Goal: Information Seeking & Learning: Learn about a topic

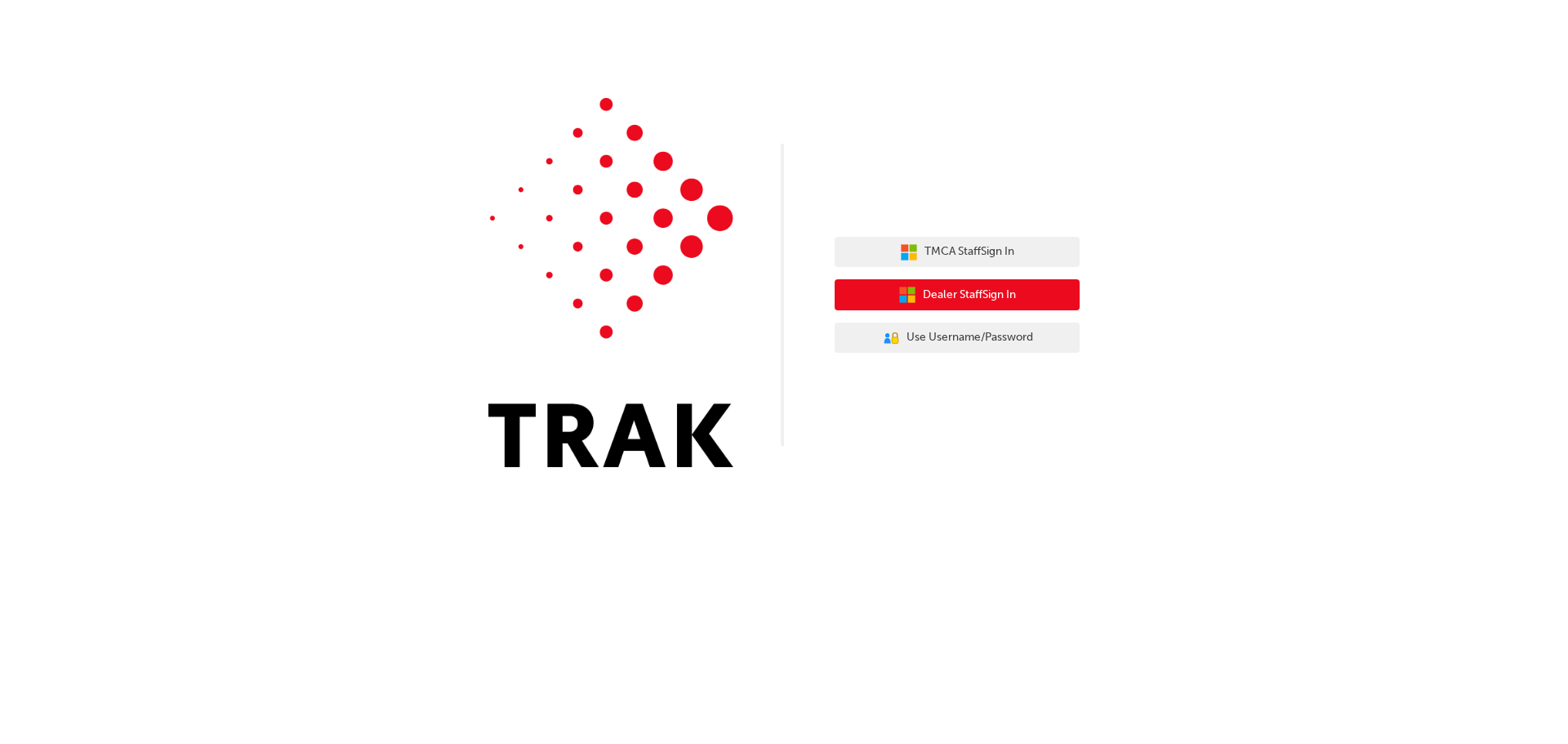
click at [899, 284] on button "Dealer Staff Sign In" at bounding box center [957, 295] width 245 height 31
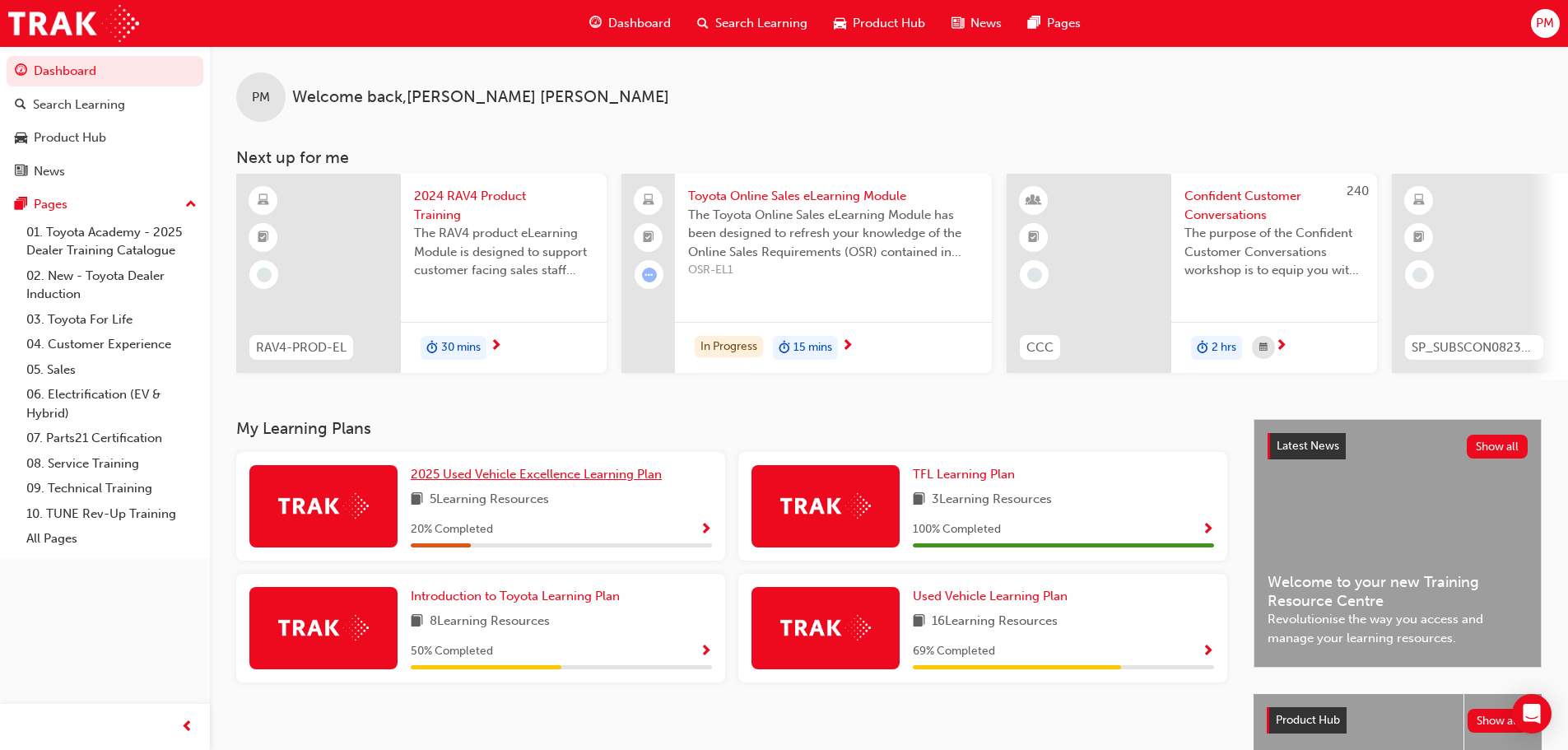
click at [517, 476] on span "2025 Used Vehicle Excellence Learning Plan" at bounding box center [536, 474] width 251 height 15
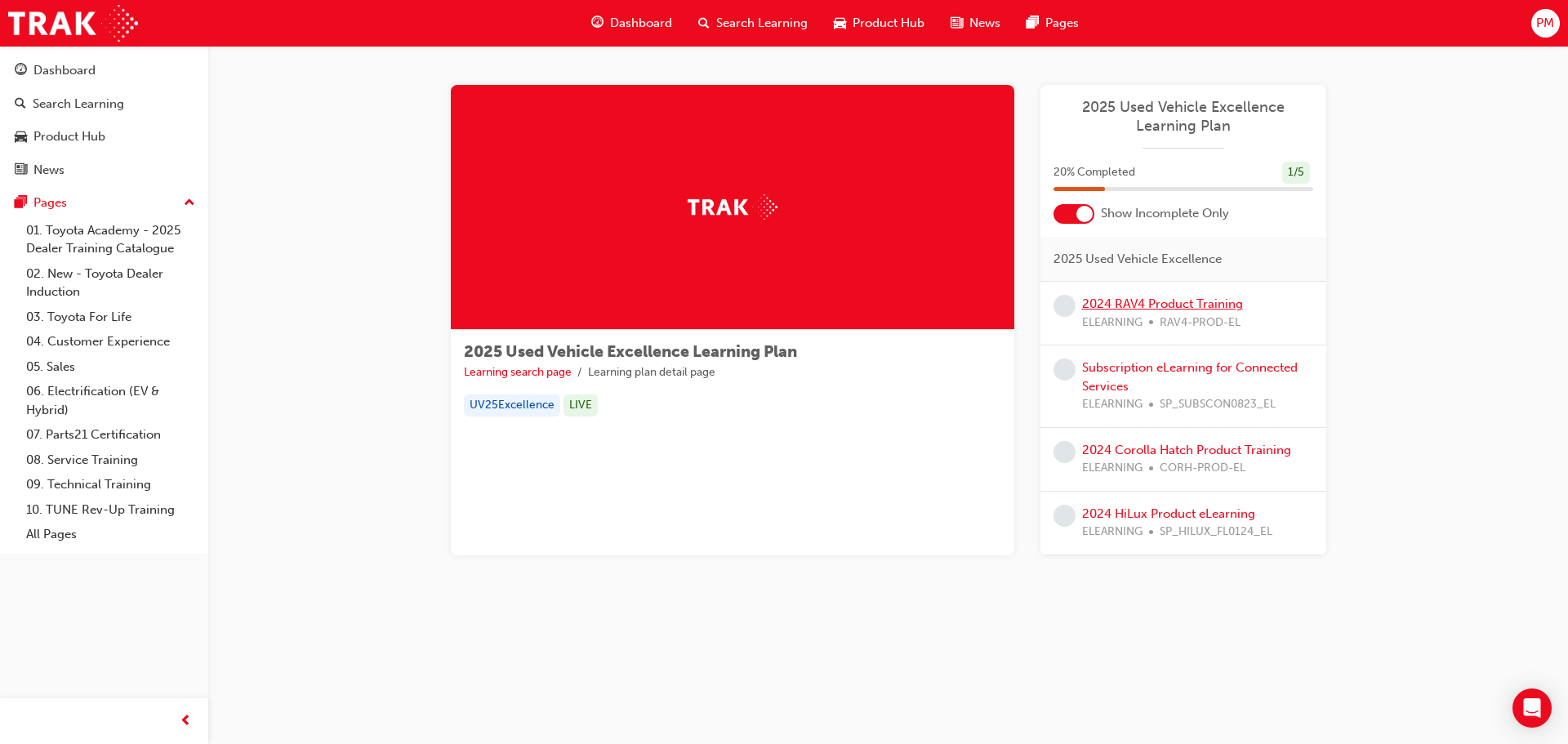
click at [1109, 299] on link "2024 RAV4 Product Training" at bounding box center [1162, 304] width 161 height 15
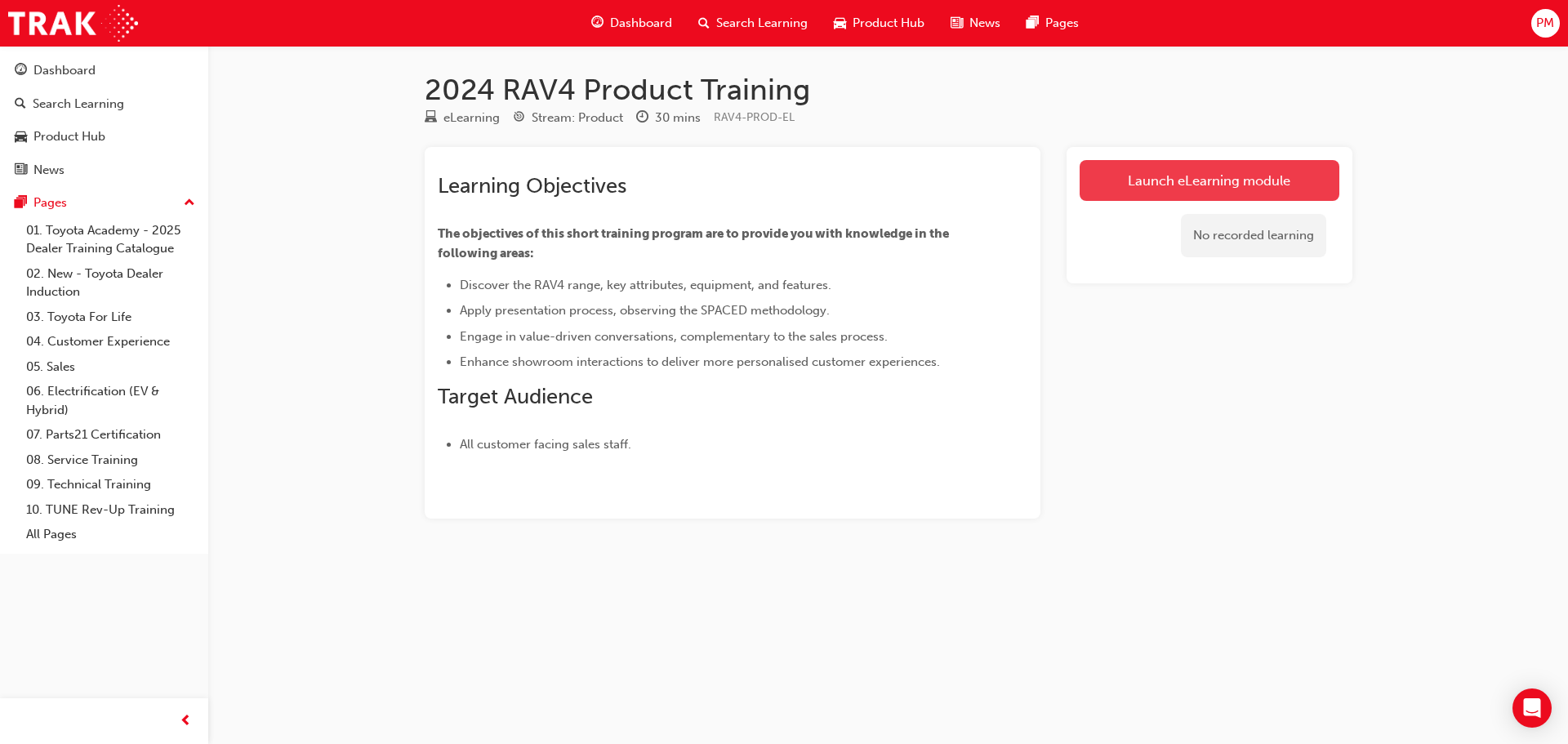
click at [1193, 163] on link "Launch eLearning module" at bounding box center [1209, 180] width 260 height 41
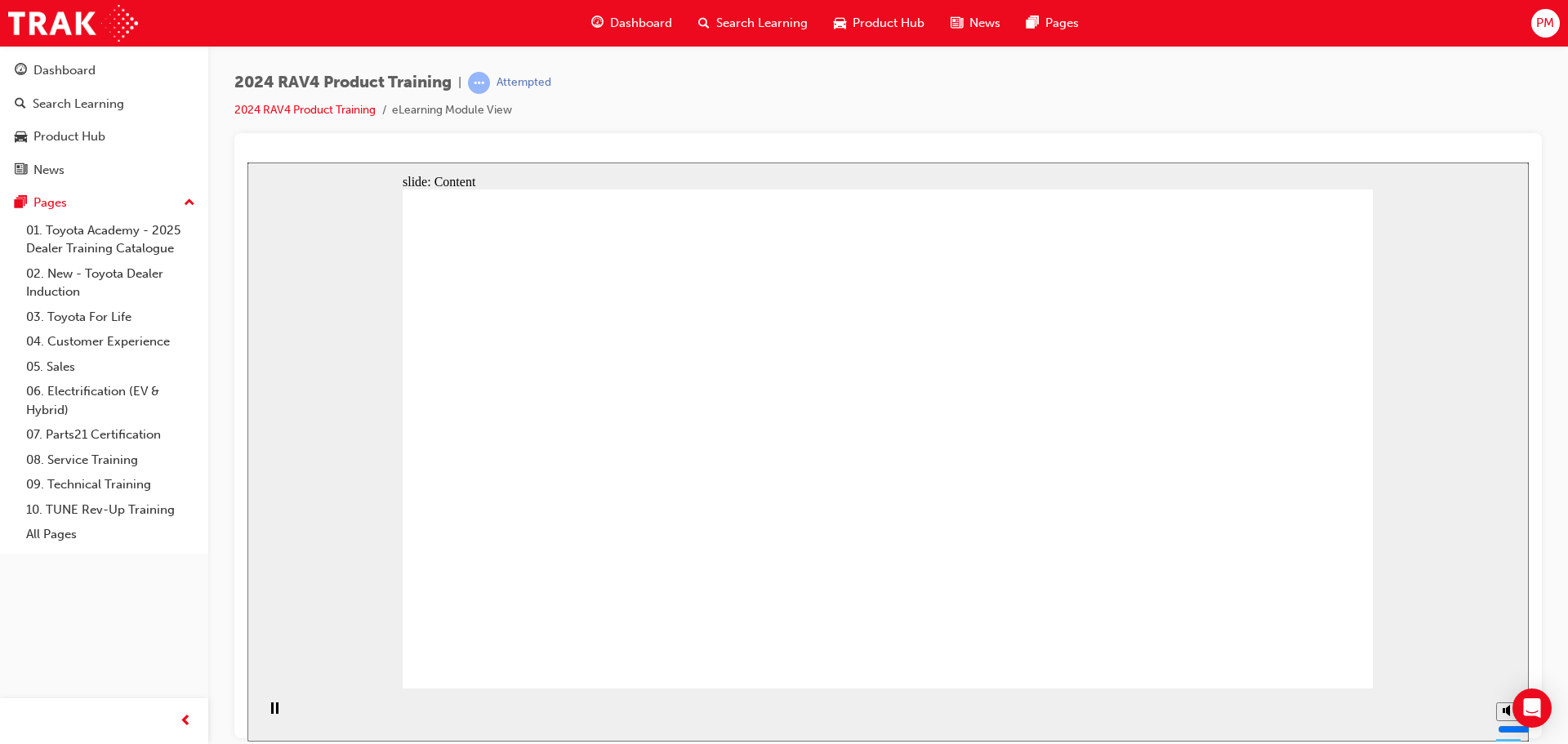
click at [491, 707] on section "Playback Speed 2 1.75 1.5 1.25 Normal" at bounding box center [888, 714] width 1281 height 53
drag, startPoint x: 719, startPoint y: 442, endPoint x: 799, endPoint y: 442, distance: 80.0
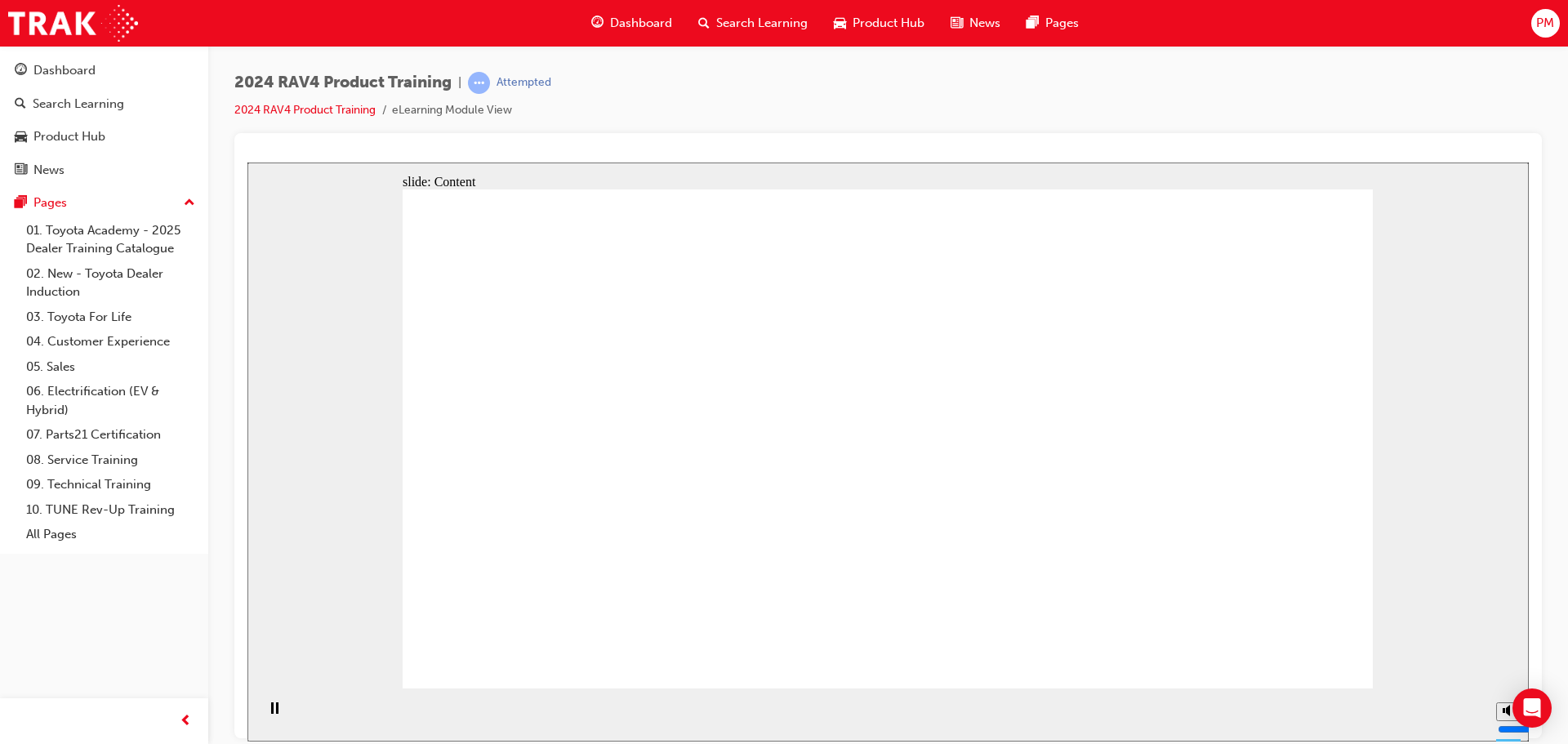
drag, startPoint x: 813, startPoint y: 440, endPoint x: 908, endPoint y: 441, distance: 95.0
drag, startPoint x: 909, startPoint y: 441, endPoint x: 1219, endPoint y: 436, distance: 310.0
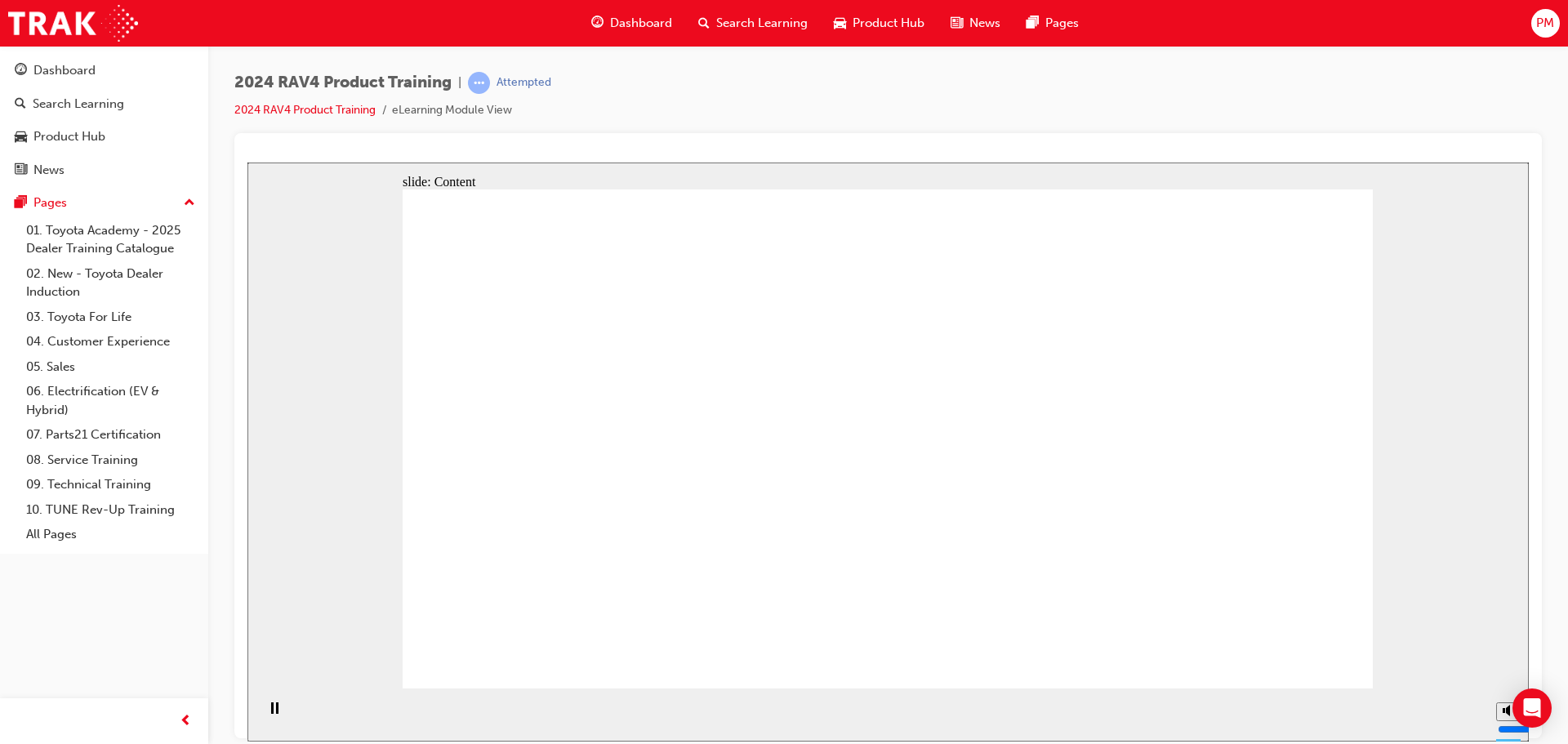
drag, startPoint x: 1234, startPoint y: 435, endPoint x: 1246, endPoint y: 432, distance: 12.4
drag, startPoint x: 1259, startPoint y: 445, endPoint x: 1268, endPoint y: 446, distance: 9.1
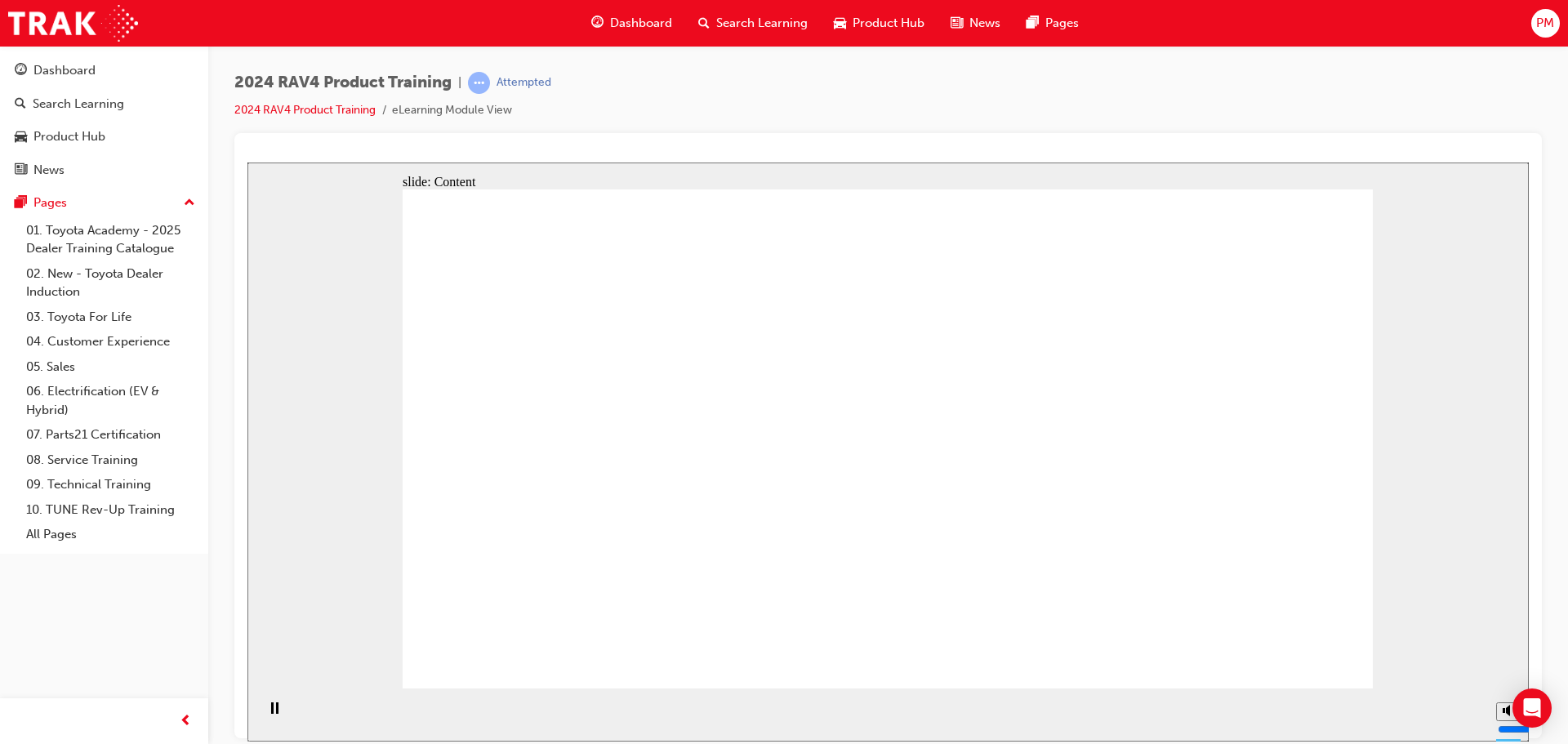
drag, startPoint x: 386, startPoint y: 397, endPoint x: 530, endPoint y: 400, distance: 144.0
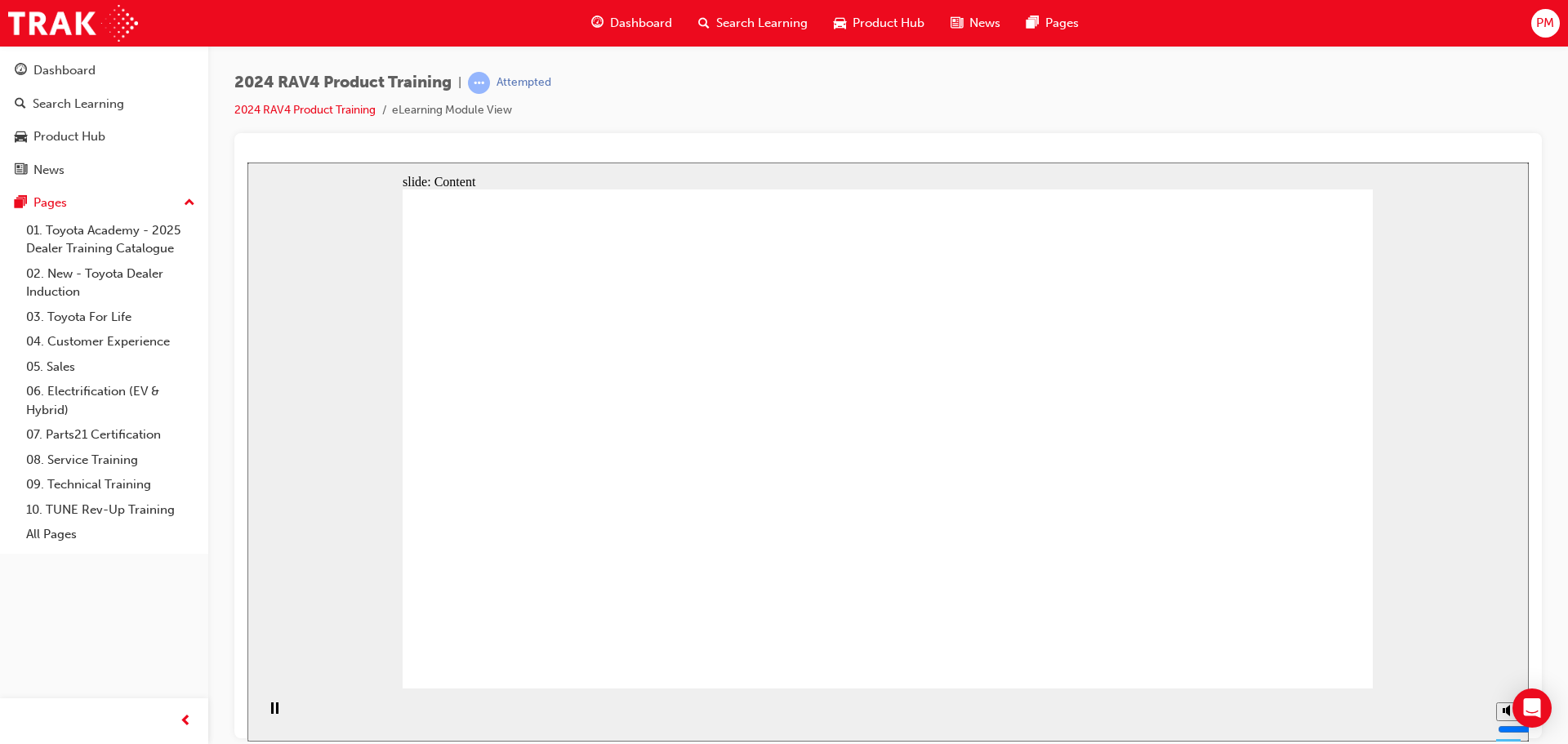
click at [408, 400] on div "slide: Content Rectangle 1 Oval 1 MENU Line 1 RESOURCES Line 1 Rectangle 1 arro…" at bounding box center [888, 451] width 1281 height 579
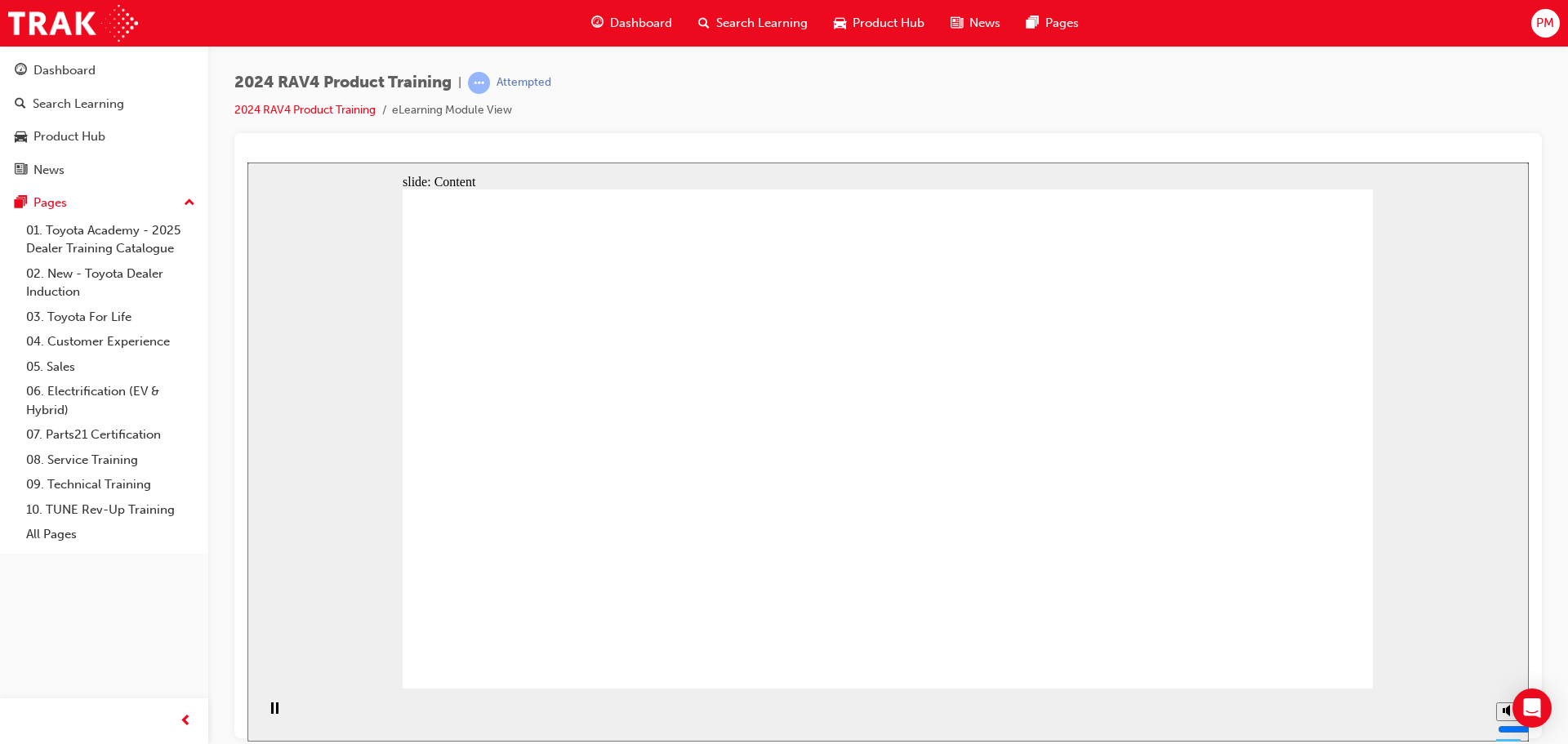
drag, startPoint x: 862, startPoint y: 444, endPoint x: 936, endPoint y: 448, distance: 74.1
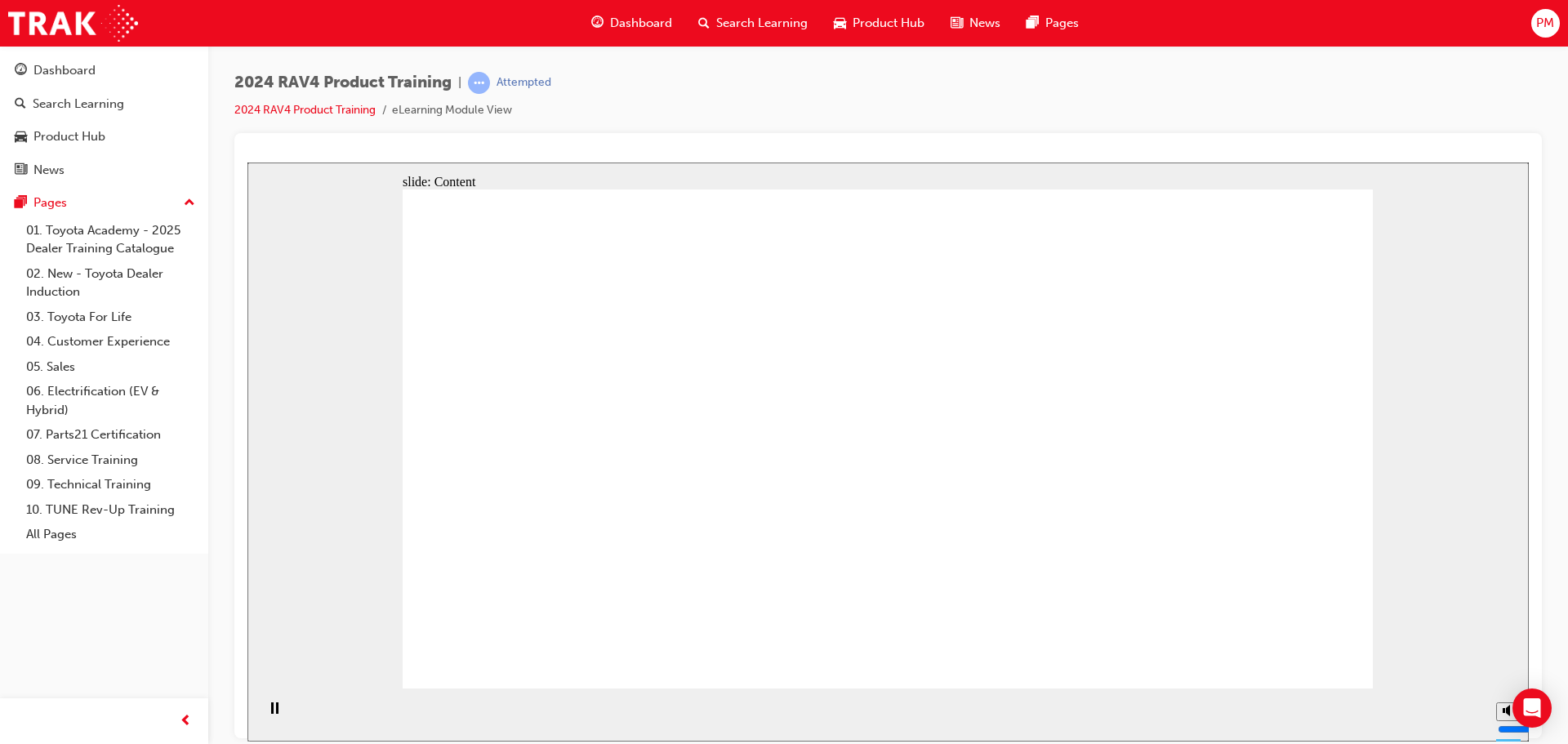
drag, startPoint x: 625, startPoint y: 350, endPoint x: 656, endPoint y: 439, distance: 94.2
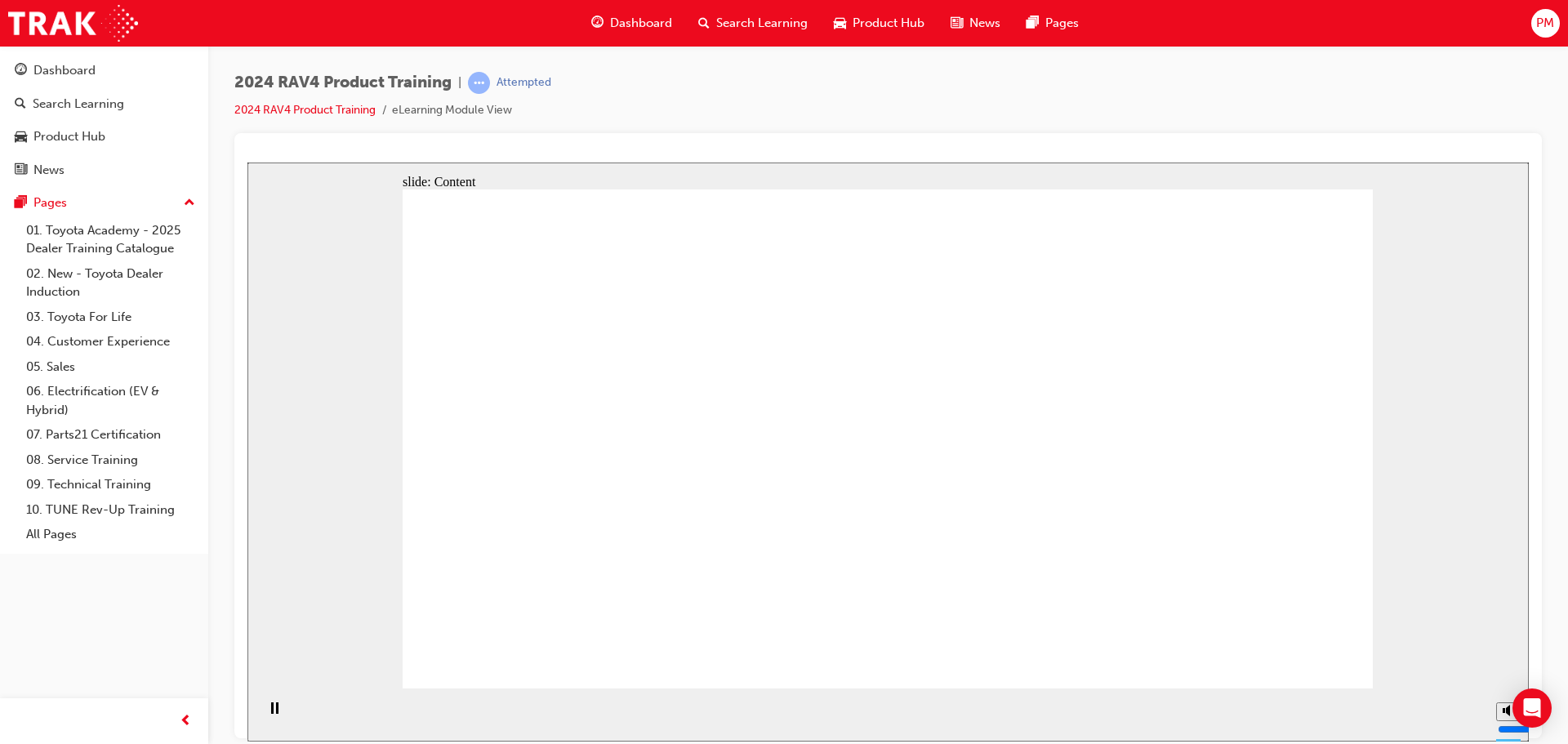
drag, startPoint x: 780, startPoint y: 536, endPoint x: 760, endPoint y: 506, distance: 36.1
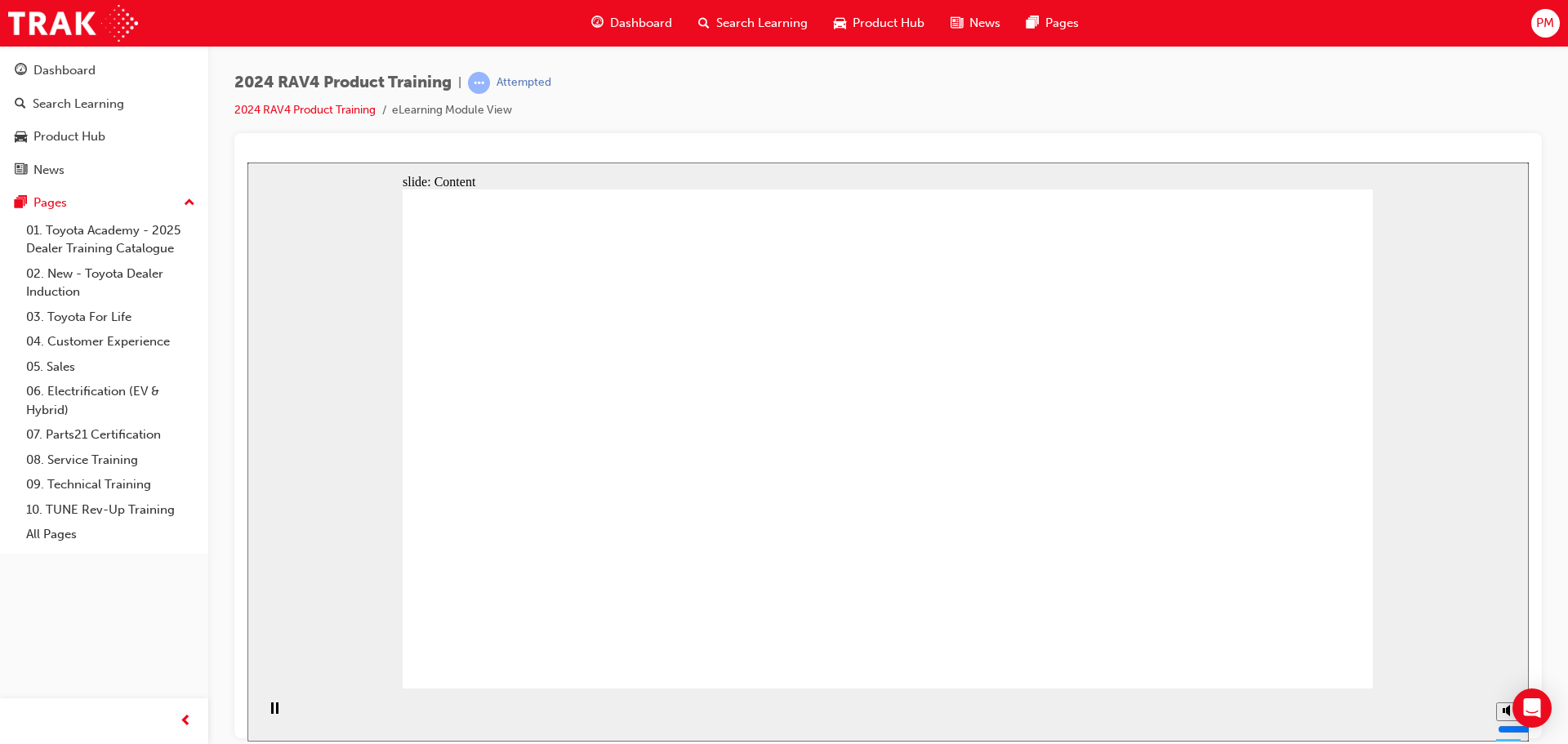
drag, startPoint x: 1001, startPoint y: 570, endPoint x: 1194, endPoint y: 567, distance: 193.0
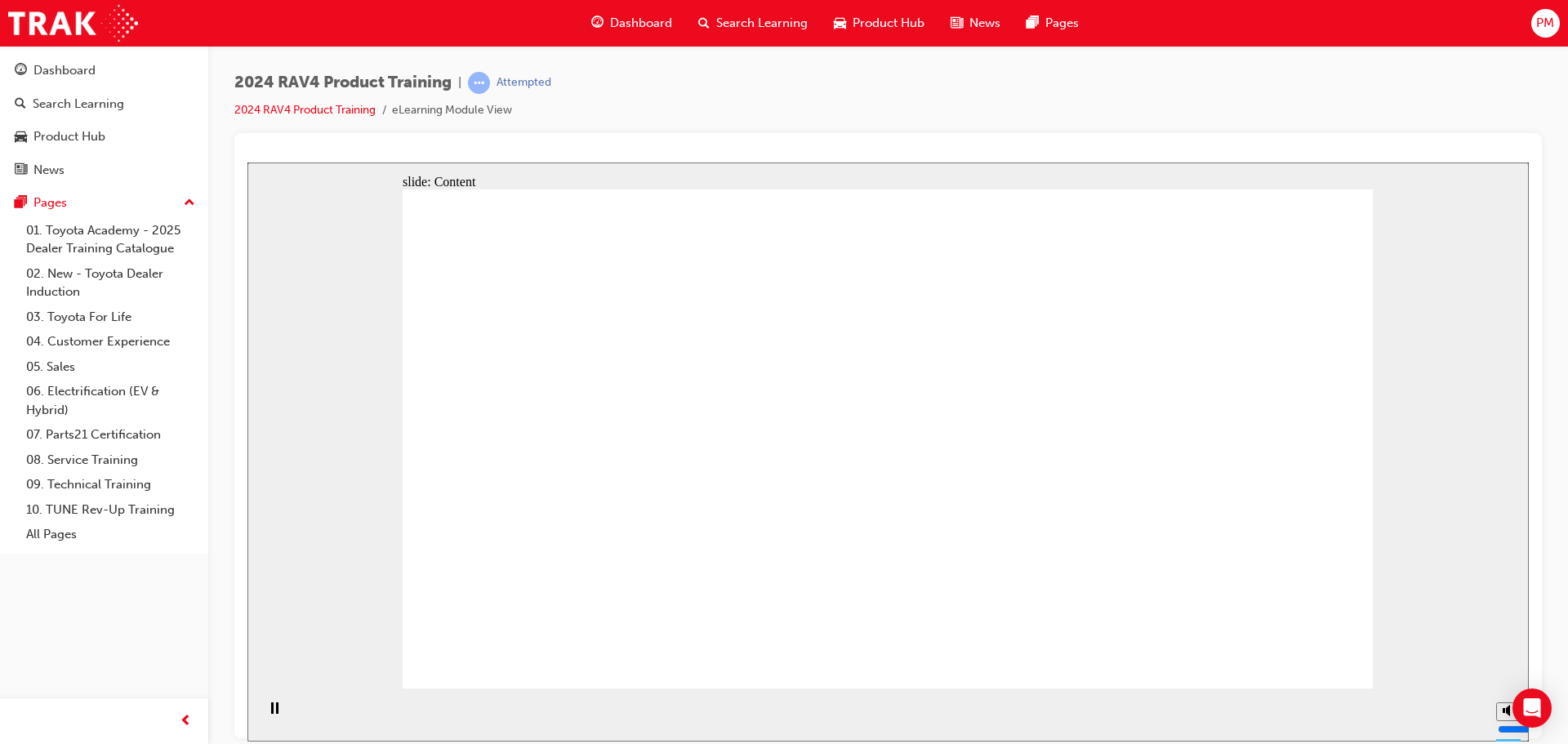
drag, startPoint x: 695, startPoint y: 426, endPoint x: 715, endPoint y: 442, distance: 25.6
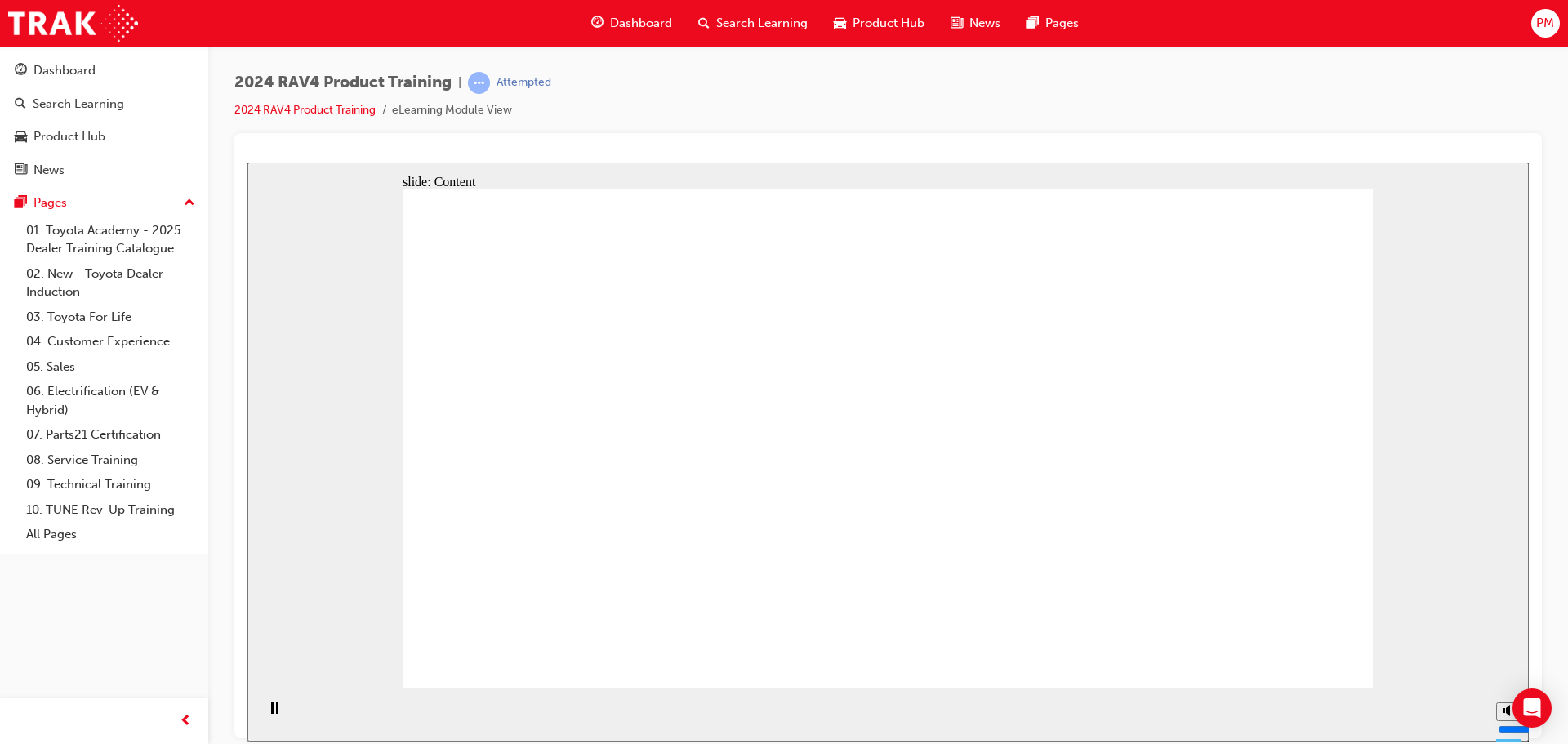
drag, startPoint x: 766, startPoint y: 430, endPoint x: 855, endPoint y: 538, distance: 139.9
drag, startPoint x: 850, startPoint y: 520, endPoint x: 901, endPoint y: 544, distance: 56.4
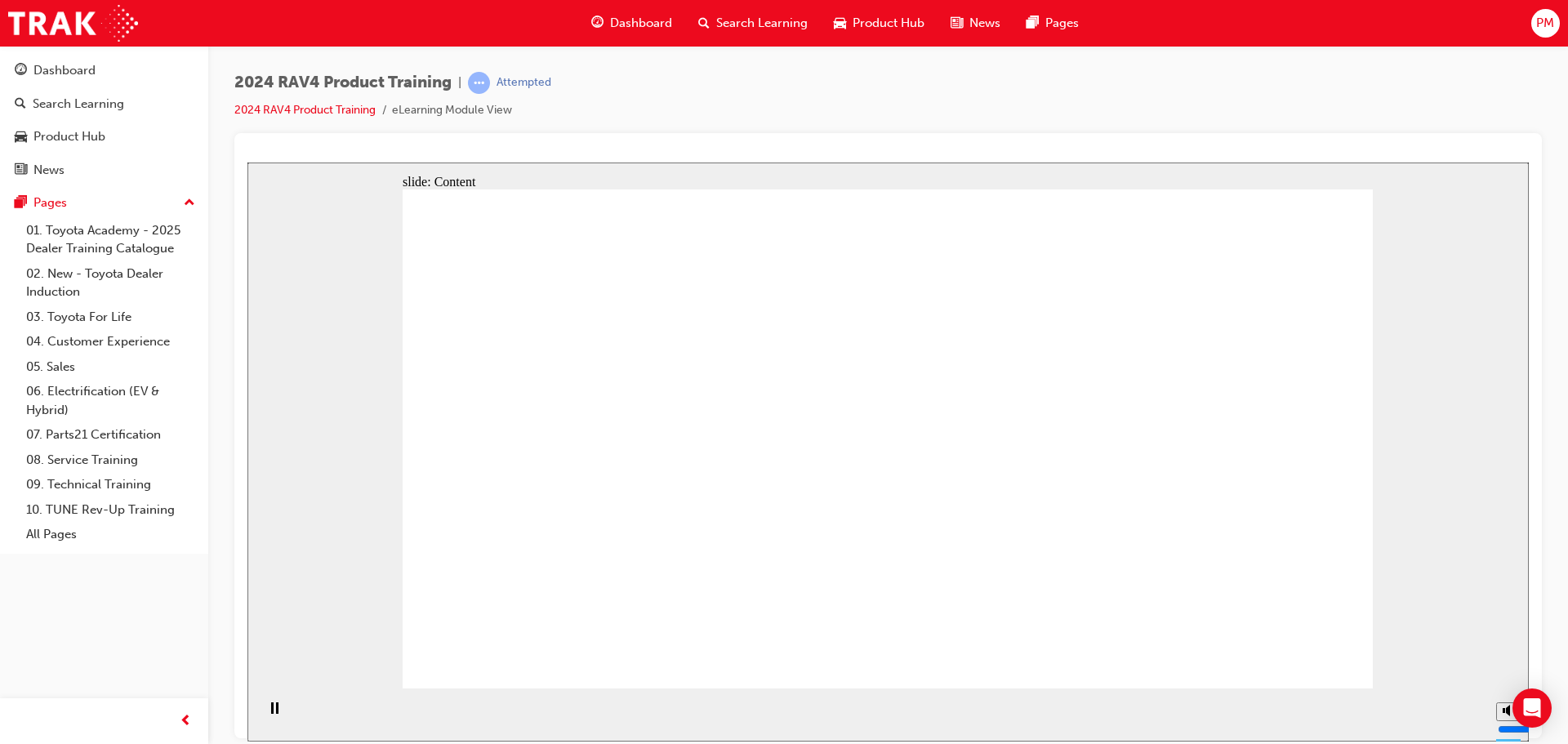
drag, startPoint x: 1255, startPoint y: 552, endPoint x: 1310, endPoint y: 555, distance: 55.1
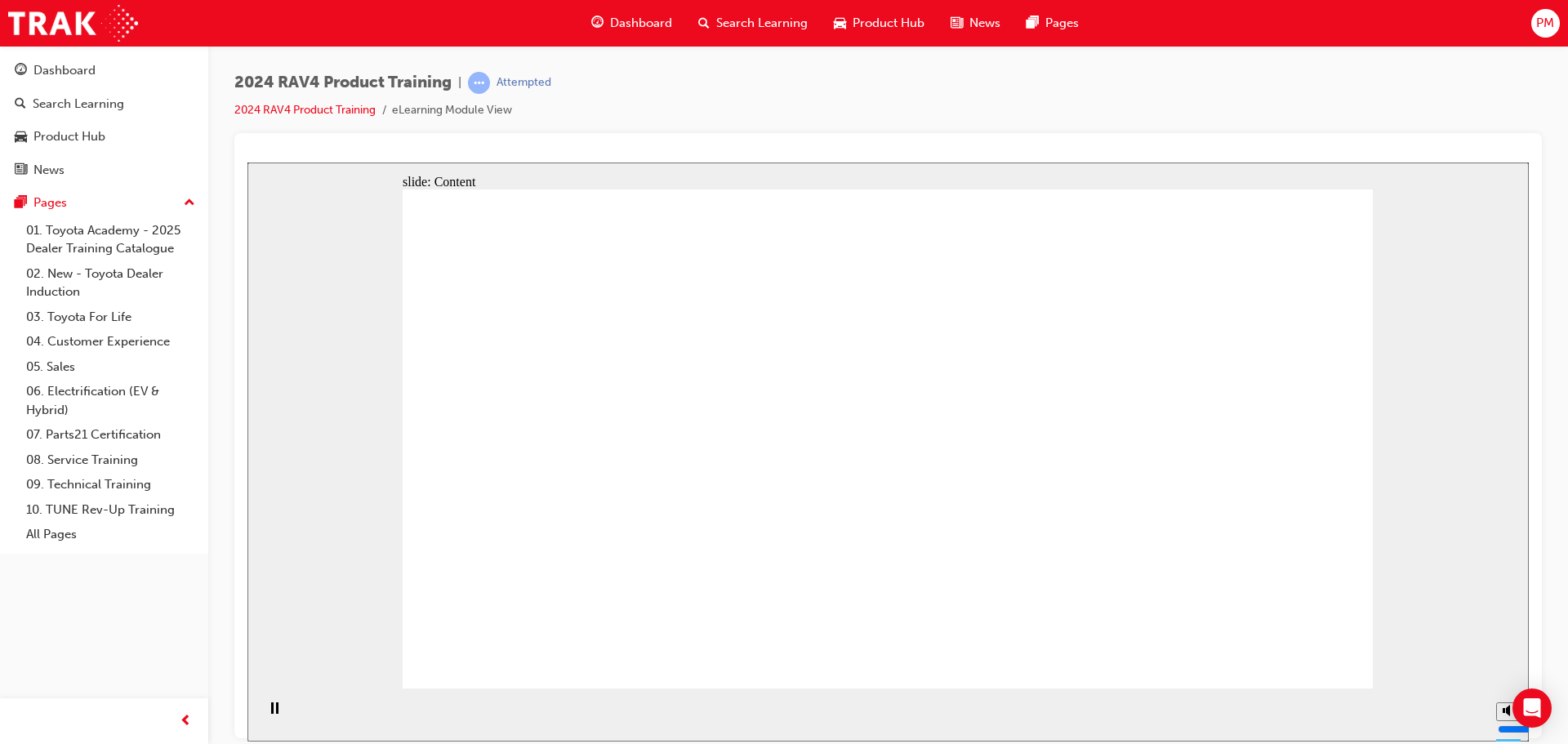
drag, startPoint x: 1310, startPoint y: 555, endPoint x: 1287, endPoint y: 555, distance: 23.0
drag, startPoint x: 739, startPoint y: 413, endPoint x: 890, endPoint y: 451, distance: 155.7
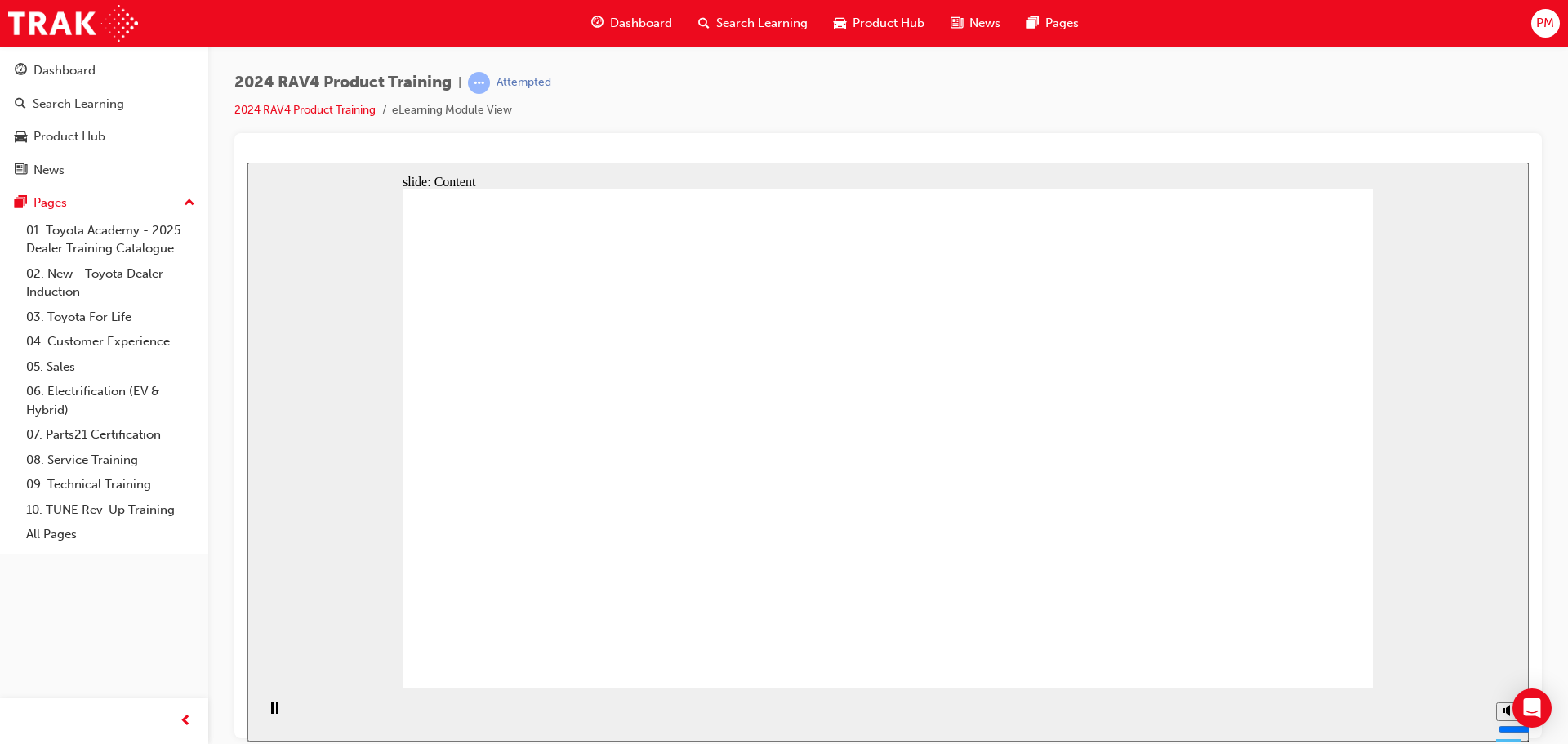
drag, startPoint x: 1207, startPoint y: 506, endPoint x: 1211, endPoint y: 549, distance: 43.2
drag, startPoint x: 1294, startPoint y: 550, endPoint x: 1072, endPoint y: 522, distance: 223.8
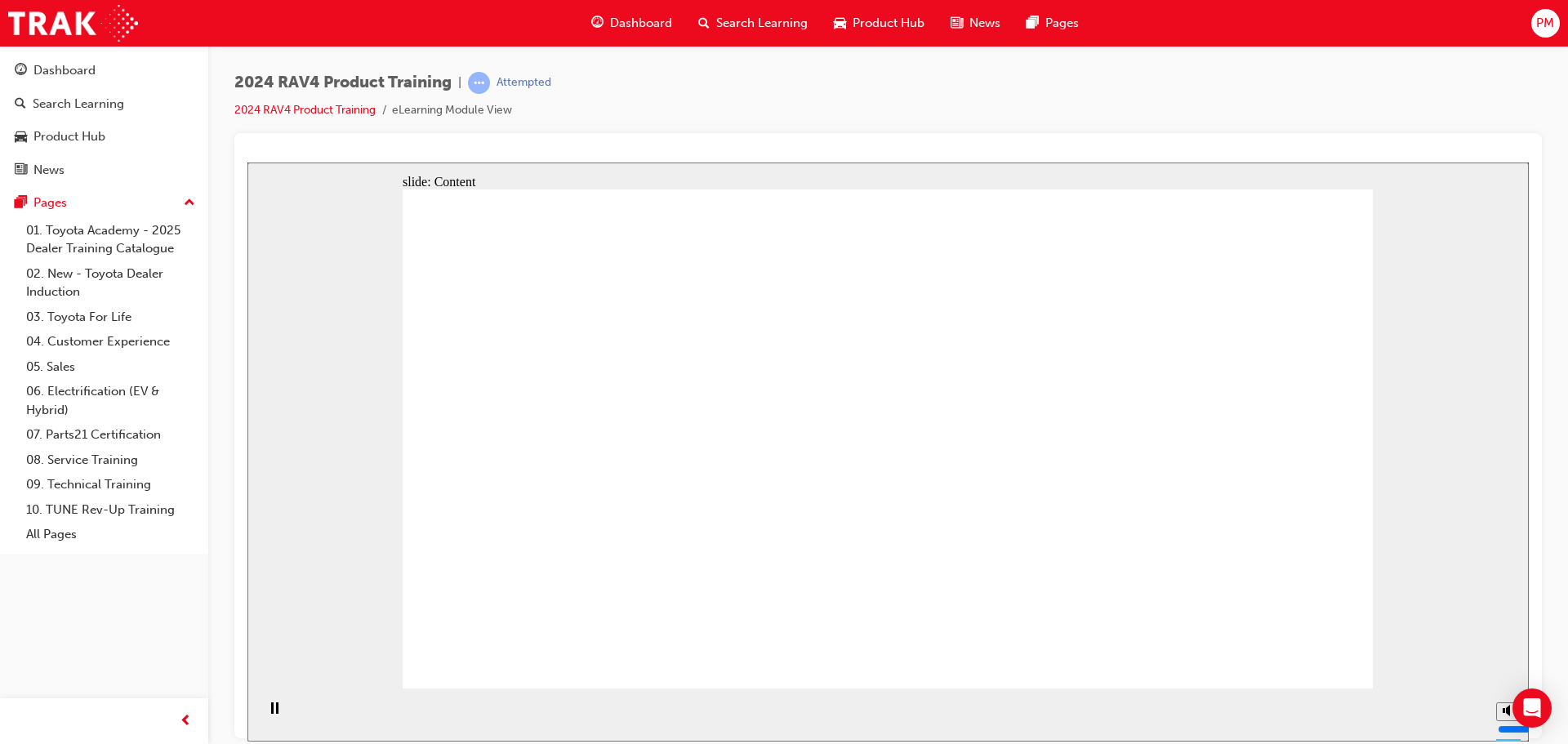
radio input "true"
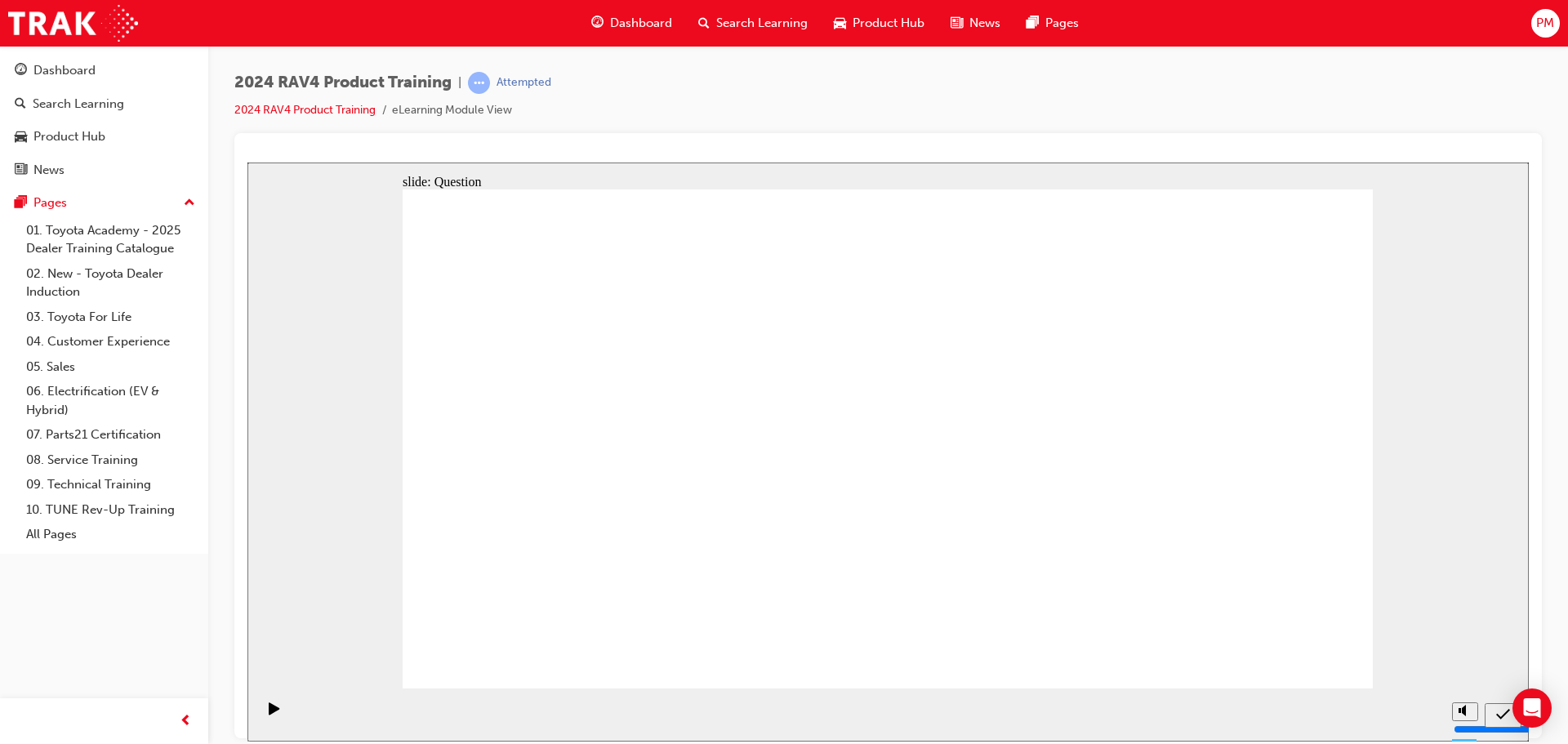
radio input "true"
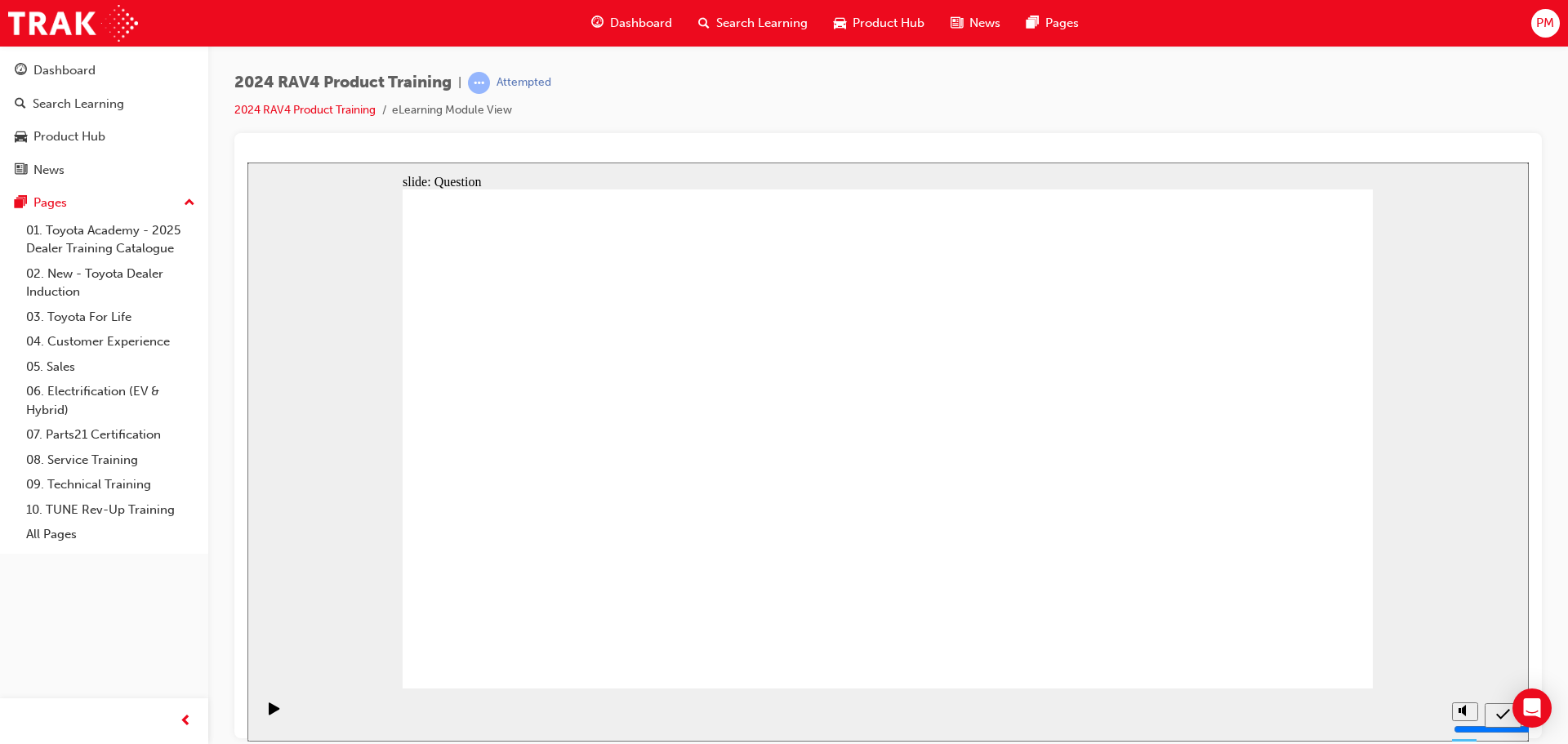
radio input "true"
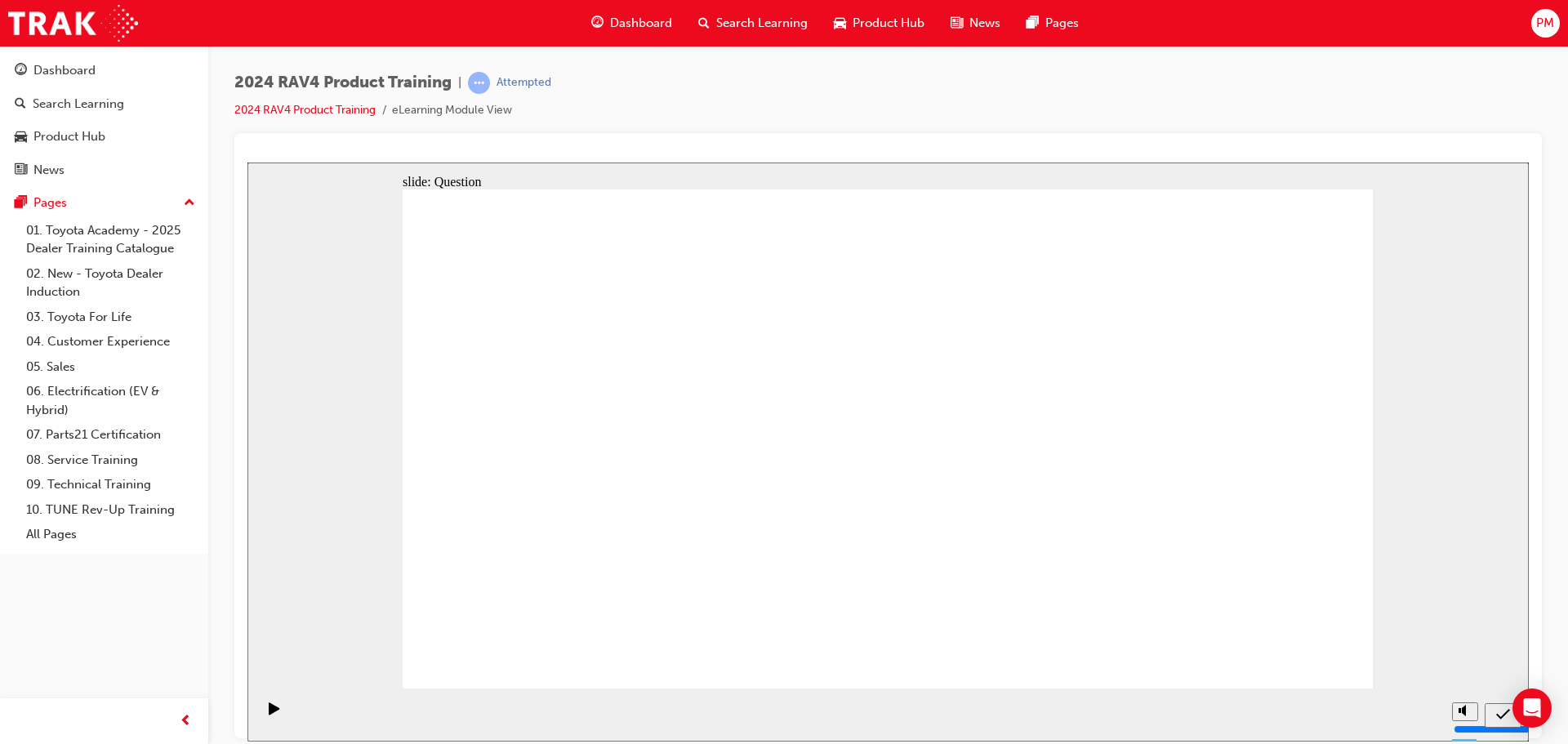
radio input "true"
drag, startPoint x: 615, startPoint y: 589, endPoint x: 552, endPoint y: 396, distance: 203.0
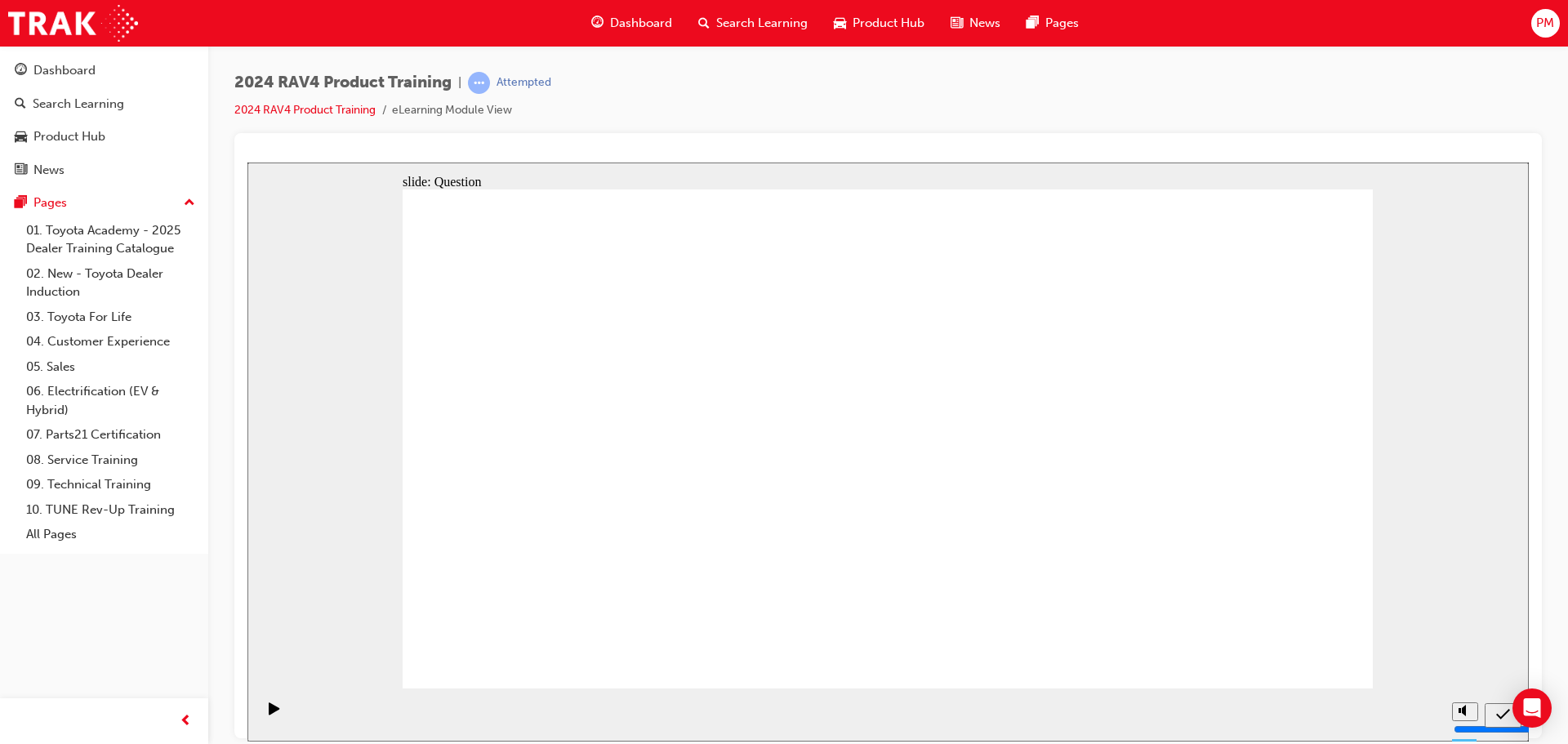
drag, startPoint x: 579, startPoint y: 418, endPoint x: 608, endPoint y: 584, distance: 168.5
drag, startPoint x: 1189, startPoint y: 391, endPoint x: 807, endPoint y: 558, distance: 416.9
drag, startPoint x: 765, startPoint y: 387, endPoint x: 959, endPoint y: 563, distance: 261.9
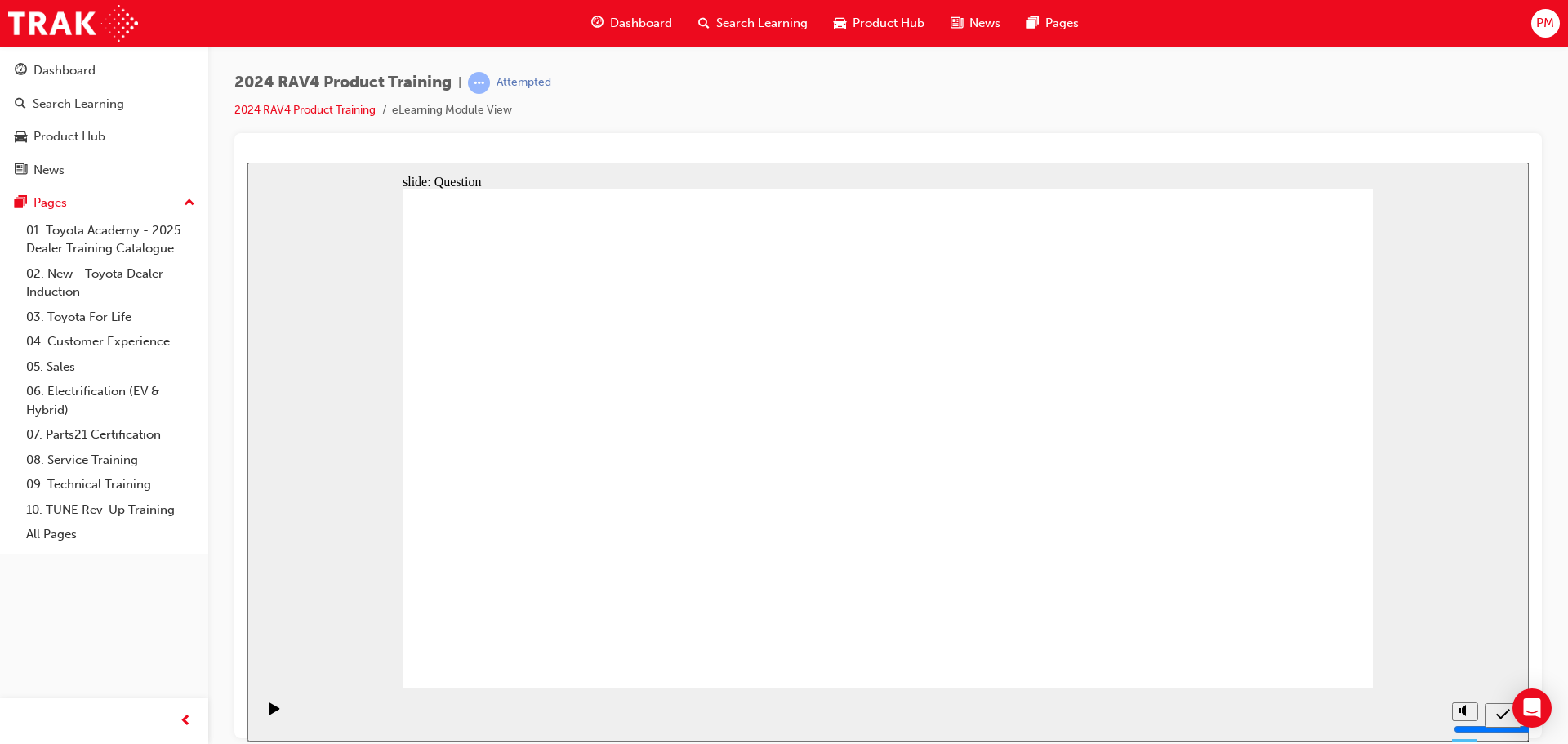
drag, startPoint x: 975, startPoint y: 401, endPoint x: 906, endPoint y: 360, distance: 80.3
drag, startPoint x: 926, startPoint y: 549, endPoint x: 1099, endPoint y: 570, distance: 174.3
drag, startPoint x: 629, startPoint y: 564, endPoint x: 636, endPoint y: 574, distance: 12.2
drag, startPoint x: 898, startPoint y: 338, endPoint x: 969, endPoint y: 584, distance: 256.0
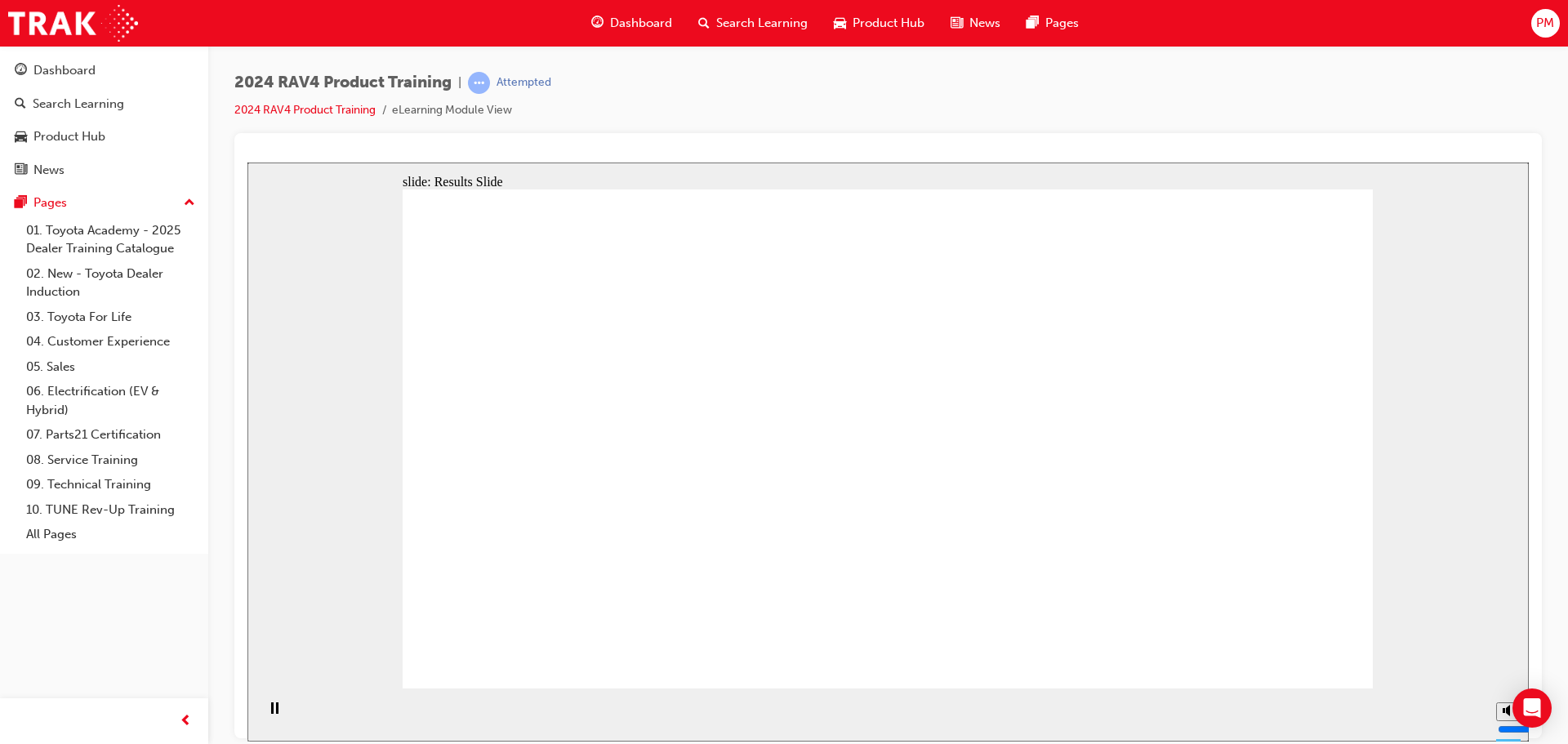
radio input "true"
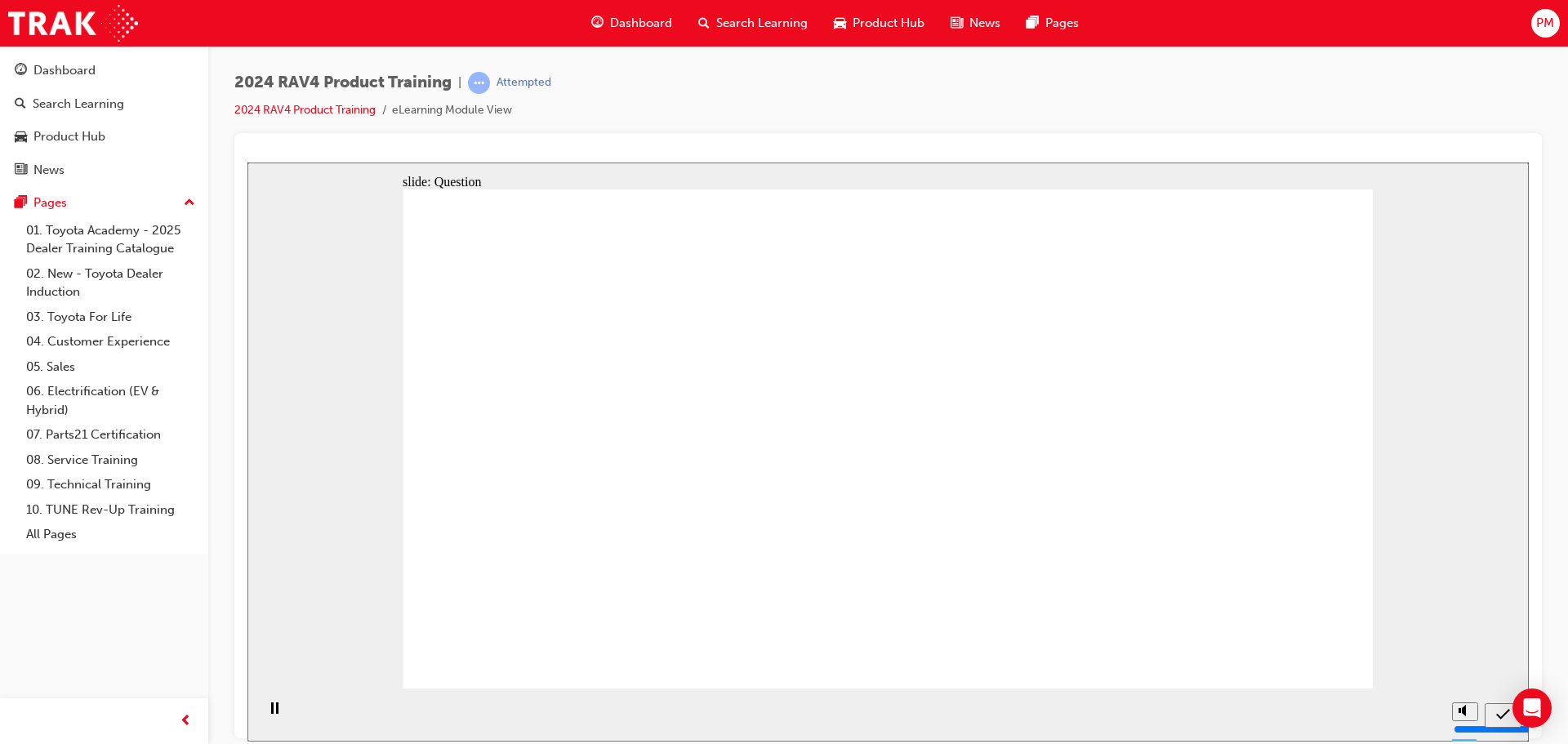
radio input "true"
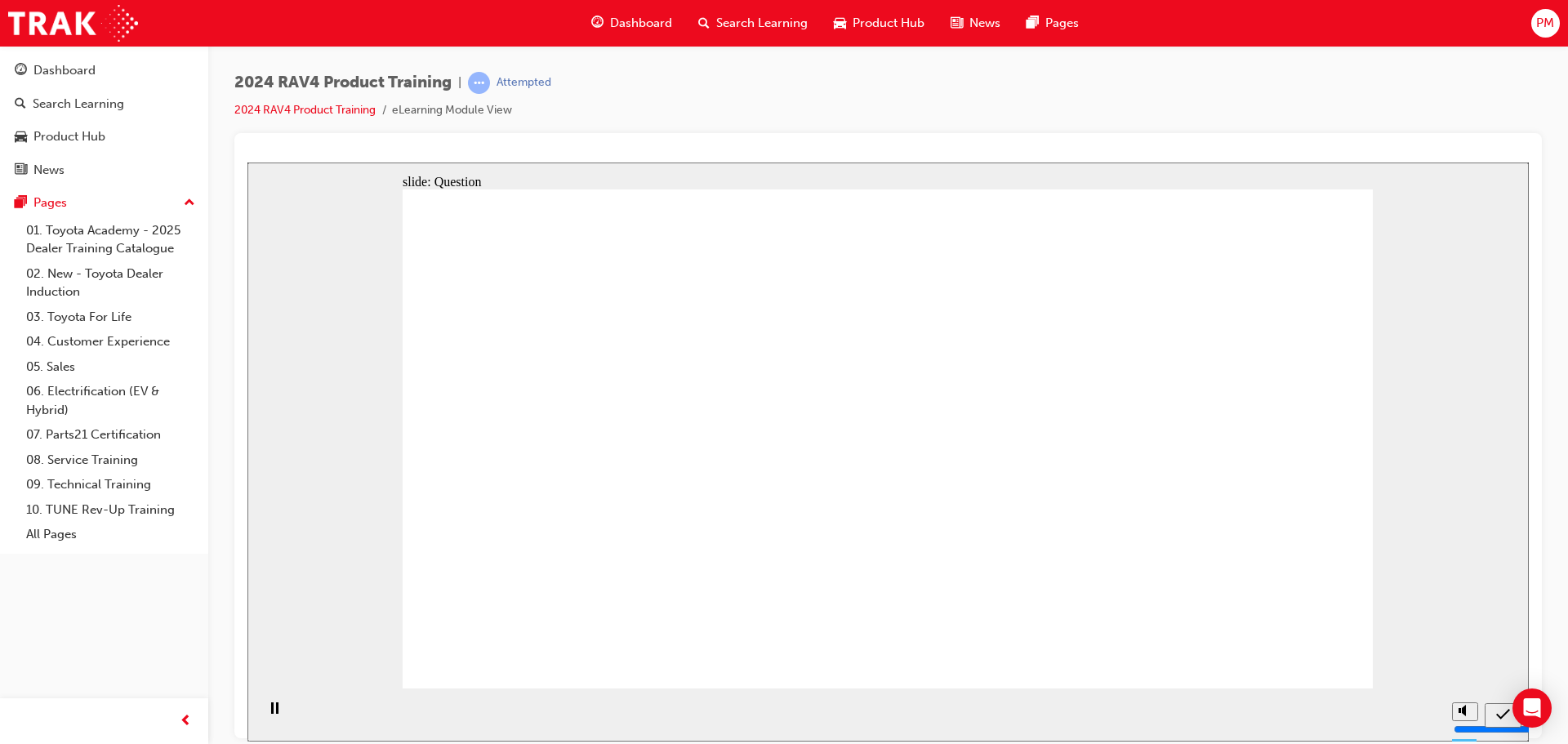
radio input "true"
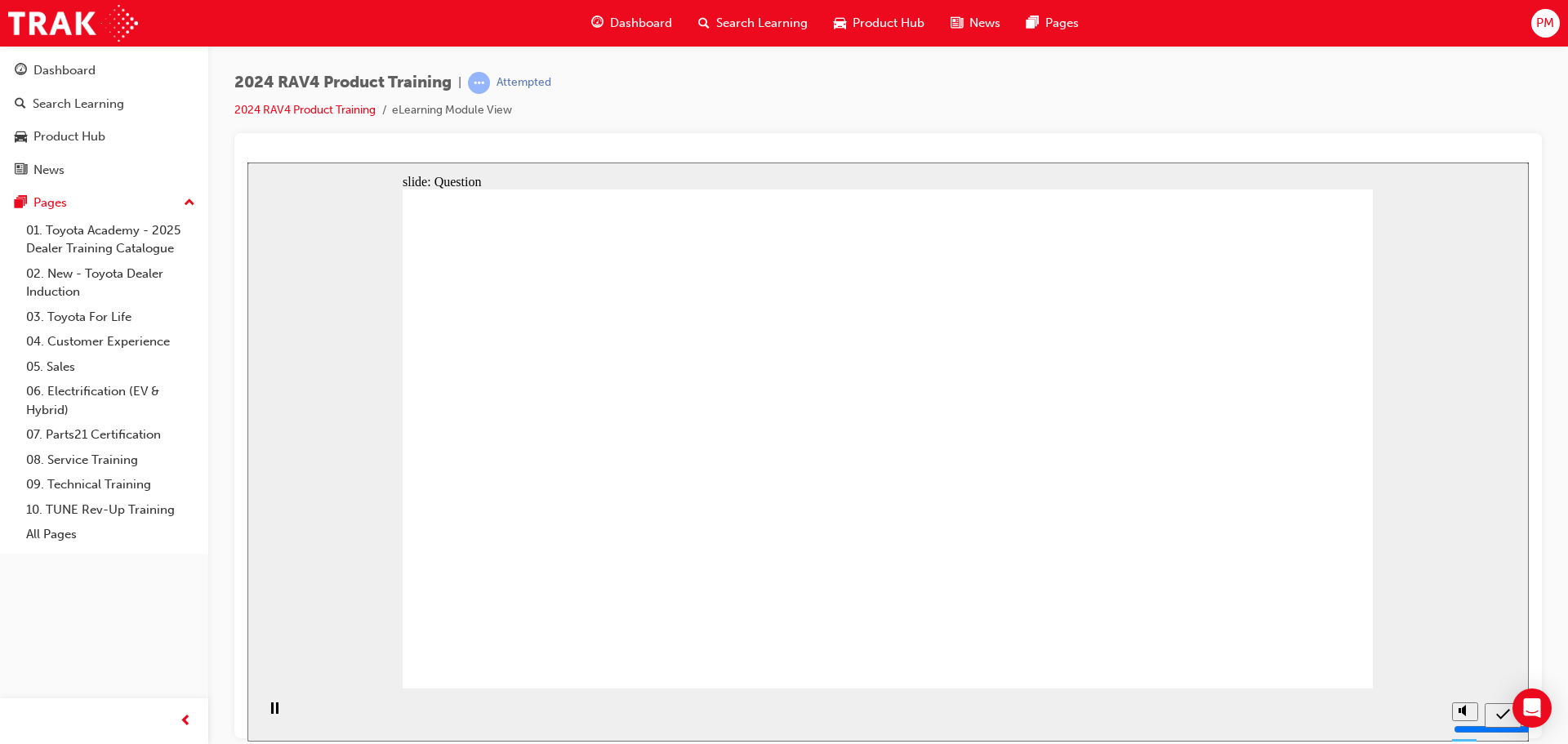
drag, startPoint x: 997, startPoint y: 402, endPoint x: 612, endPoint y: 558, distance: 415.4
drag, startPoint x: 1192, startPoint y: 393, endPoint x: 1078, endPoint y: 381, distance: 114.6
drag, startPoint x: 1047, startPoint y: 381, endPoint x: 749, endPoint y: 566, distance: 350.8
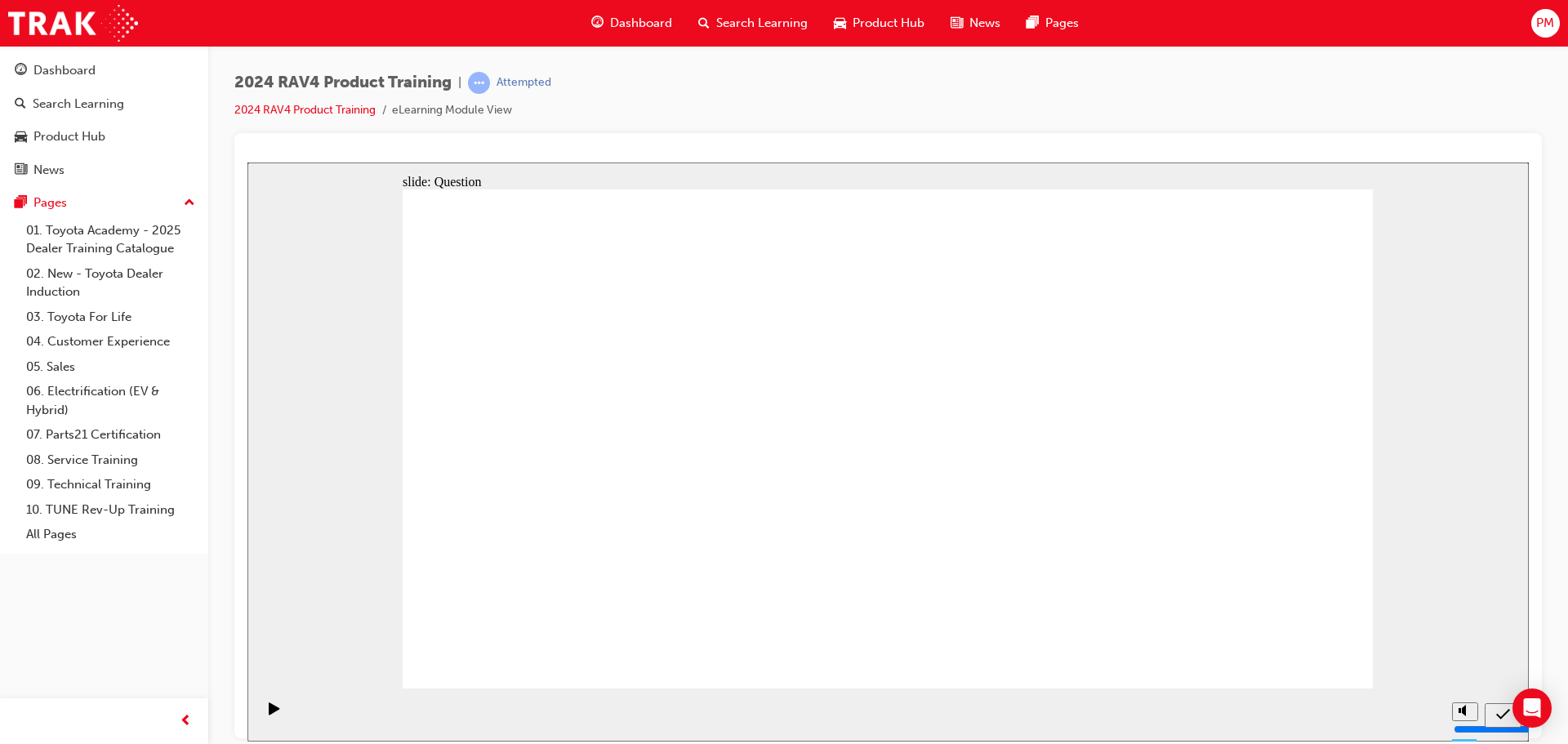
drag, startPoint x: 766, startPoint y: 380, endPoint x: 953, endPoint y: 552, distance: 254.1
drag, startPoint x: 582, startPoint y: 370, endPoint x: 634, endPoint y: 367, distance: 52.1
drag, startPoint x: 967, startPoint y: 543, endPoint x: 964, endPoint y: 386, distance: 157.0
drag, startPoint x: 968, startPoint y: 426, endPoint x: 1194, endPoint y: 599, distance: 284.6
drag, startPoint x: 584, startPoint y: 411, endPoint x: 895, endPoint y: 578, distance: 353.0
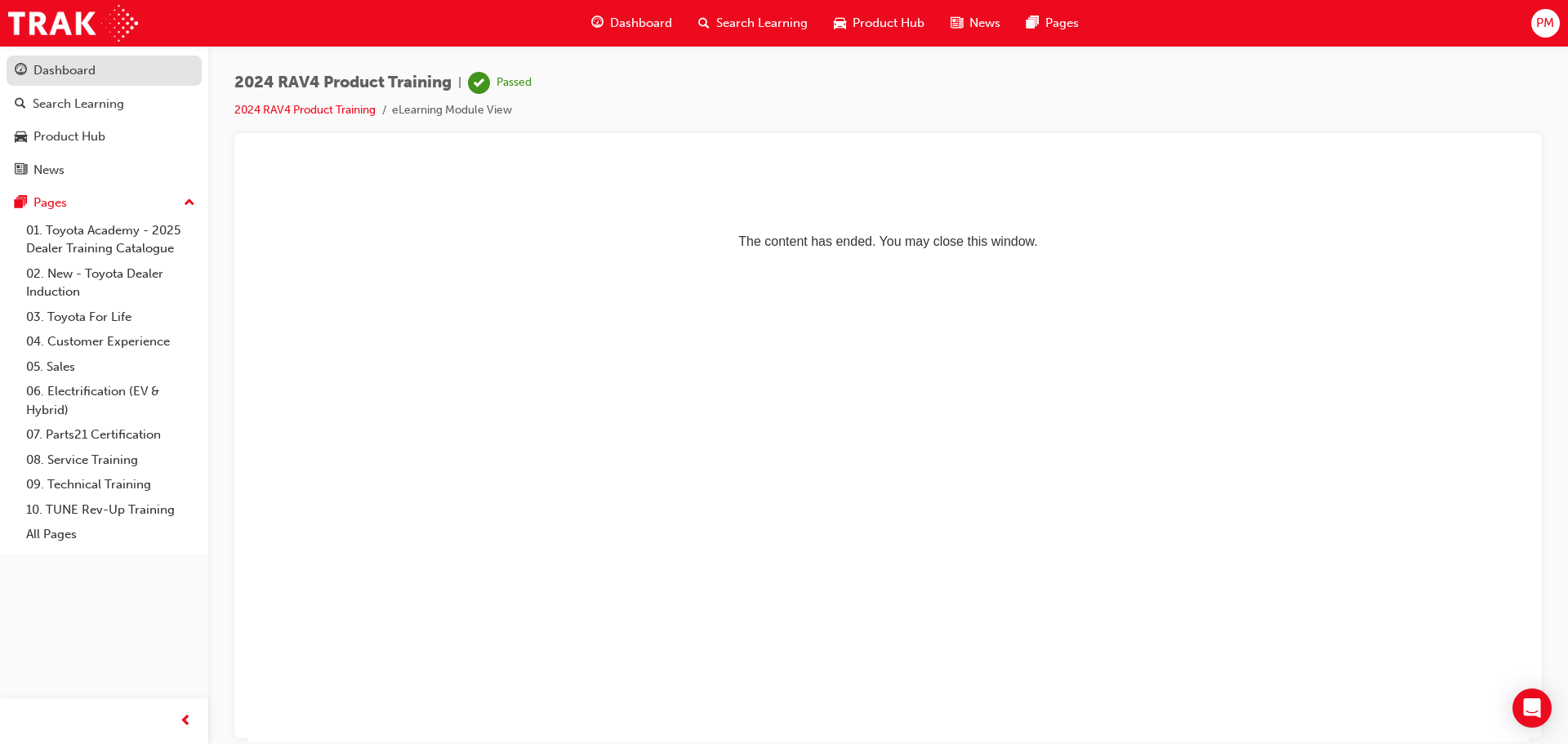
click at [72, 68] on div "Dashboard" at bounding box center [64, 70] width 62 height 18
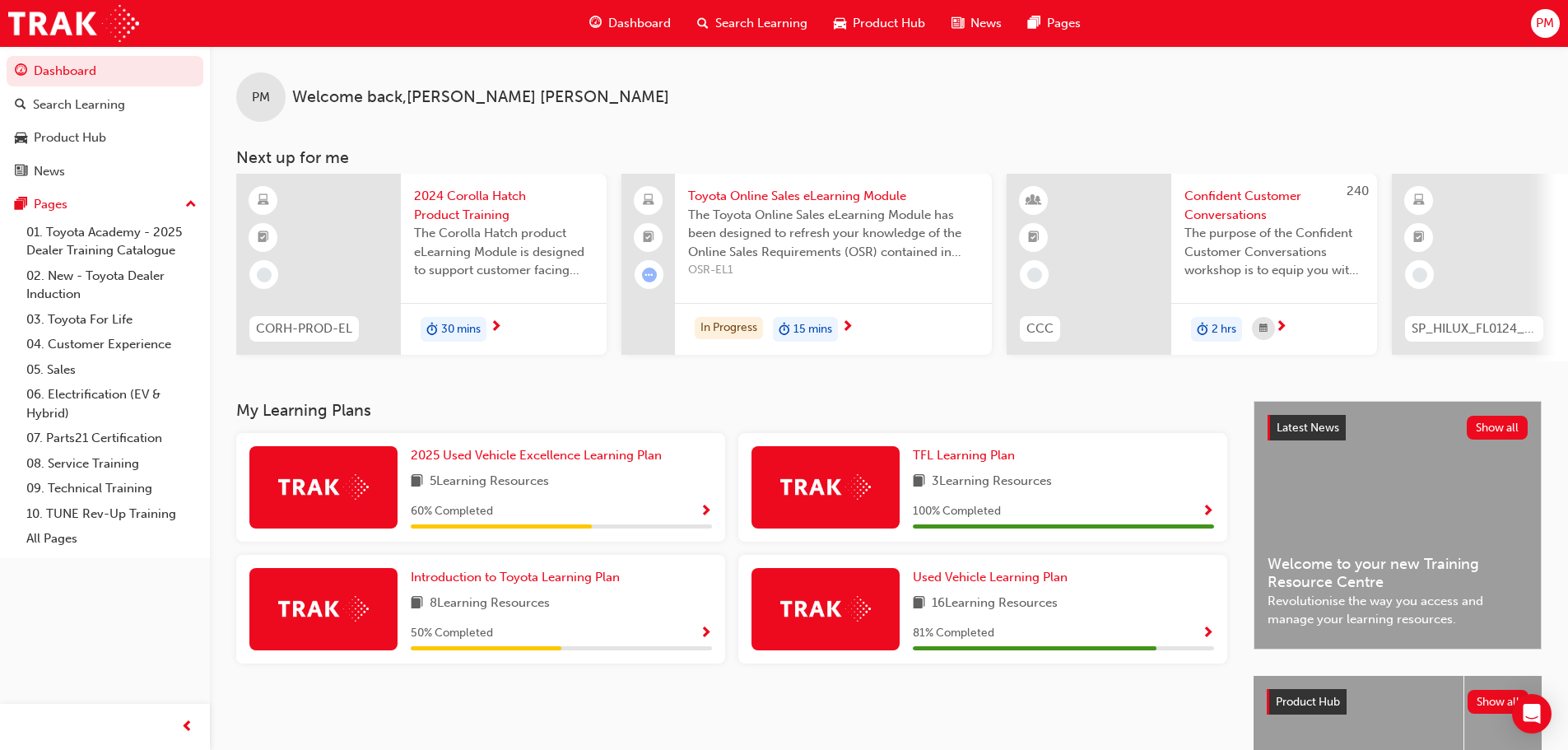
click at [348, 497] on img at bounding box center [323, 486] width 90 height 25
click at [562, 484] on div "5 Learning Resources" at bounding box center [561, 482] width 301 height 20
click at [511, 486] on span "5 Learning Resources" at bounding box center [489, 482] width 119 height 20
click at [708, 514] on span "Show Progress" at bounding box center [705, 511] width 12 height 15
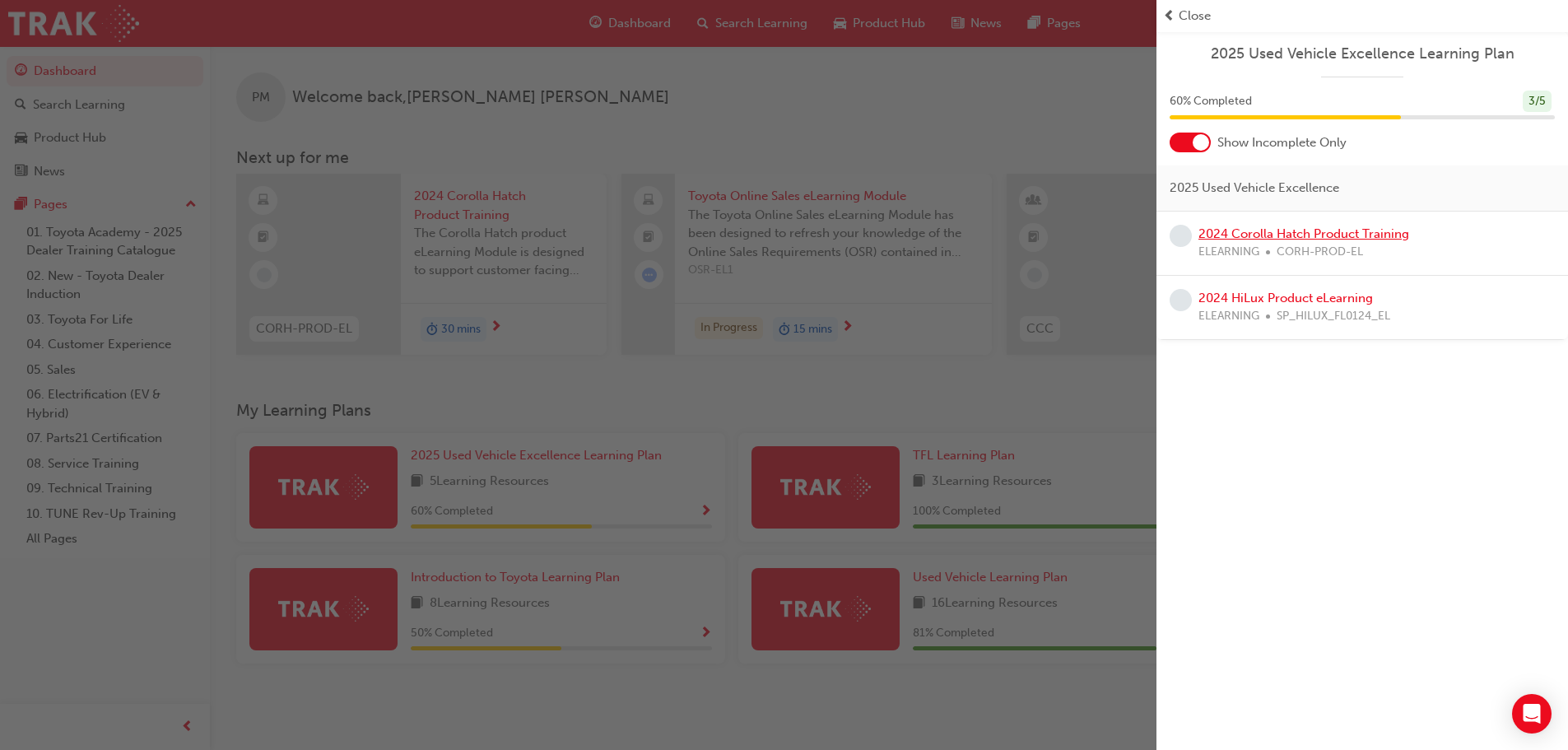
click at [1275, 229] on link "2024 Corolla Hatch Product Training" at bounding box center [1303, 234] width 211 height 15
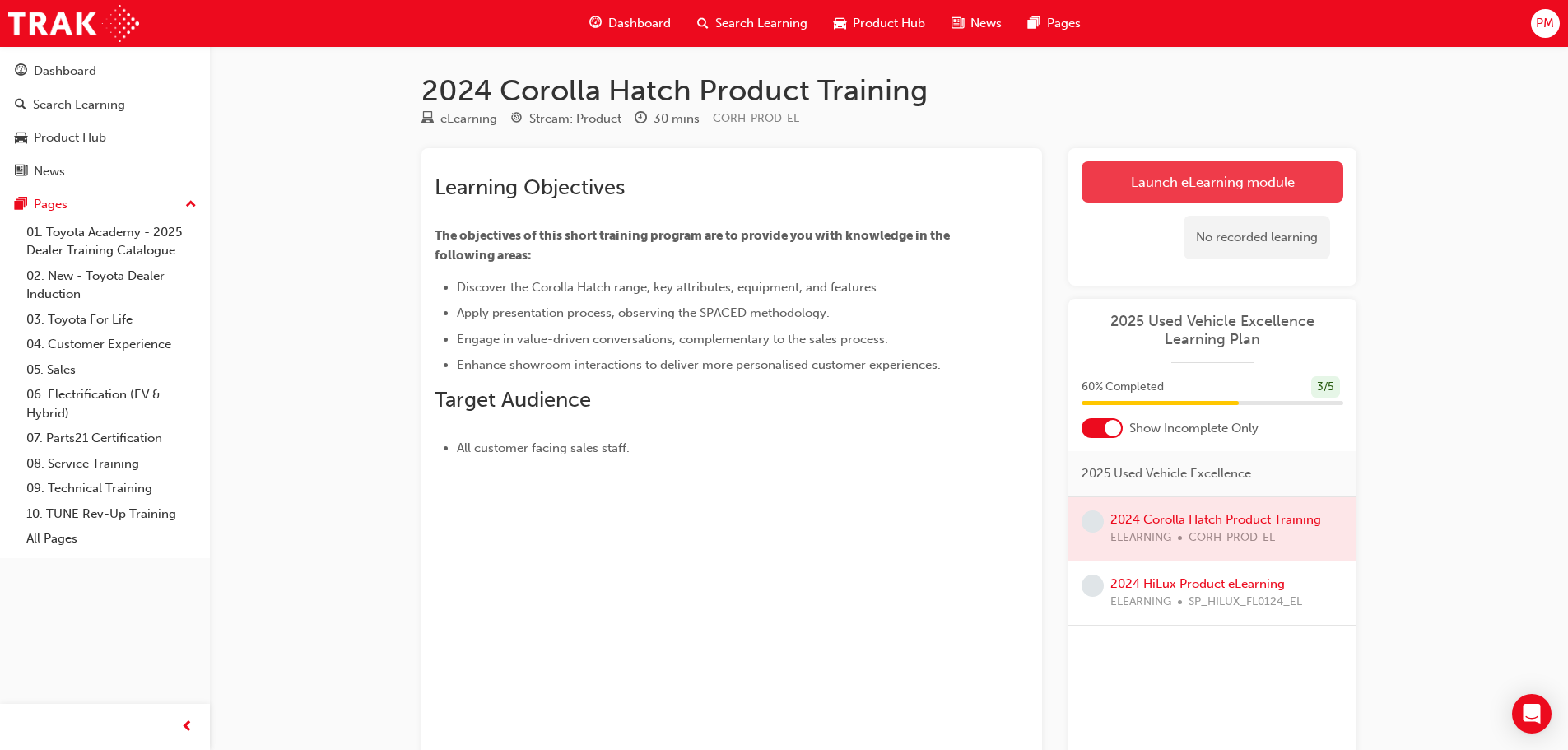
click at [1237, 178] on link "Launch eLearning module" at bounding box center [1212, 182] width 262 height 41
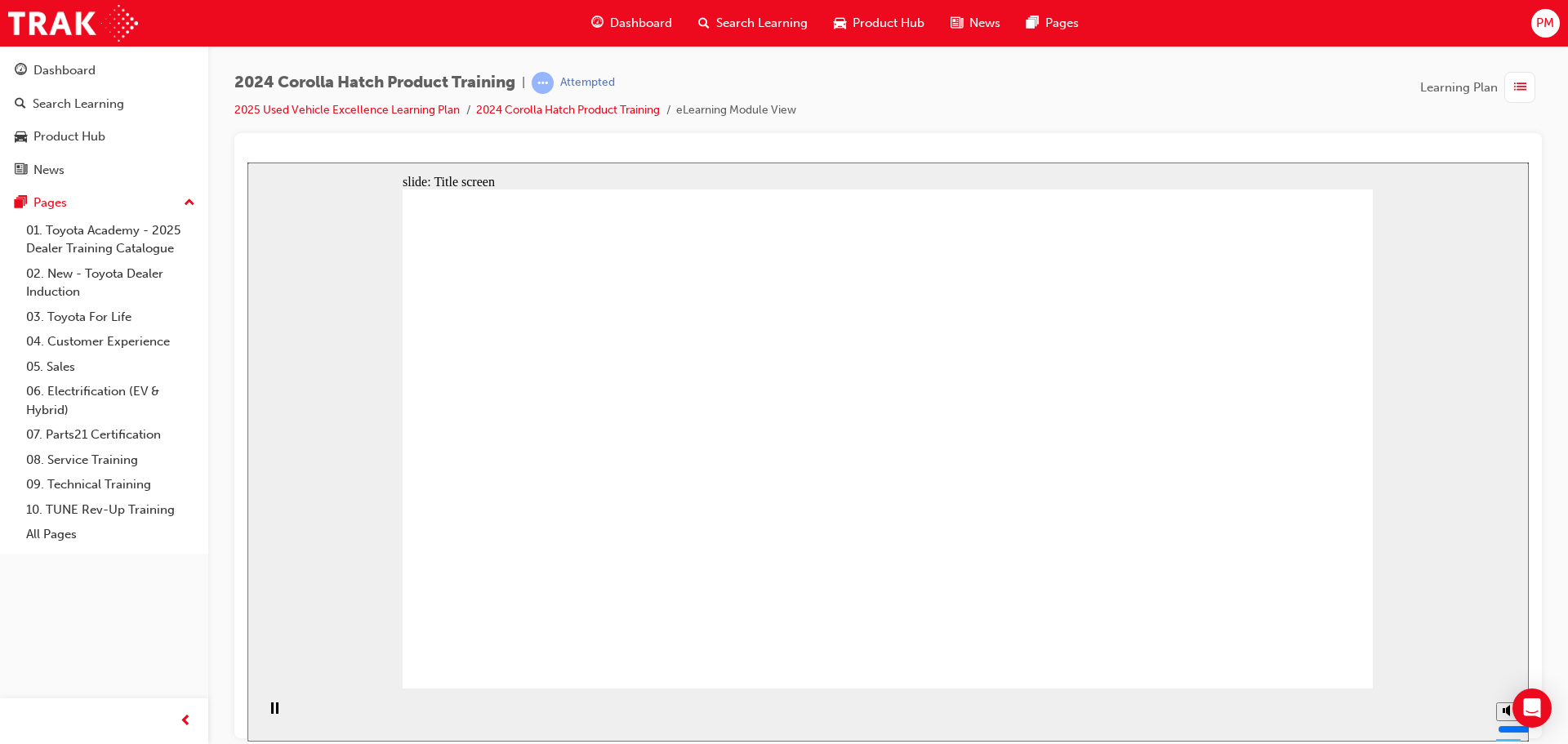
drag, startPoint x: 843, startPoint y: 394, endPoint x: 891, endPoint y: 625, distance: 235.9
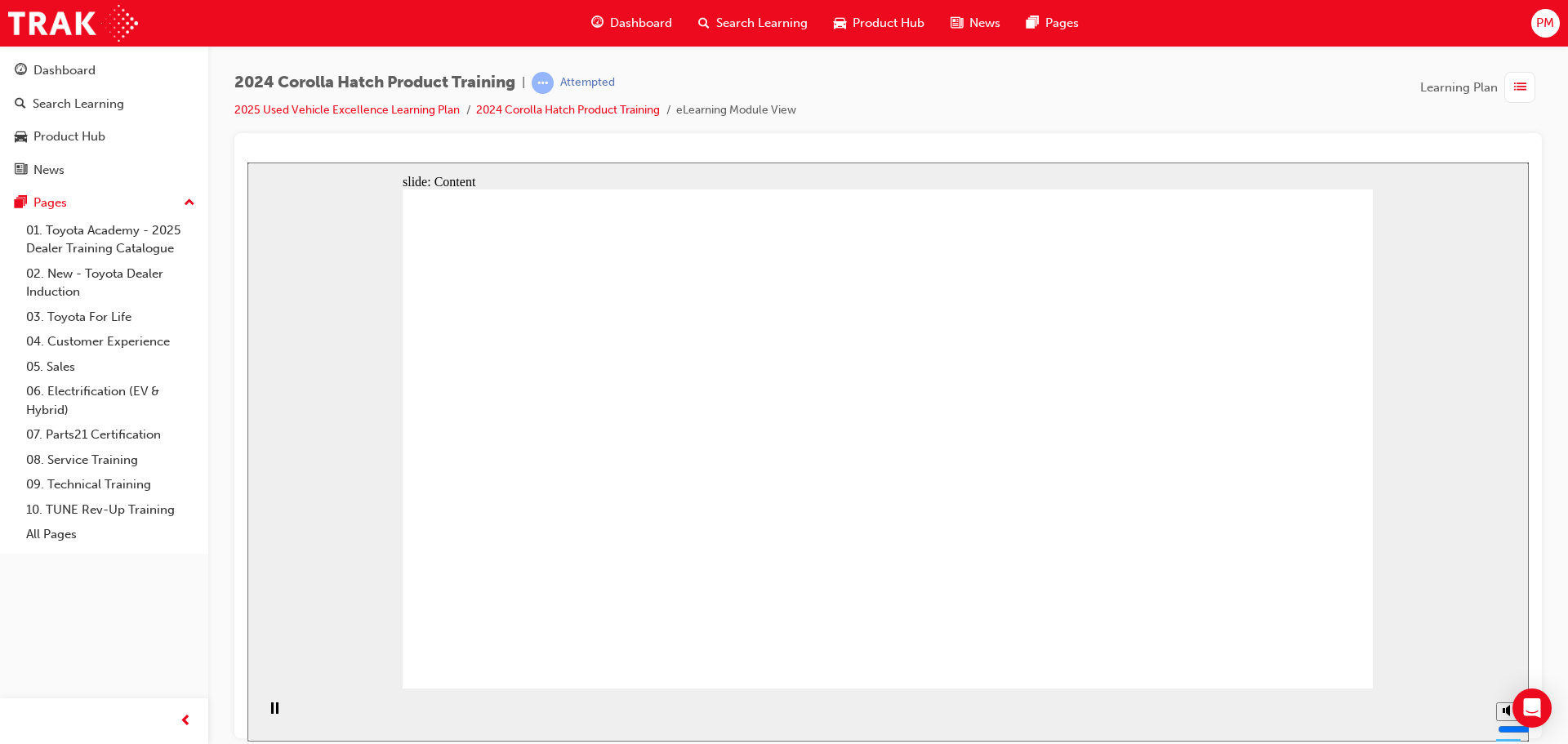
drag, startPoint x: 549, startPoint y: 355, endPoint x: 558, endPoint y: 369, distance: 16.6
drag, startPoint x: 543, startPoint y: 426, endPoint x: 564, endPoint y: 427, distance: 21.0
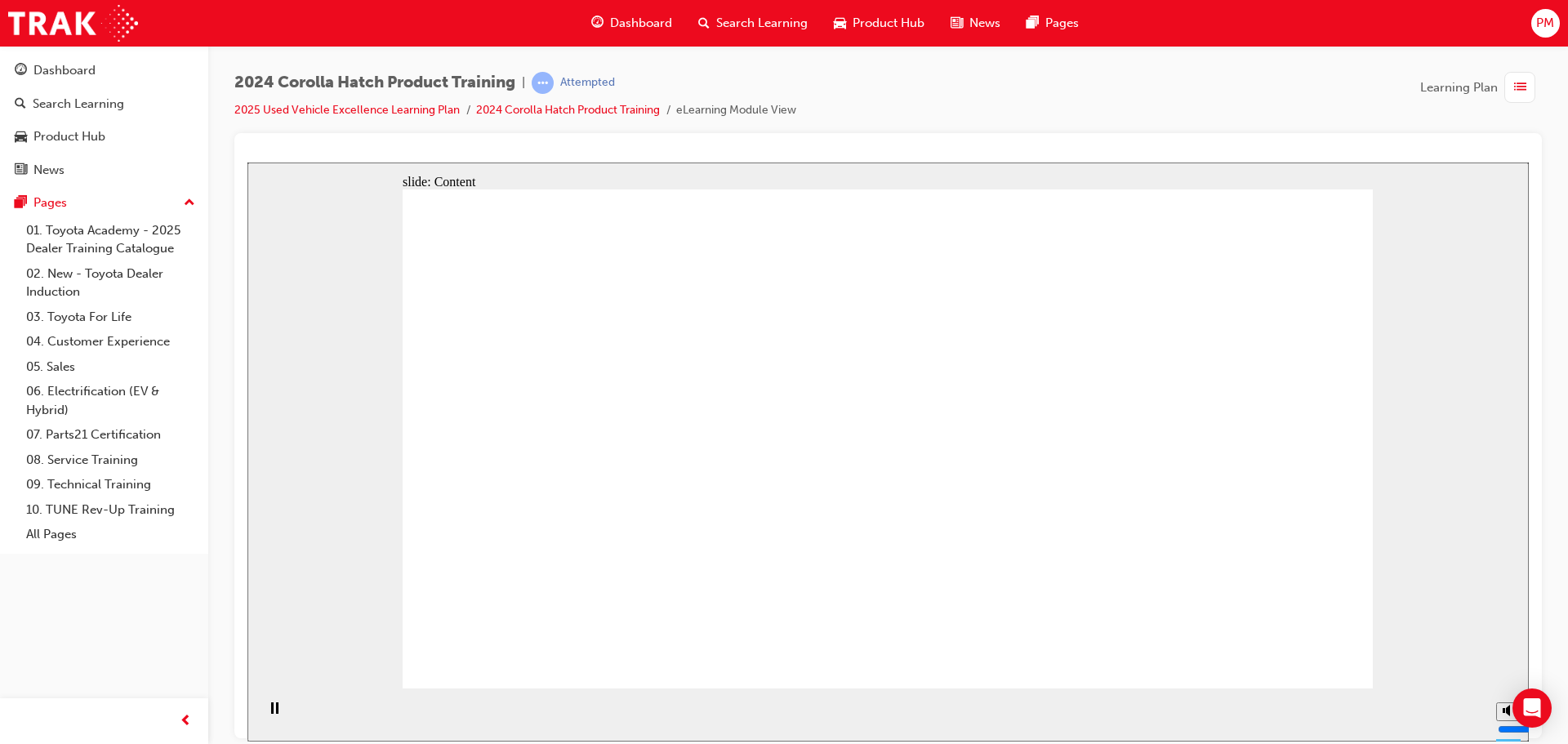
drag, startPoint x: 567, startPoint y: 481, endPoint x: 614, endPoint y: 478, distance: 47.1
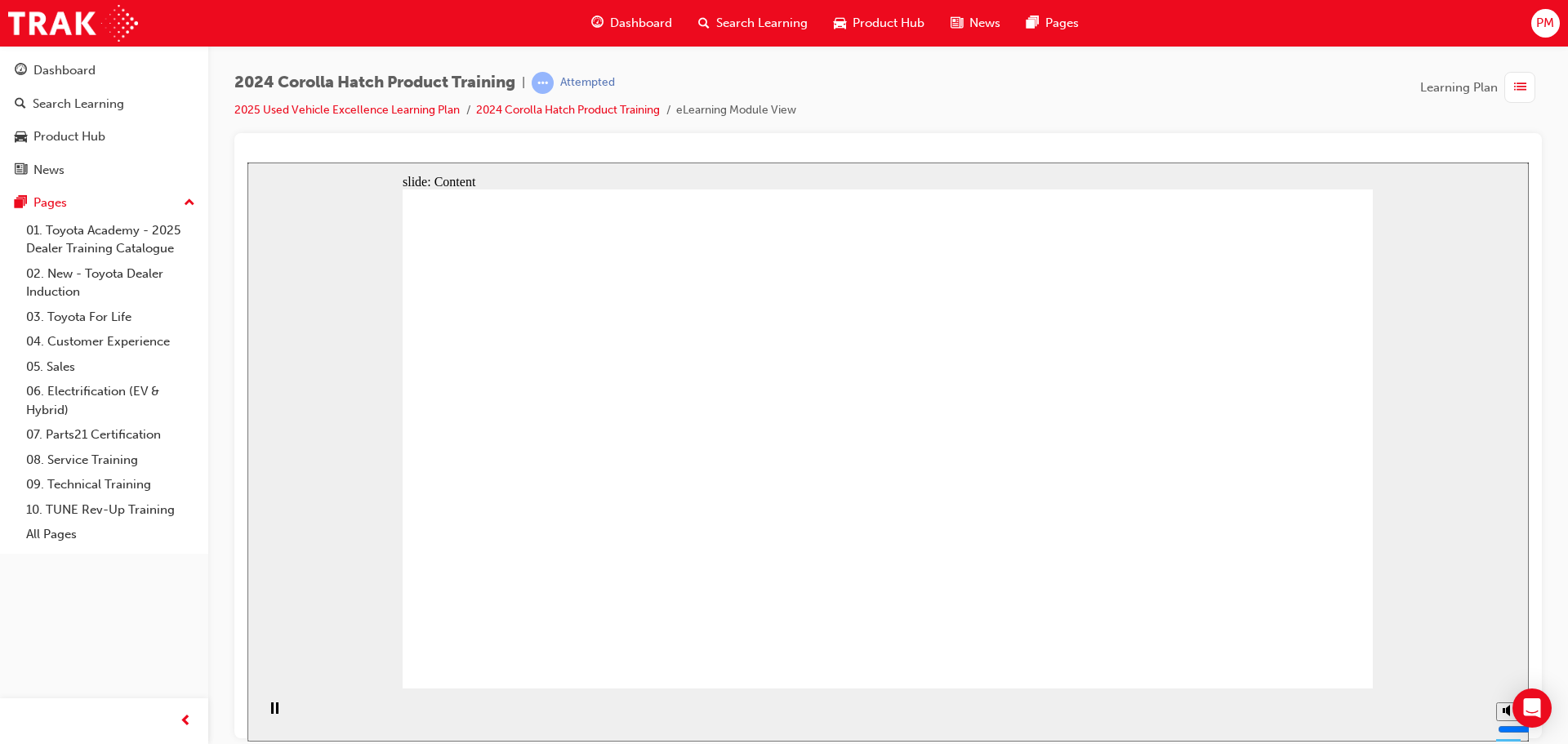
drag, startPoint x: 606, startPoint y: 462, endPoint x: 613, endPoint y: 468, distance: 9.2
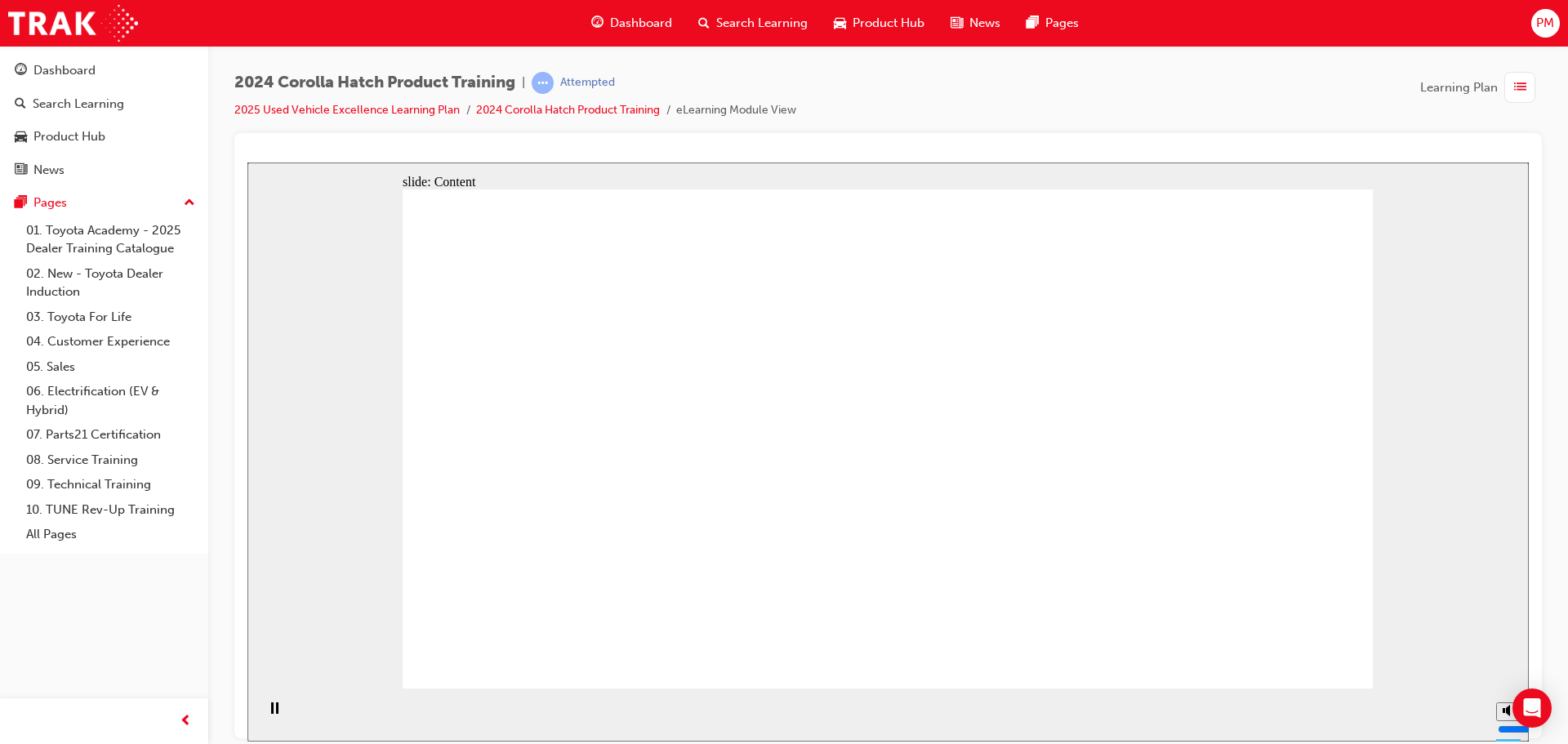
drag, startPoint x: 718, startPoint y: 520, endPoint x: 674, endPoint y: 512, distance: 44.7
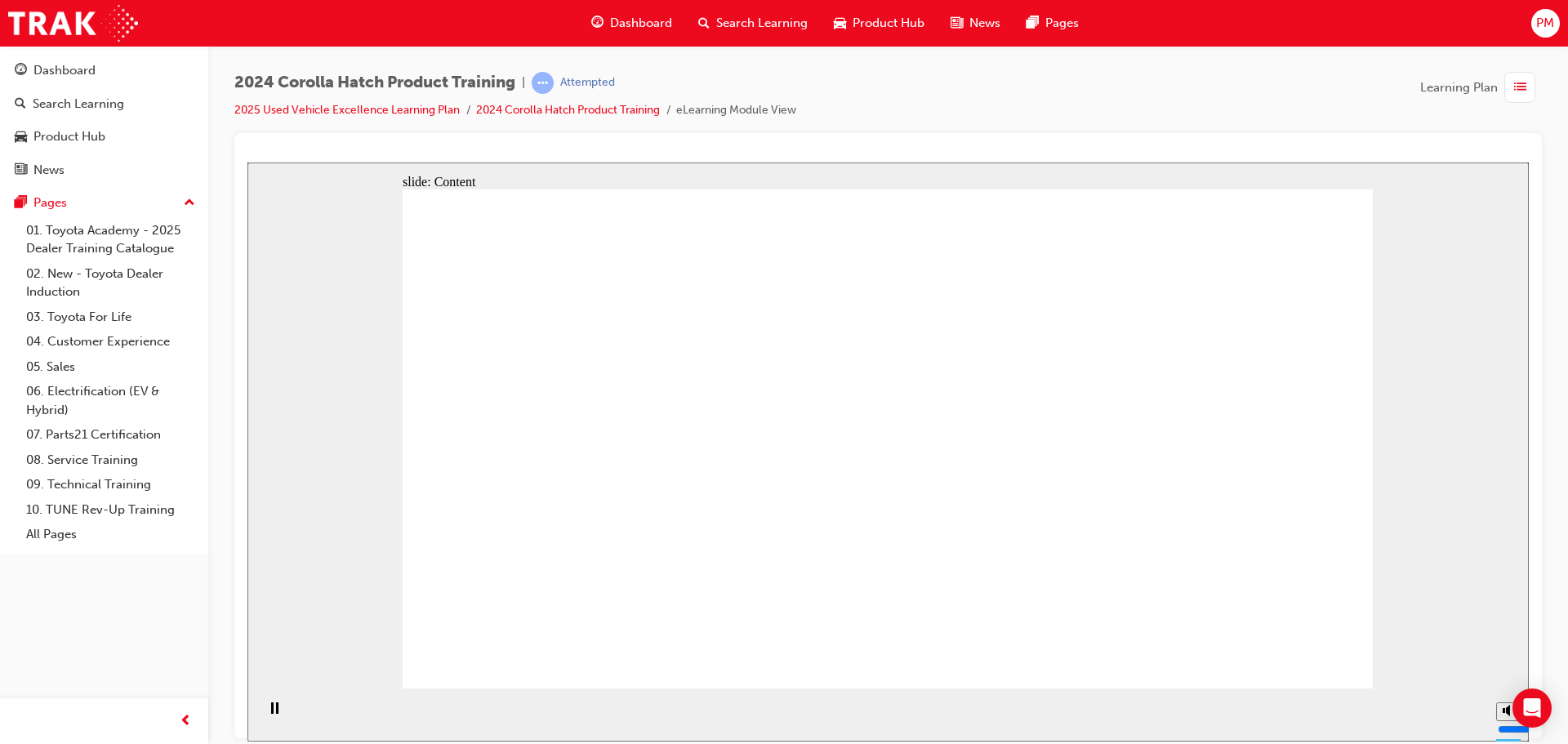
drag, startPoint x: 1035, startPoint y: 212, endPoint x: 1060, endPoint y: 216, distance: 25.3
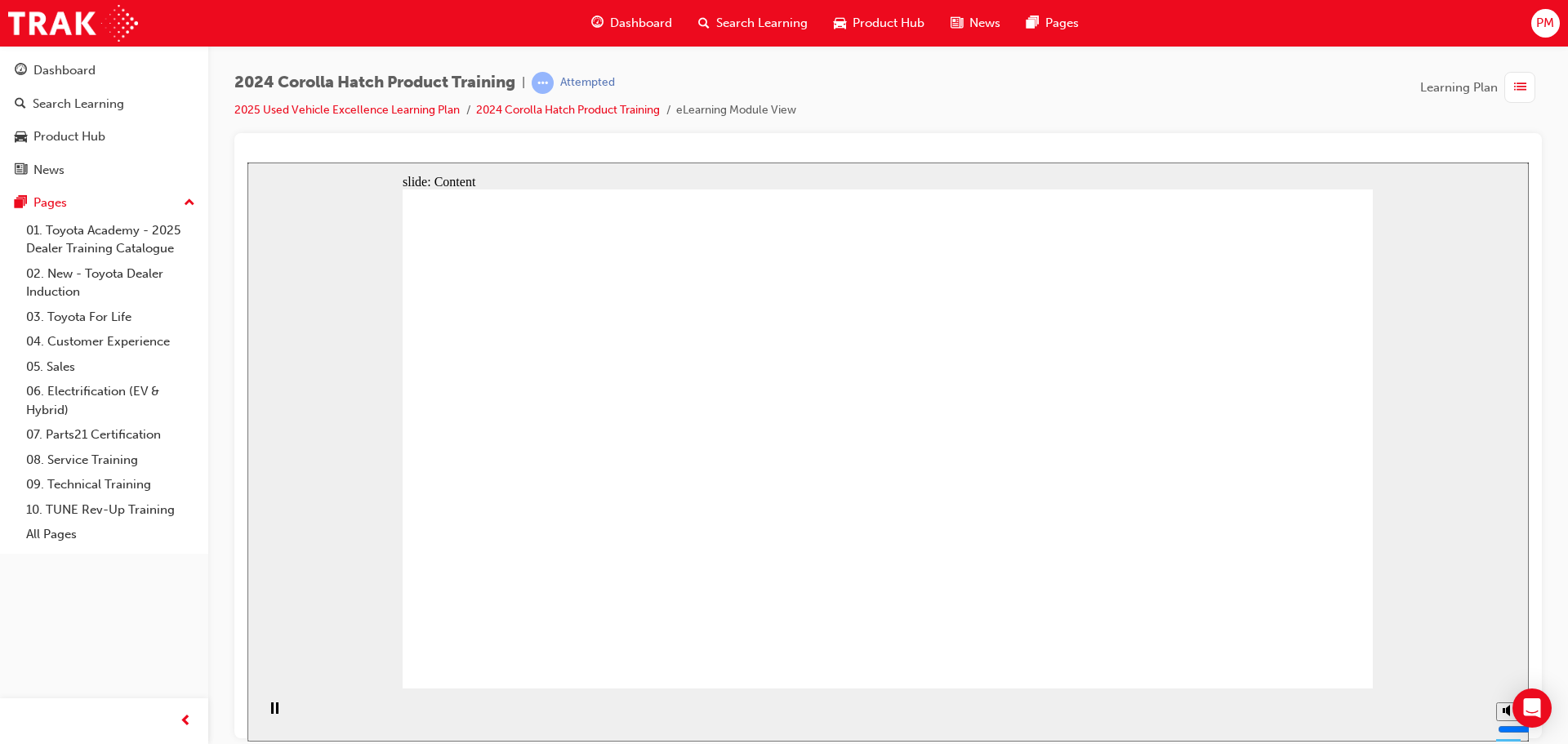
drag, startPoint x: 712, startPoint y: 344, endPoint x: 707, endPoint y: 369, distance: 25.5
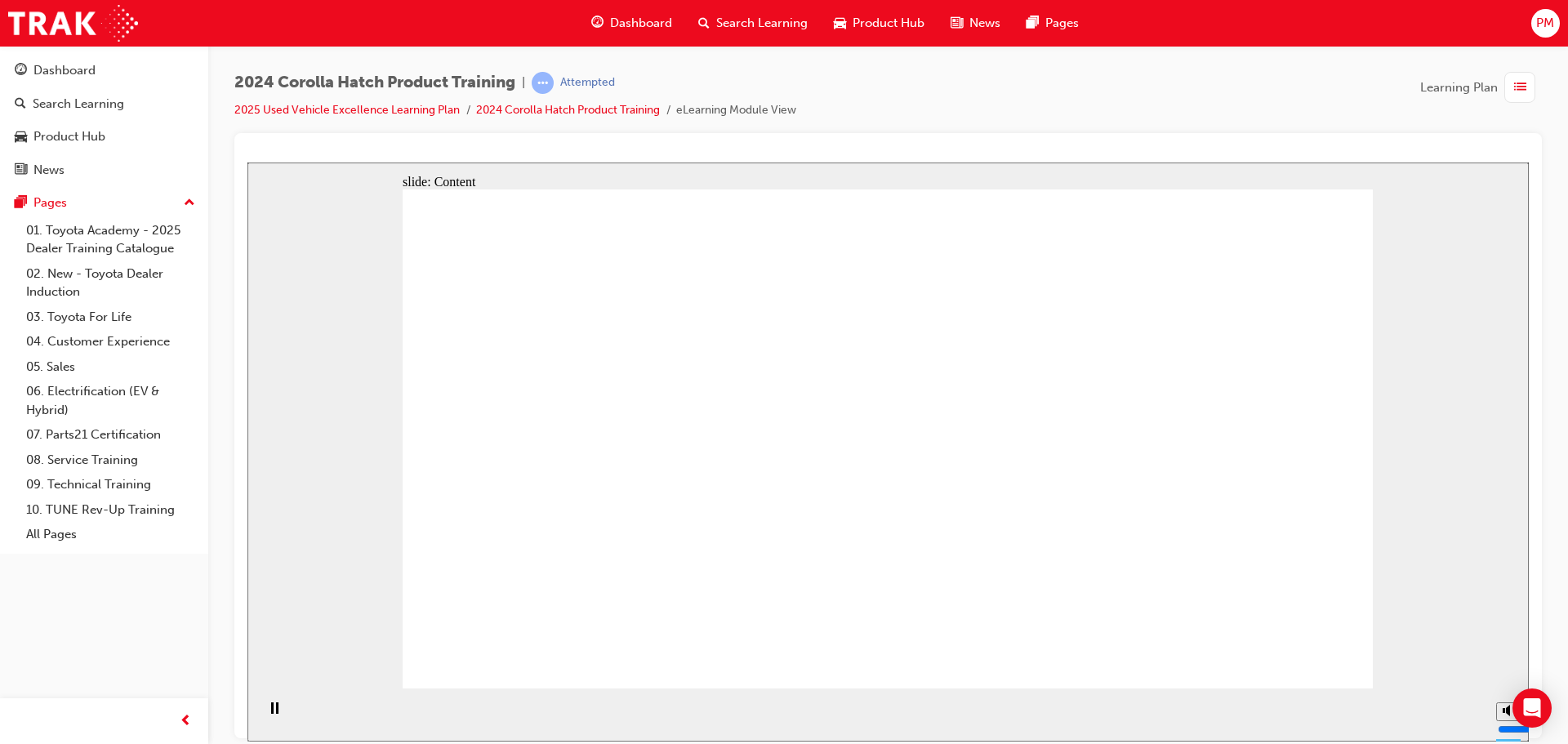
drag, startPoint x: 594, startPoint y: 267, endPoint x: 592, endPoint y: 277, distance: 10.2
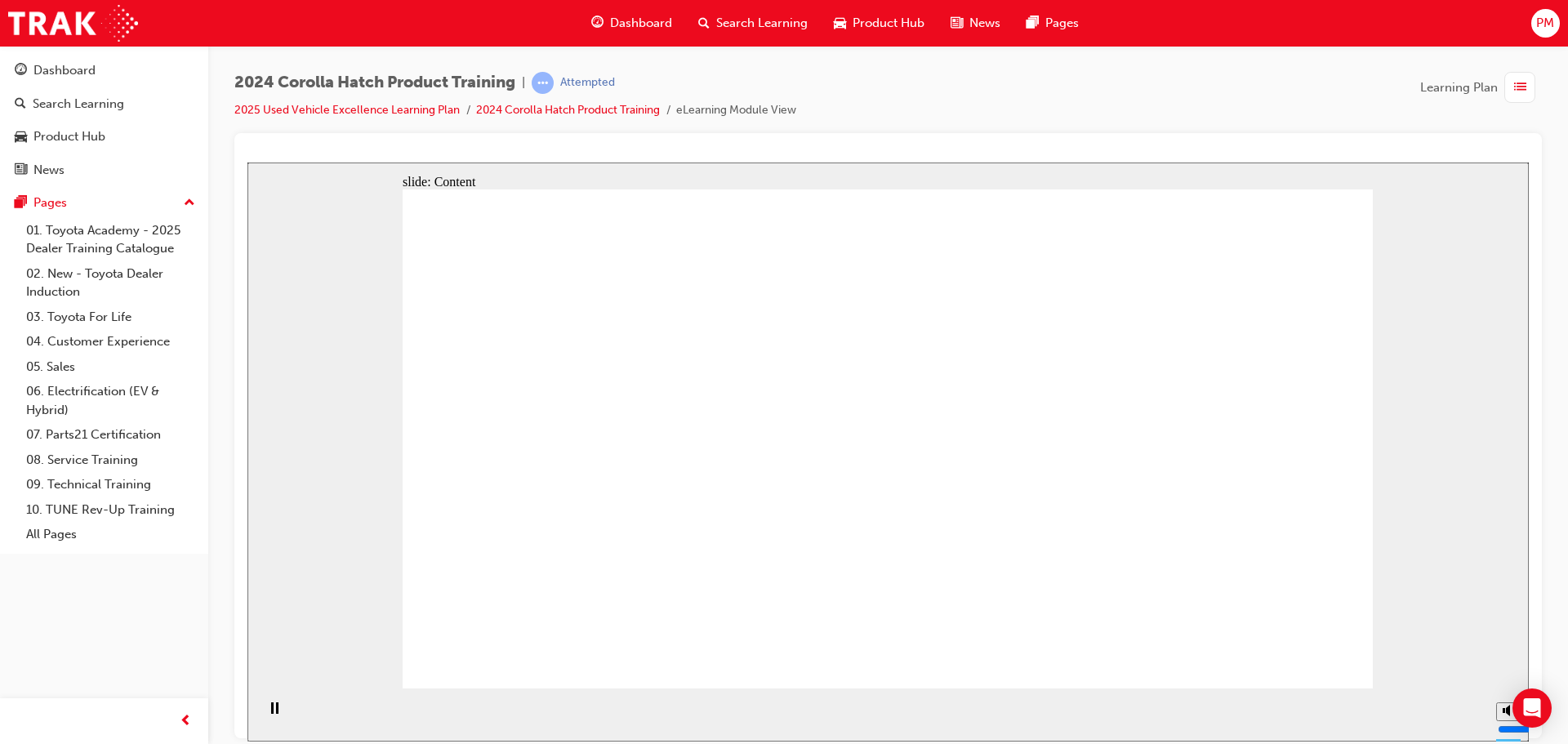
drag, startPoint x: 1158, startPoint y: 429, endPoint x: 1144, endPoint y: 439, distance: 17.2
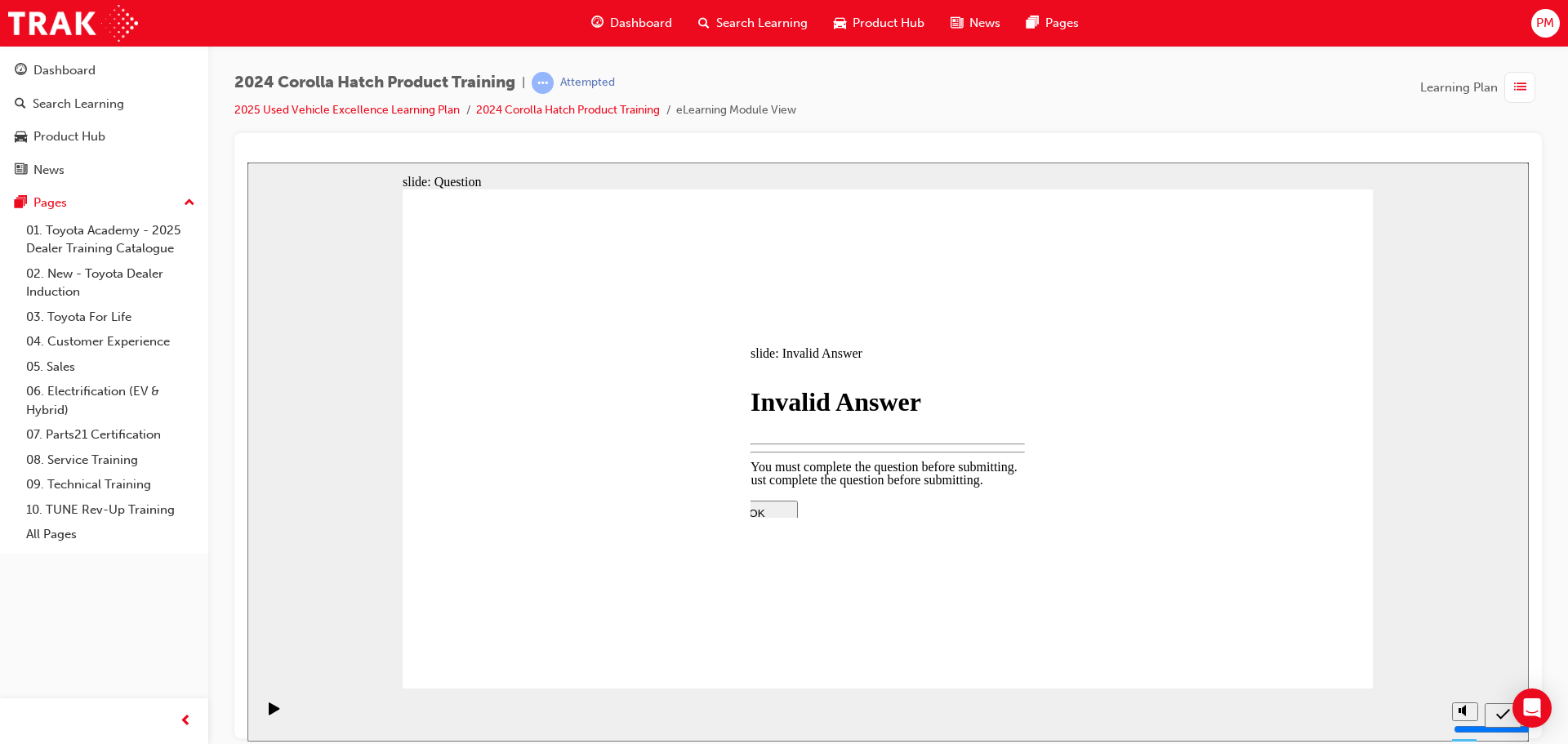
click at [1289, 642] on div at bounding box center [888, 451] width 1281 height 579
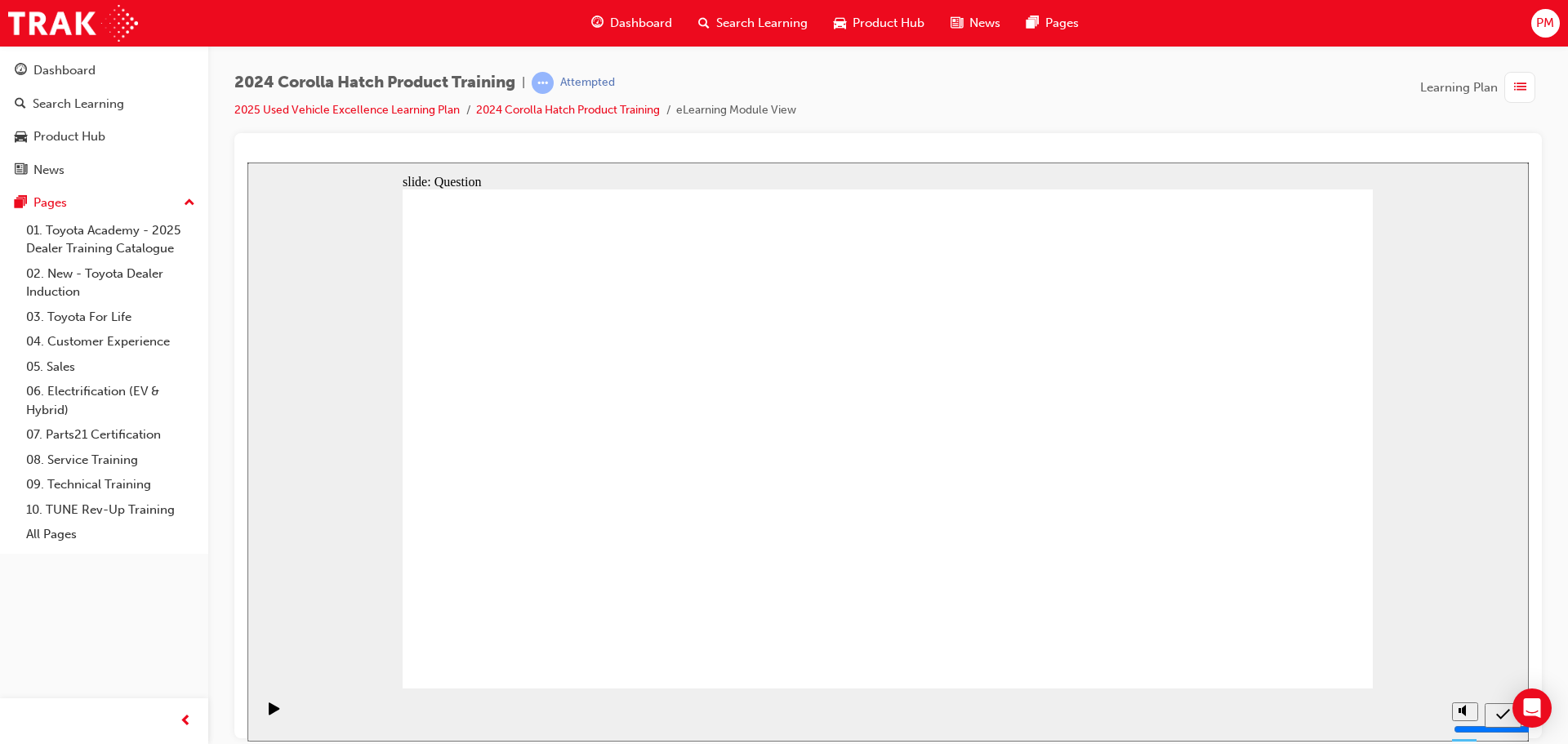
radio input "true"
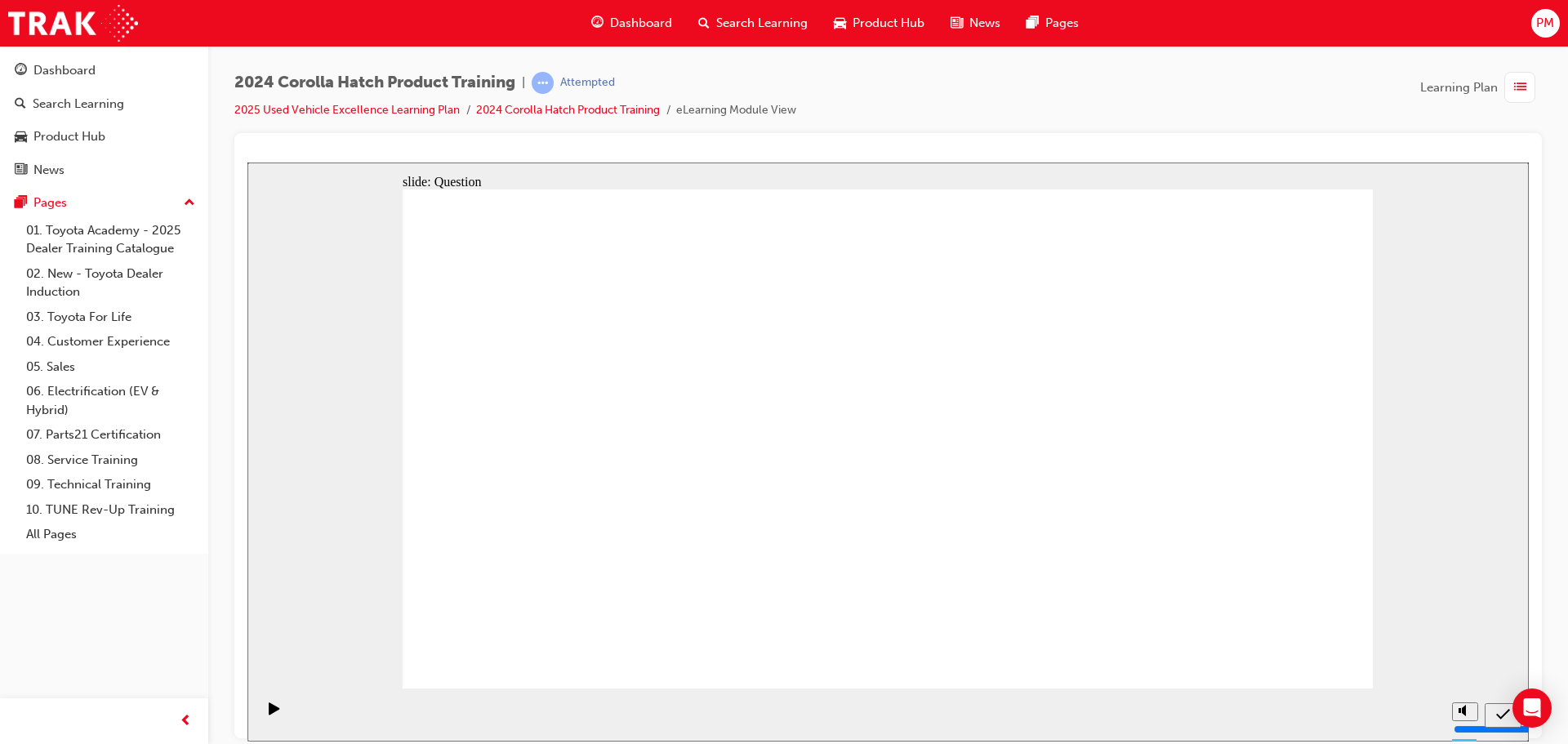
radio input "true"
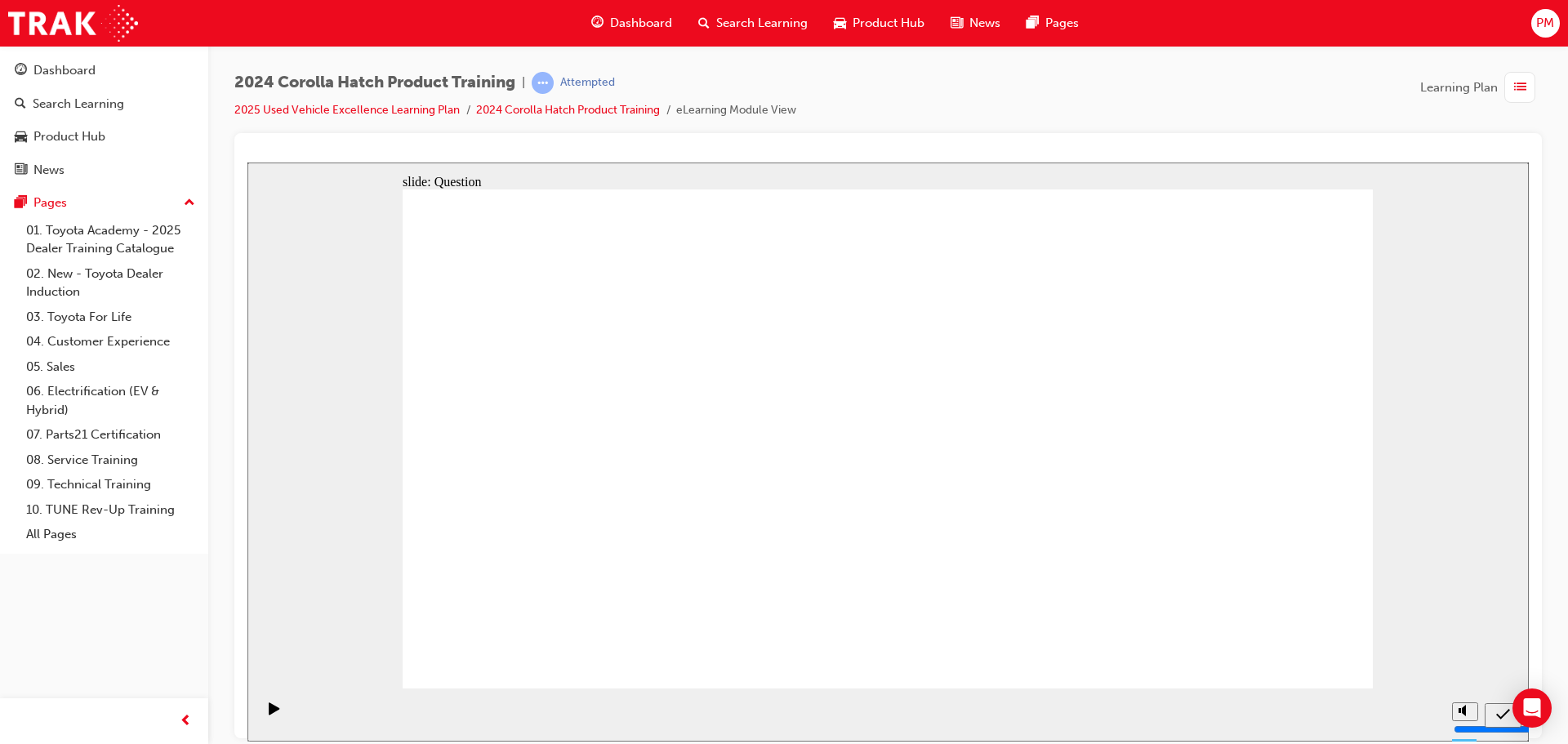
radio input "true"
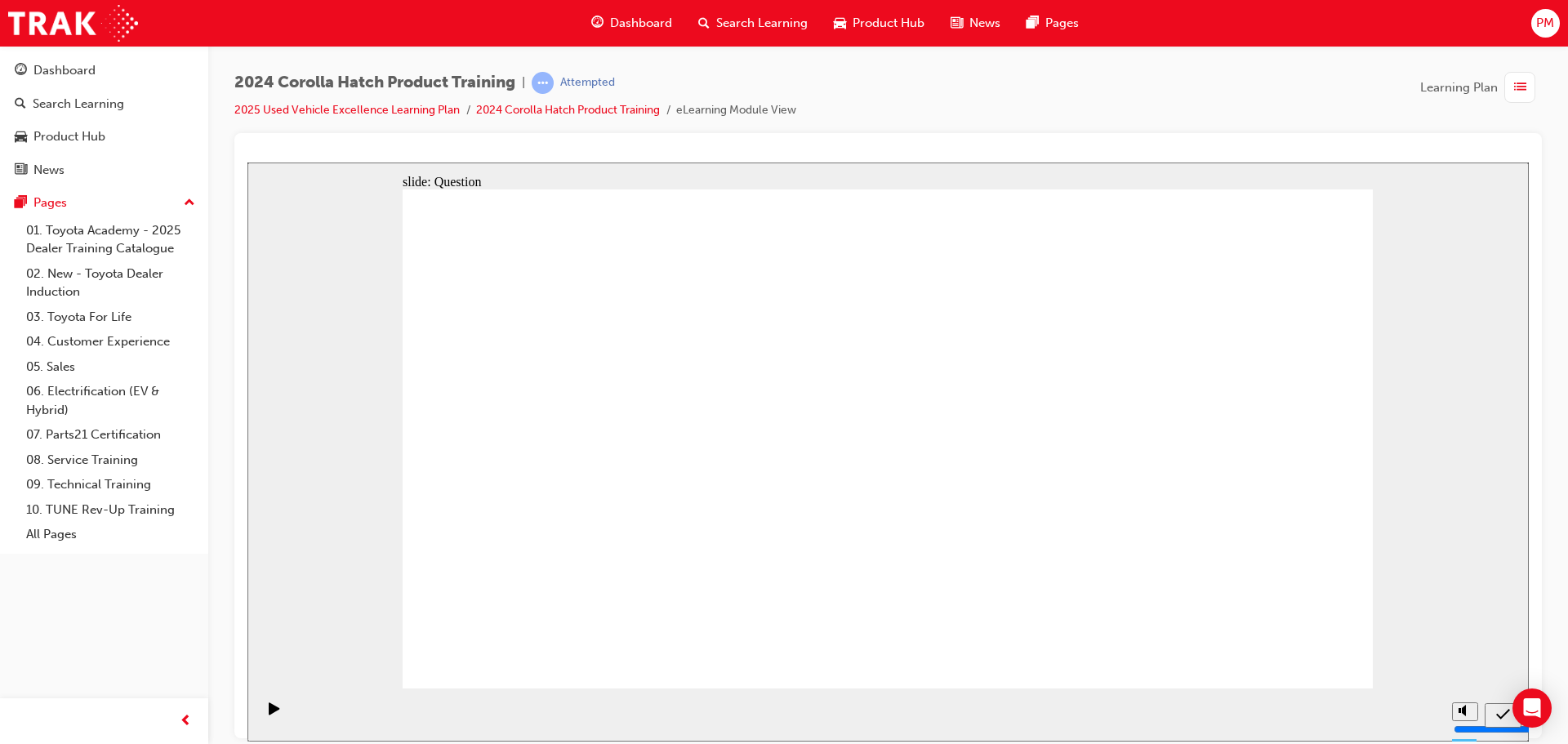
drag, startPoint x: 610, startPoint y: 416, endPoint x: 598, endPoint y: 410, distance: 13.4
drag, startPoint x: 733, startPoint y: 403, endPoint x: 573, endPoint y: 549, distance: 216.6
drag, startPoint x: 1046, startPoint y: 402, endPoint x: 888, endPoint y: 551, distance: 217.2
drag, startPoint x: 905, startPoint y: 413, endPoint x: 1067, endPoint y: 569, distance: 224.9
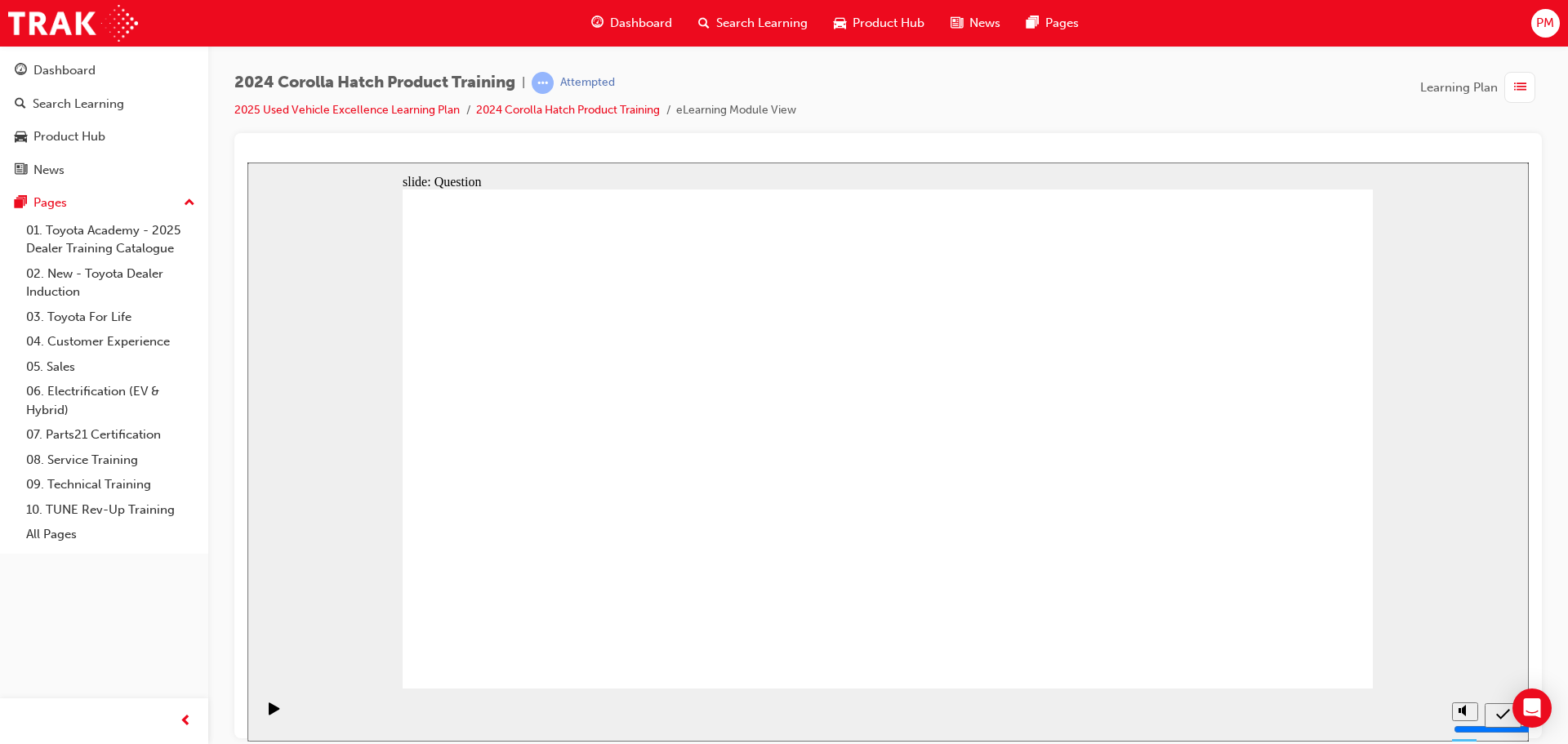
drag, startPoint x: 1219, startPoint y: 430, endPoint x: 1221, endPoint y: 581, distance: 151.0
drag, startPoint x: 528, startPoint y: 396, endPoint x: 692, endPoint y: 554, distance: 227.7
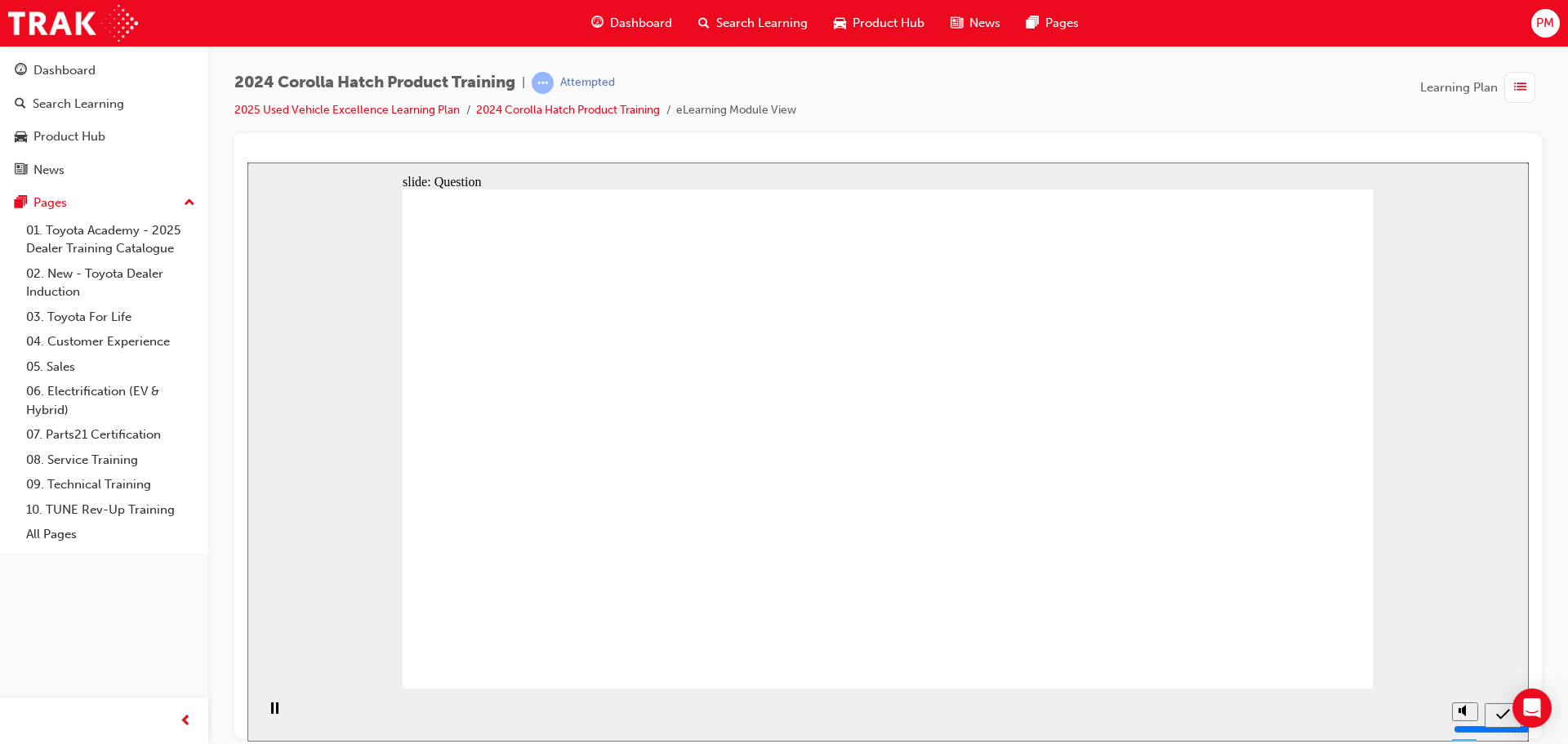
radio input "true"
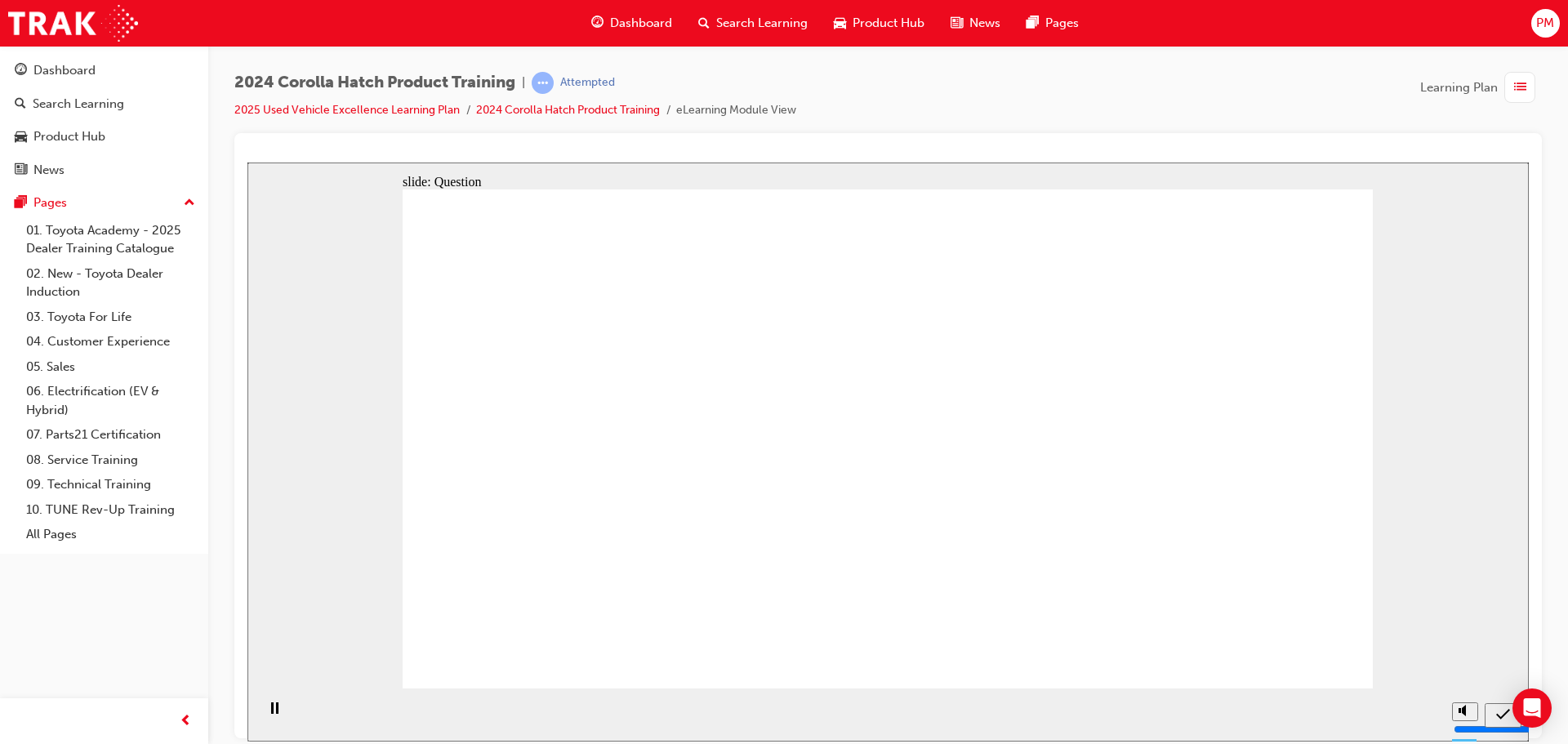
radio input "true"
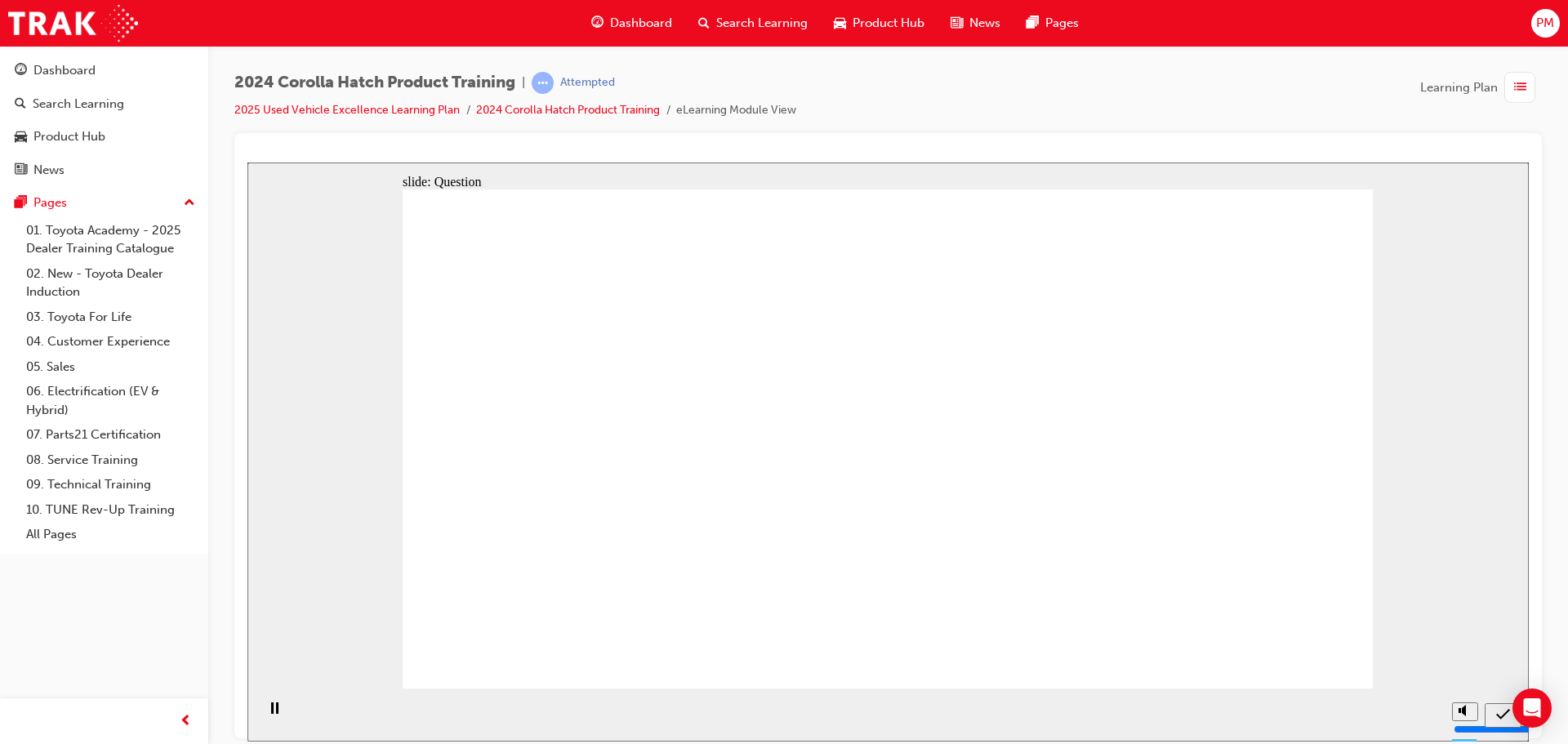
radio input "true"
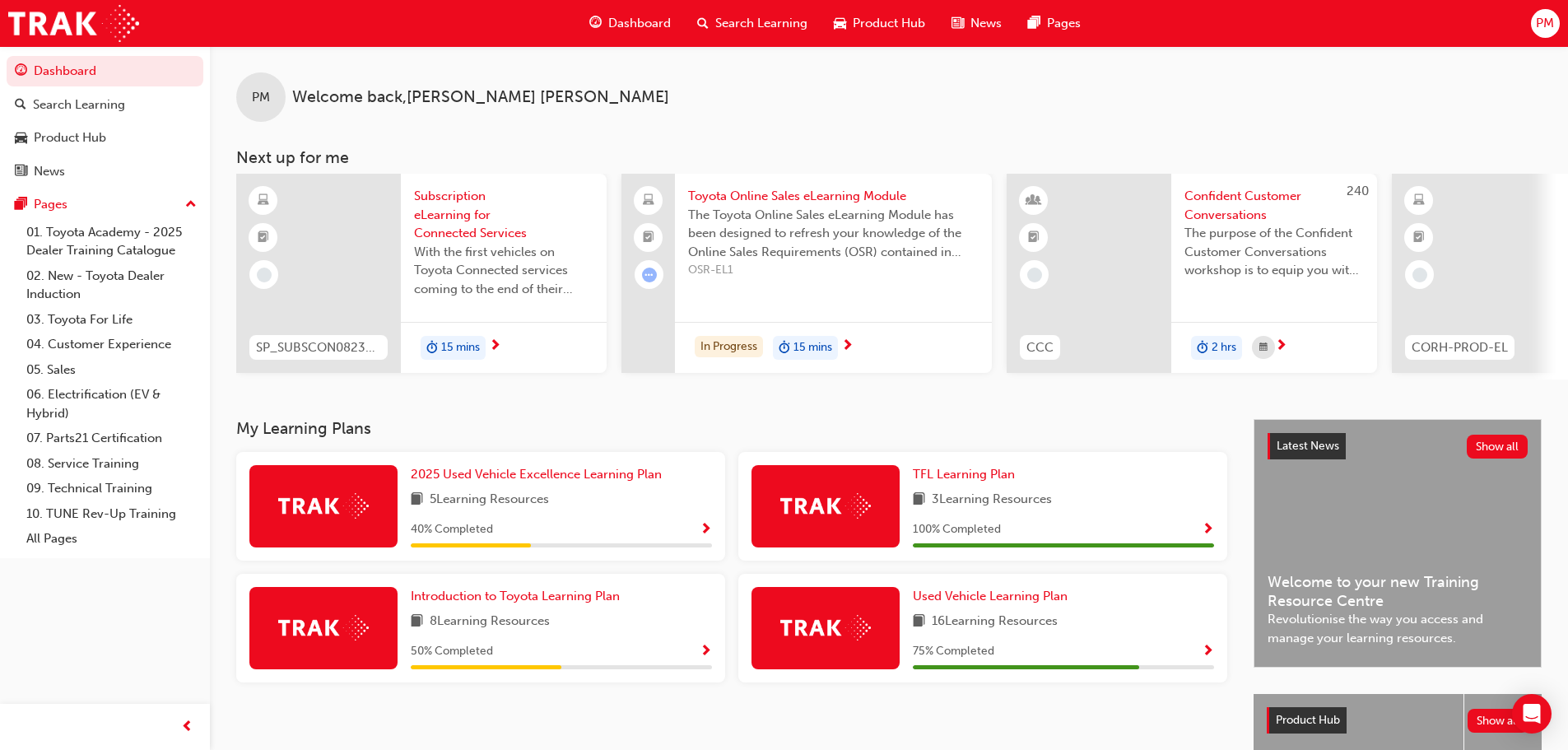
click at [341, 511] on img at bounding box center [323, 505] width 90 height 25
drag, startPoint x: 505, startPoint y: 506, endPoint x: 634, endPoint y: 520, distance: 129.8
click at [509, 507] on span "5 Learning Resources" at bounding box center [489, 500] width 119 height 20
click at [707, 532] on span "Show Progress" at bounding box center [705, 530] width 12 height 15
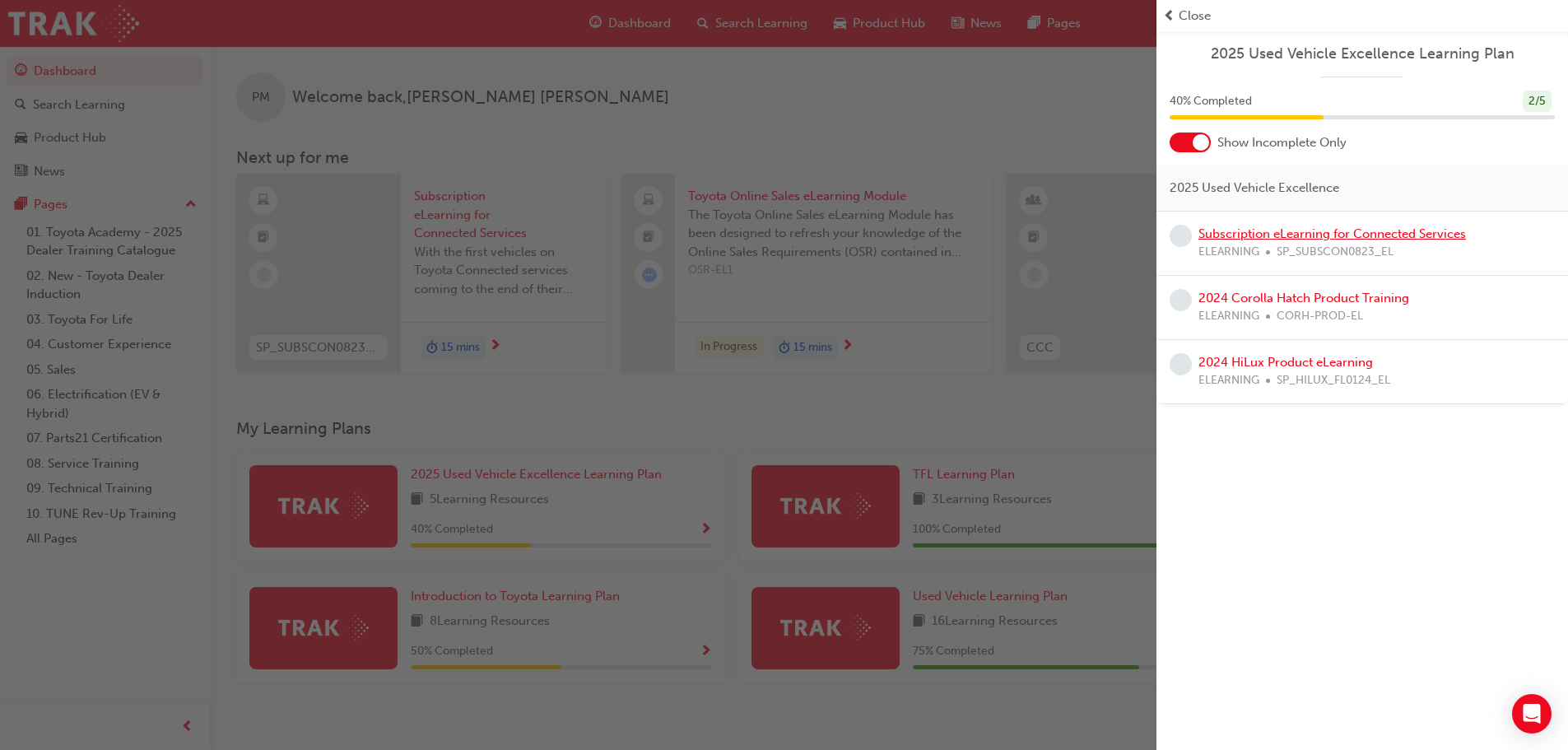
click at [1302, 229] on link "Subscription eLearning for Connected Services" at bounding box center [1331, 234] width 267 height 15
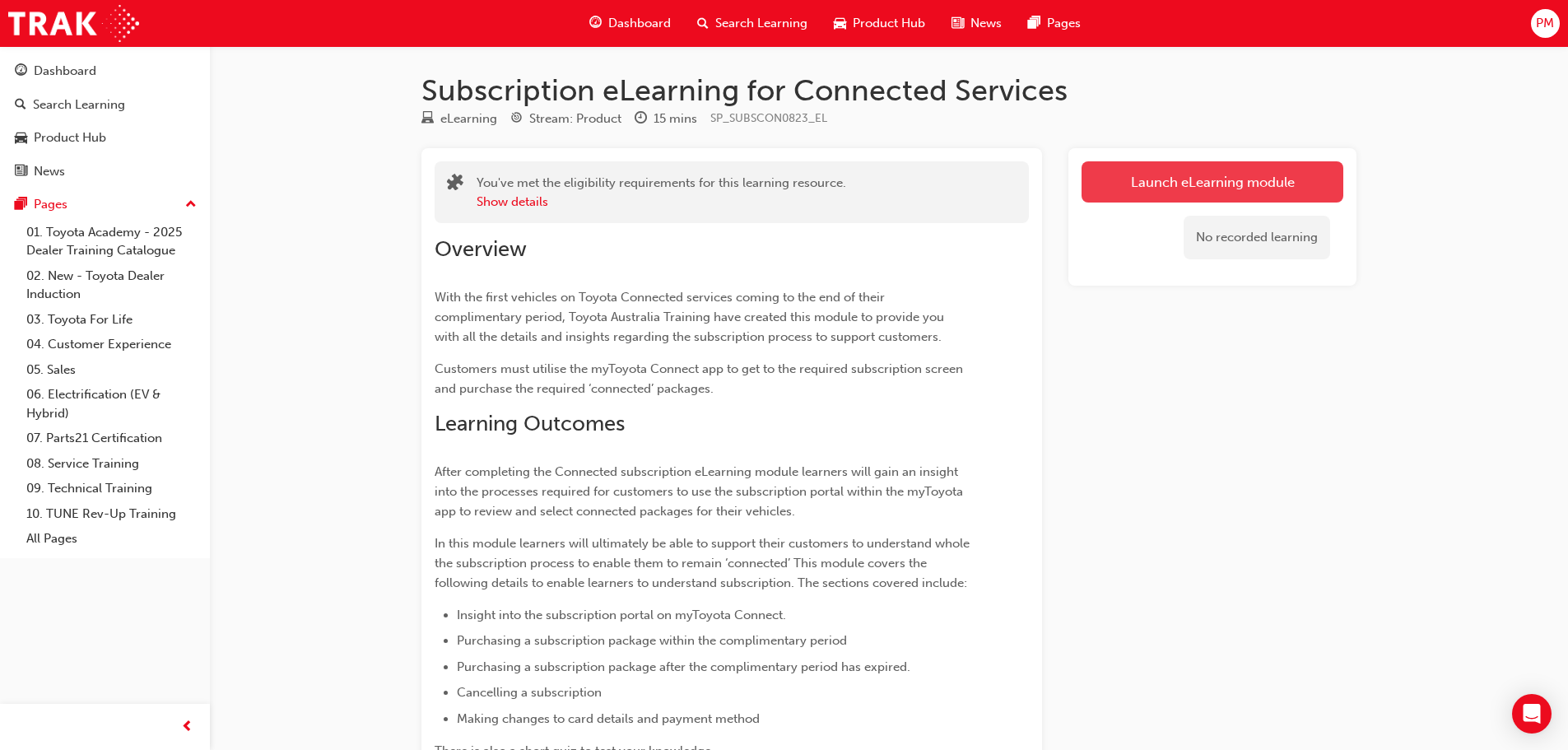
click at [1188, 173] on link "Launch eLearning module" at bounding box center [1212, 182] width 262 height 41
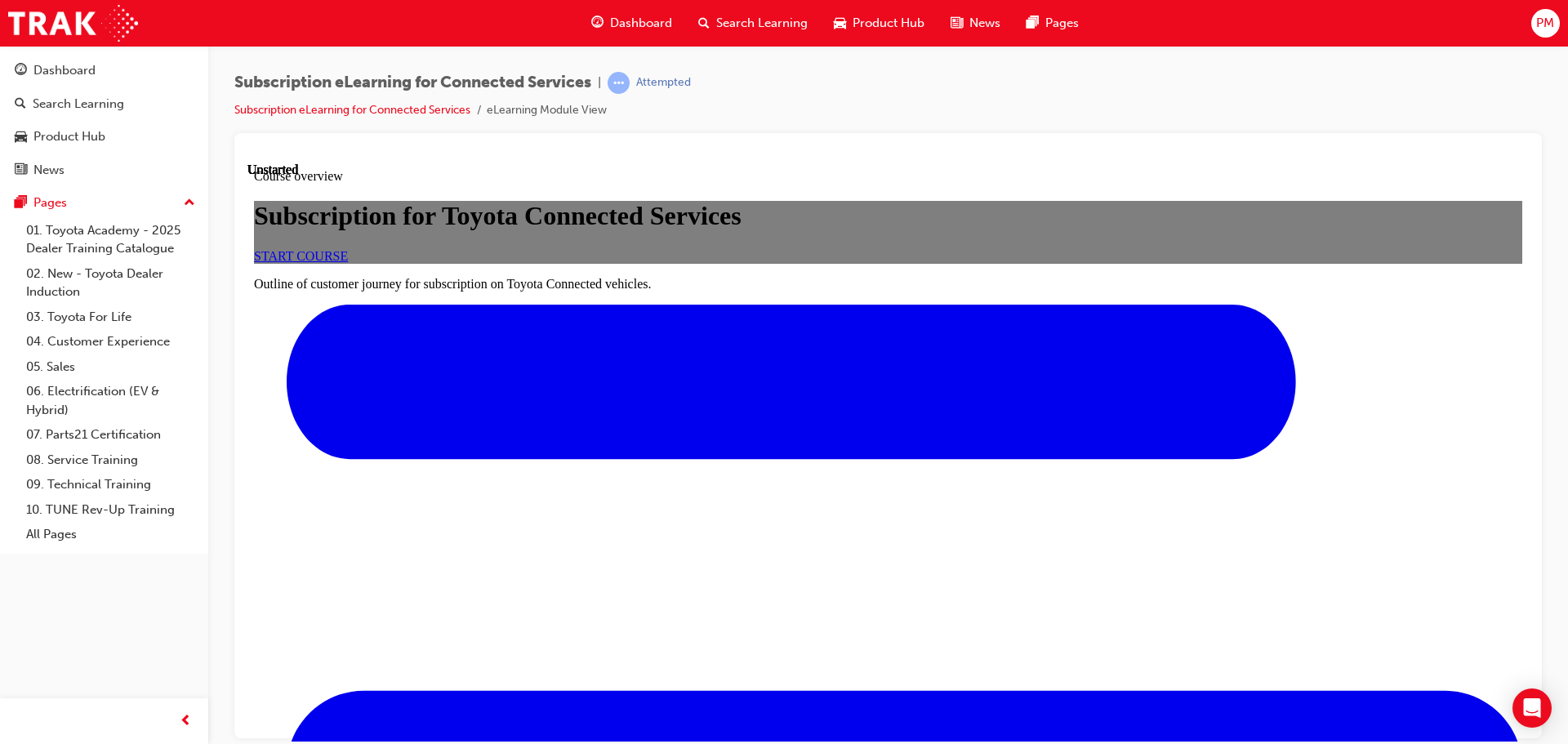
click at [348, 262] on span "START COURSE" at bounding box center [301, 255] width 94 height 14
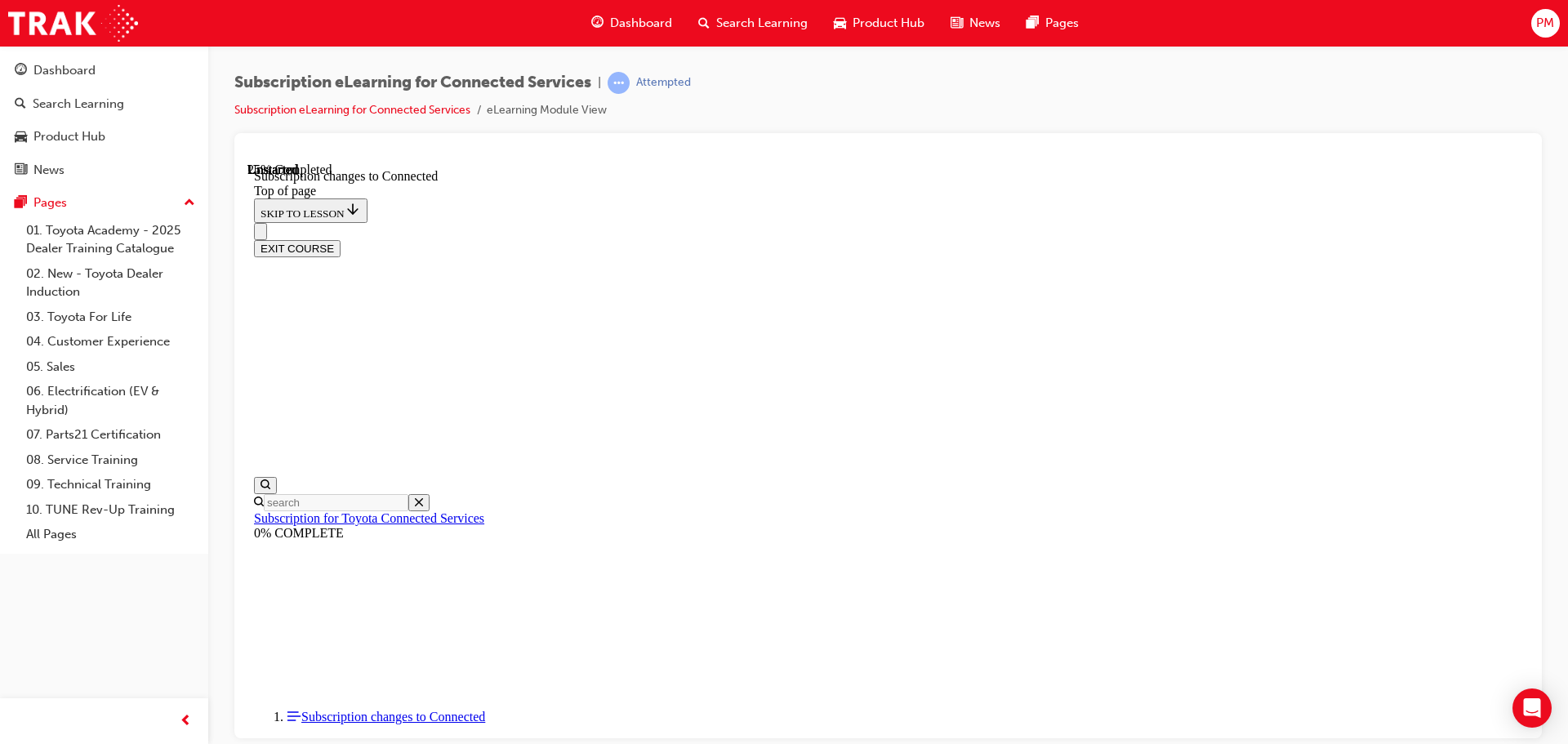
scroll to position [891, 0]
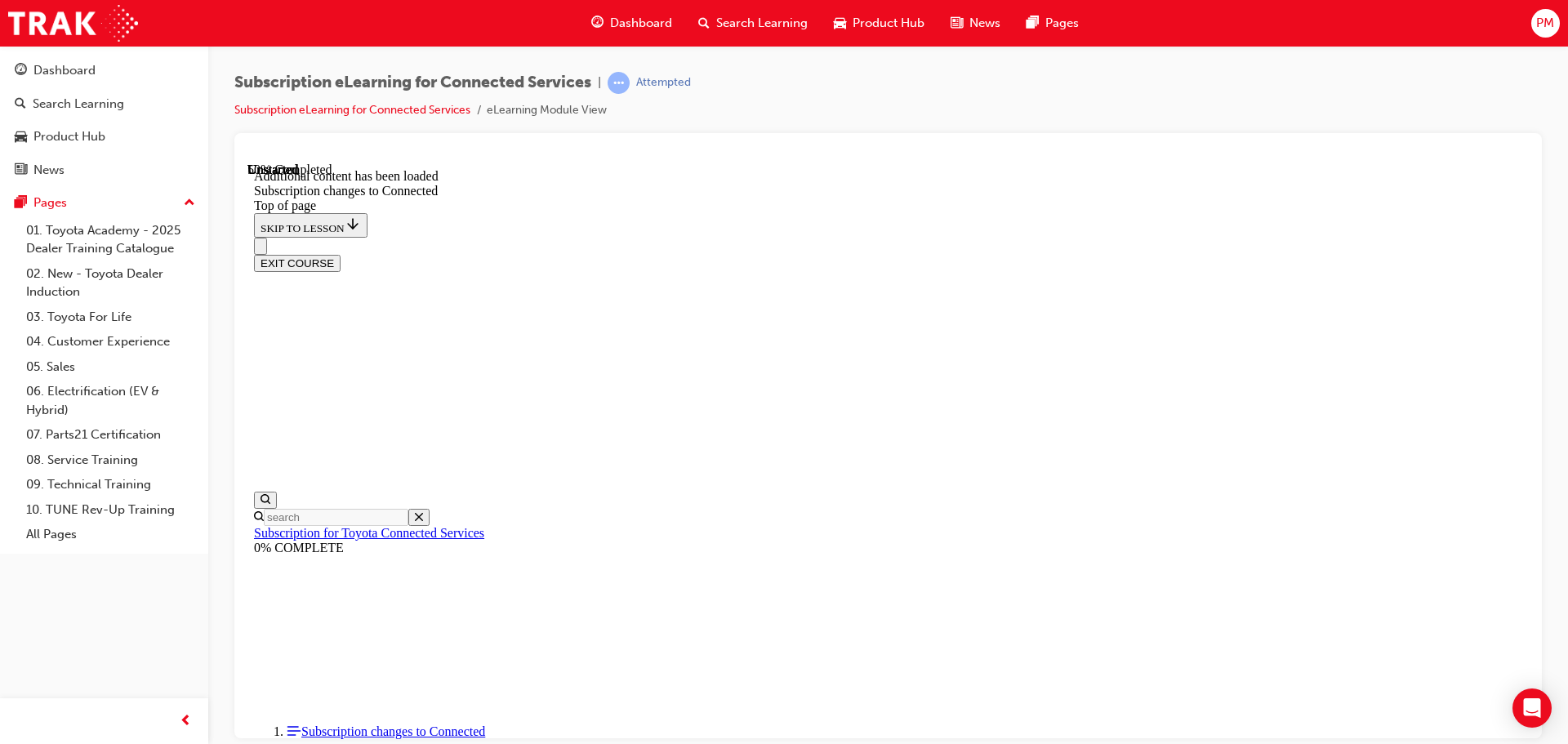
scroll to position [1982, 0]
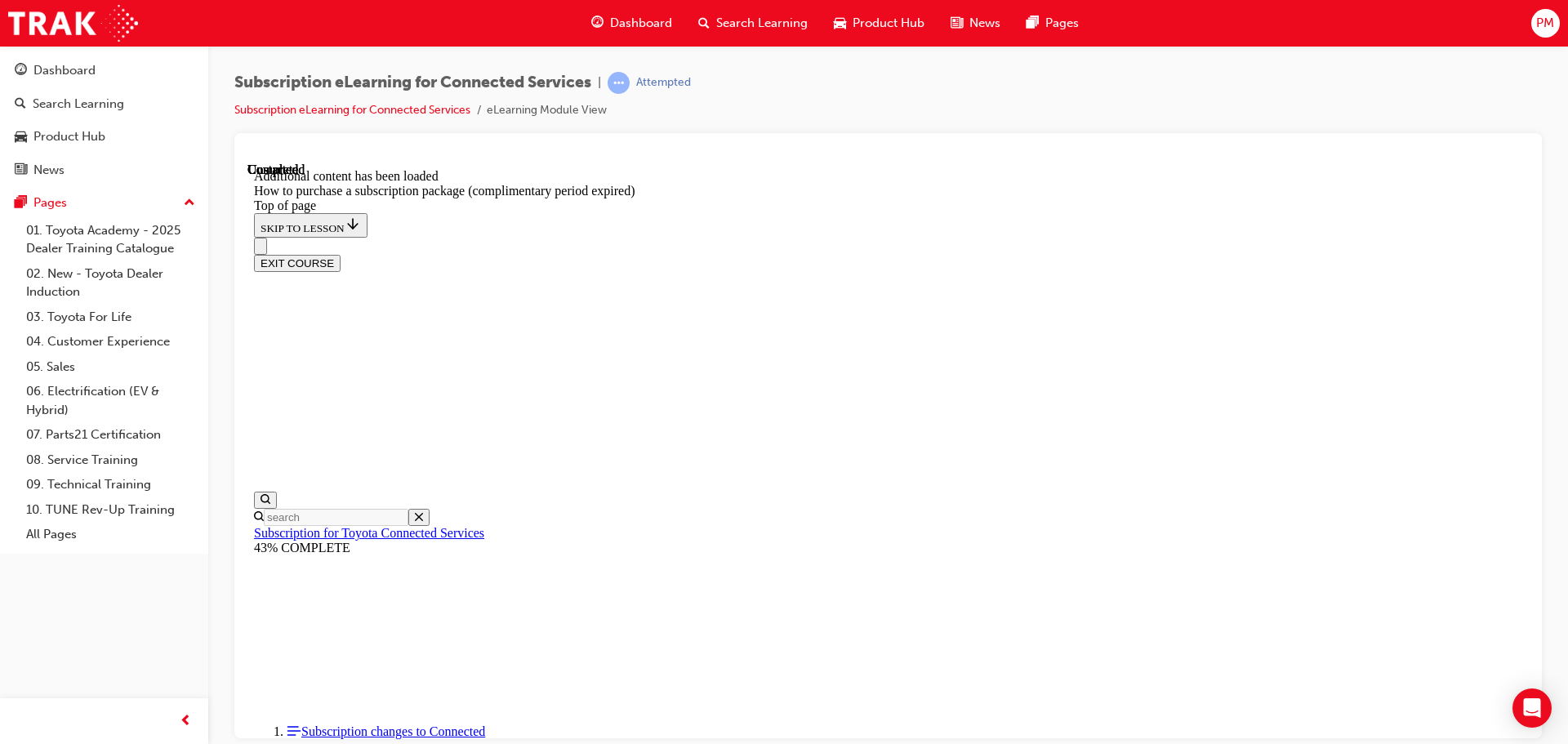
scroll to position [1628, 0]
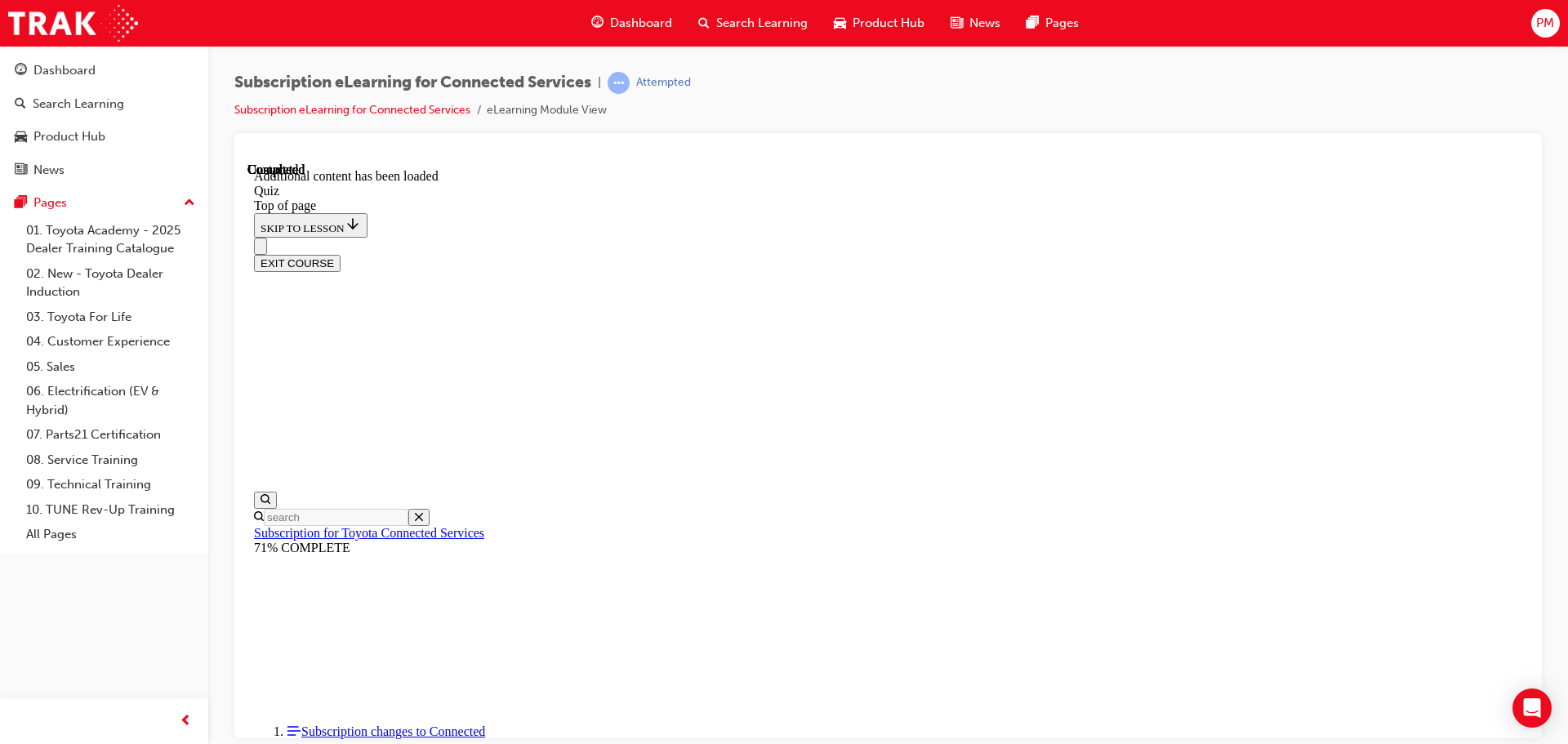
scroll to position [50, 0]
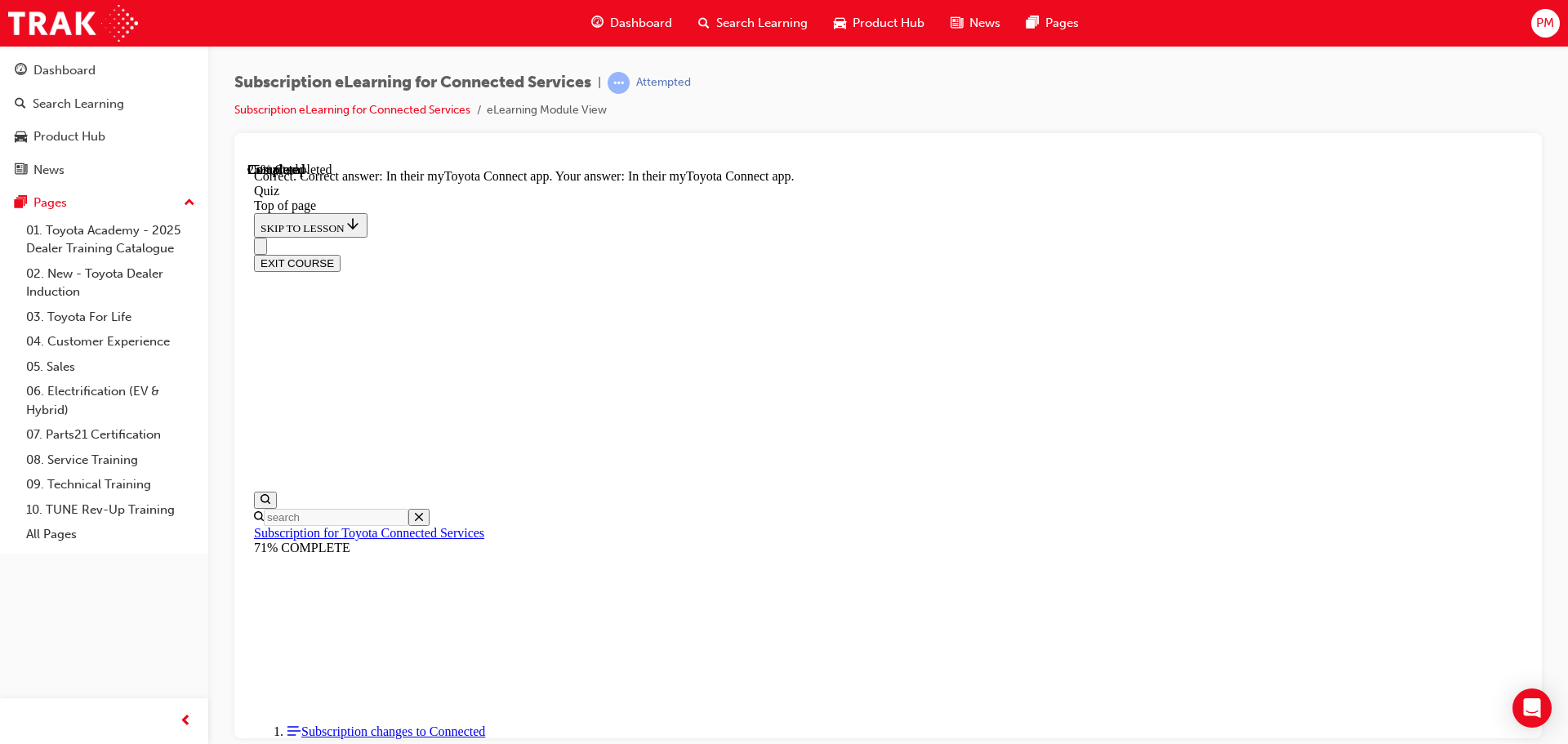
scroll to position [50, 0]
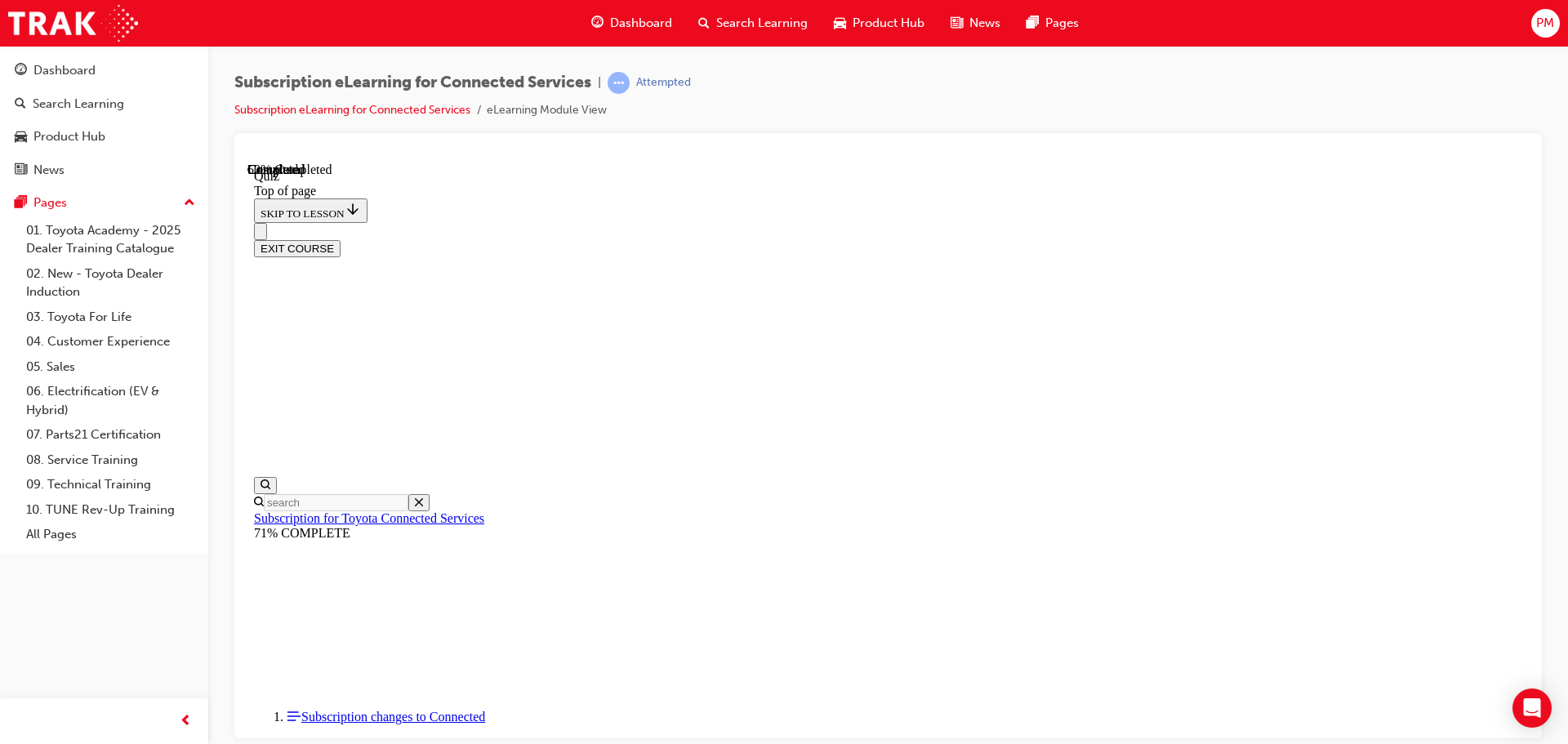
scroll to position [50, 0]
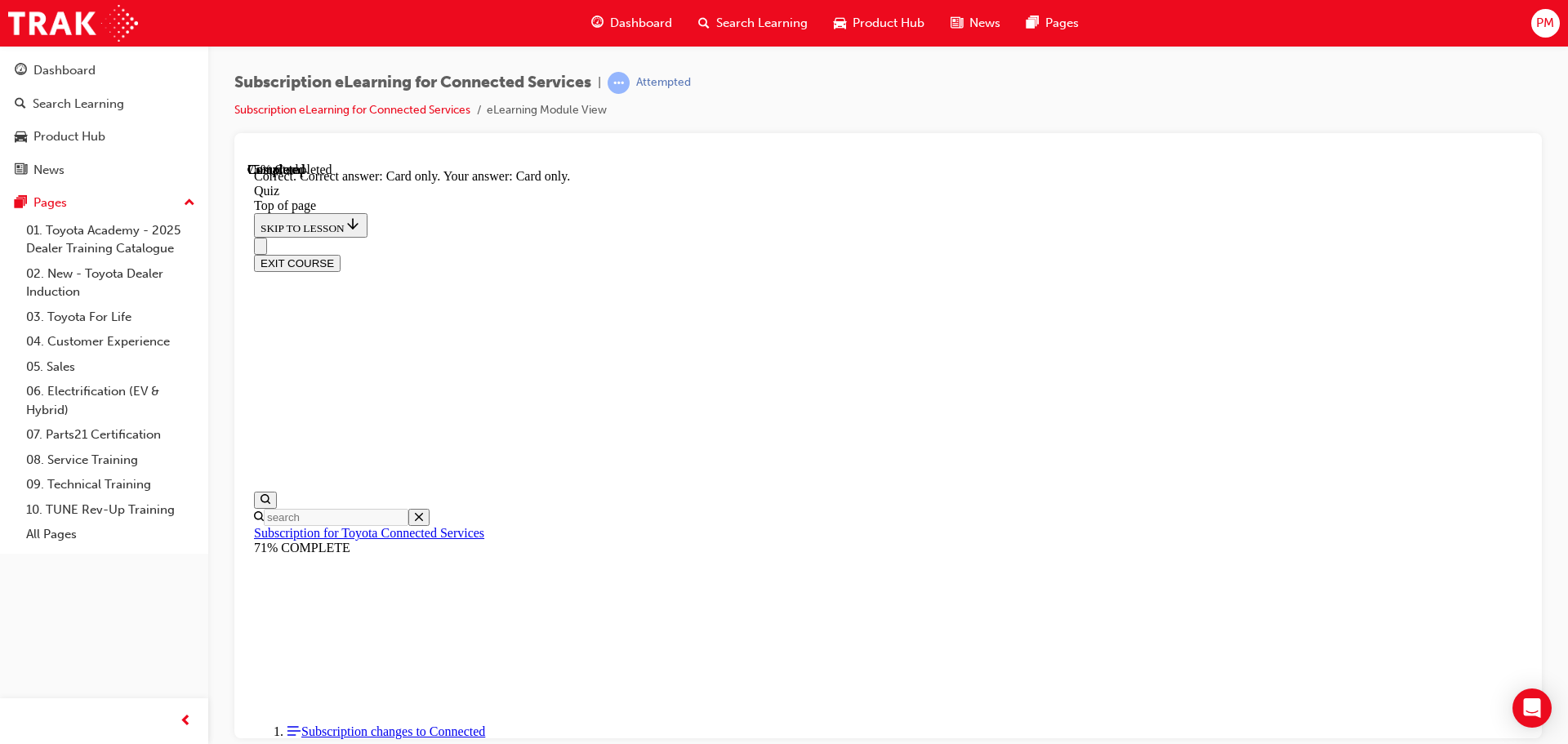
scroll to position [216, 0]
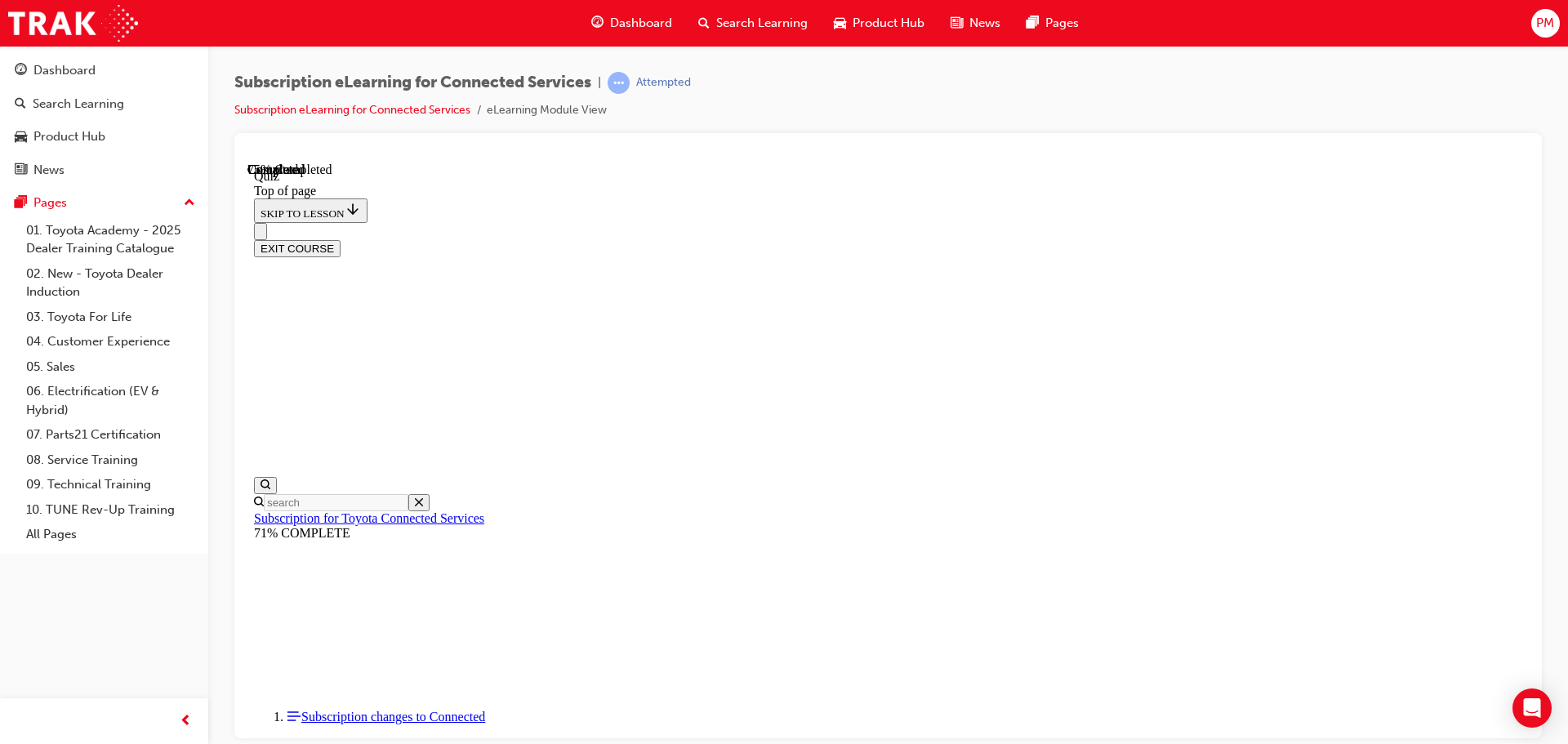
scroll to position [50, 0]
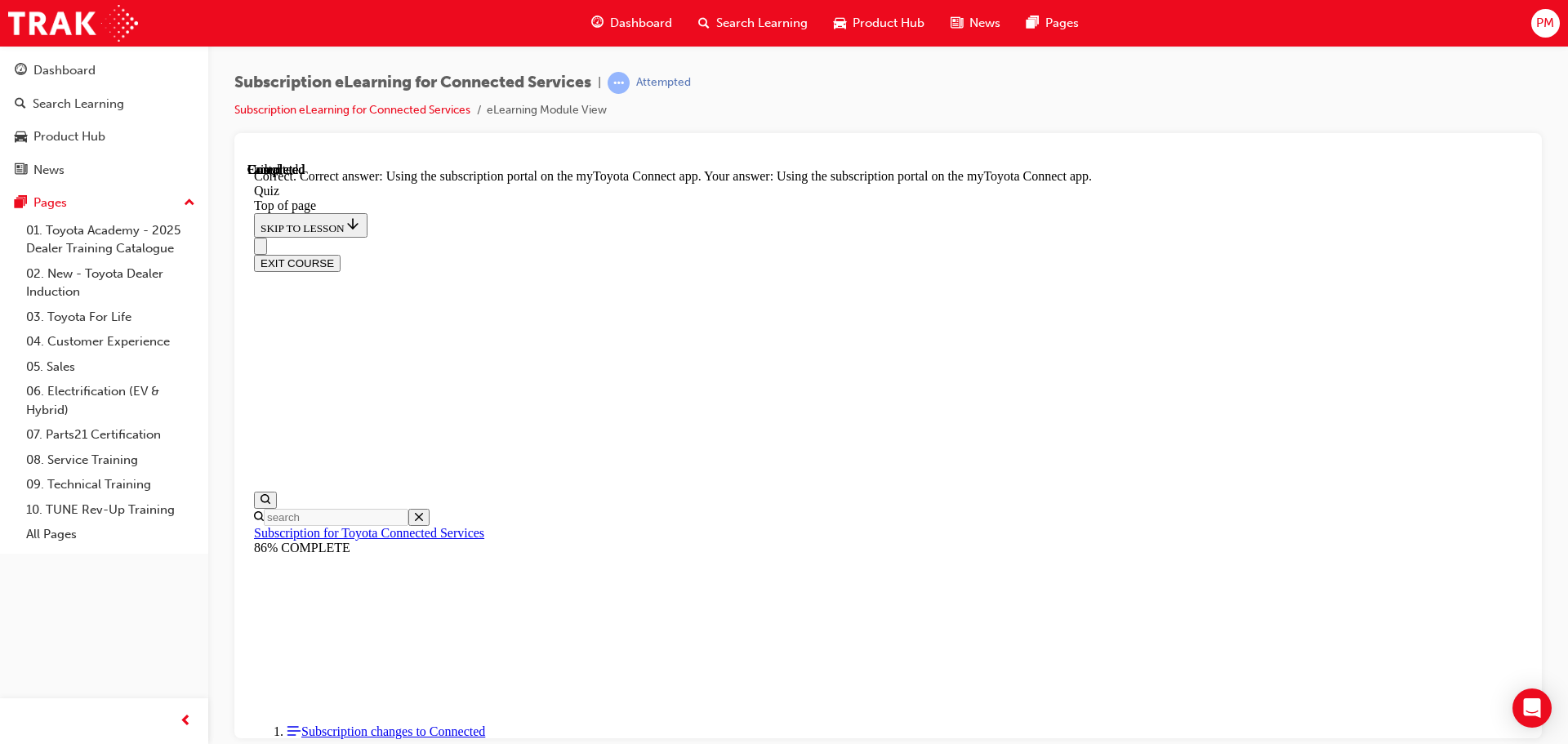
scroll to position [216, 0]
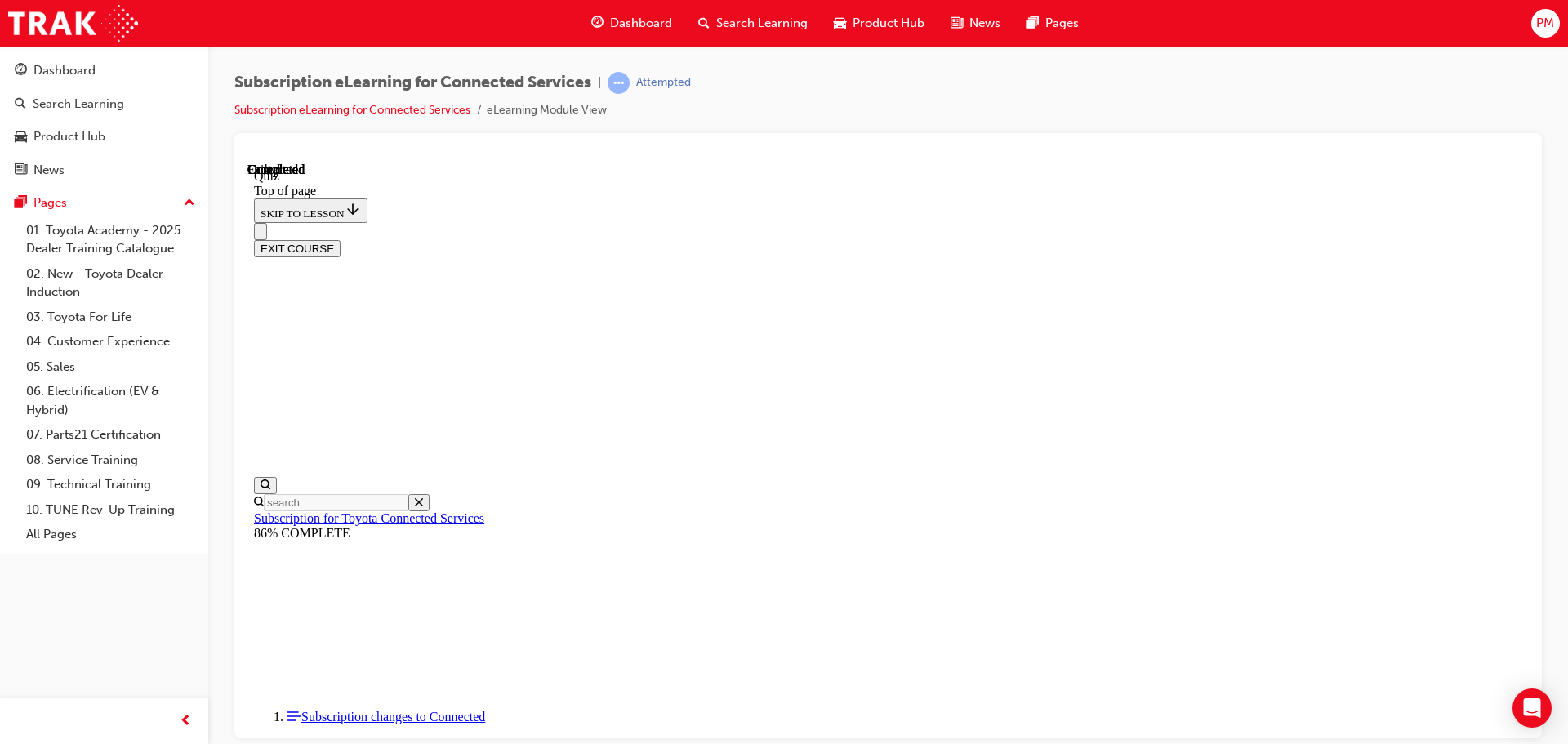
scroll to position [308, 0]
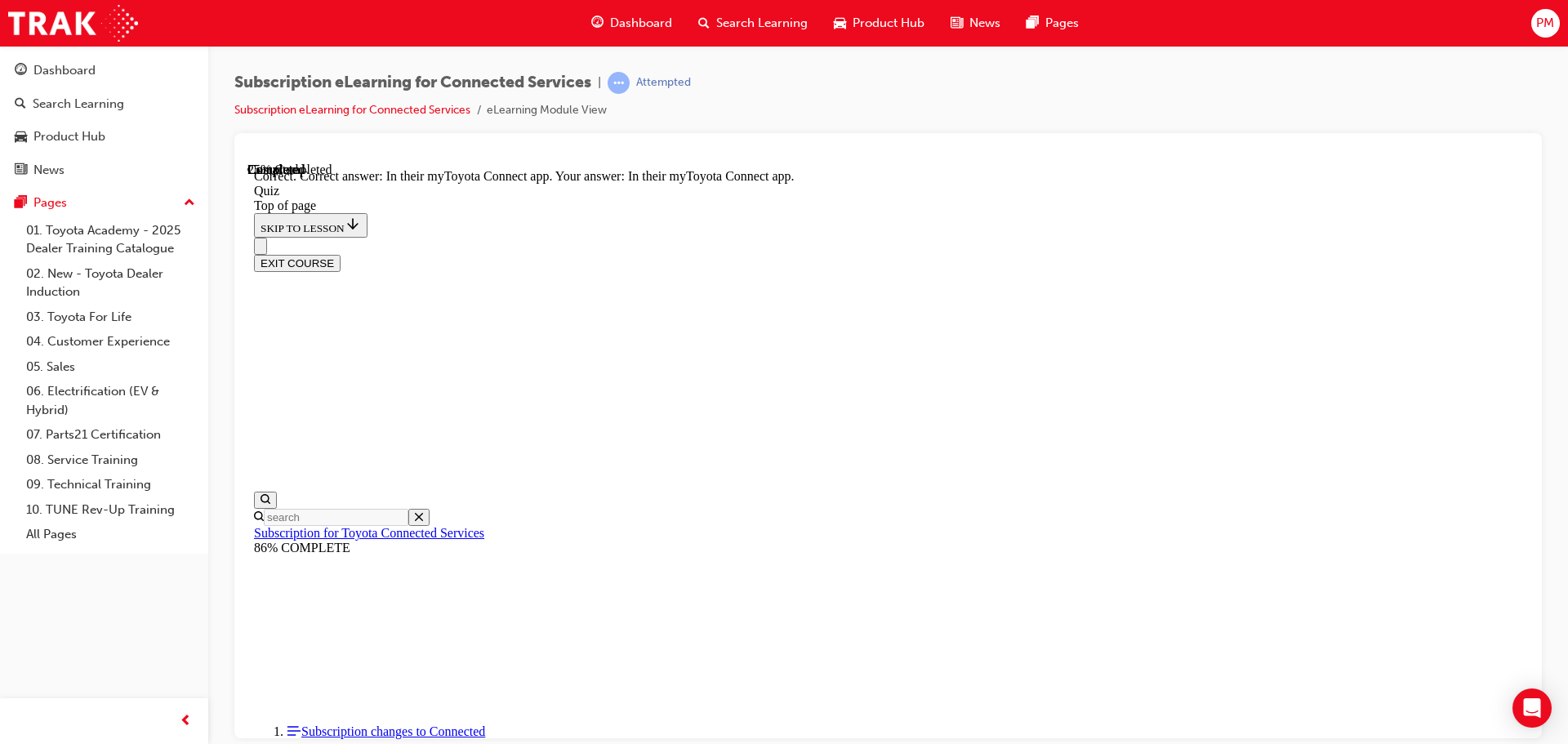
scroll to position [244, 0]
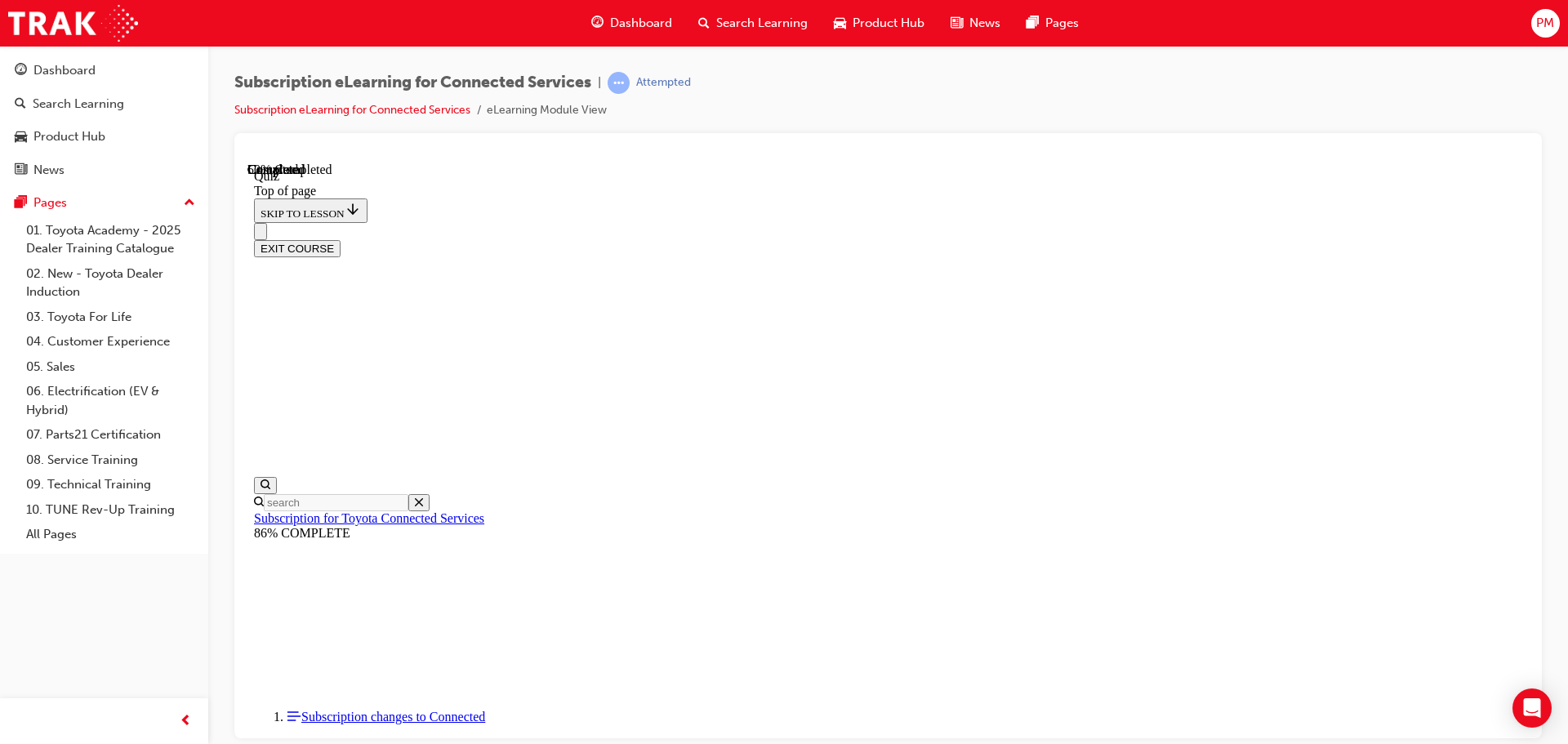
scroll to position [50, 0]
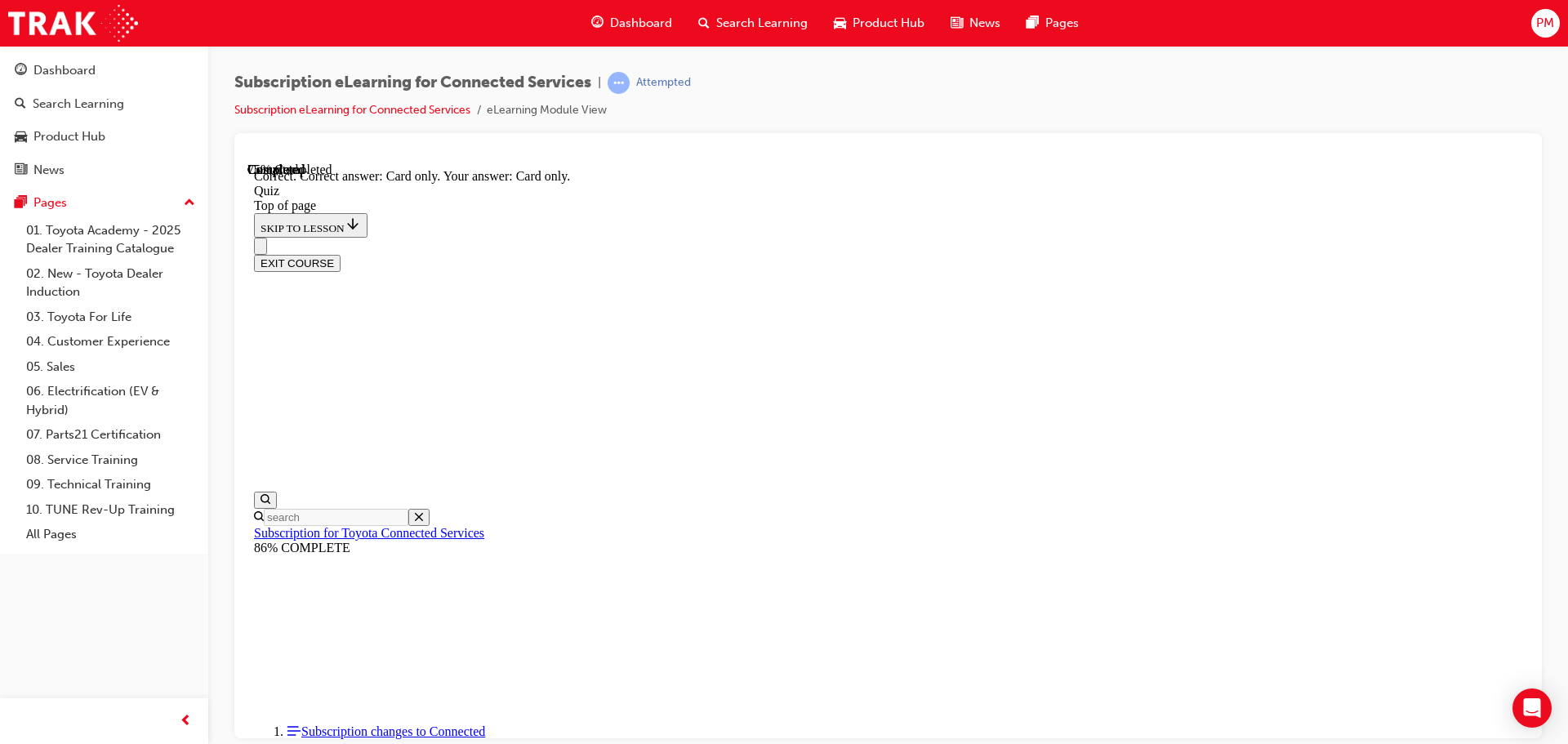
scroll to position [216, 0]
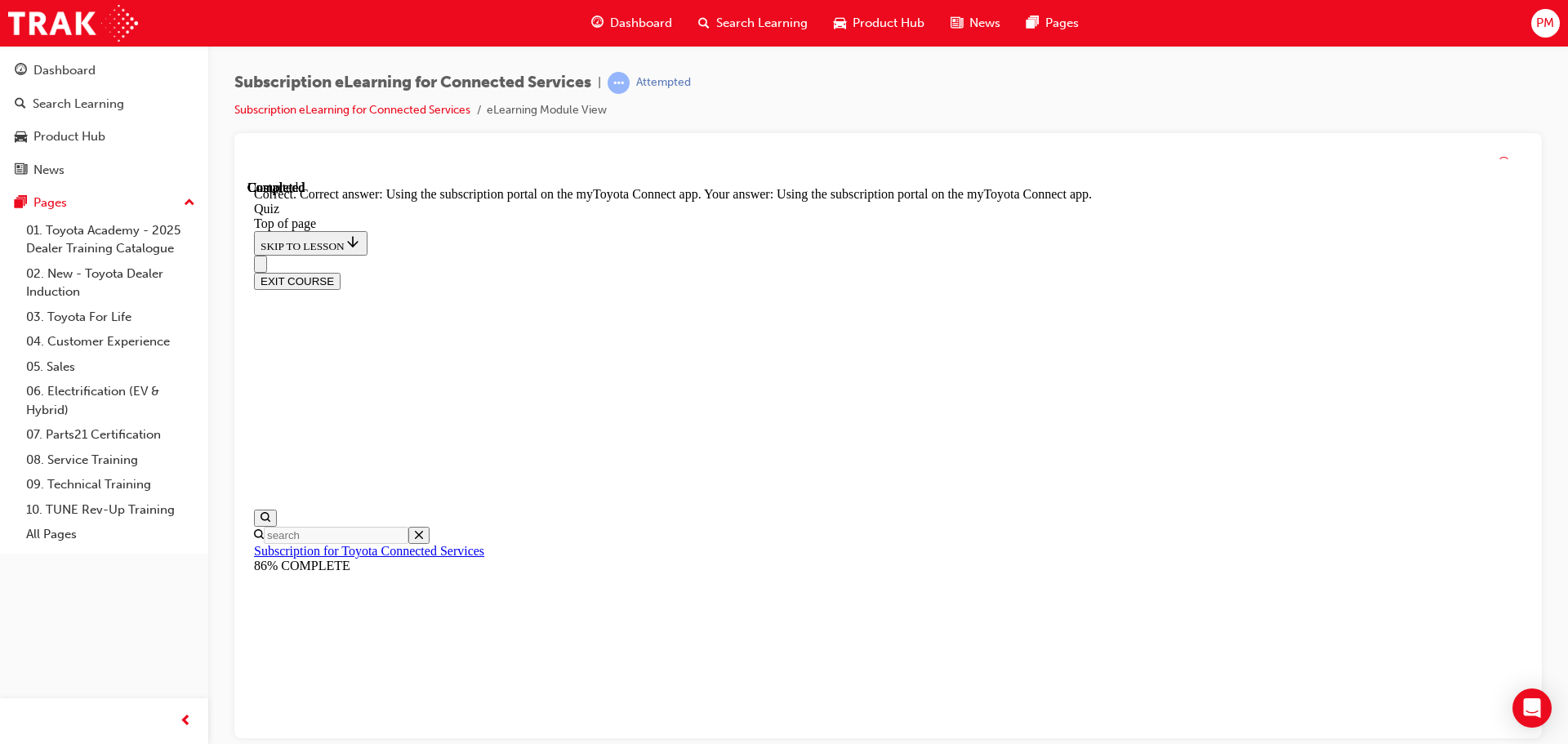
scroll to position [216, 0]
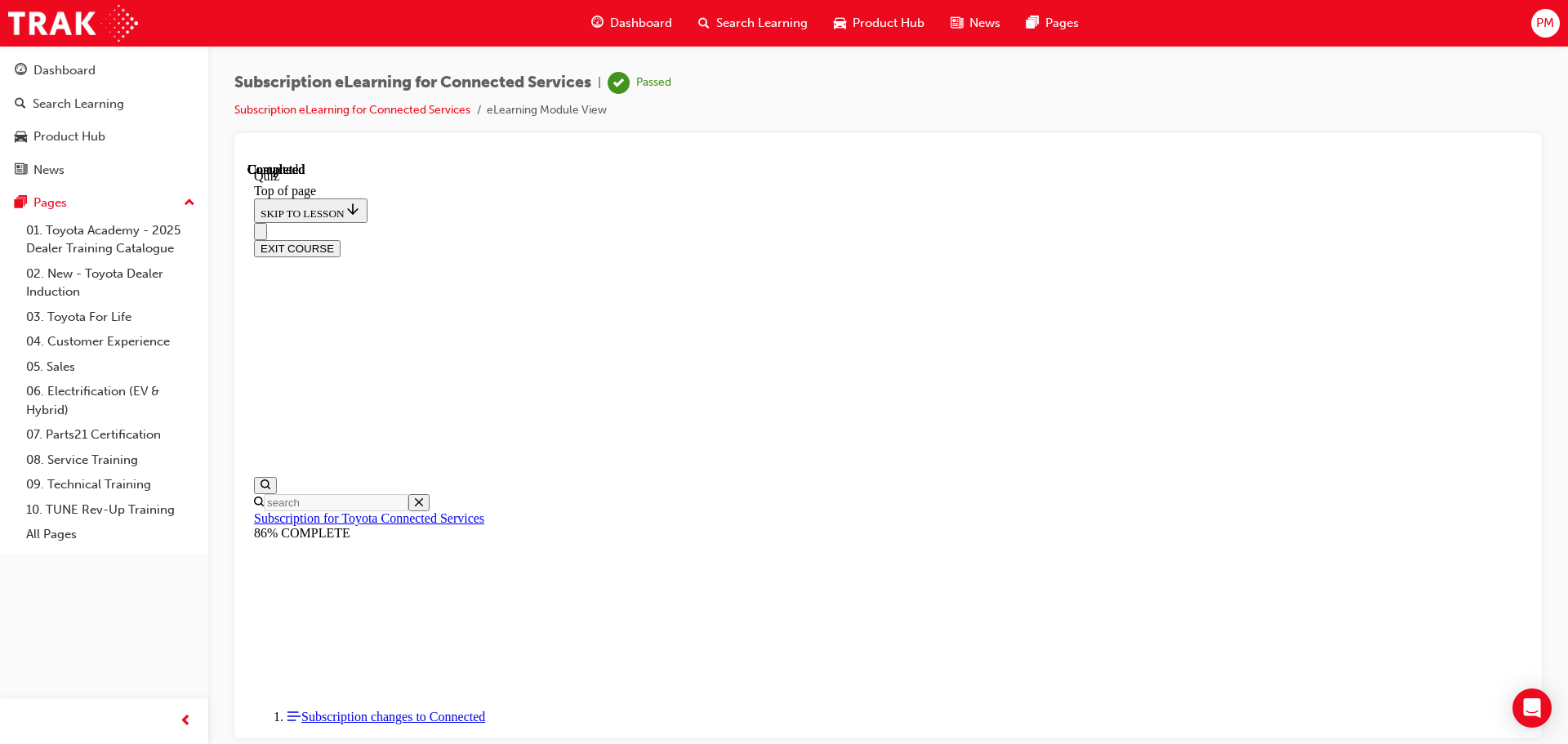
scroll to position [308, 0]
click at [340, 239] on button "EXIT COURSE" at bounding box center [298, 248] width 87 height 18
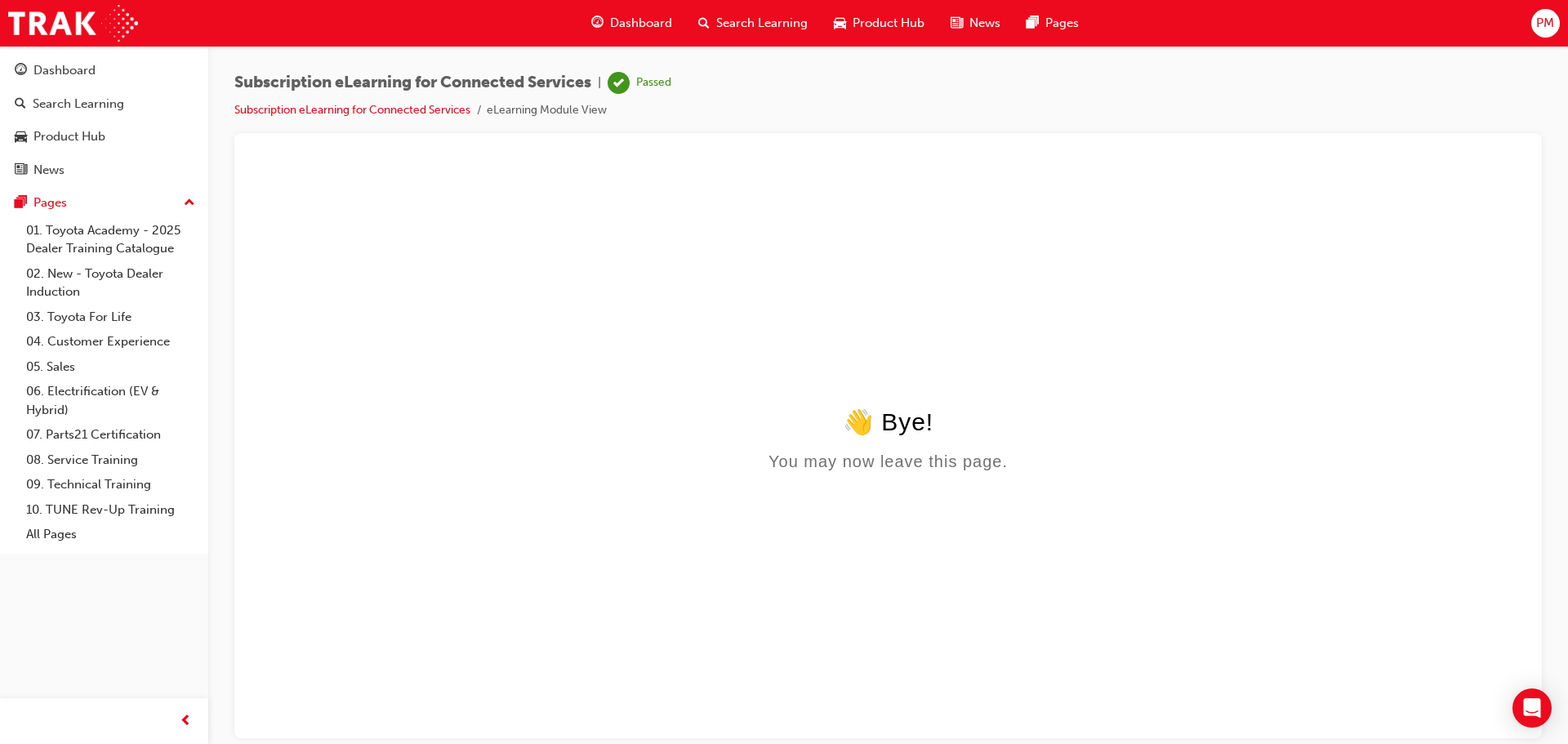
scroll to position [0, 0]
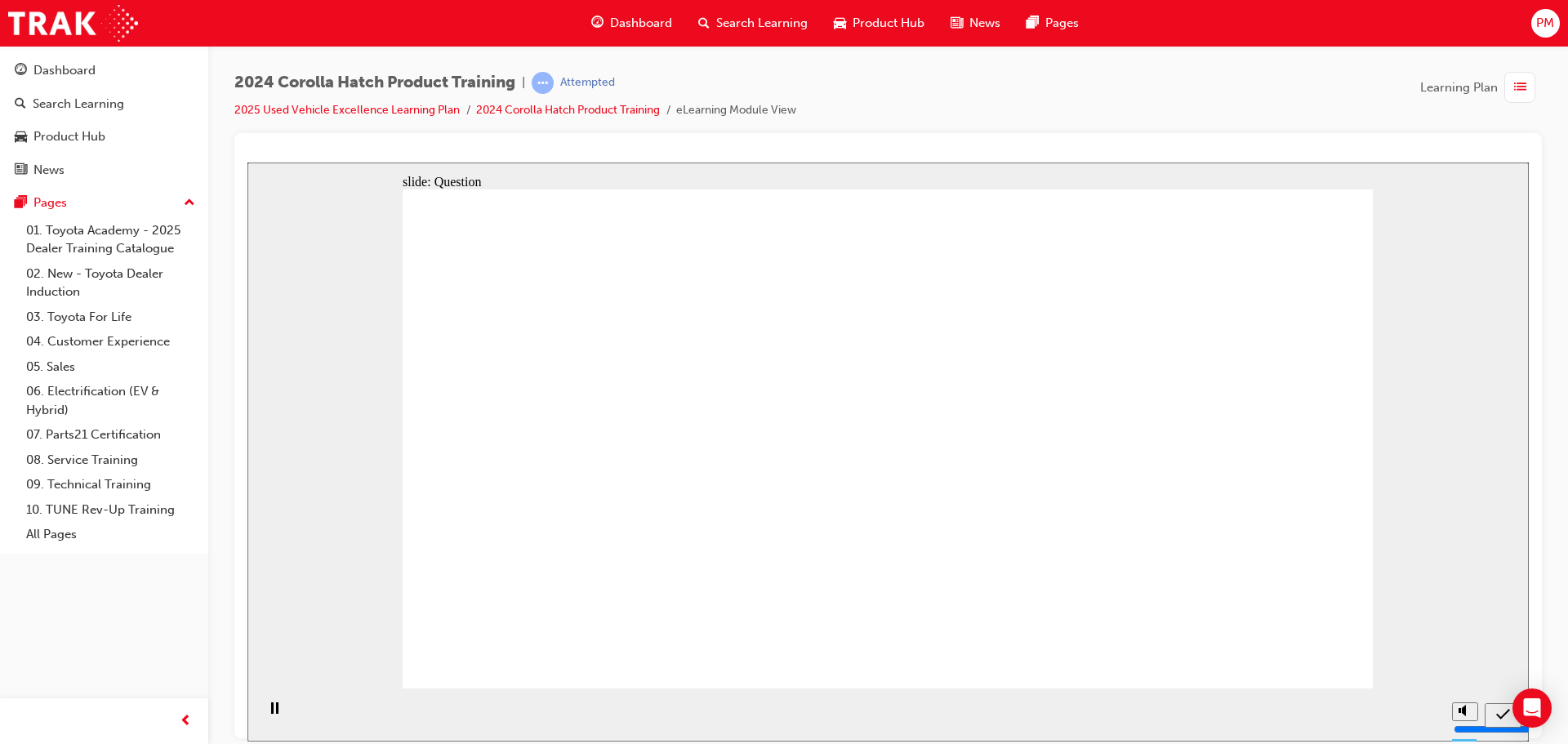
drag, startPoint x: 744, startPoint y: 423, endPoint x: 745, endPoint y: 530, distance: 107.0
drag, startPoint x: 864, startPoint y: 430, endPoint x: 899, endPoint y: 543, distance: 118.3
drag, startPoint x: 1026, startPoint y: 432, endPoint x: 1038, endPoint y: 543, distance: 111.6
drag, startPoint x: 1207, startPoint y: 456, endPoint x: 1218, endPoint y: 506, distance: 51.2
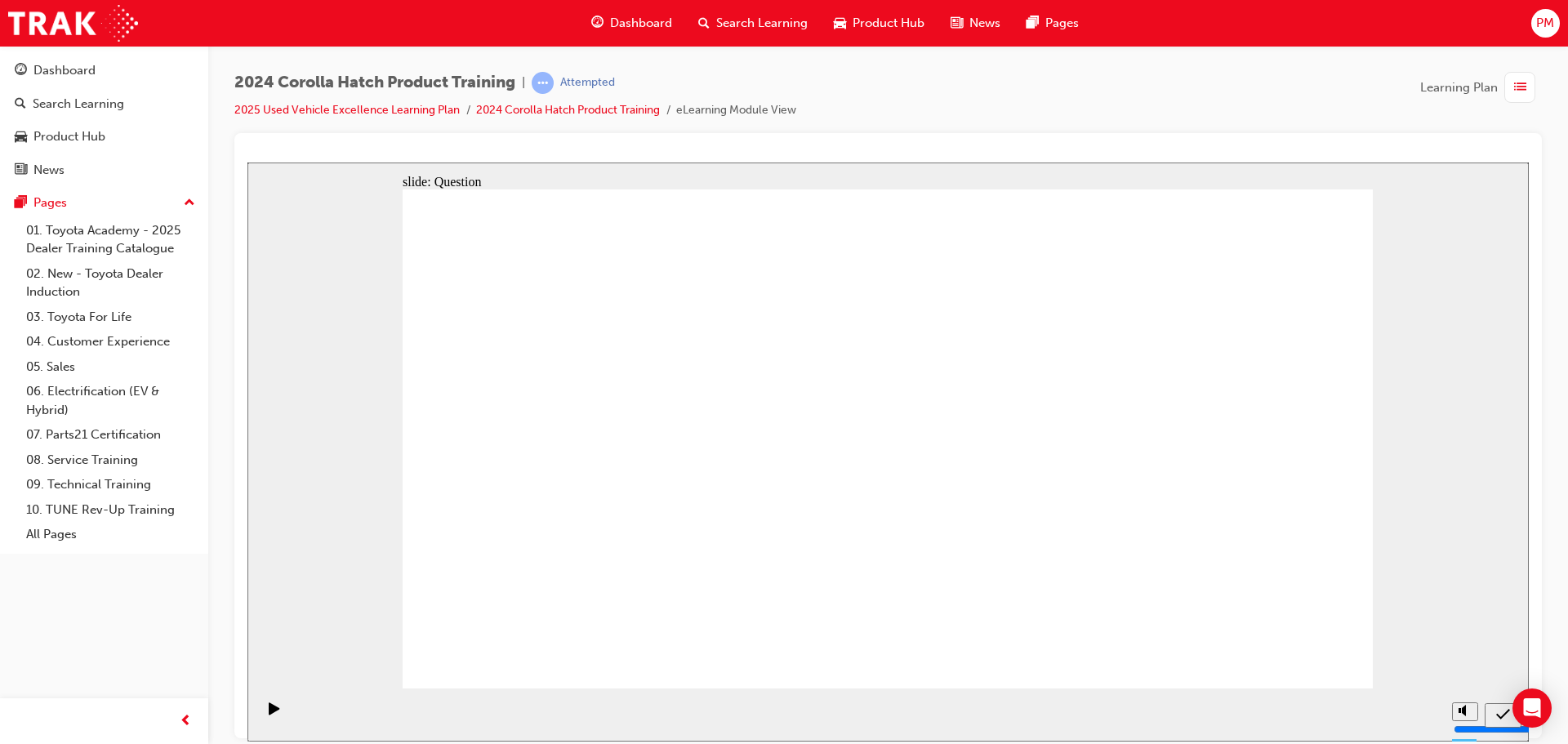
drag, startPoint x: 1341, startPoint y: 645, endPoint x: 1317, endPoint y: 647, distance: 24.1
radio input "true"
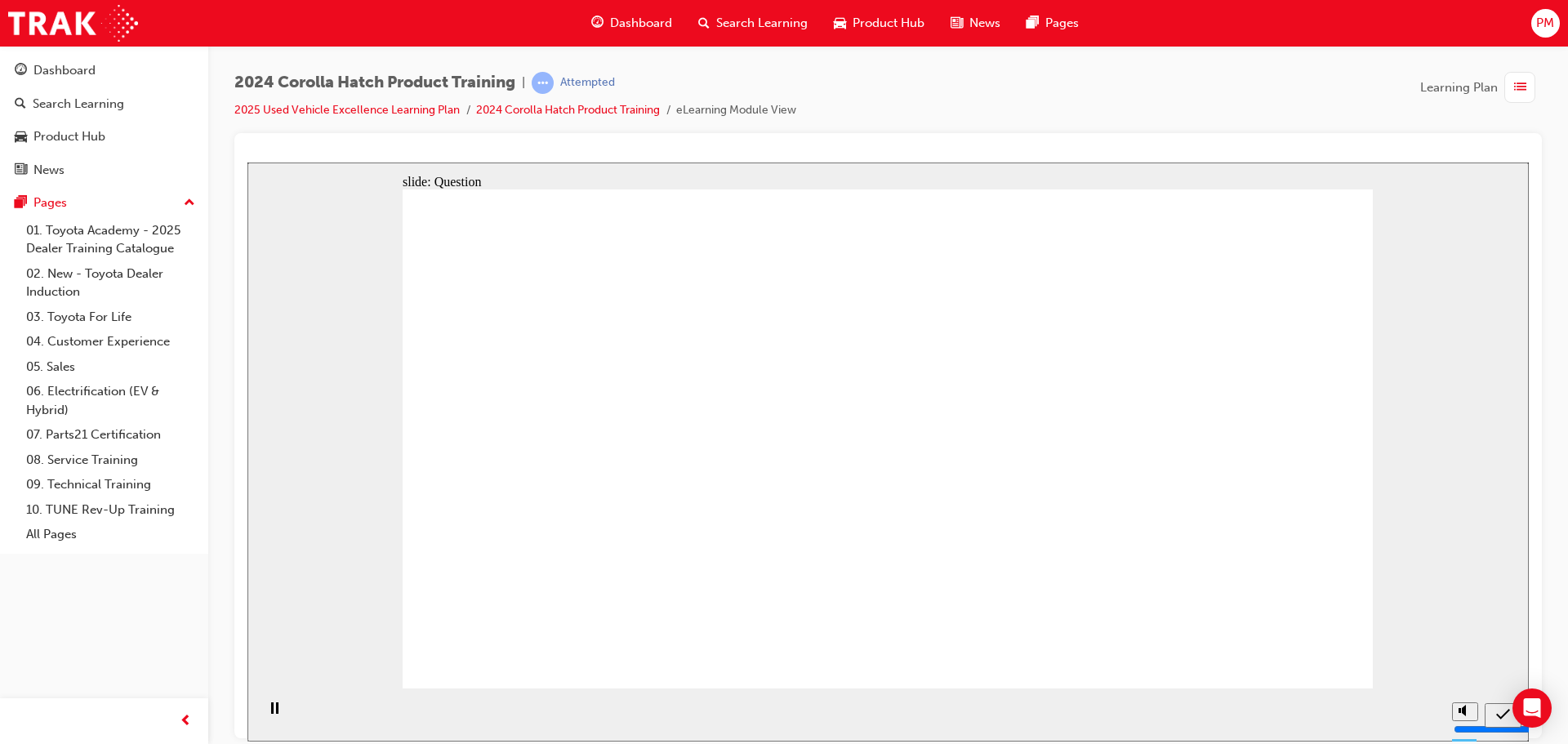
radio input "true"
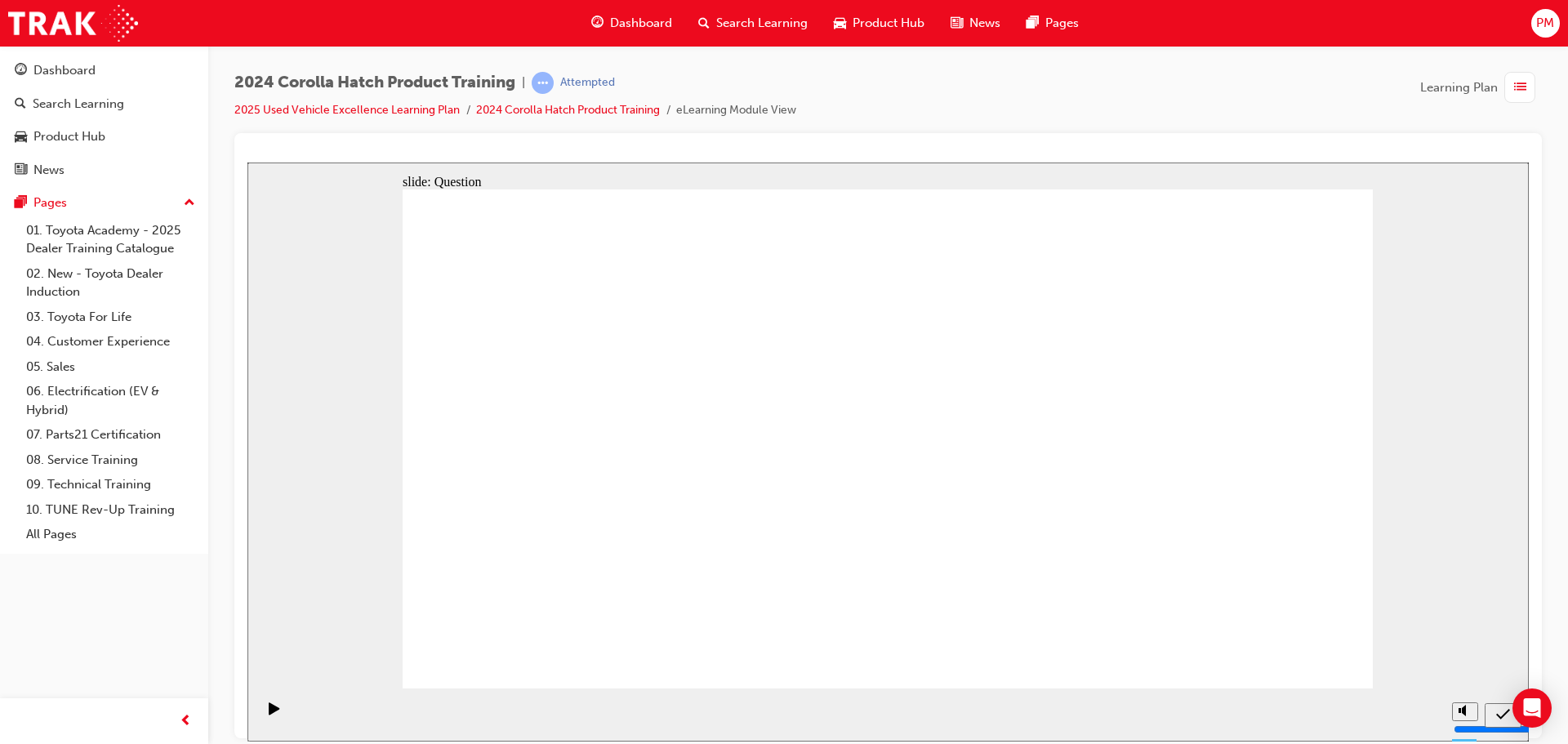
radio input "true"
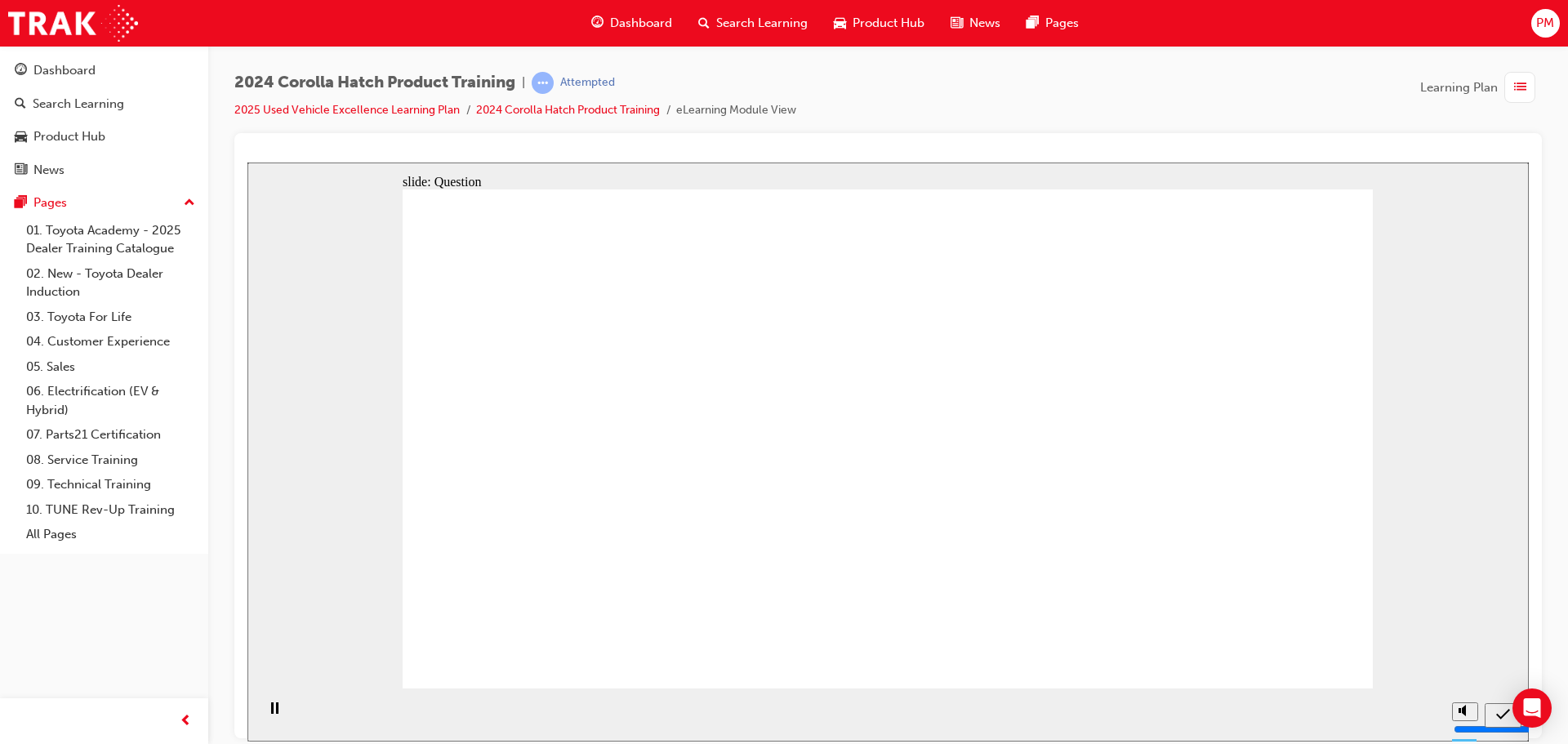
radio input "true"
drag, startPoint x: 905, startPoint y: 564, endPoint x: 894, endPoint y: 539, distance: 27.3
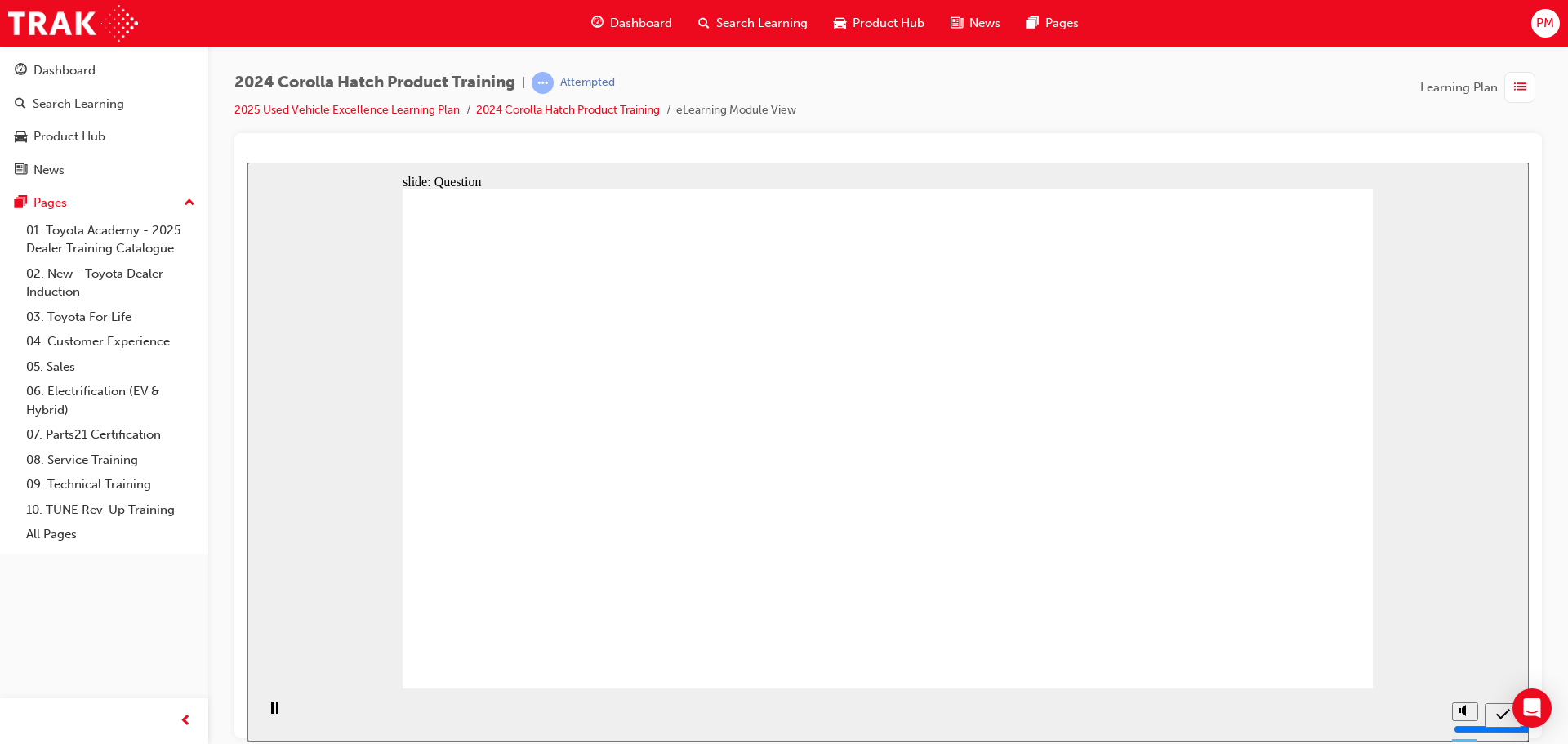
drag, startPoint x: 704, startPoint y: 407, endPoint x: 561, endPoint y: 553, distance: 204.4
drag, startPoint x: 578, startPoint y: 421, endPoint x: 744, endPoint y: 577, distance: 227.8
drag, startPoint x: 876, startPoint y: 396, endPoint x: 1035, endPoint y: 559, distance: 227.7
drag, startPoint x: 1191, startPoint y: 408, endPoint x: 1194, endPoint y: 539, distance: 131.0
drag, startPoint x: 1034, startPoint y: 387, endPoint x: 903, endPoint y: 544, distance: 204.5
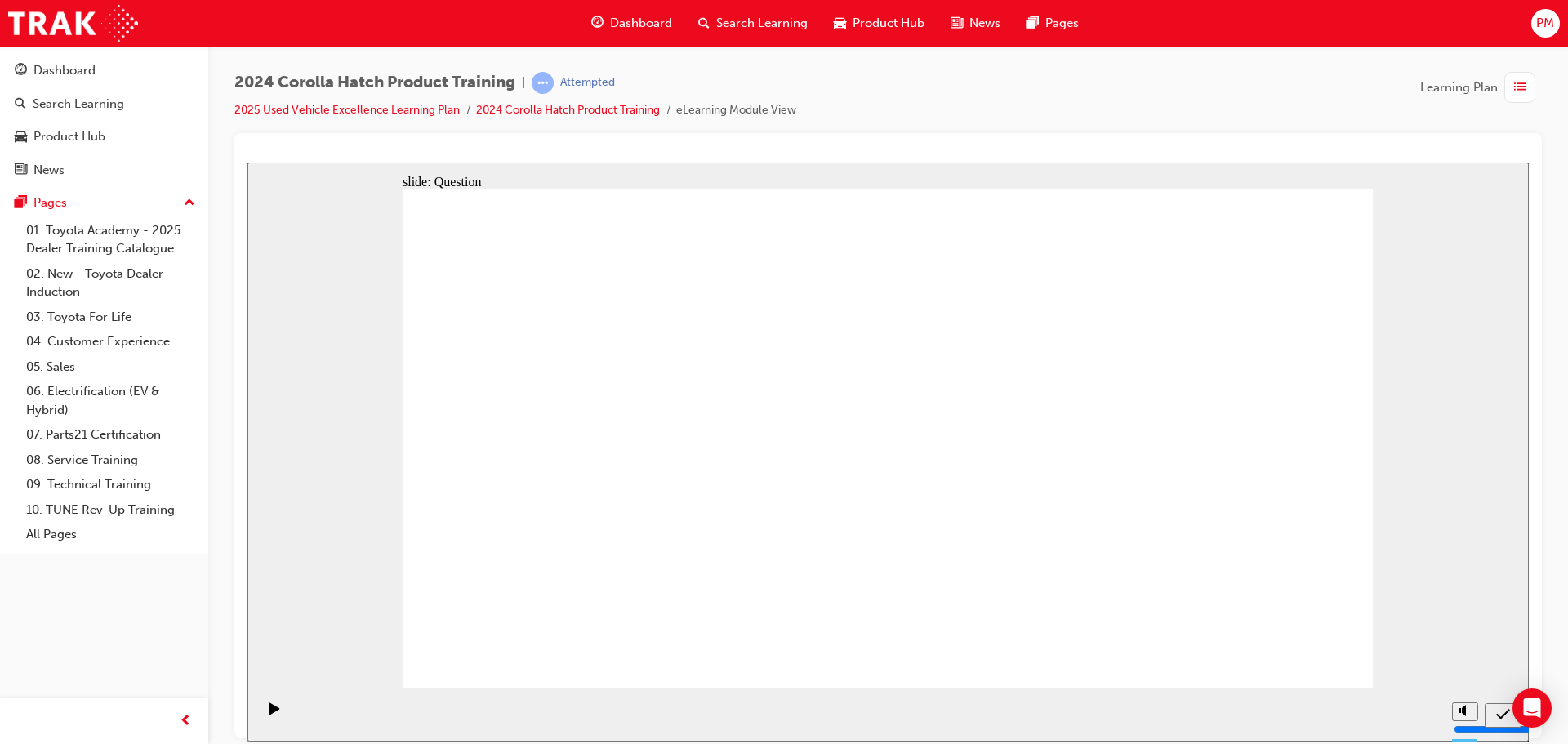
click at [52, 65] on div "Dashboard" at bounding box center [64, 70] width 62 height 18
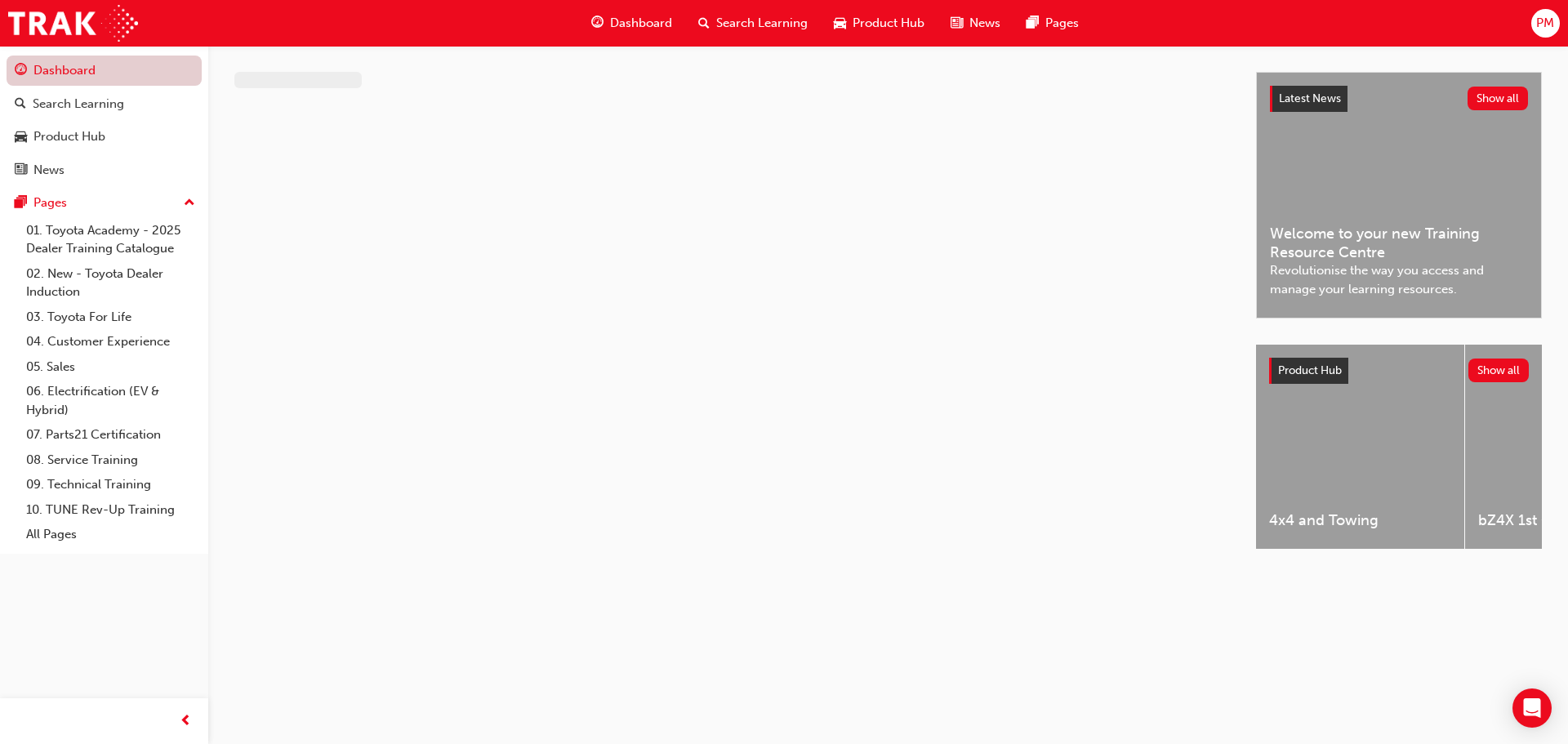
click at [76, 67] on link "Dashboard" at bounding box center [104, 70] width 195 height 30
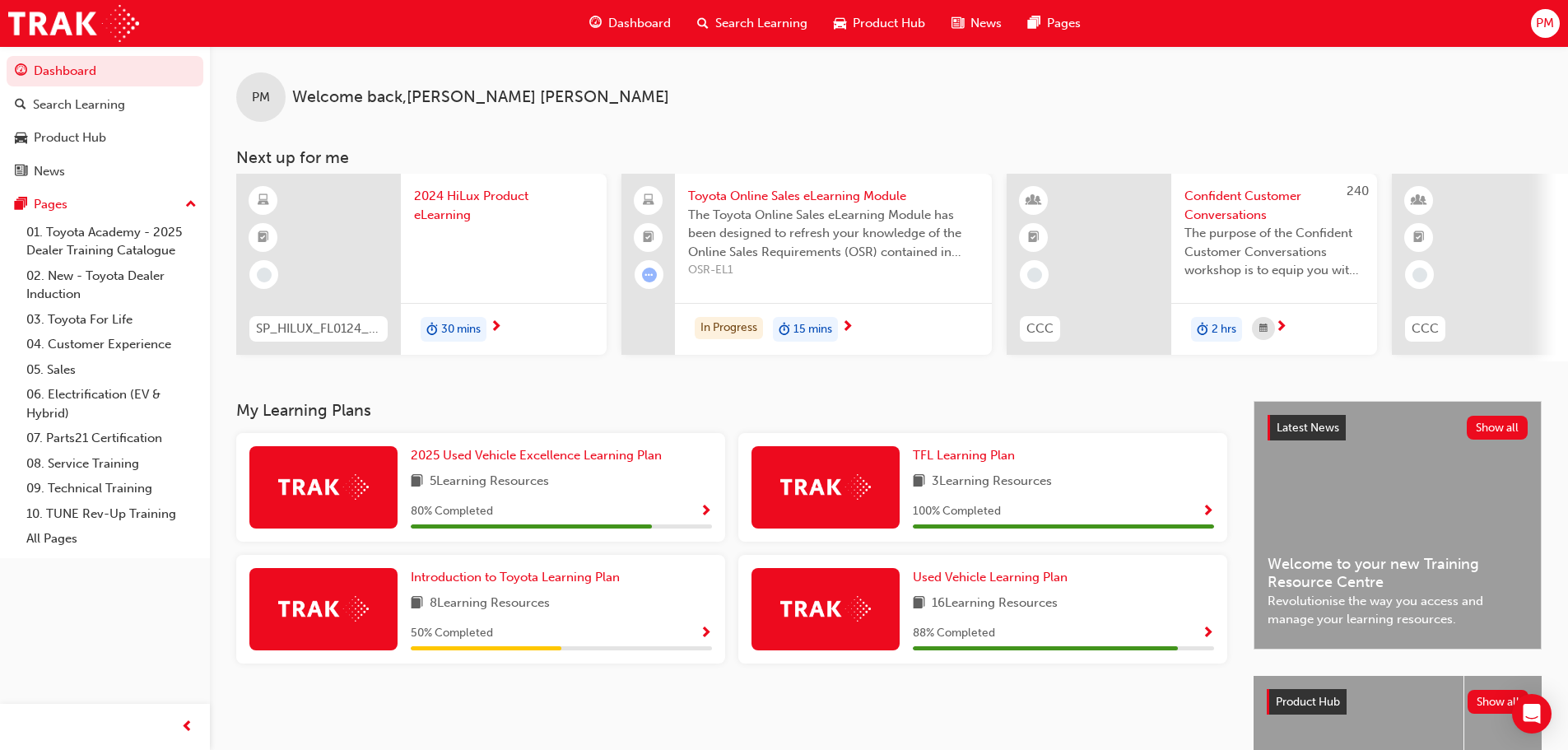
click at [705, 509] on span "Show Progress" at bounding box center [705, 511] width 12 height 15
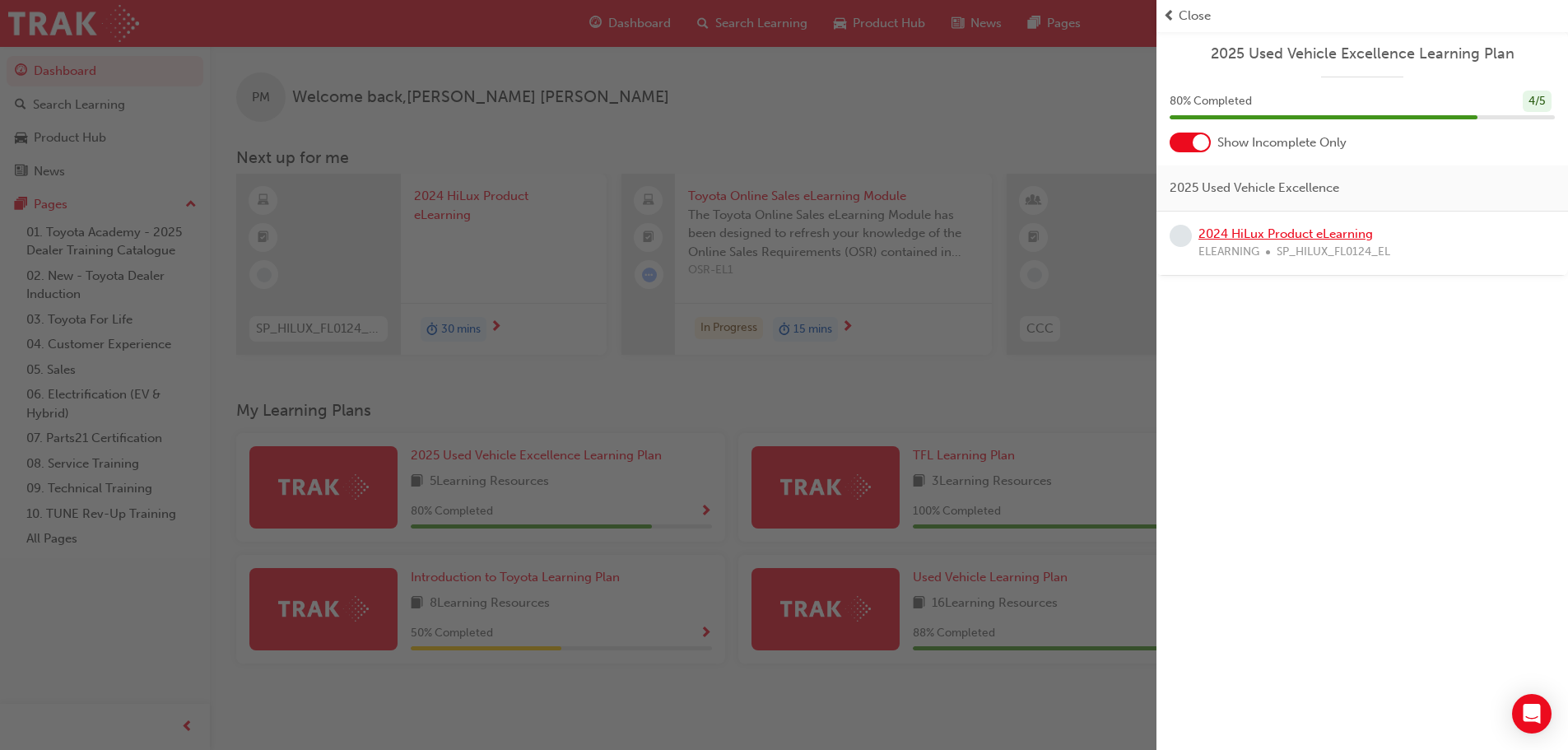
click at [1247, 229] on link "2024 HiLux Product eLearning" at bounding box center [1285, 234] width 174 height 15
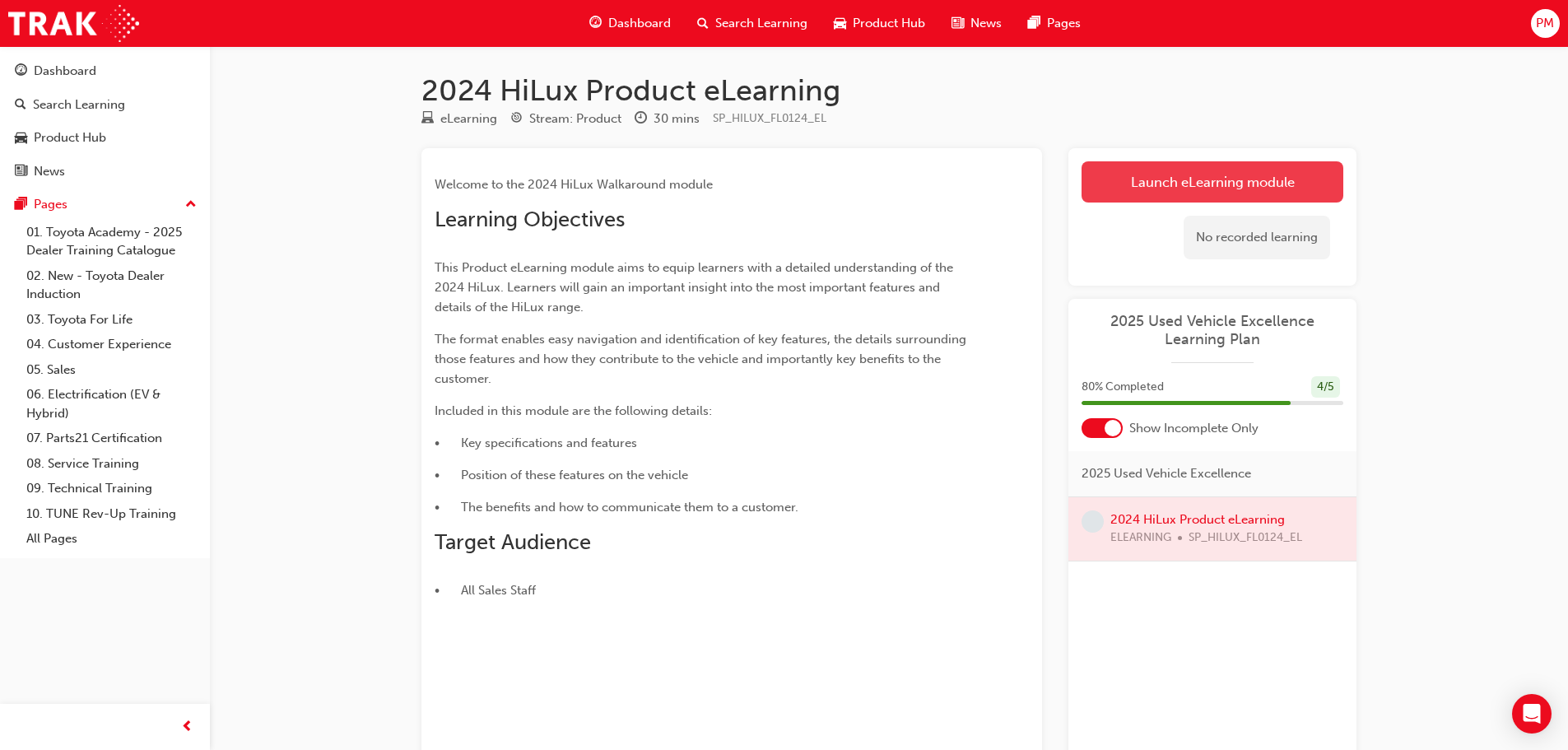
click at [1194, 169] on link "Launch eLearning module" at bounding box center [1212, 182] width 262 height 41
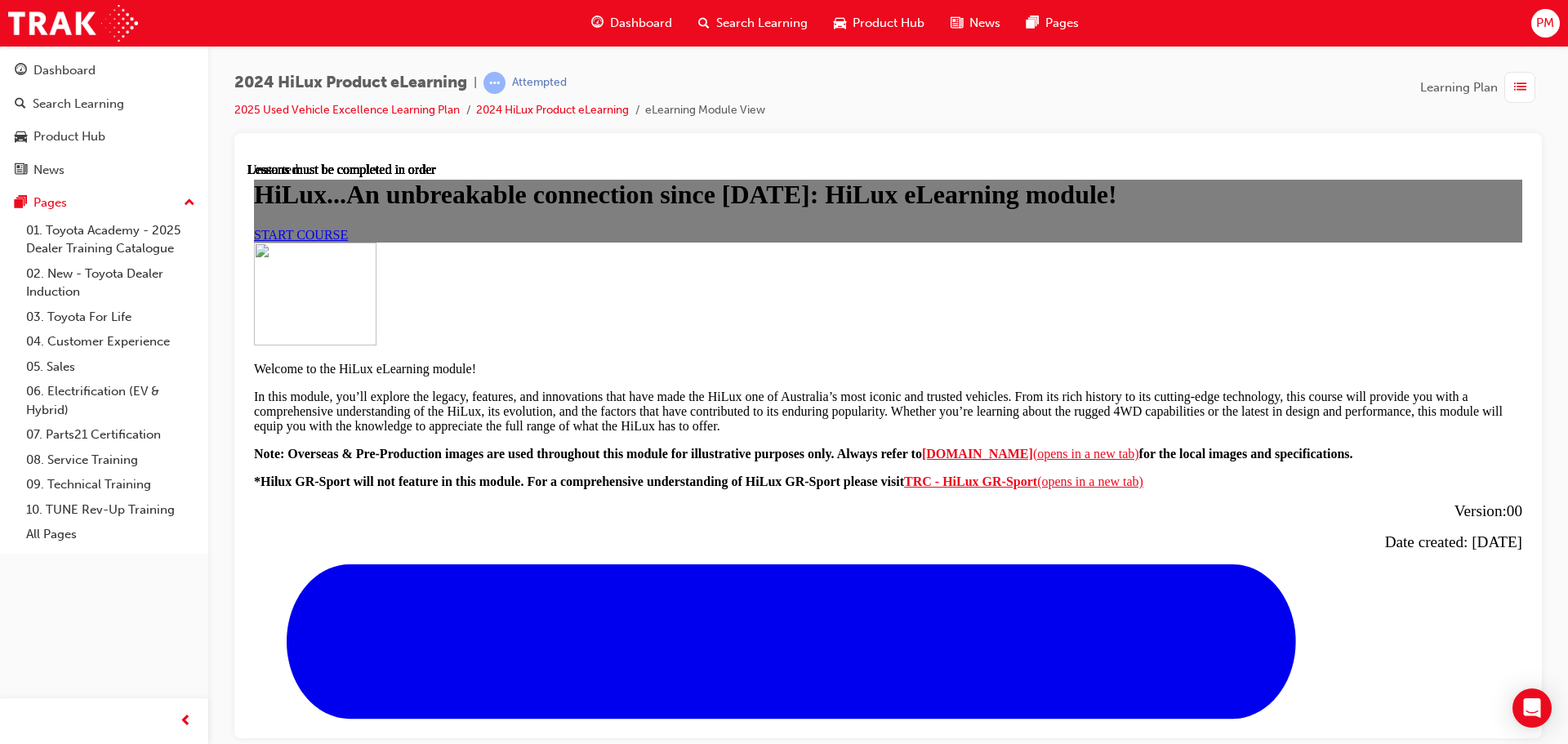
click at [348, 241] on span "START COURSE" at bounding box center [301, 234] width 94 height 14
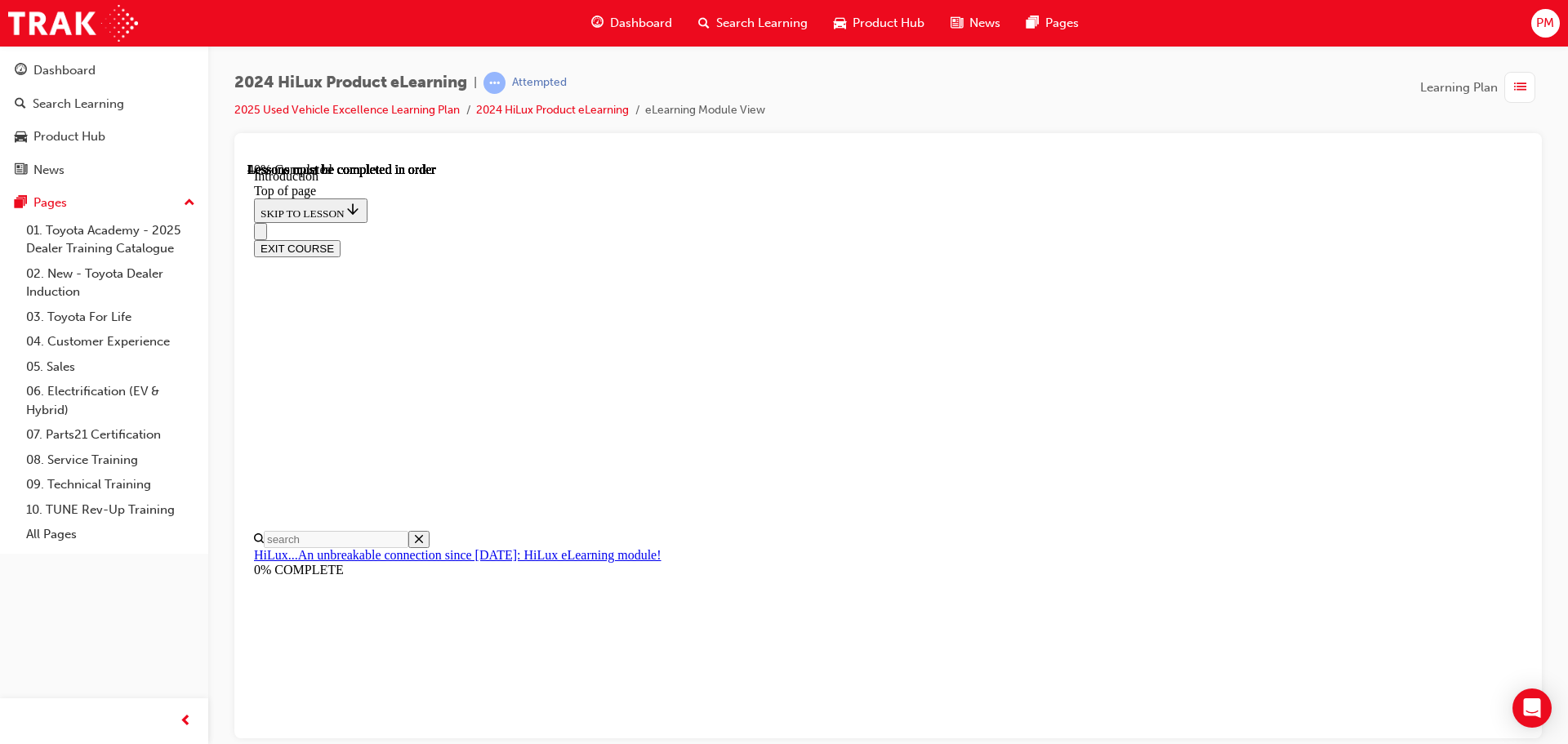
scroll to position [874, 0]
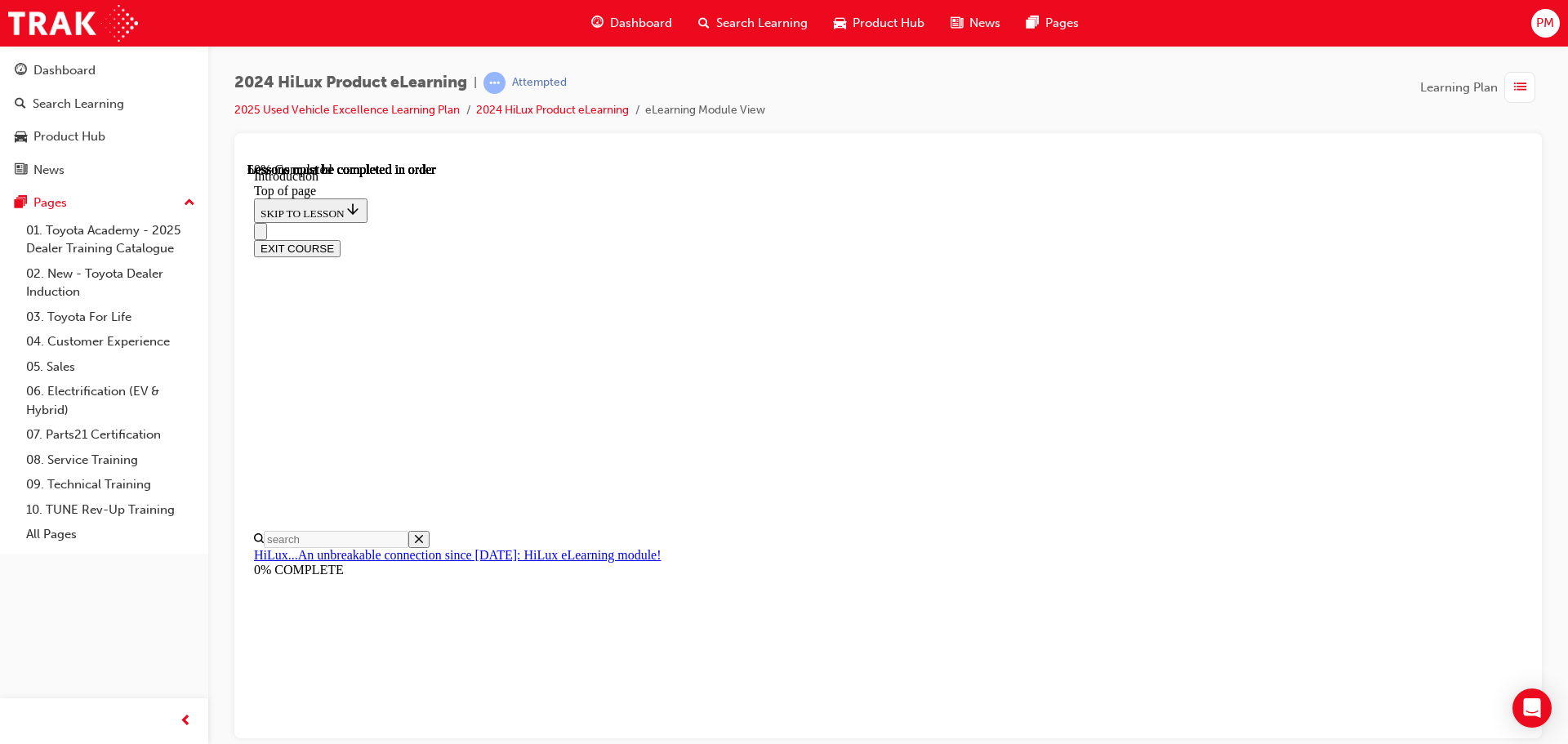
scroll to position [1866, 0]
drag, startPoint x: 1268, startPoint y: 357, endPoint x: 1243, endPoint y: 419, distance: 66.9
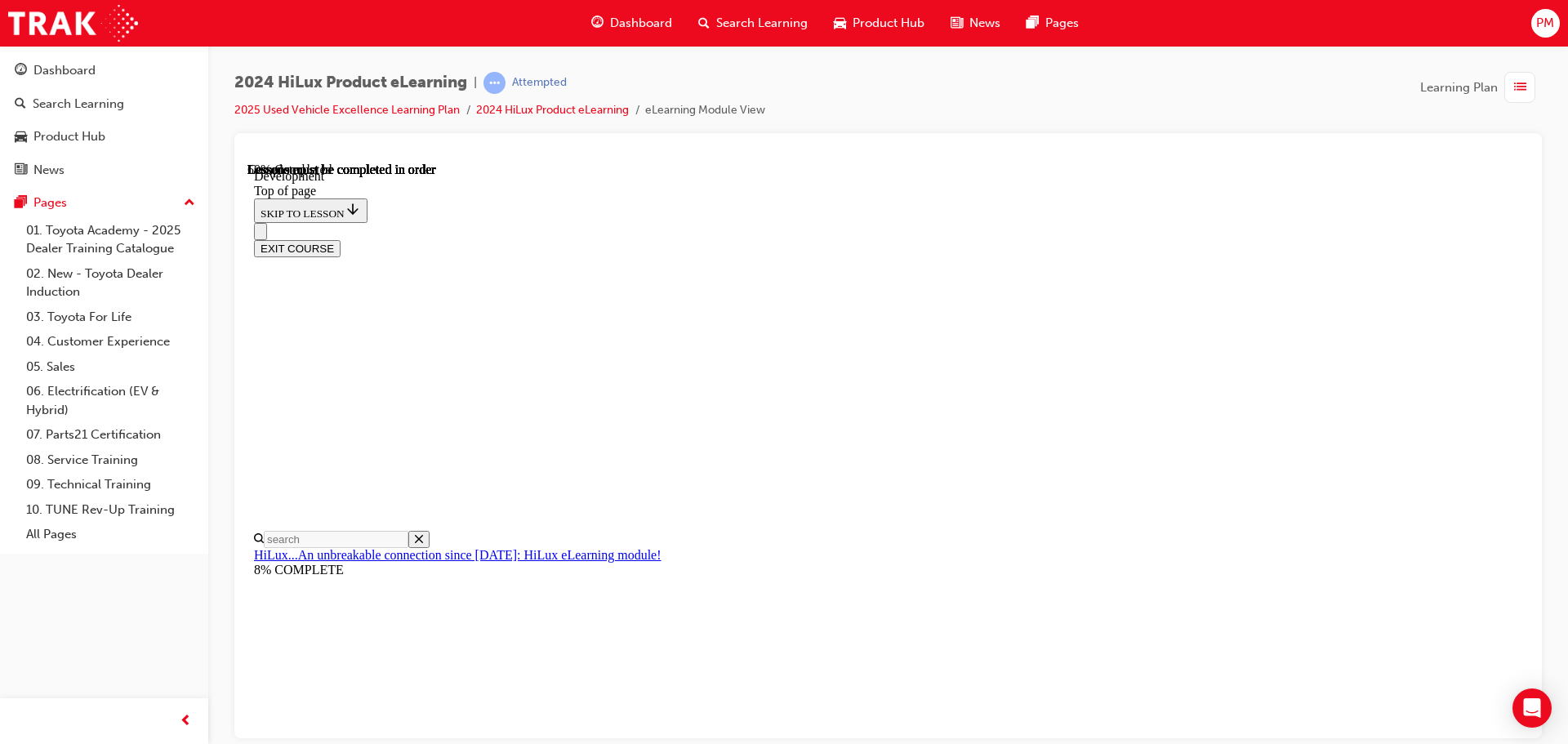
scroll to position [1139, 0]
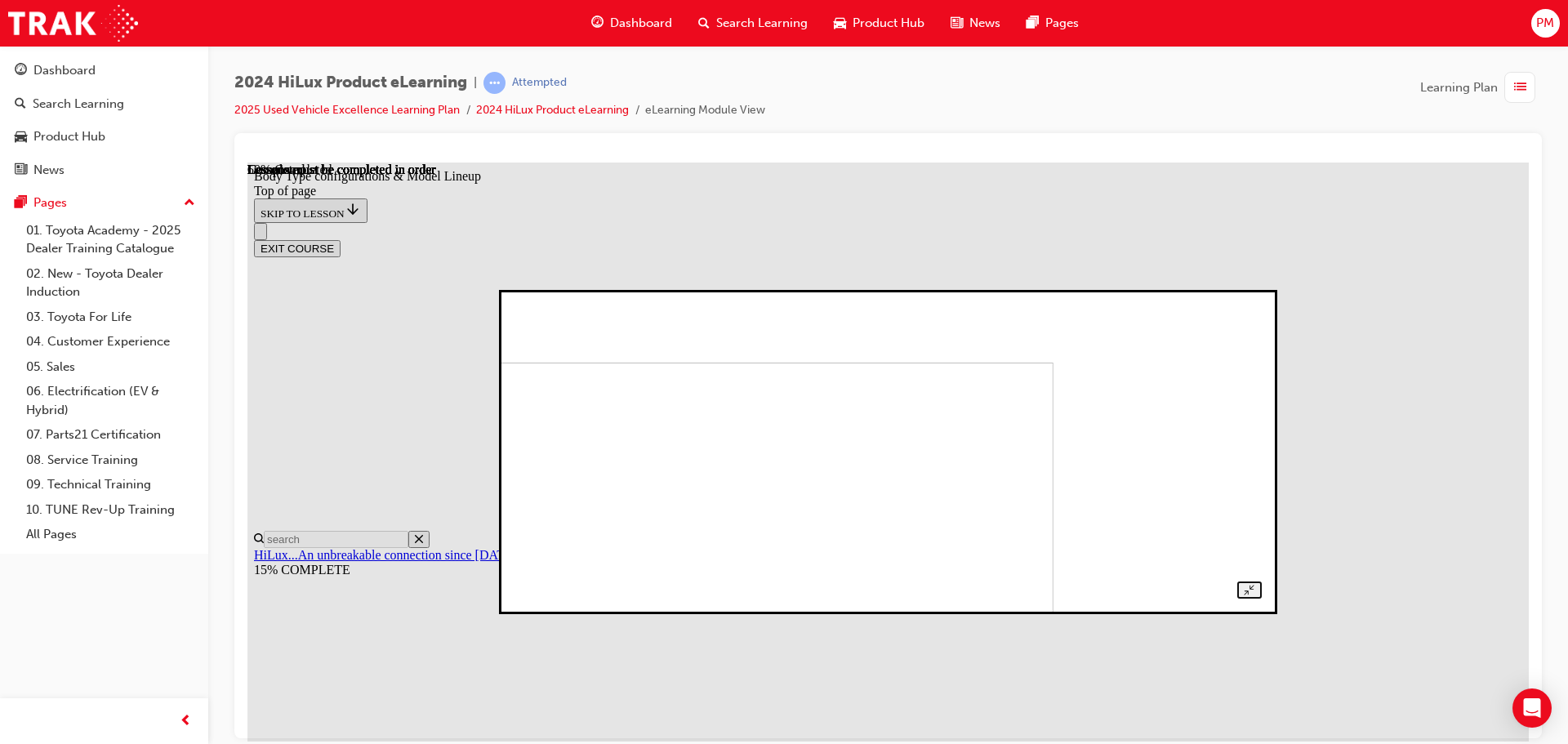
click at [703, 457] on img at bounding box center [692, 506] width 723 height 289
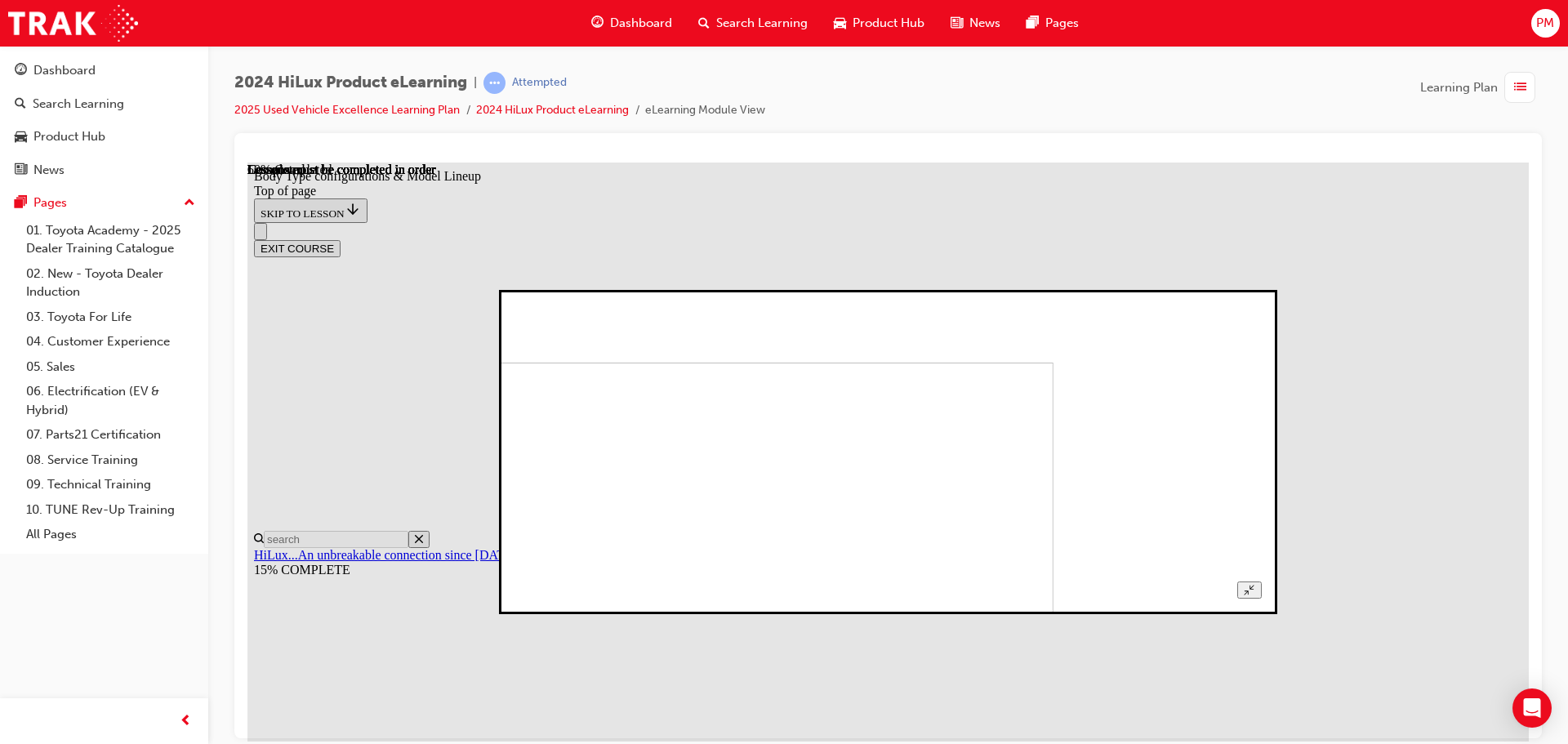
click at [832, 433] on img at bounding box center [692, 506] width 723 height 289
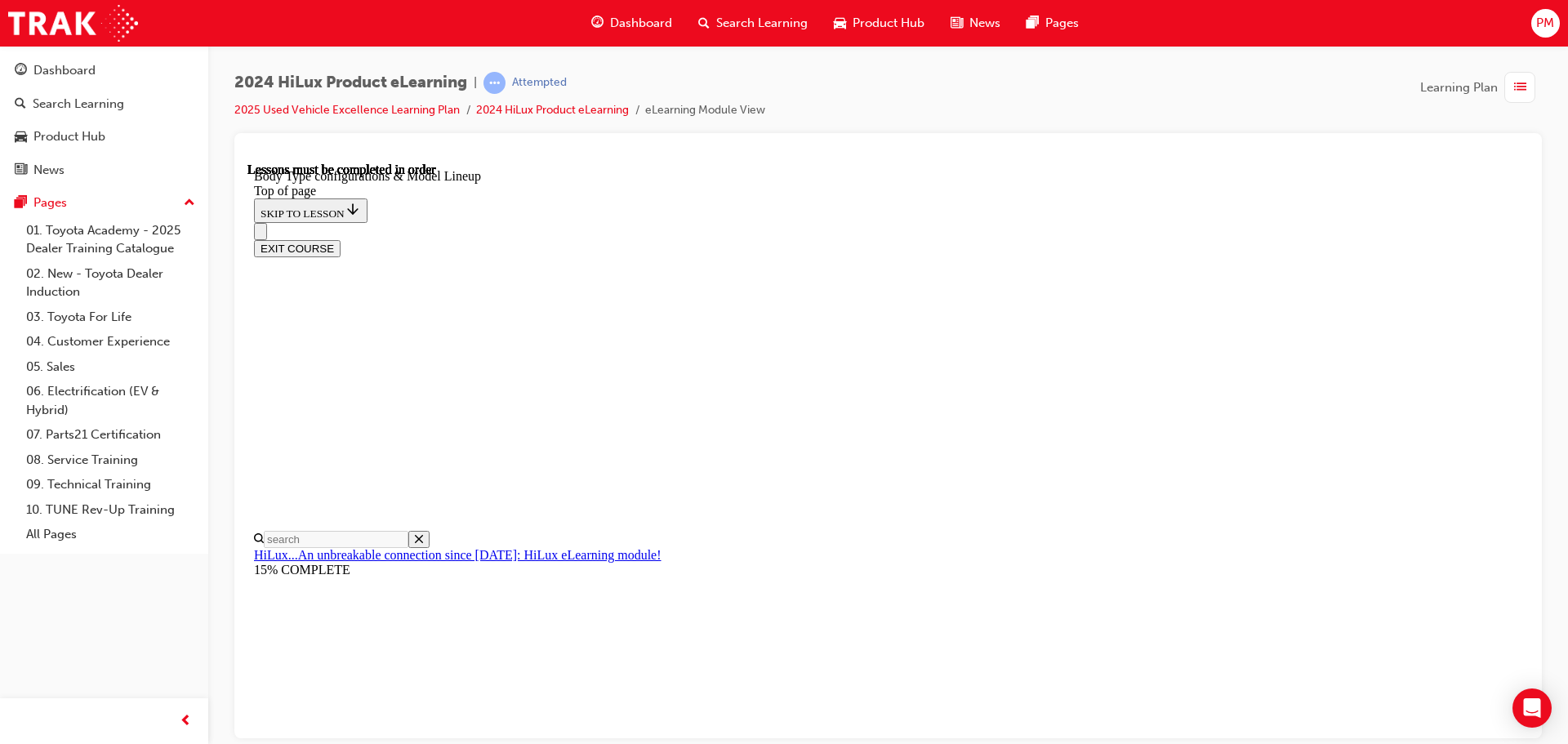
scroll to position [407, 0]
drag, startPoint x: 880, startPoint y: 397, endPoint x: 1038, endPoint y: 395, distance: 158.0
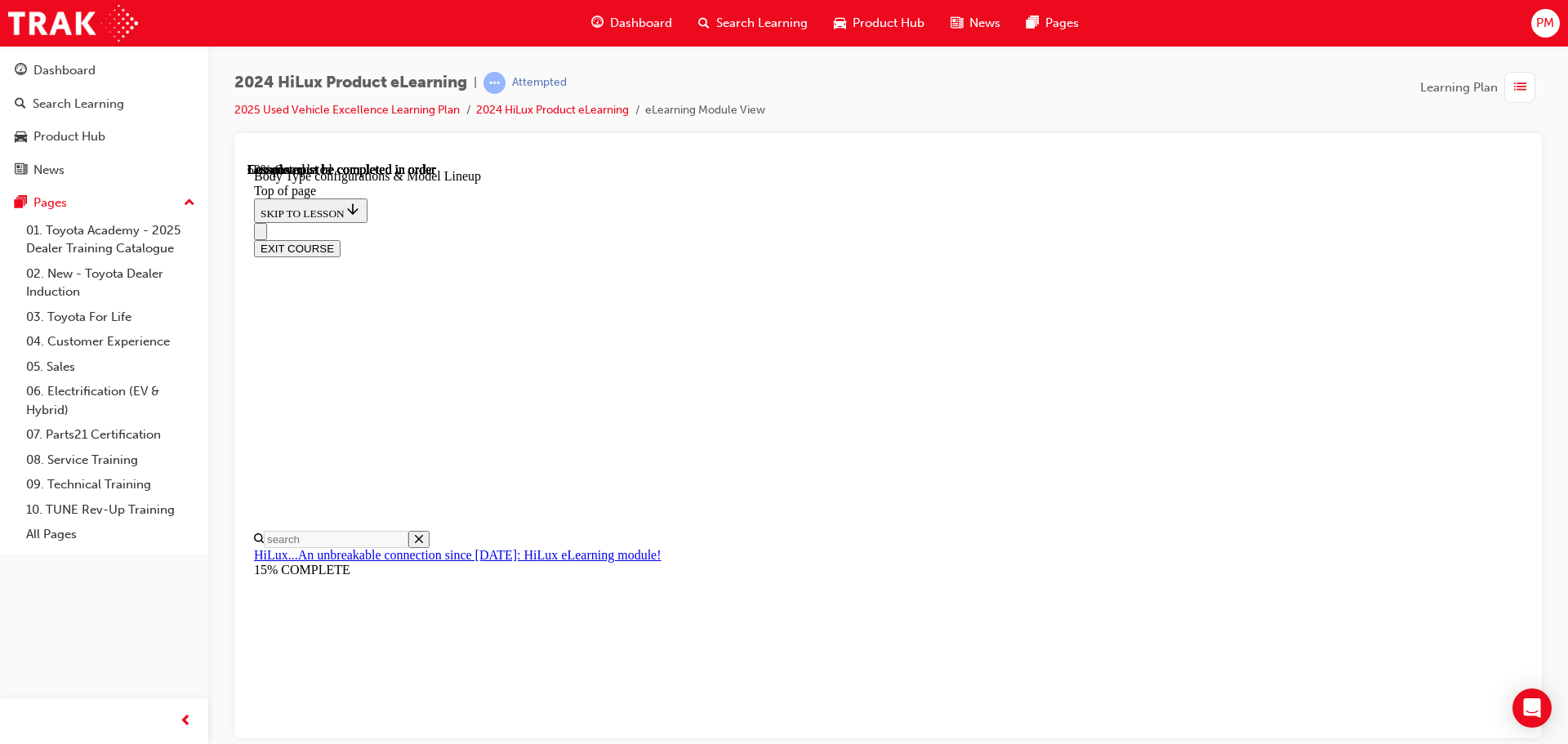
drag, startPoint x: 930, startPoint y: 387, endPoint x: 969, endPoint y: 388, distance: 39.0
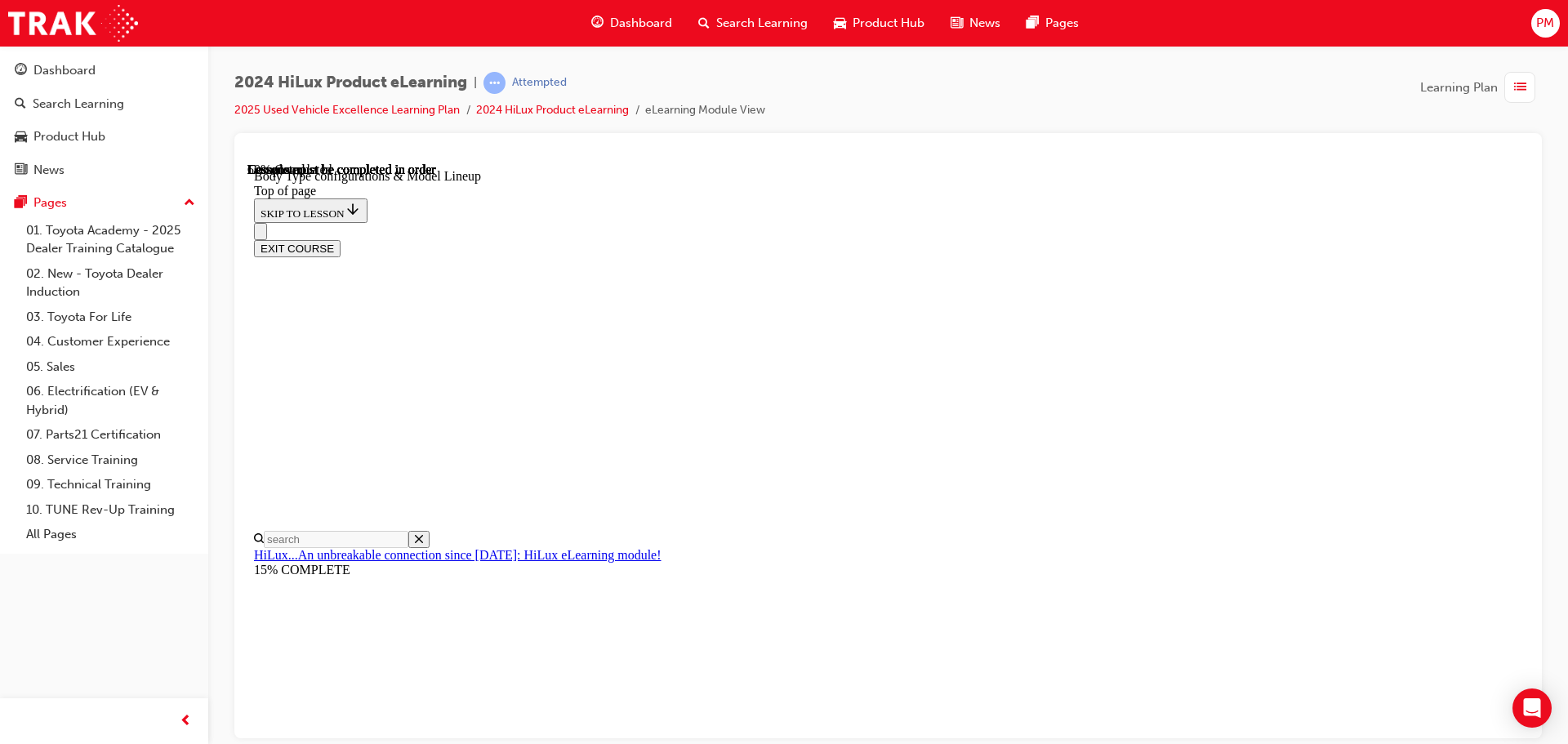
drag, startPoint x: 1213, startPoint y: 384, endPoint x: 1288, endPoint y: 406, distance: 78.2
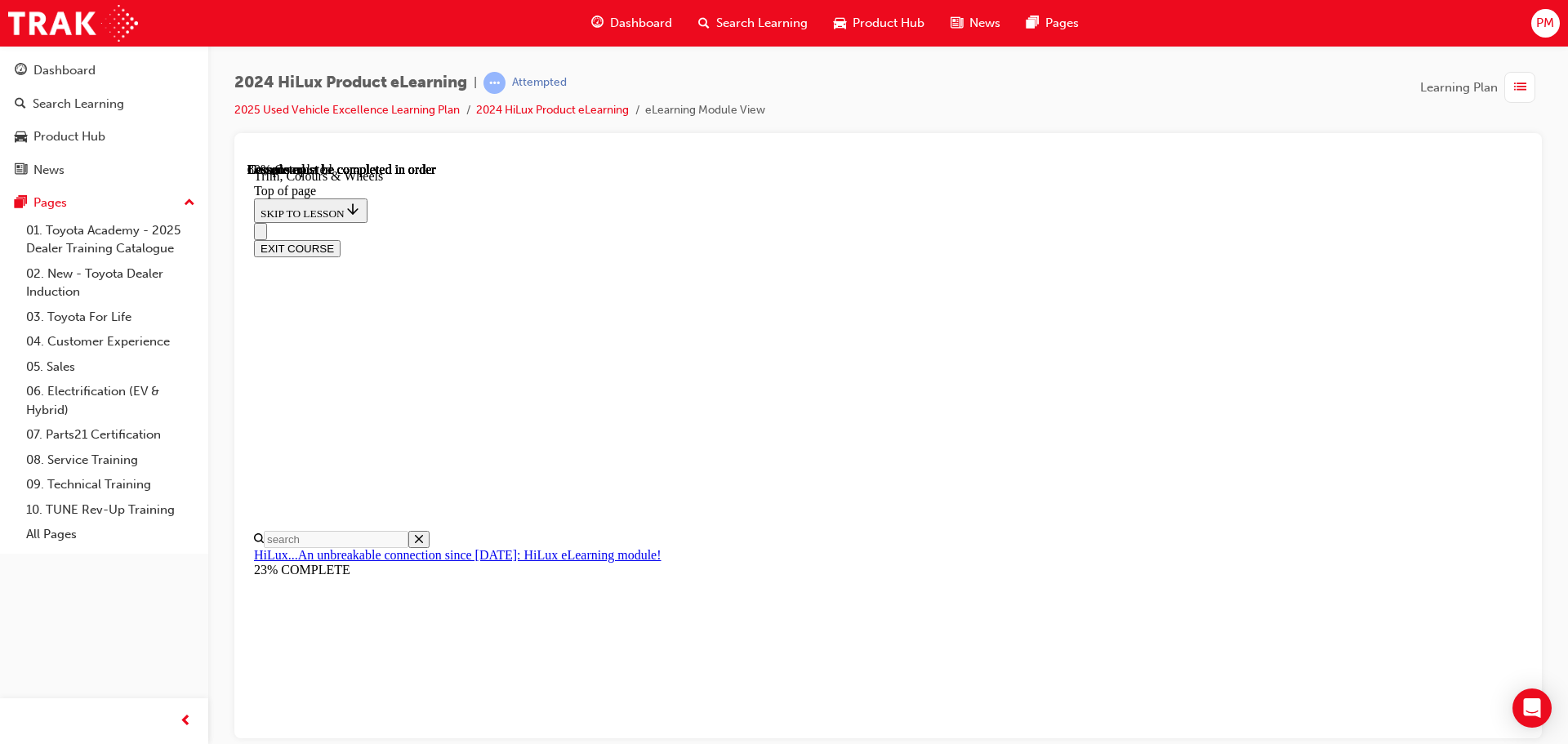
scroll to position [2421, 0]
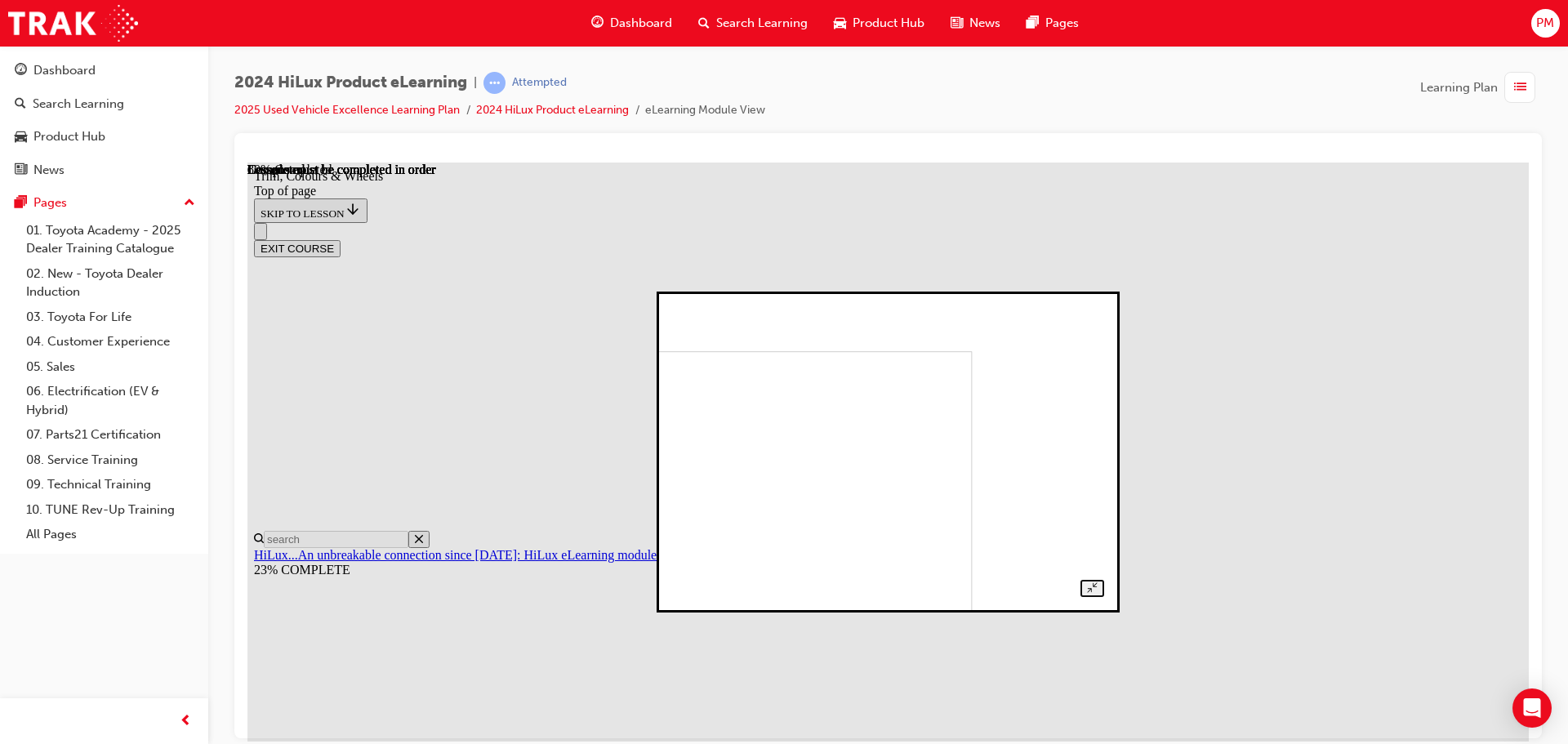
click at [808, 491] on img at bounding box center [767, 493] width 409 height 285
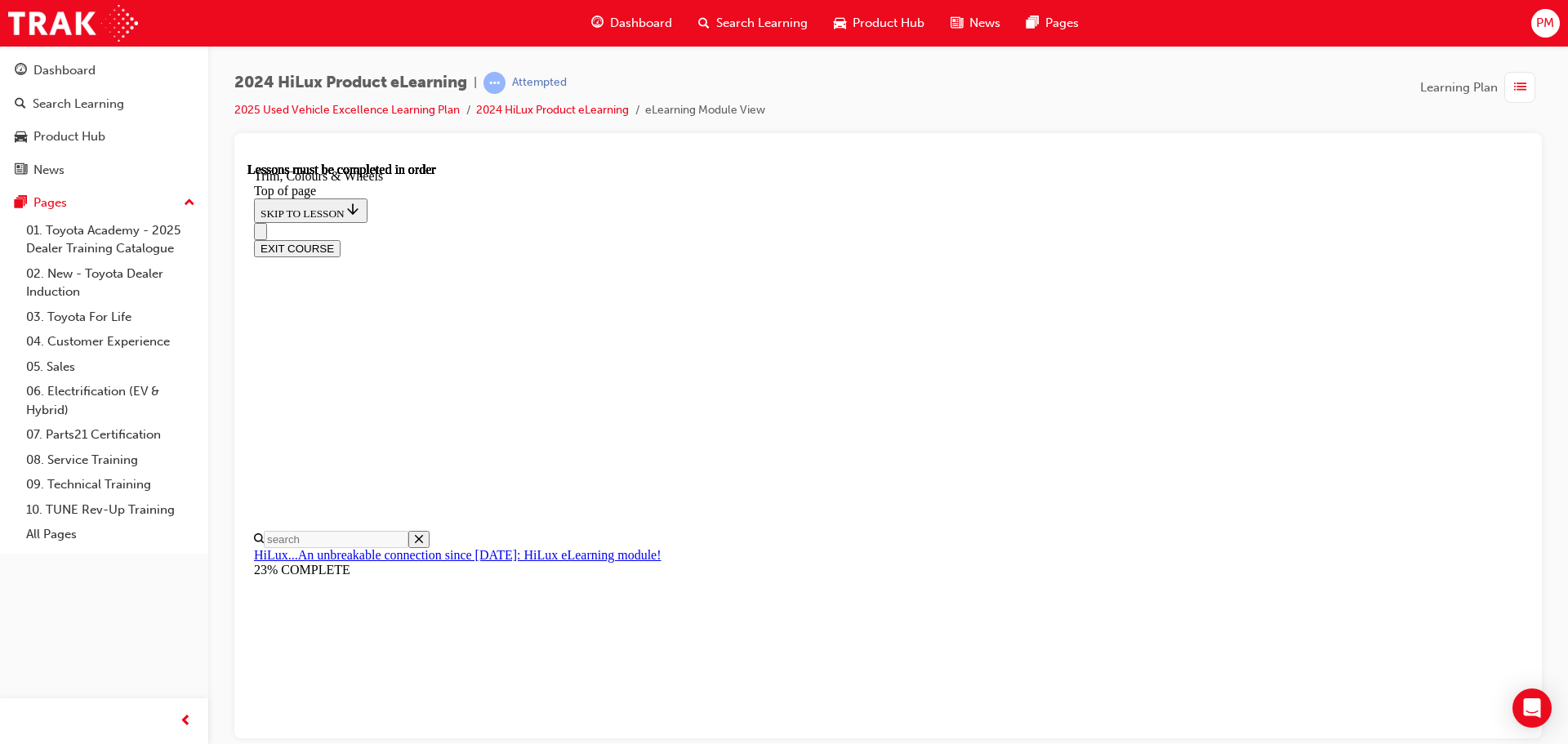
scroll to position [435, 0]
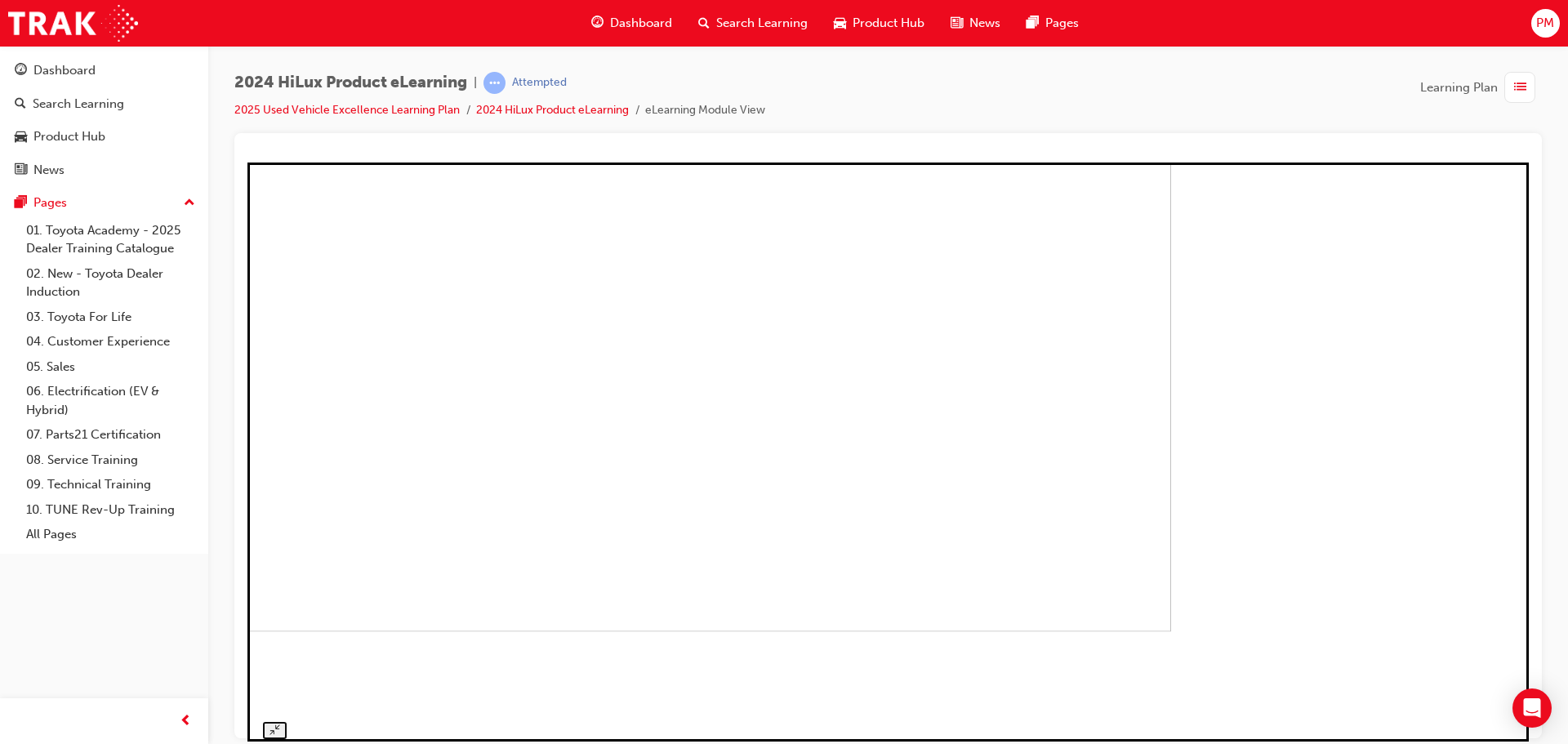
click at [982, 385] on img at bounding box center [531, 353] width 1281 height 554
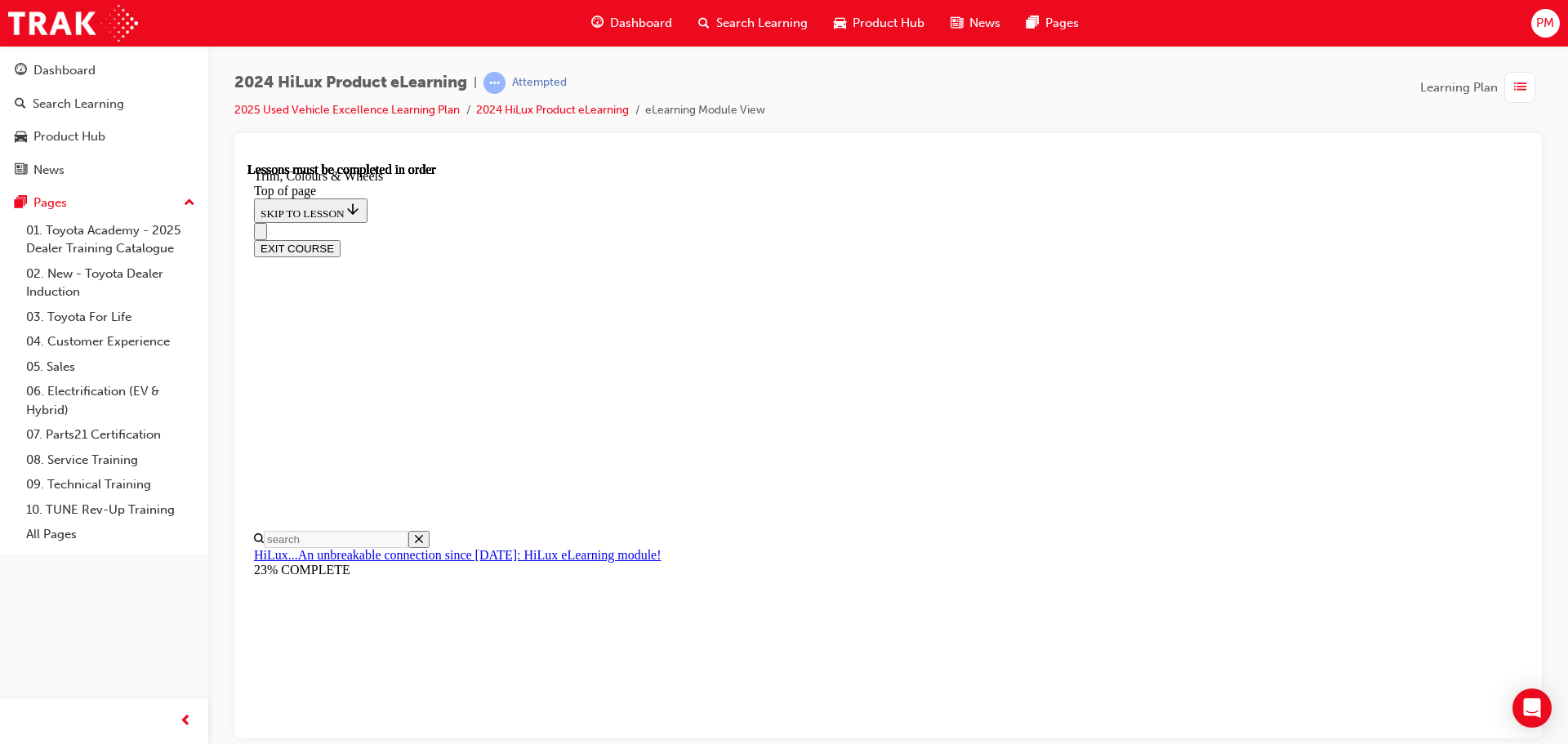
scroll to position [2177, 0]
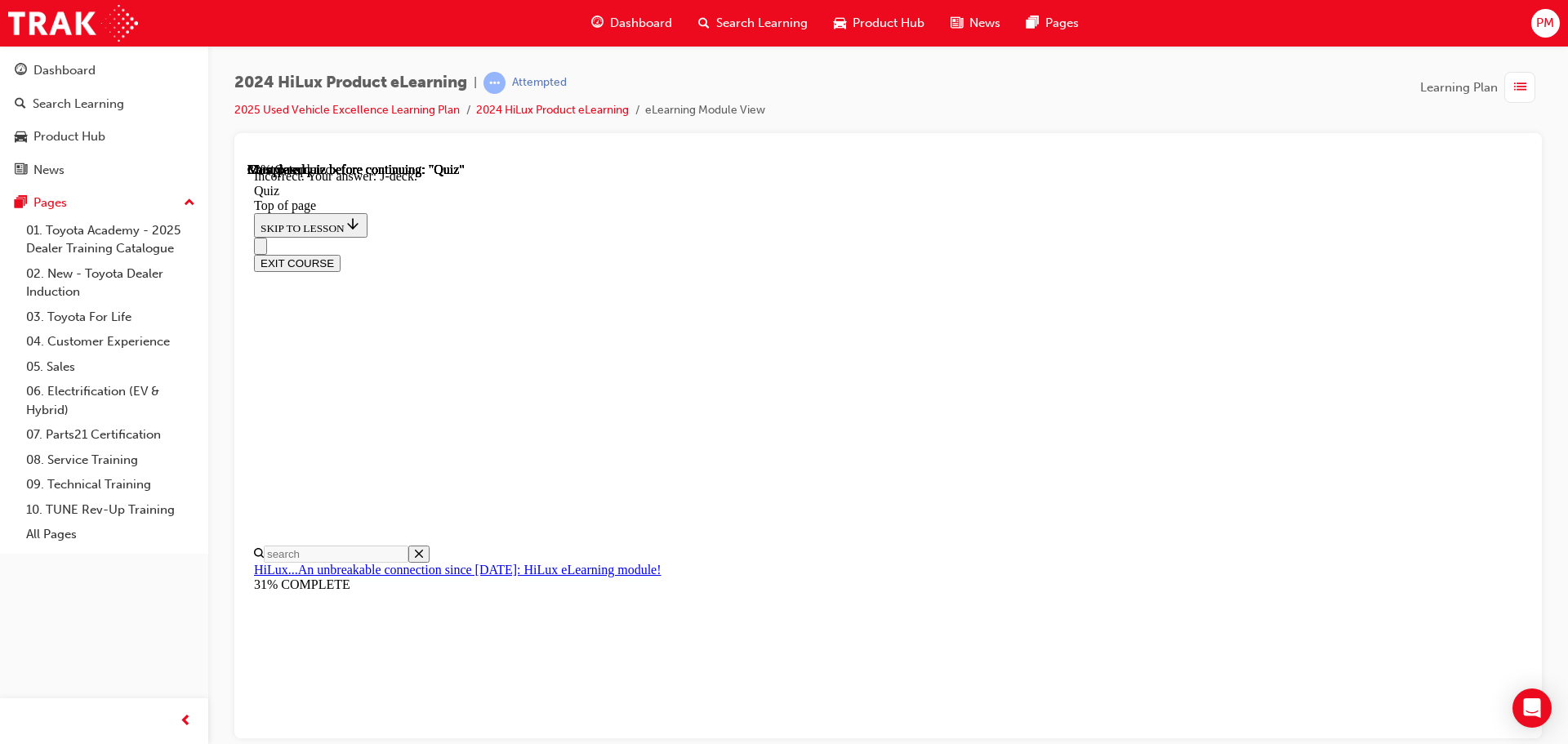
scroll to position [301, 0]
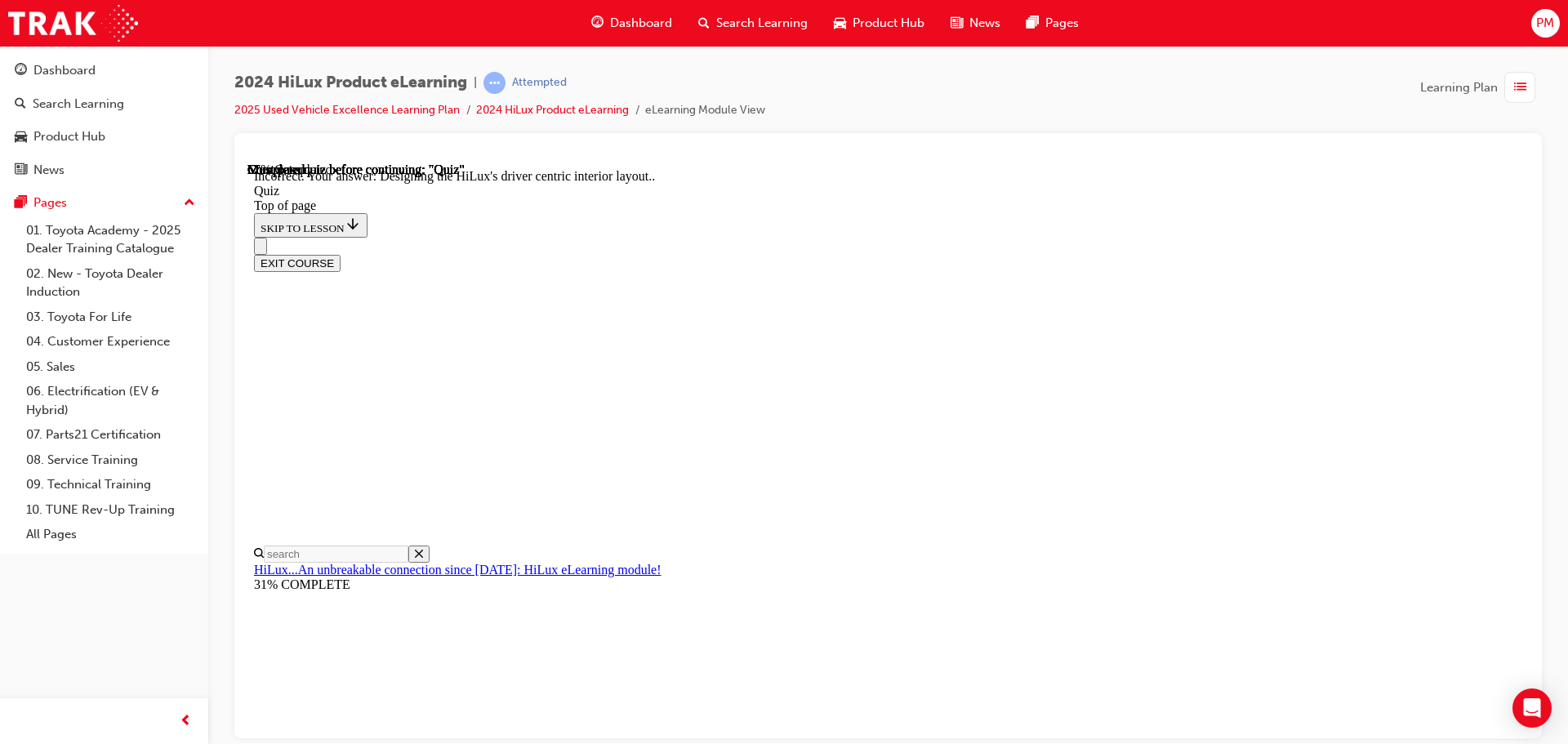
scroll to position [378, 0]
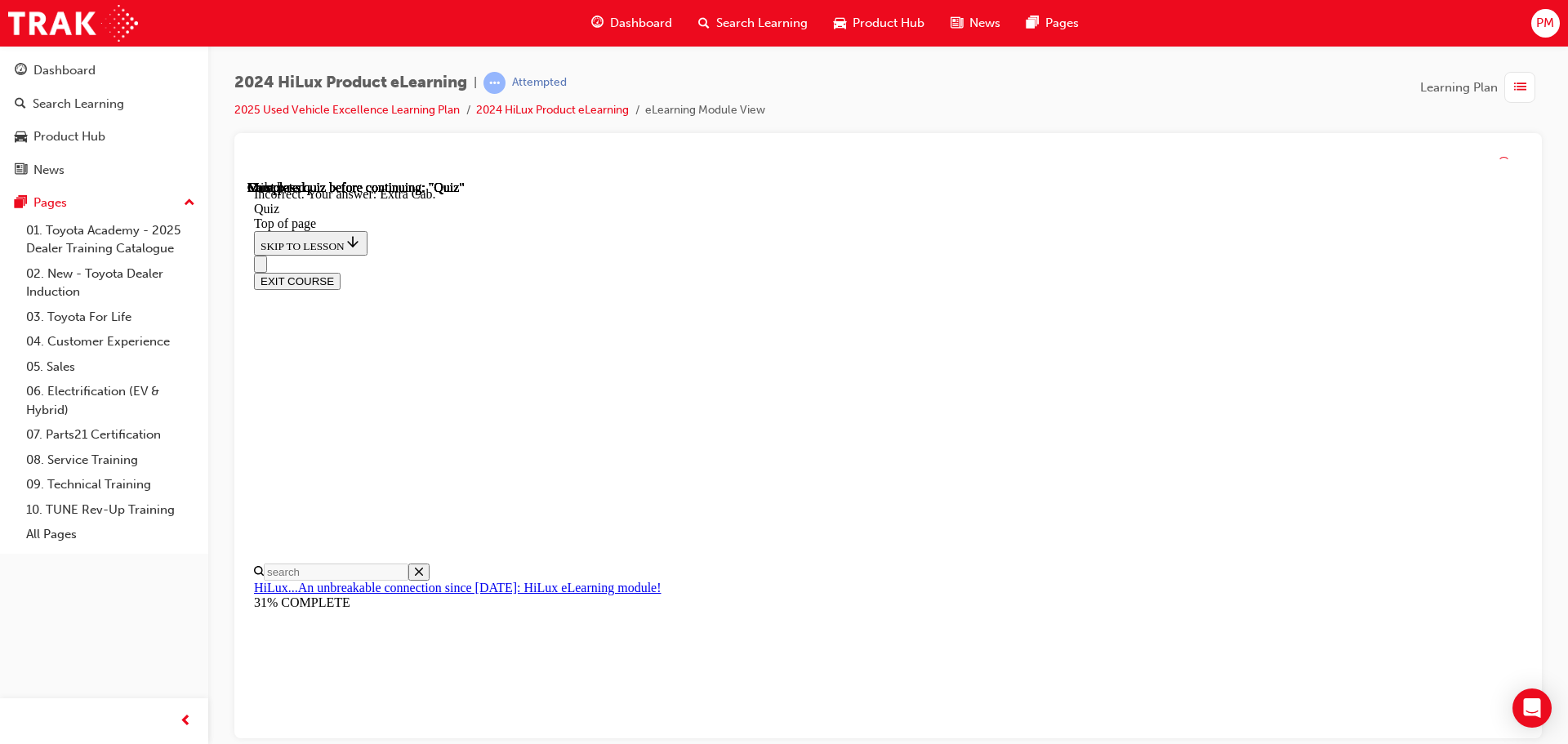
scroll to position [422, 0]
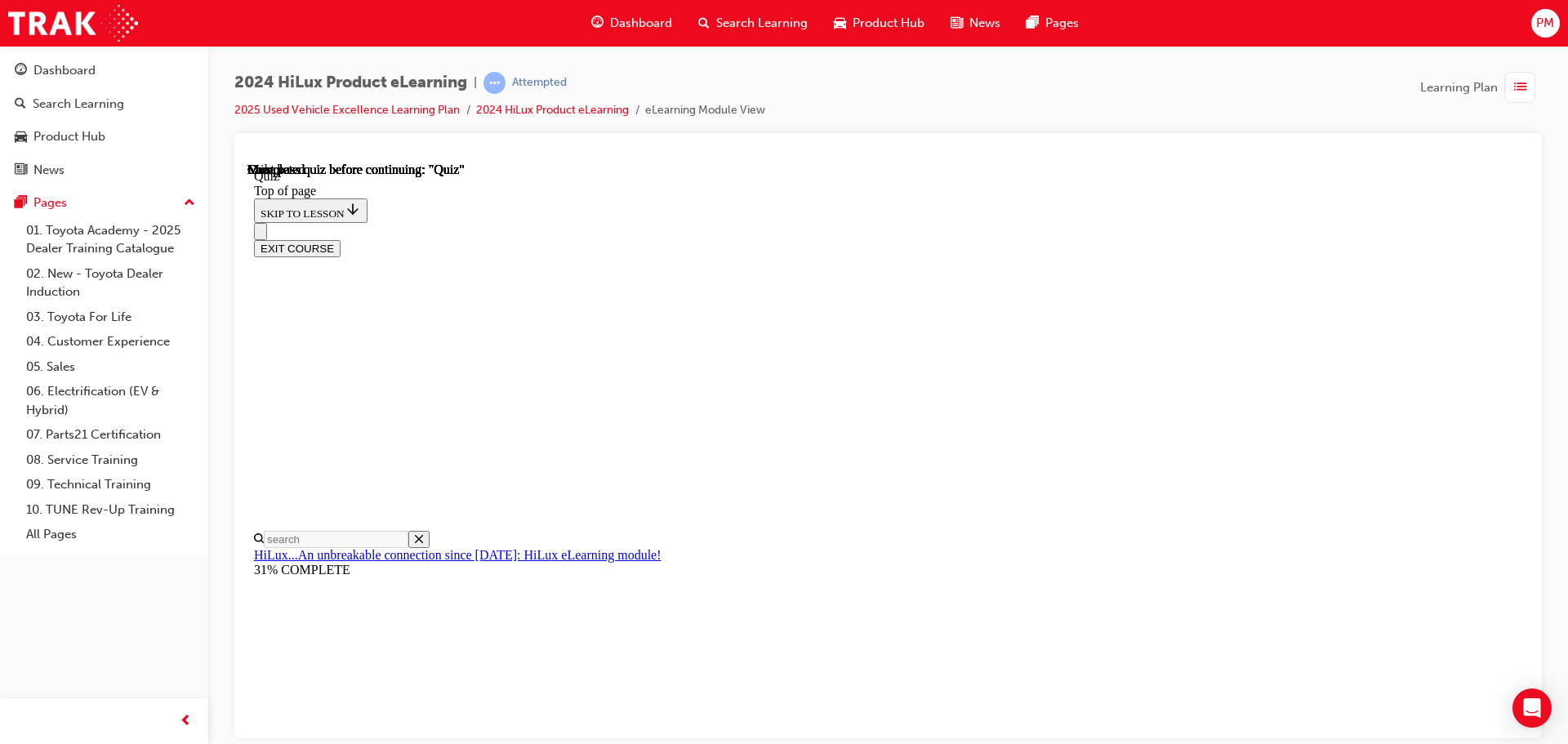
scroll to position [308, 0]
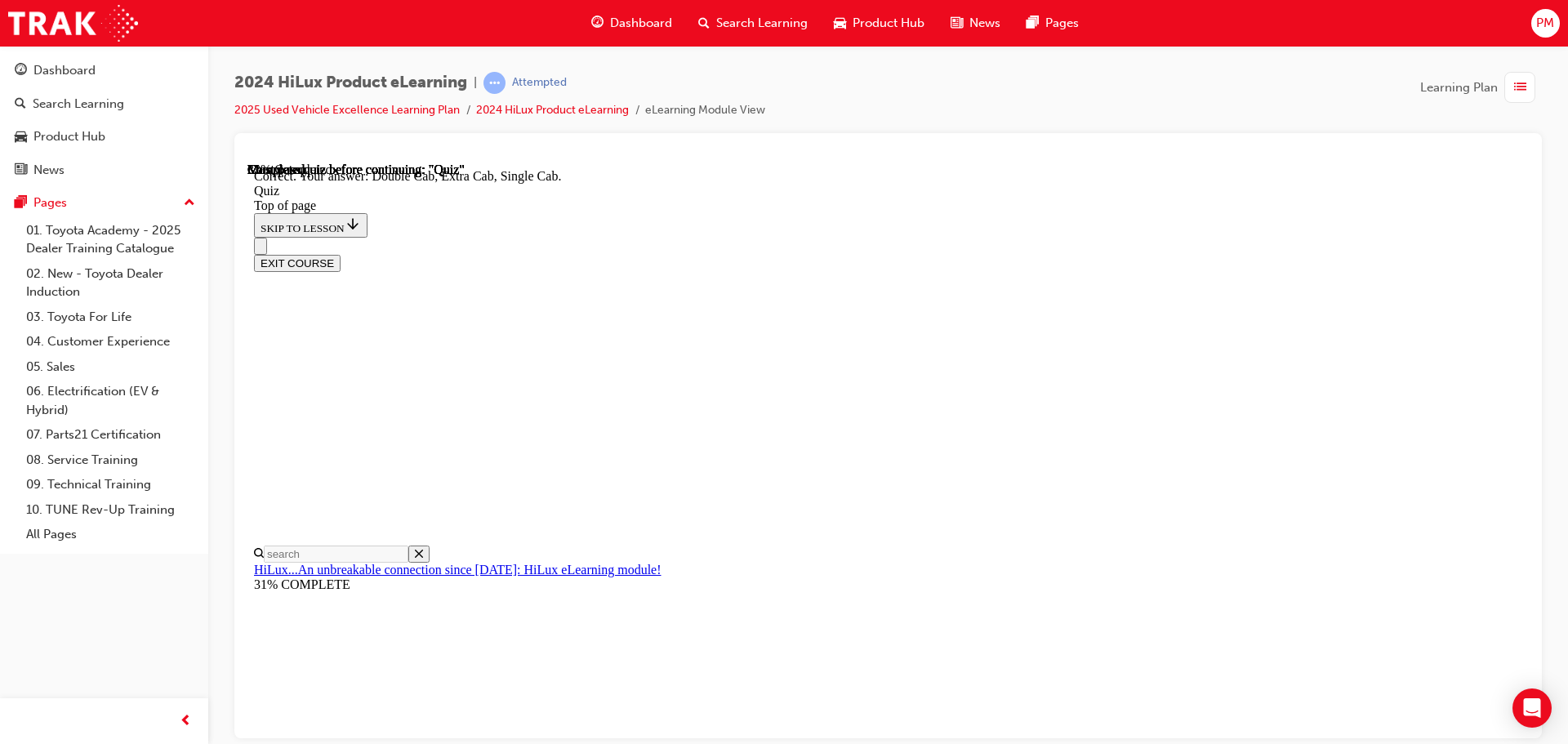
scroll to position [422, 0]
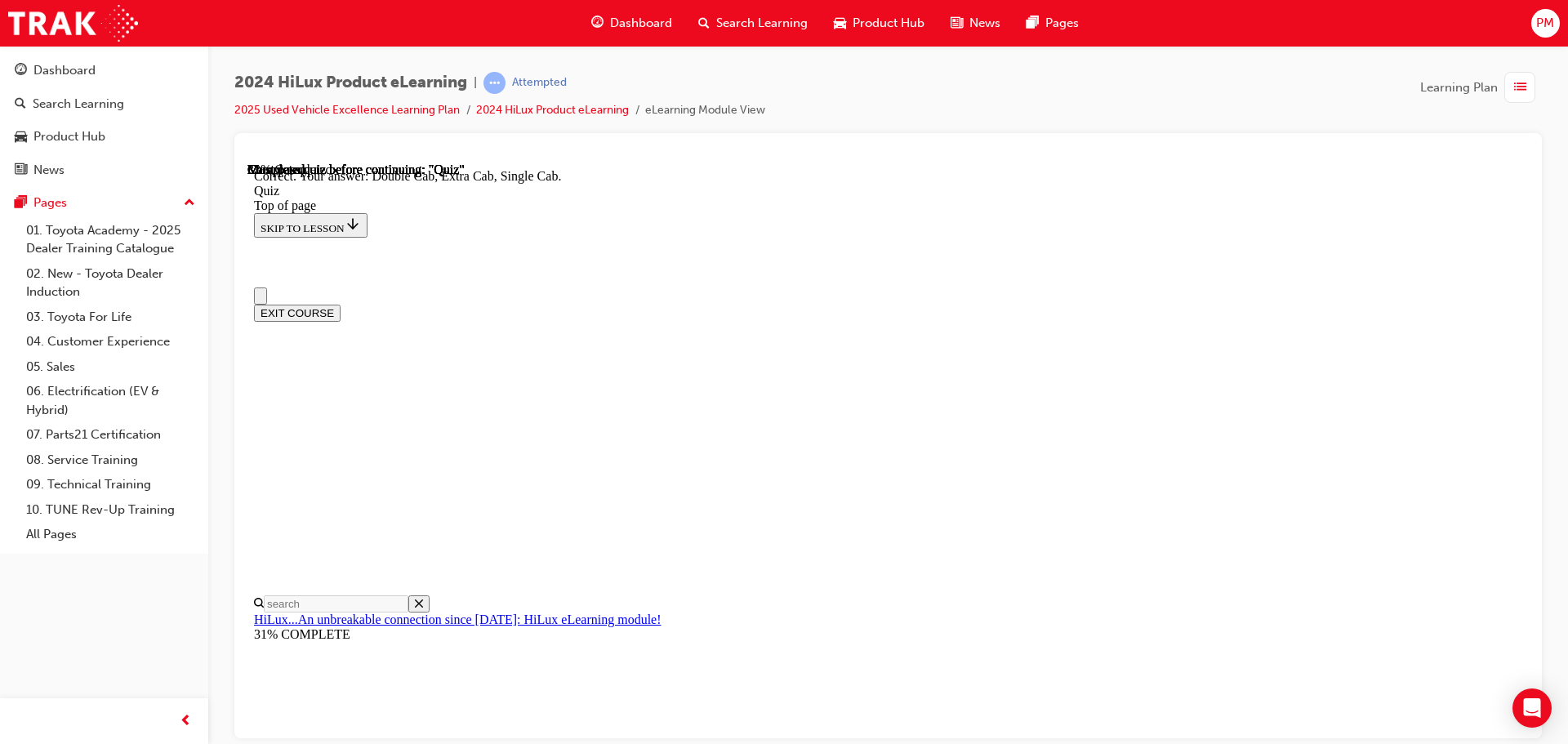
scroll to position [0, 0]
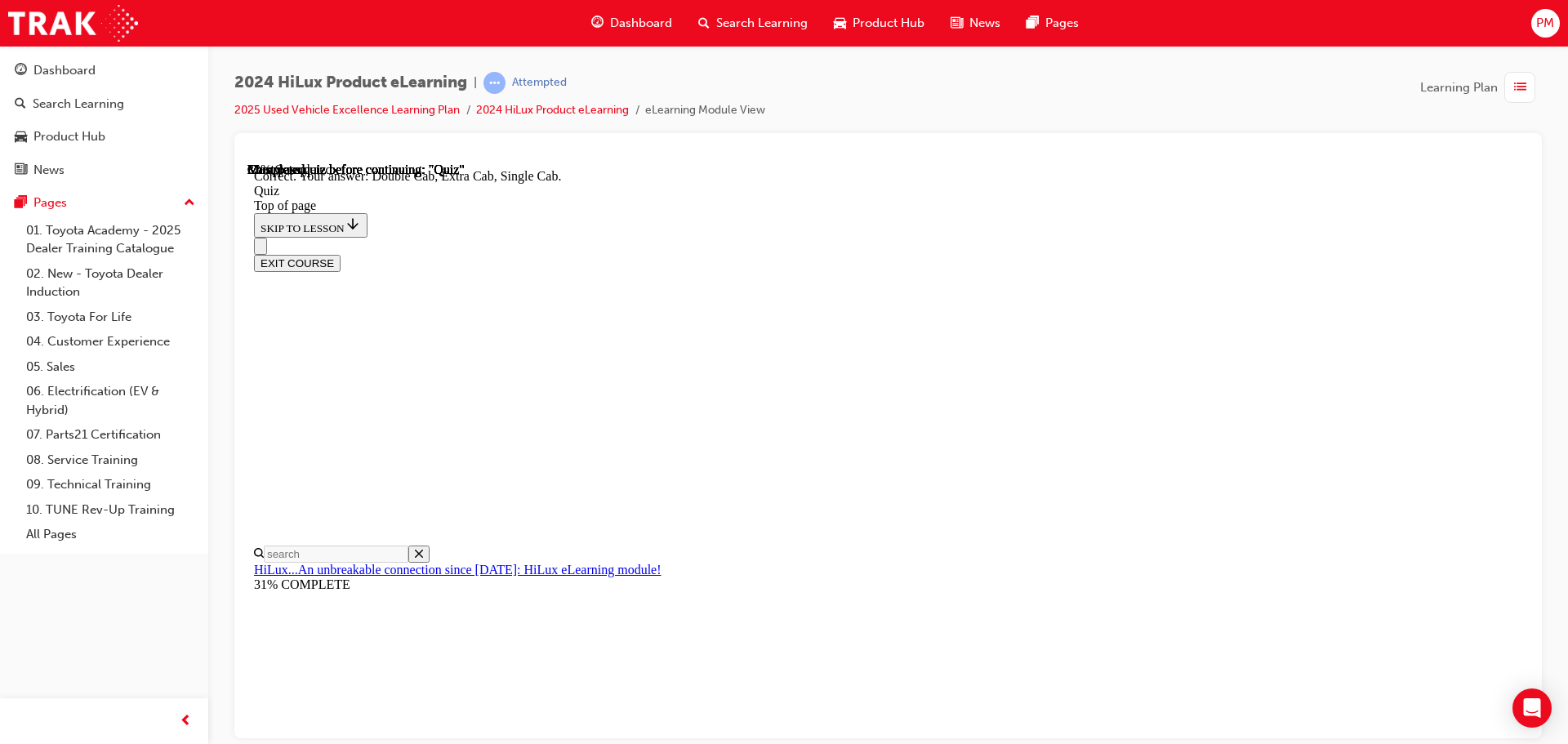
scroll to position [218, 0]
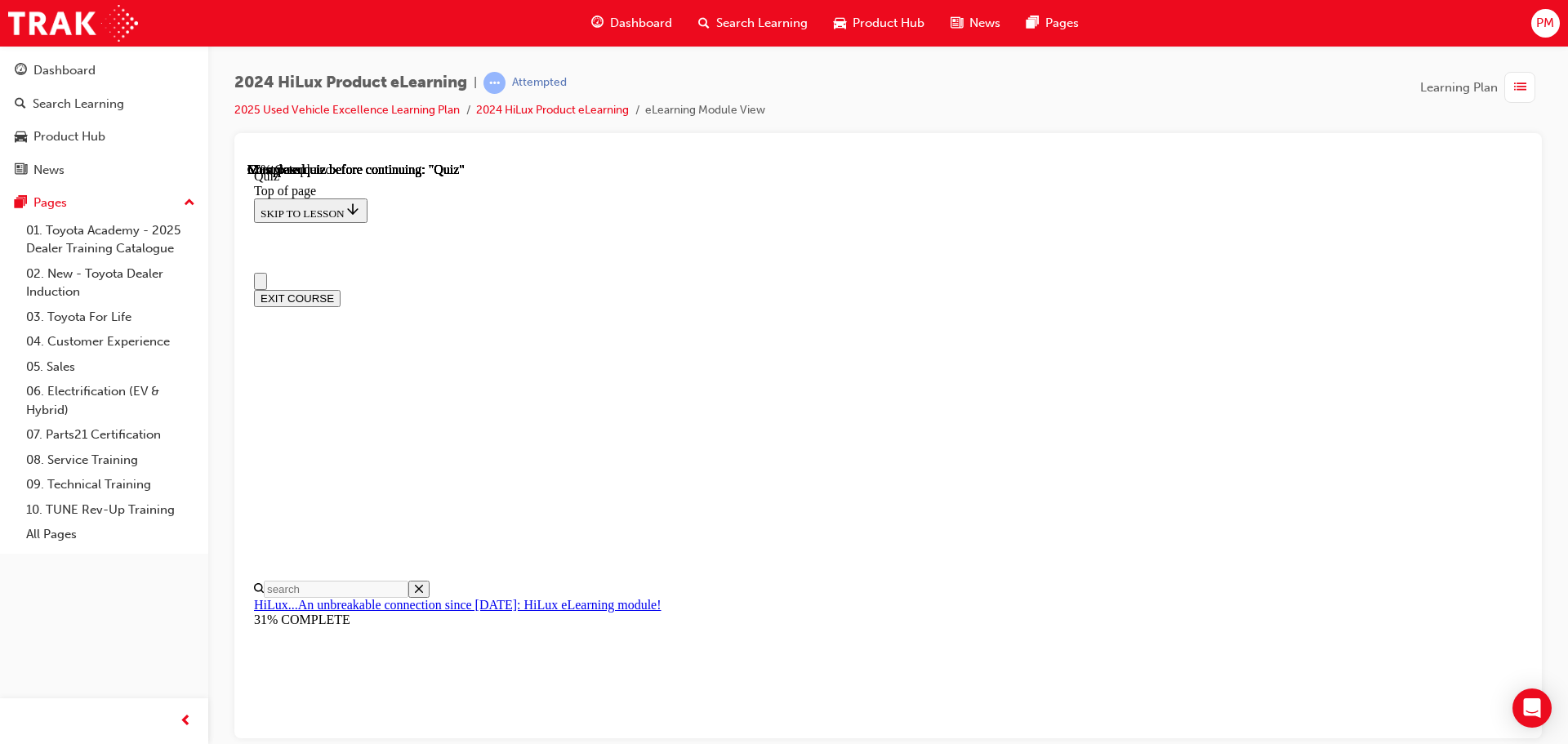
scroll to position [0, 0]
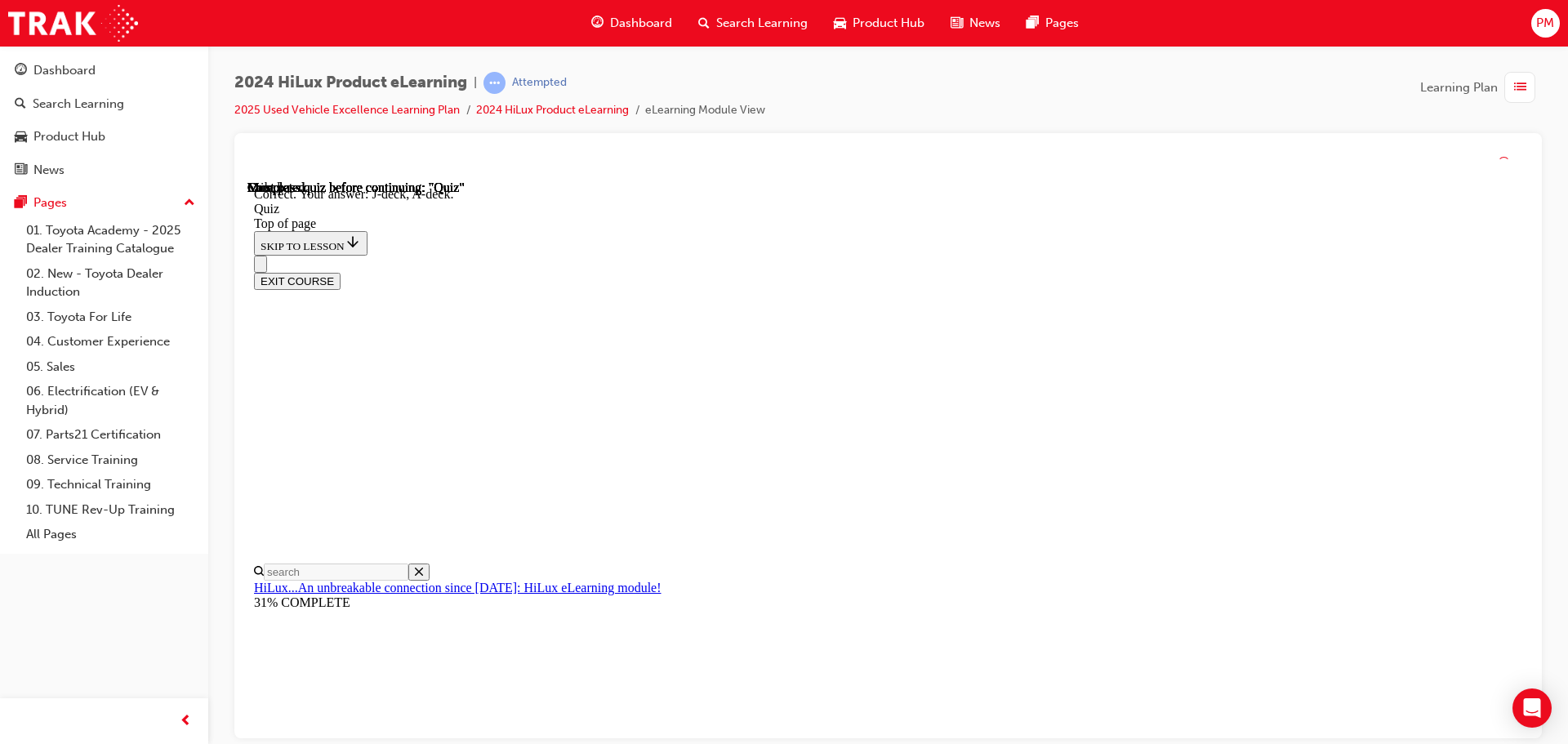
scroll to position [301, 0]
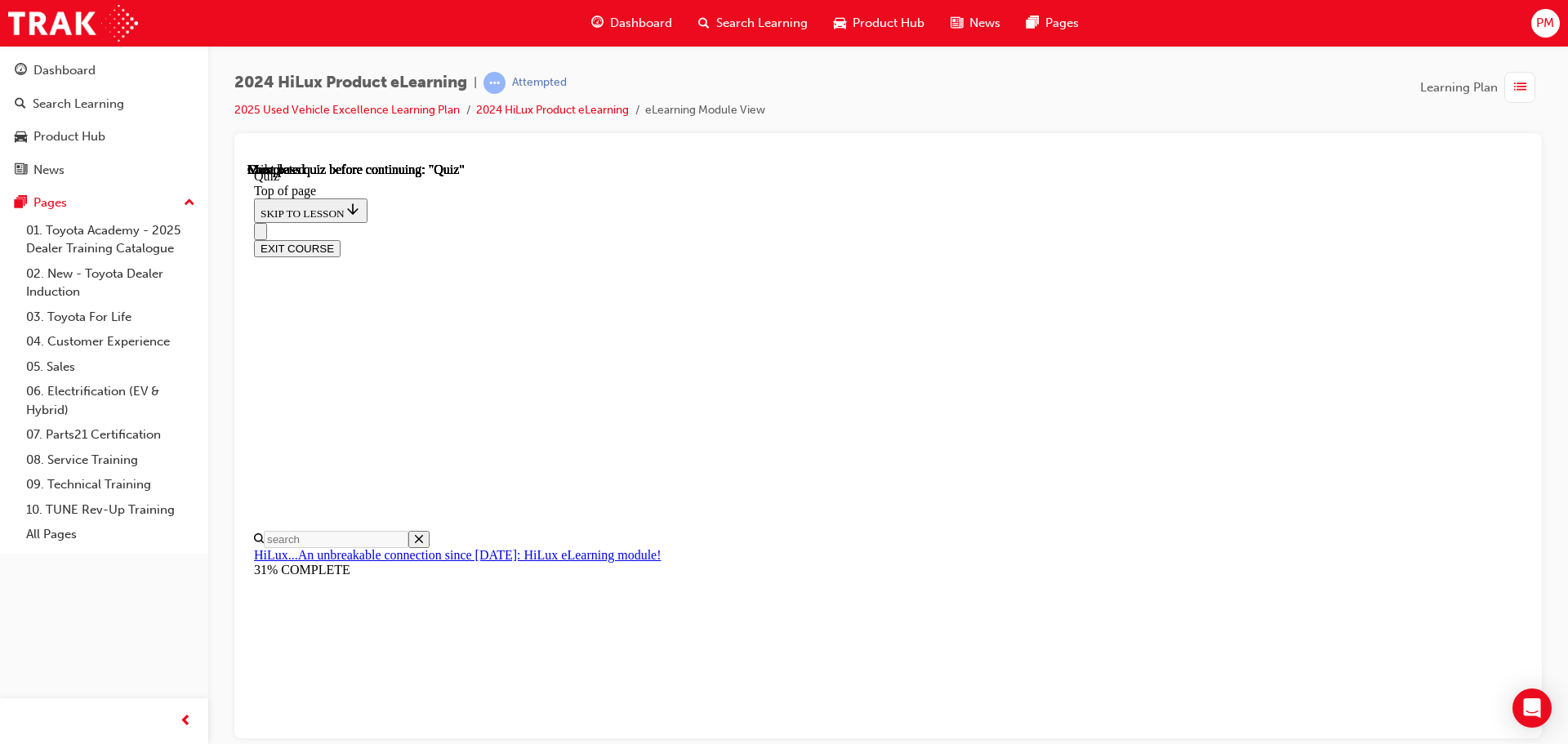
scroll to position [308, 0]
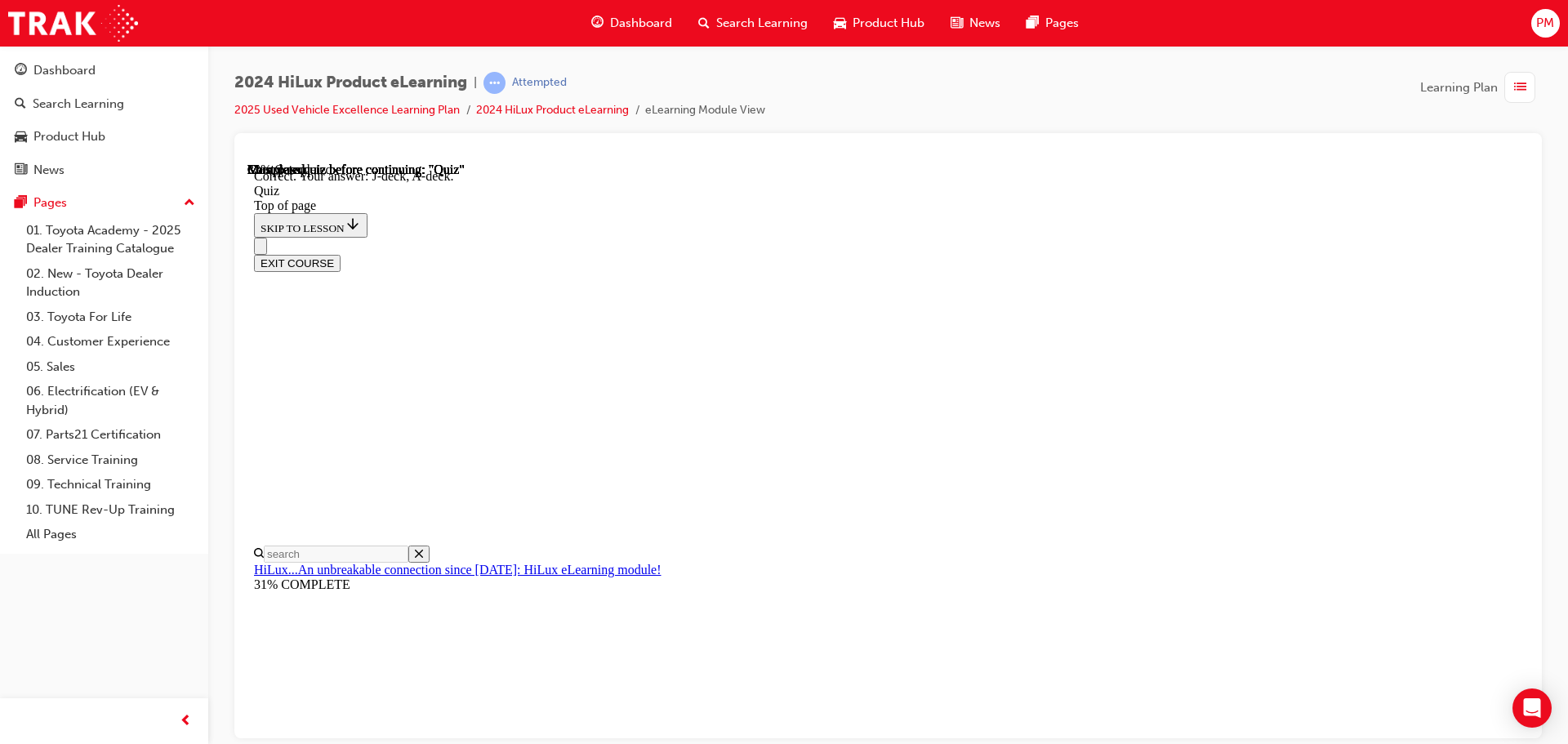
scroll to position [301, 0]
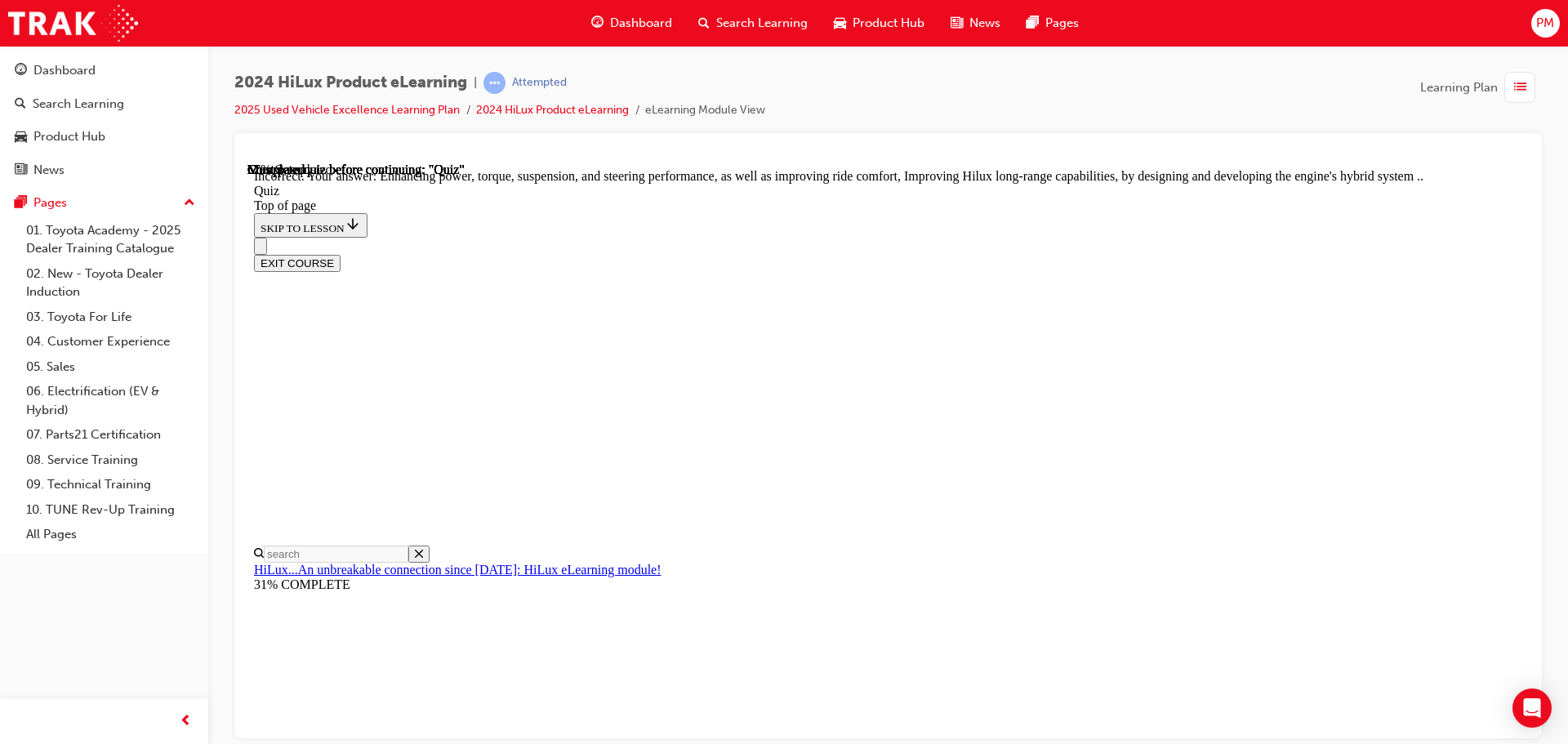
scroll to position [378, 0]
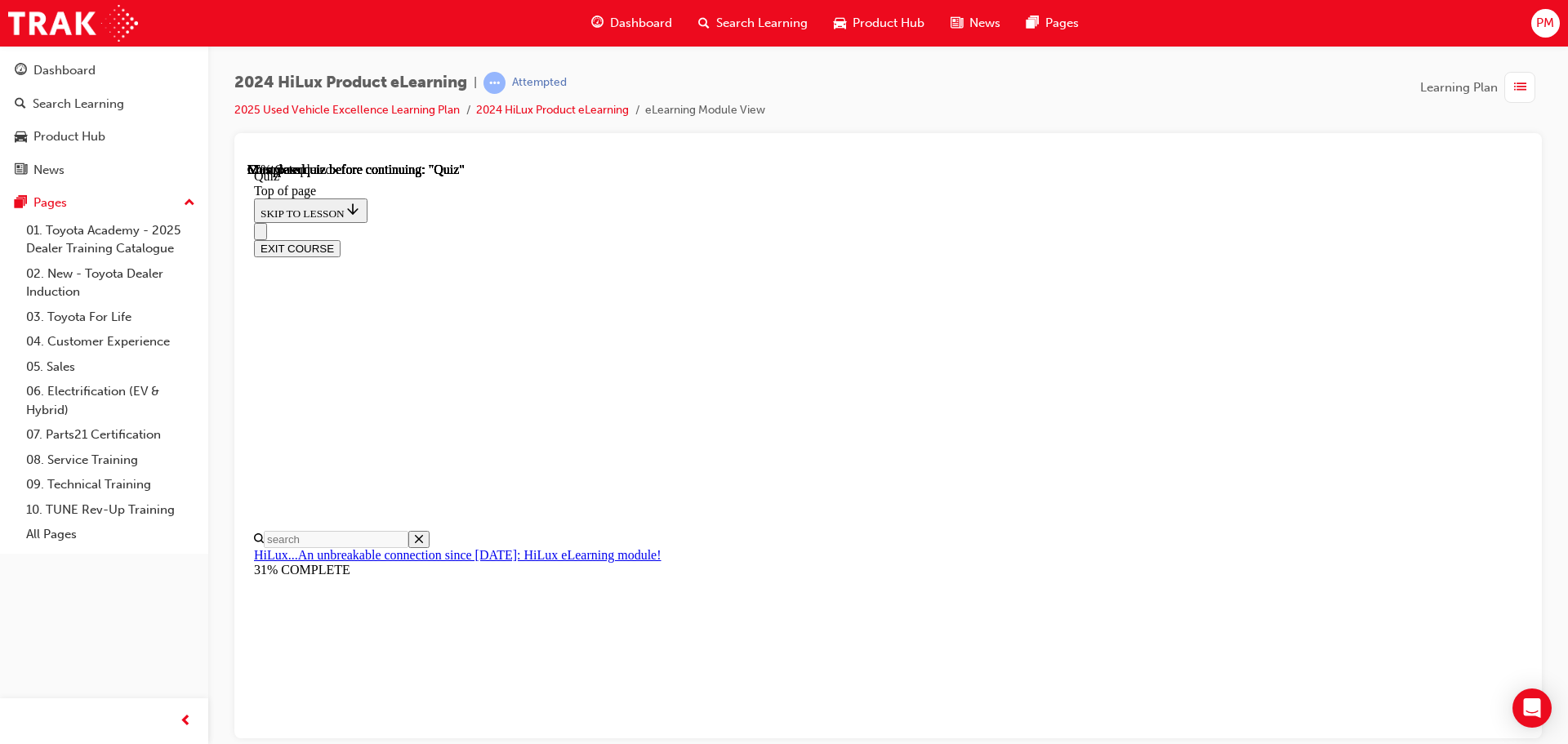
scroll to position [353, 0]
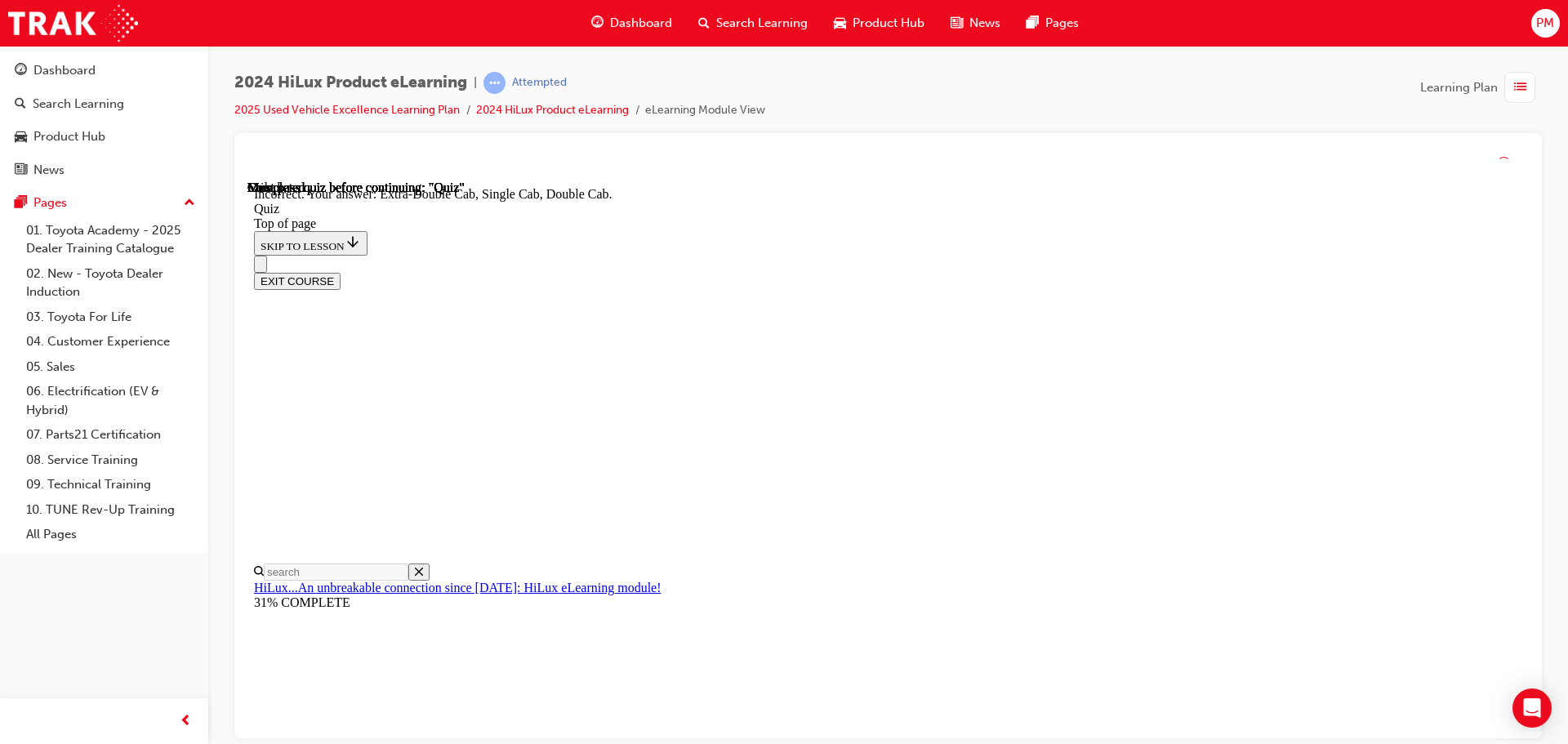
scroll to position [422, 0]
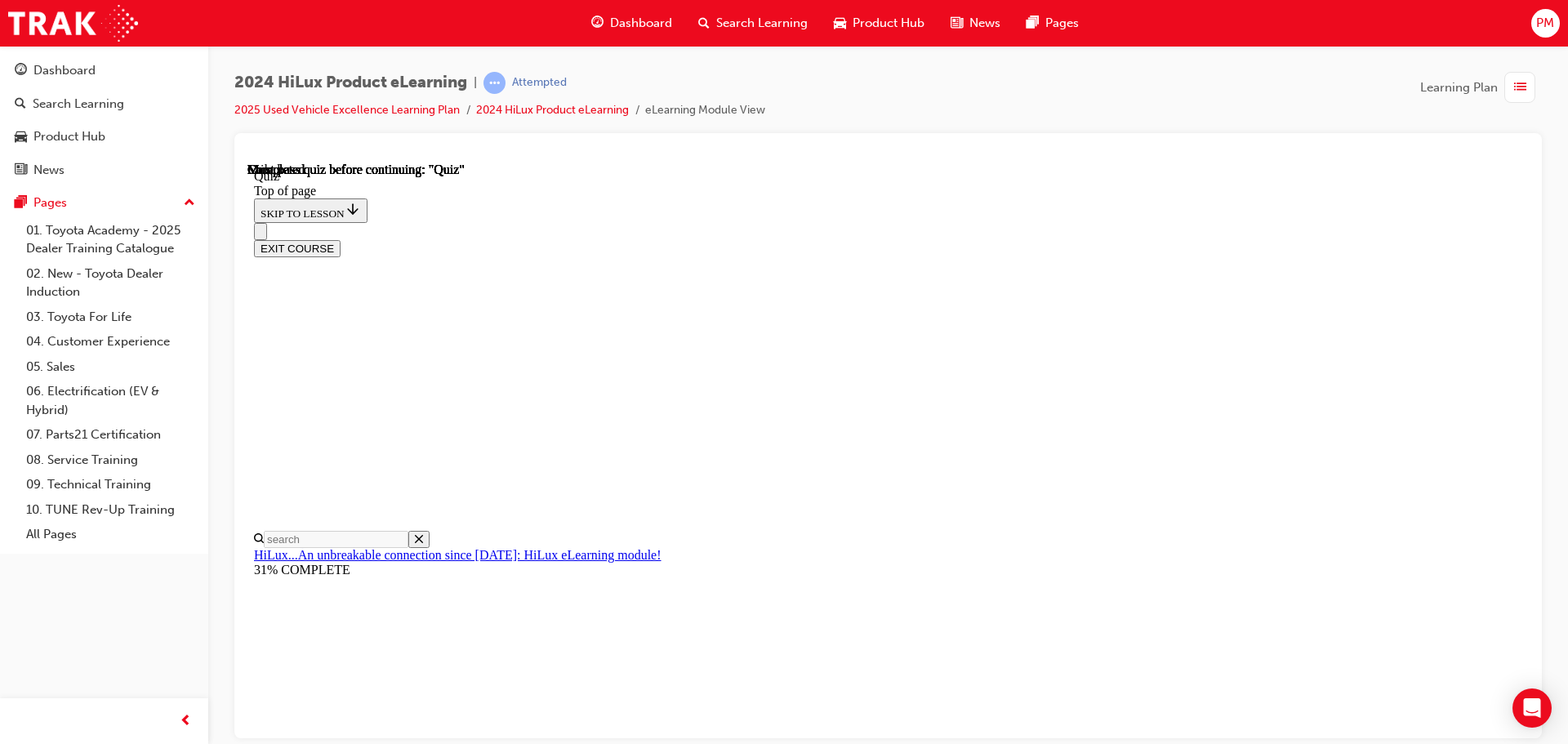
scroll to position [308, 0]
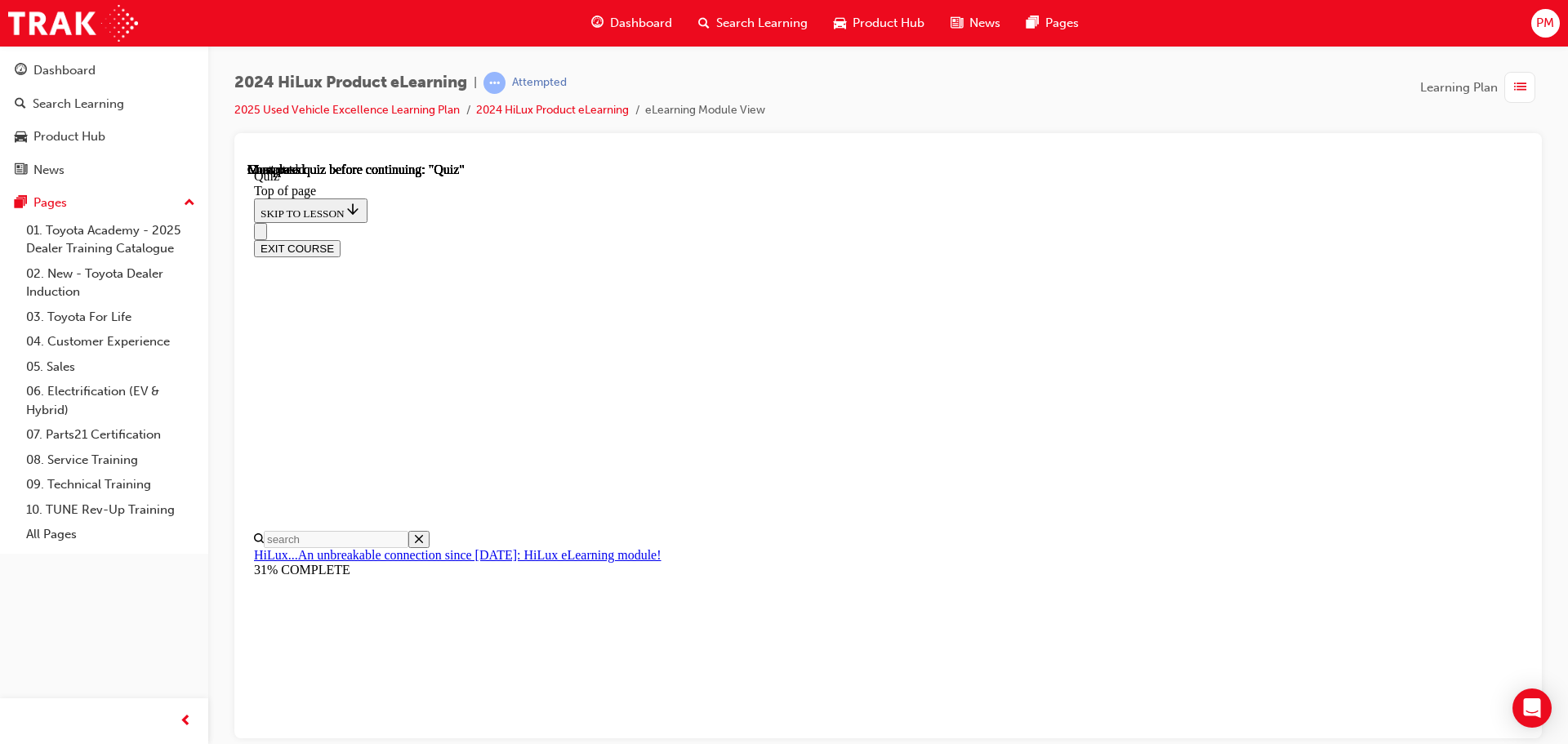
drag, startPoint x: 803, startPoint y: 409, endPoint x: 804, endPoint y: 418, distance: 9.1
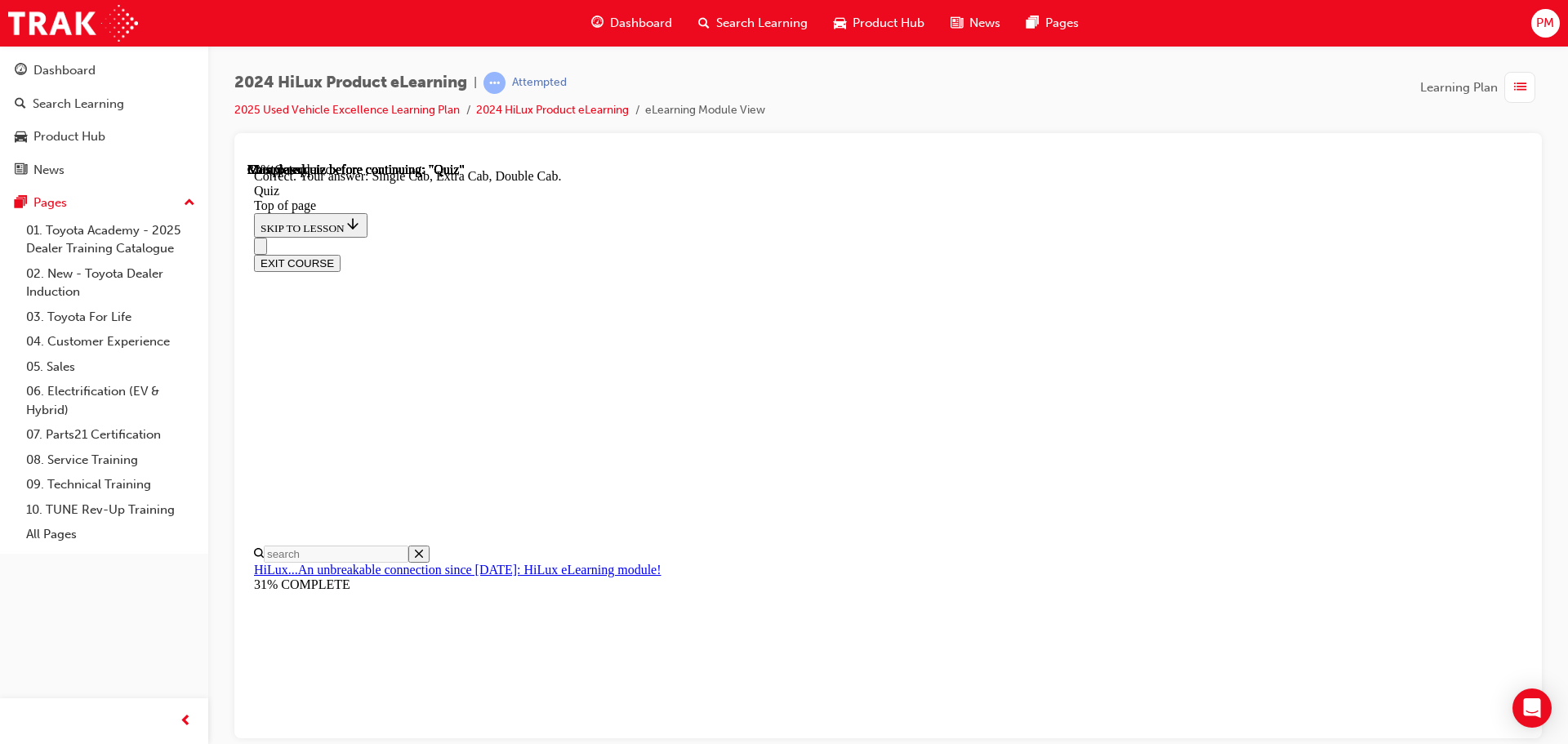
scroll to position [422, 0]
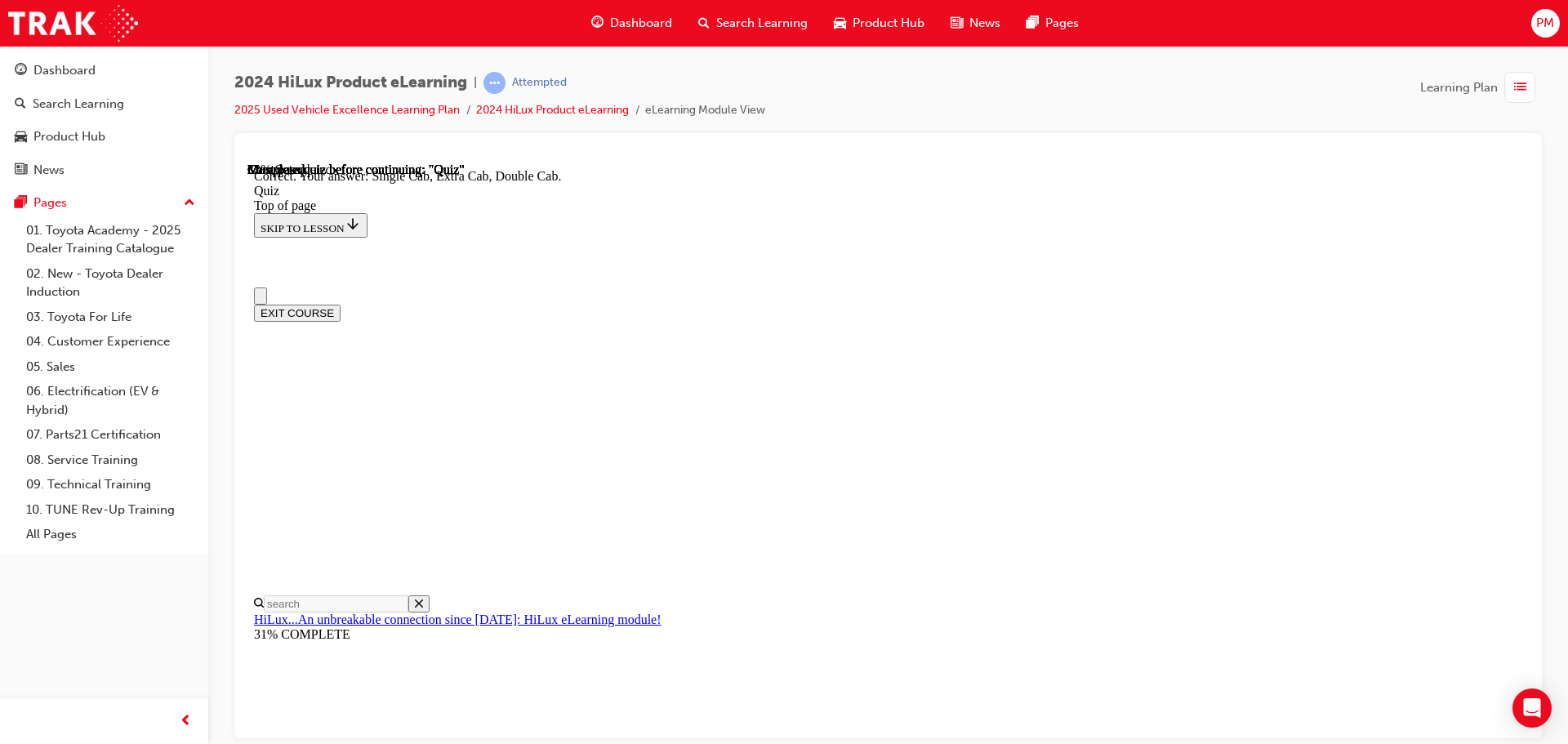
scroll to position [250, 0]
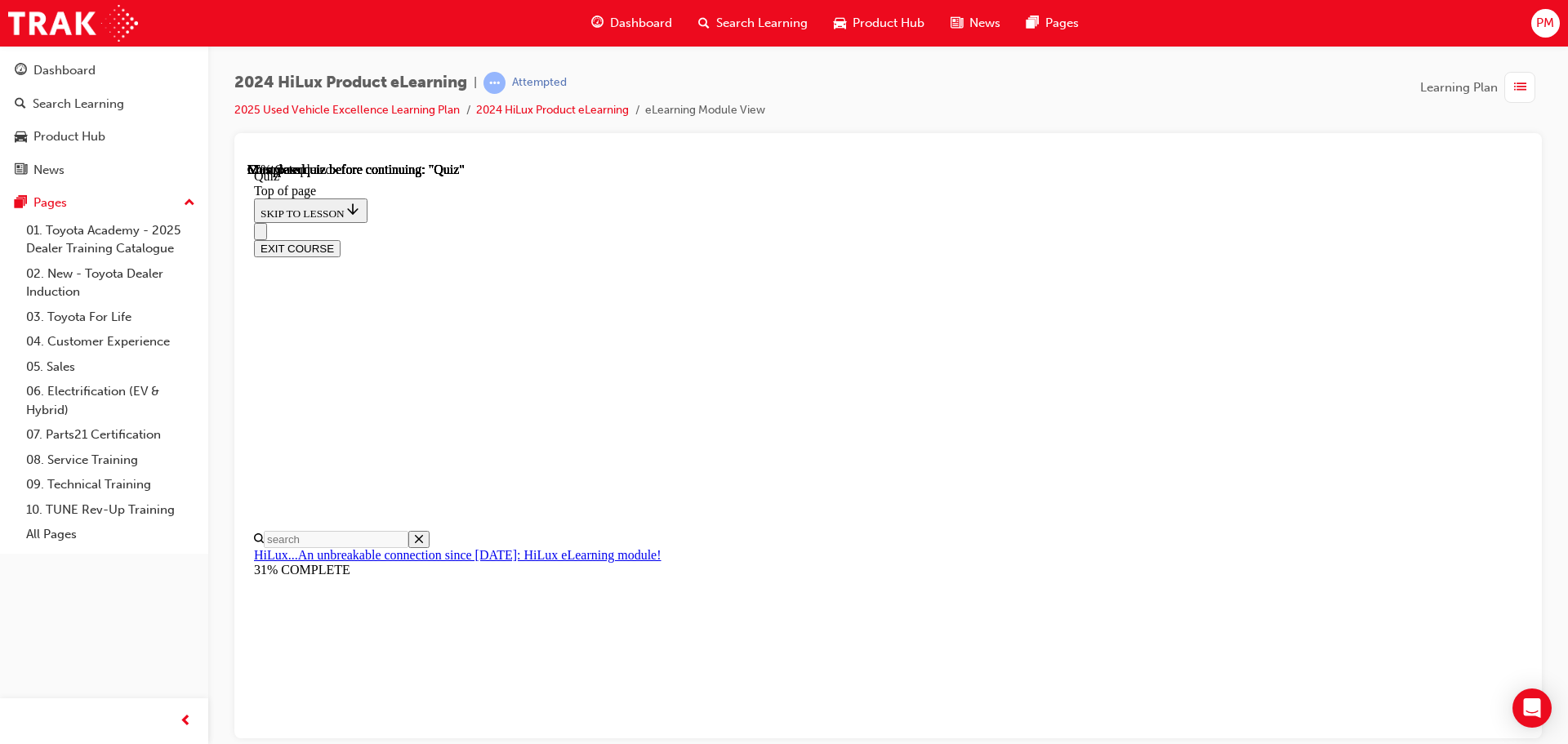
scroll to position [310, 0]
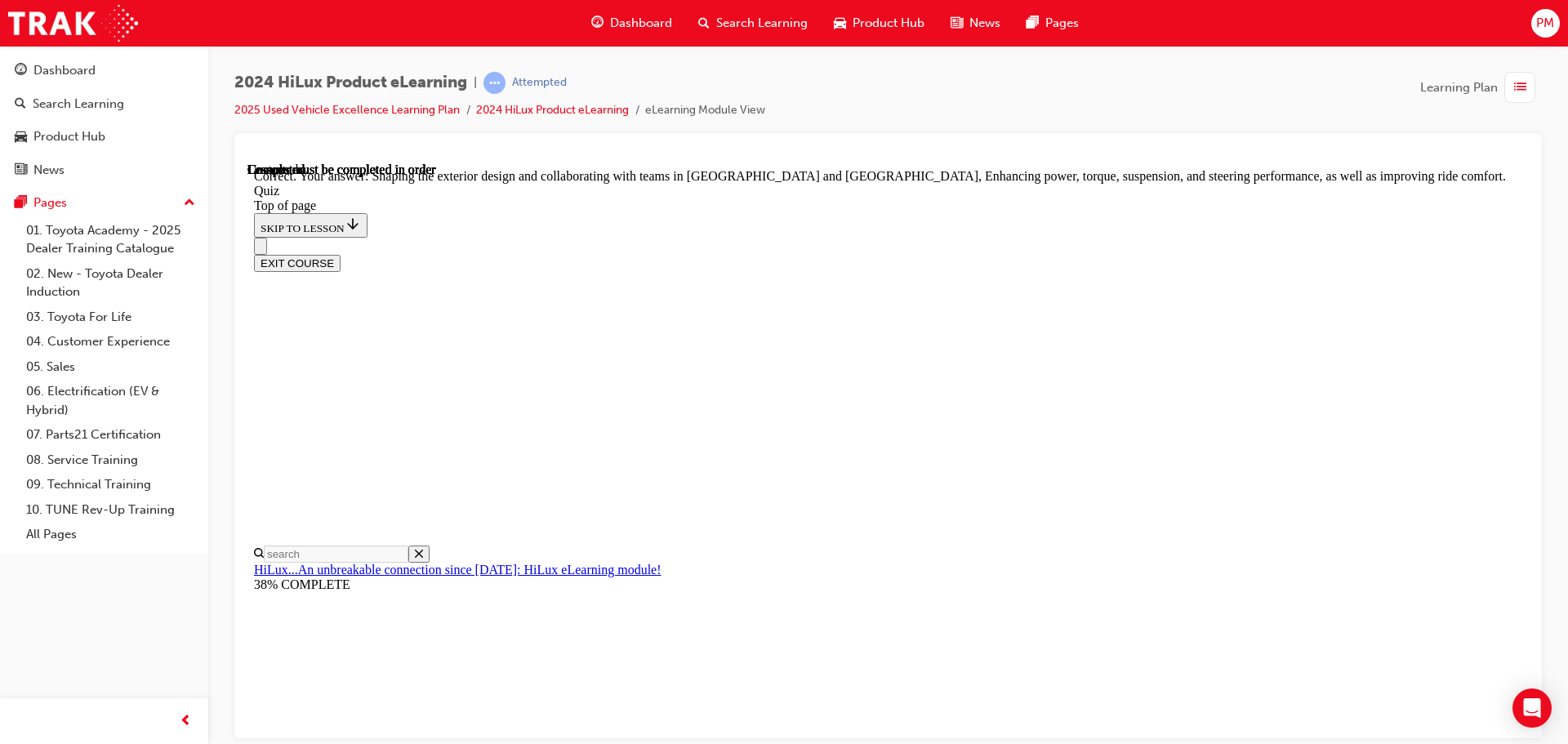
scroll to position [378, 0]
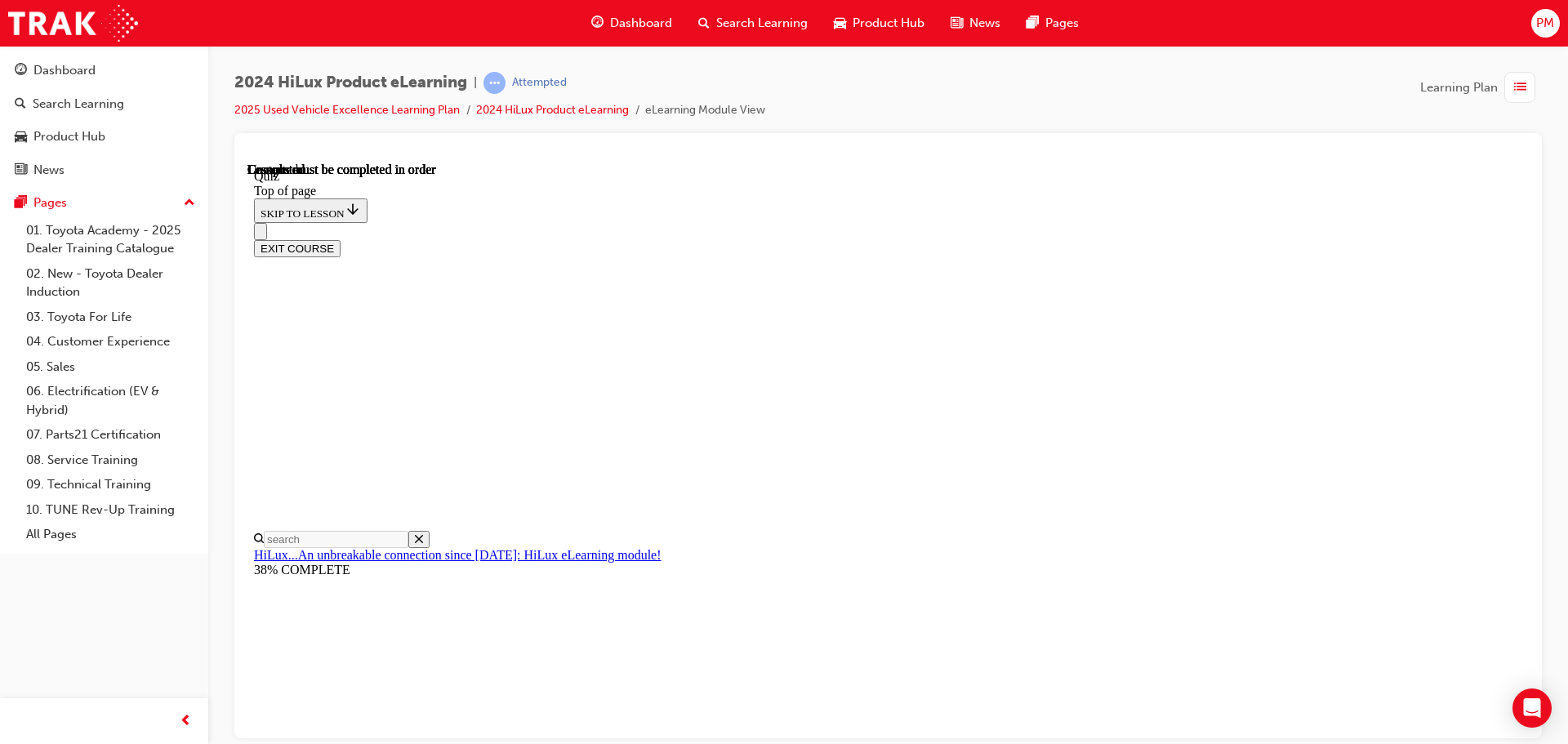
scroll to position [308, 0]
drag, startPoint x: 908, startPoint y: 395, endPoint x: 977, endPoint y: 394, distance: 69.0
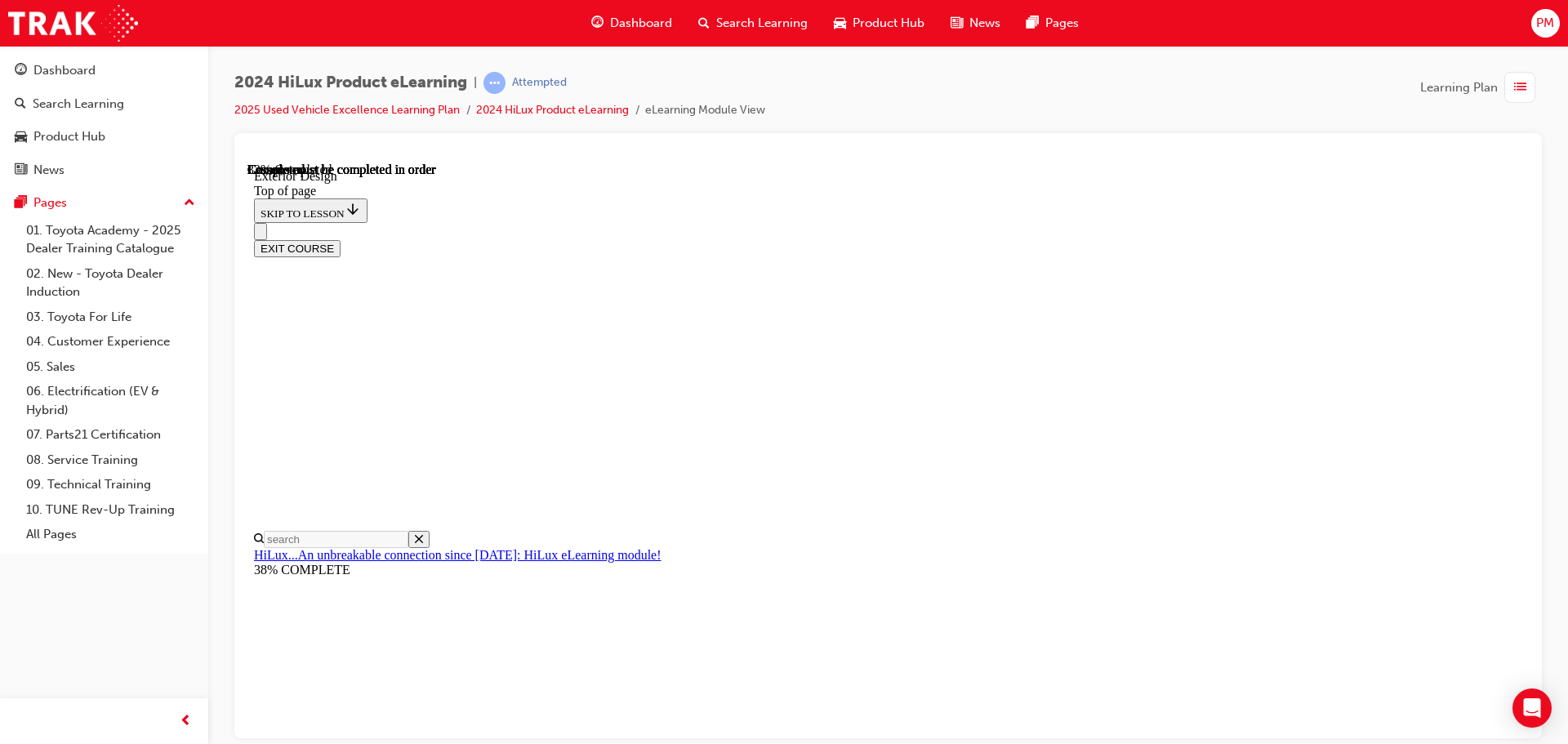
scroll to position [2506, 0]
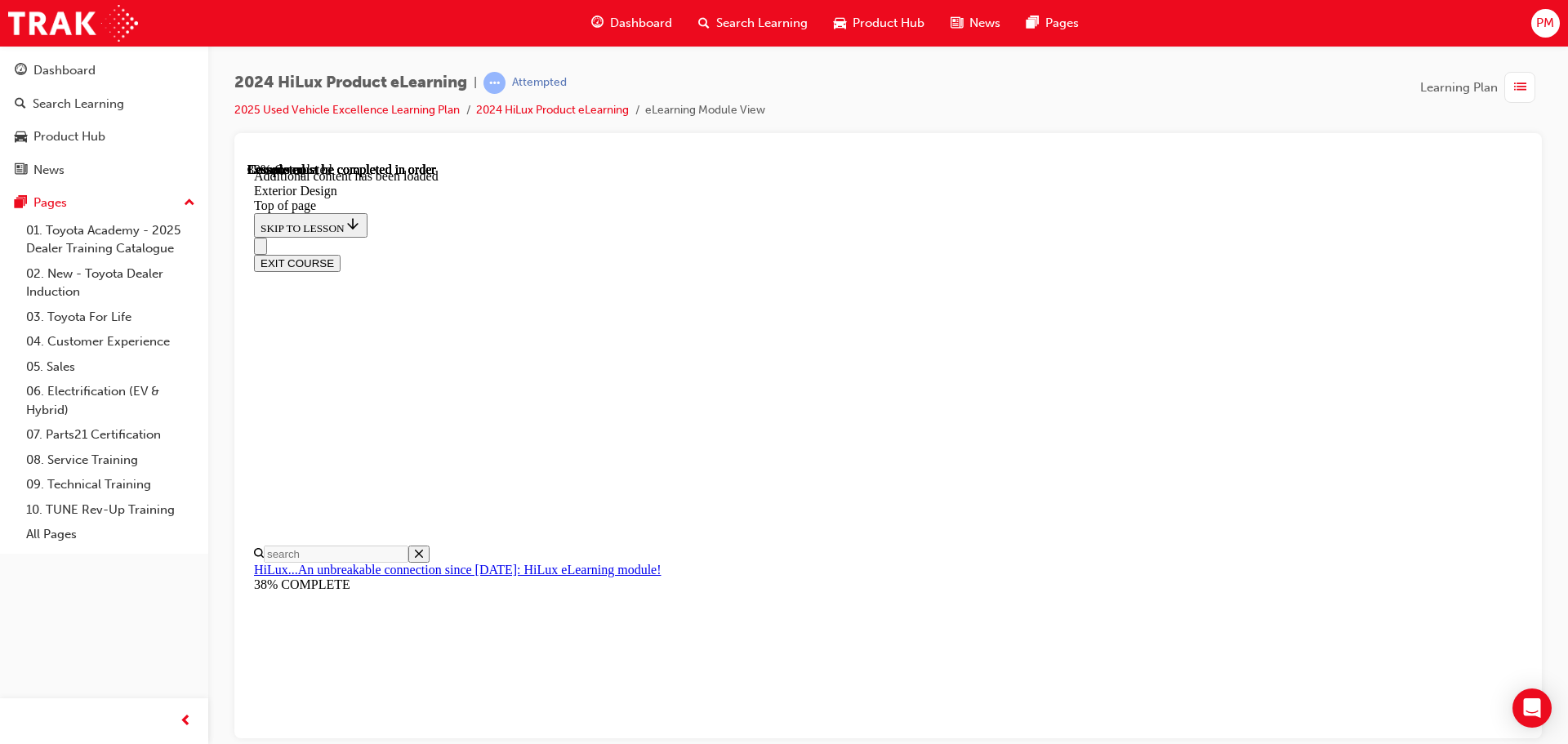
scroll to position [3015, 0]
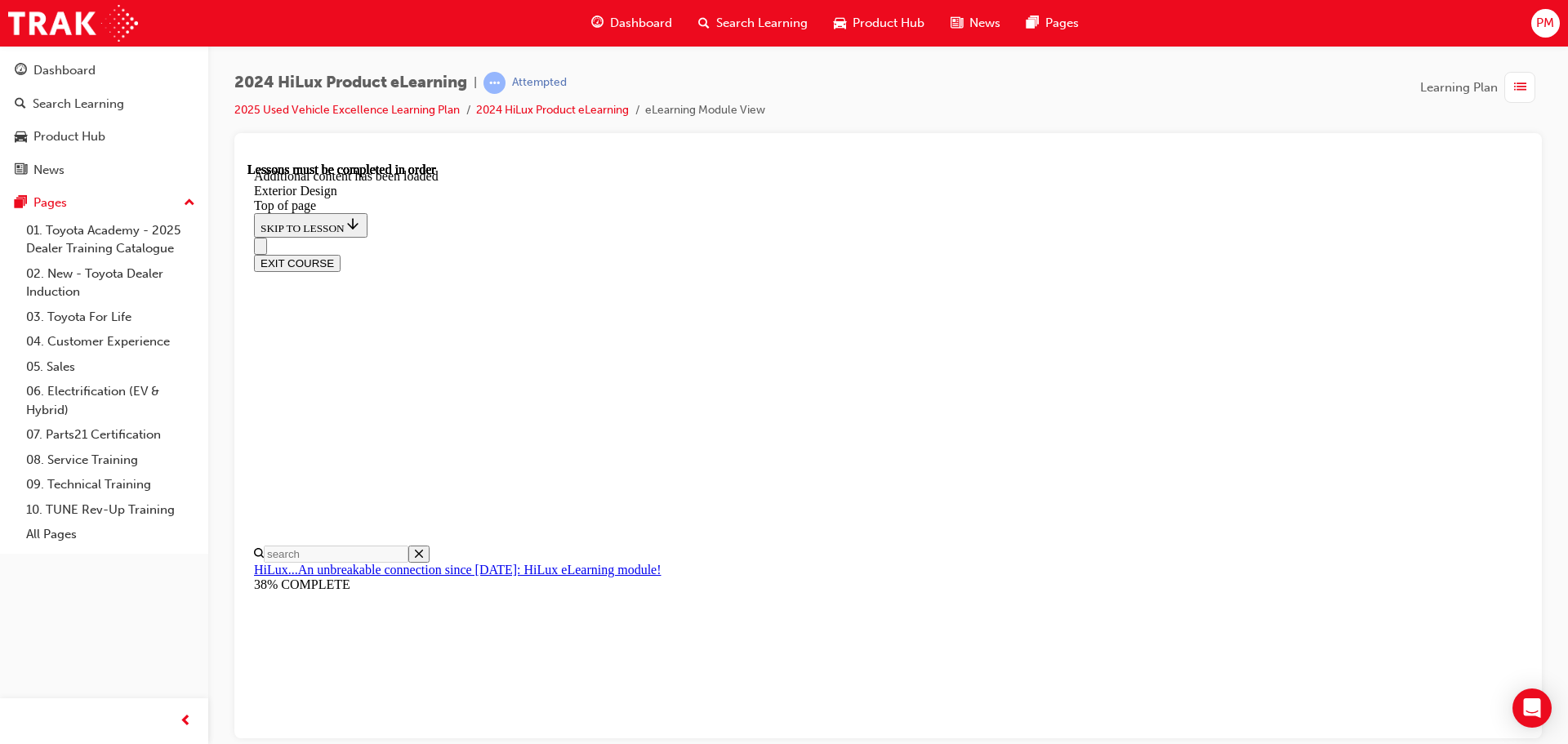
scroll to position [250, 0]
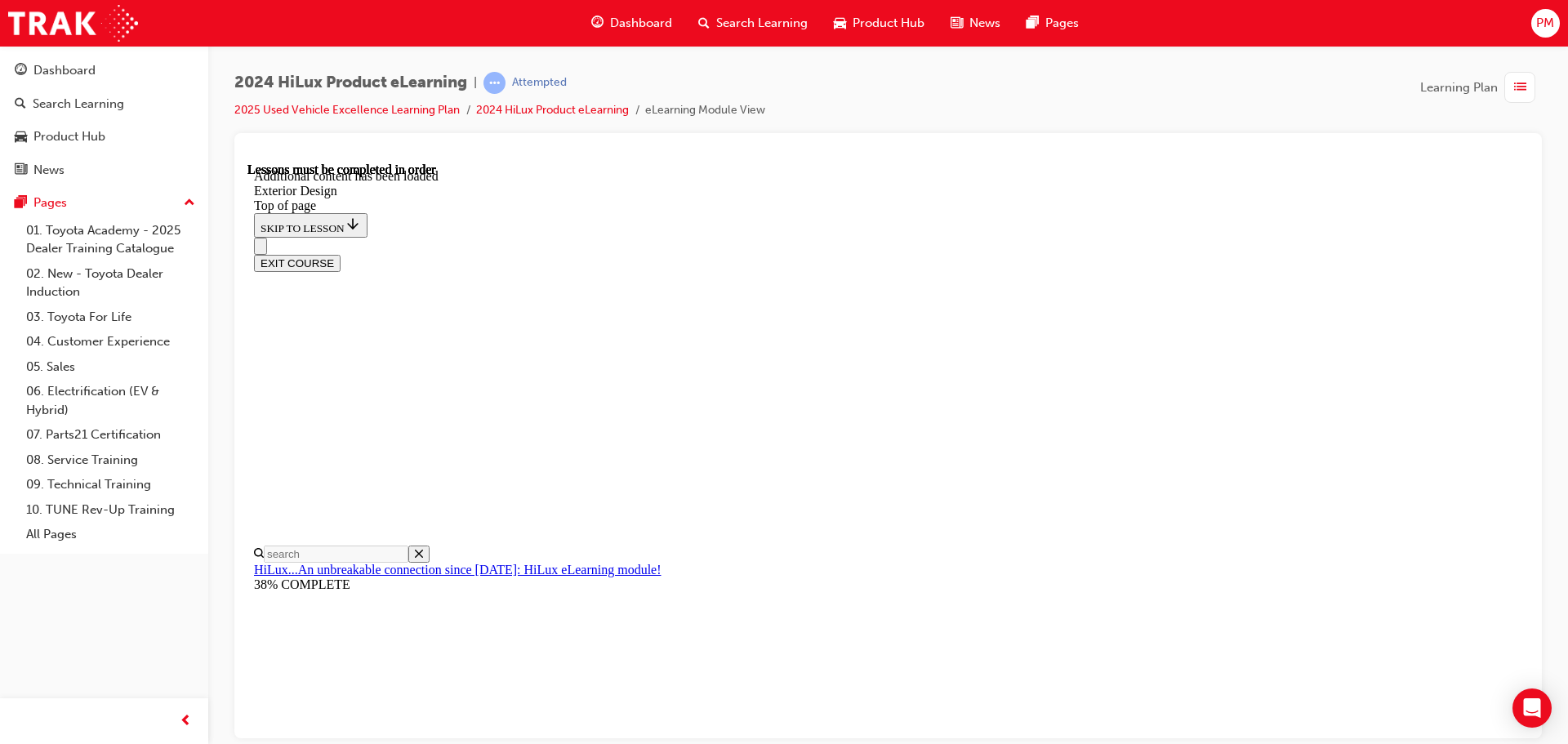
drag, startPoint x: 1200, startPoint y: 398, endPoint x: 1207, endPoint y: 421, distance: 24.0
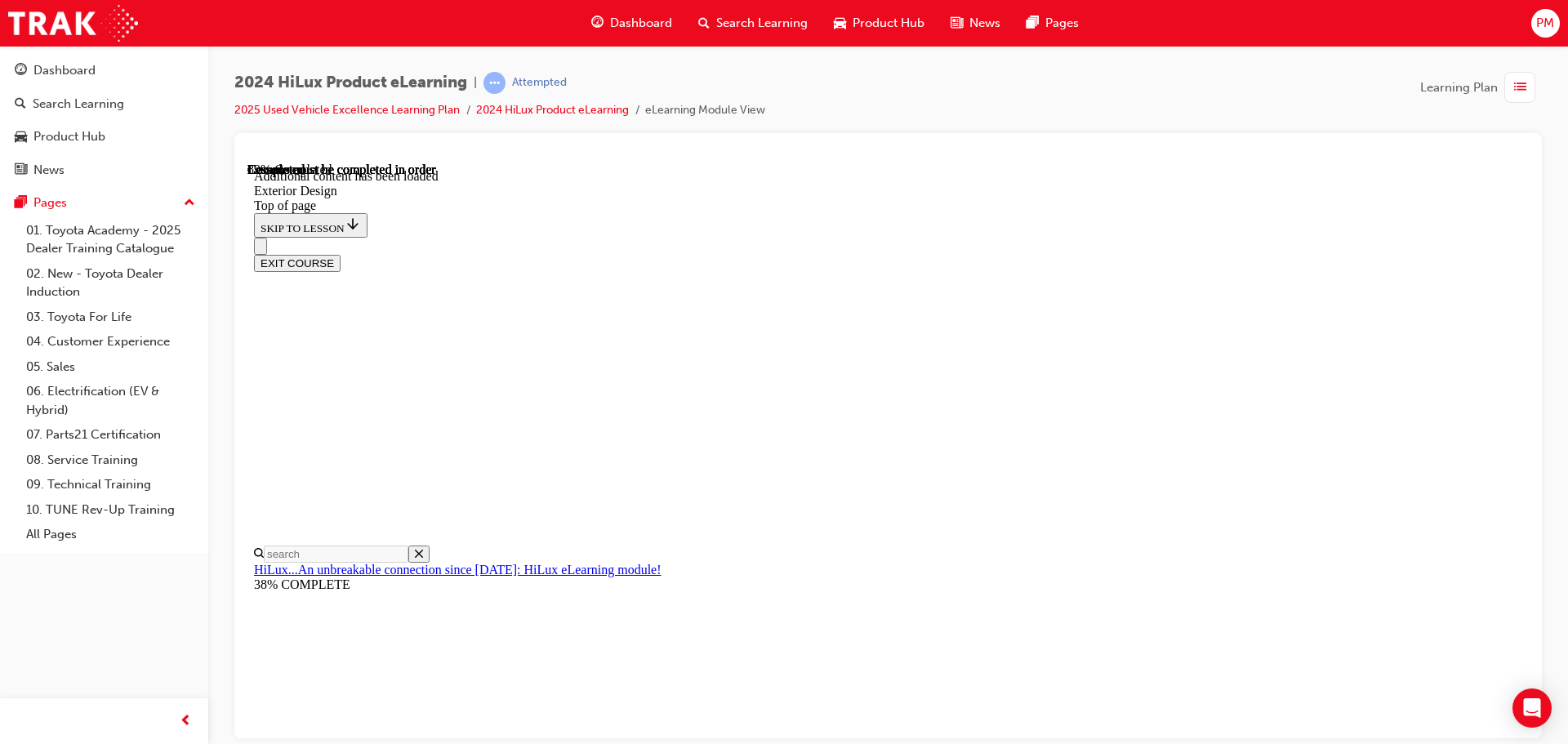
scroll to position [5622, 0]
drag, startPoint x: 964, startPoint y: 511, endPoint x: 984, endPoint y: 470, distance: 45.6
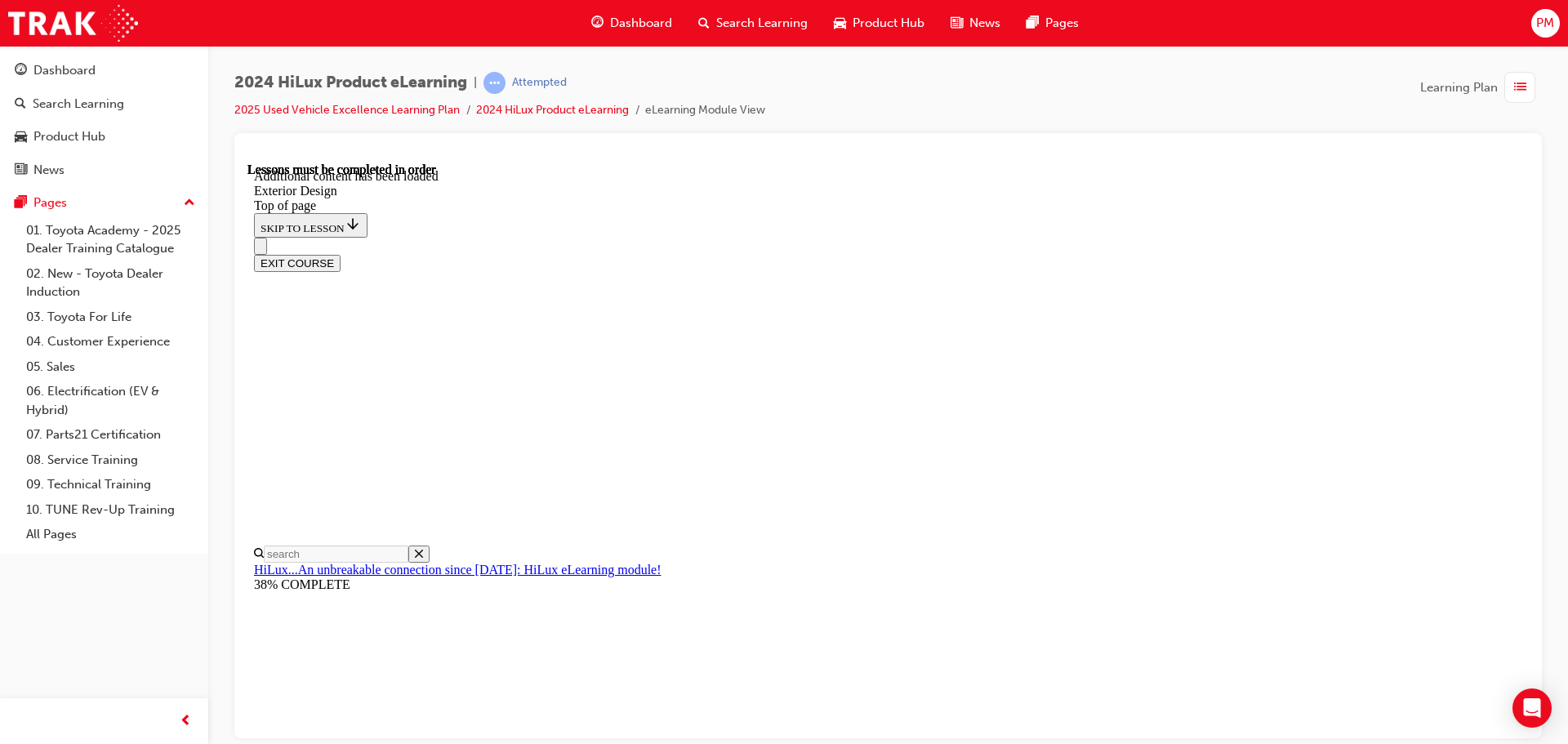
drag, startPoint x: 1158, startPoint y: 595, endPoint x: 1257, endPoint y: 585, distance: 99.5
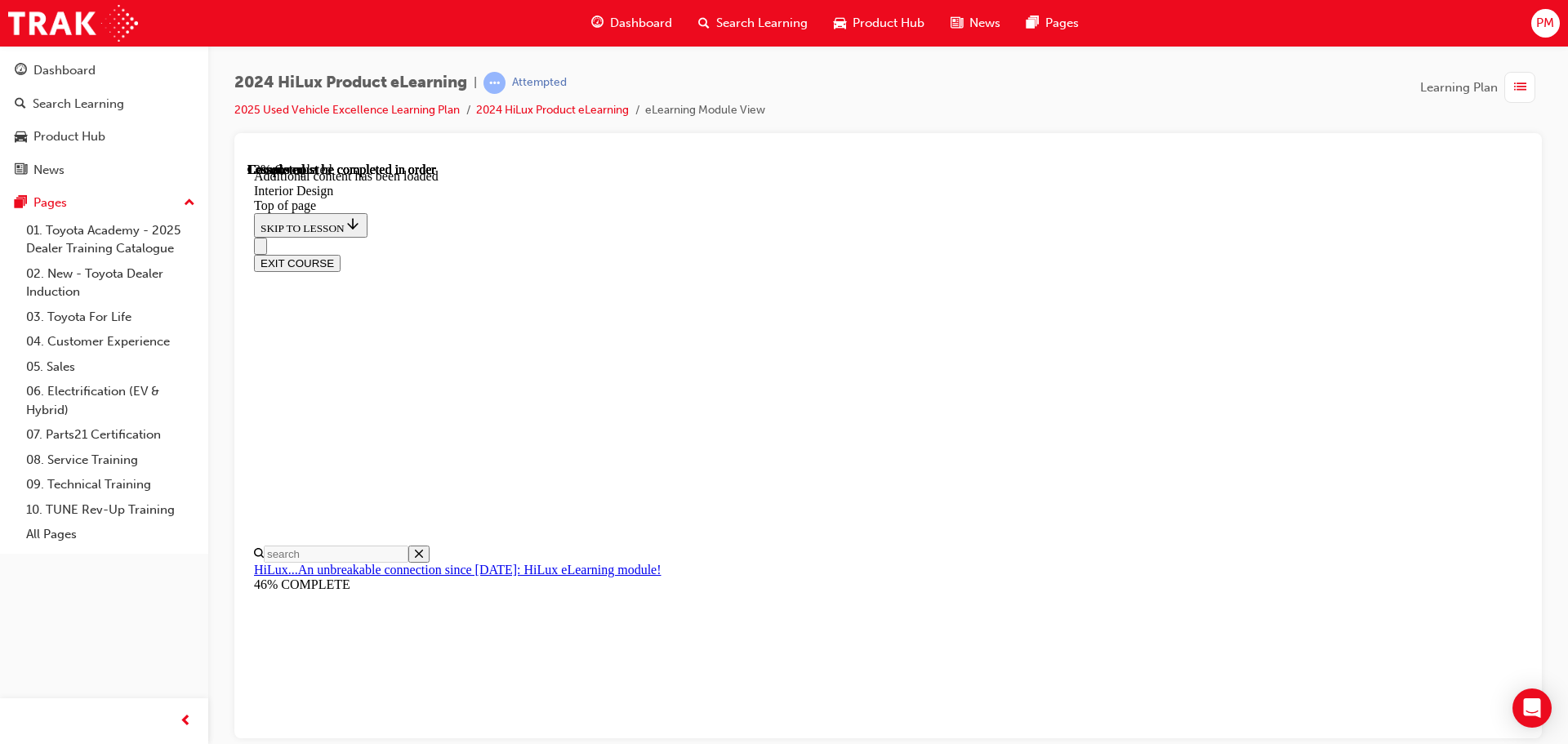
scroll to position [352, 0]
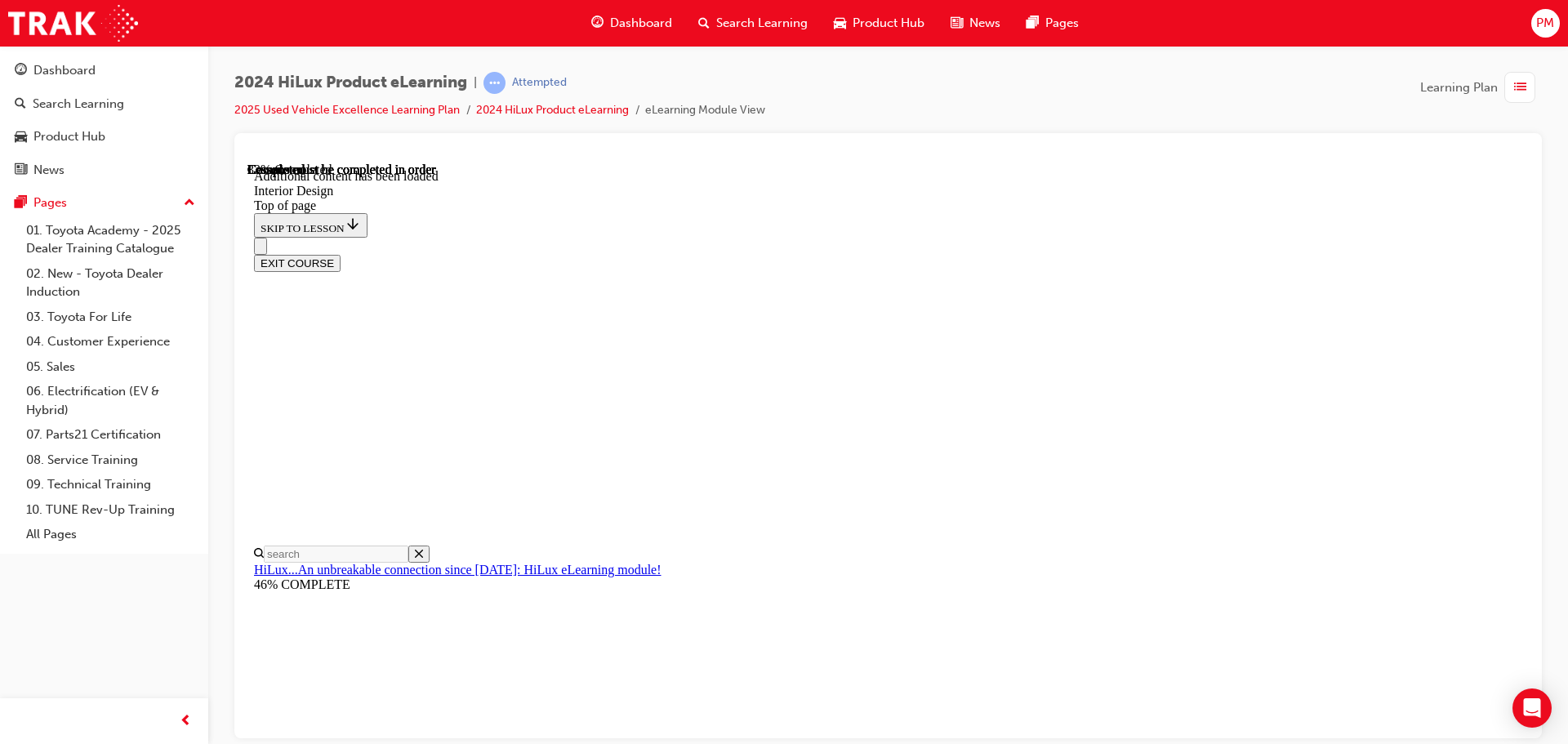
drag, startPoint x: 898, startPoint y: 581, endPoint x: 930, endPoint y: 591, distance: 33.5
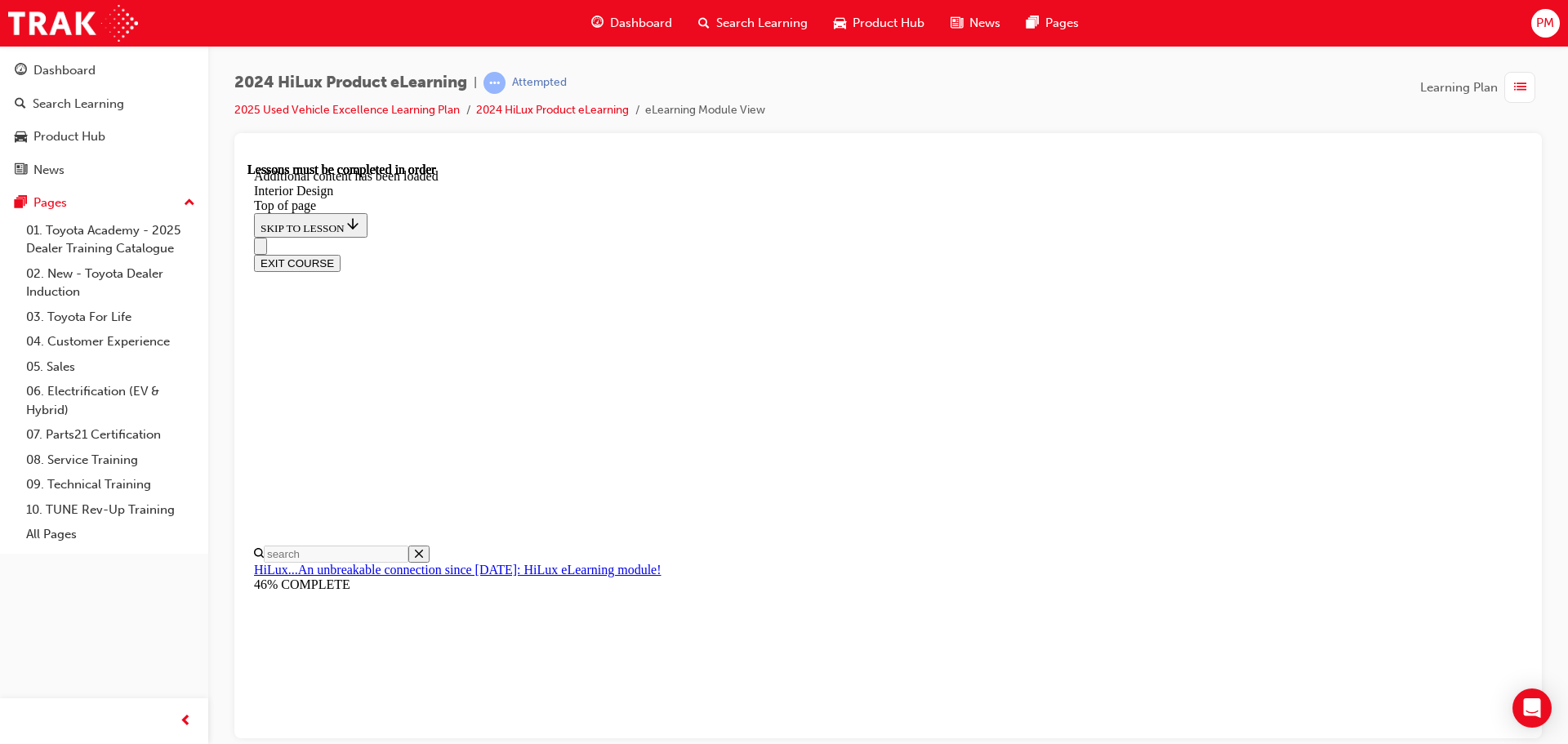
drag, startPoint x: 1129, startPoint y: 521, endPoint x: 1062, endPoint y: 521, distance: 67.0
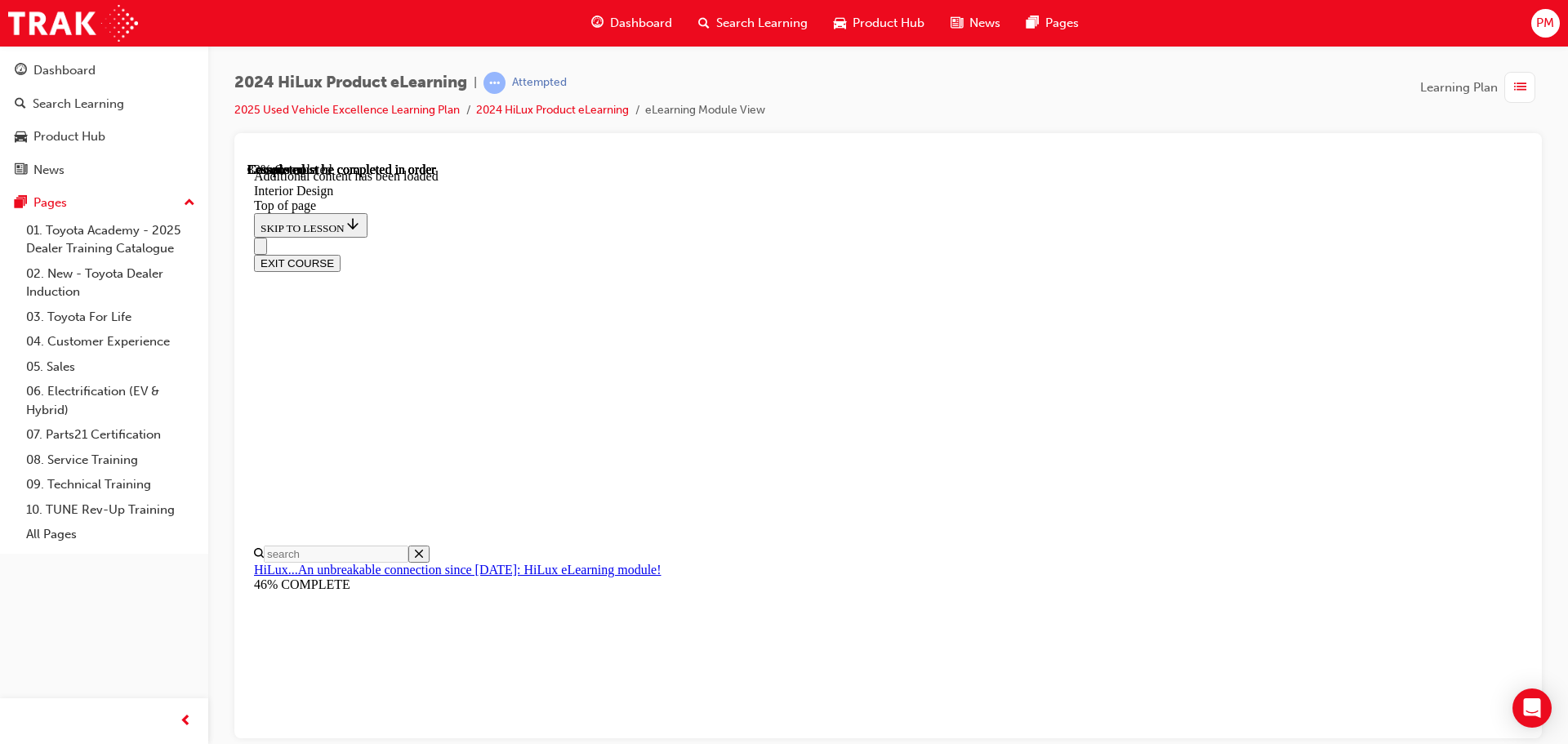
drag, startPoint x: 1268, startPoint y: 373, endPoint x: 1109, endPoint y: 385, distance: 159.5
drag, startPoint x: 1417, startPoint y: 435, endPoint x: 1347, endPoint y: 444, distance: 70.6
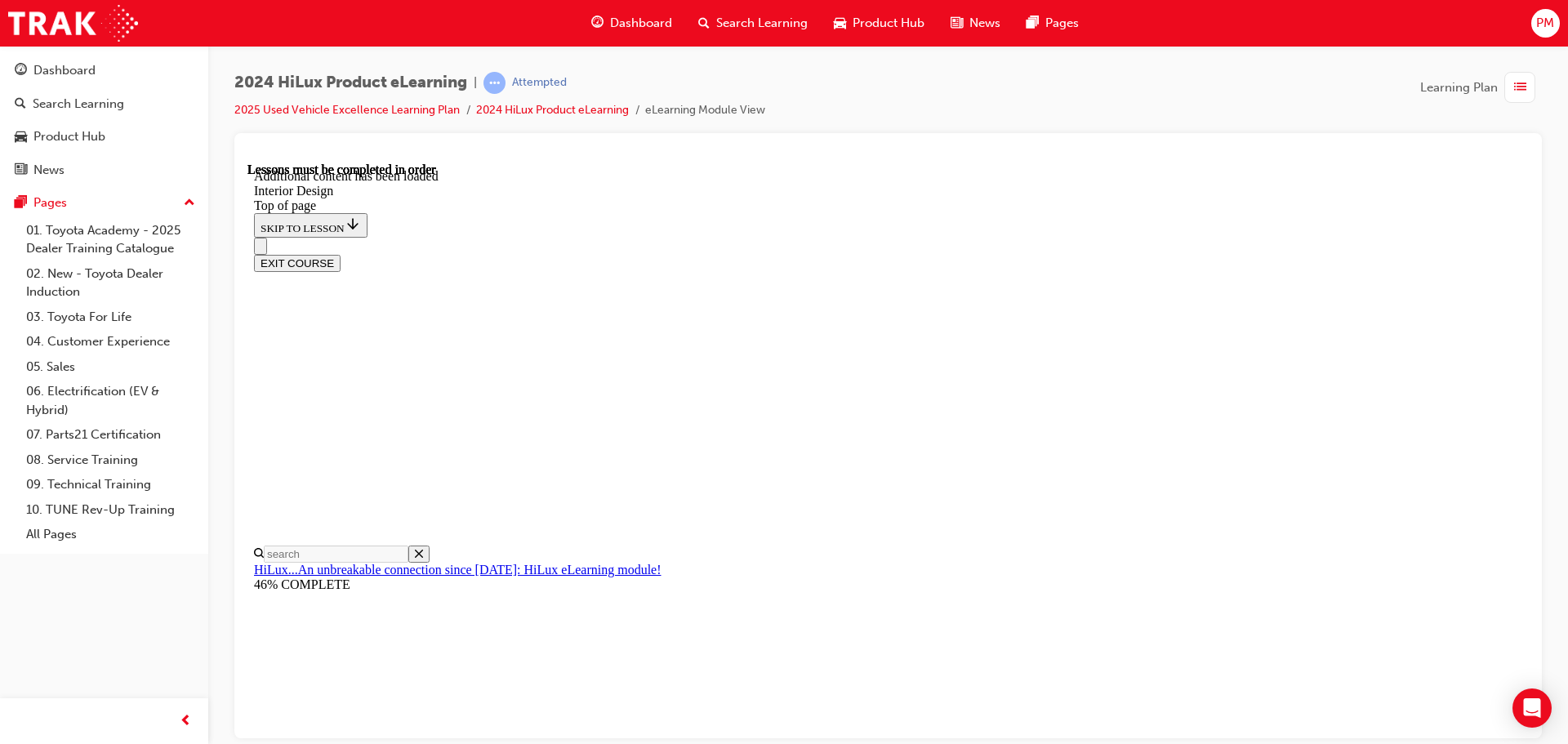
drag, startPoint x: 753, startPoint y: 507, endPoint x: 1374, endPoint y: 625, distance: 632.1
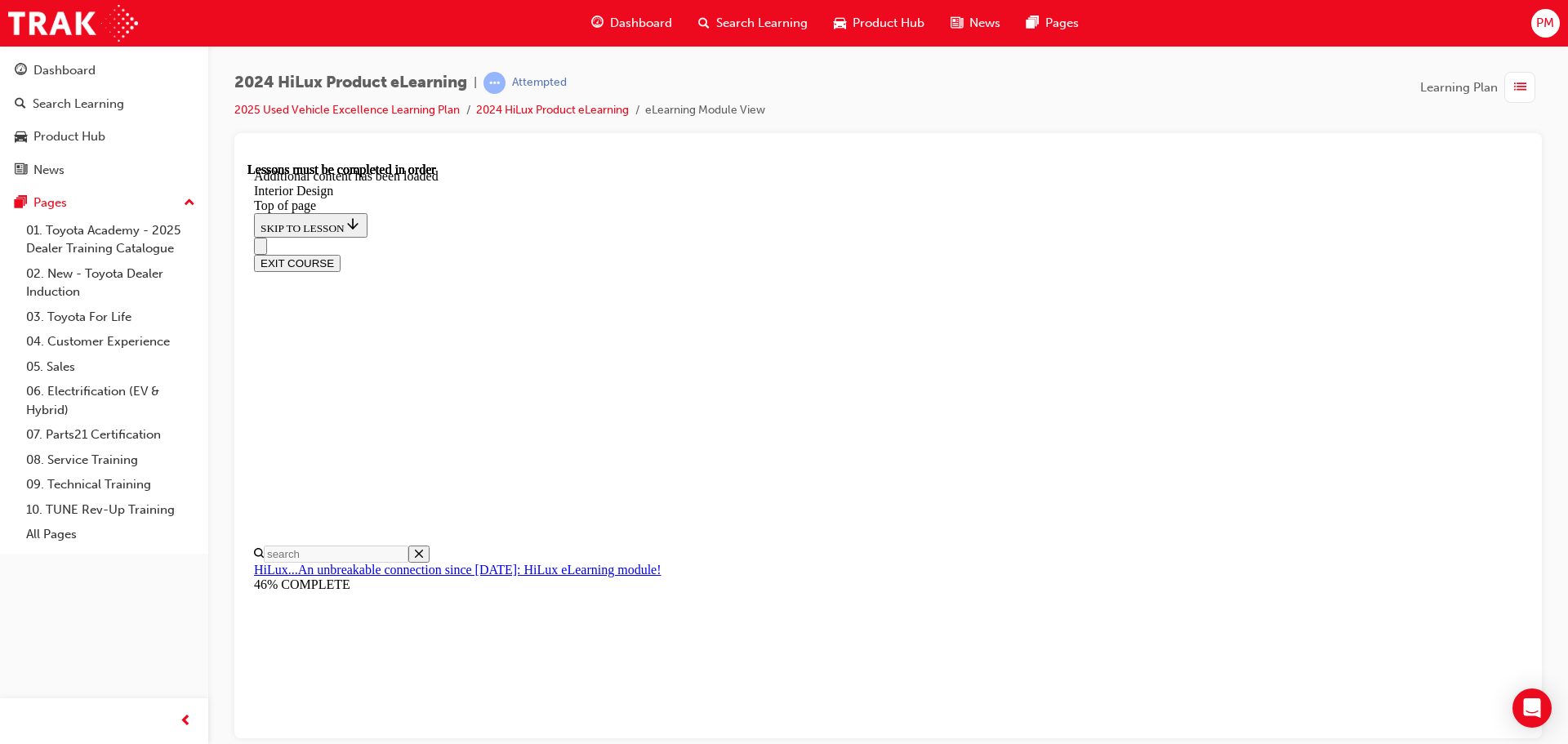
scroll to position [1101, 0]
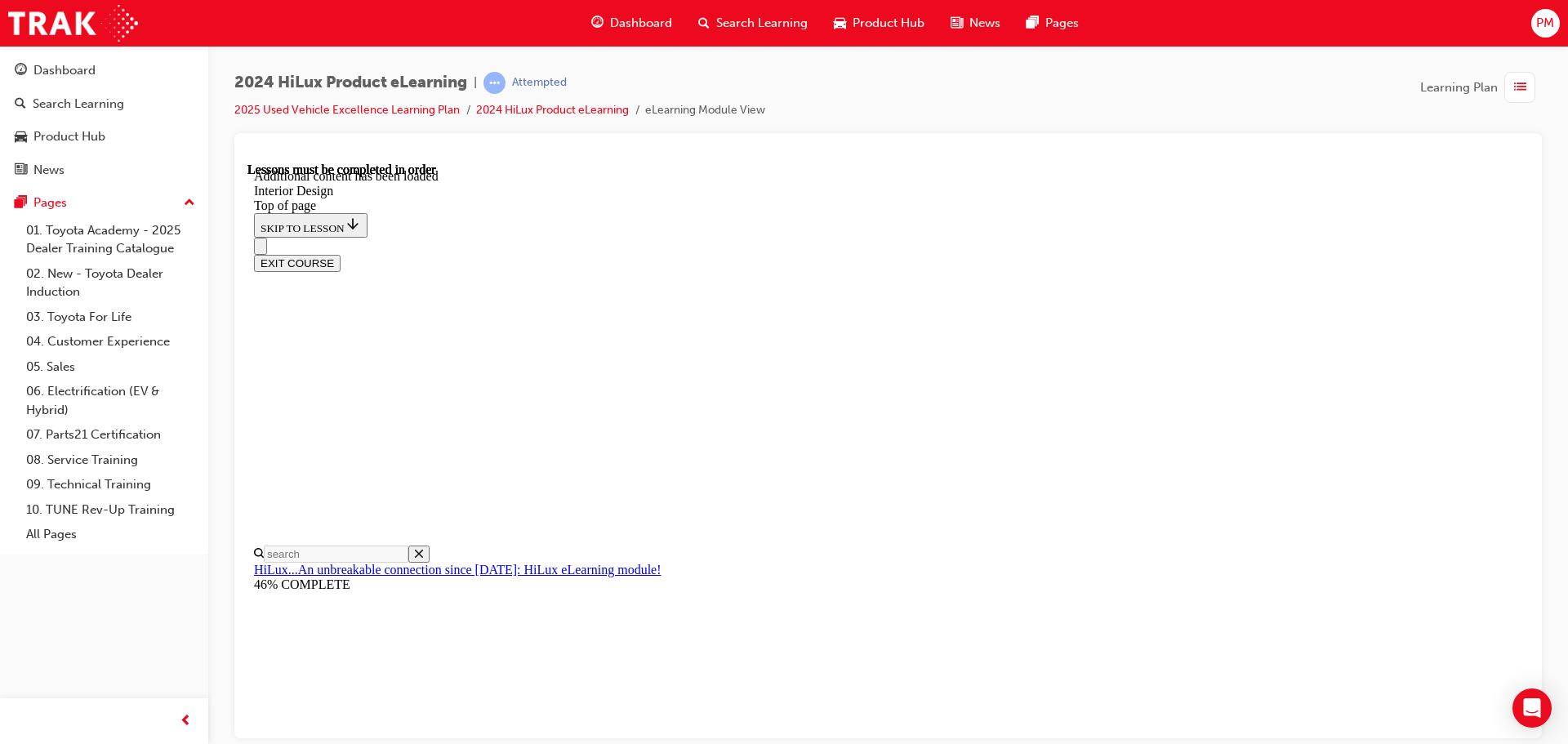
drag, startPoint x: 827, startPoint y: 484, endPoint x: 828, endPoint y: 502, distance: 18.0
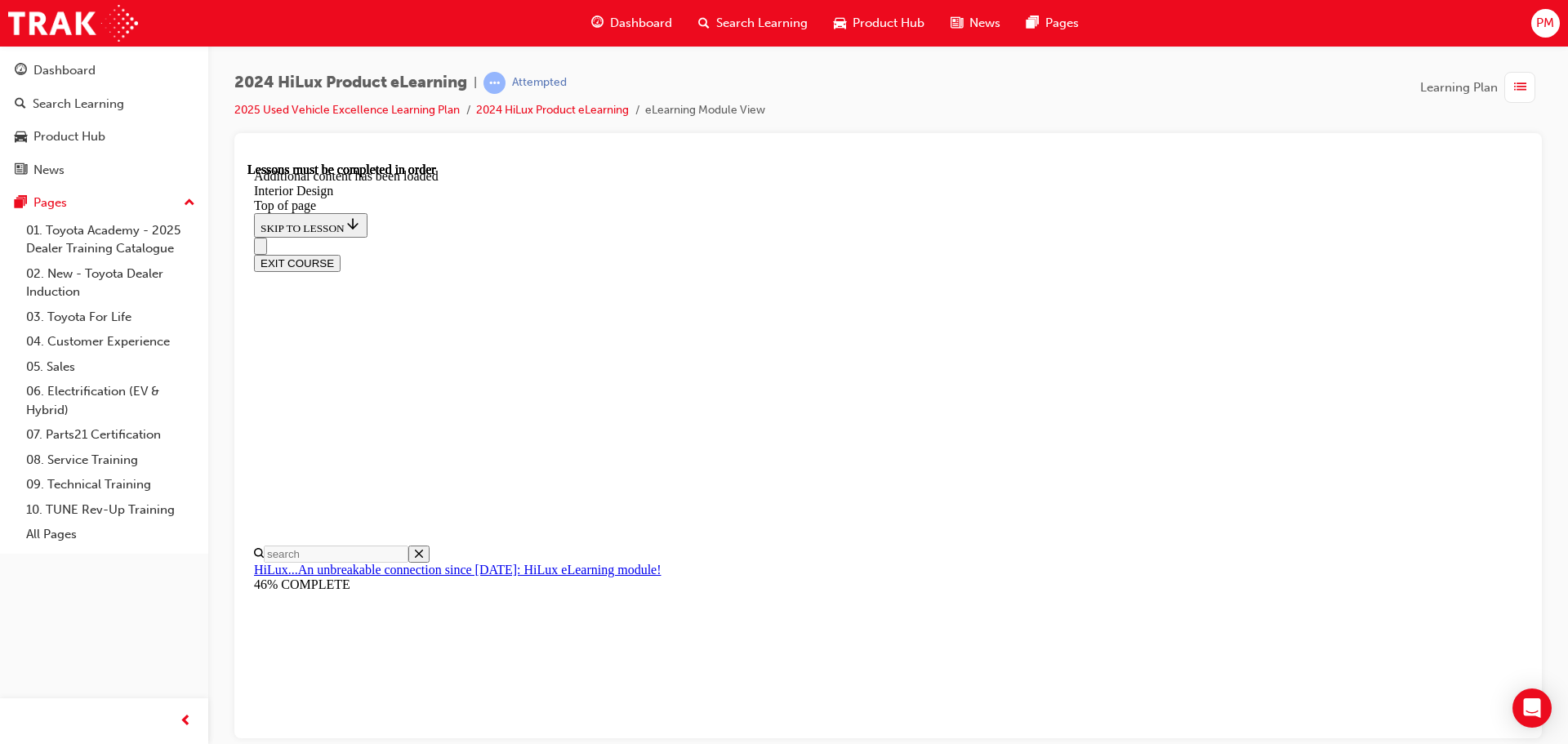
drag, startPoint x: 1077, startPoint y: 481, endPoint x: 1054, endPoint y: 542, distance: 65.2
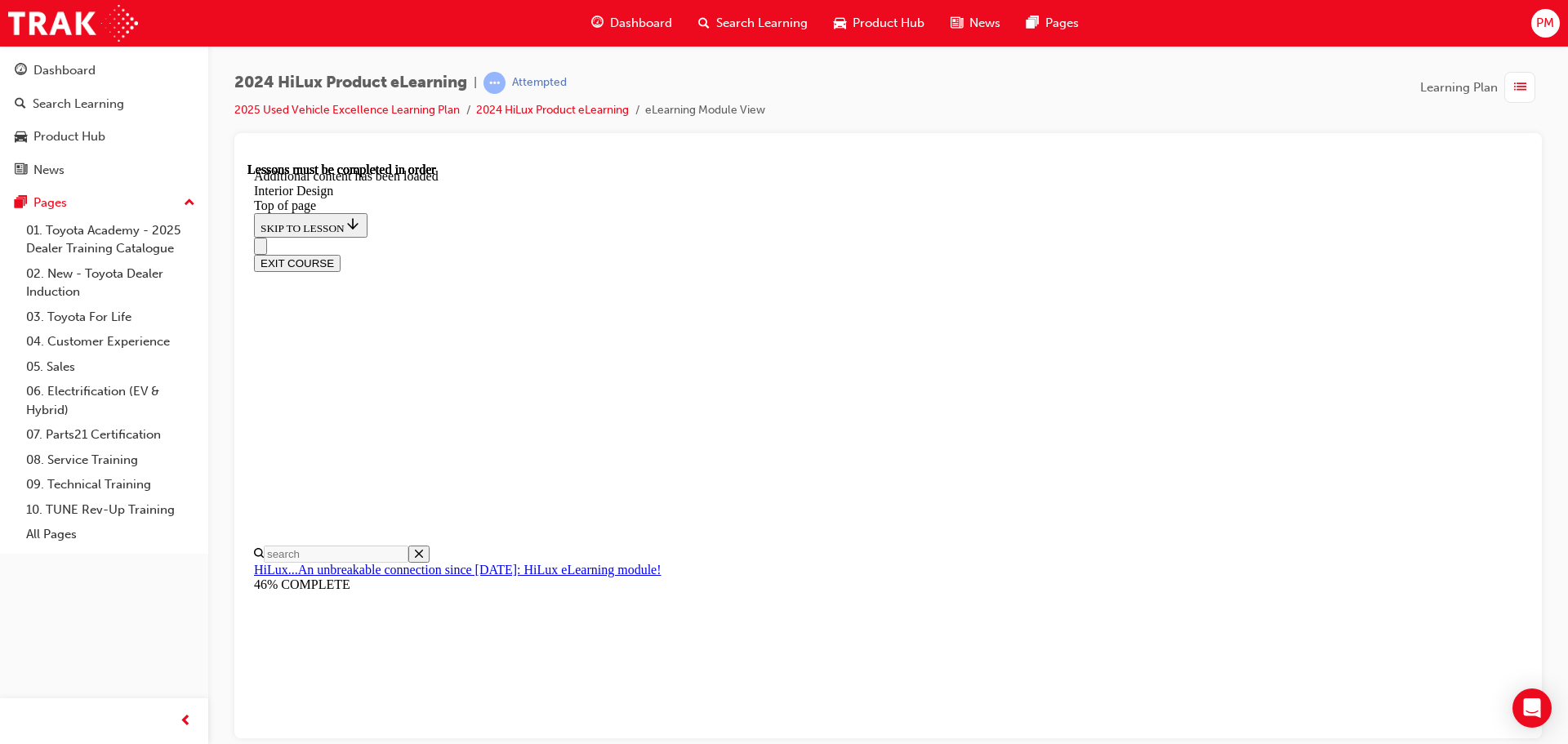
drag, startPoint x: 791, startPoint y: 291, endPoint x: 790, endPoint y: 355, distance: 64.0
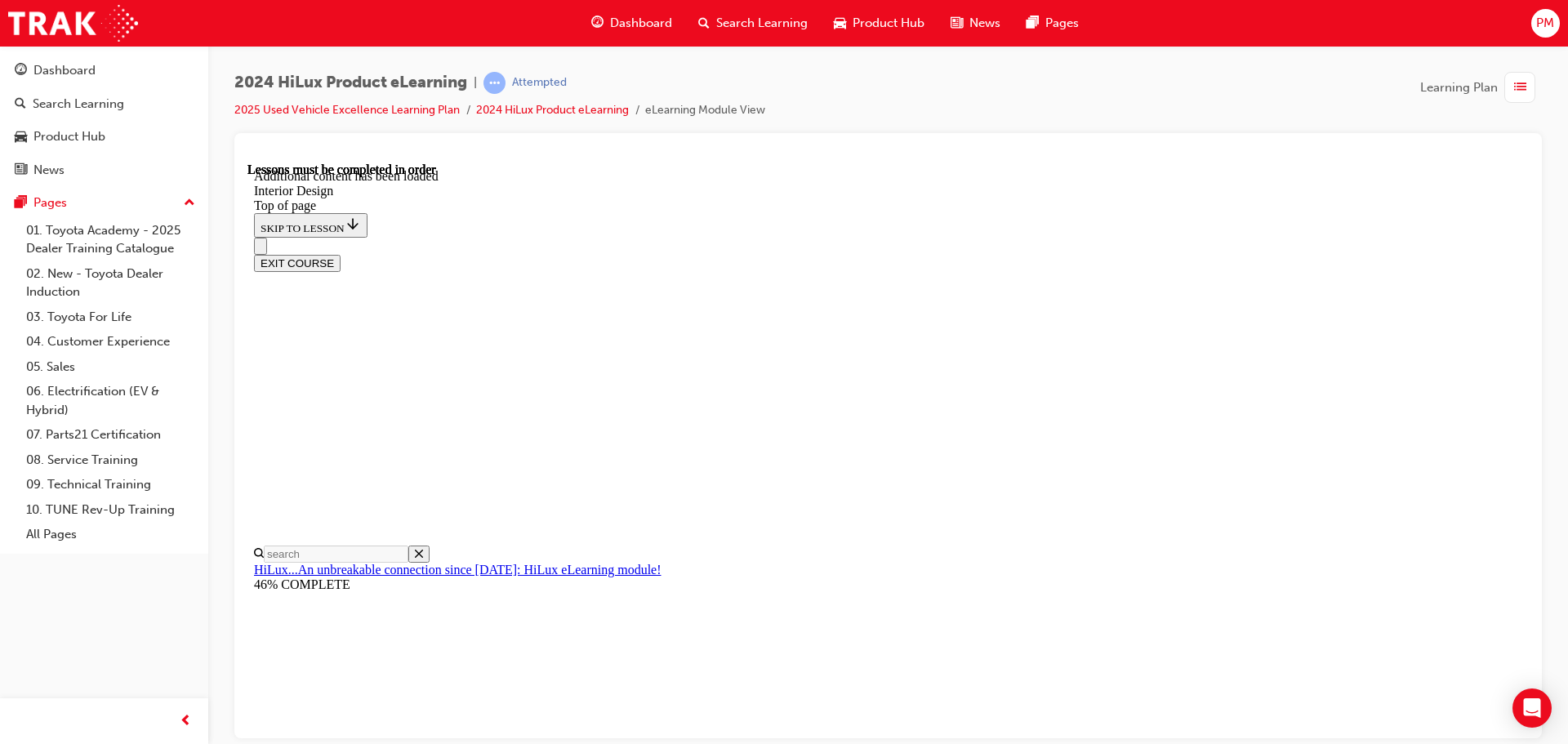
drag, startPoint x: 1102, startPoint y: 302, endPoint x: 1111, endPoint y: 360, distance: 58.7
drag, startPoint x: 1100, startPoint y: 451, endPoint x: 1174, endPoint y: 414, distance: 82.7
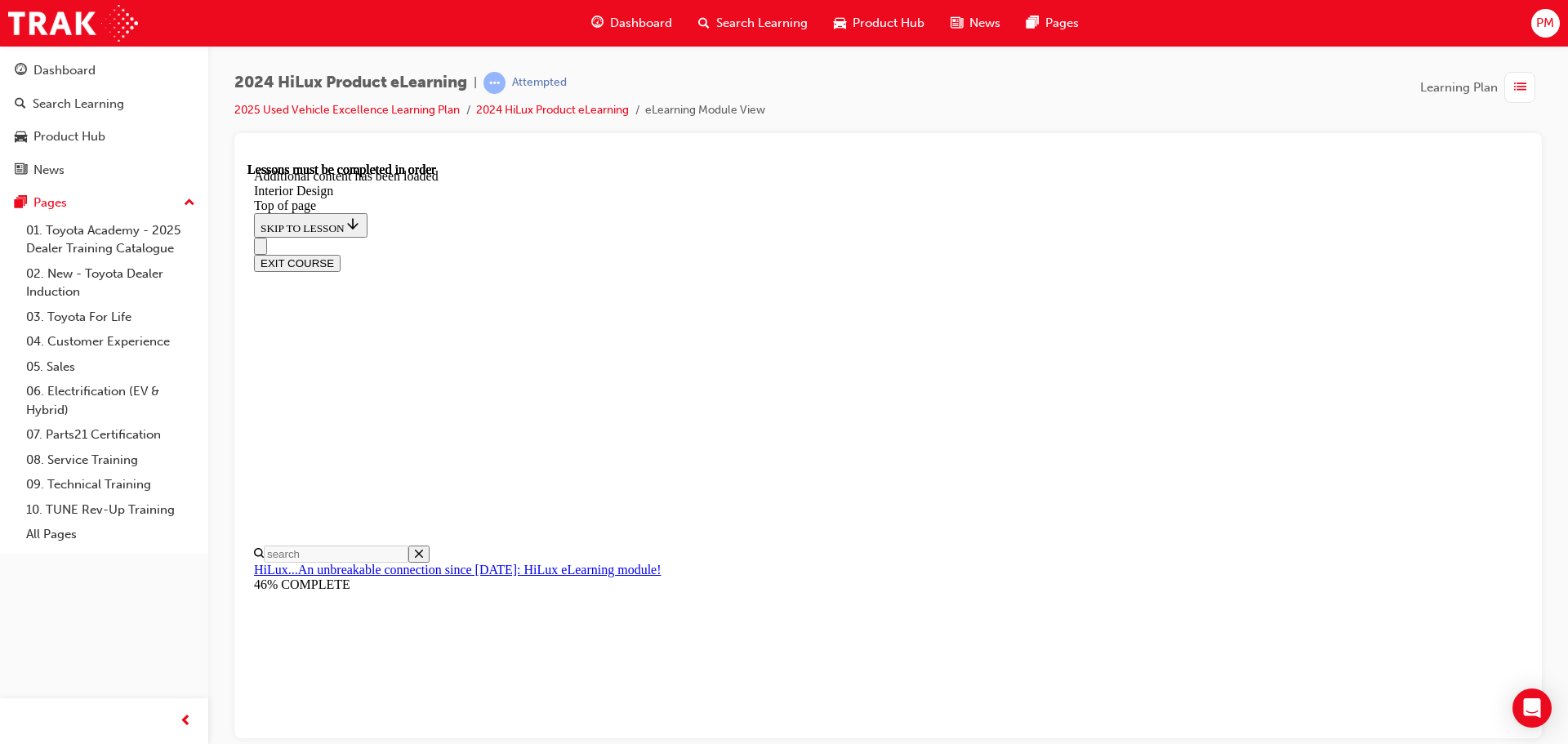
drag, startPoint x: 801, startPoint y: 306, endPoint x: 852, endPoint y: 428, distance: 132.2
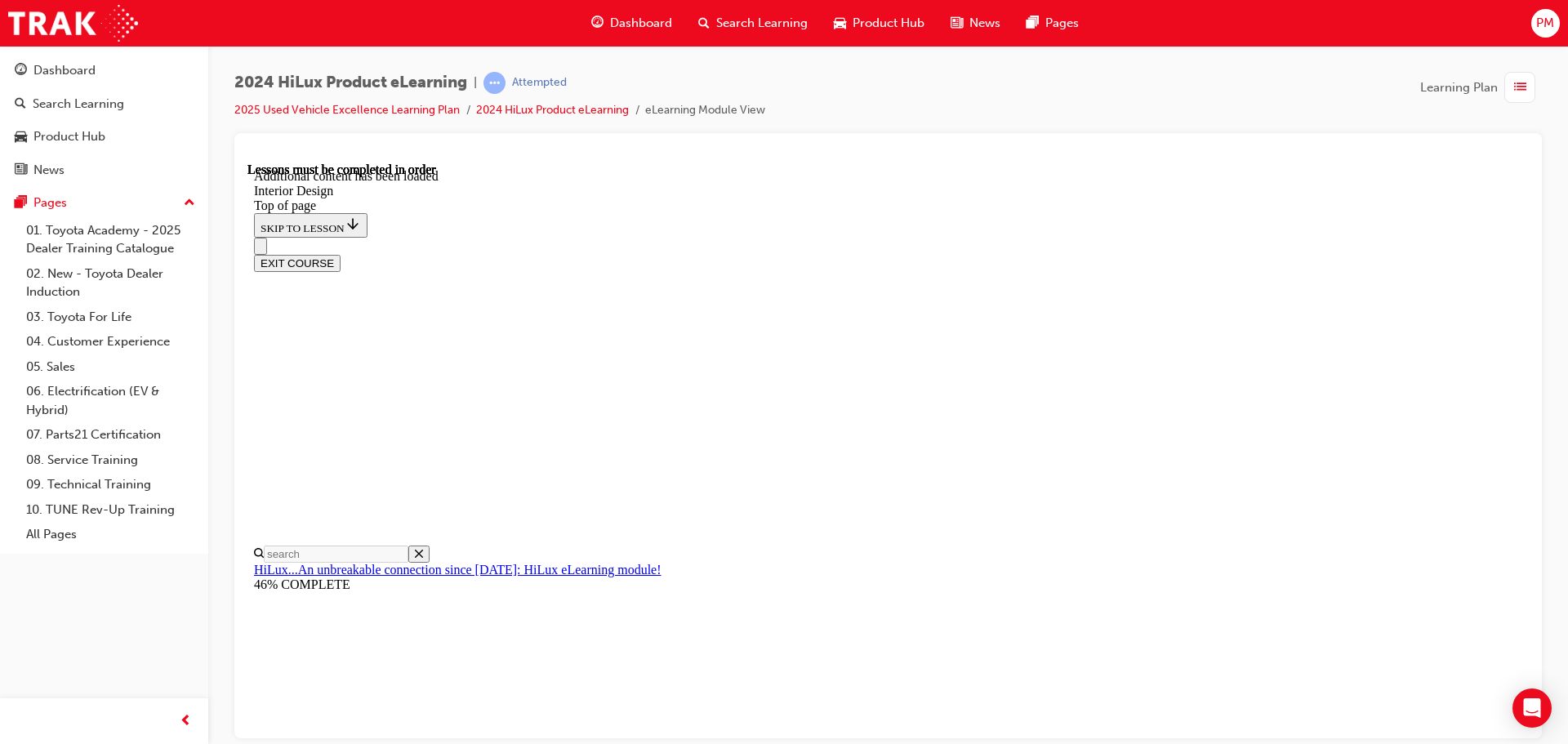
drag, startPoint x: 1105, startPoint y: 266, endPoint x: 1106, endPoint y: 296, distance: 30.0
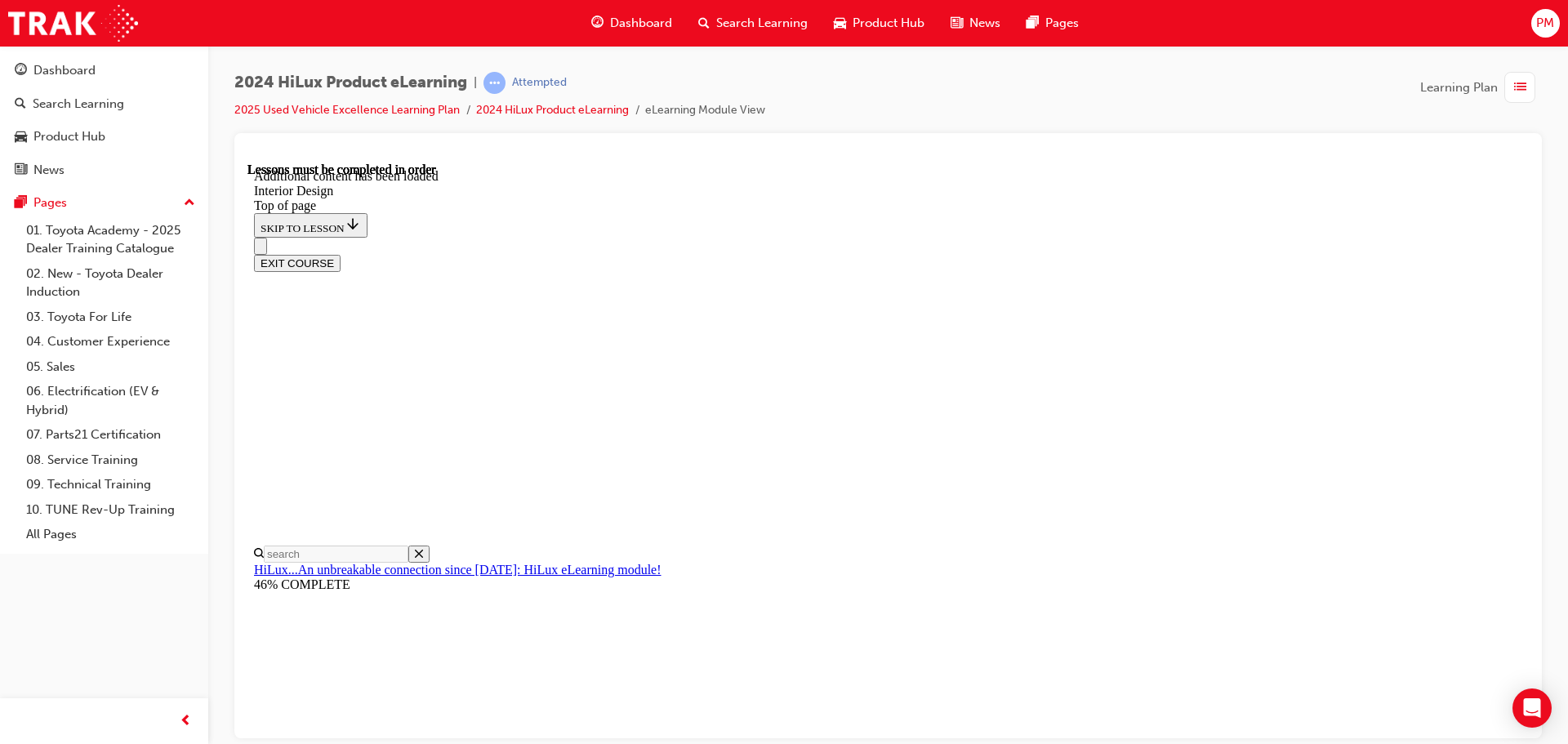
scroll to position [145, 0]
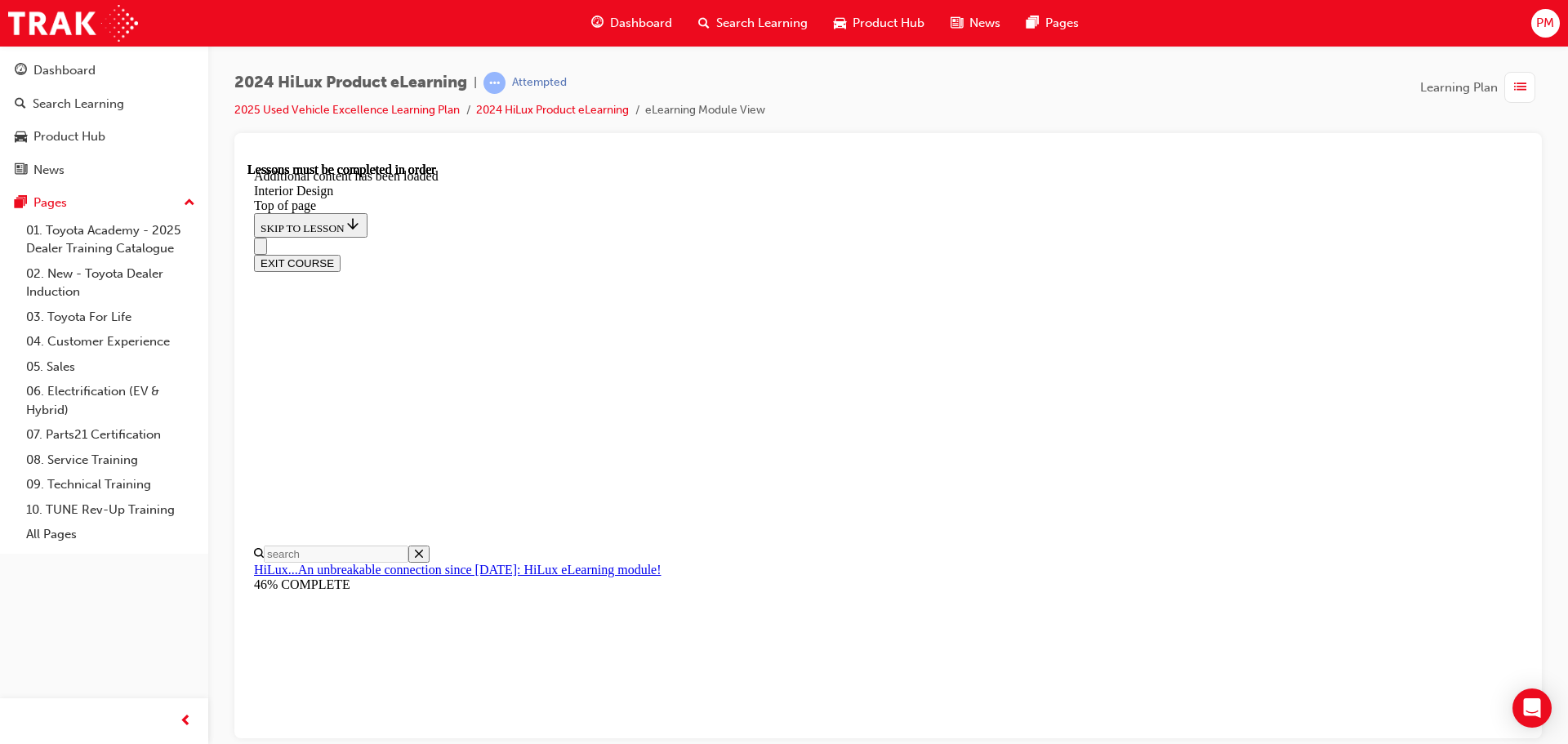
drag, startPoint x: 1096, startPoint y: 231, endPoint x: 1115, endPoint y: 325, distance: 95.9
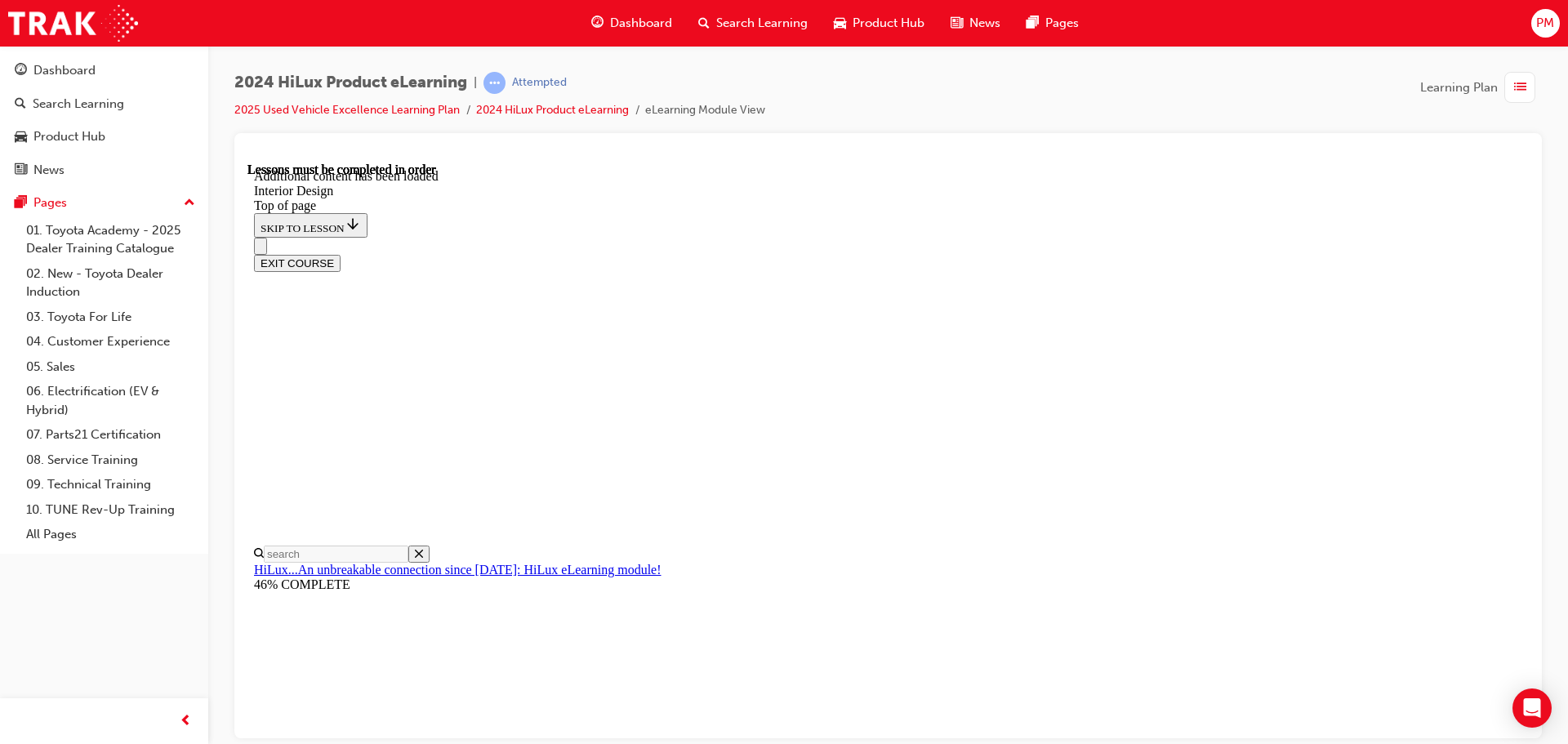
scroll to position [0, 0]
drag, startPoint x: 1291, startPoint y: 325, endPoint x: 1341, endPoint y: 311, distance: 51.9
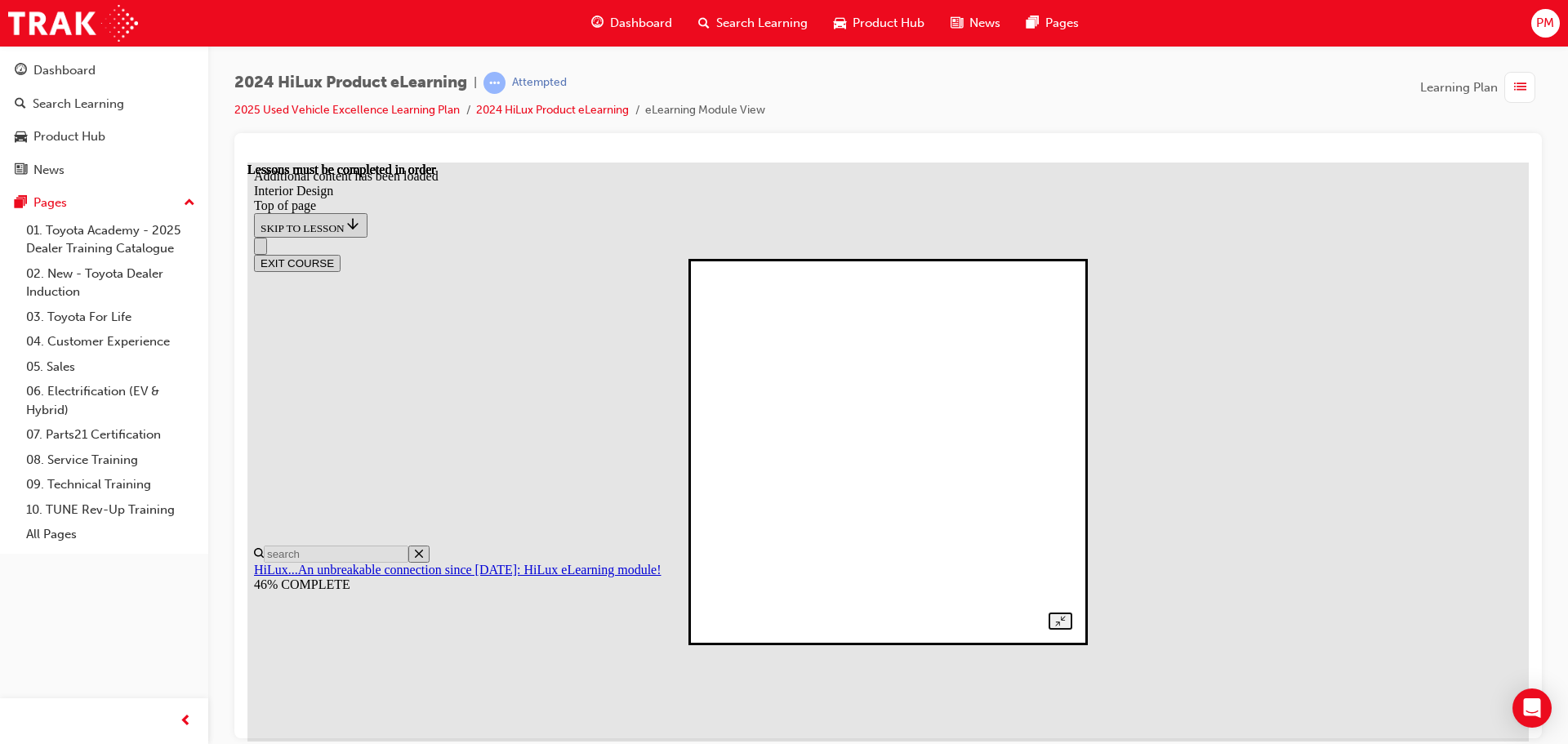
click at [1072, 274] on div at bounding box center [888, 451] width 368 height 356
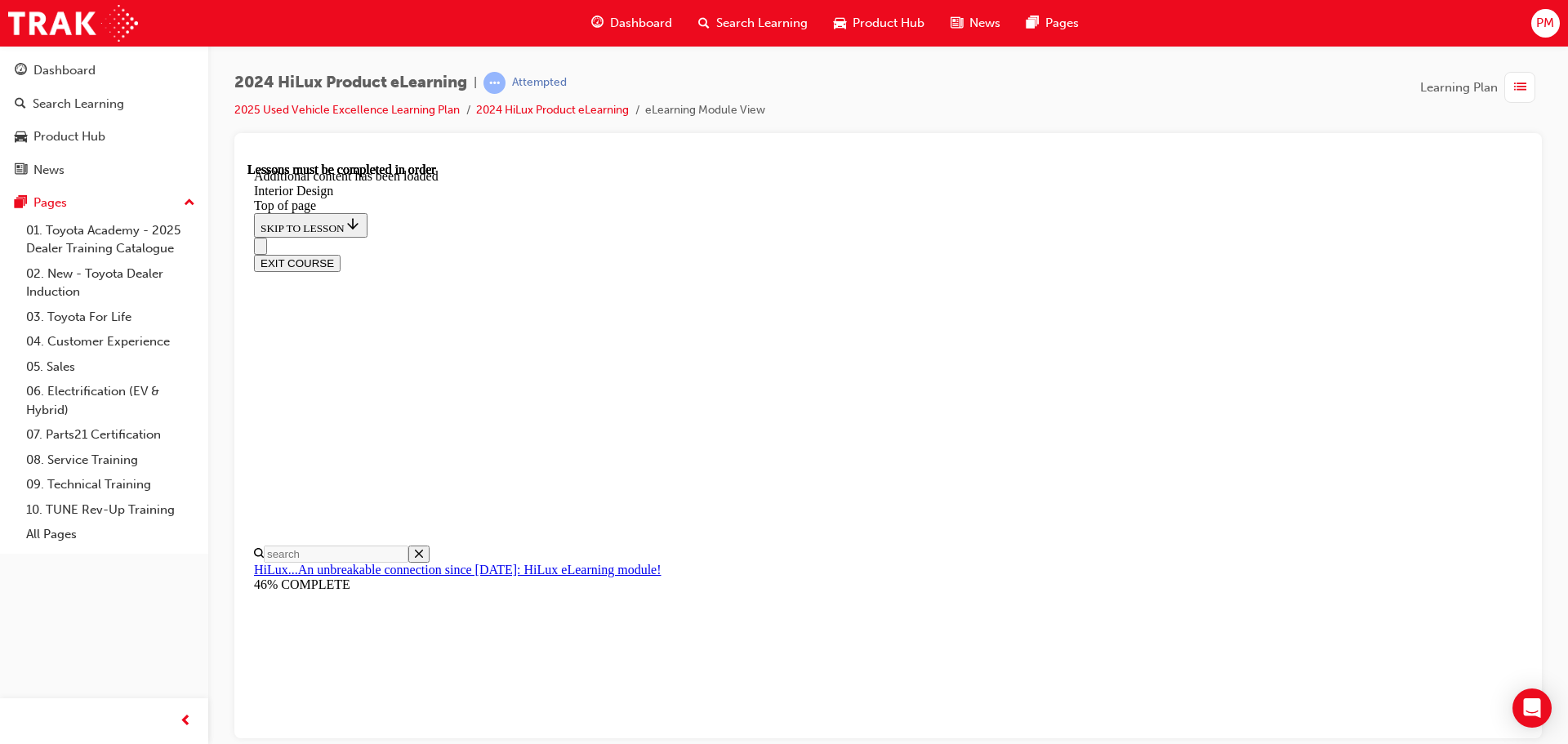
drag, startPoint x: 1419, startPoint y: 237, endPoint x: 1439, endPoint y: 247, distance: 22.4
drag, startPoint x: 1444, startPoint y: 261, endPoint x: 1447, endPoint y: 311, distance: 50.1
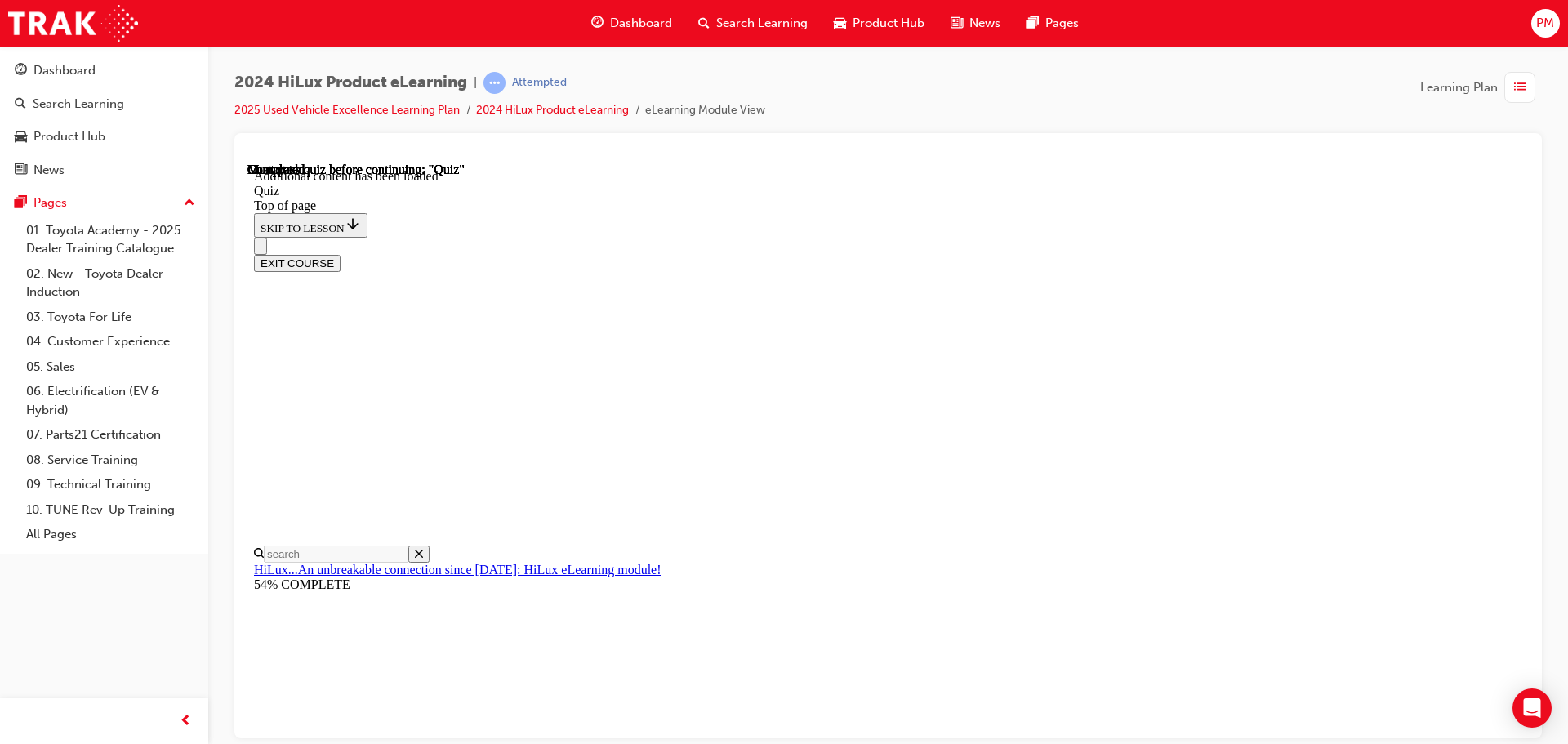
scroll to position [51, 0]
drag, startPoint x: 981, startPoint y: 702, endPoint x: 1003, endPoint y: 688, distance: 26.1
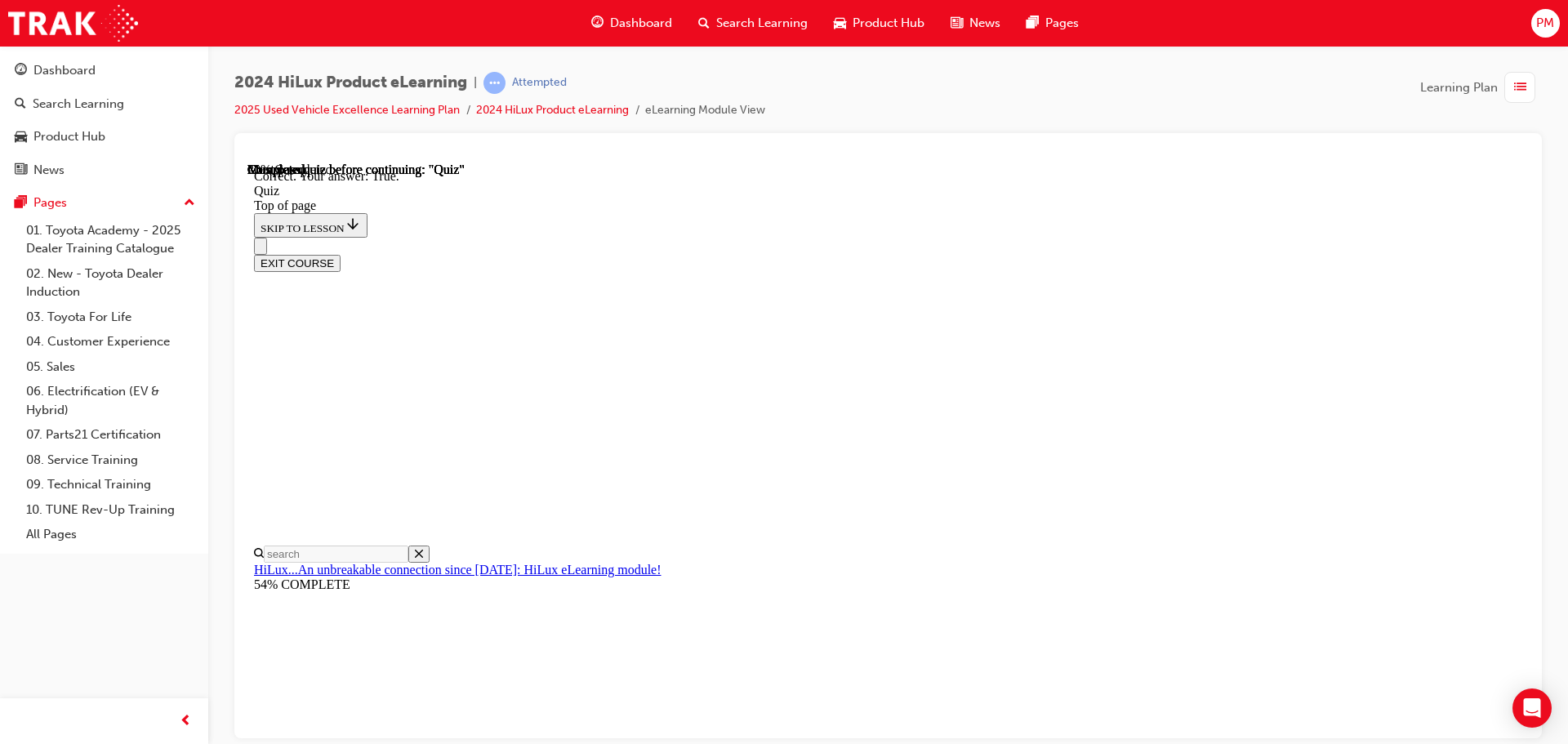
scroll to position [226, 0]
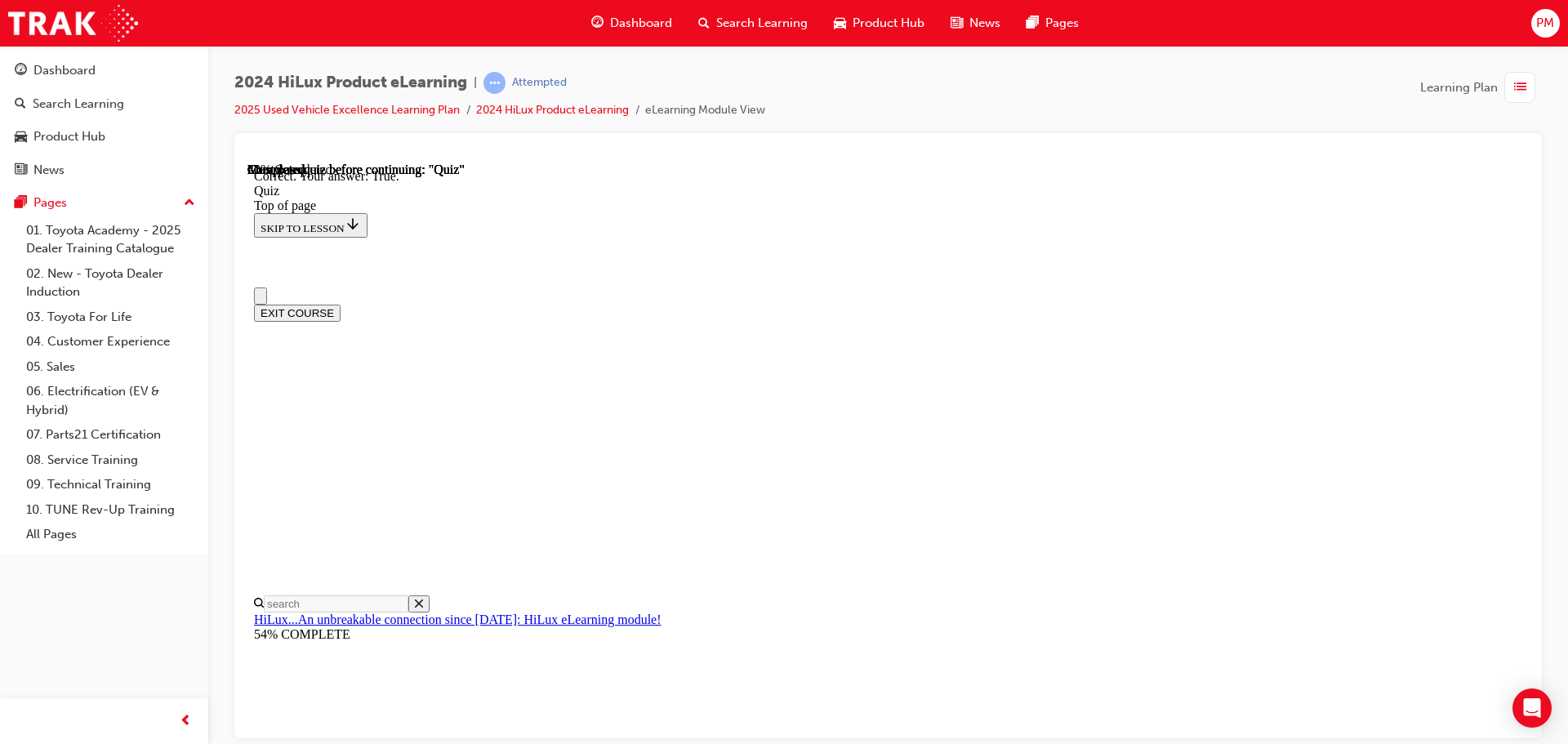
scroll to position [218, 0]
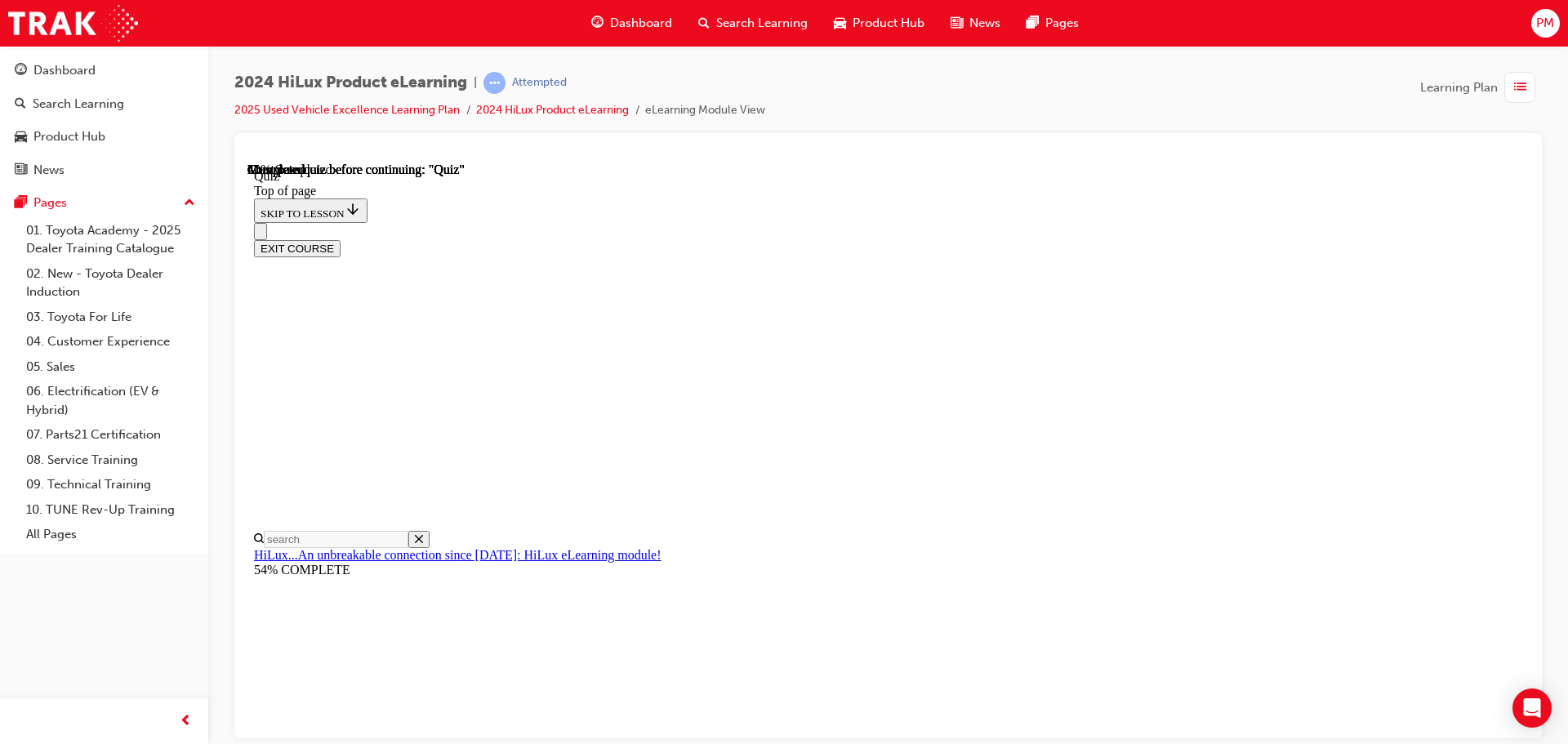
scroll to position [152, 0]
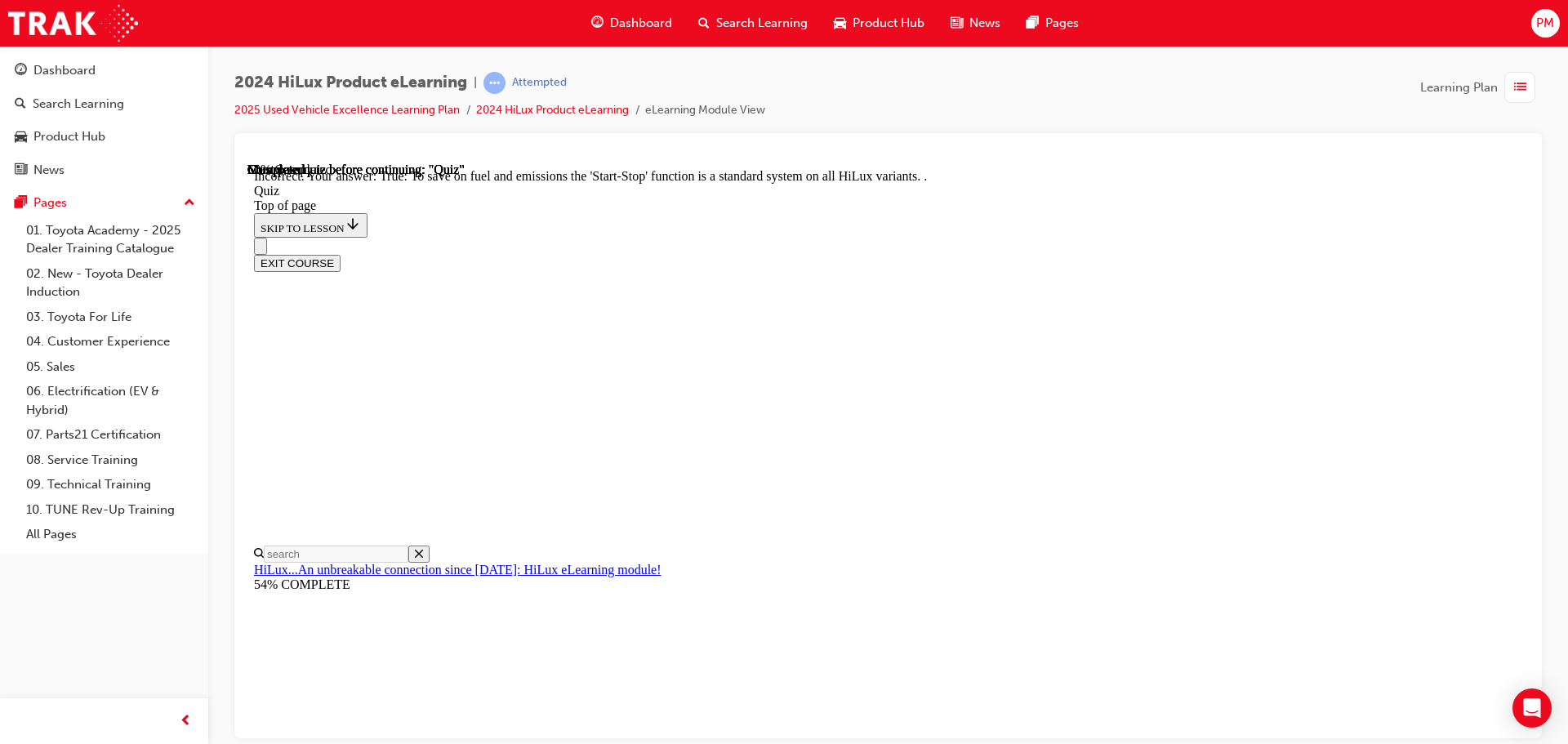
scroll to position [203, 0]
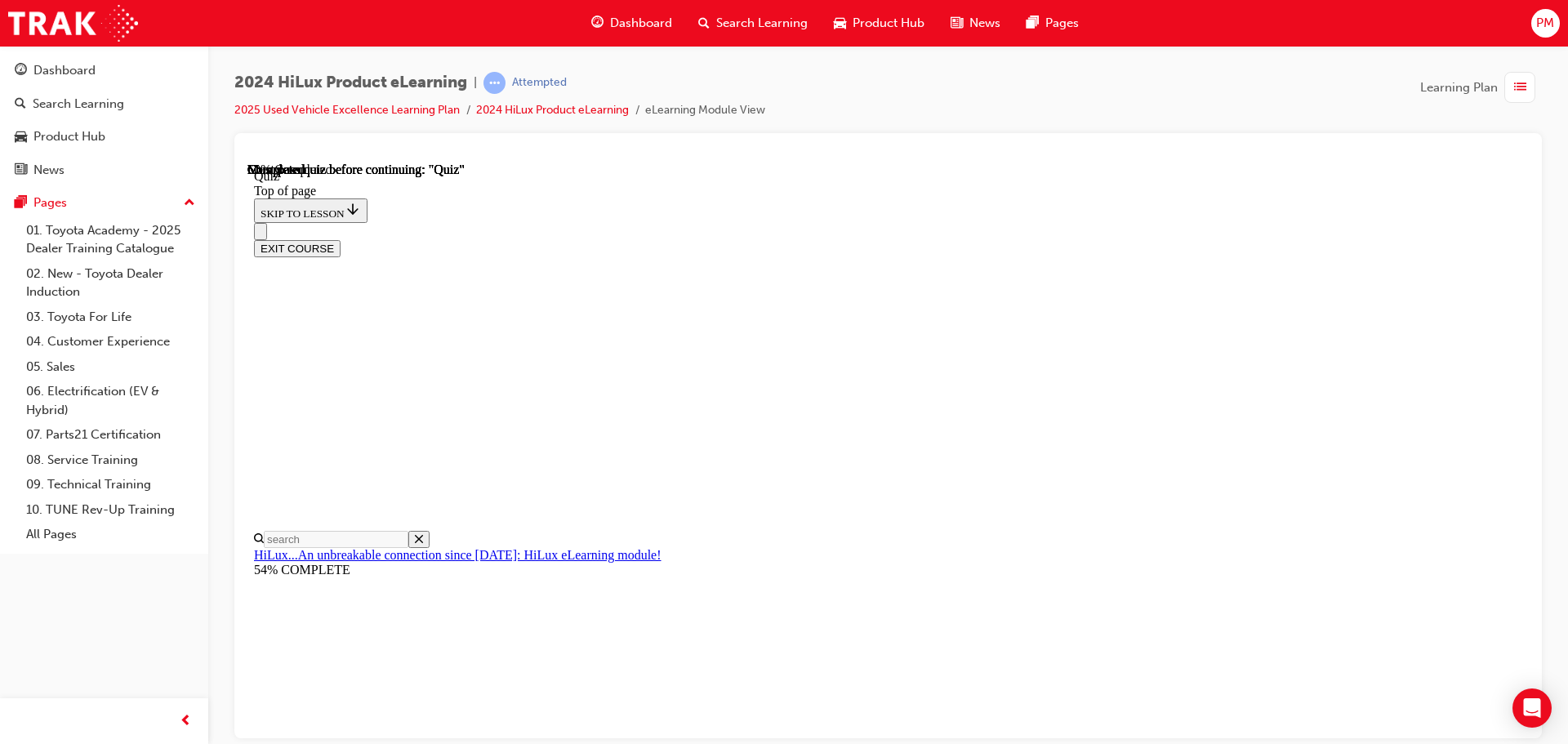
scroll to position [213, 0]
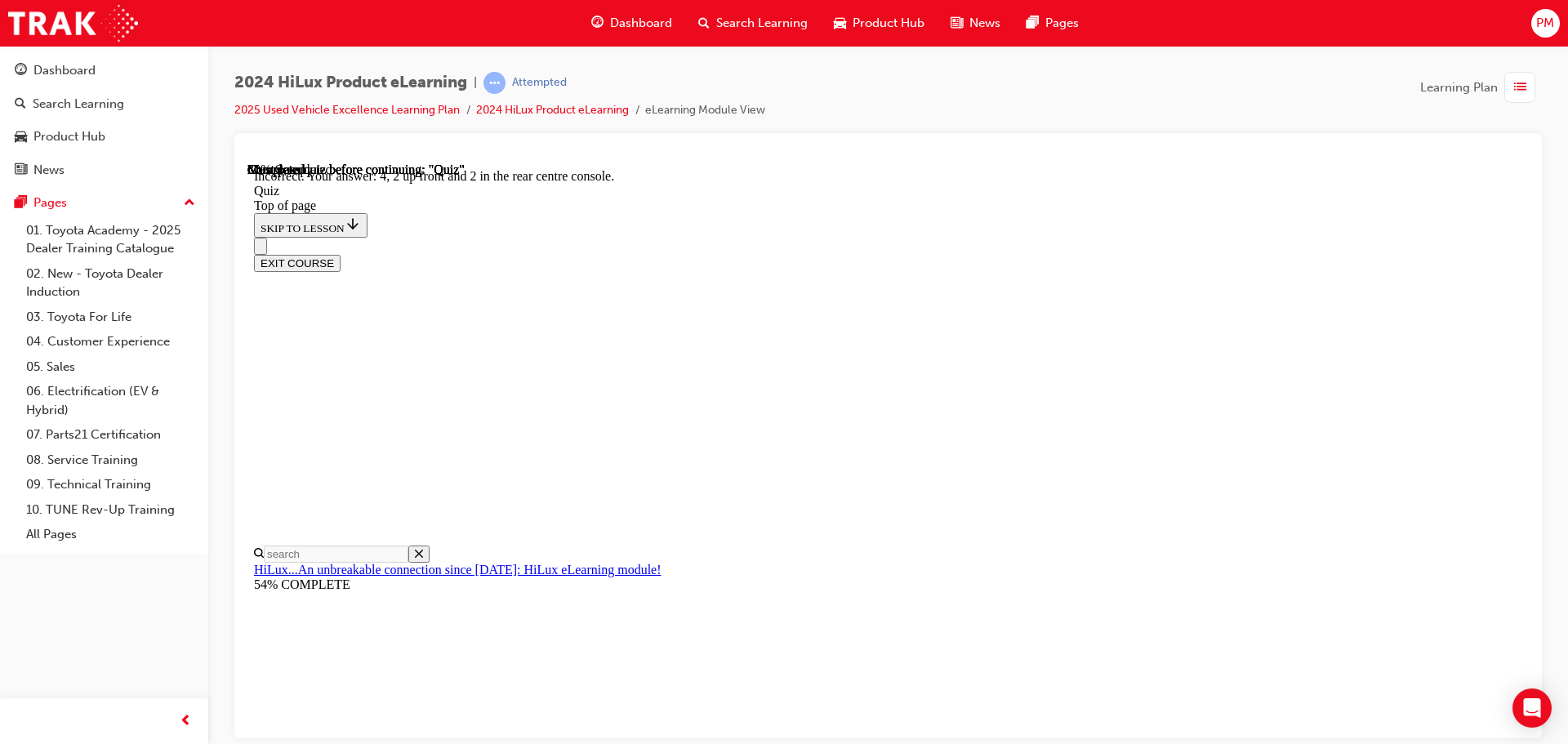
scroll to position [263, 0]
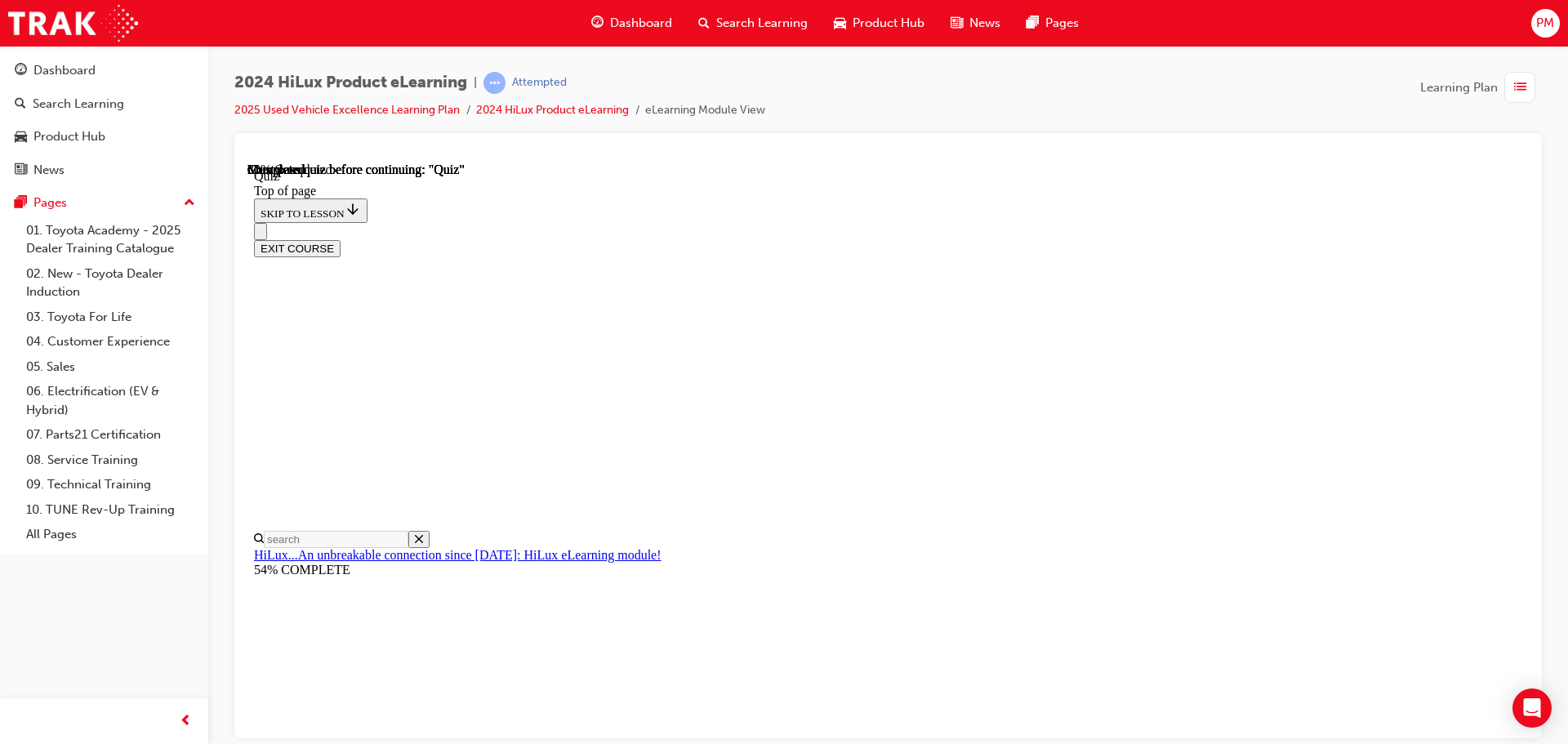
scroll to position [147, 0]
drag, startPoint x: 893, startPoint y: 396, endPoint x: 893, endPoint y: 457, distance: 61.0
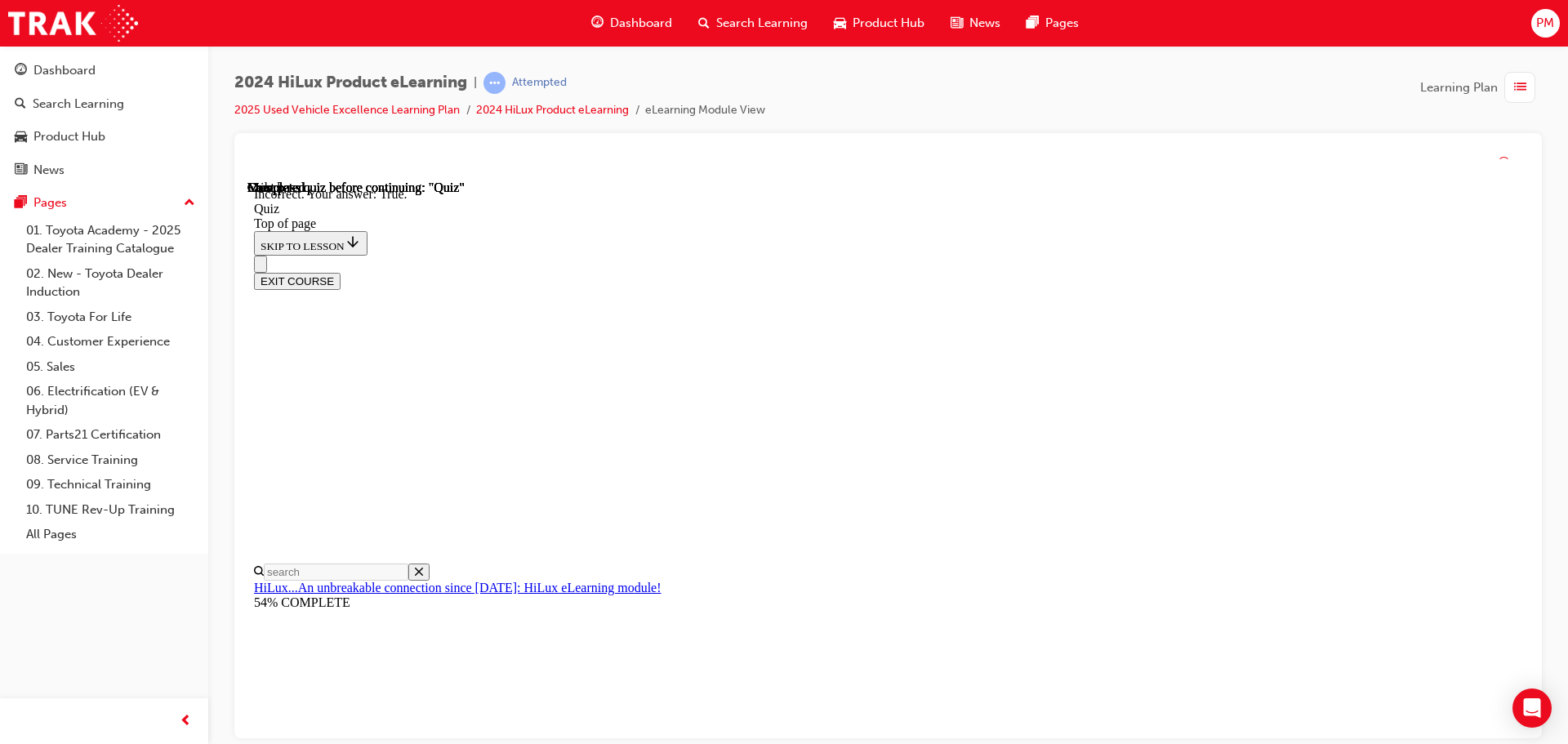
scroll to position [199, 0]
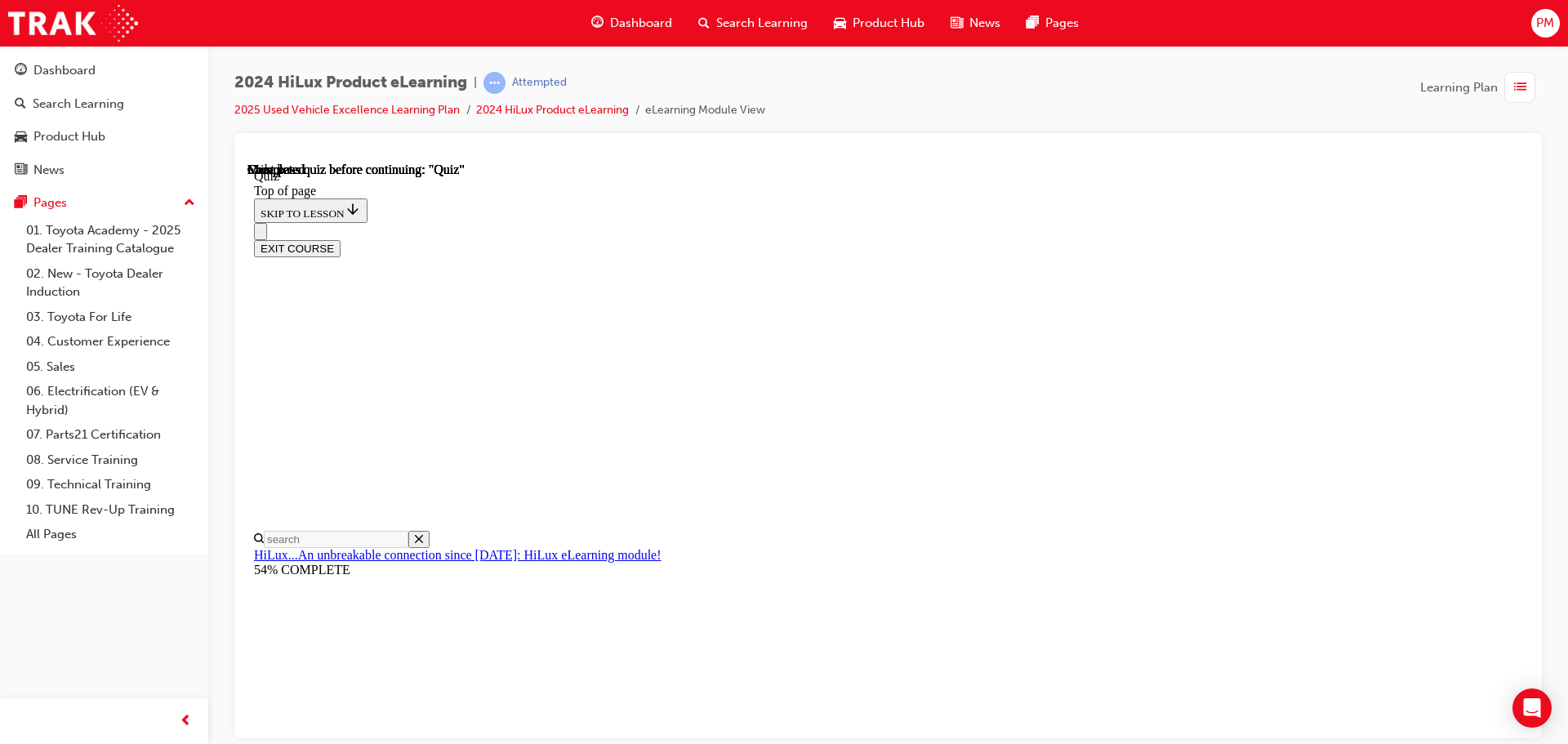
scroll to position [308, 0]
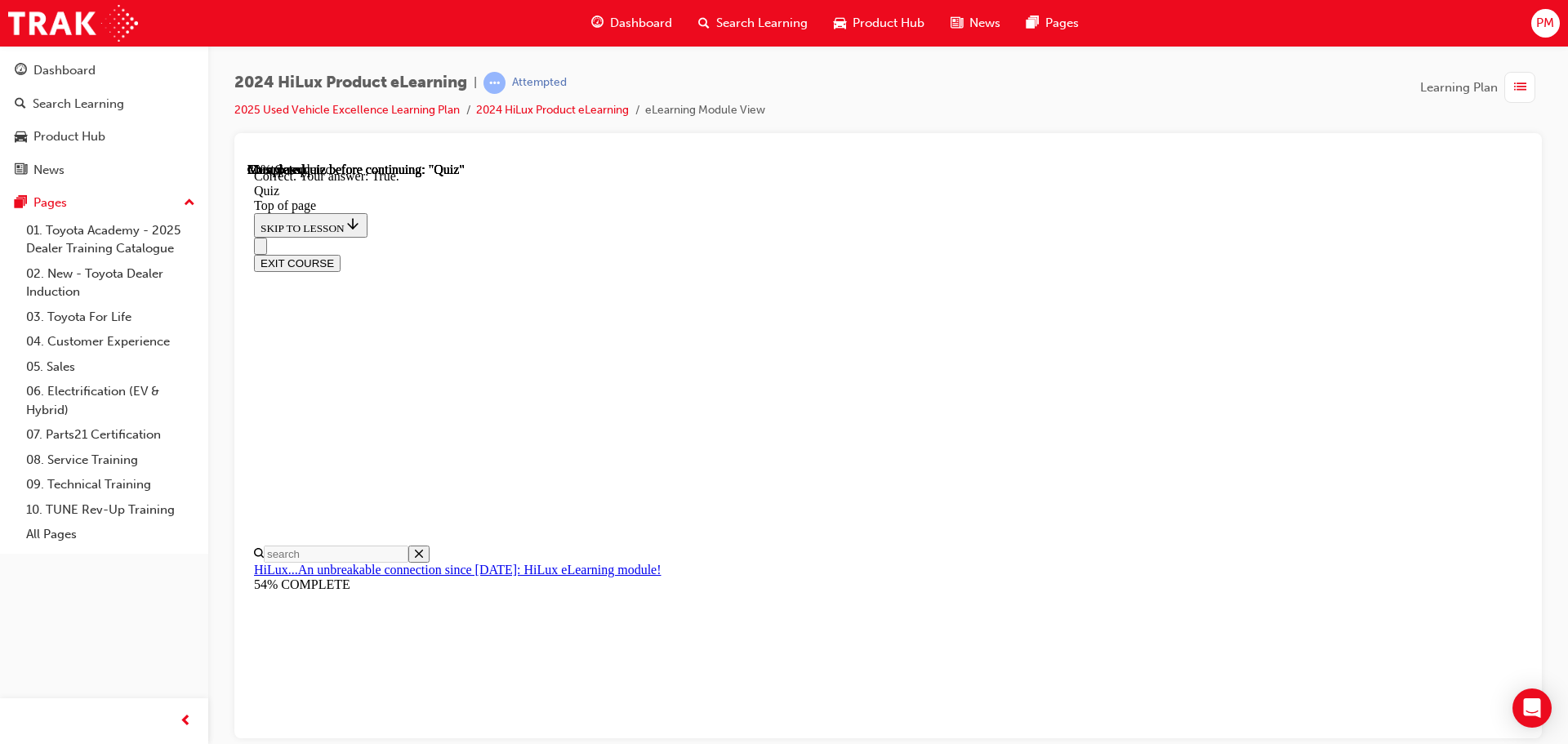
scroll to position [226, 0]
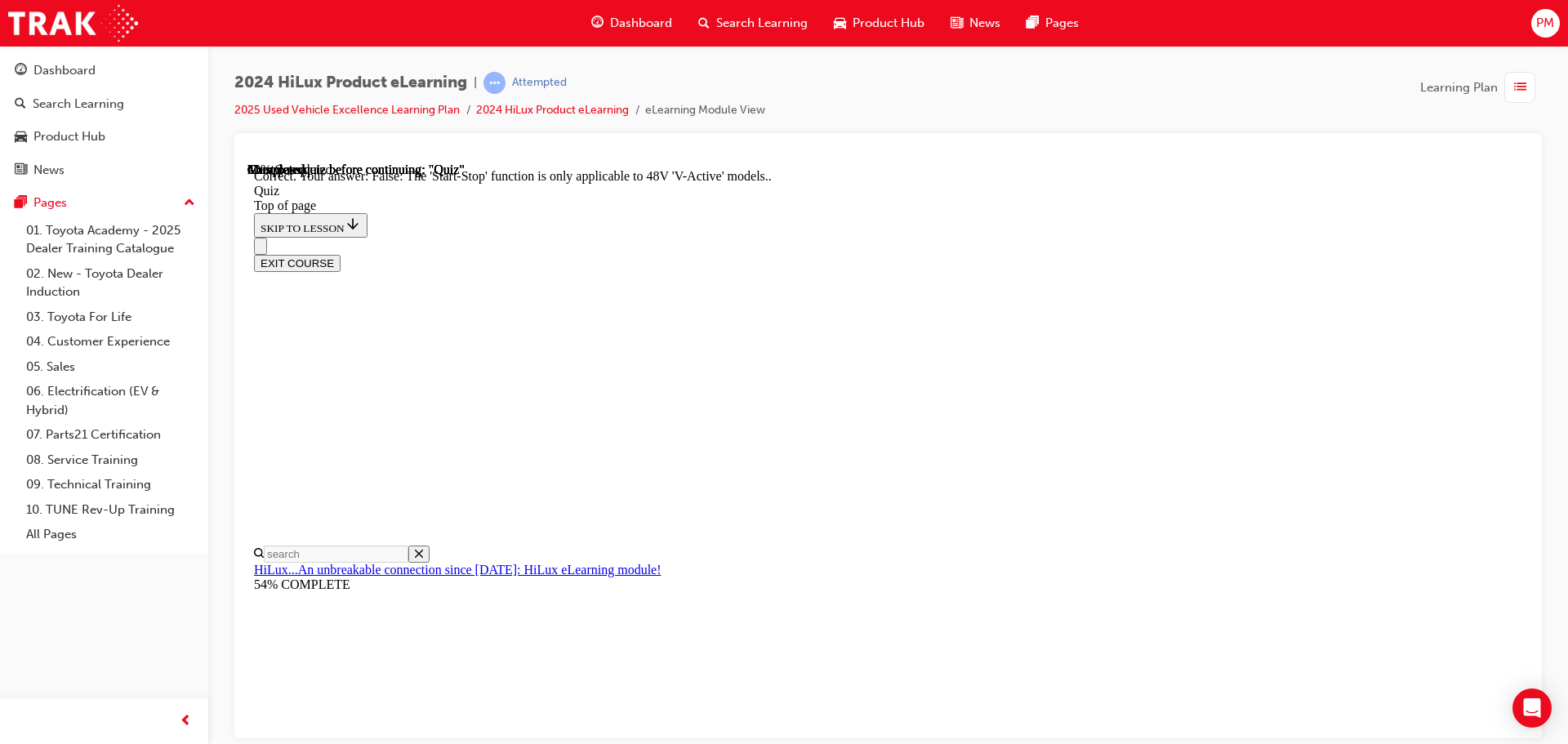
scroll to position [203, 0]
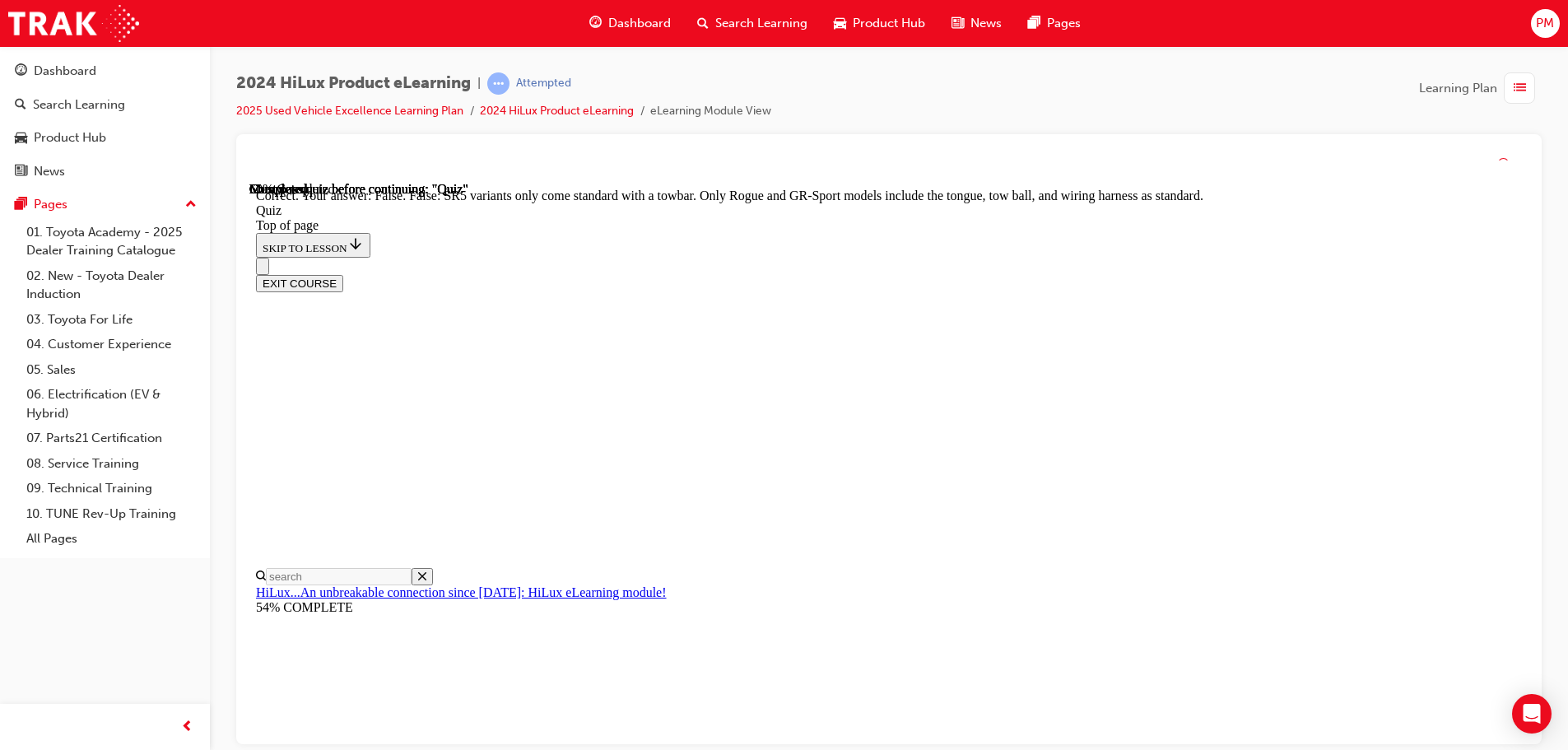
scroll to position [301, 0]
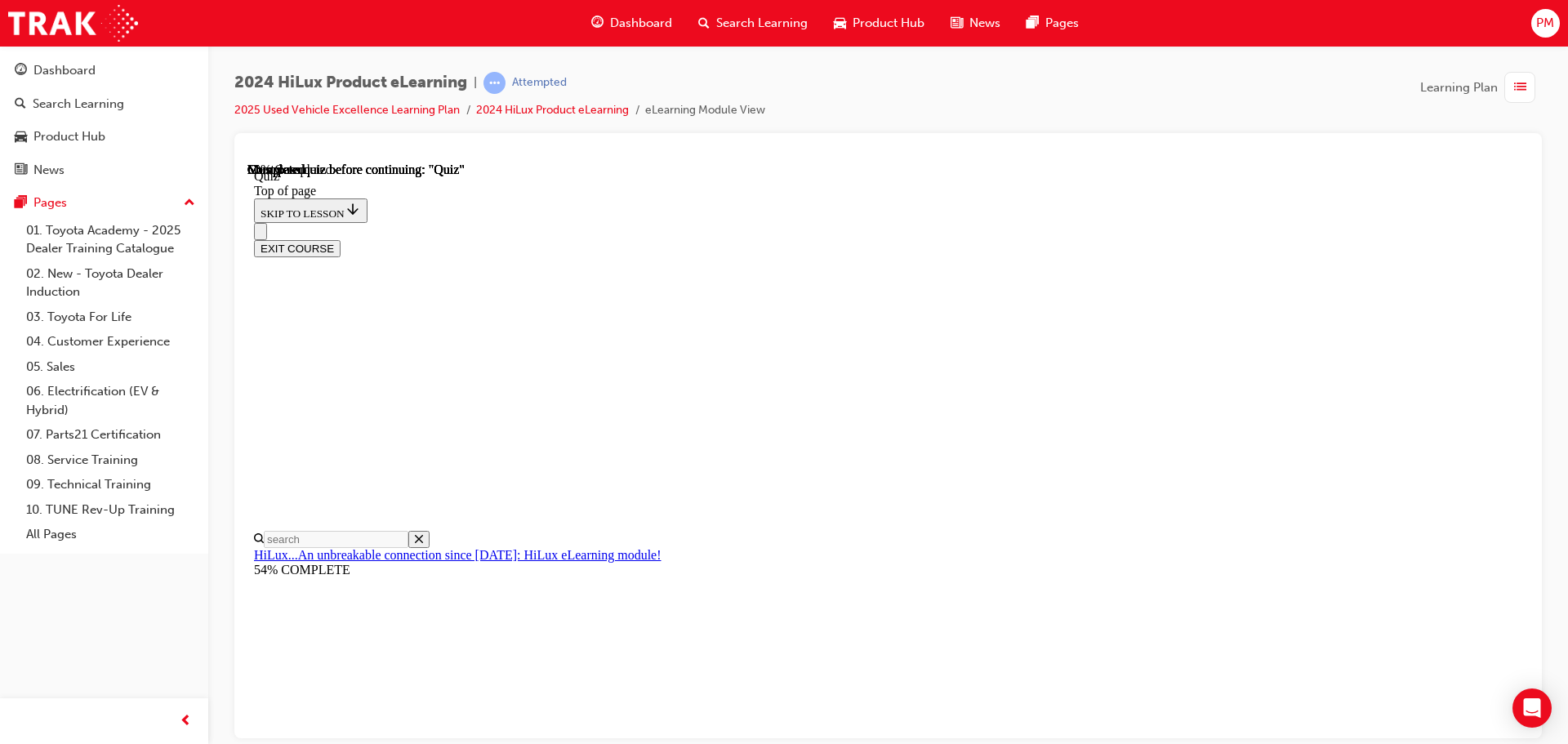
scroll to position [213, 0]
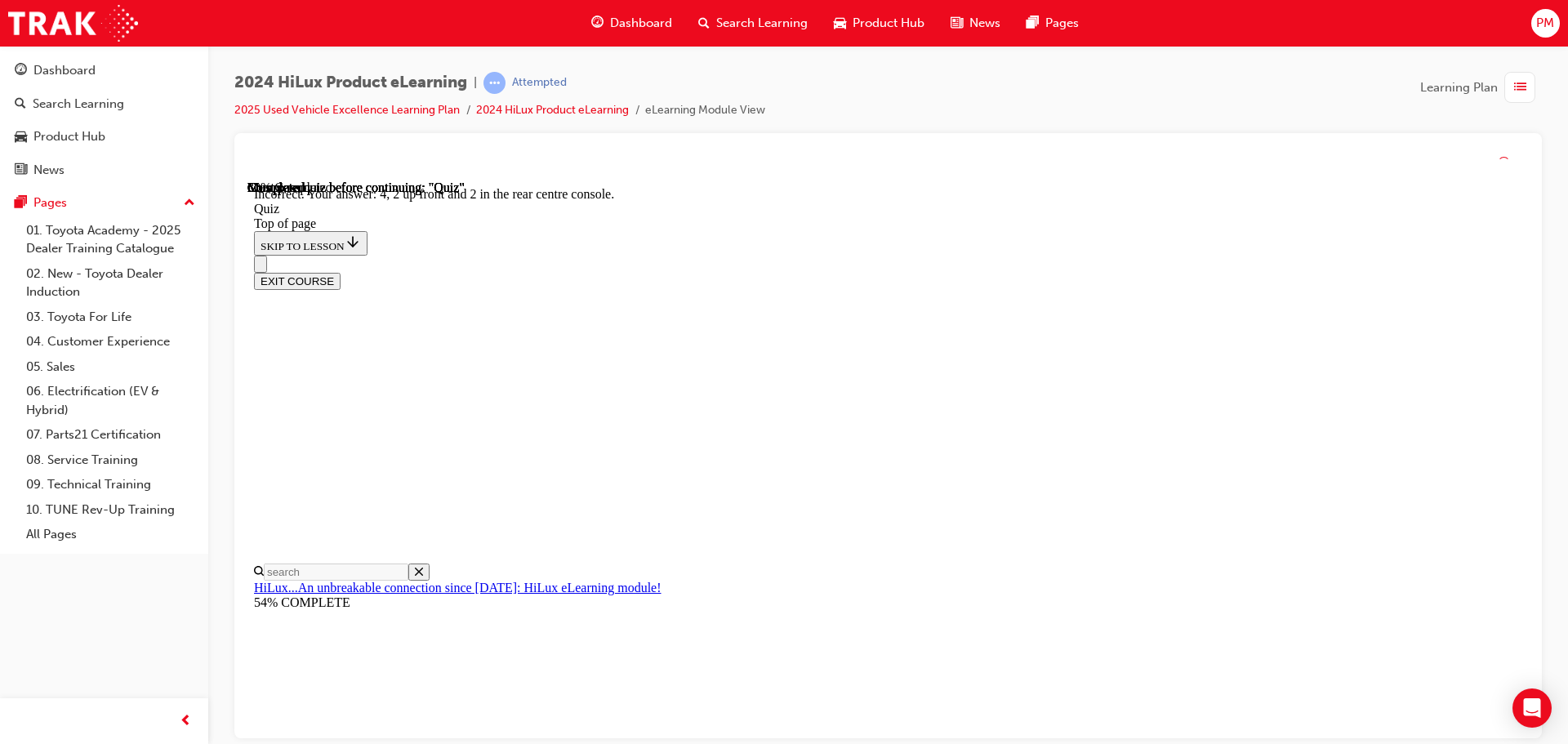
scroll to position [263, 0]
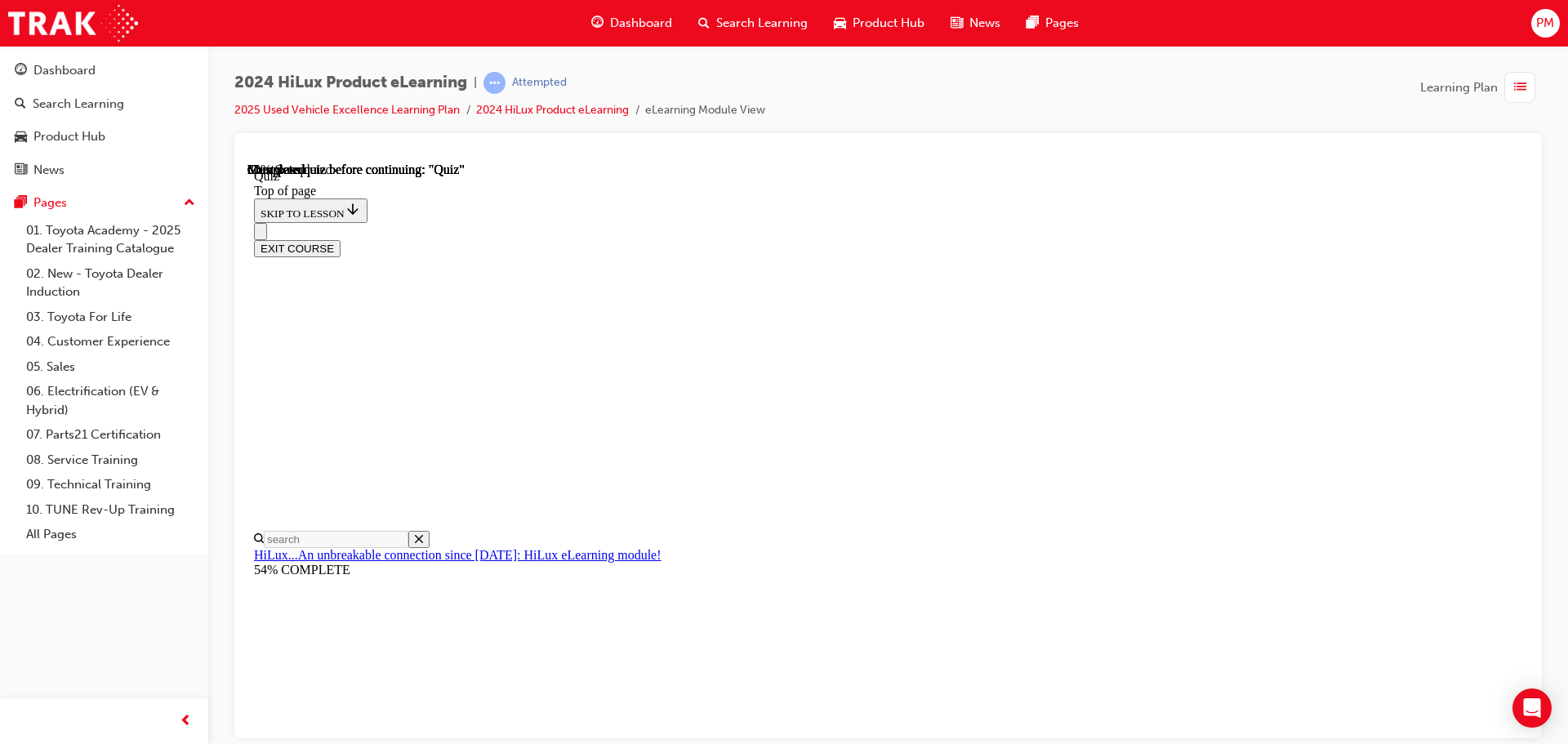
scroll to position [218, 0]
drag, startPoint x: 749, startPoint y: 500, endPoint x: 854, endPoint y: 567, distance: 124.6
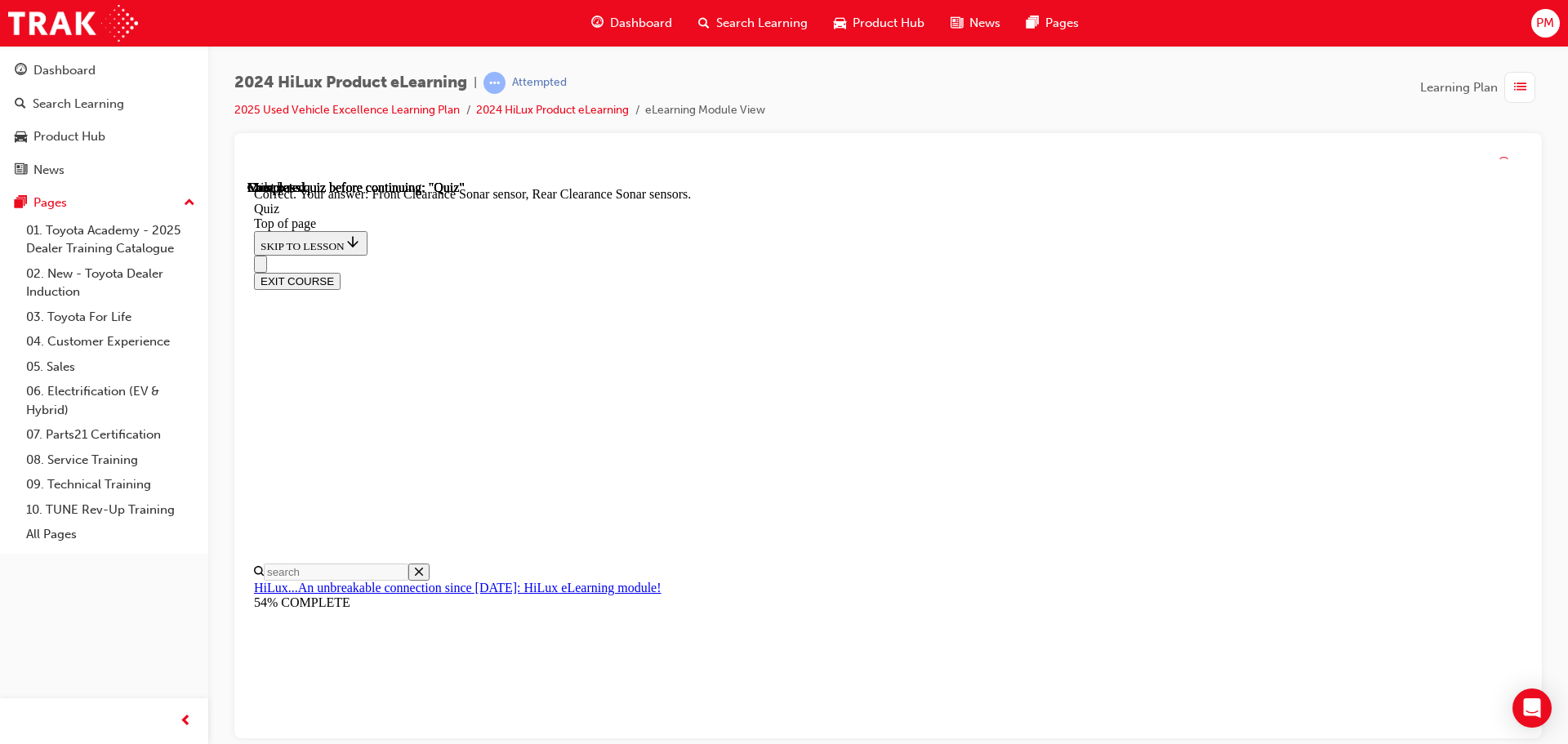
scroll to position [301, 0]
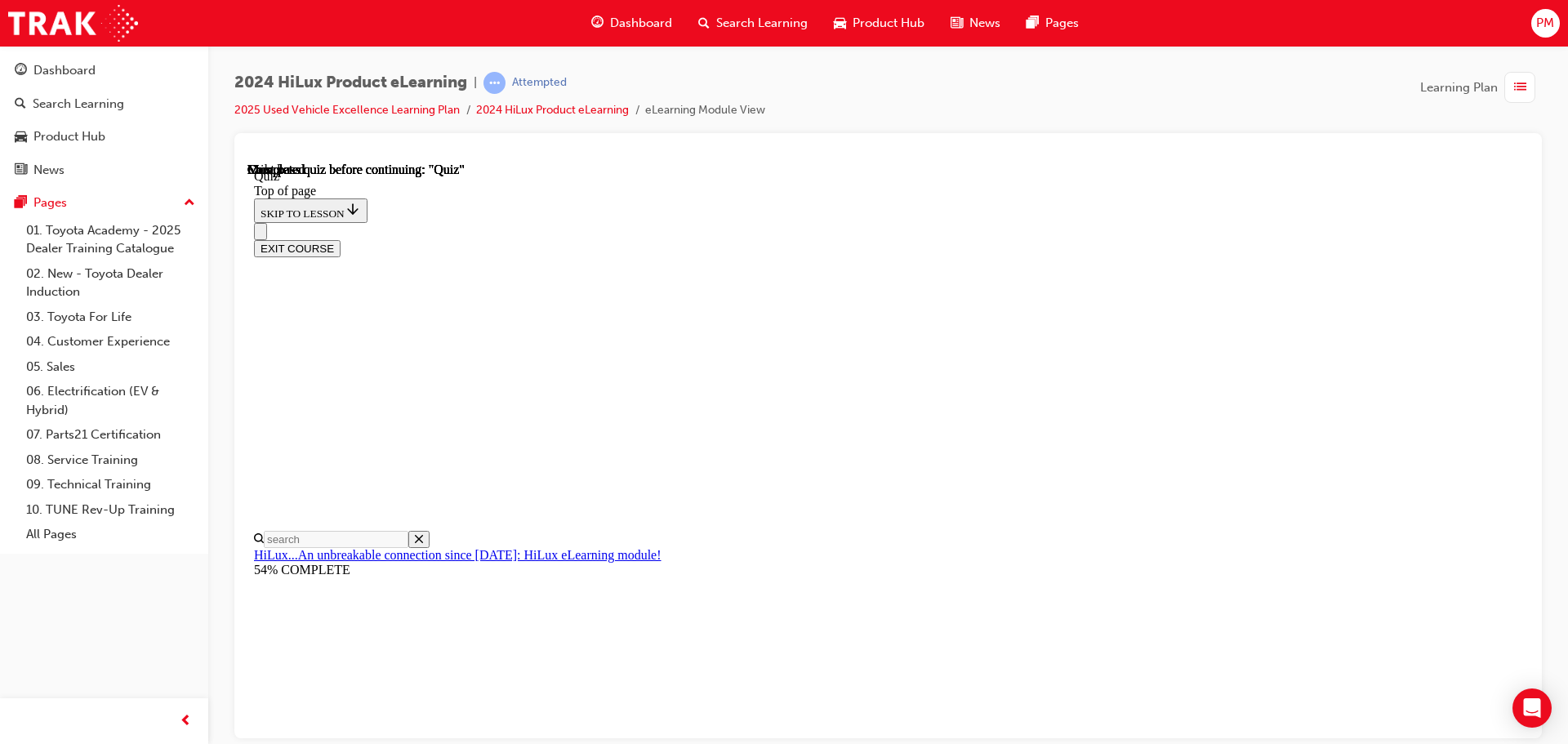
scroll to position [308, 0]
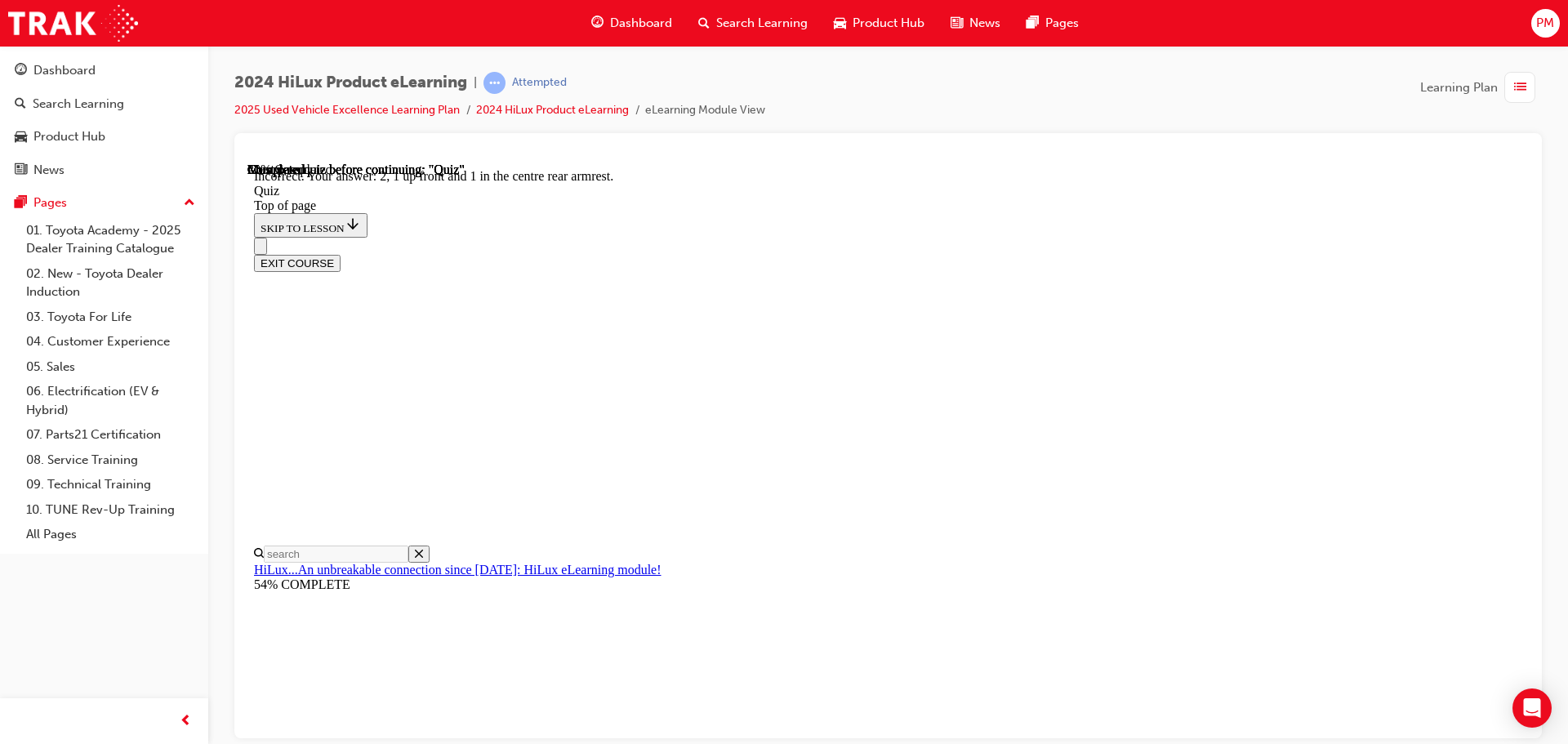
scroll to position [263, 0]
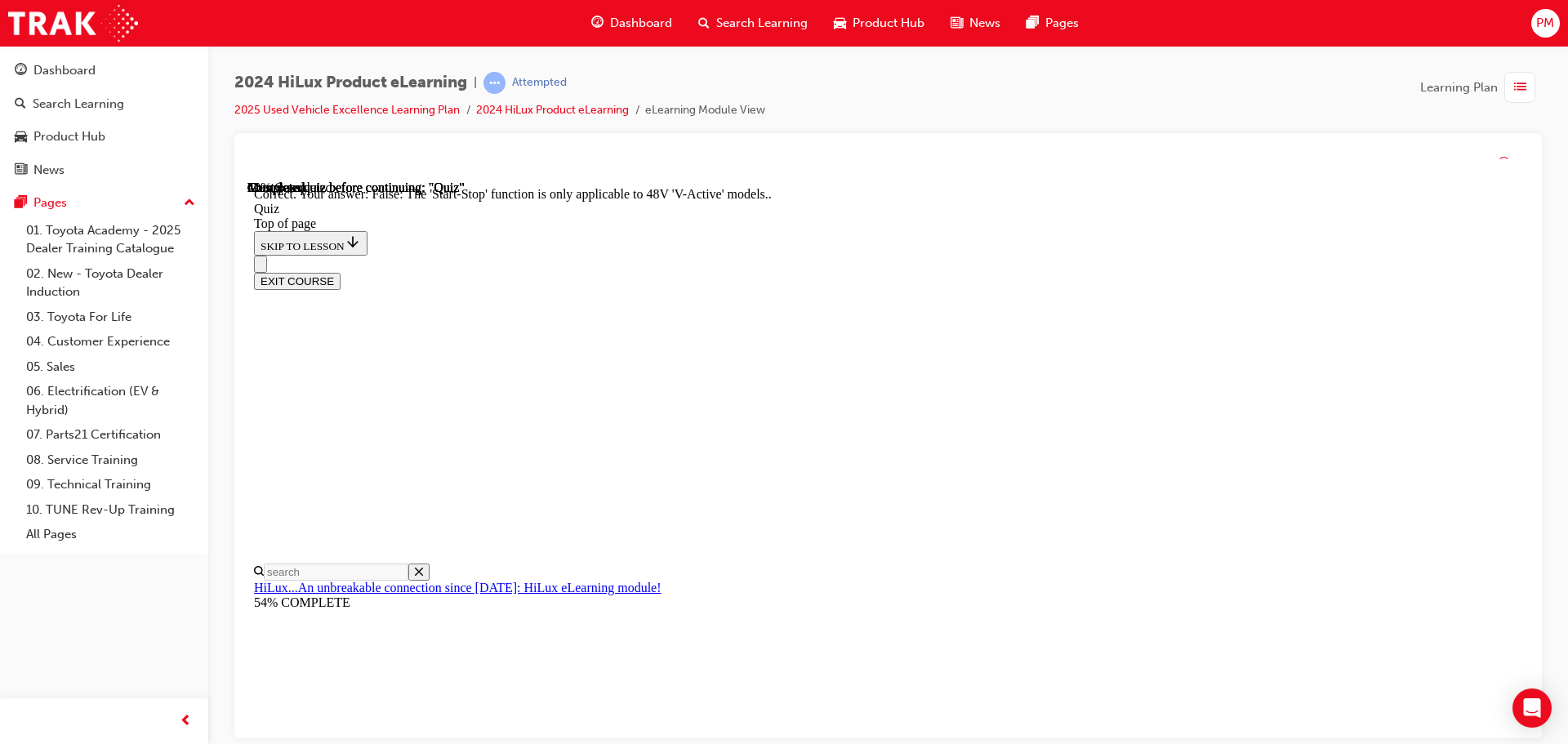
scroll to position [203, 0]
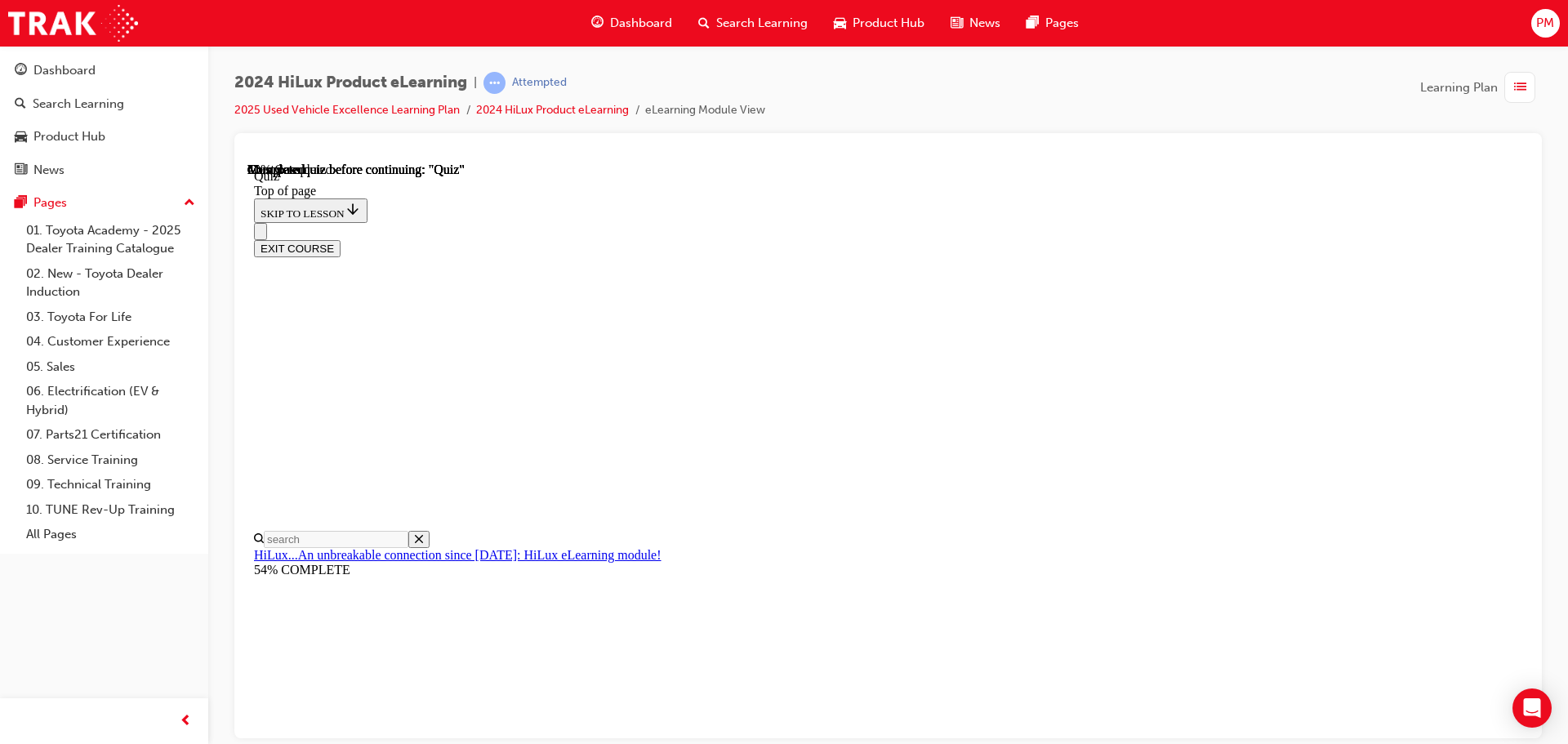
scroll to position [157, 0]
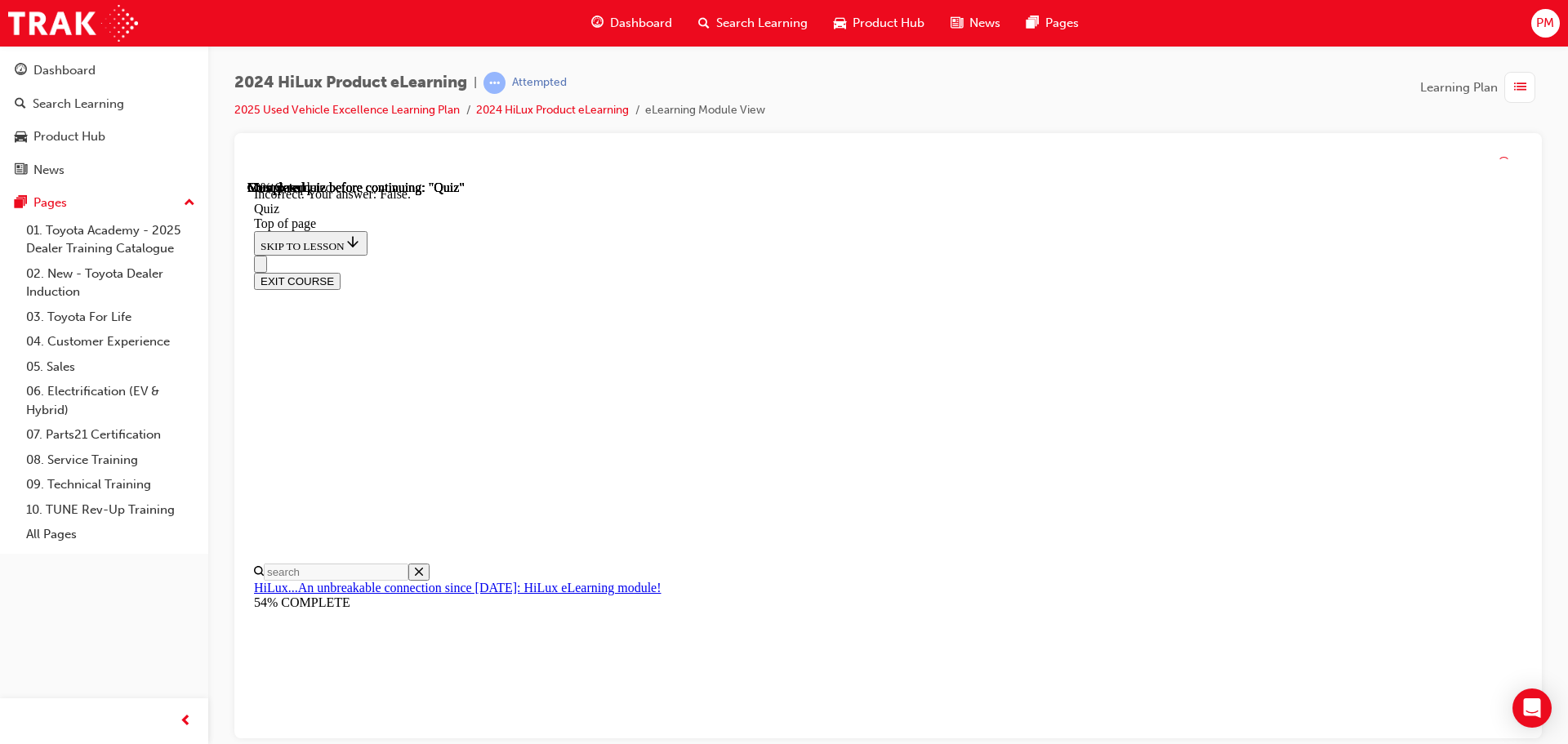
scroll to position [226, 0]
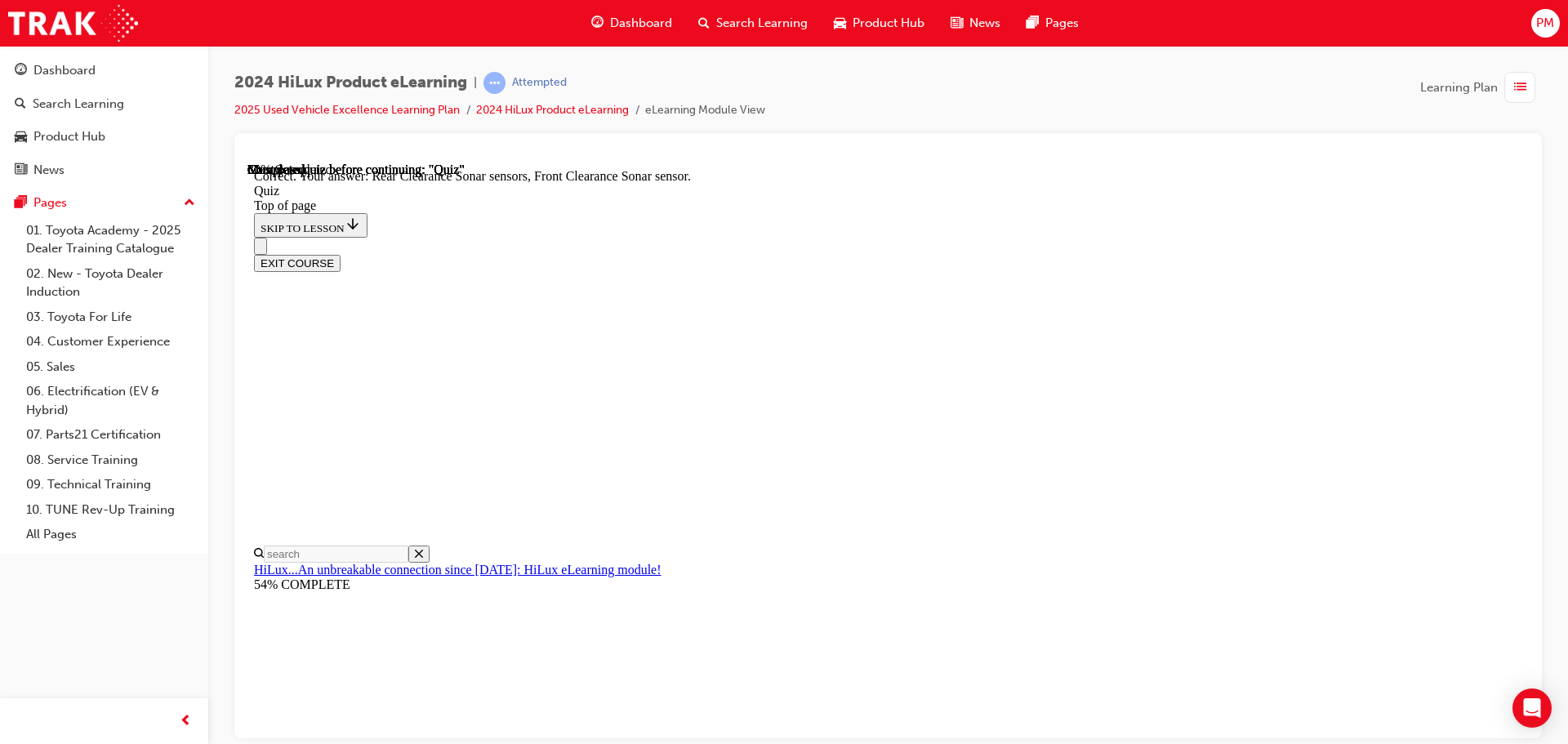
scroll to position [301, 0]
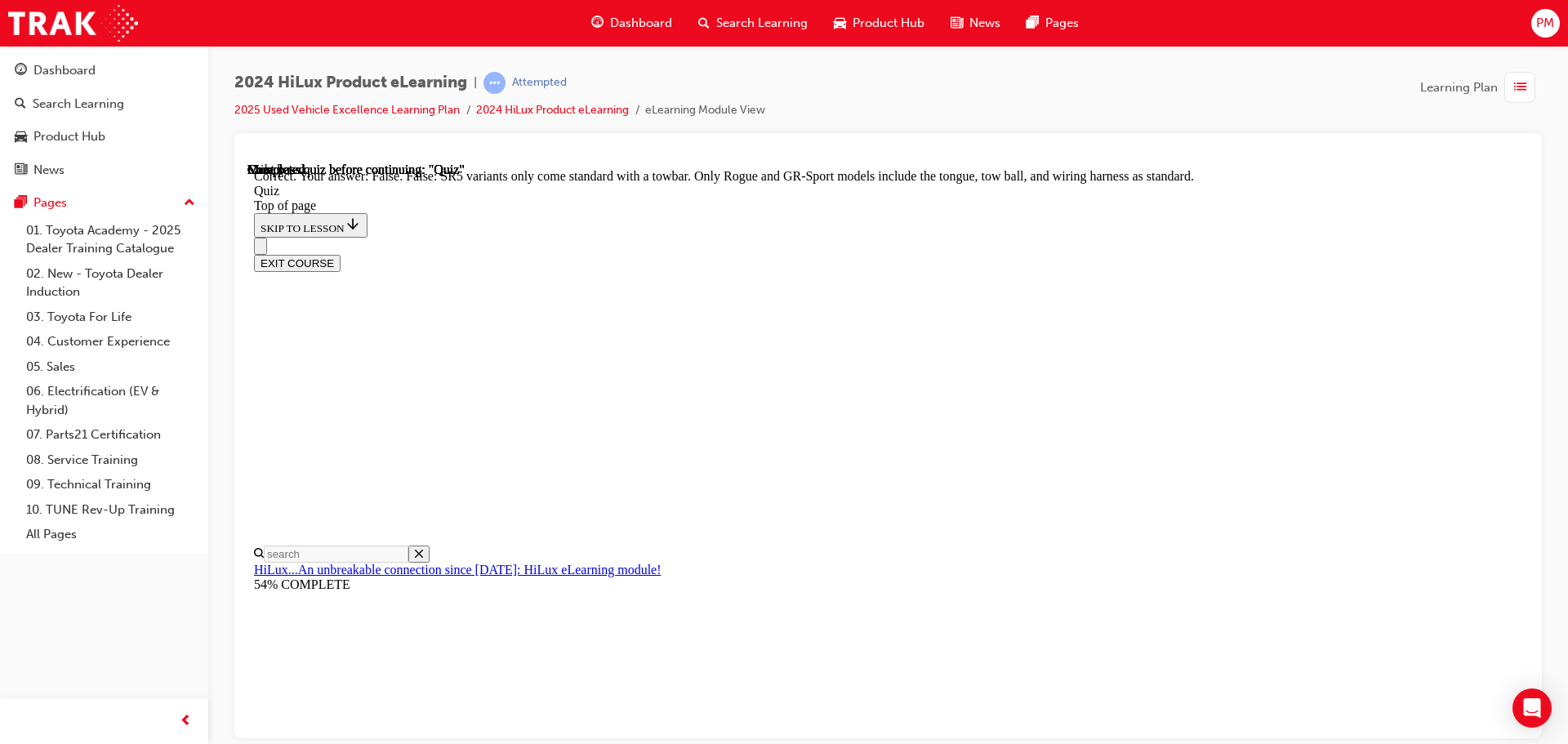
scroll to position [299, 0]
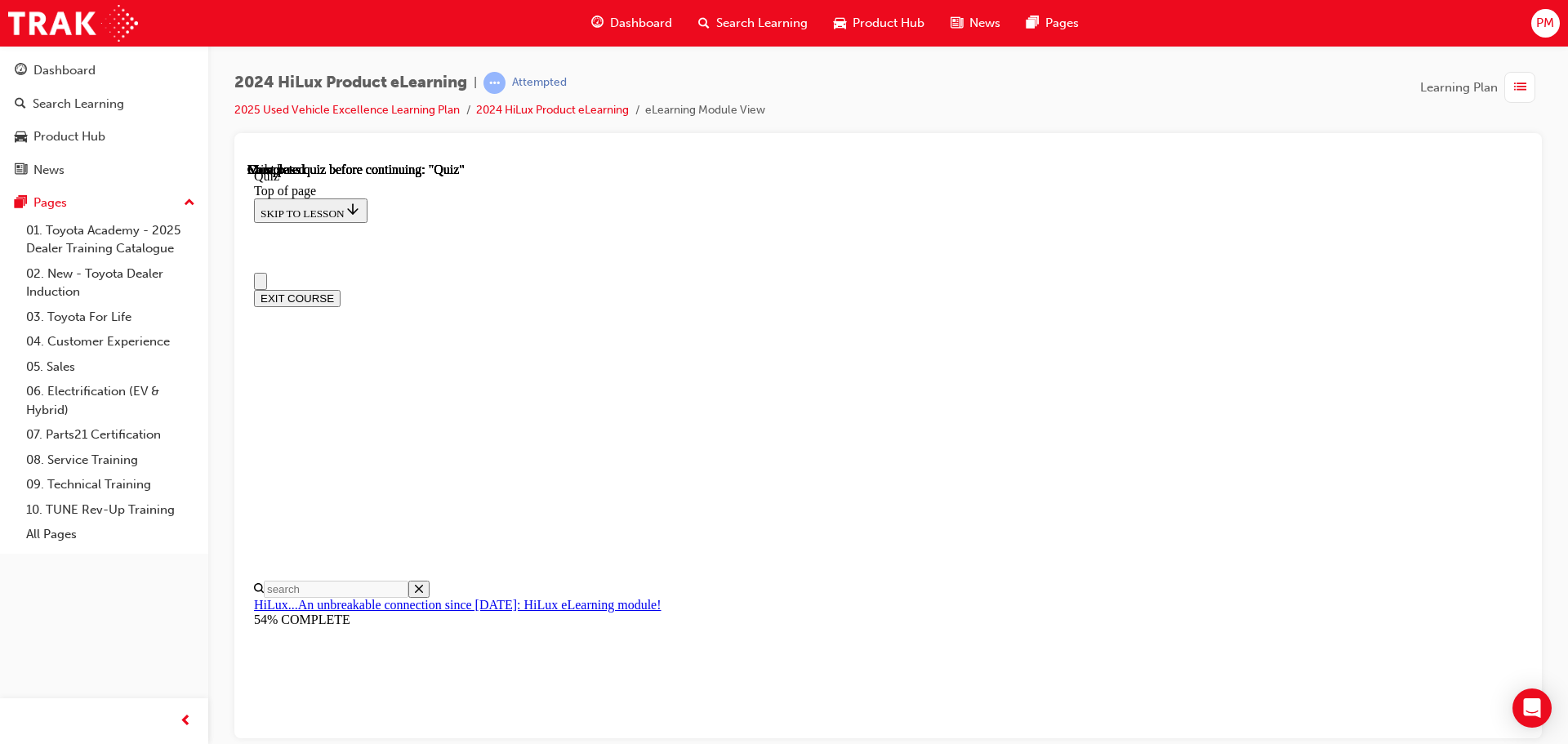
scroll to position [308, 0]
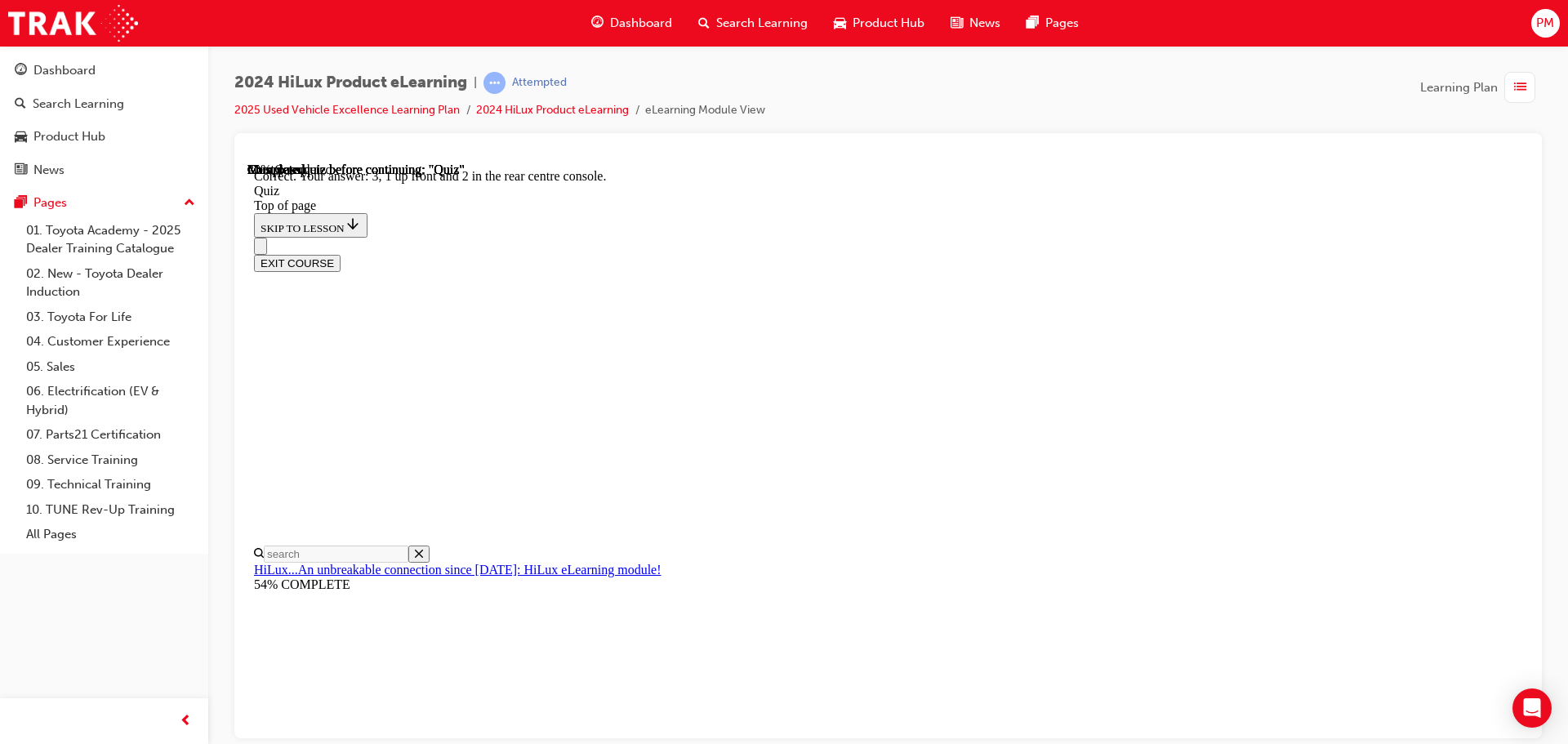
scroll to position [263, 0]
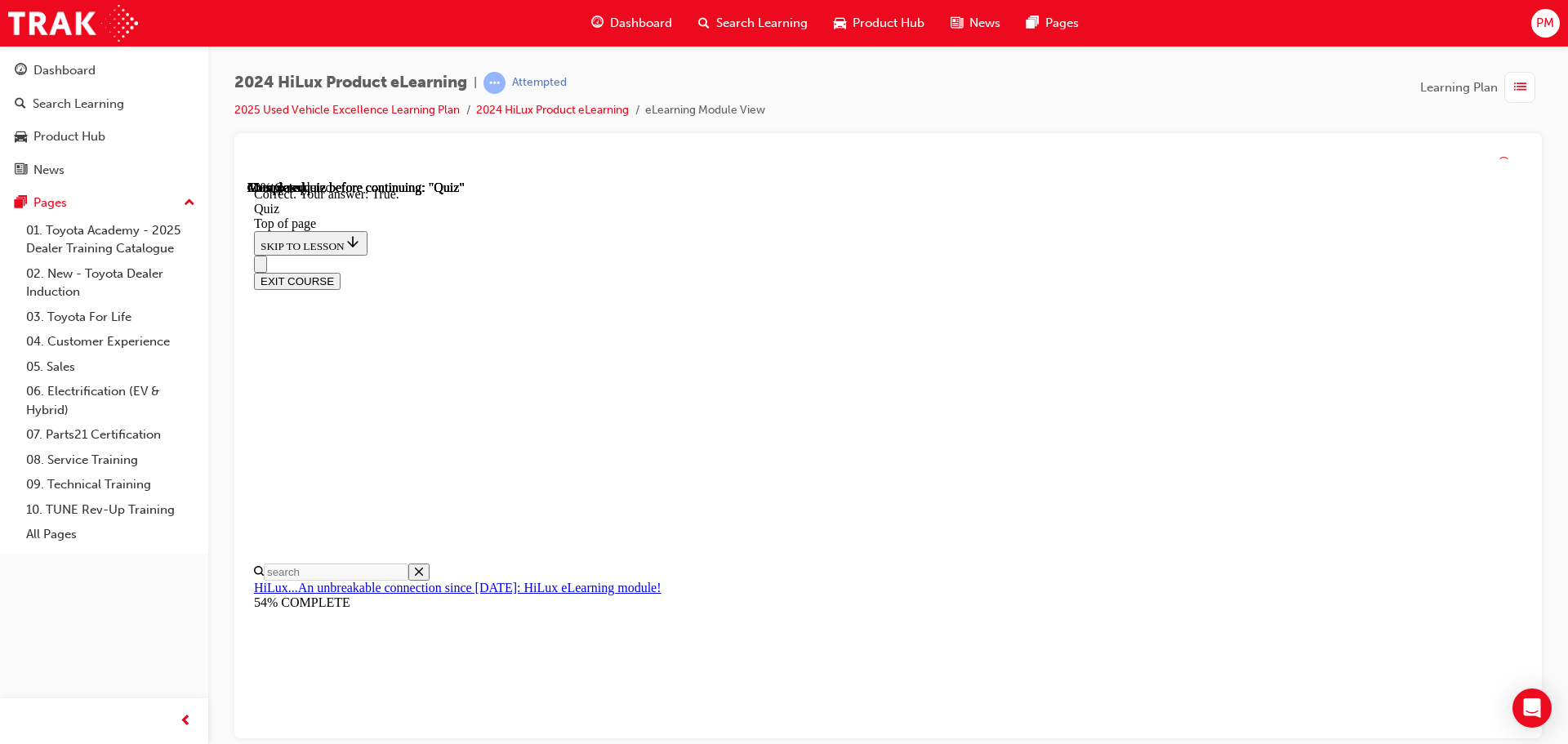
scroll to position [226, 0]
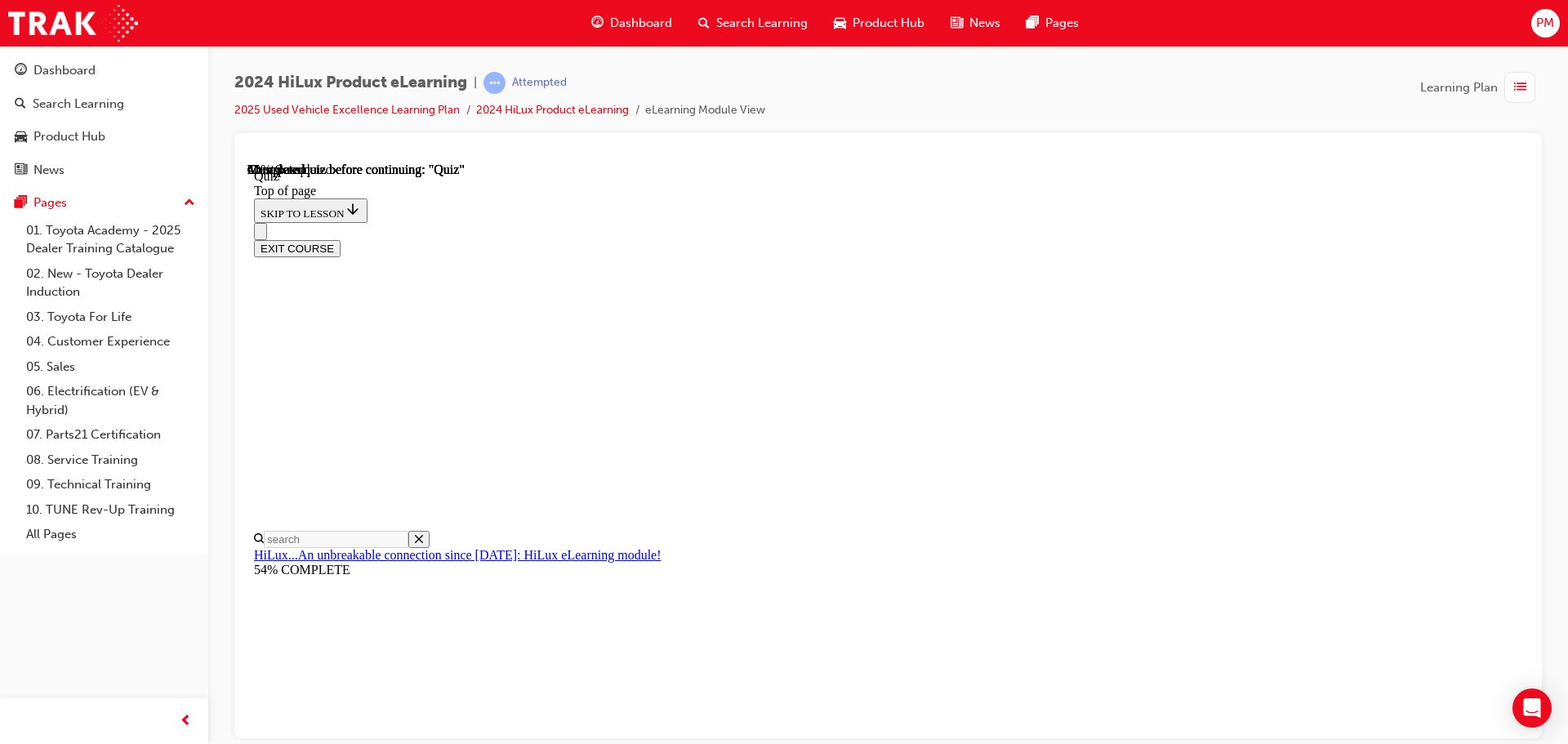
scroll to position [147, 0]
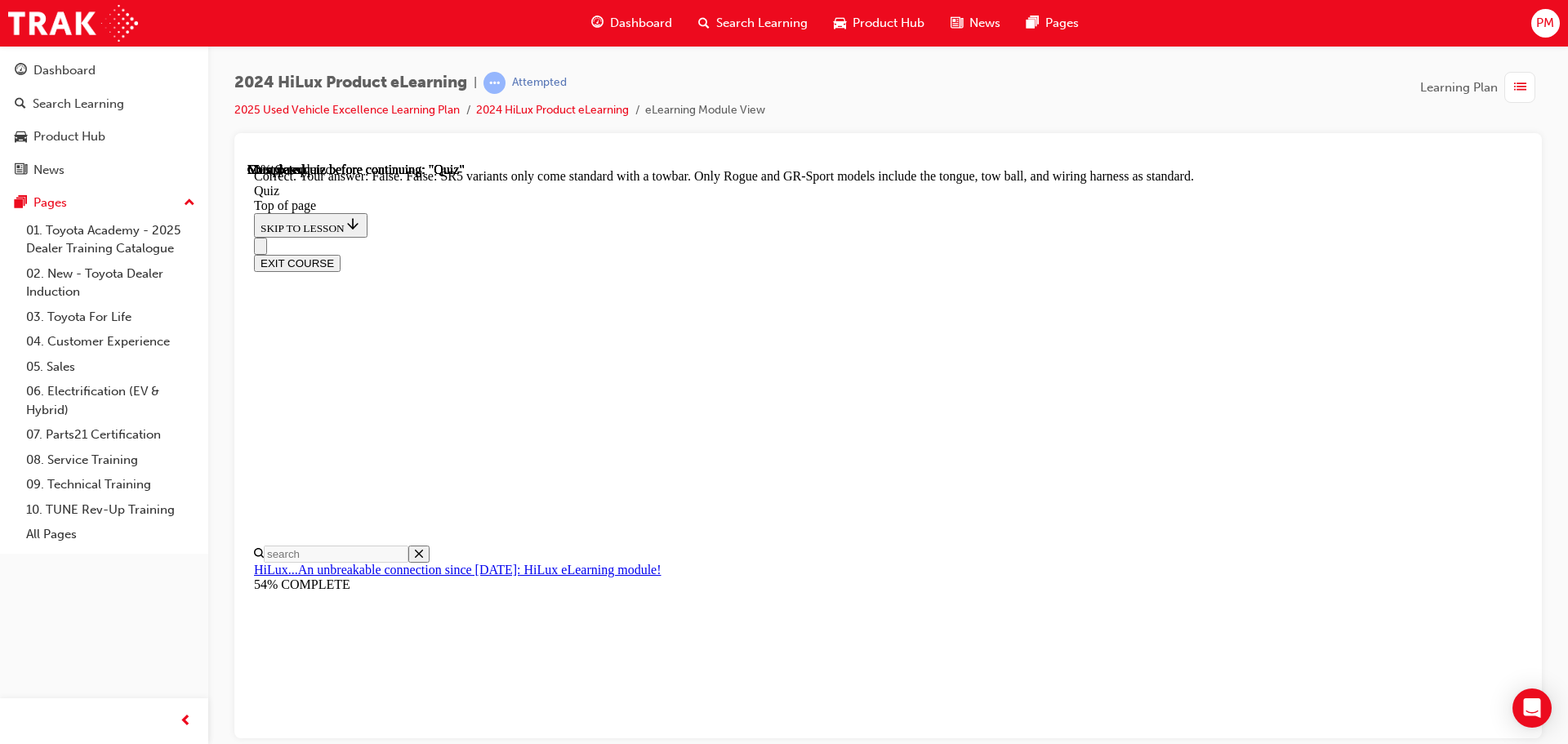
scroll to position [299, 0]
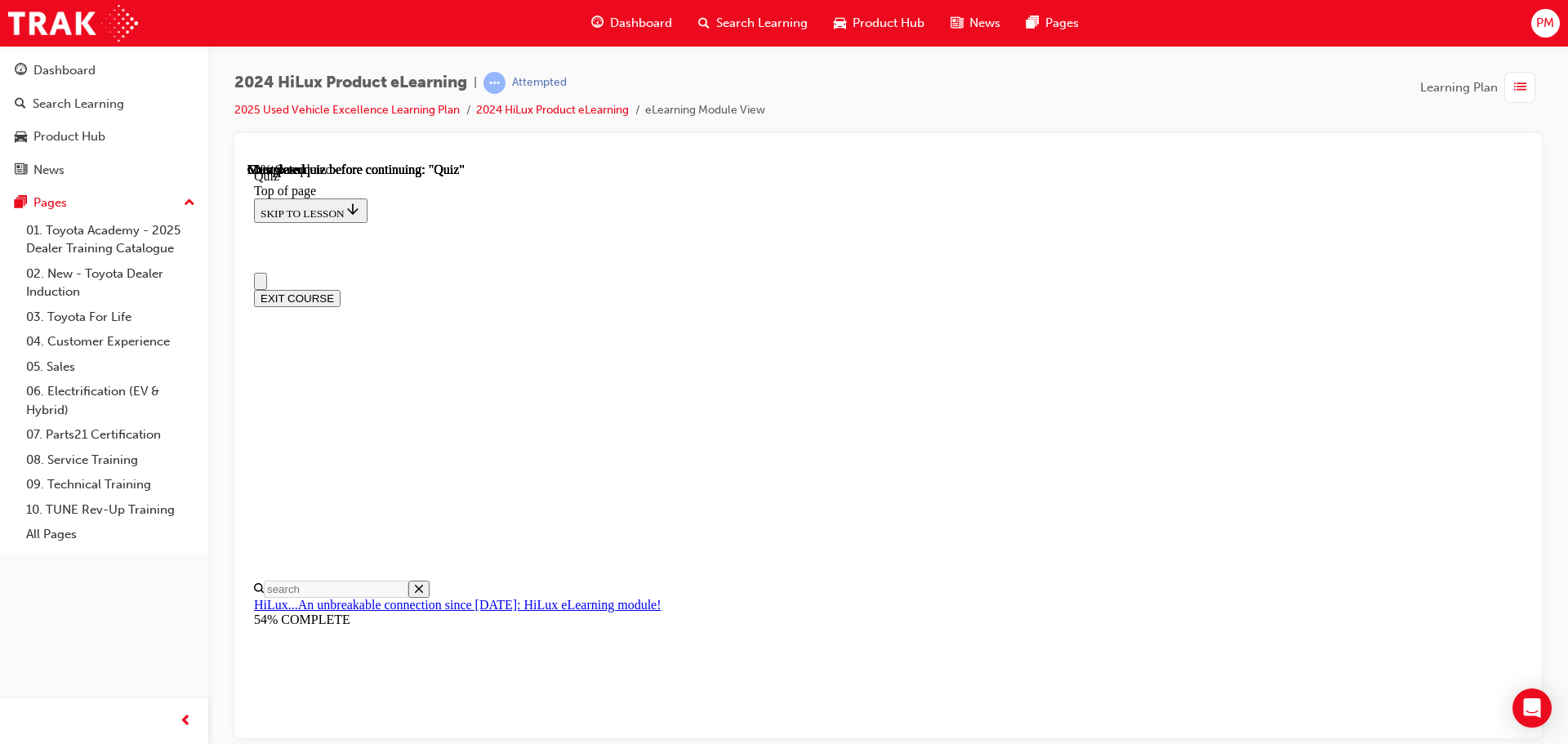
scroll to position [218, 0]
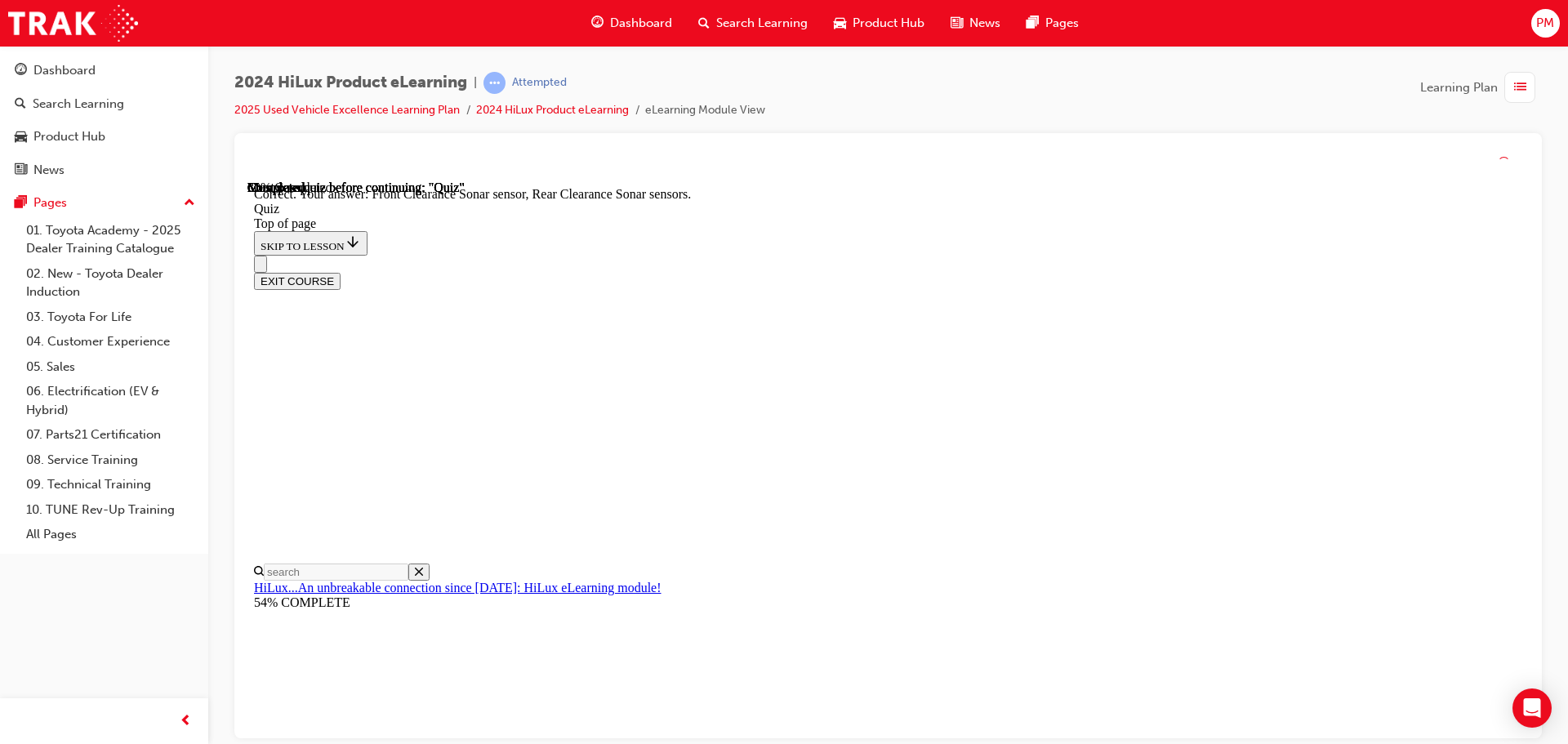
scroll to position [301, 0]
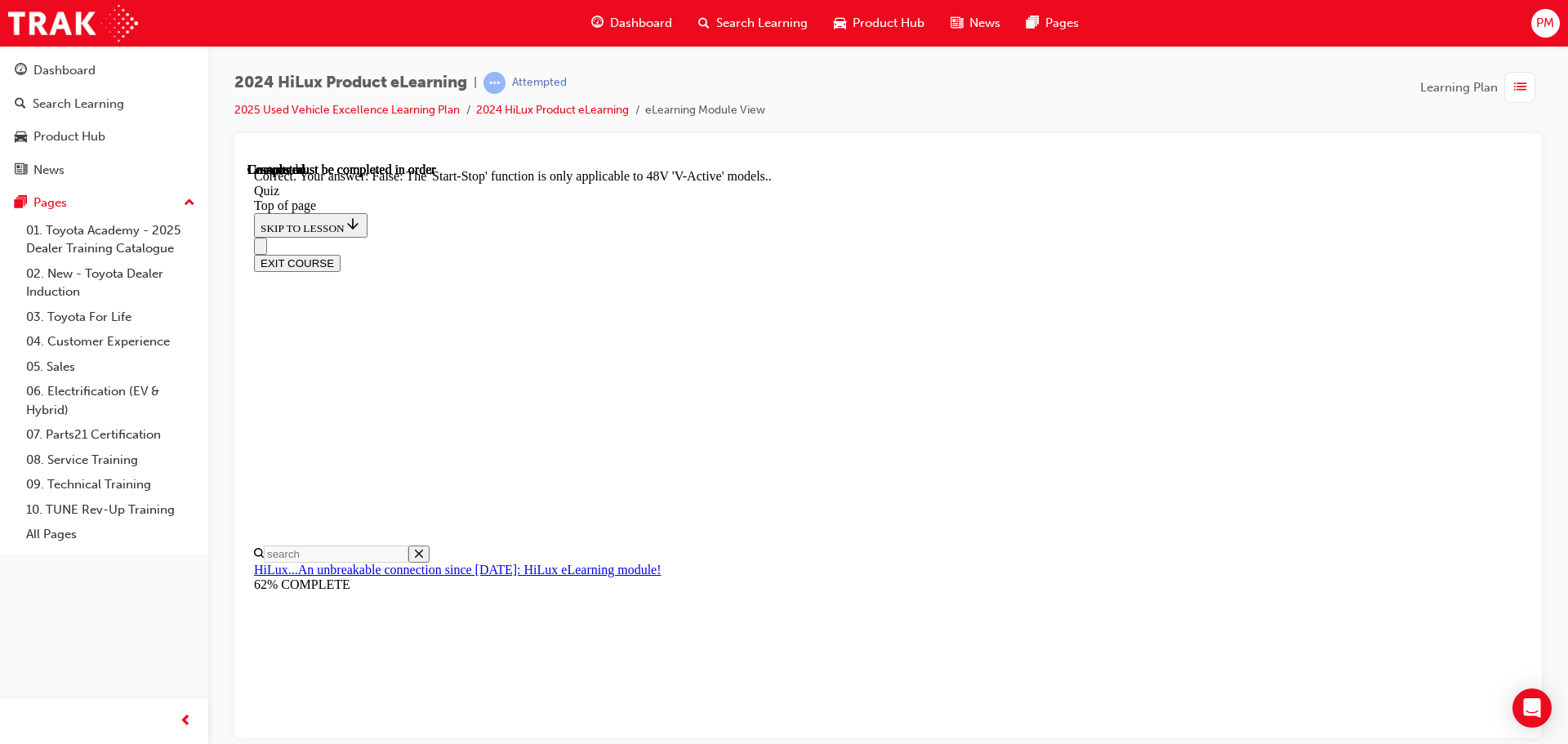
scroll to position [203, 0]
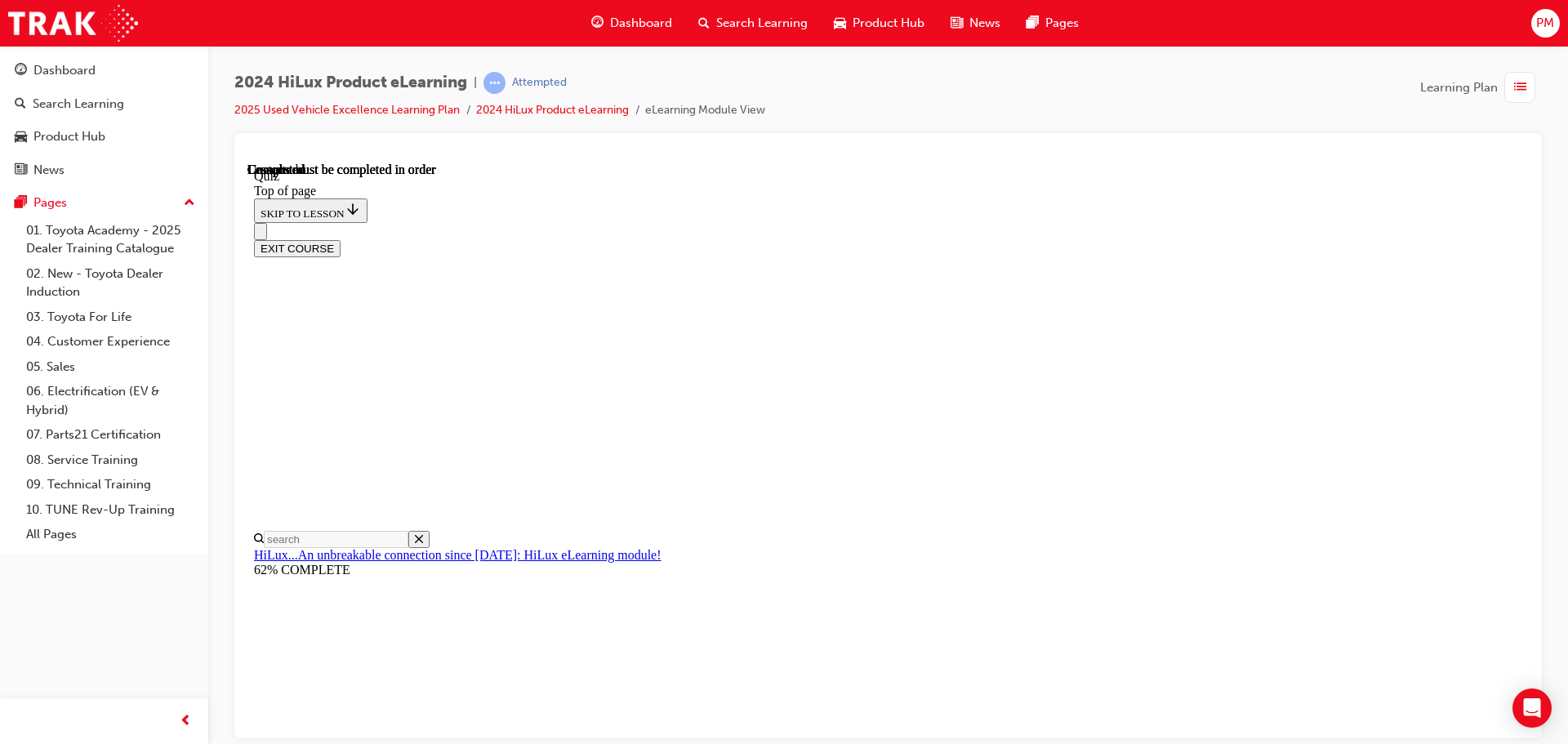
scroll to position [308, 0]
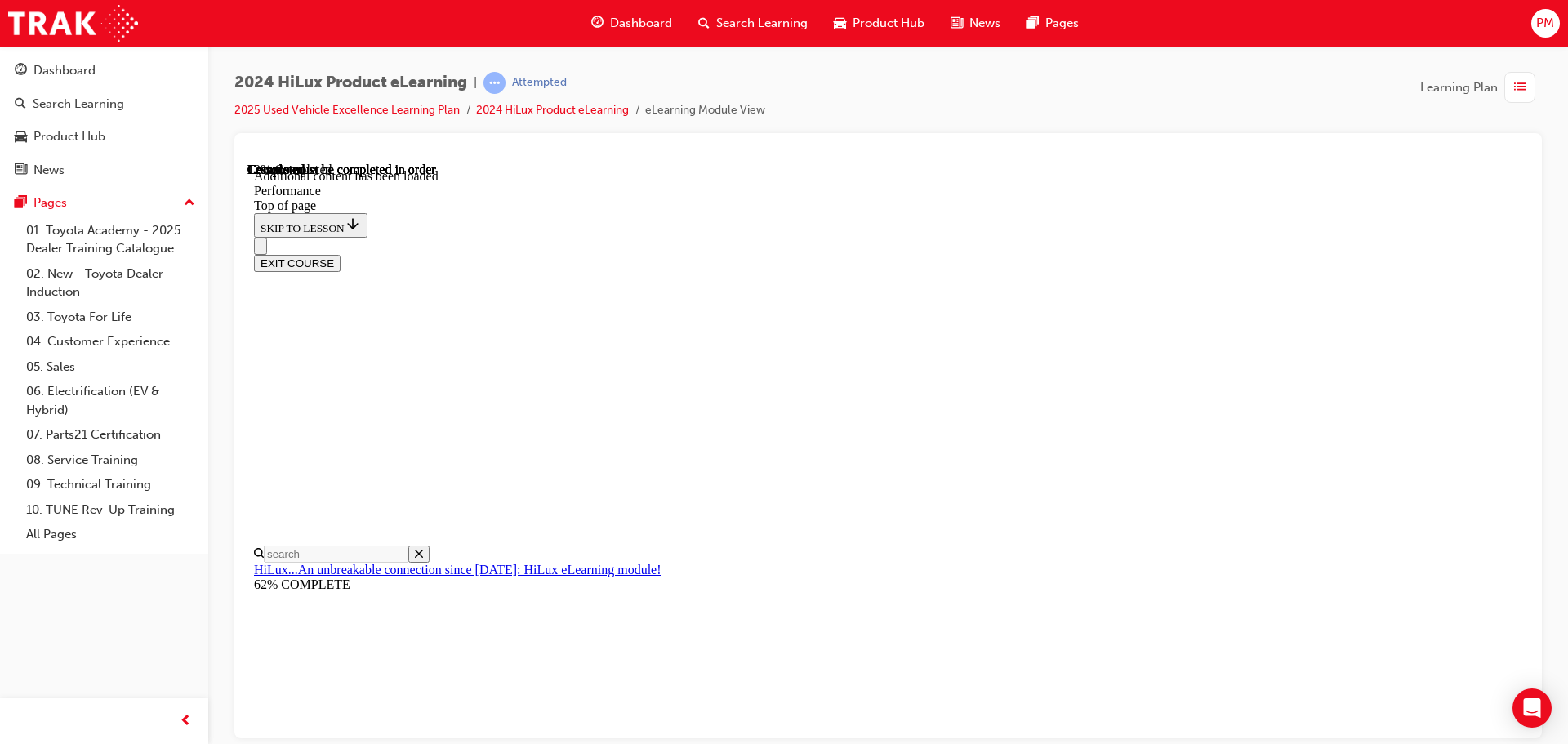
scroll to position [1311, 0]
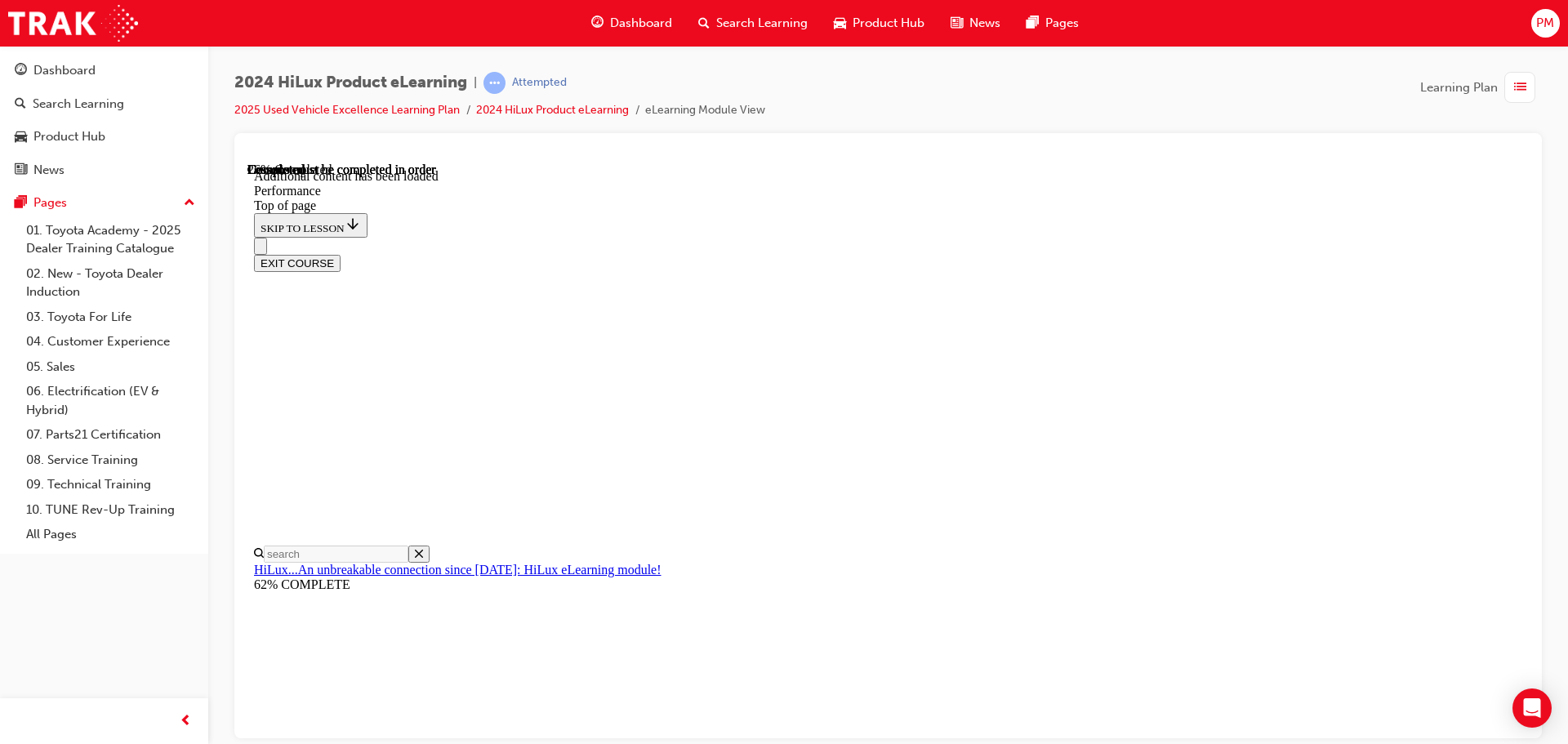
drag, startPoint x: 1197, startPoint y: 385, endPoint x: 1171, endPoint y: 402, distance: 31.1
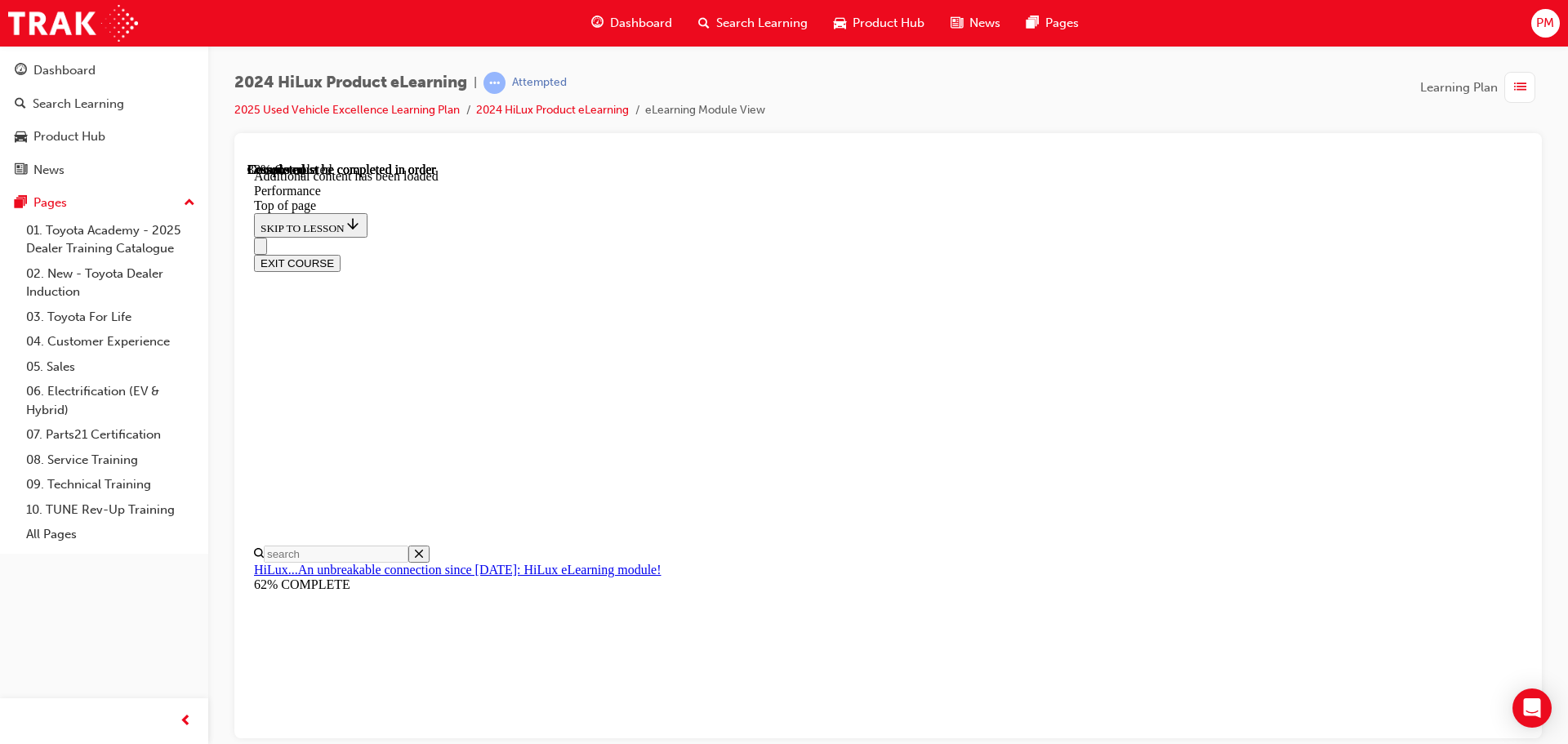
scroll to position [5496, 0]
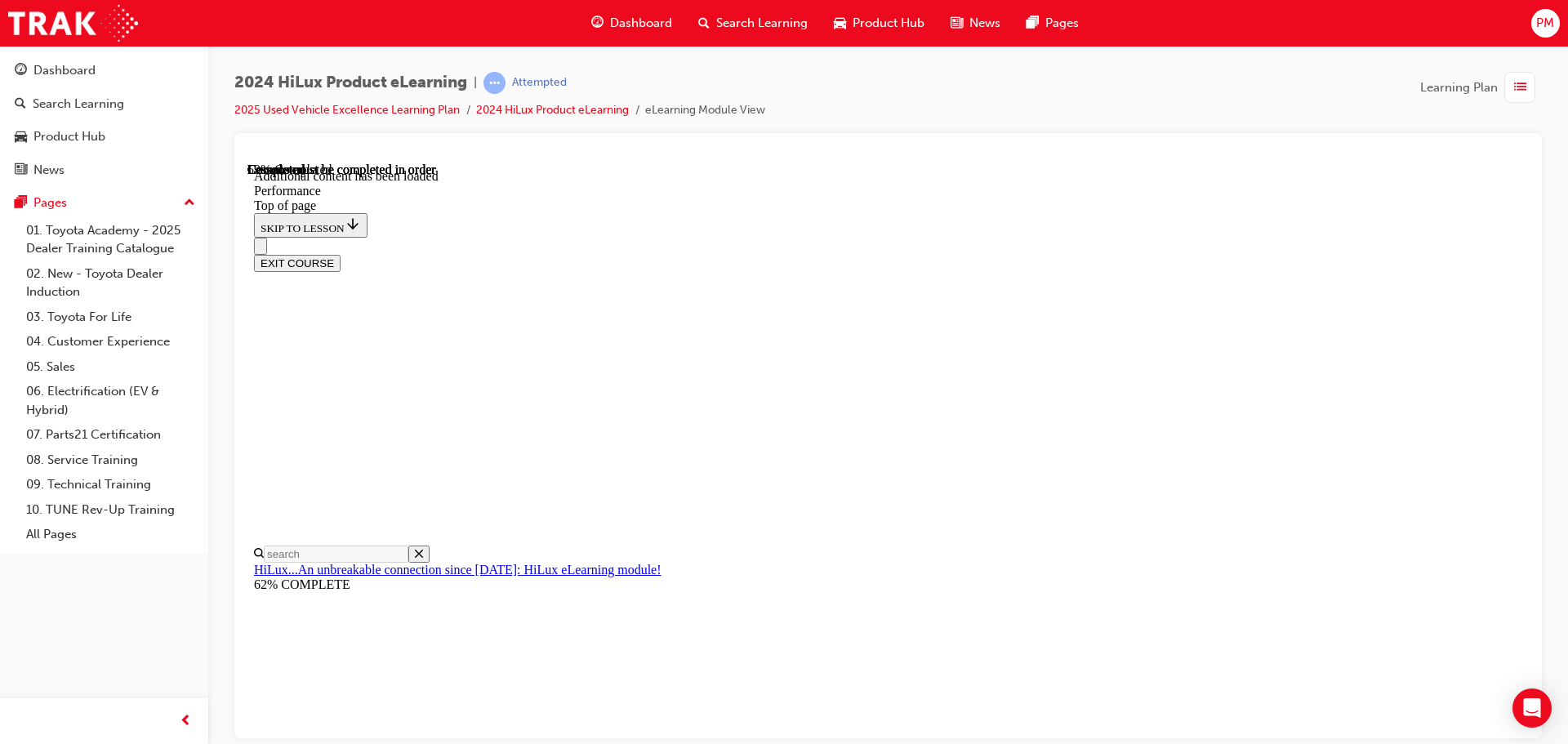
scroll to position [9319, 0]
drag, startPoint x: 1073, startPoint y: 286, endPoint x: 1047, endPoint y: 337, distance: 57.2
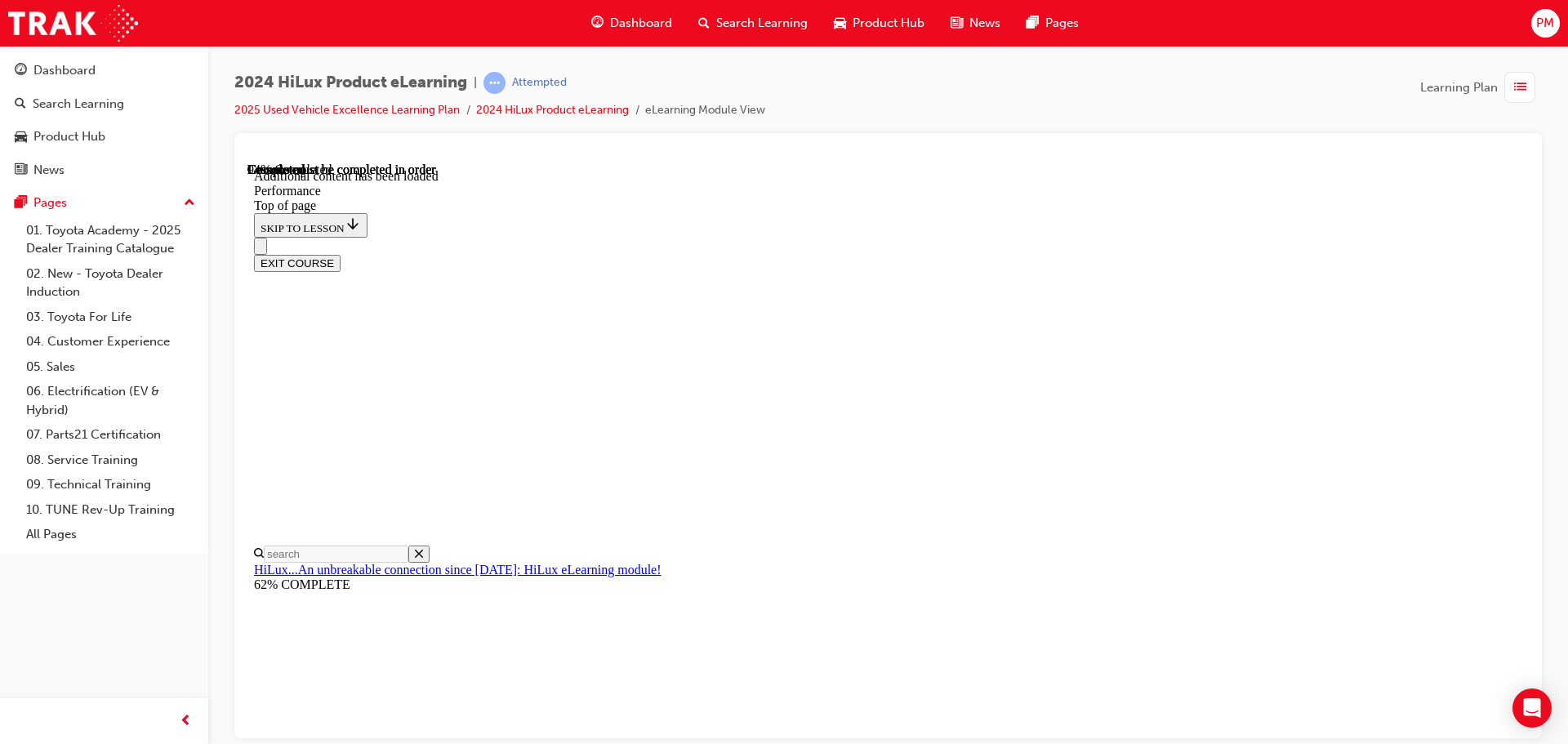
scroll to position [11509, 0]
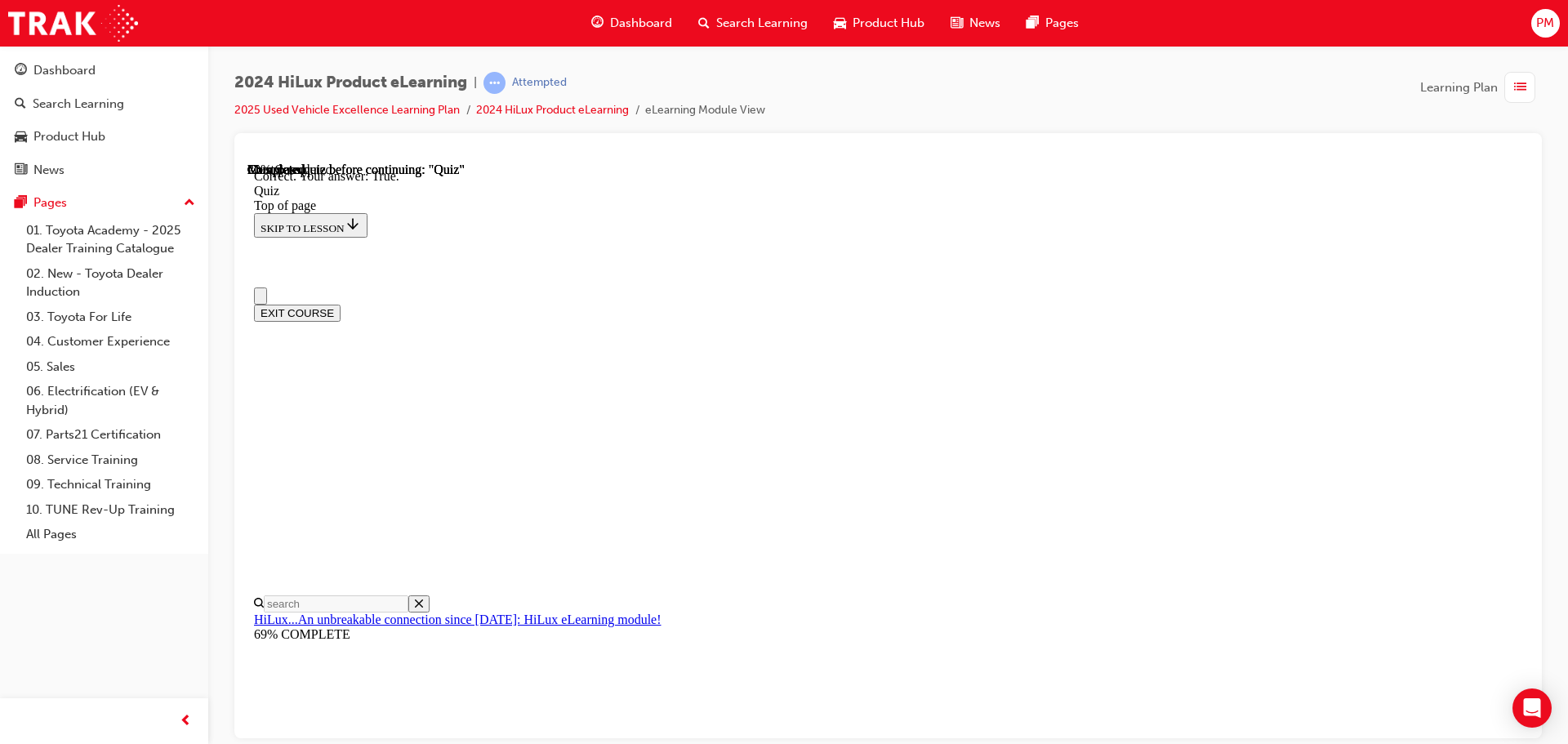
scroll to position [218, 0]
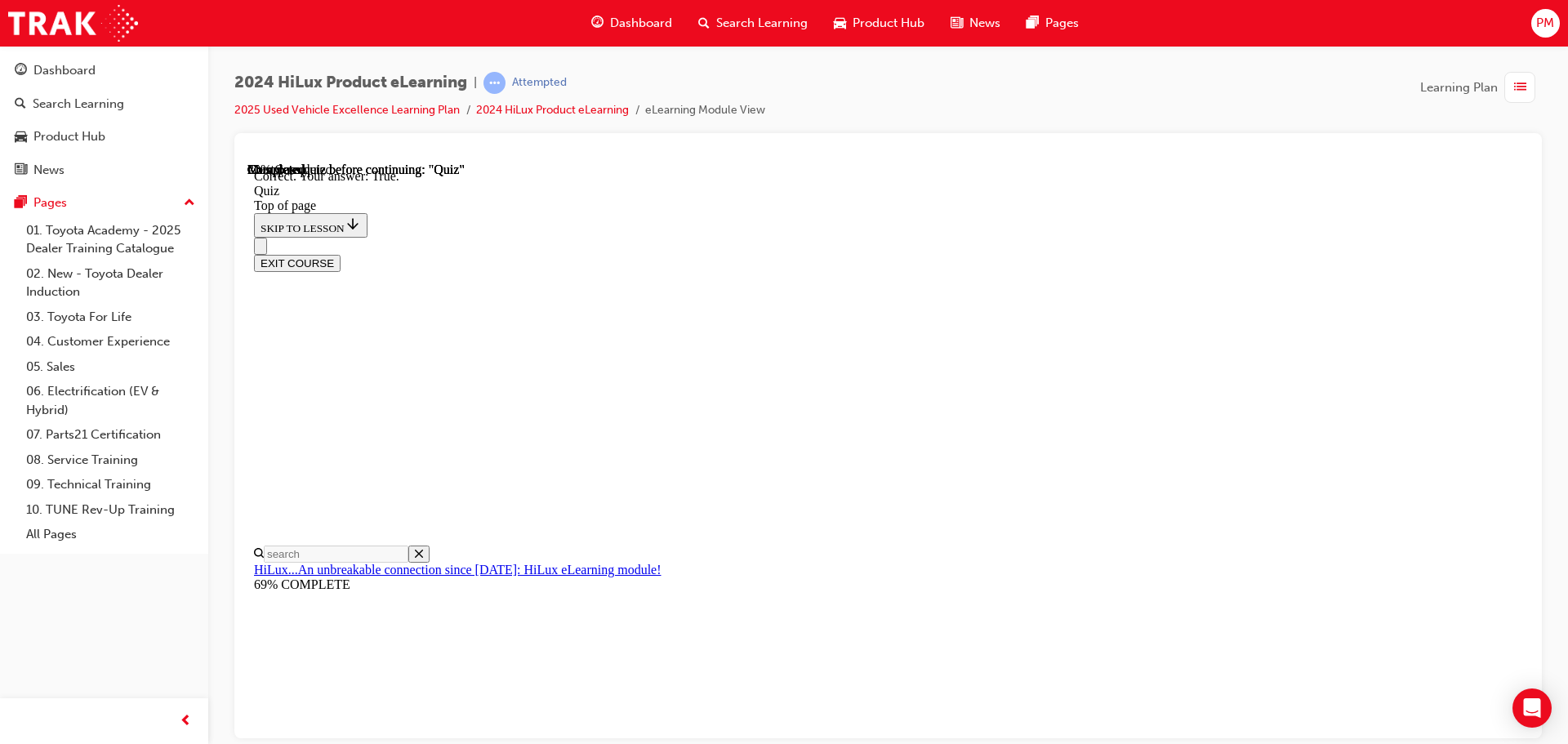
drag, startPoint x: 738, startPoint y: 461, endPoint x: 775, endPoint y: 519, distance: 68.8
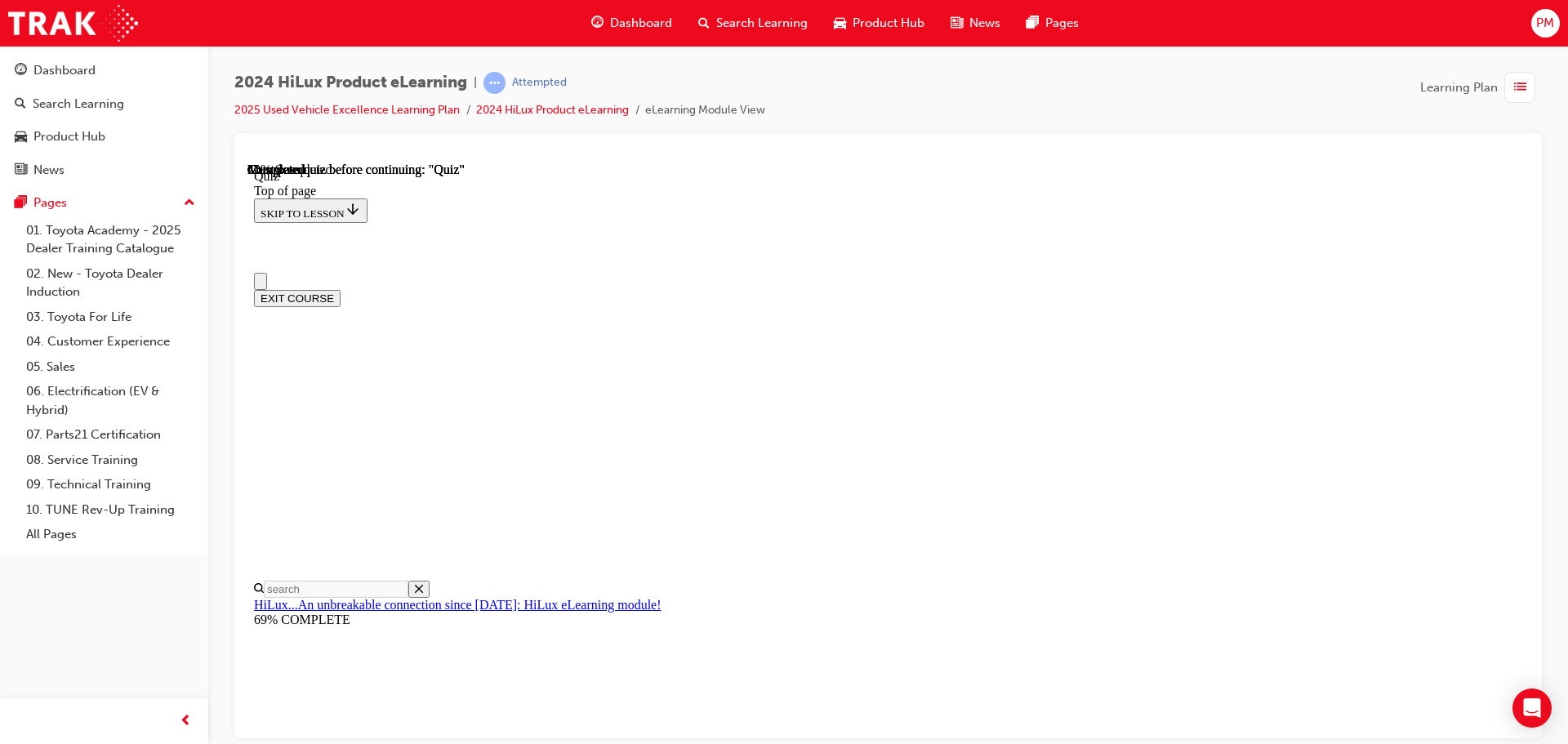
scroll to position [218, 0]
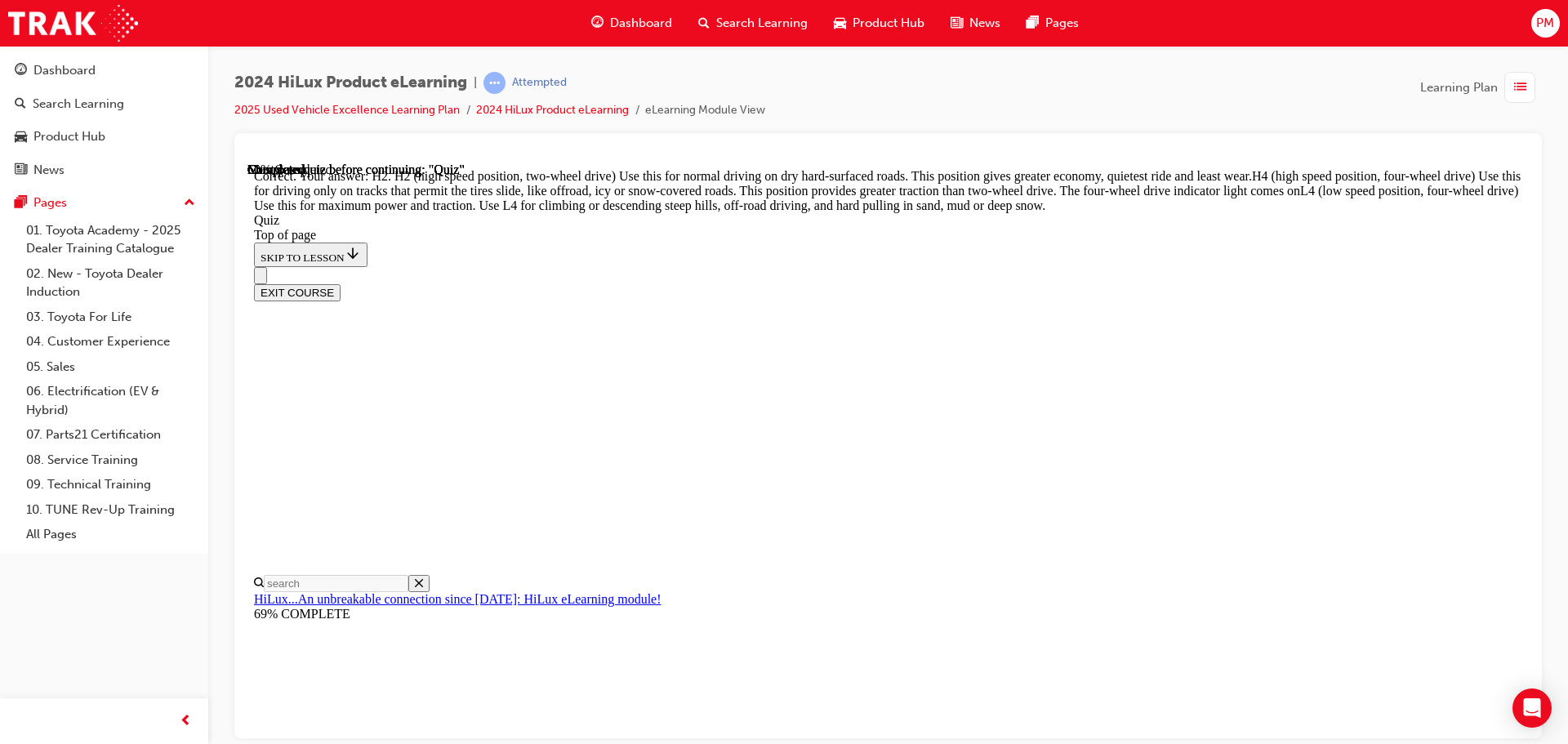
scroll to position [584, 0]
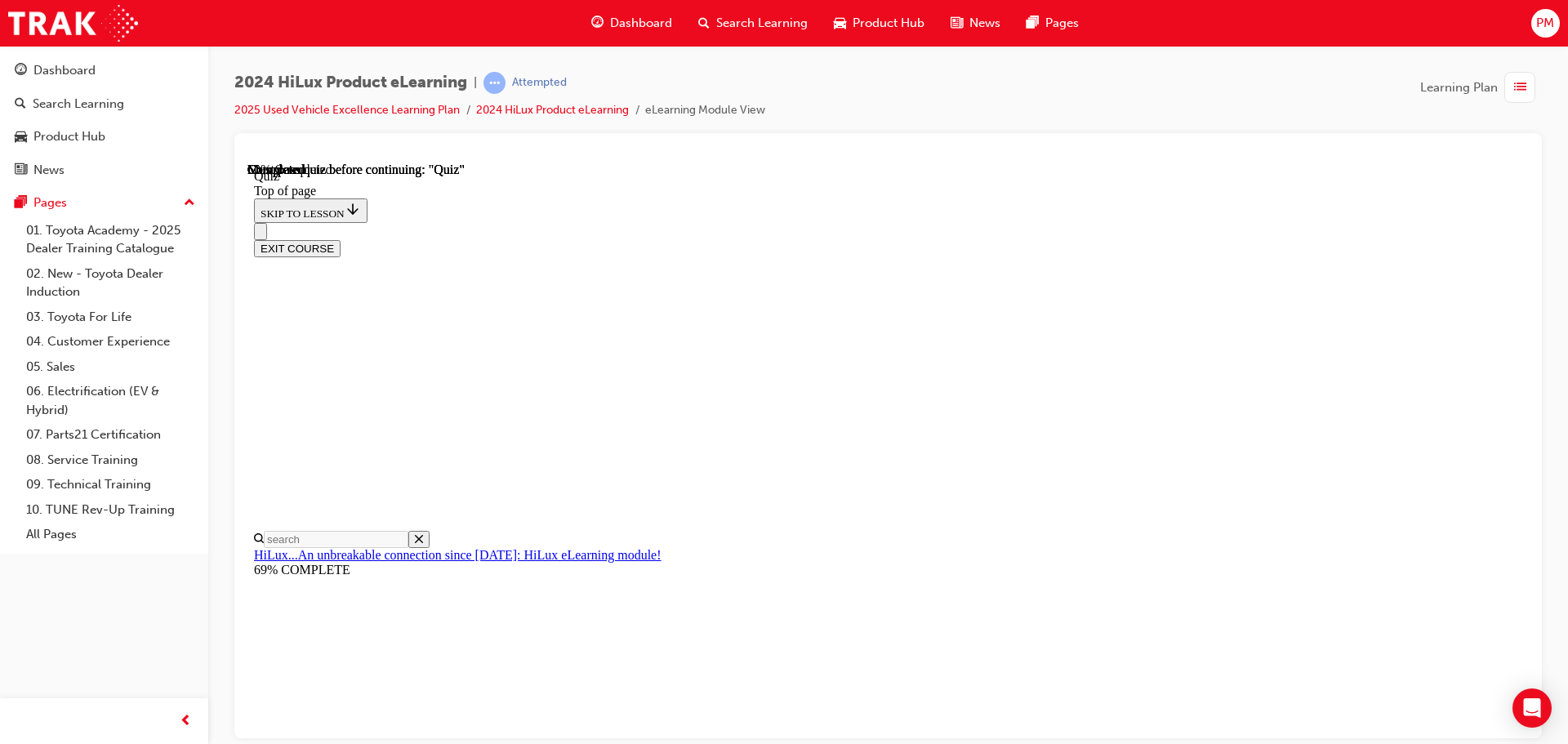
scroll to position [299, 0]
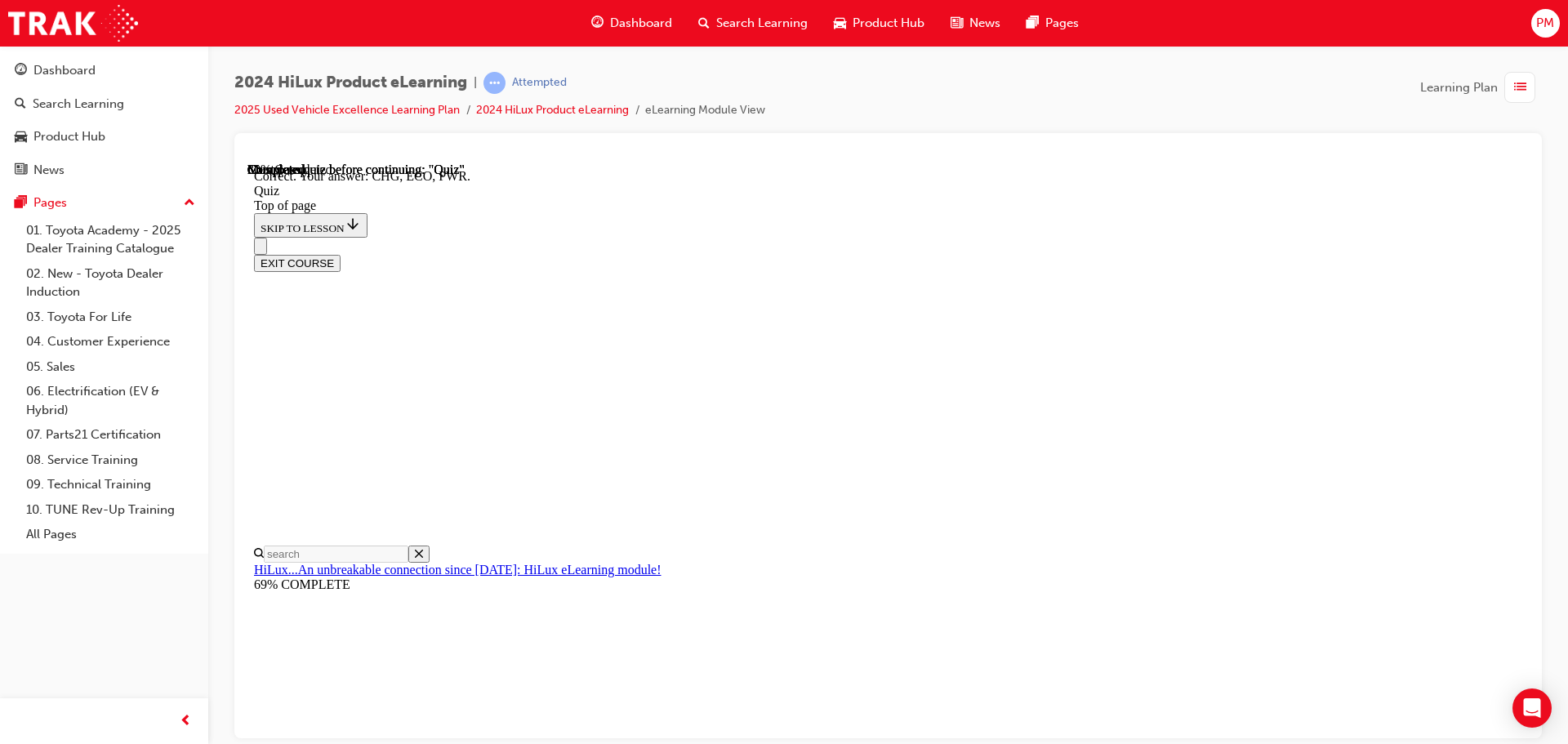
scroll to position [536, 0]
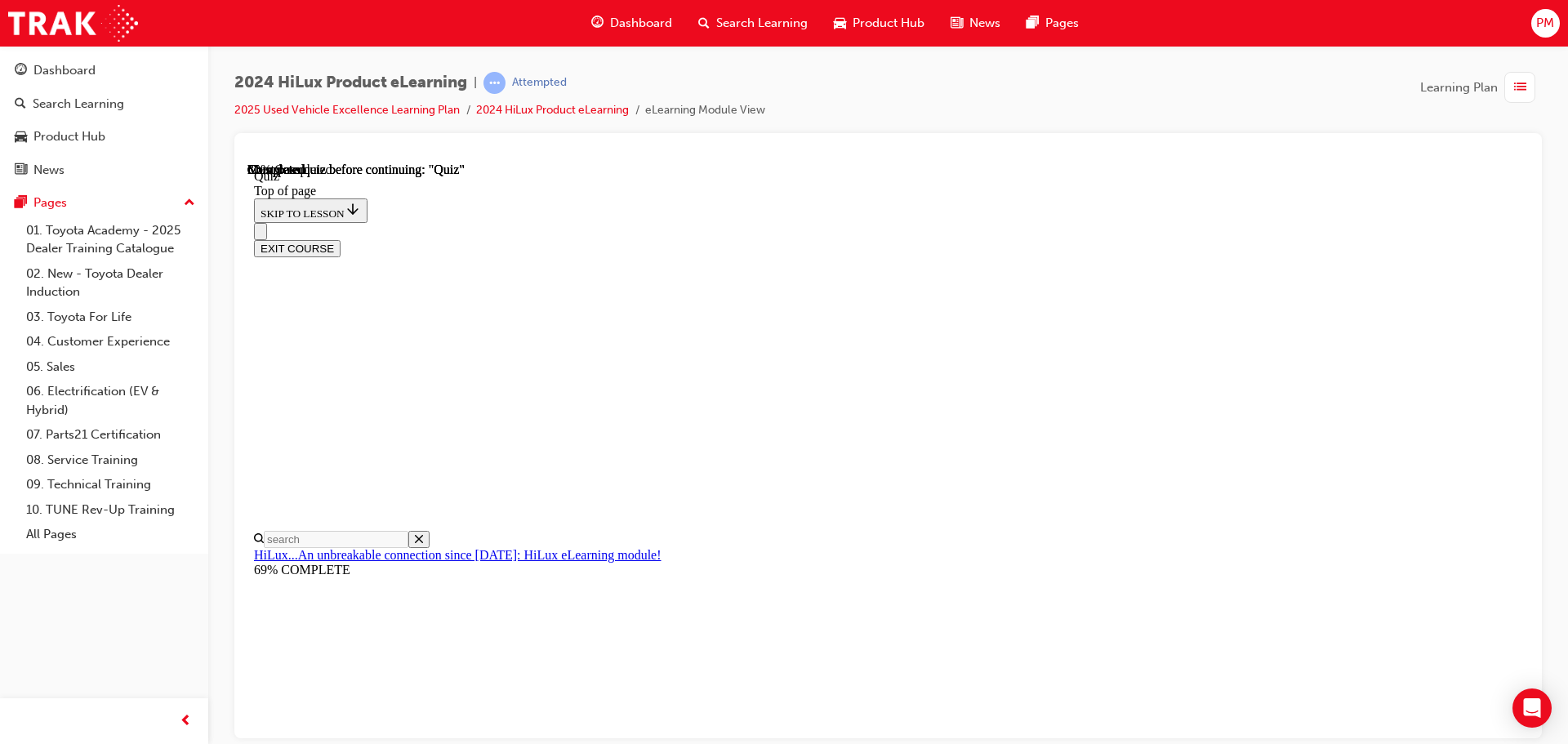
scroll to position [218, 0]
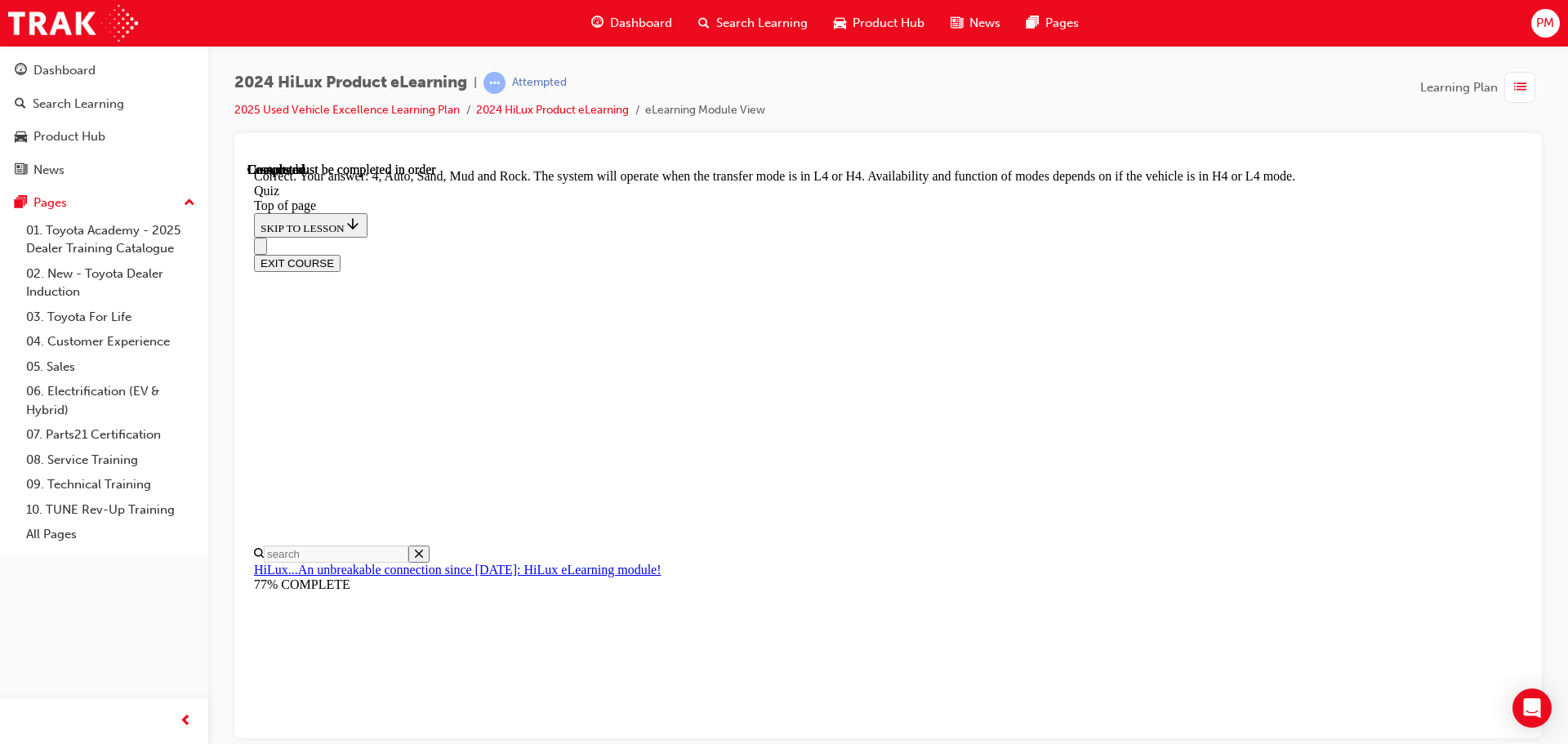
scroll to position [448, 0]
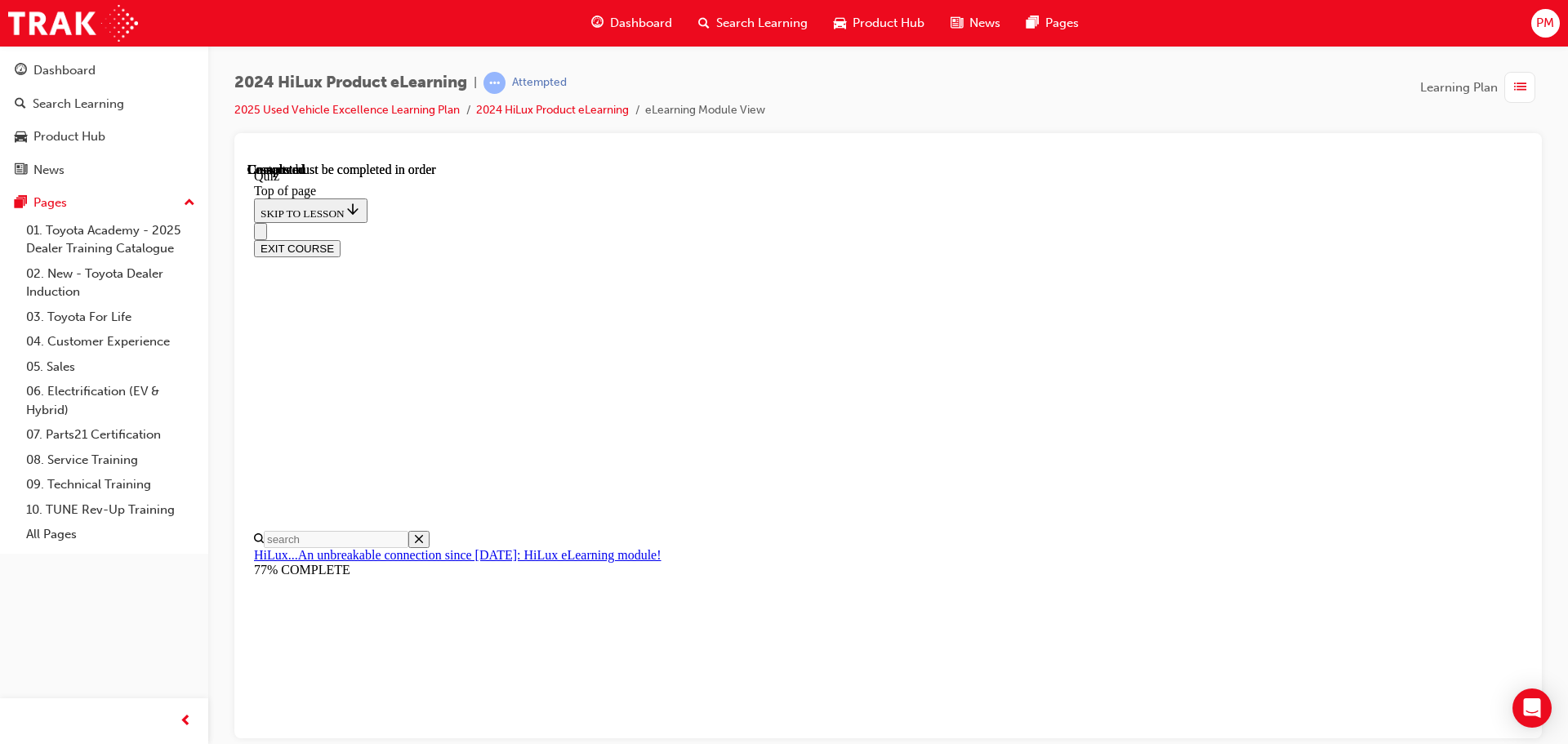
scroll to position [308, 0]
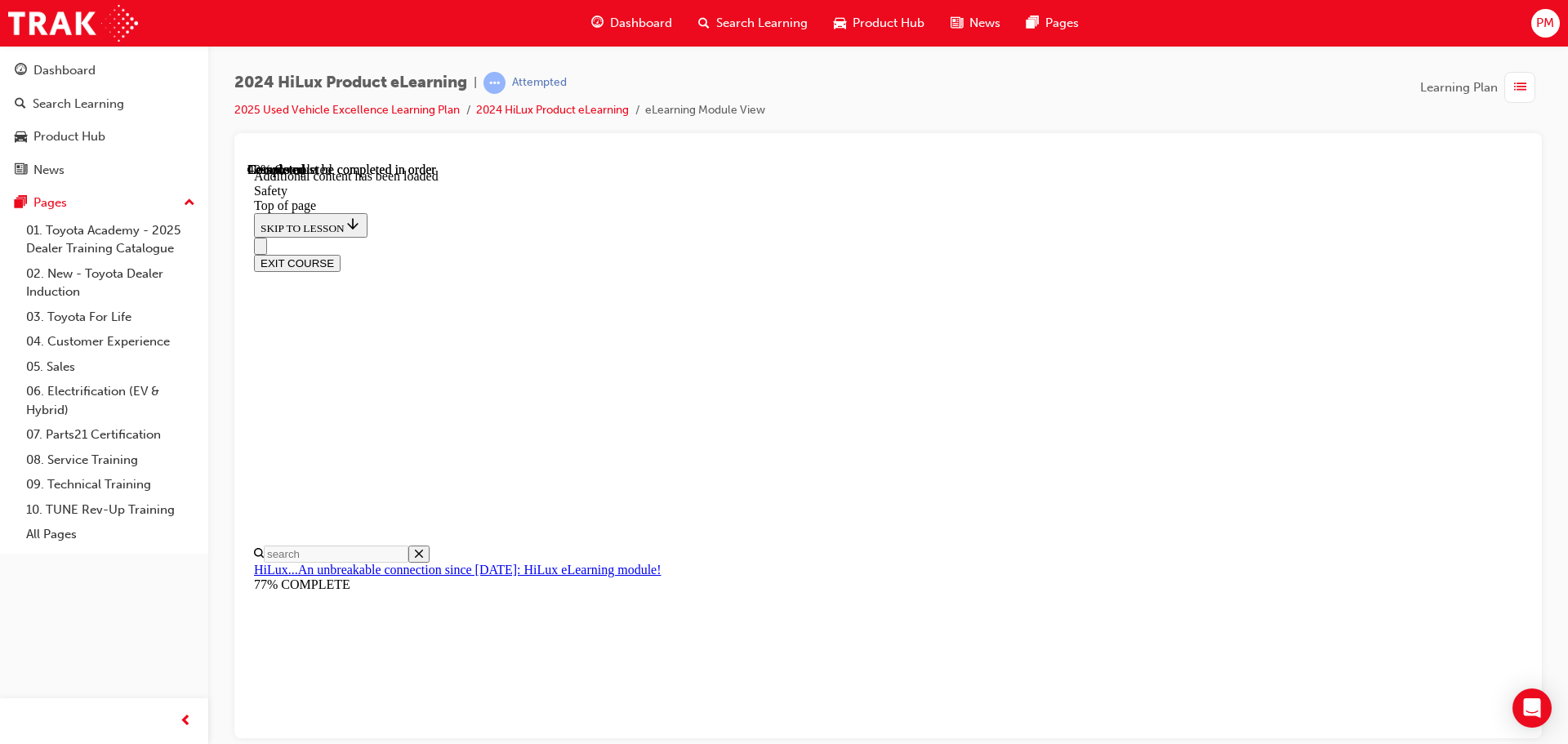
scroll to position [868, 0]
drag, startPoint x: 1267, startPoint y: 358, endPoint x: 1273, endPoint y: 411, distance: 53.3
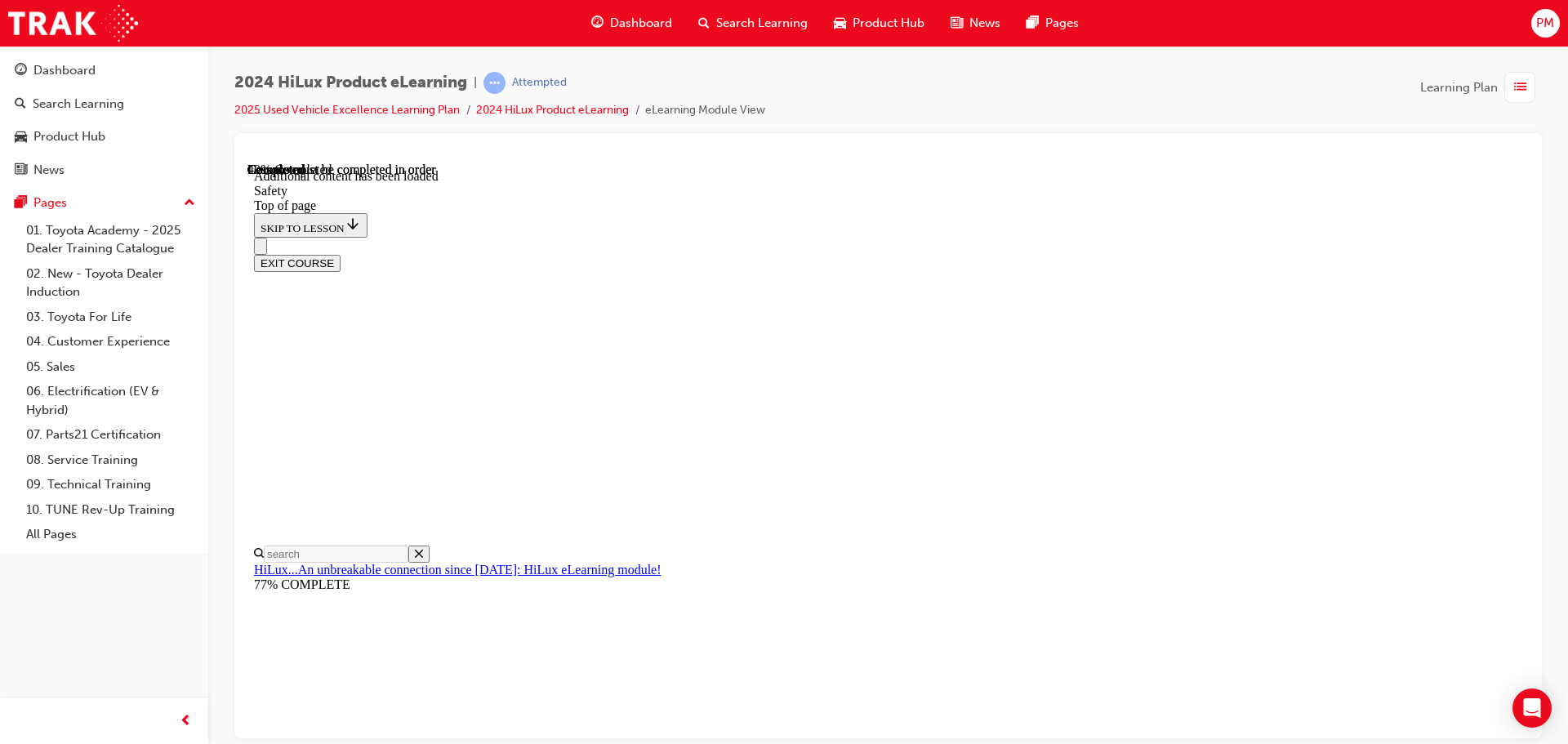
scroll to position [2102, 0]
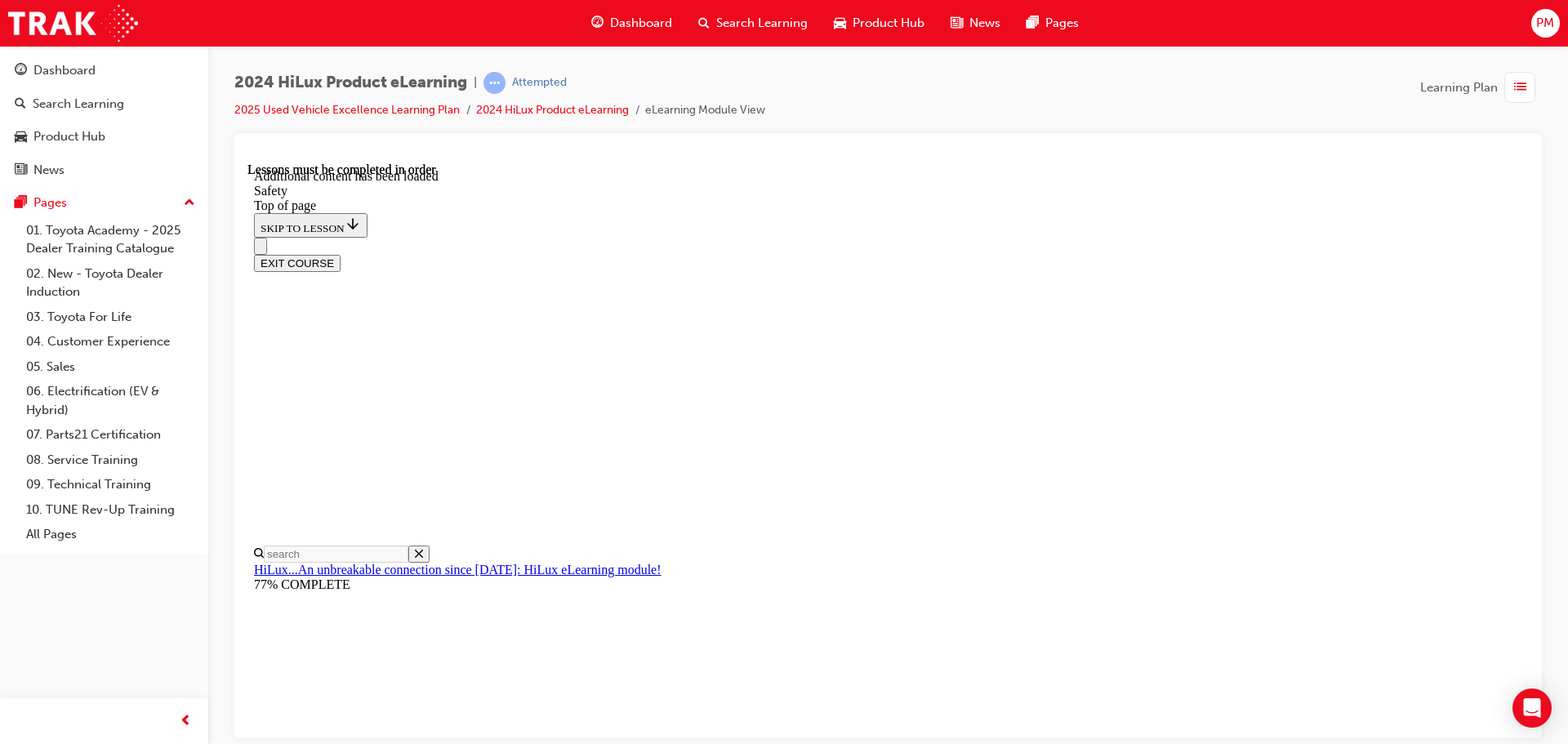
drag, startPoint x: 1072, startPoint y: 476, endPoint x: 1062, endPoint y: 449, distance: 28.8
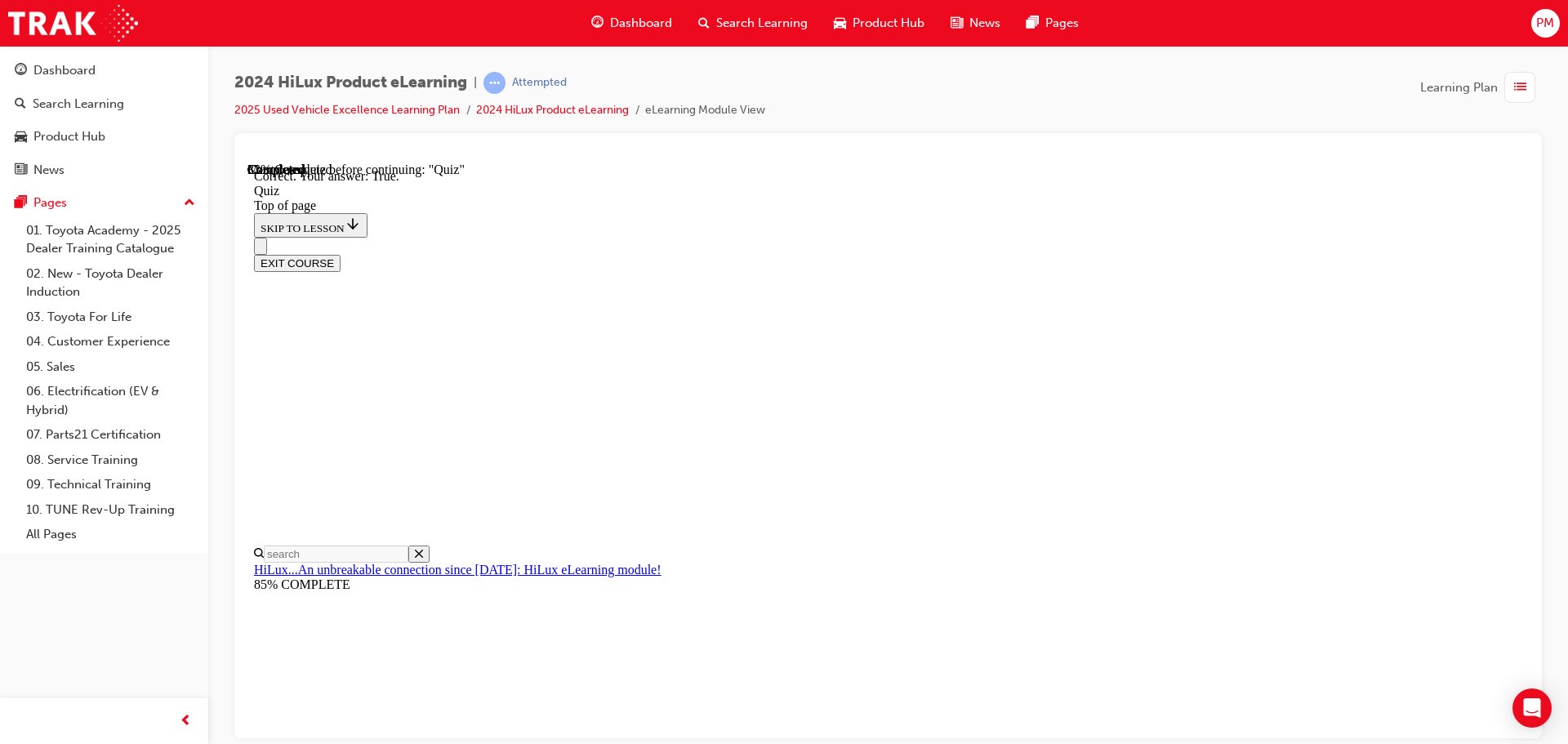
scroll to position [199, 0]
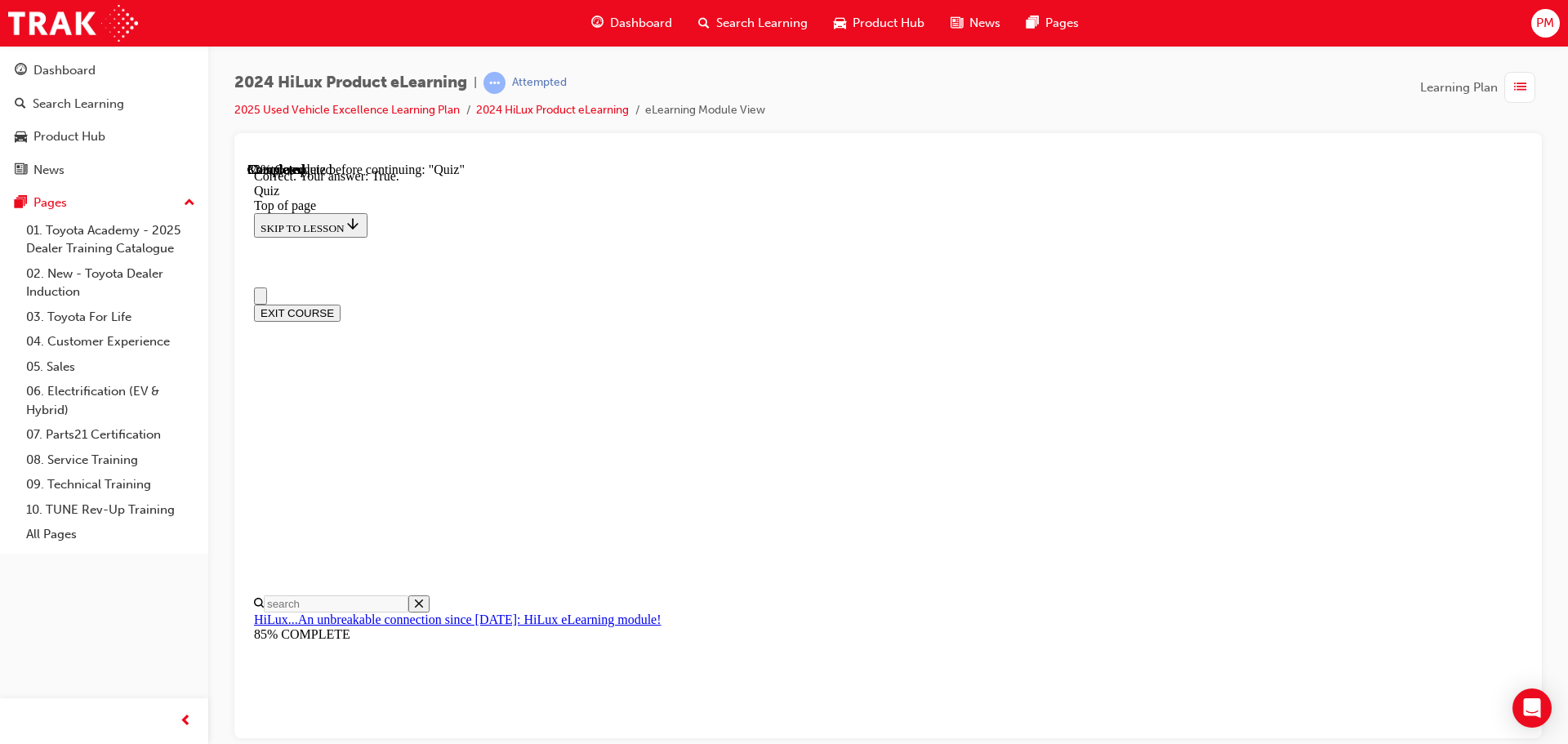
scroll to position [213, 0]
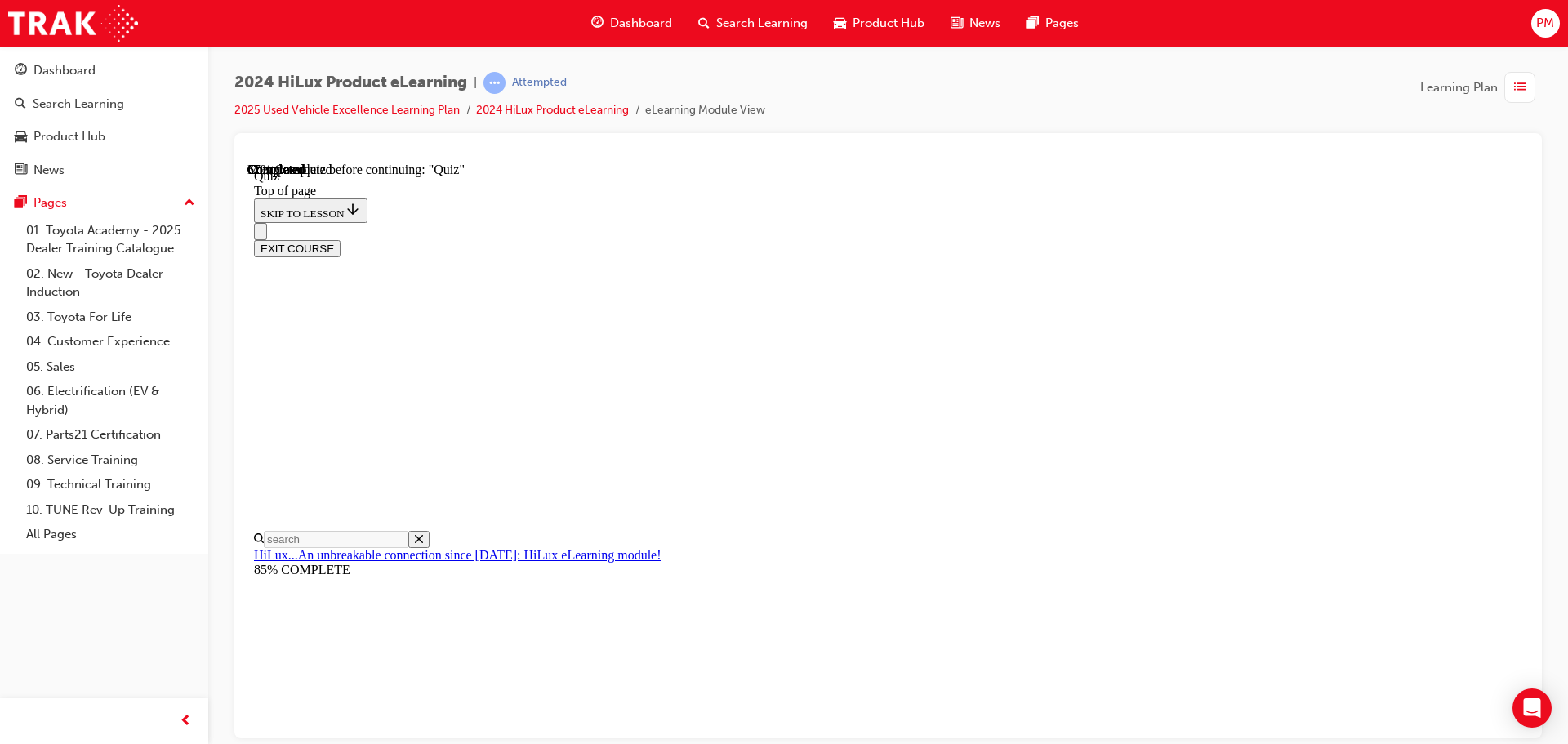
scroll to position [214, 0]
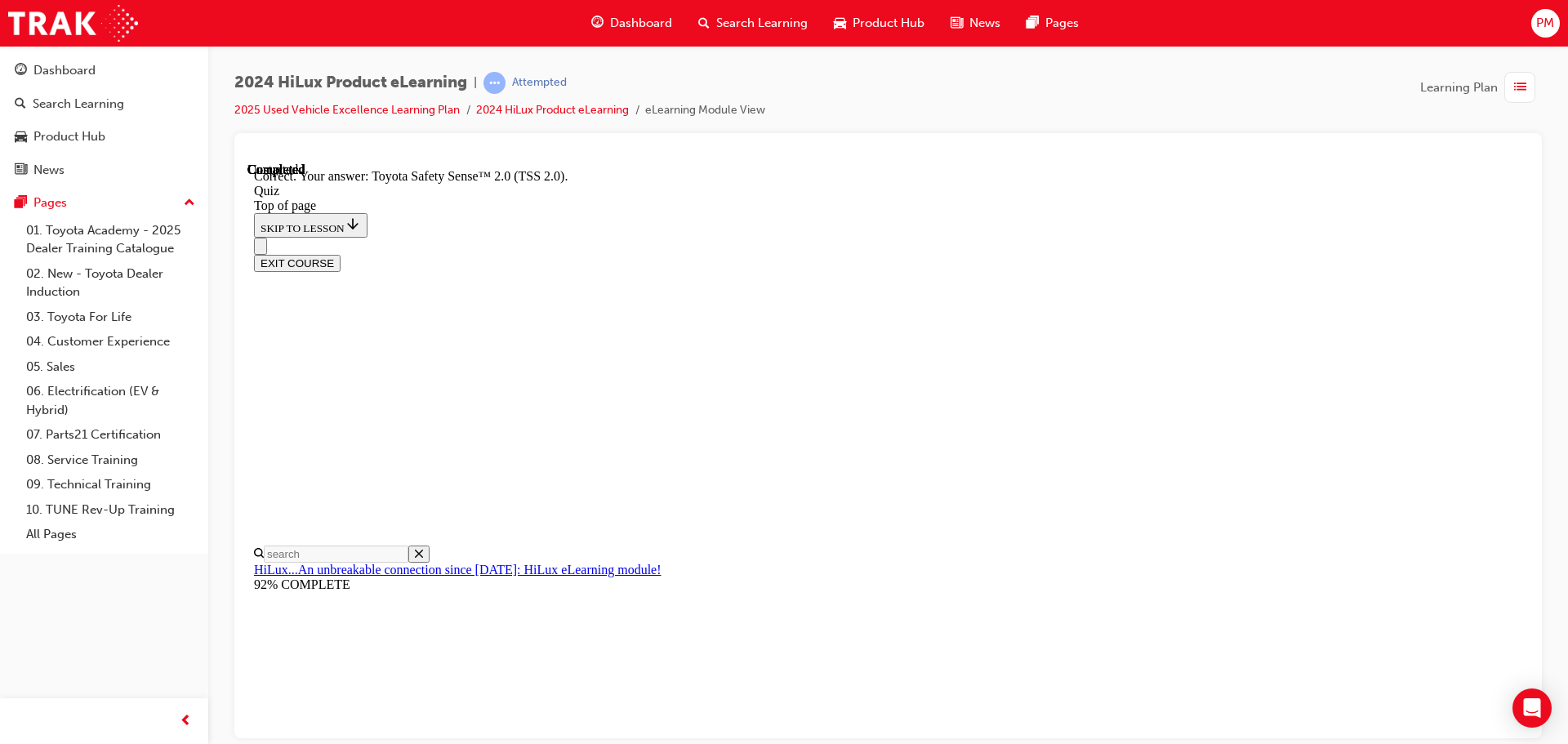
scroll to position [266, 0]
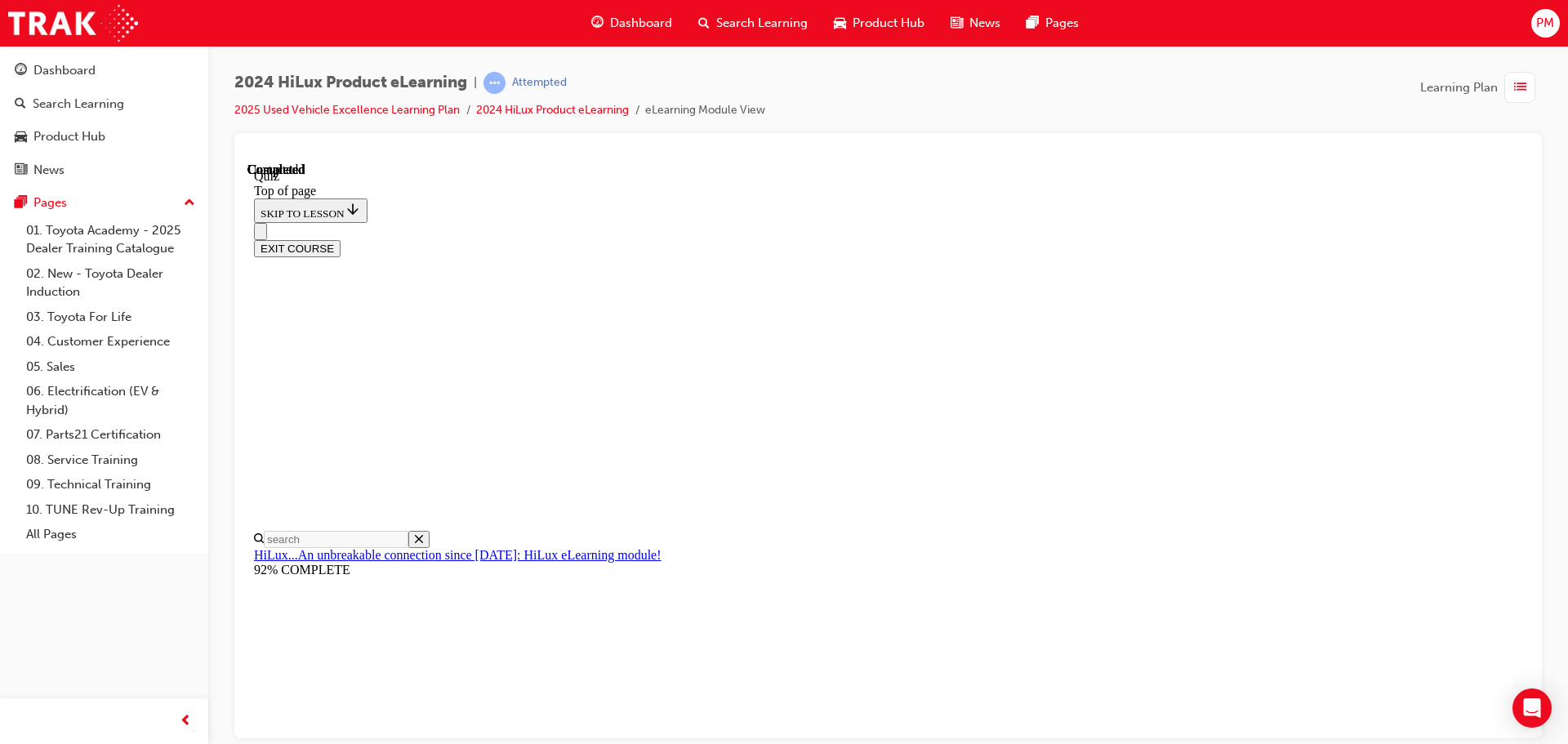
scroll to position [308, 0]
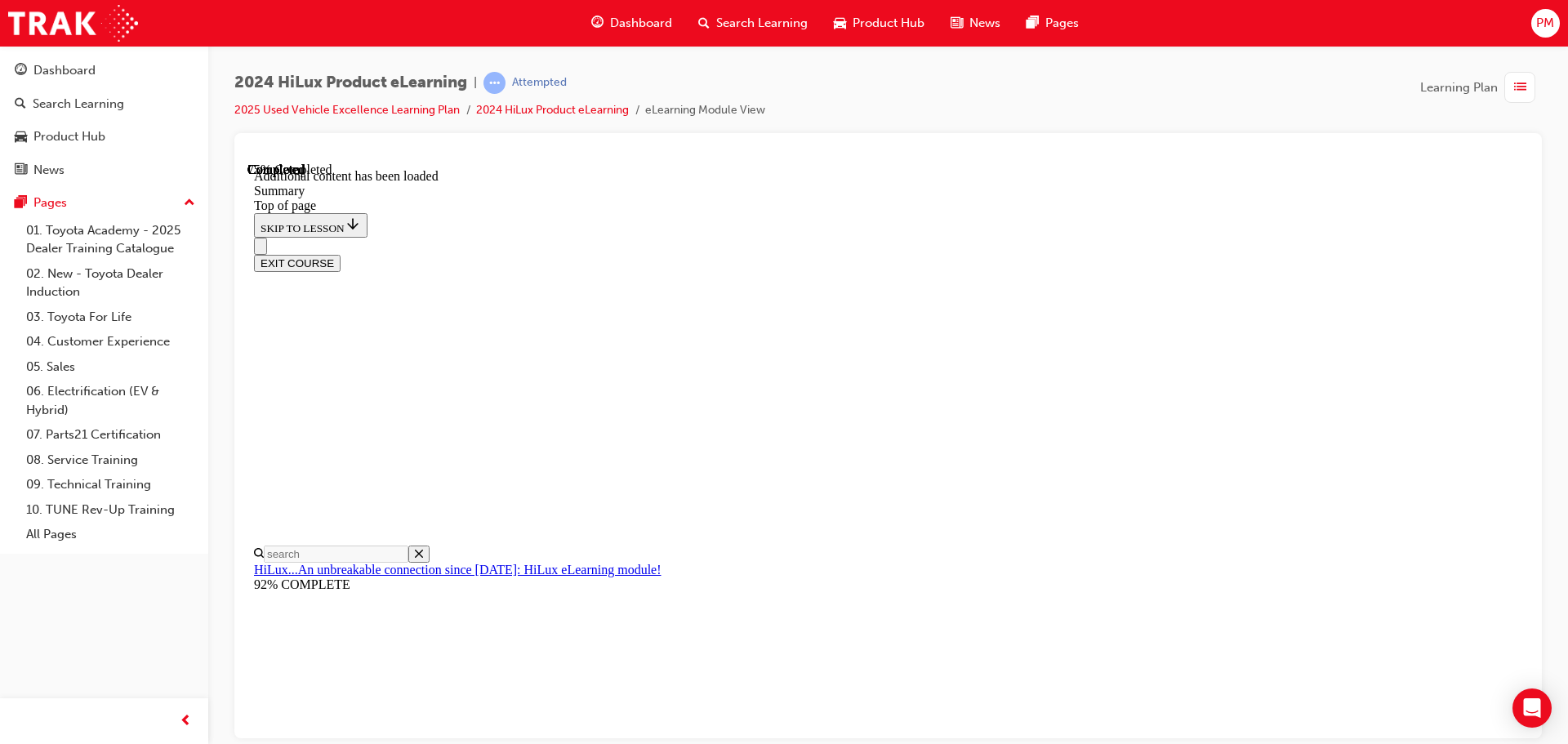
scroll to position [1628, 0]
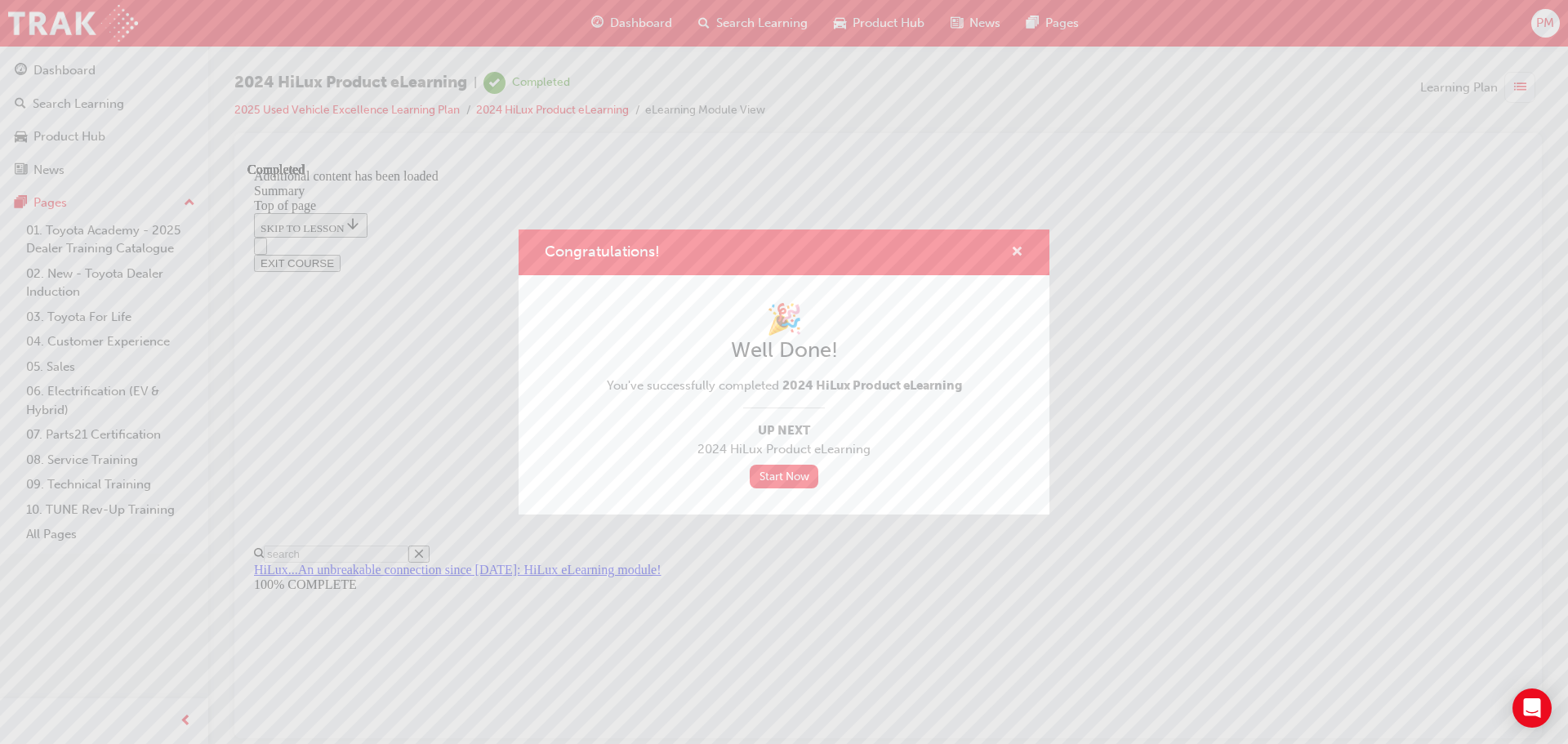
click at [1016, 246] on span "cross-icon" at bounding box center [1016, 253] width 12 height 15
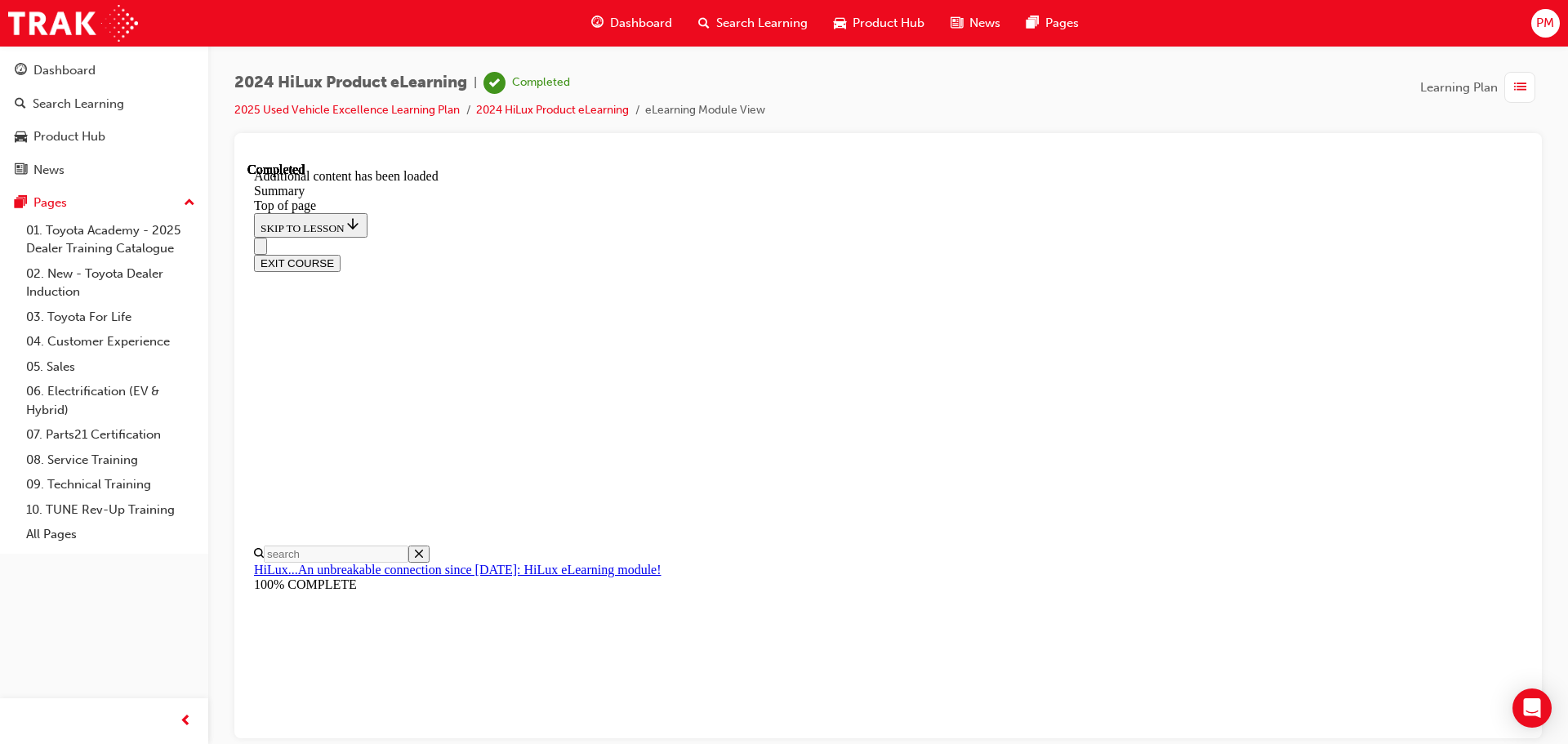
click at [340, 254] on button "EXIT COURSE" at bounding box center [298, 262] width 87 height 18
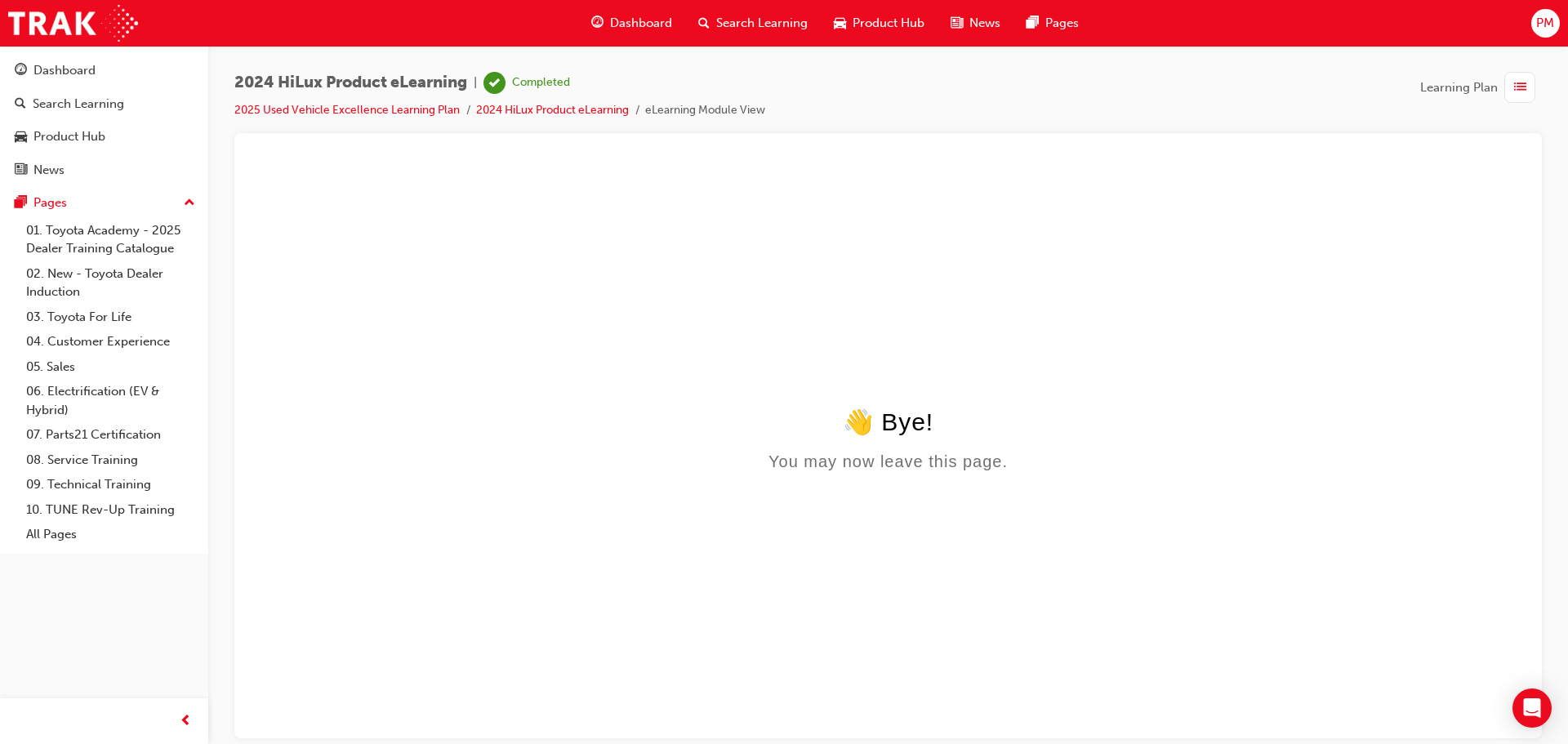
scroll to position [0, 0]
click at [71, 62] on div "Dashboard" at bounding box center [64, 70] width 62 height 18
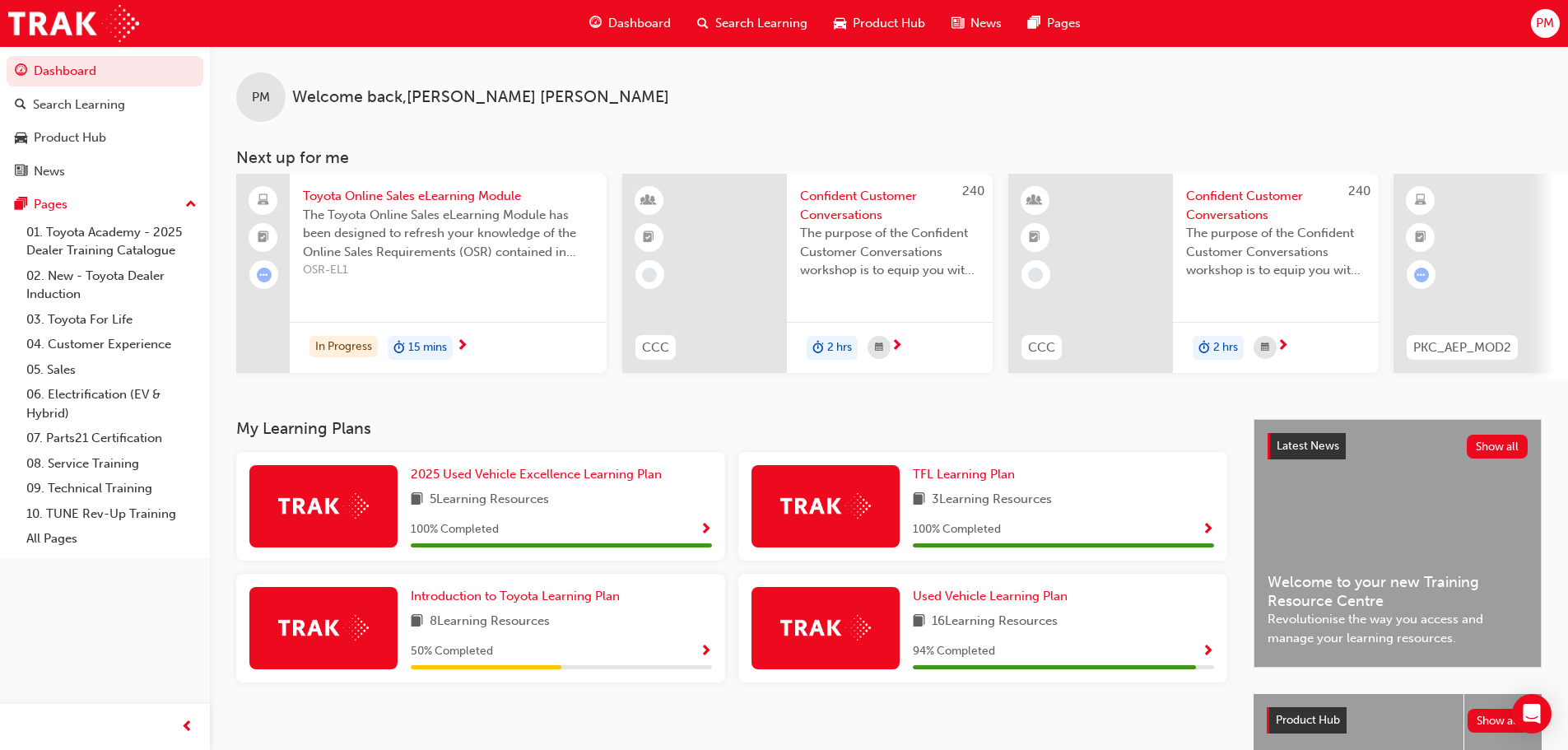
click at [708, 653] on span "Show Progress" at bounding box center [705, 652] width 12 height 15
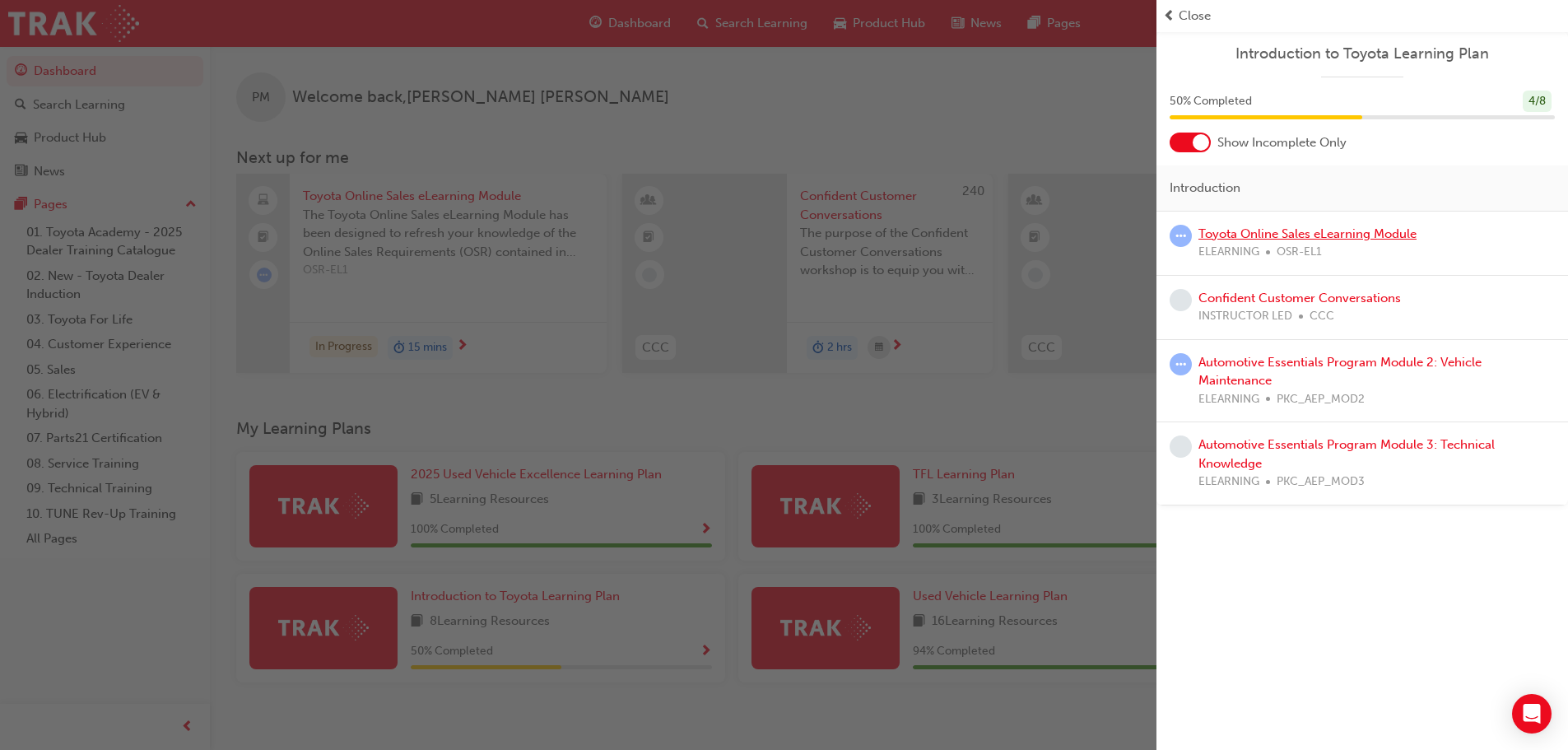
click at [1327, 230] on link "Toyota Online Sales eLearning Module" at bounding box center [1307, 234] width 218 height 15
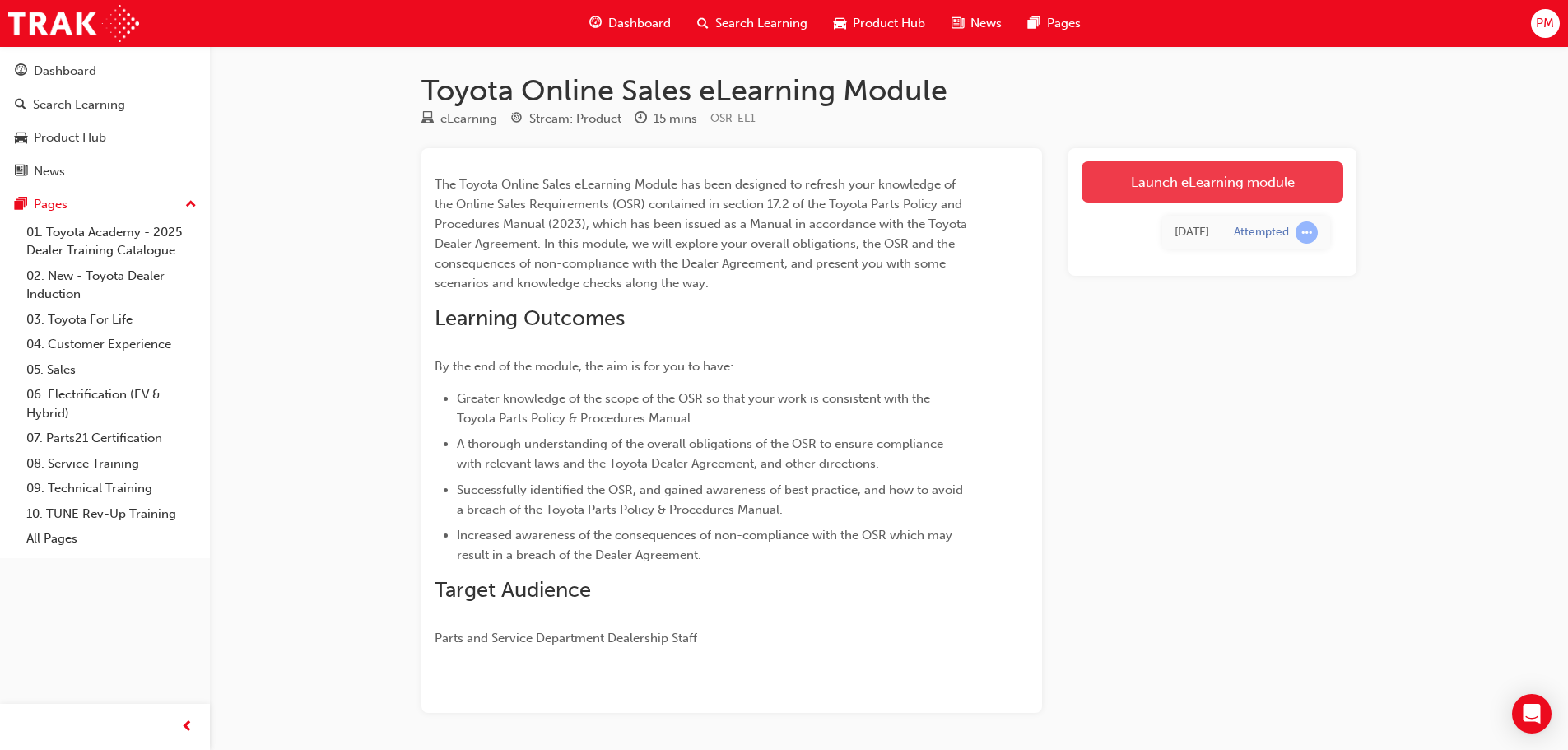
click at [1207, 180] on link "Launch eLearning module" at bounding box center [1212, 182] width 262 height 41
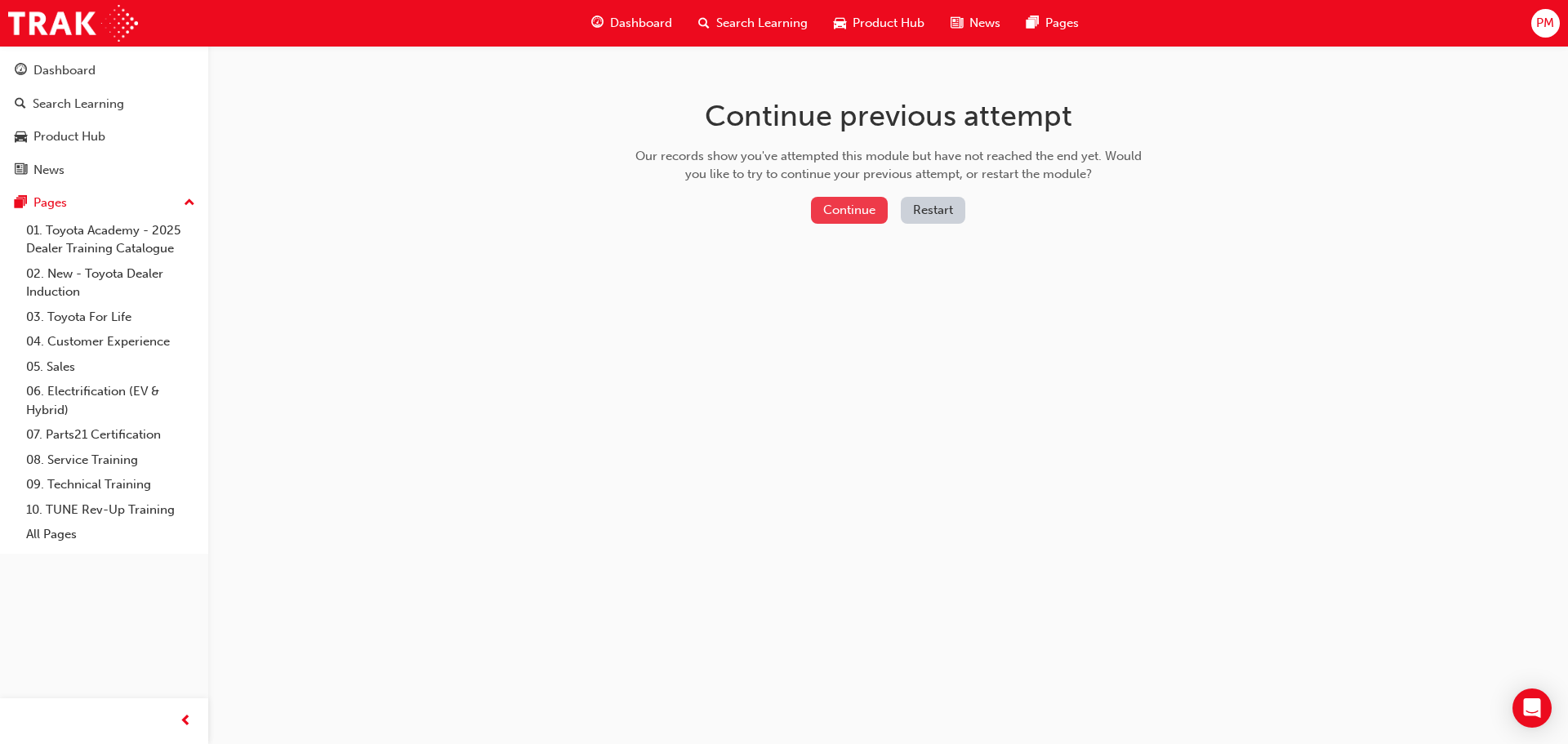
click at [853, 202] on button "Continue" at bounding box center [849, 210] width 77 height 27
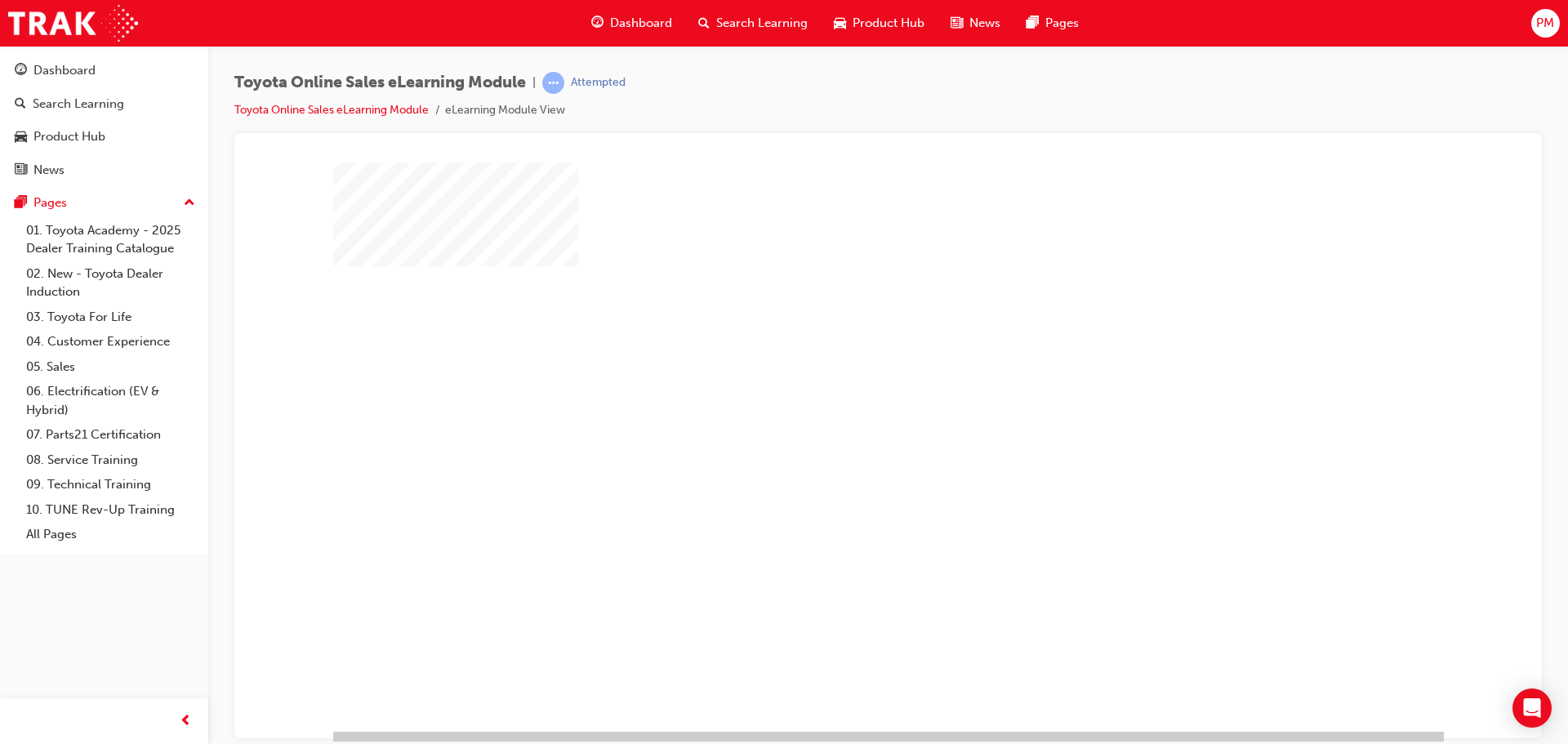
scroll to position [33, 0]
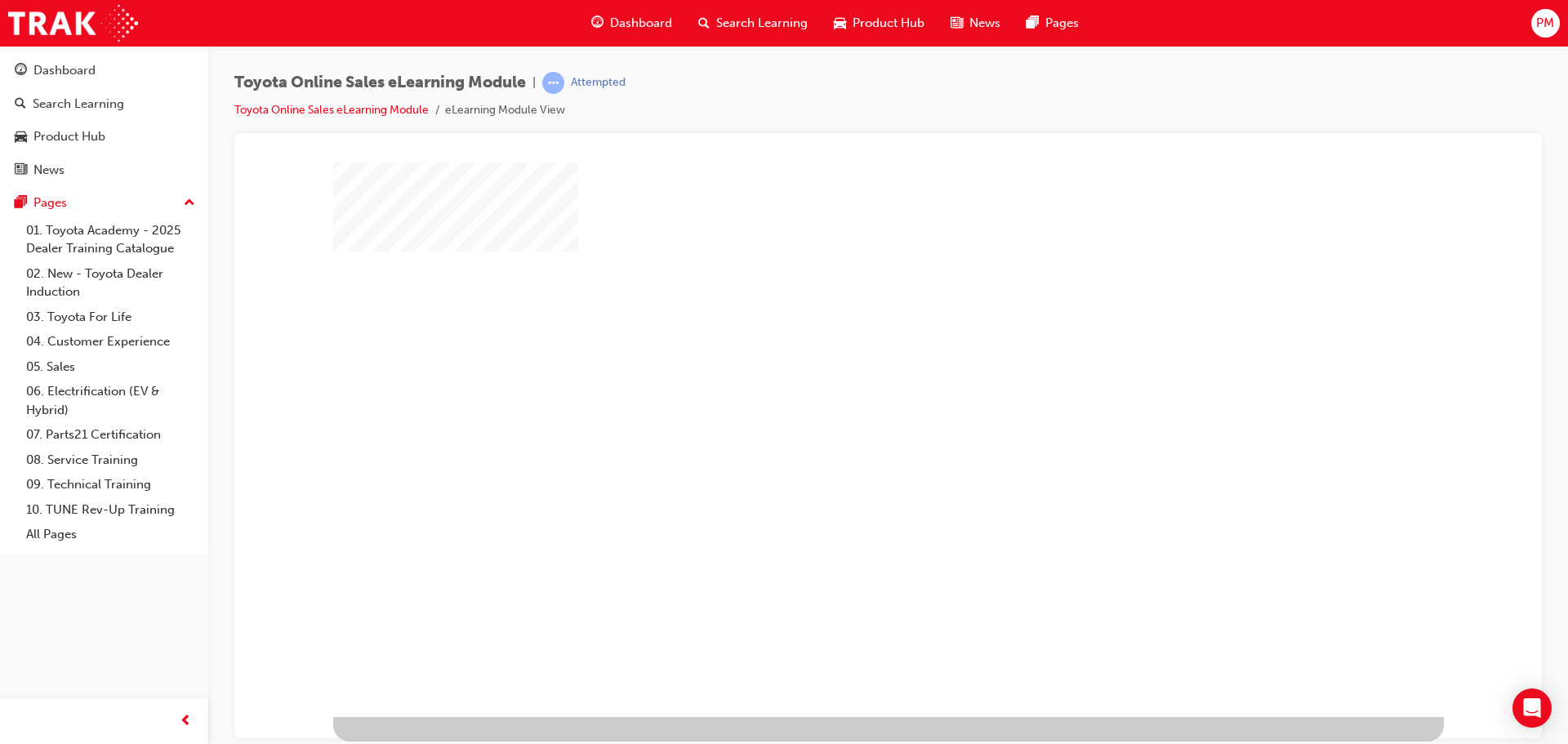
click at [841, 371] on div "play" at bounding box center [841, 371] width 0 height 0
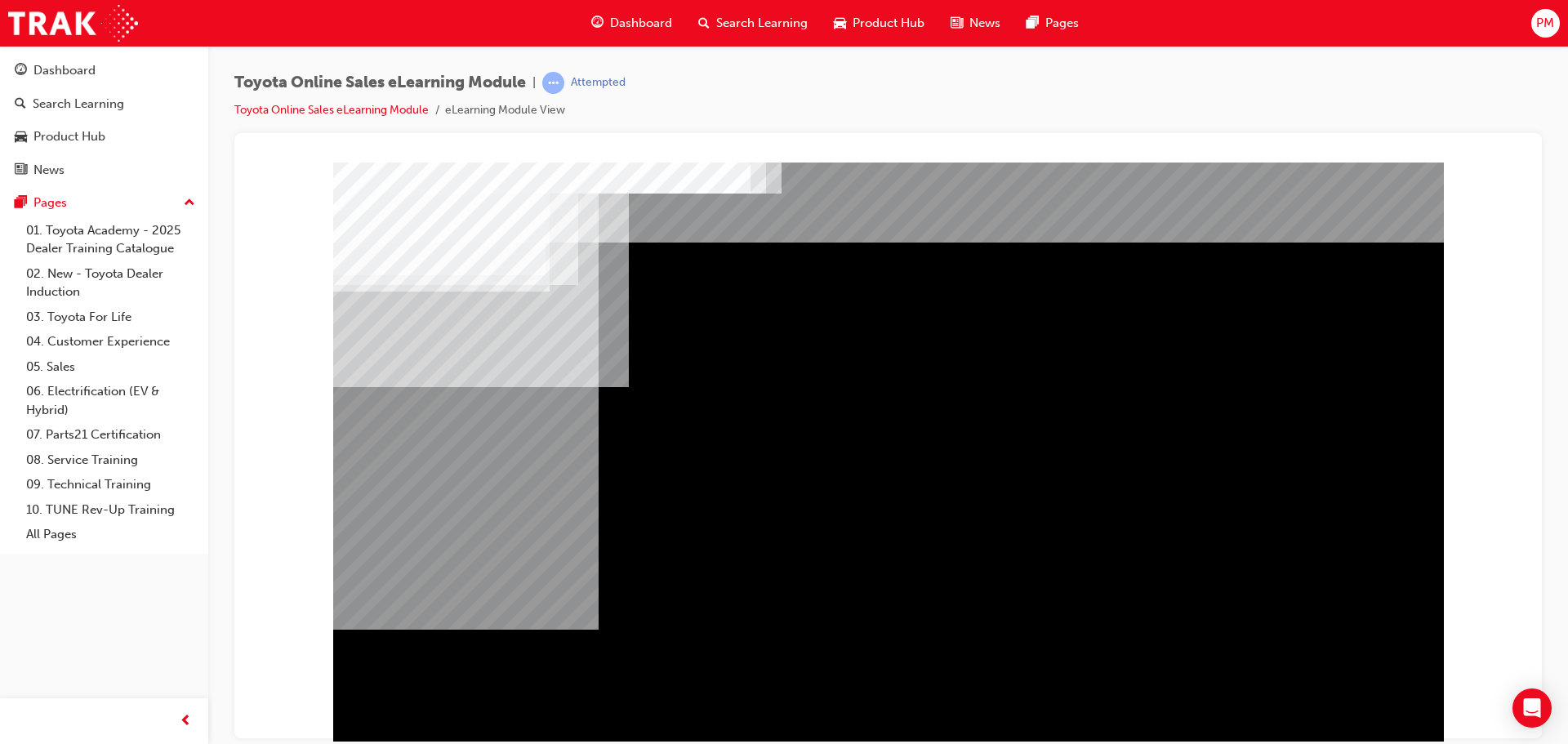
drag, startPoint x: 1330, startPoint y: 686, endPoint x: 1332, endPoint y: 697, distance: 11.2
click at [1330, 689] on div "Navigation" at bounding box center [888, 456] width 1110 height 588
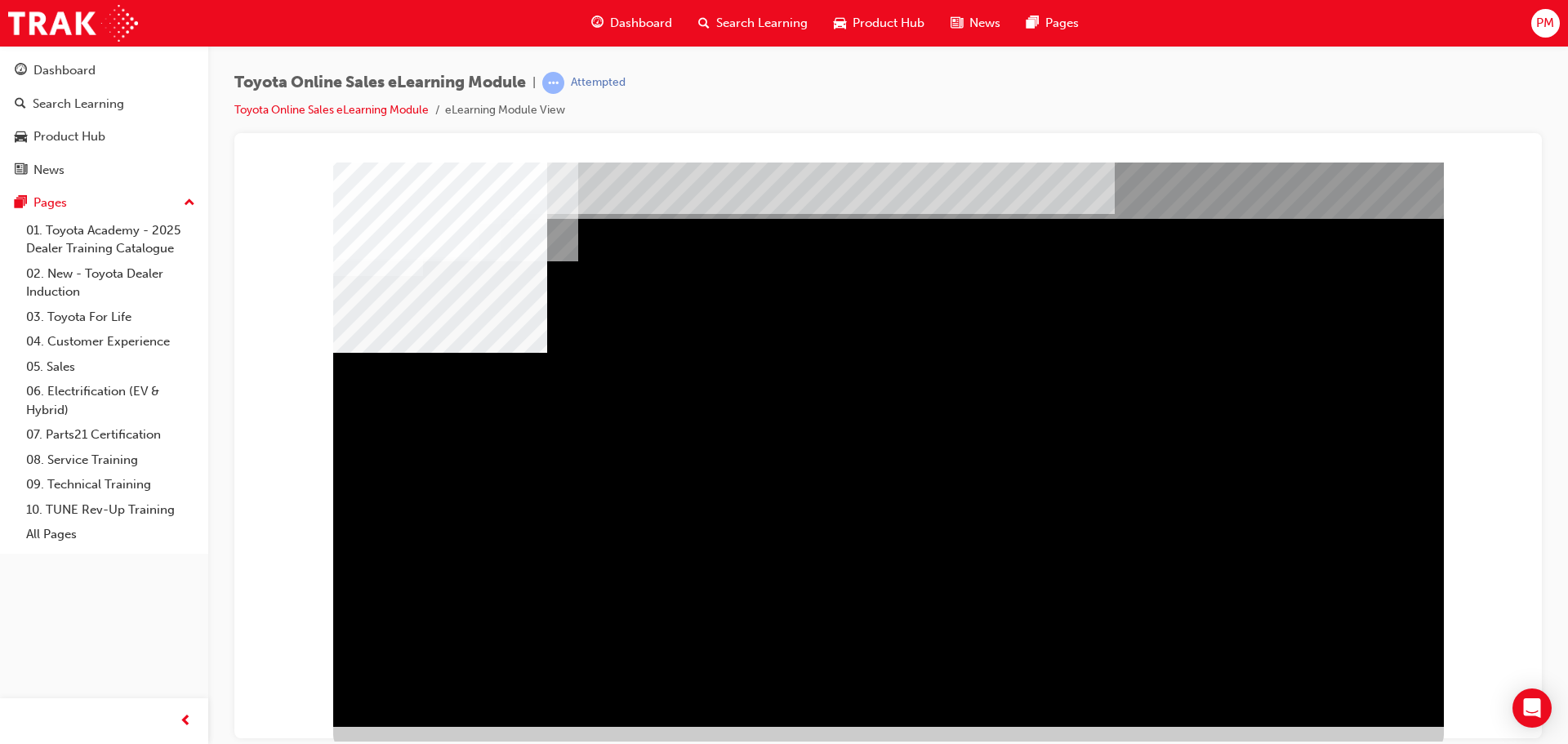
scroll to position [33, 0]
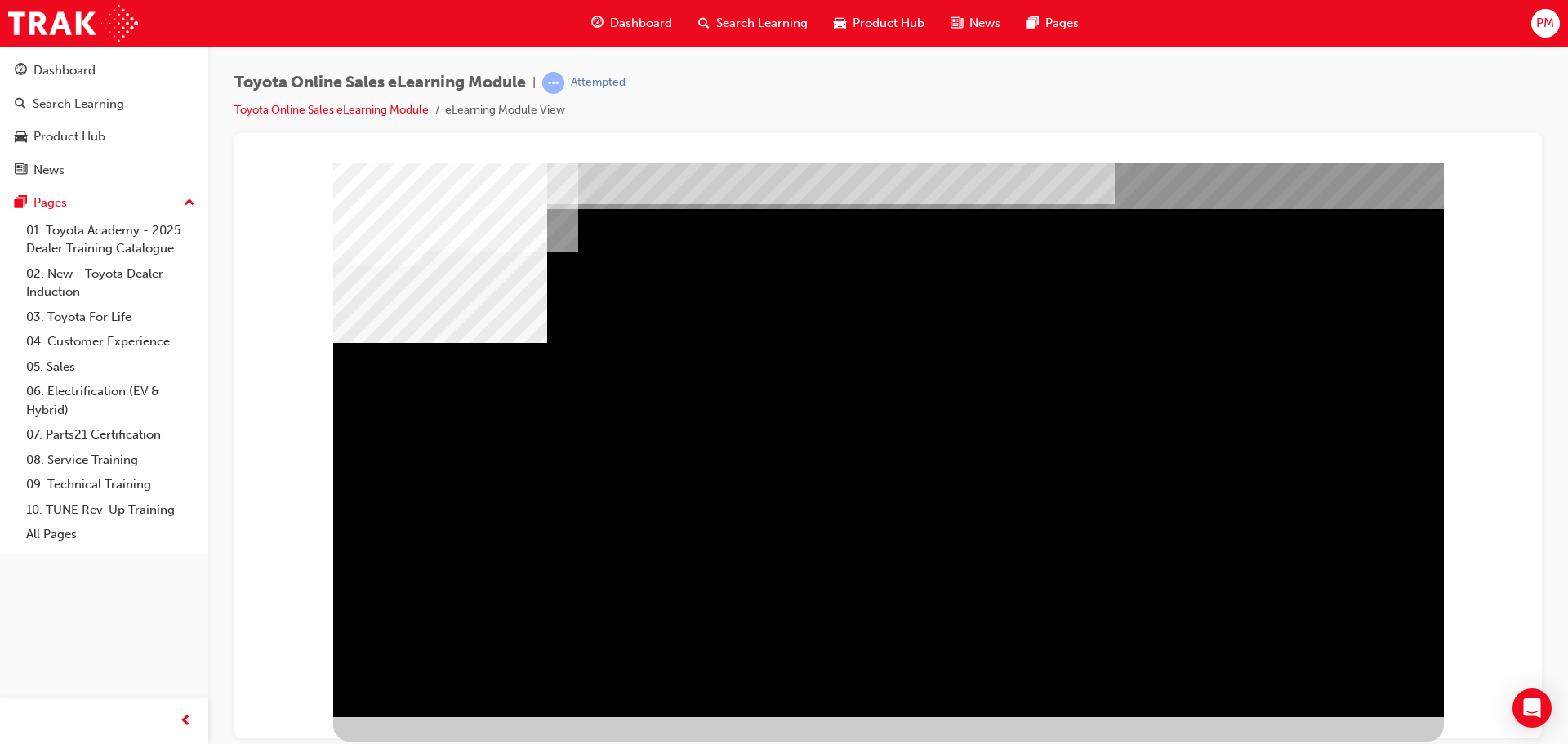
click at [666, 430] on div "multistate" at bounding box center [888, 422] width 1110 height 588
drag, startPoint x: 666, startPoint y: 430, endPoint x: 612, endPoint y: 444, distance: 55.8
click at [636, 437] on div "multistate" at bounding box center [888, 422] width 1110 height 588
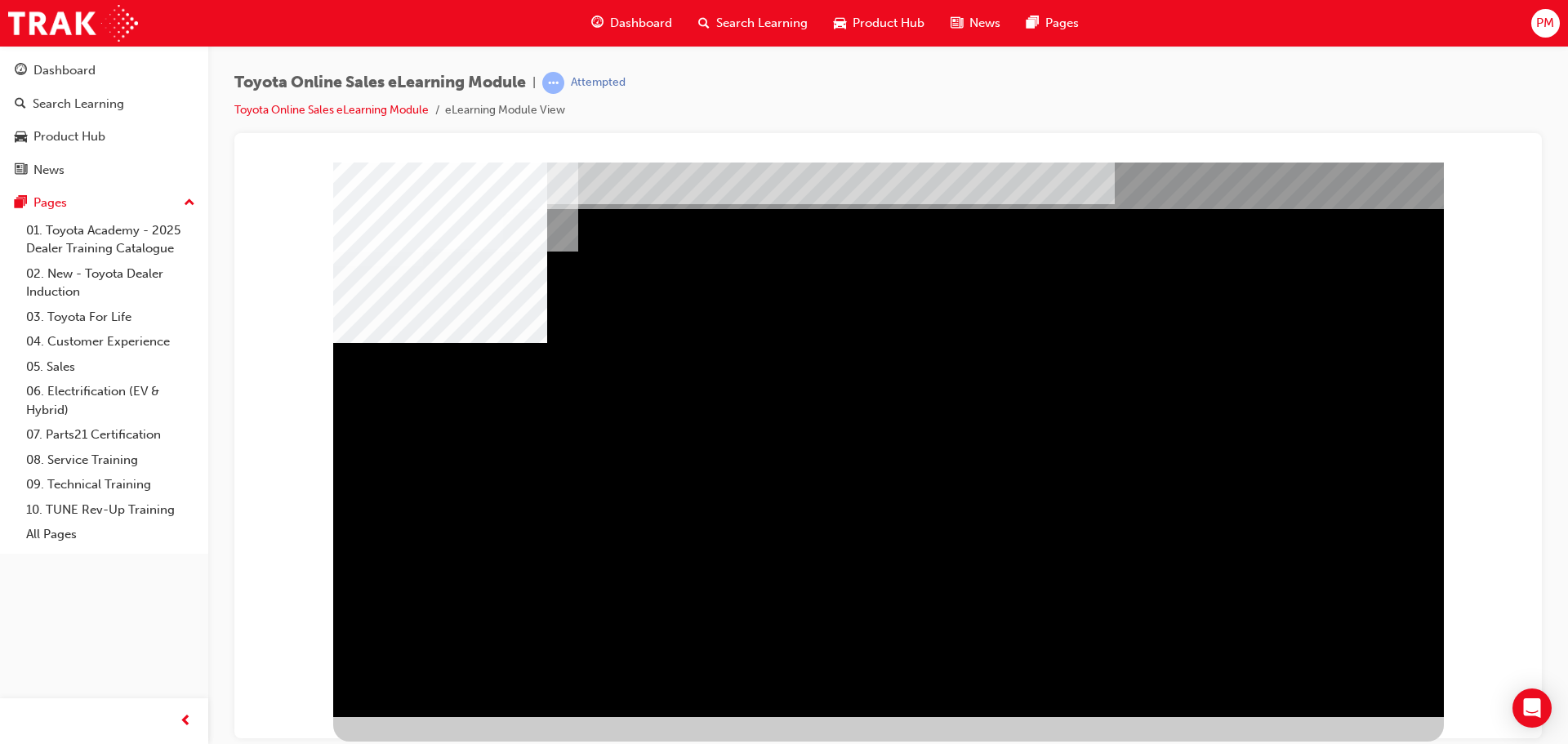
drag, startPoint x: 732, startPoint y: 462, endPoint x: 841, endPoint y: 474, distance: 109.7
drag, startPoint x: 1000, startPoint y: 476, endPoint x: 1159, endPoint y: 477, distance: 159.0
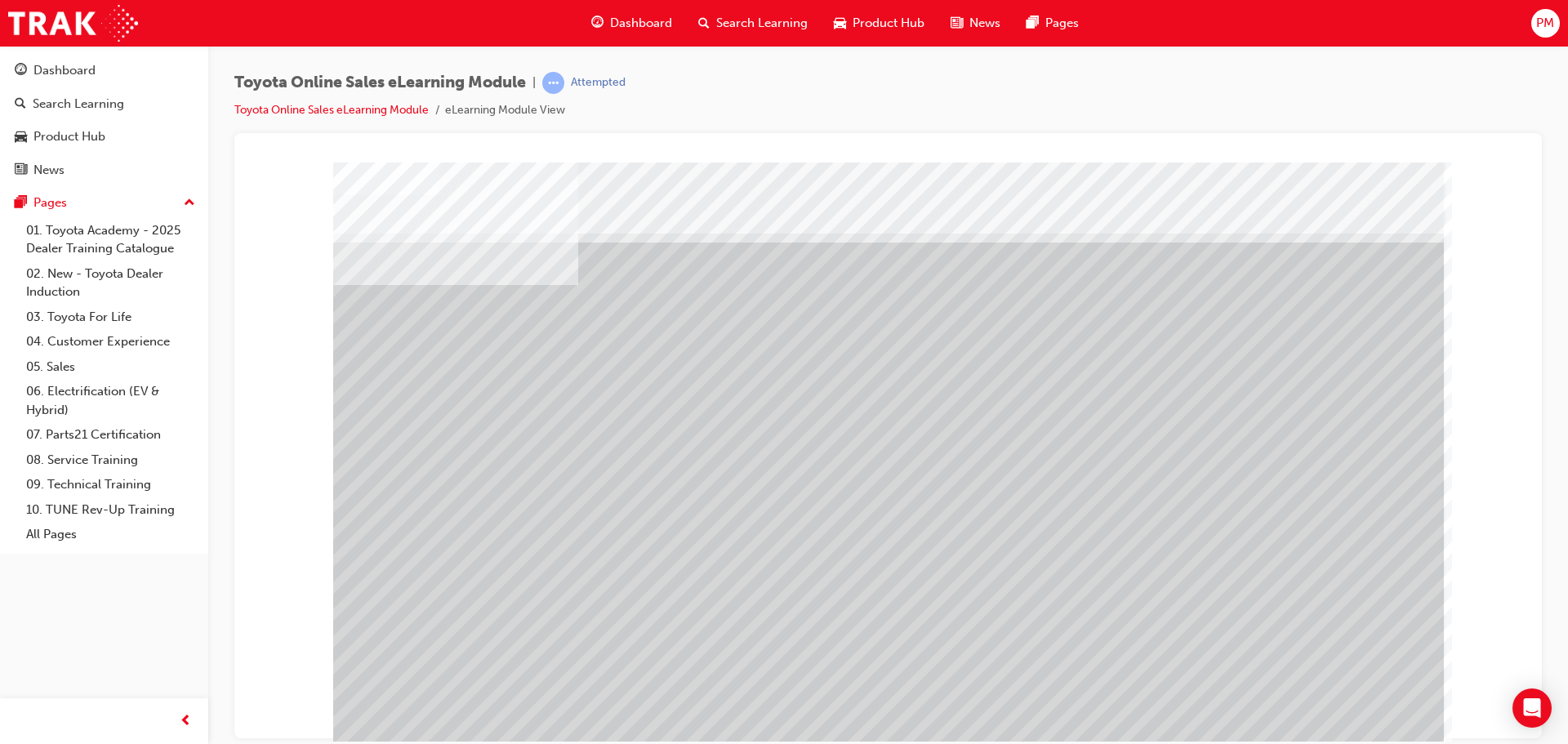
scroll to position [33, 0]
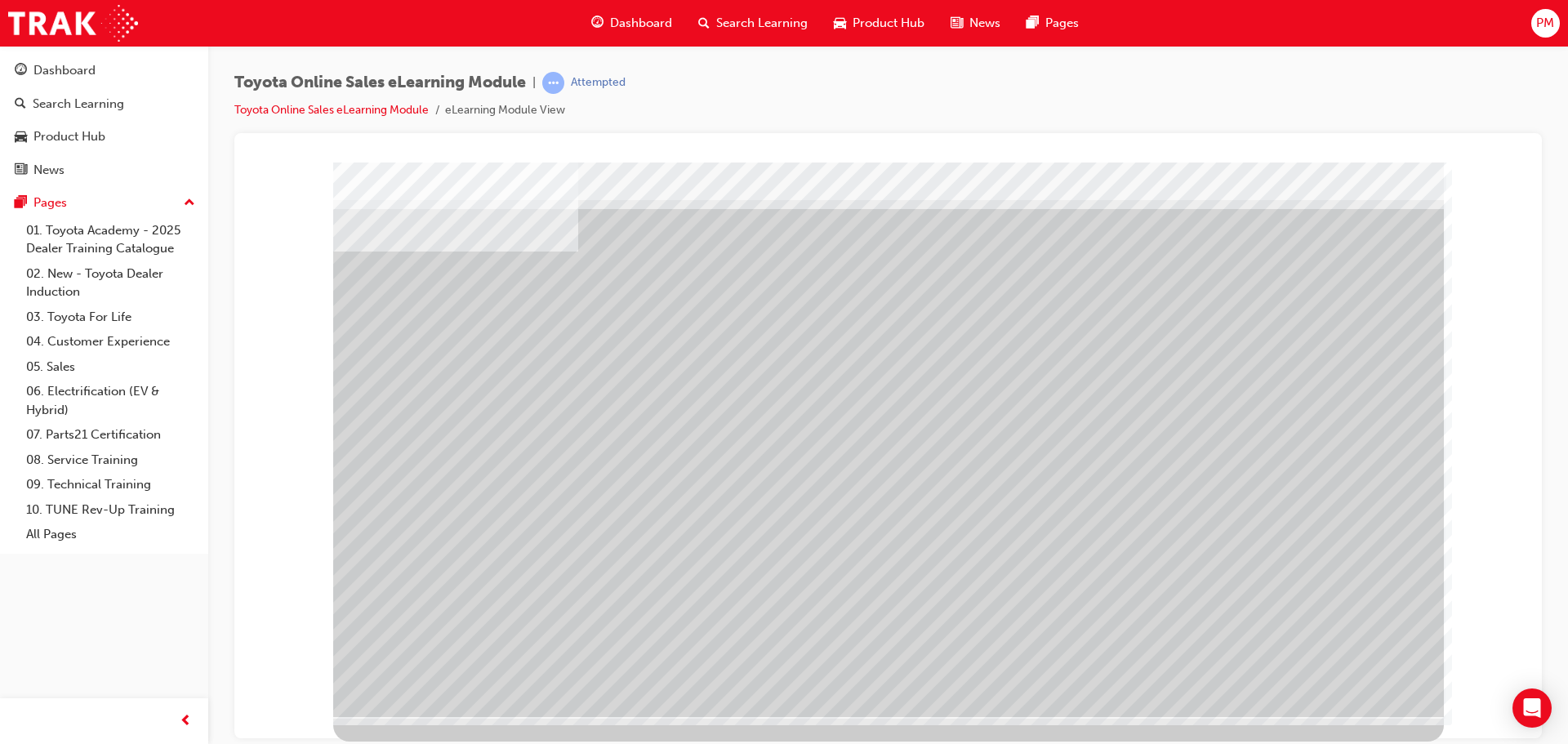
click at [1352, 665] on div at bounding box center [888, 422] width 1110 height 588
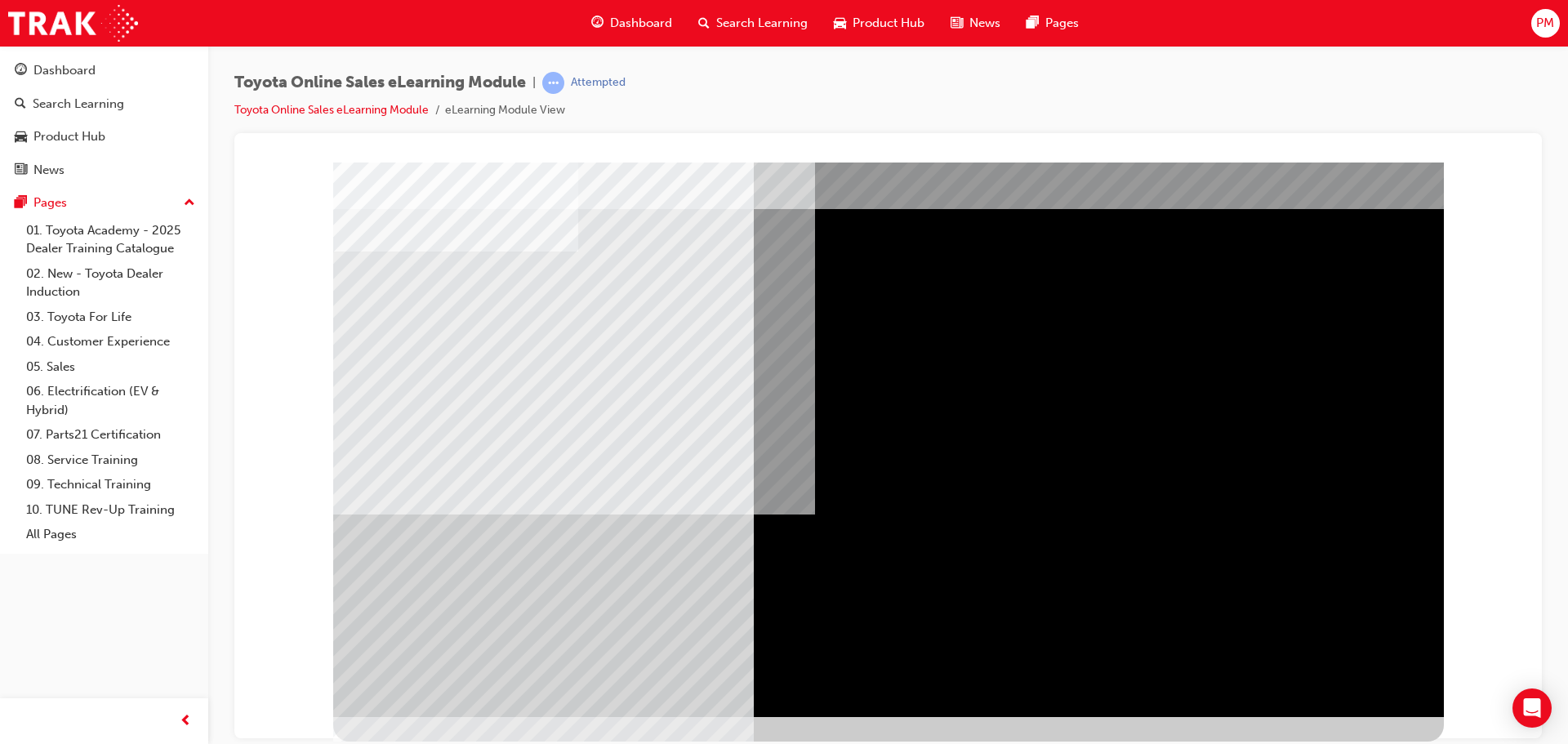
scroll to position [0, 0]
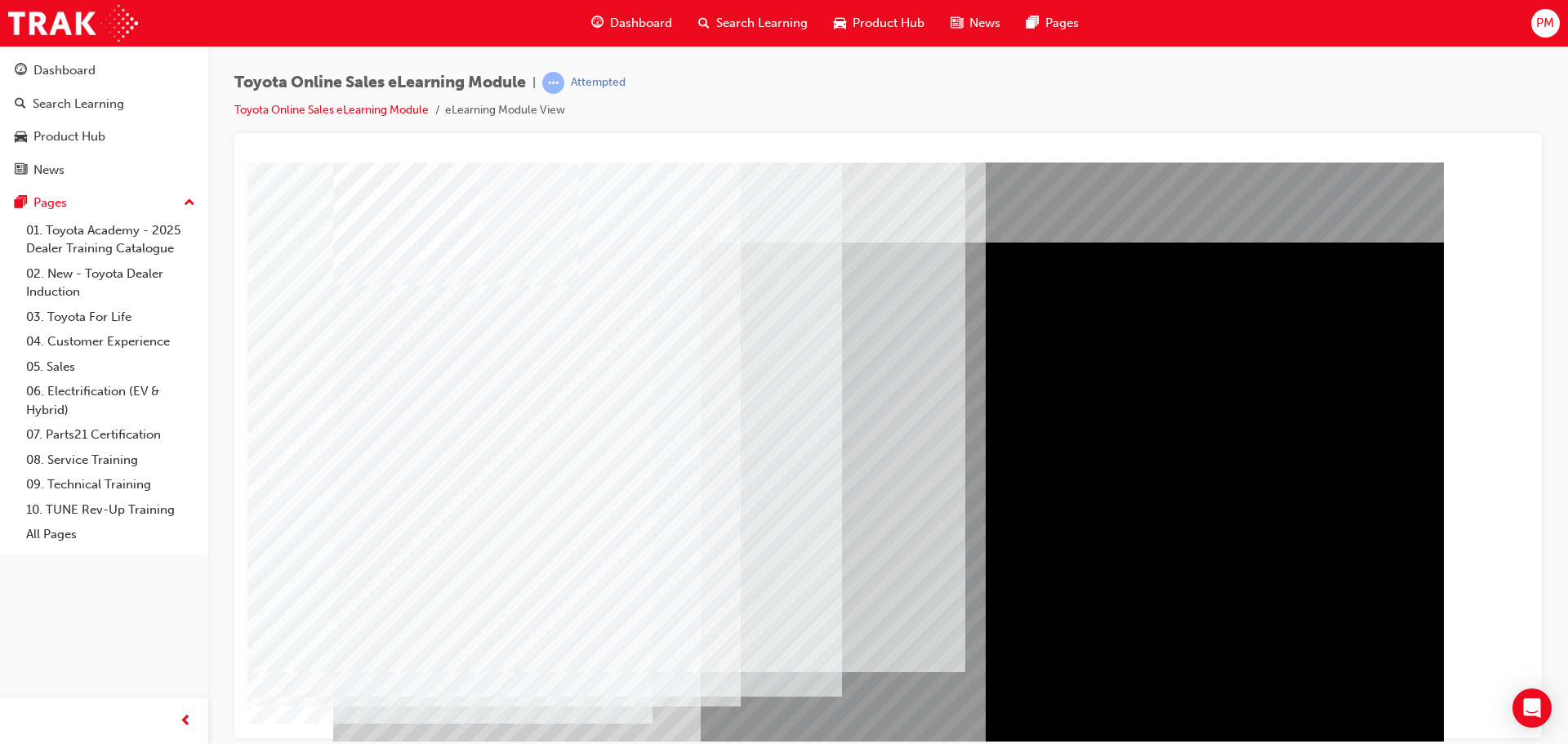
drag, startPoint x: 388, startPoint y: 361, endPoint x: 386, endPoint y: 375, distance: 14.1
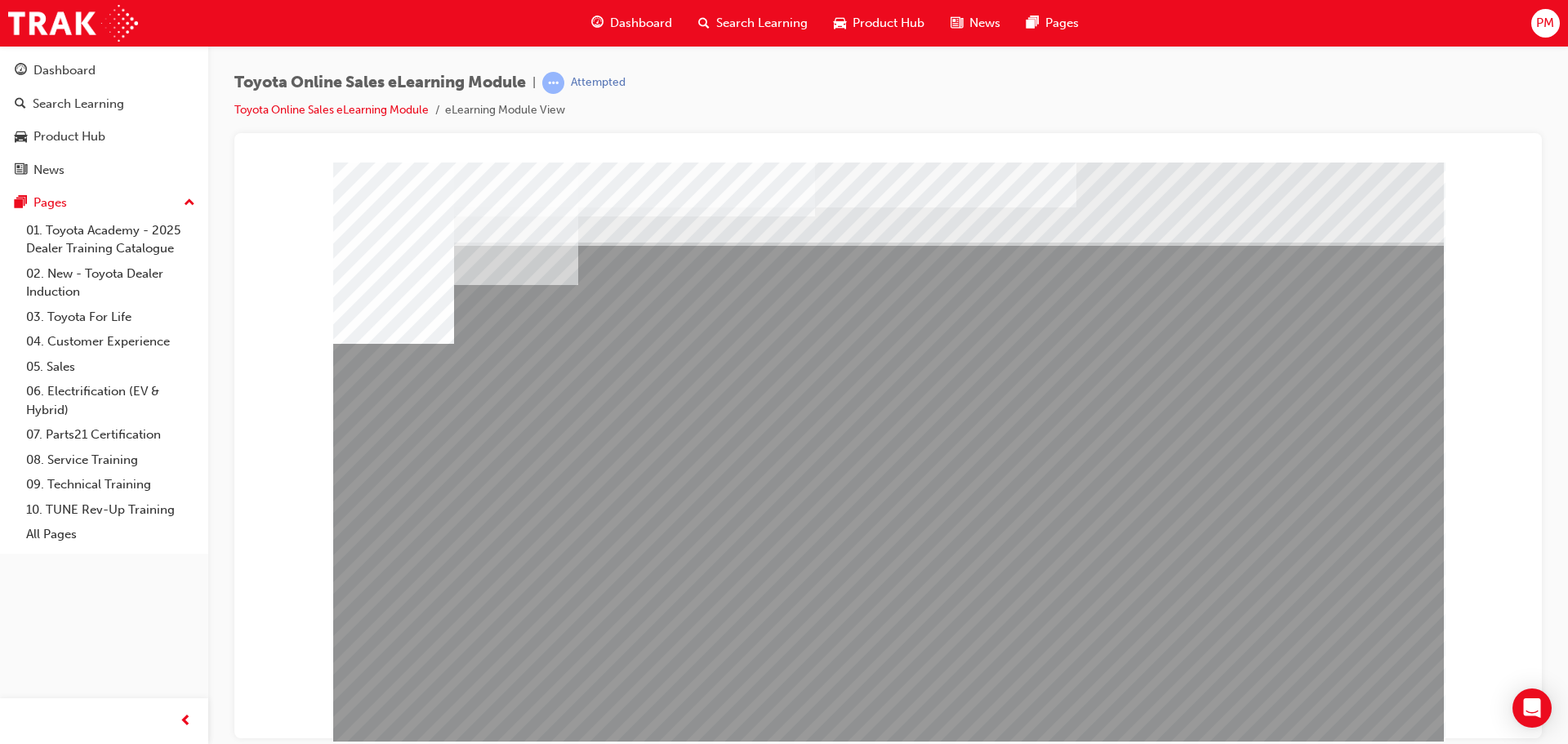
drag, startPoint x: 556, startPoint y: 588, endPoint x: 579, endPoint y: 588, distance: 23.0
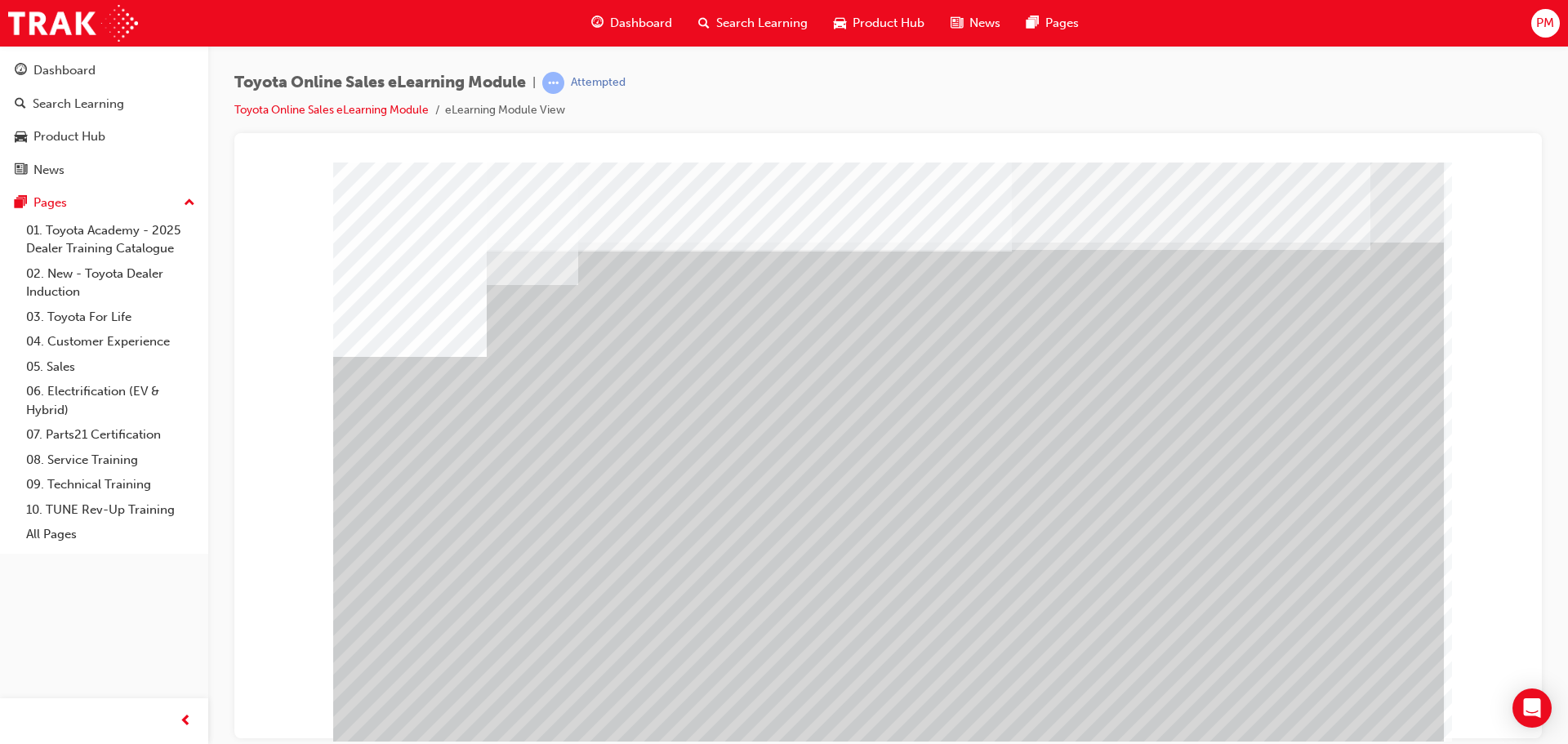
drag, startPoint x: 1327, startPoint y: 661, endPoint x: 1332, endPoint y: 677, distance: 16.8
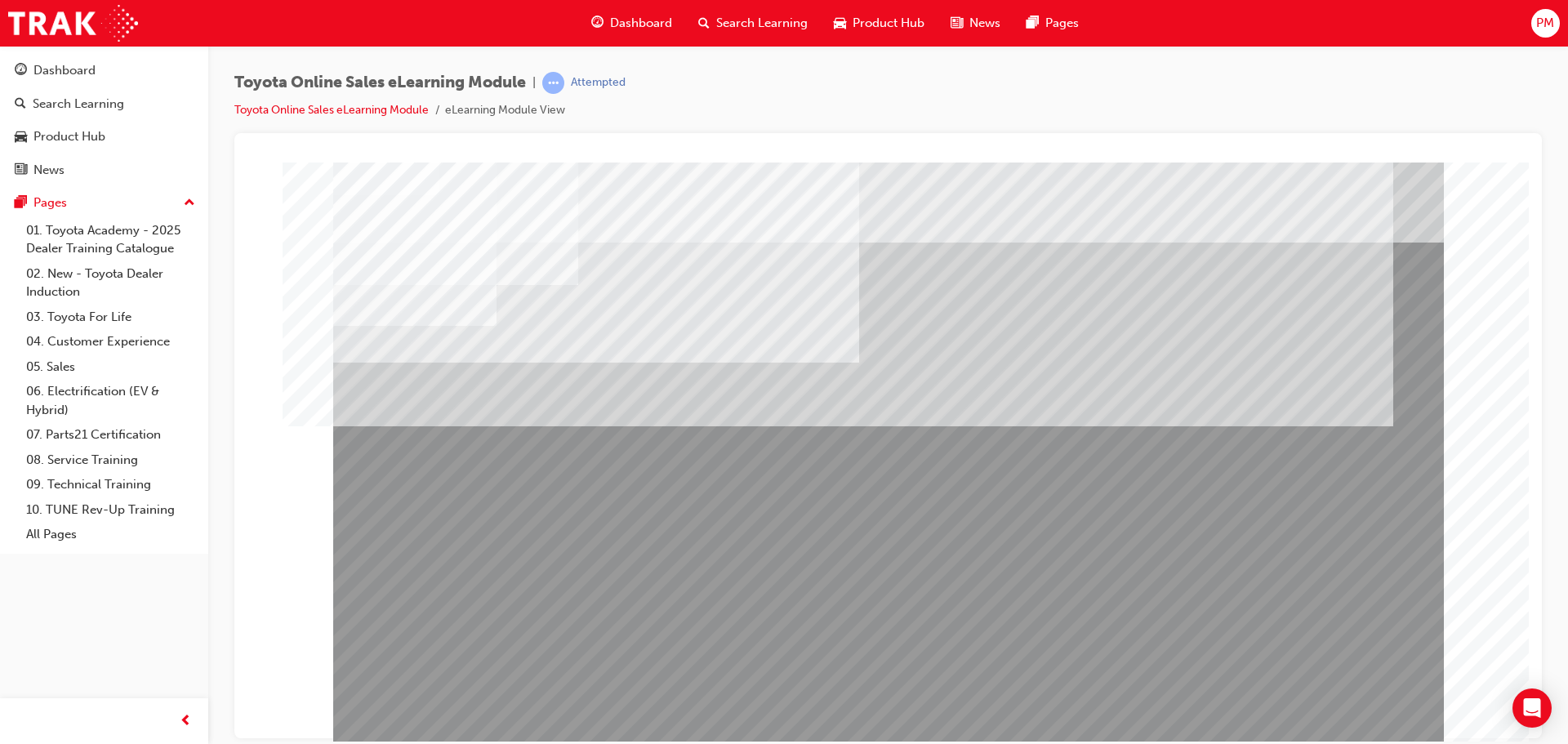
drag, startPoint x: 598, startPoint y: 578, endPoint x: 640, endPoint y: 594, distance: 44.9
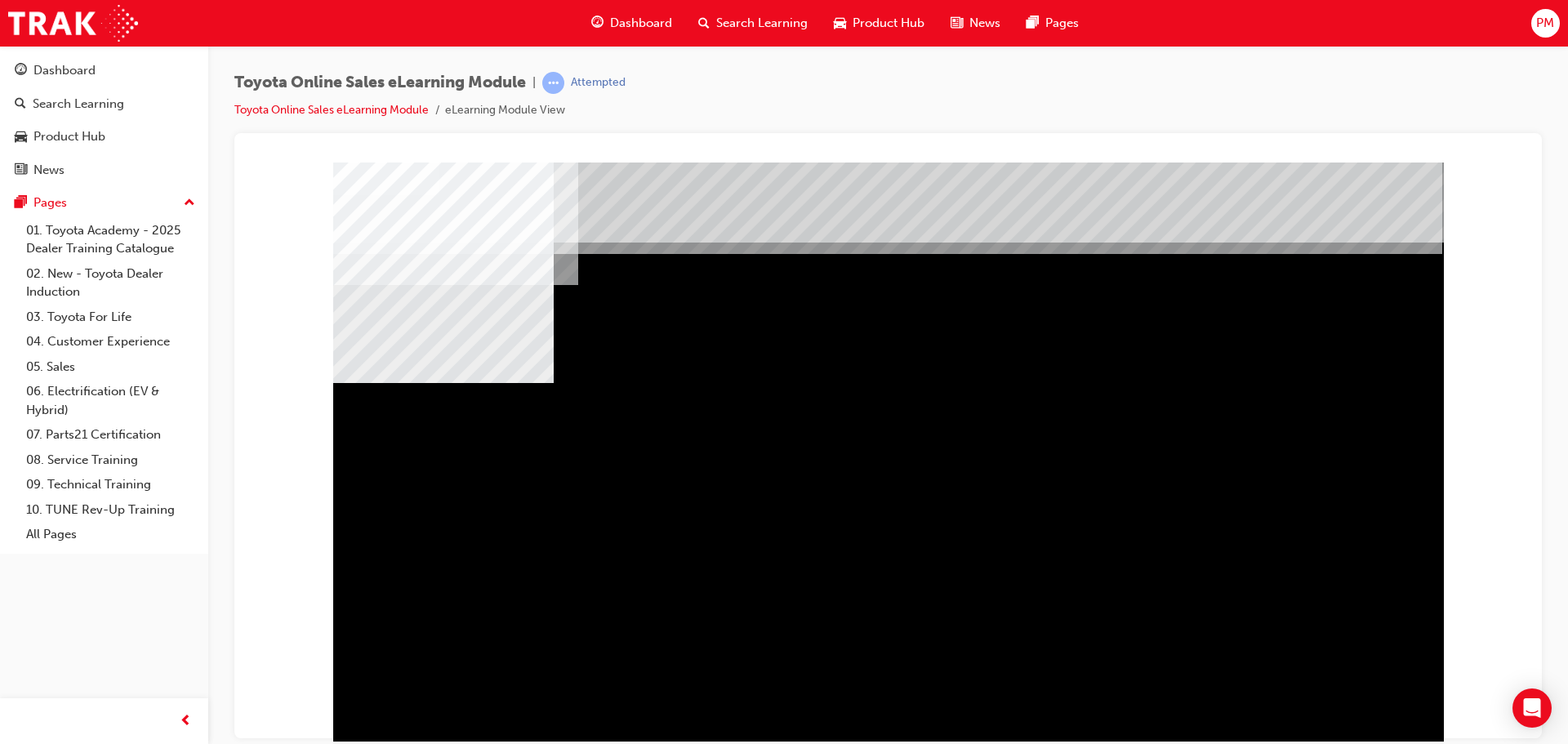
drag, startPoint x: 1122, startPoint y: 529, endPoint x: 1137, endPoint y: 554, distance: 29.2
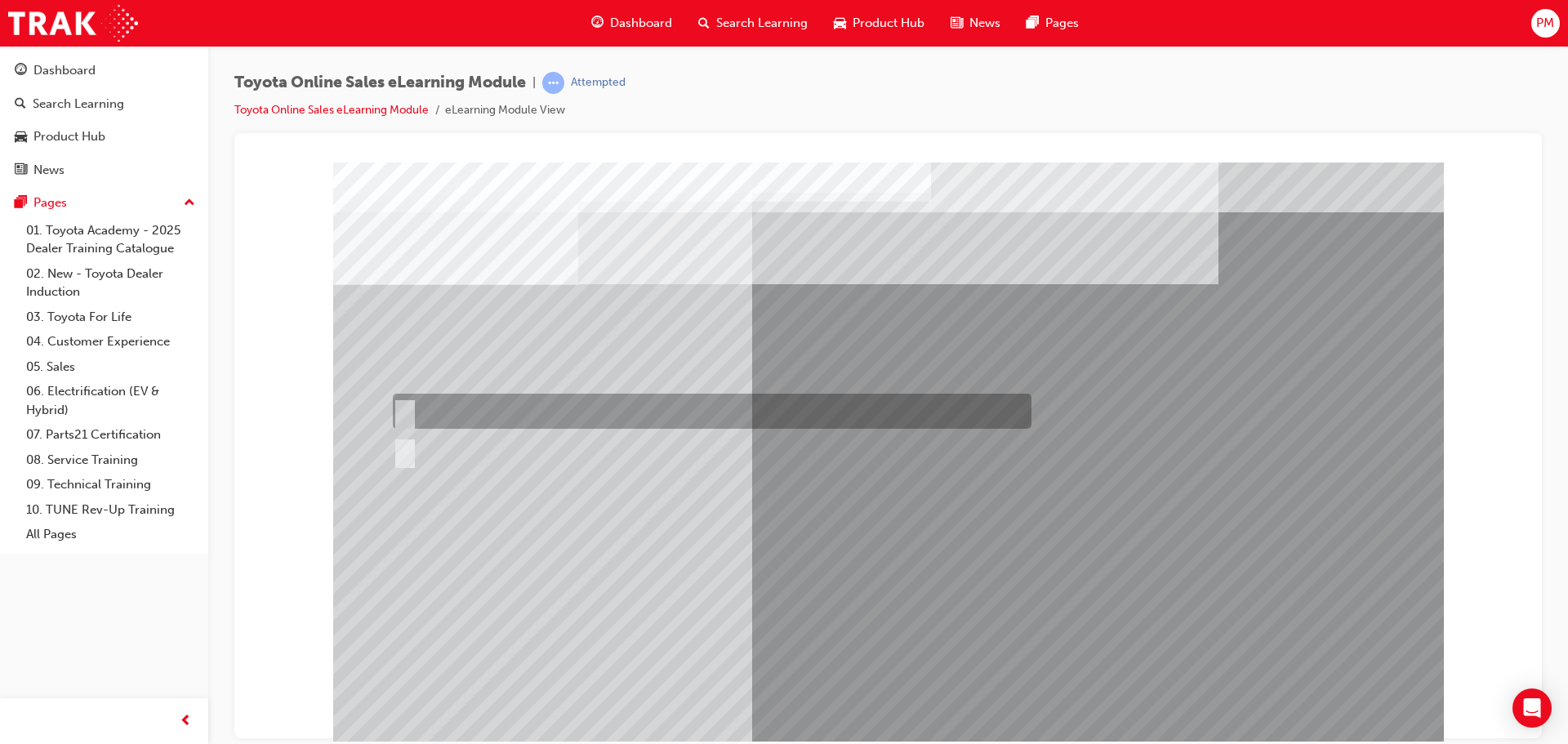
click at [401, 408] on input "True" at bounding box center [401, 410] width 18 height 18
radio input "true"
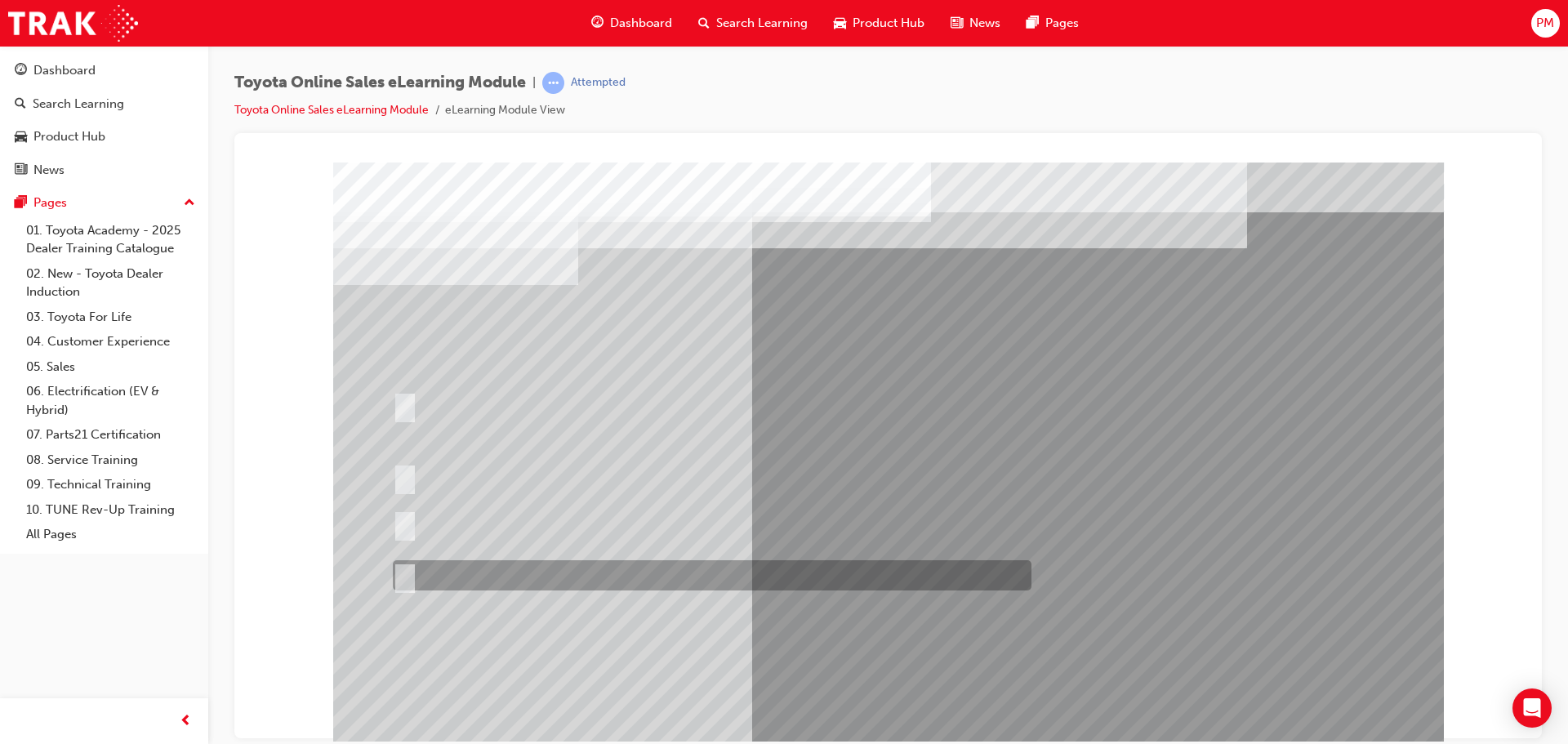
click at [407, 567] on input "It must be TMCA approved Dealer name." at bounding box center [401, 575] width 18 height 18
radio input "true"
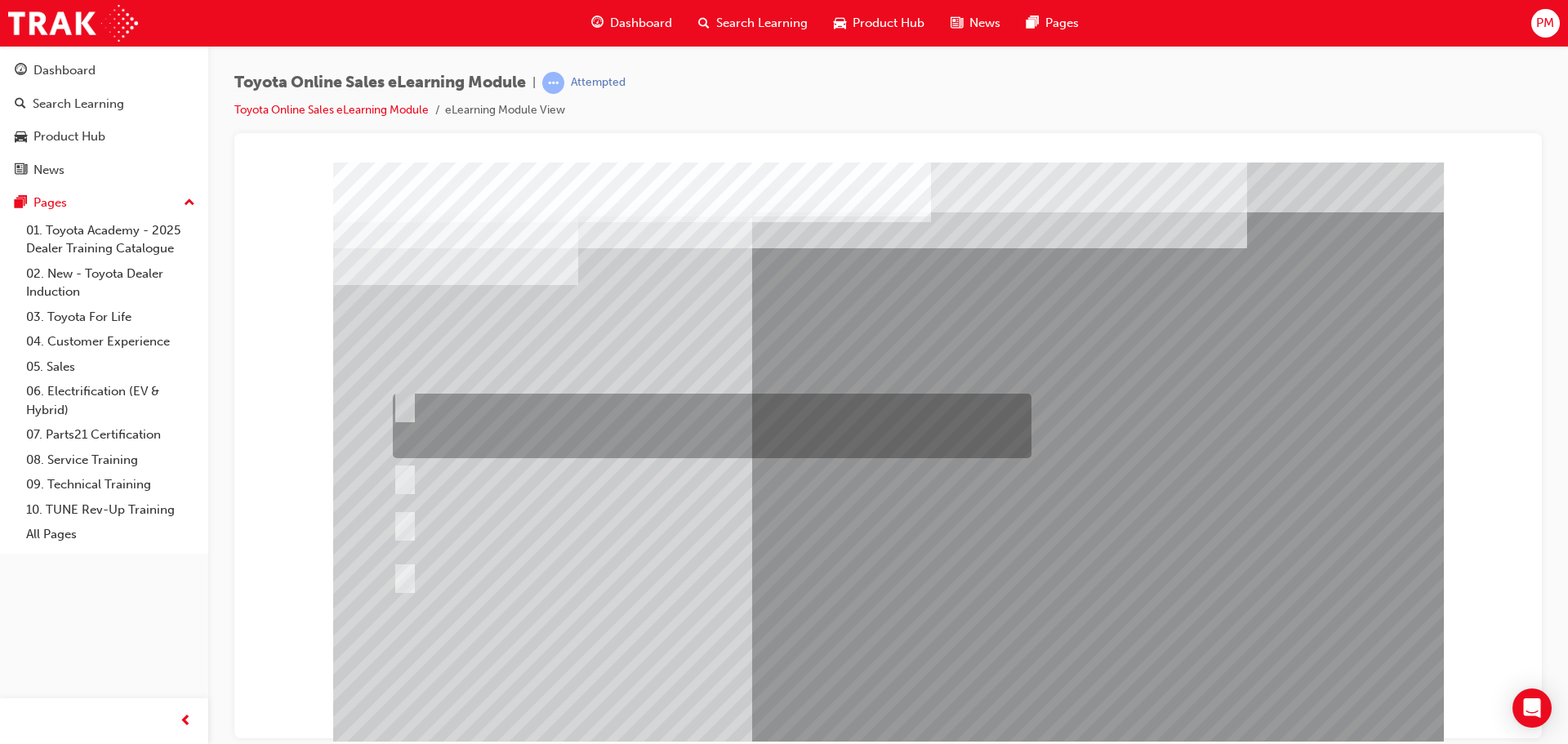
click at [410, 402] on div at bounding box center [707, 426] width 639 height 65
radio input "true"
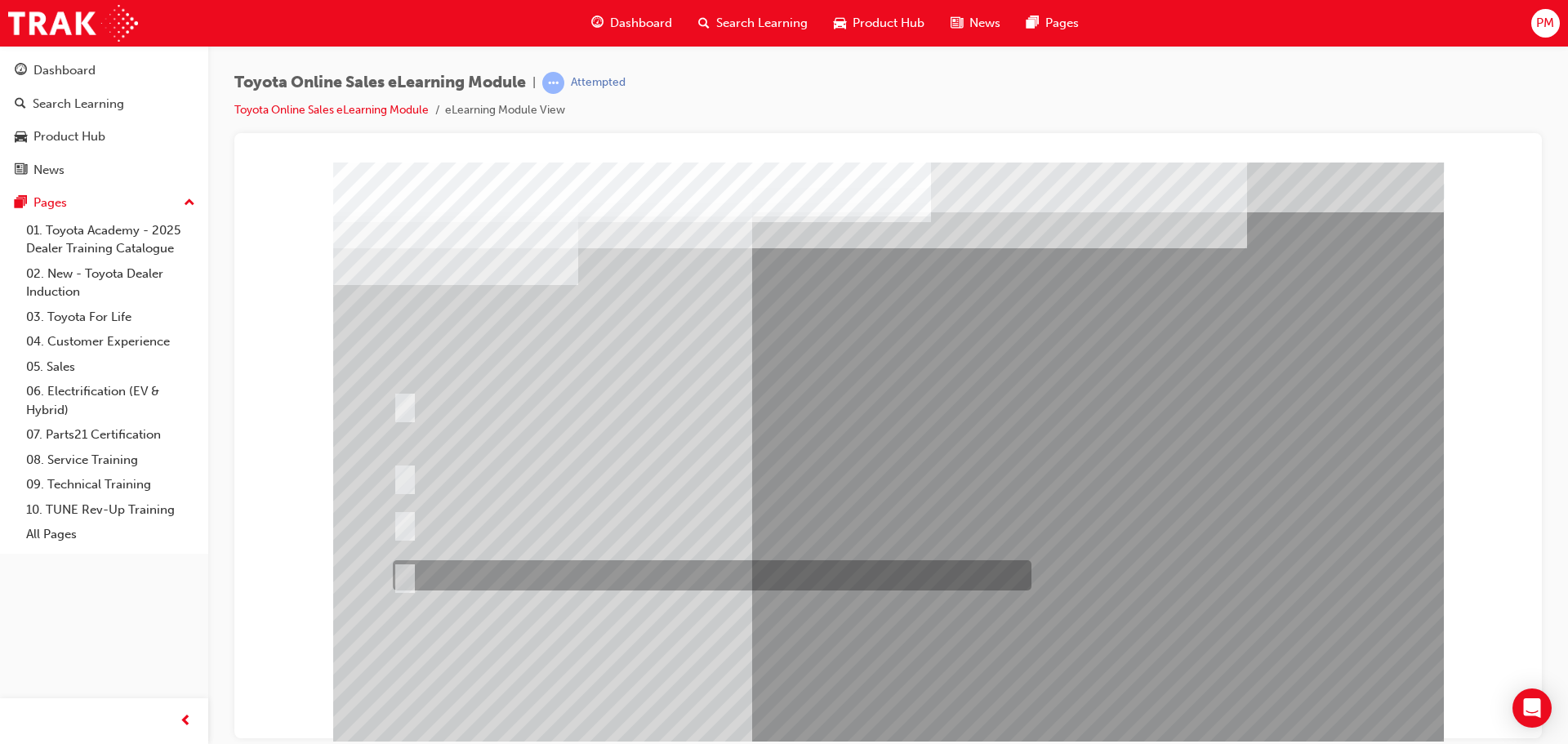
click at [398, 574] on input "It must be TMCA approved Dealer name." at bounding box center [401, 575] width 18 height 18
radio input "true"
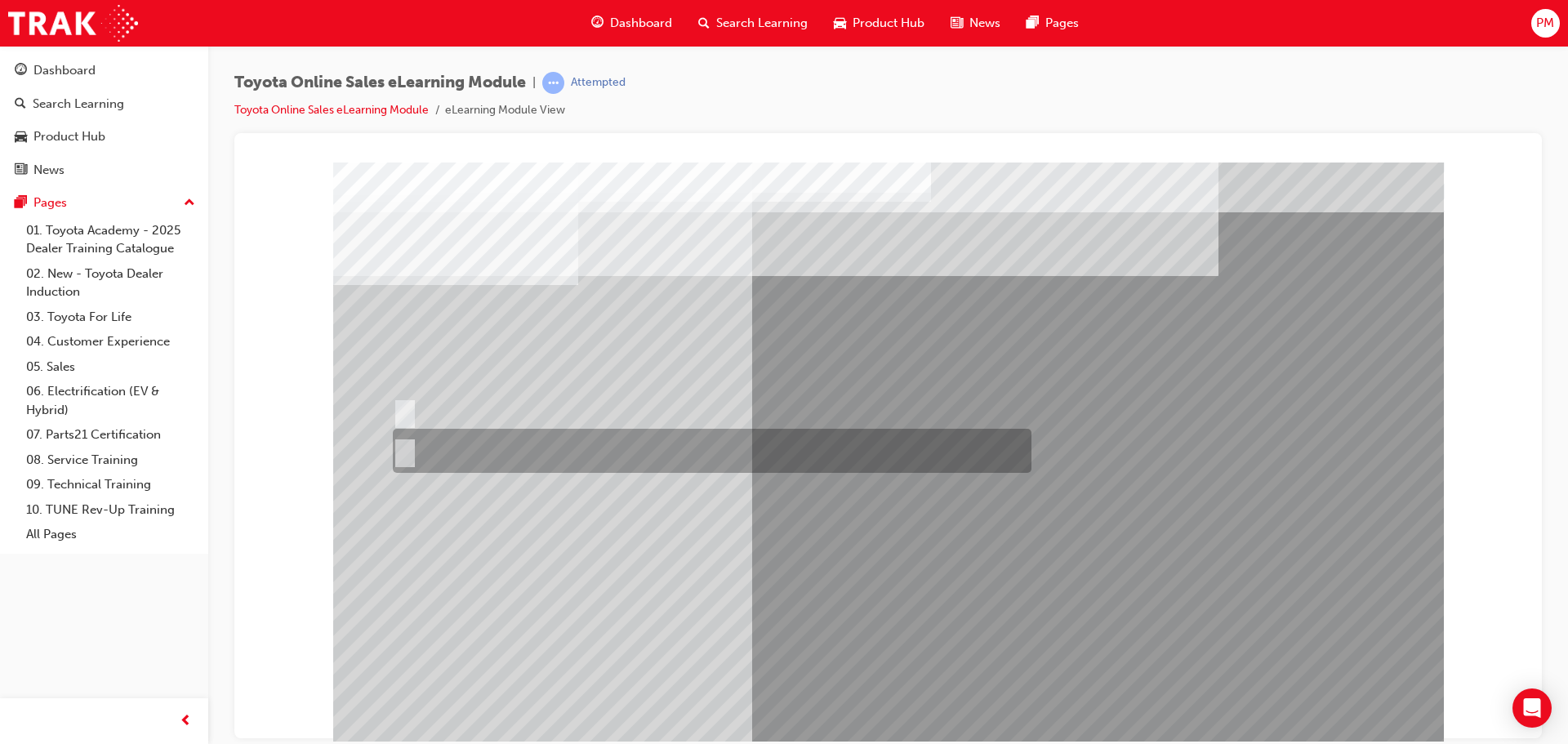
click at [410, 450] on input "No" at bounding box center [401, 450] width 18 height 18
radio input "true"
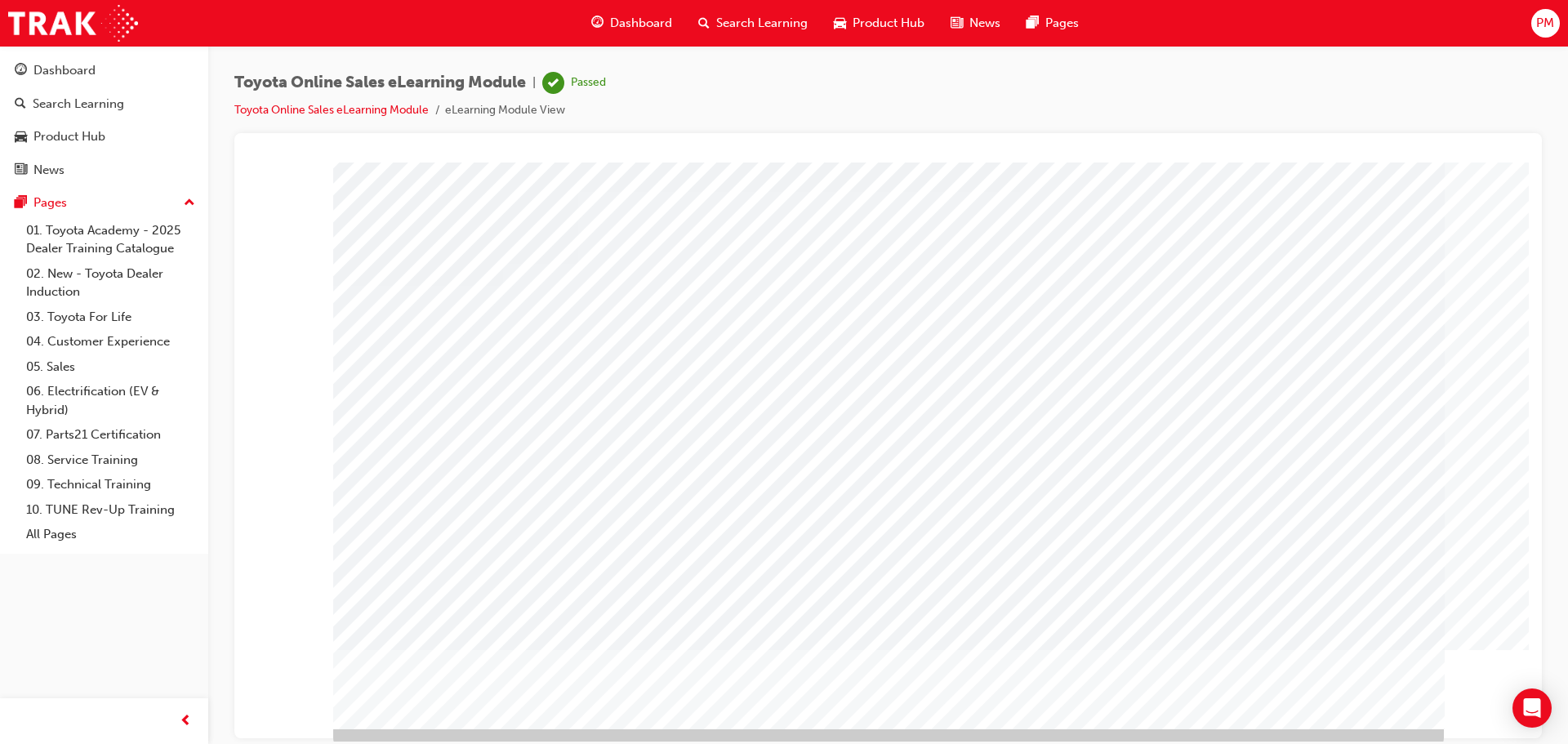
scroll to position [33, 0]
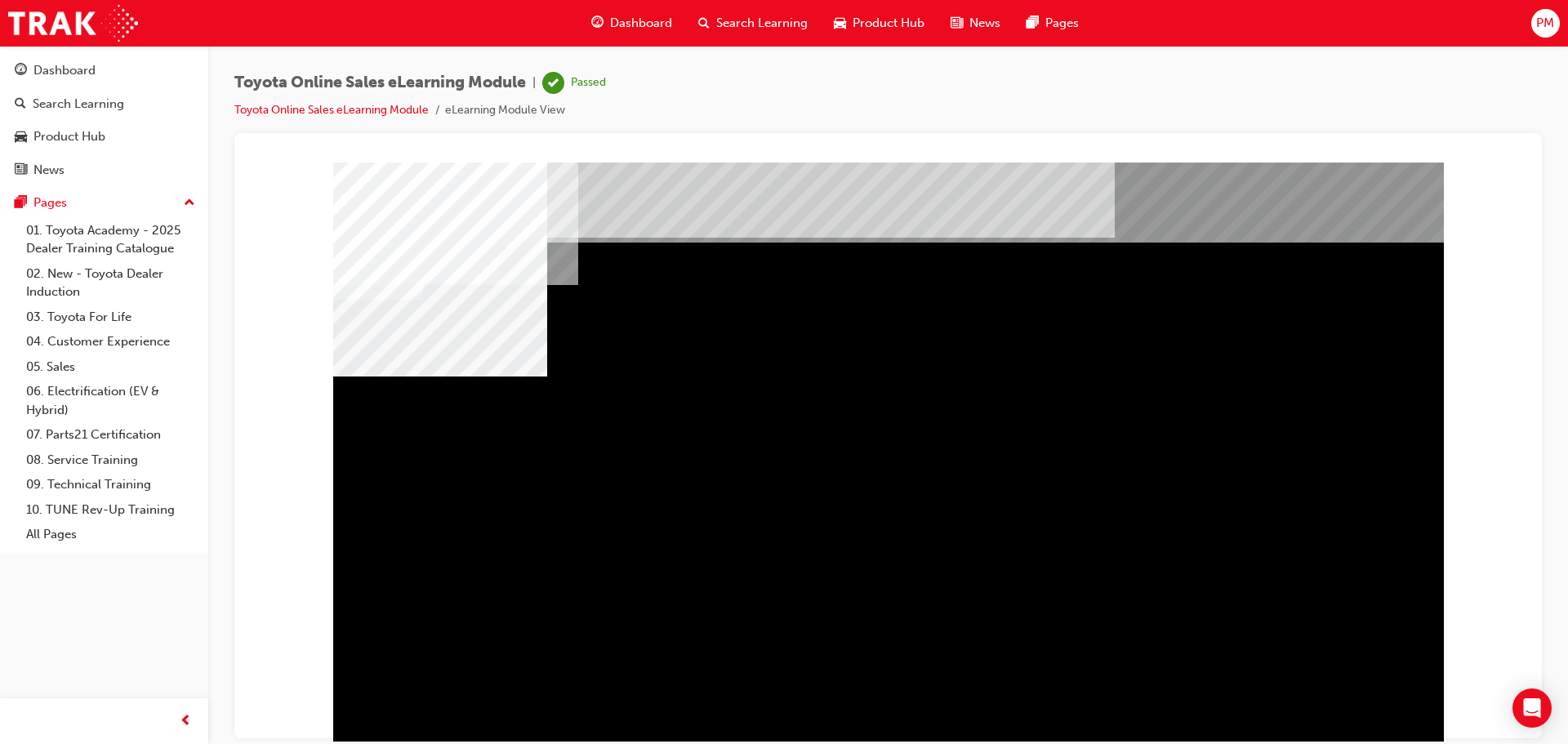
drag, startPoint x: 1065, startPoint y: 458, endPoint x: 1196, endPoint y: 481, distance: 133.0
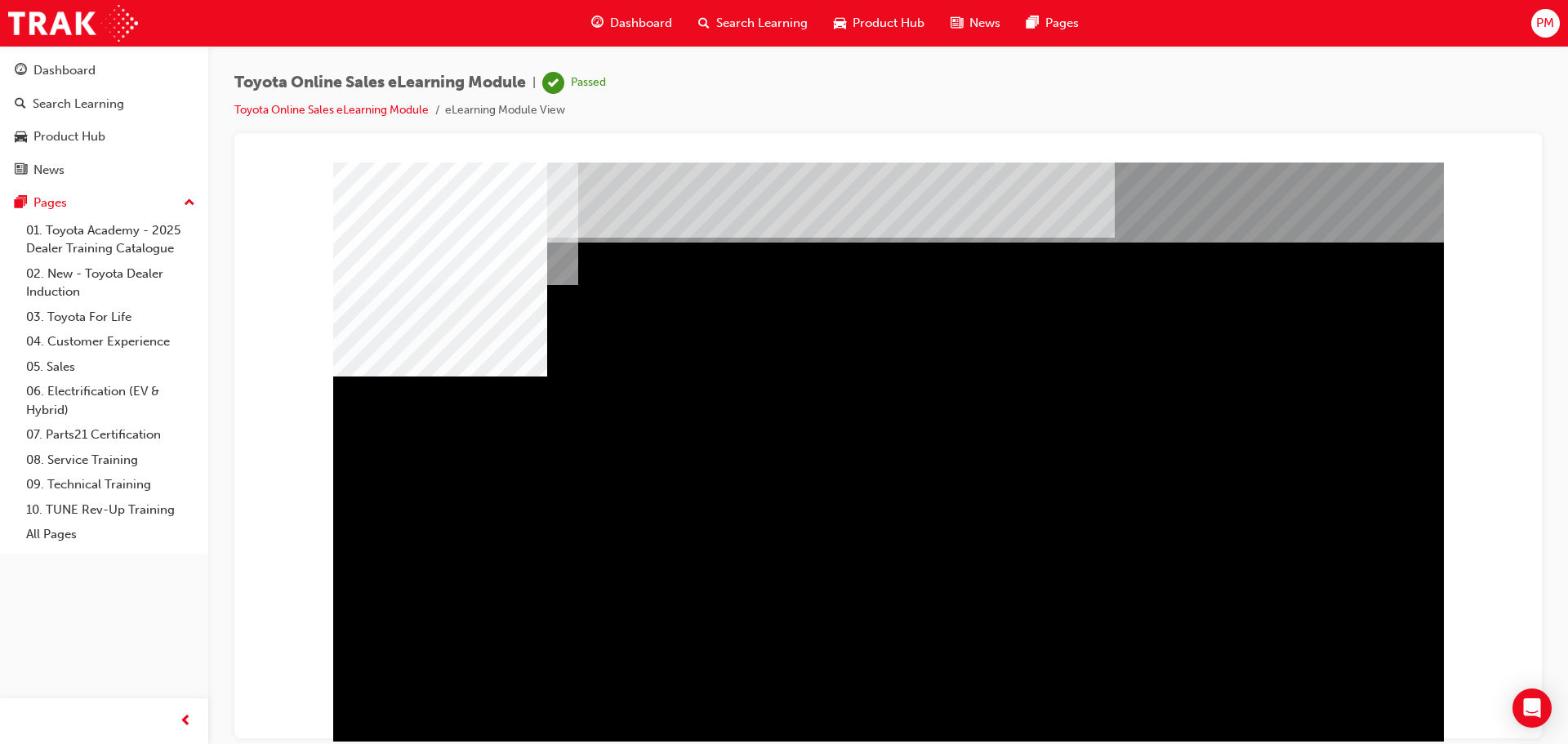
drag, startPoint x: 1231, startPoint y: 482, endPoint x: 1290, endPoint y: 538, distance: 81.3
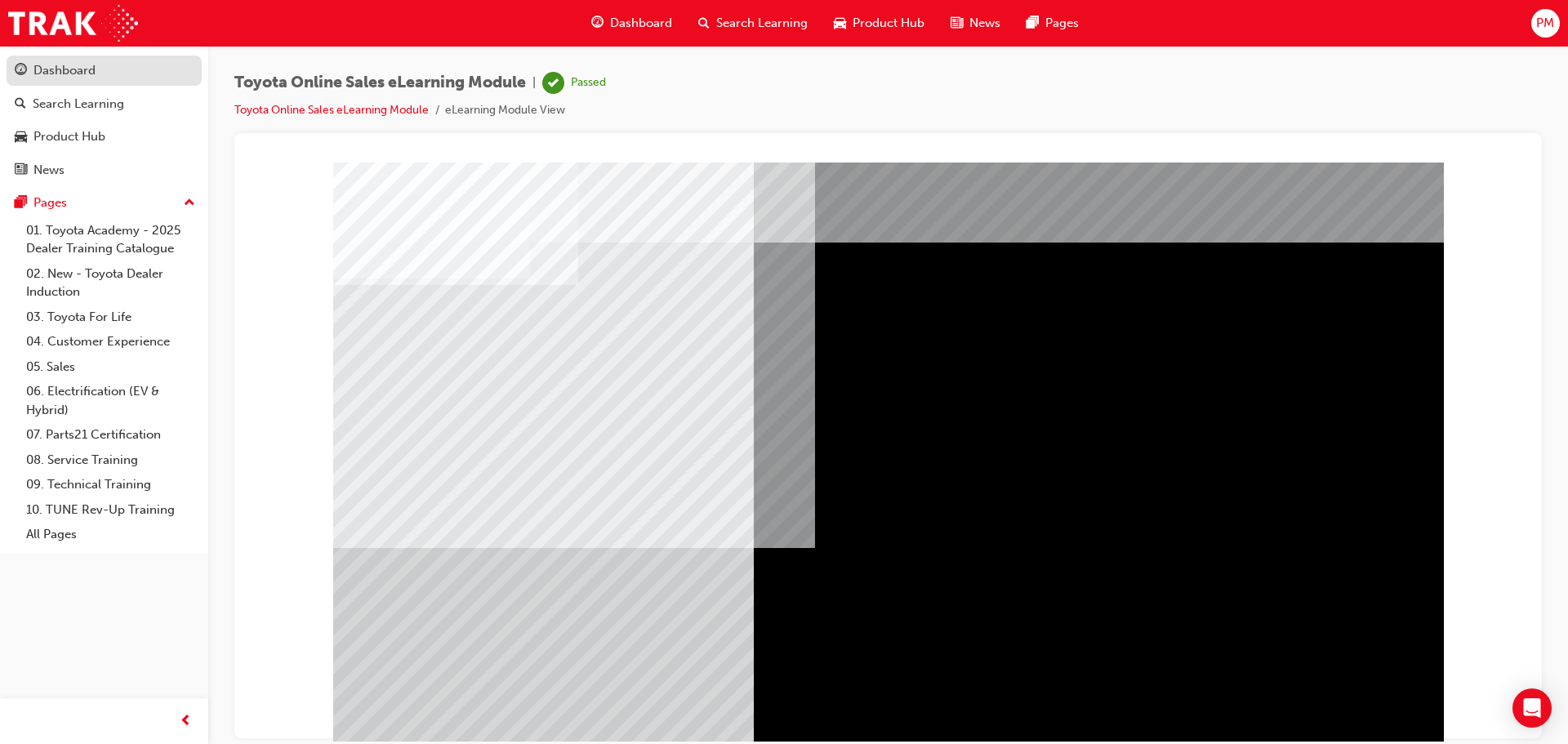
drag, startPoint x: 71, startPoint y: 58, endPoint x: 80, endPoint y: 60, distance: 9.2
click at [71, 58] on link "Dashboard" at bounding box center [104, 70] width 195 height 30
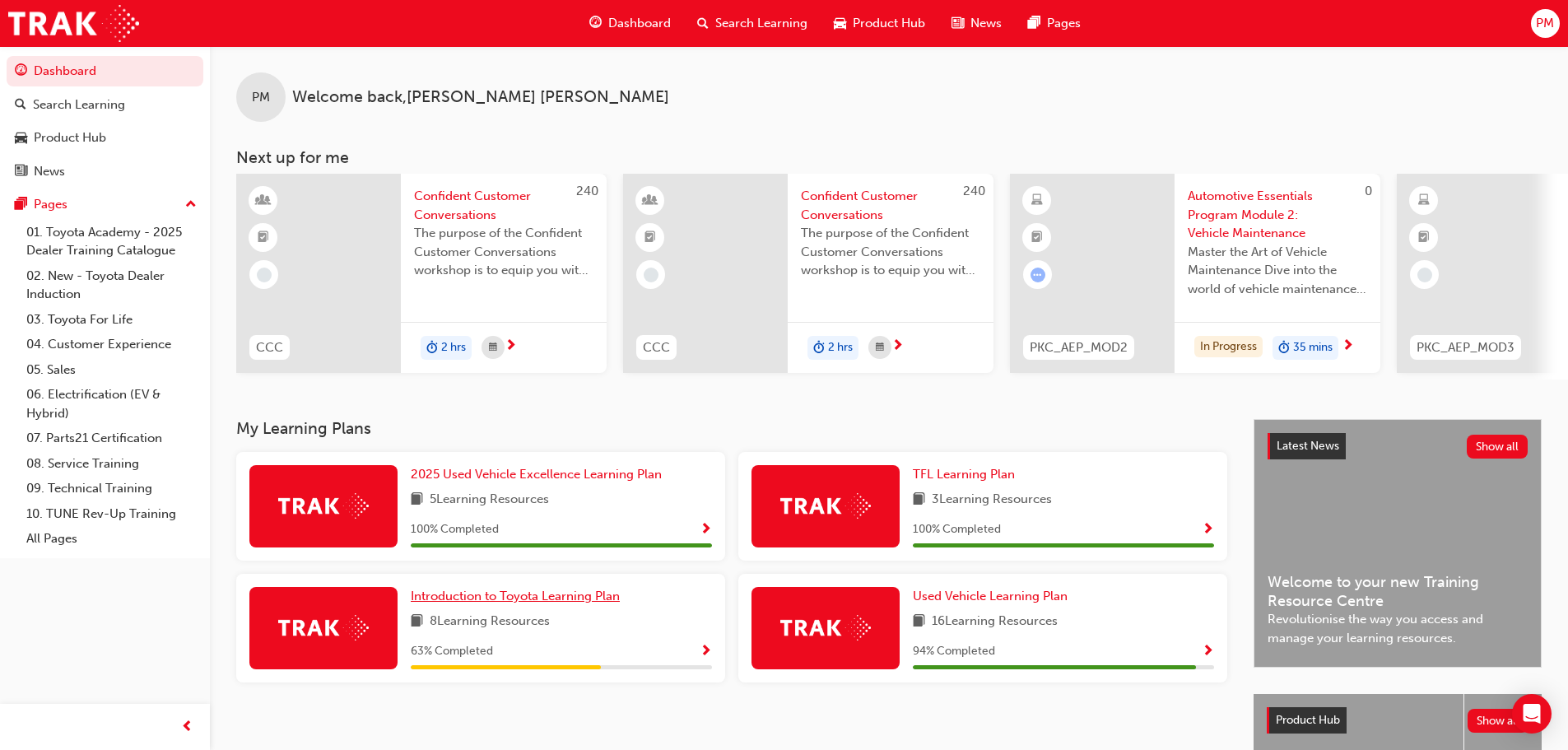
click at [562, 596] on span "Introduction to Toyota Learning Plan" at bounding box center [515, 596] width 209 height 15
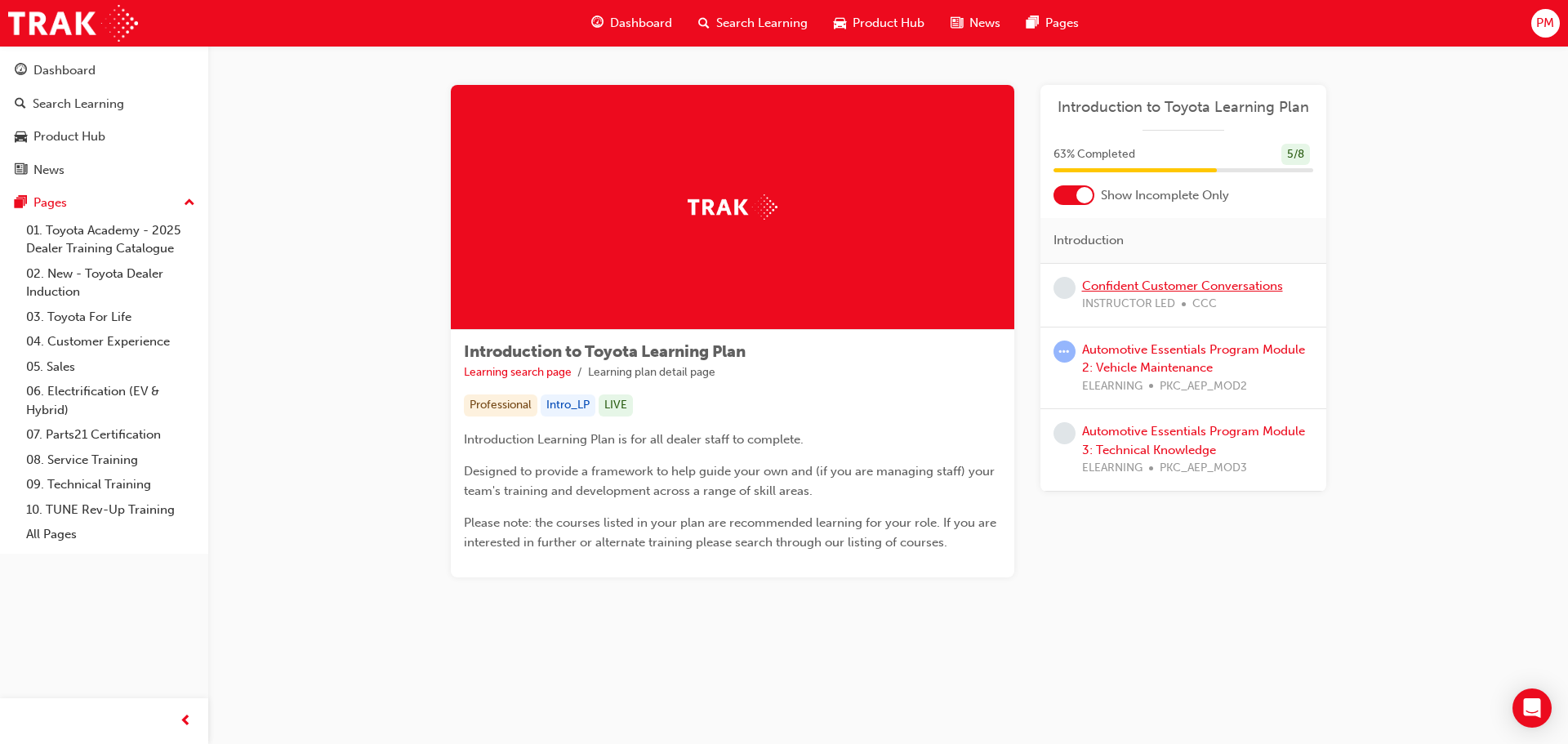
click at [1139, 287] on link "Confident Customer Conversations" at bounding box center [1182, 286] width 201 height 15
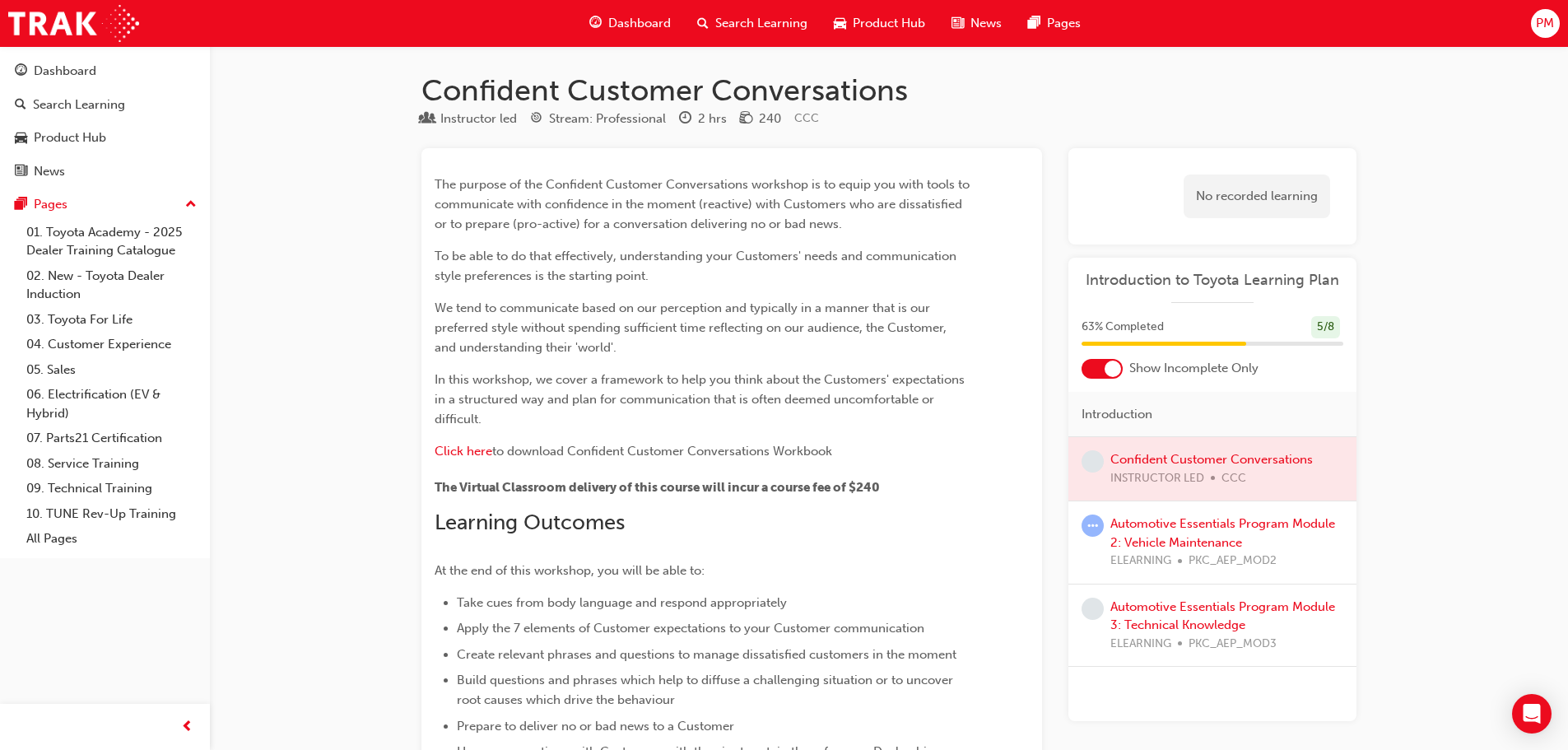
click at [1165, 458] on div at bounding box center [1211, 469] width 288 height 63
click at [1147, 477] on div at bounding box center [1211, 469] width 288 height 63
click at [1146, 462] on div at bounding box center [1211, 469] width 288 height 63
click at [1154, 531] on div "Automotive Essentials Program Module 2: Vehicle Maintenance ELEARNING PKC_AEP_M…" at bounding box center [1226, 542] width 233 height 56
click at [1154, 521] on link "Automotive Essentials Program Module 2: Vehicle Maintenance" at bounding box center [1221, 533] width 225 height 34
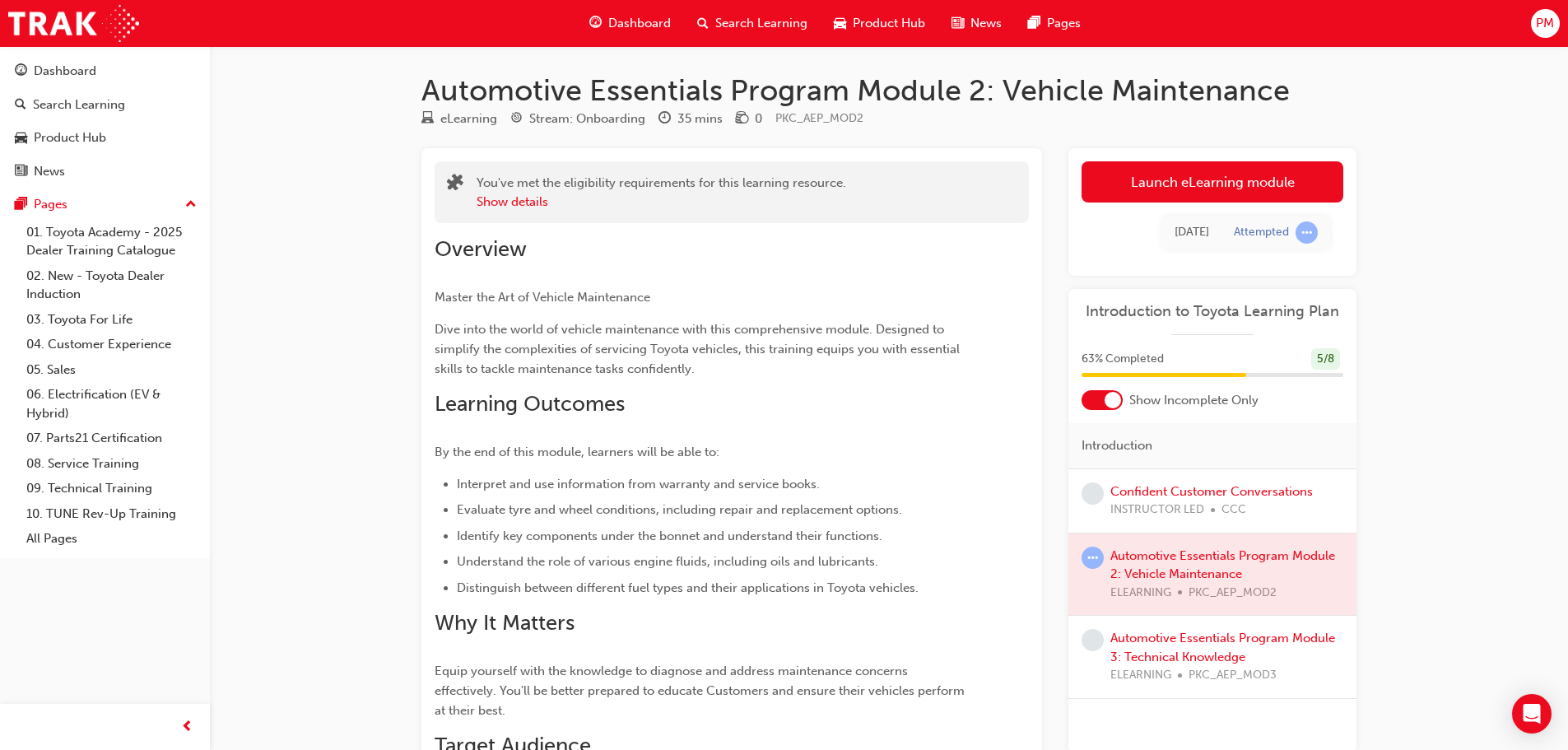
click at [1170, 557] on div at bounding box center [1211, 574] width 288 height 82
click at [1170, 575] on div at bounding box center [1211, 574] width 288 height 82
click at [1166, 566] on div at bounding box center [1211, 574] width 288 height 82
click at [1161, 503] on span "INSTRUCTOR LED" at bounding box center [1156, 510] width 94 height 19
click at [1210, 180] on link "Launch eLearning module" at bounding box center [1212, 182] width 262 height 41
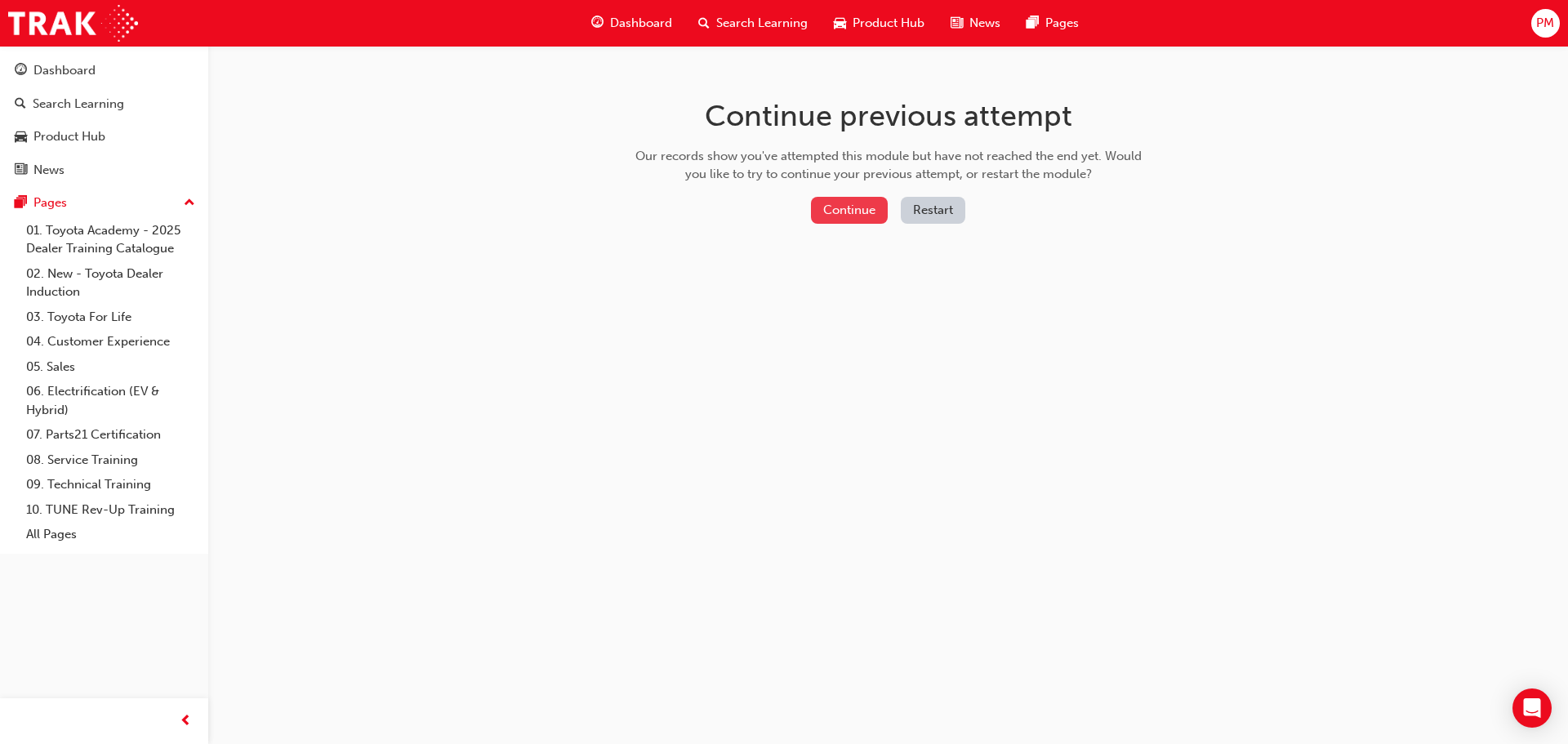
click at [858, 202] on button "Continue" at bounding box center [849, 210] width 77 height 27
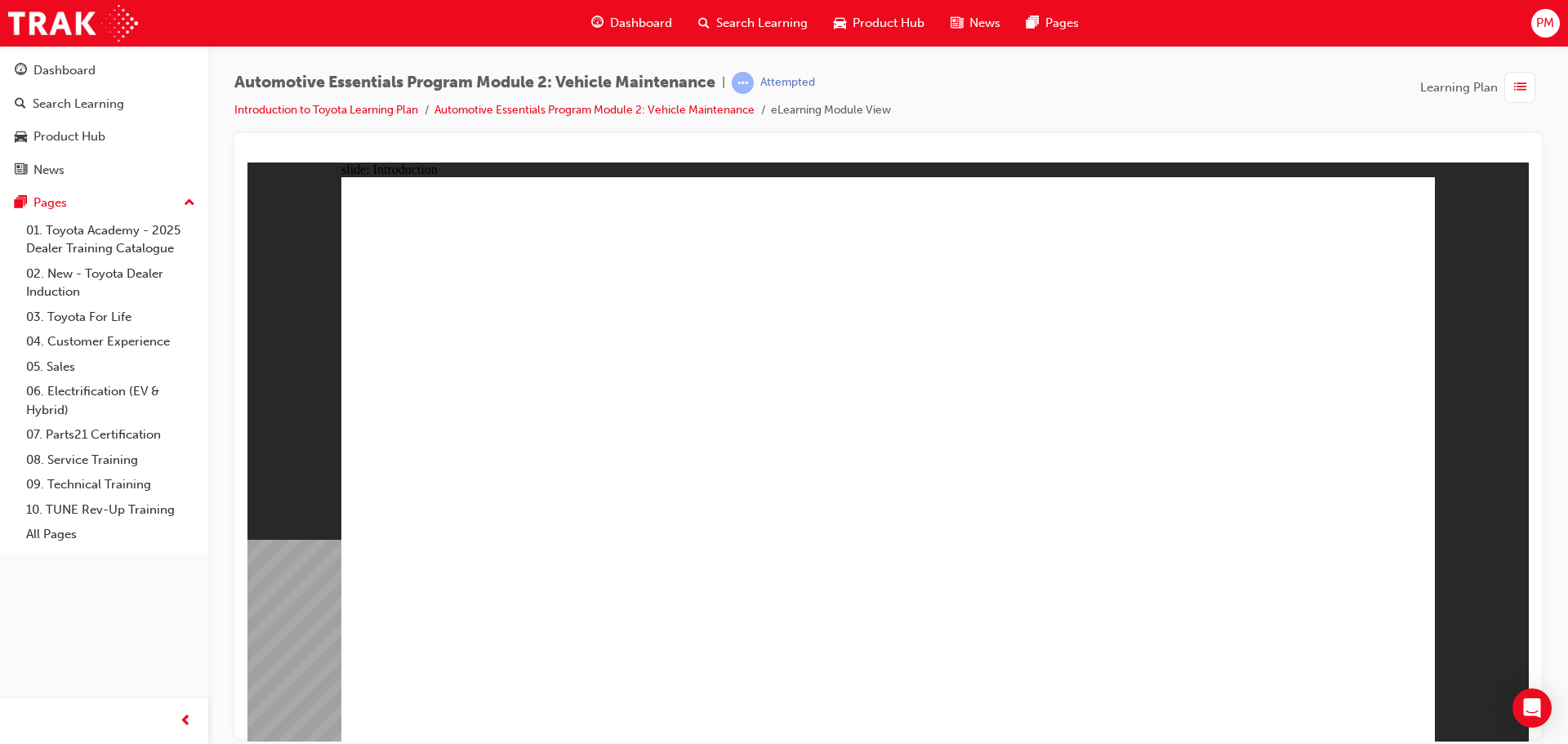
drag, startPoint x: 1203, startPoint y: 456, endPoint x: 1180, endPoint y: 474, distance: 29.2
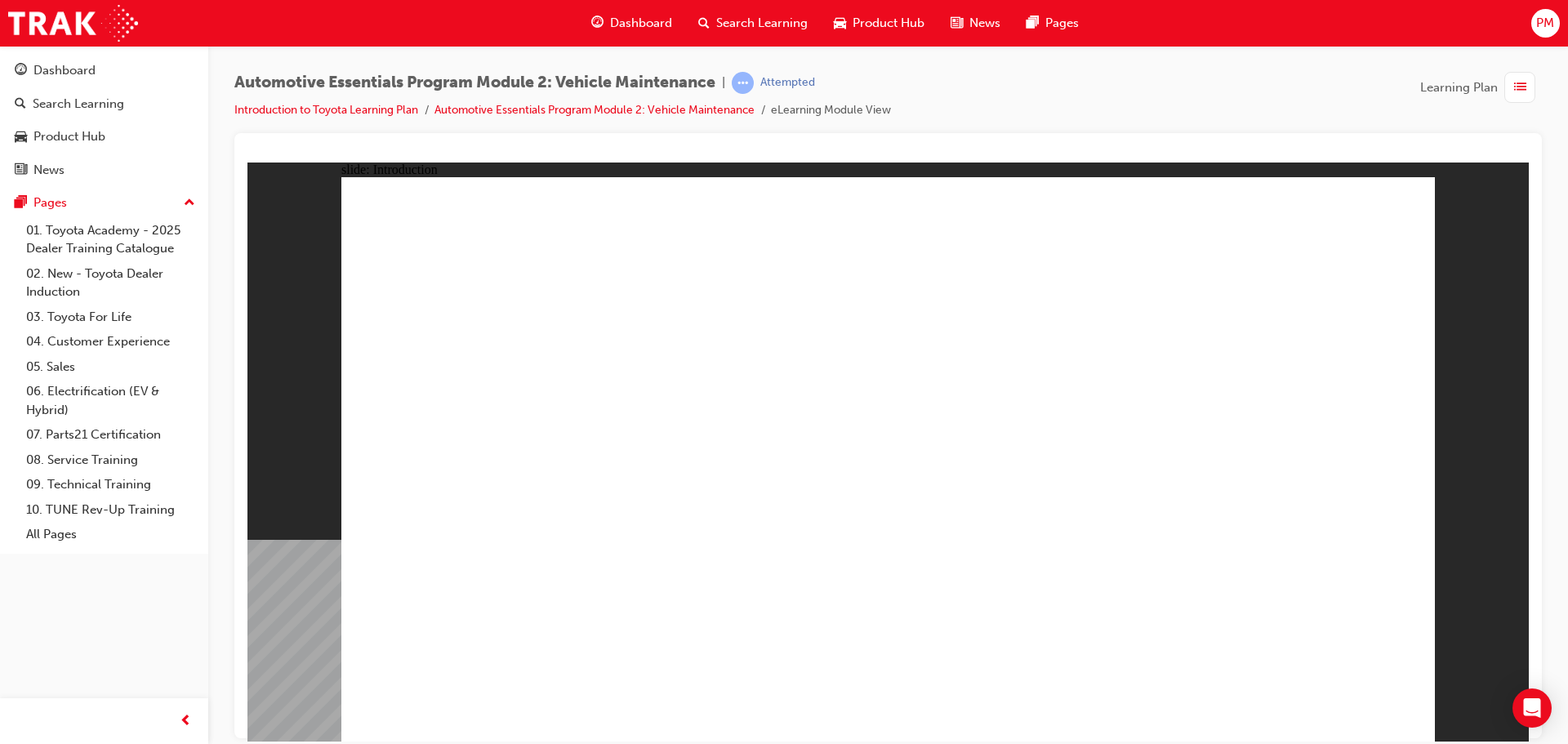
drag, startPoint x: 676, startPoint y: 592, endPoint x: 1154, endPoint y: 675, distance: 485.2
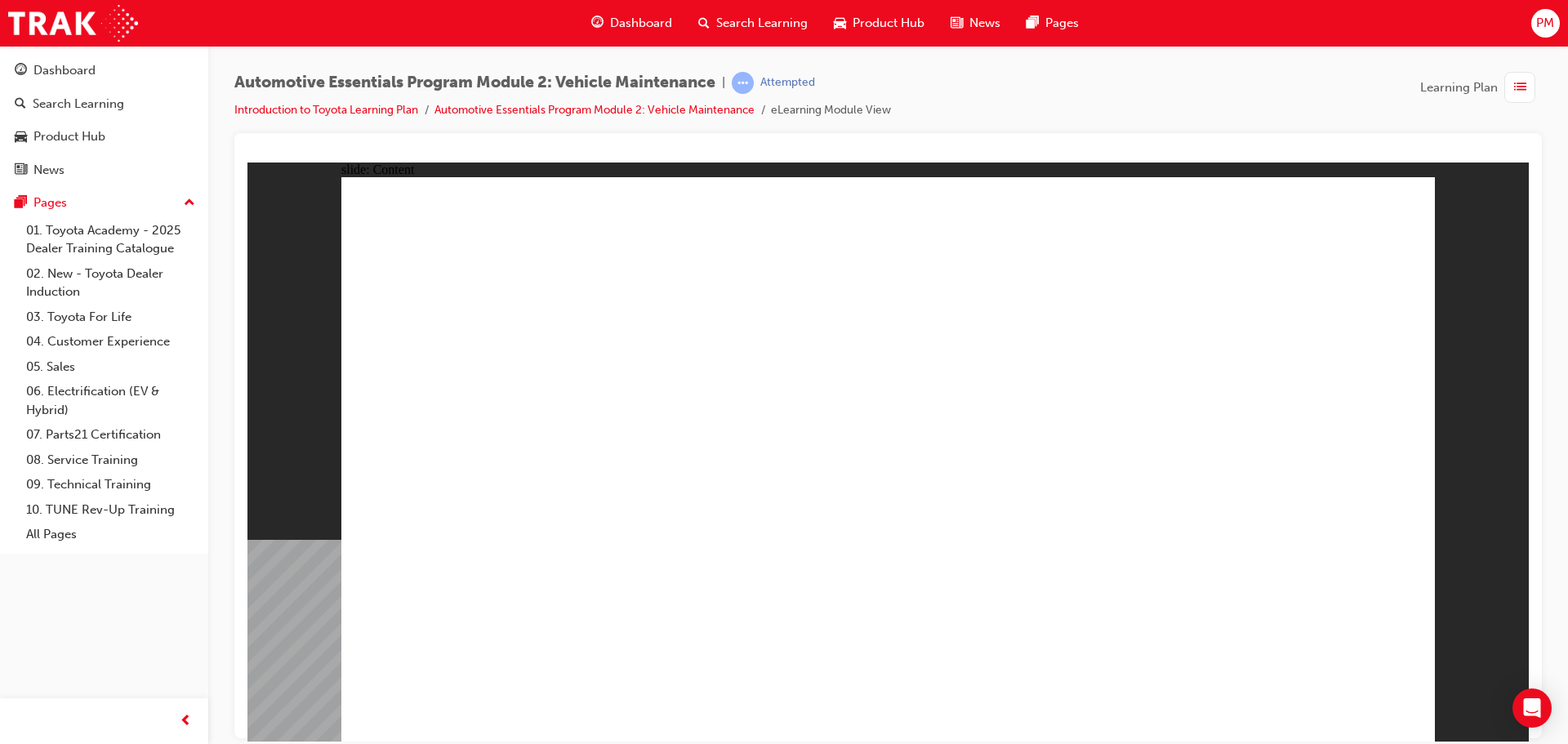
drag, startPoint x: 1235, startPoint y: 402, endPoint x: 1314, endPoint y: 339, distance: 101.0
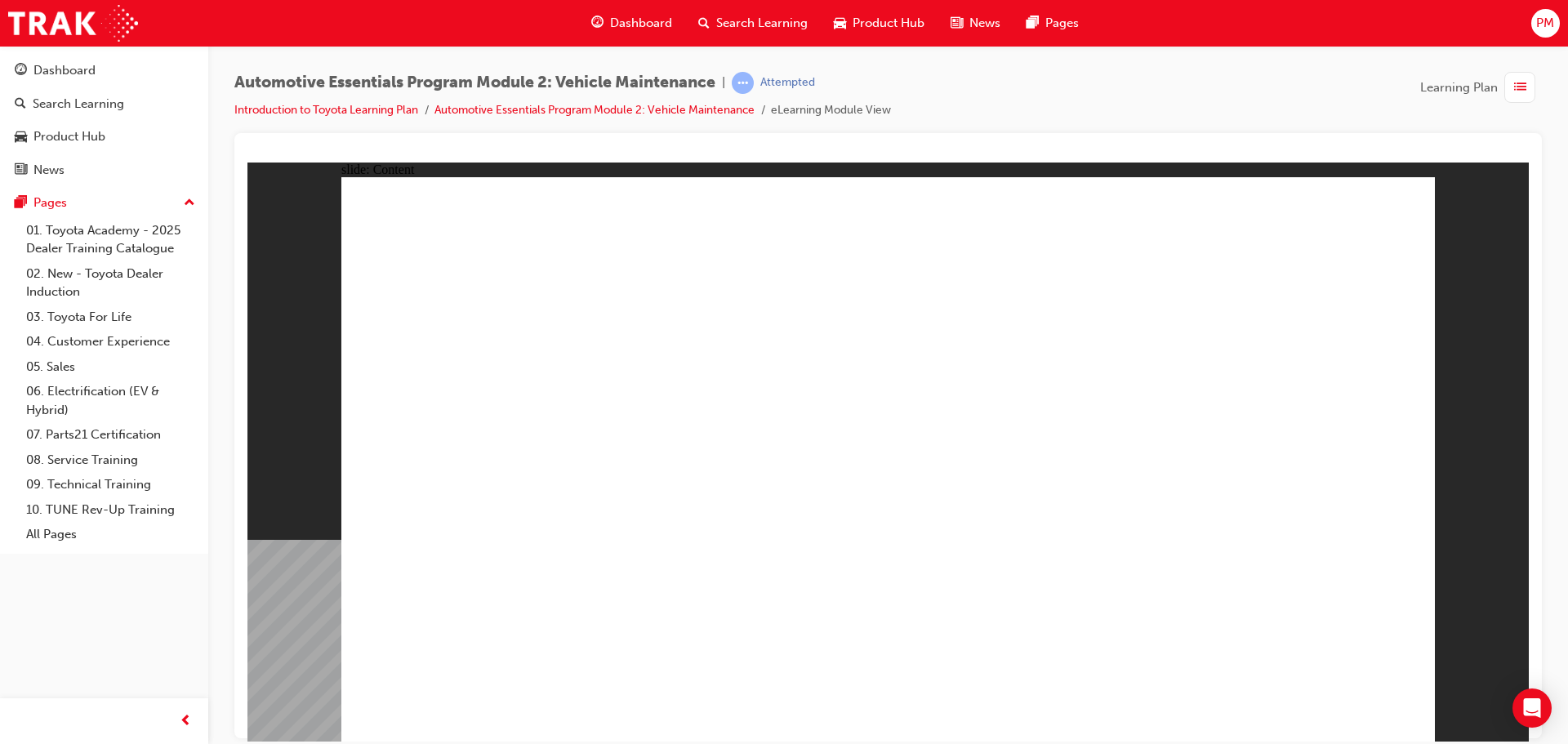
drag, startPoint x: 1403, startPoint y: 195, endPoint x: 1381, endPoint y: 220, distance: 33.3
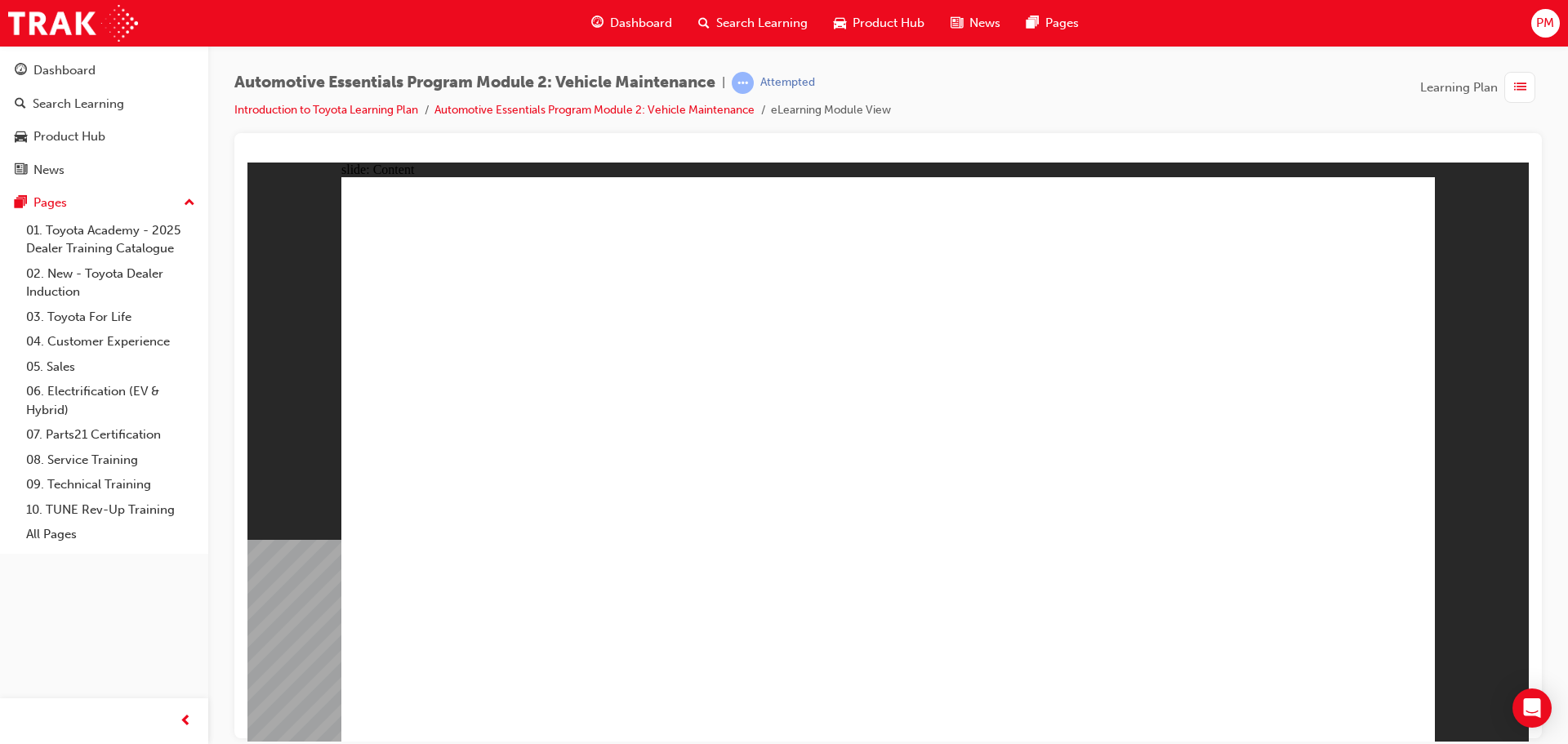
drag, startPoint x: 1381, startPoint y: 220, endPoint x: 1378, endPoint y: 293, distance: 73.1
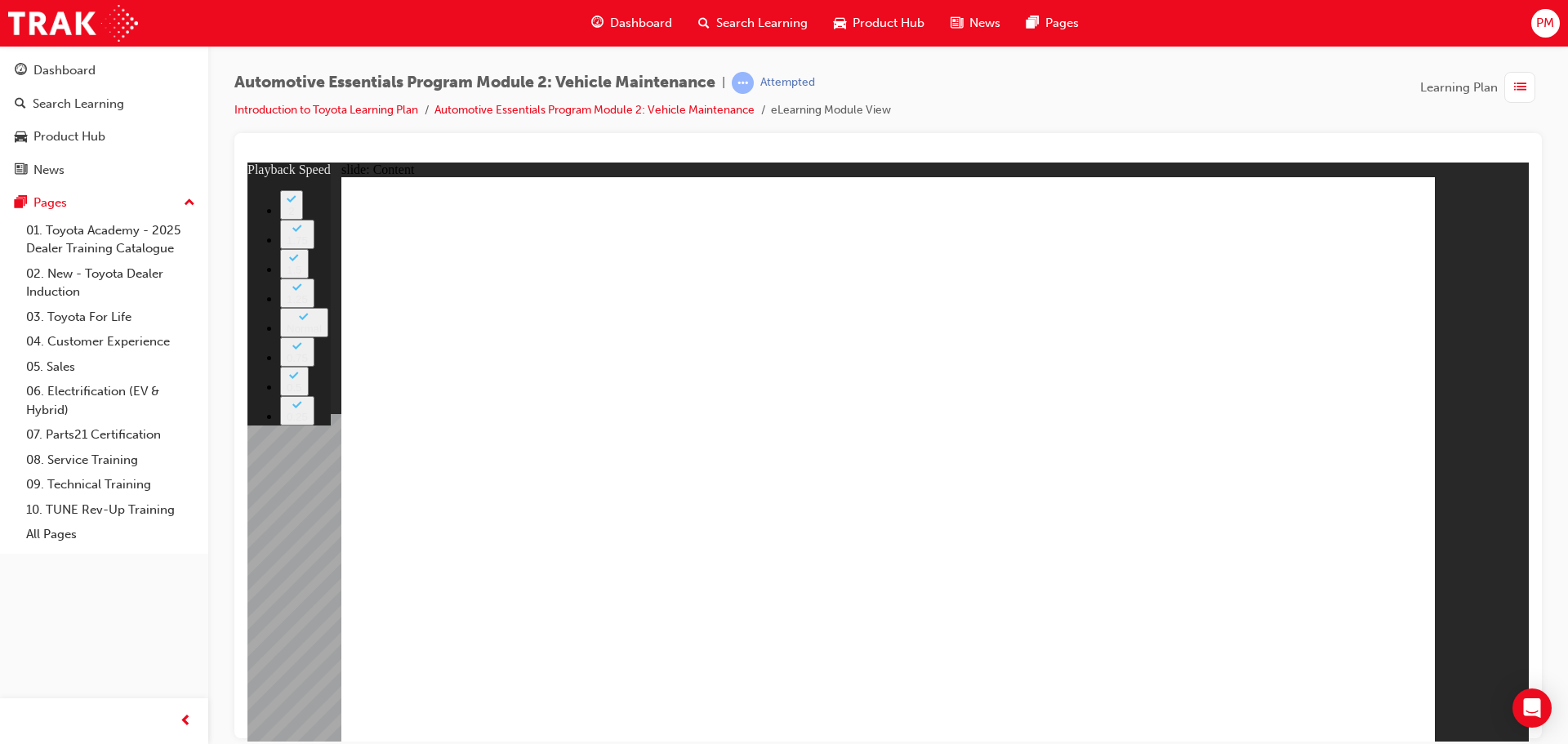
type input "0"
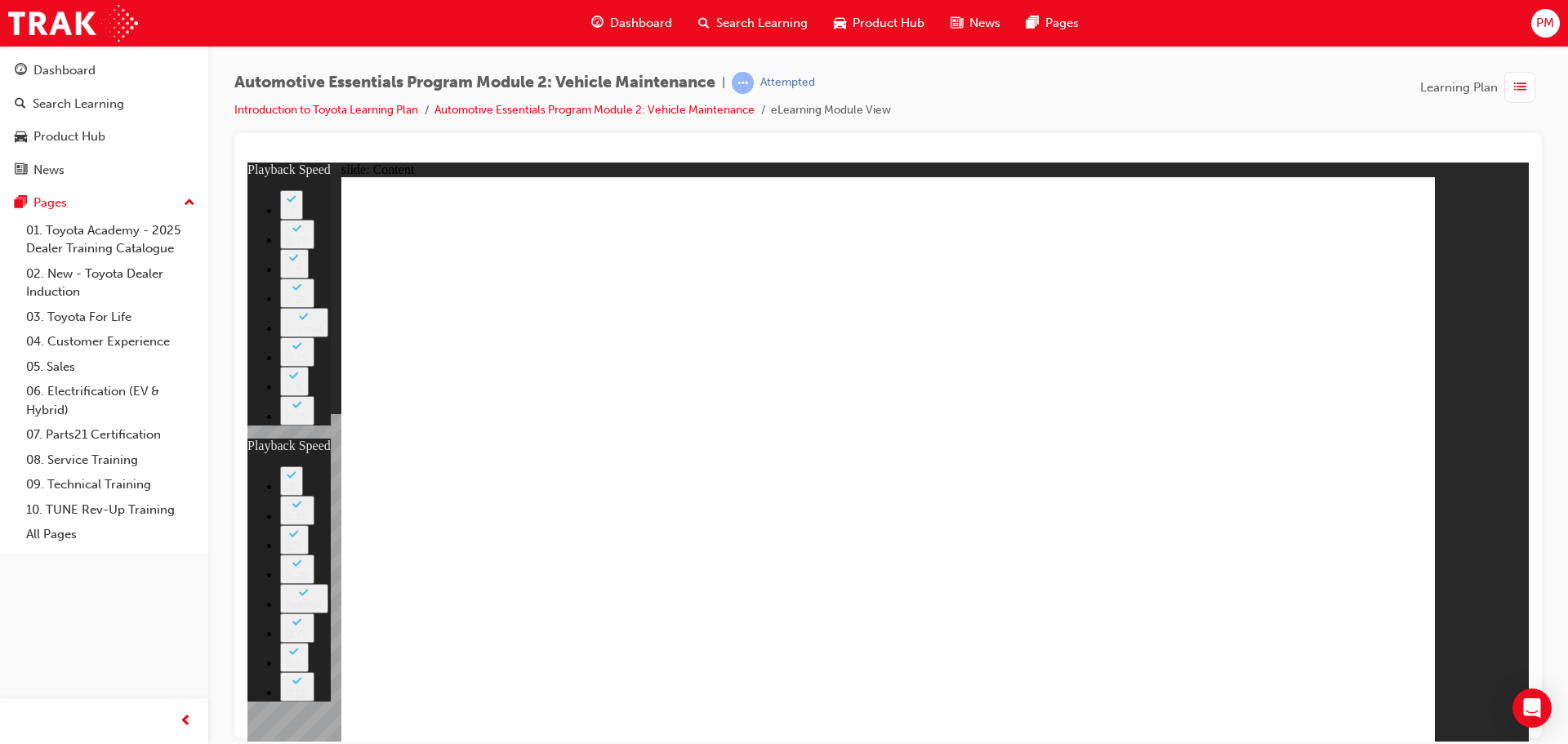
type input "0"
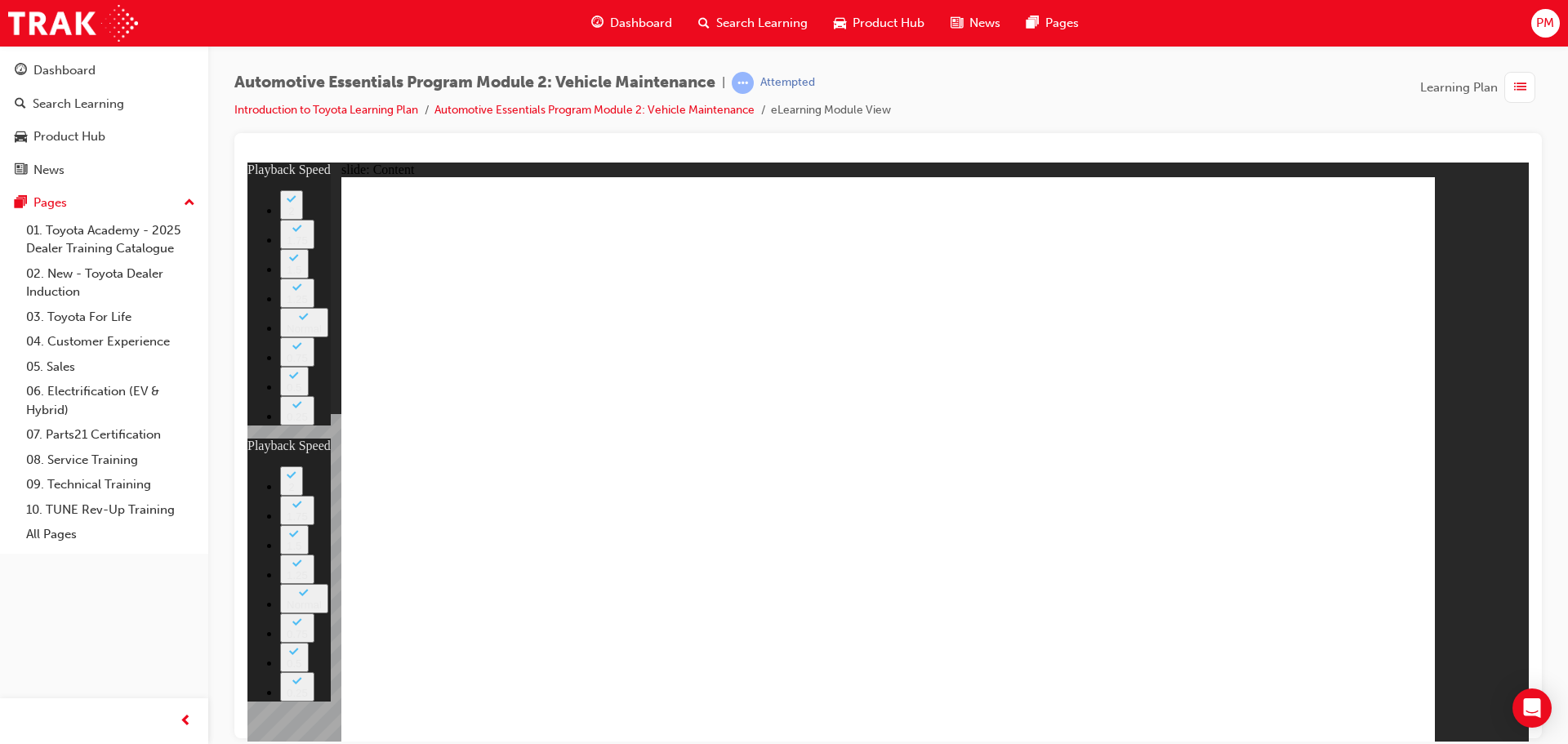
drag, startPoint x: 1366, startPoint y: 201, endPoint x: 1395, endPoint y: 286, distance: 89.8
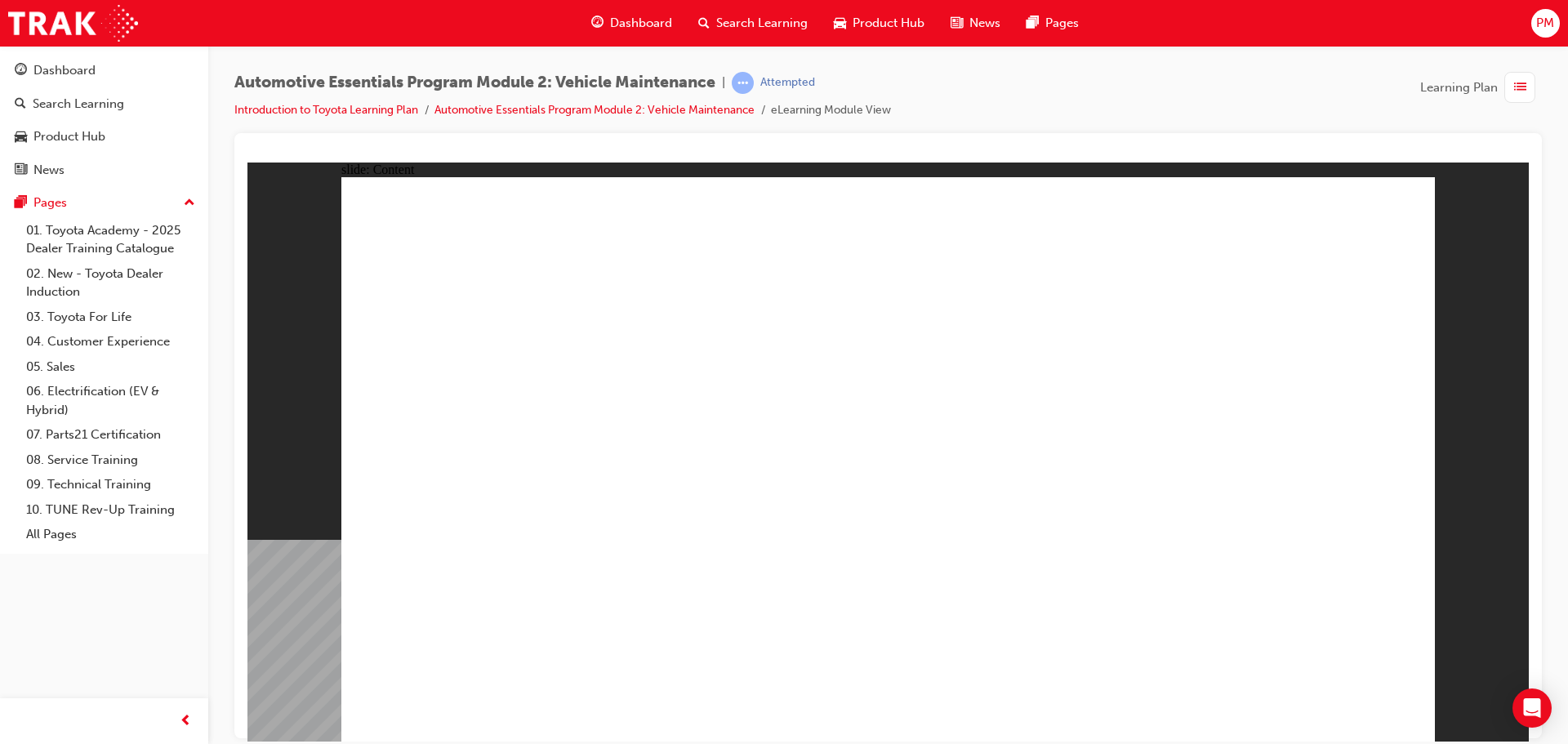
drag, startPoint x: 1415, startPoint y: 201, endPoint x: 1392, endPoint y: 205, distance: 23.3
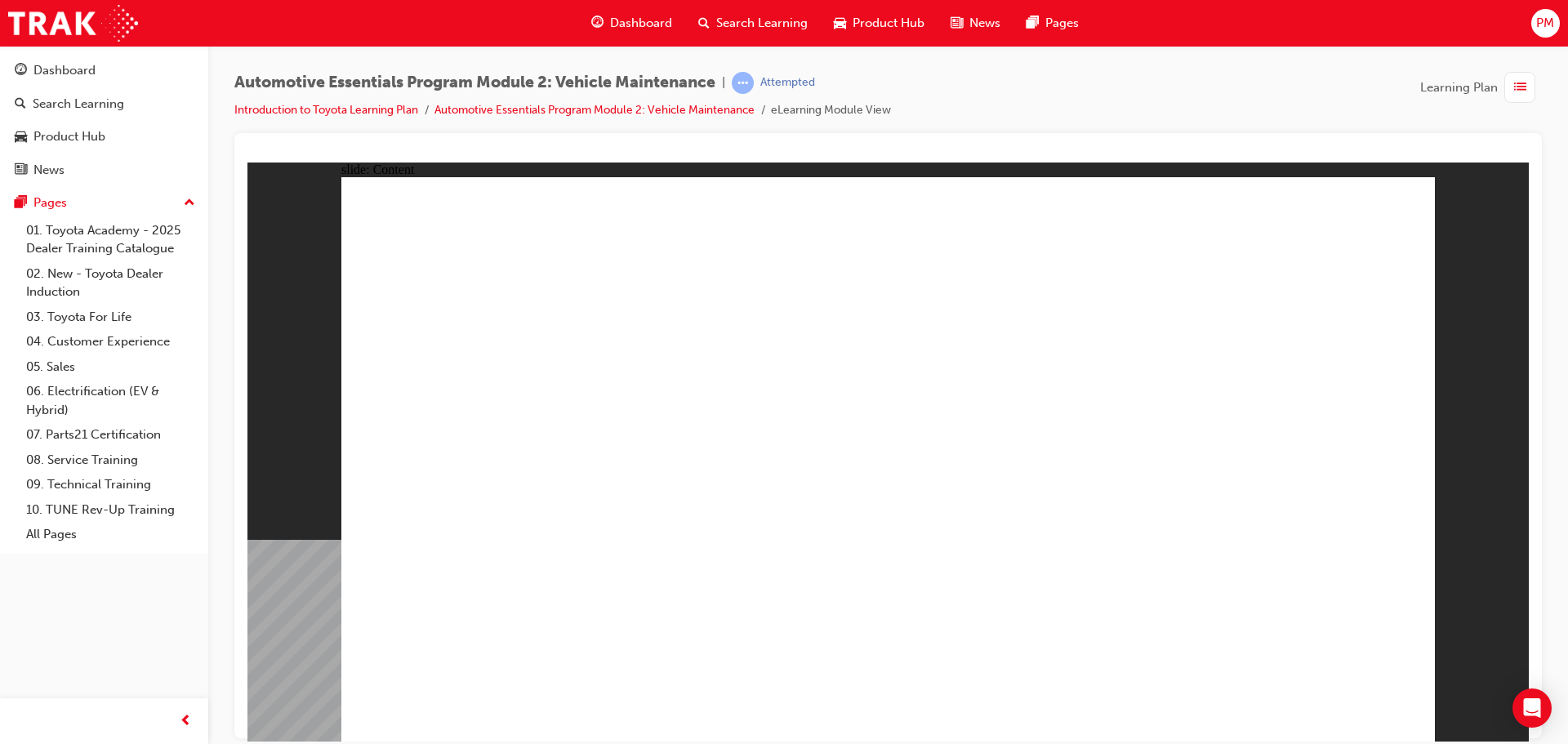
drag, startPoint x: 1407, startPoint y: 233, endPoint x: 1387, endPoint y: 214, distance: 27.6
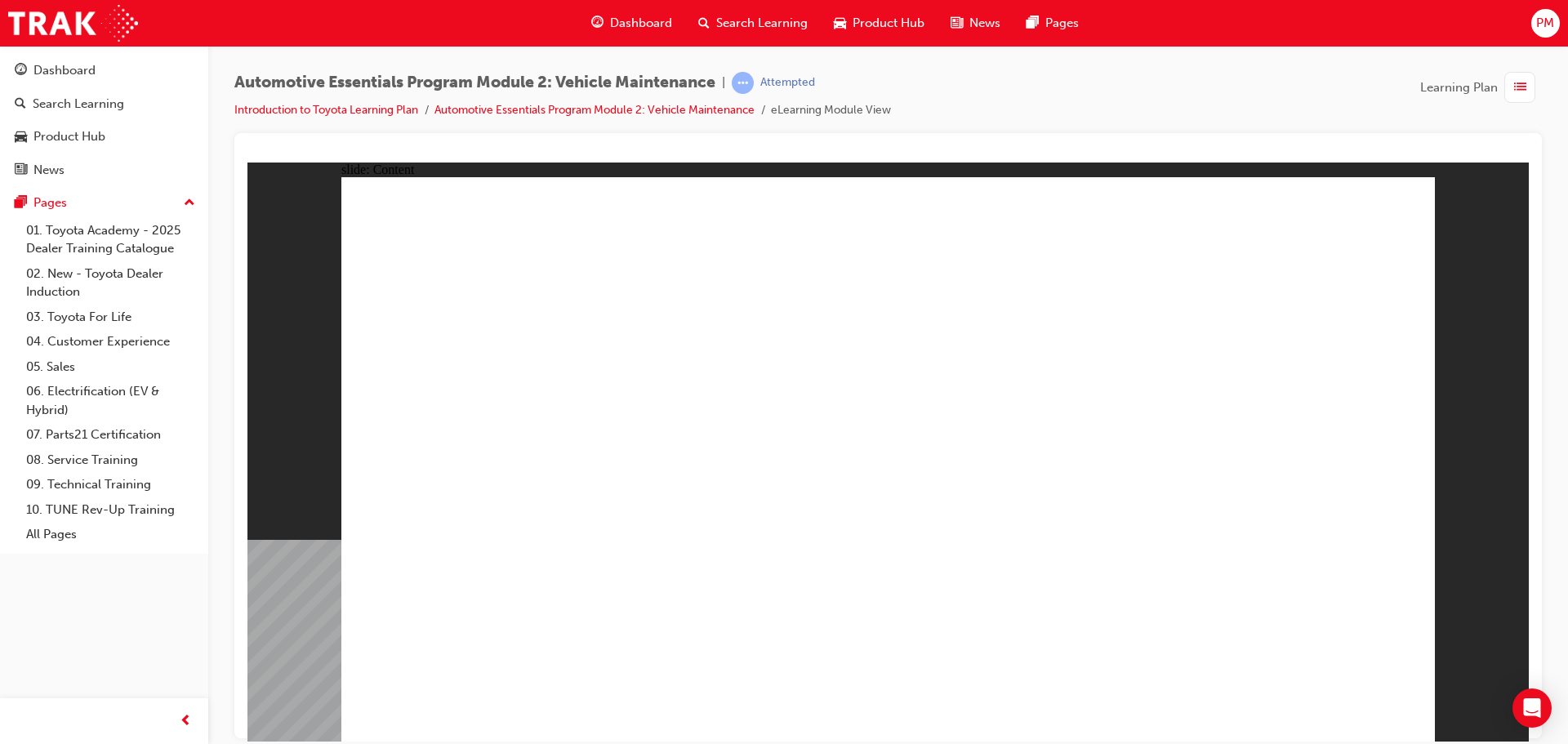
drag, startPoint x: 1380, startPoint y: 203, endPoint x: 1357, endPoint y: 218, distance: 27.5
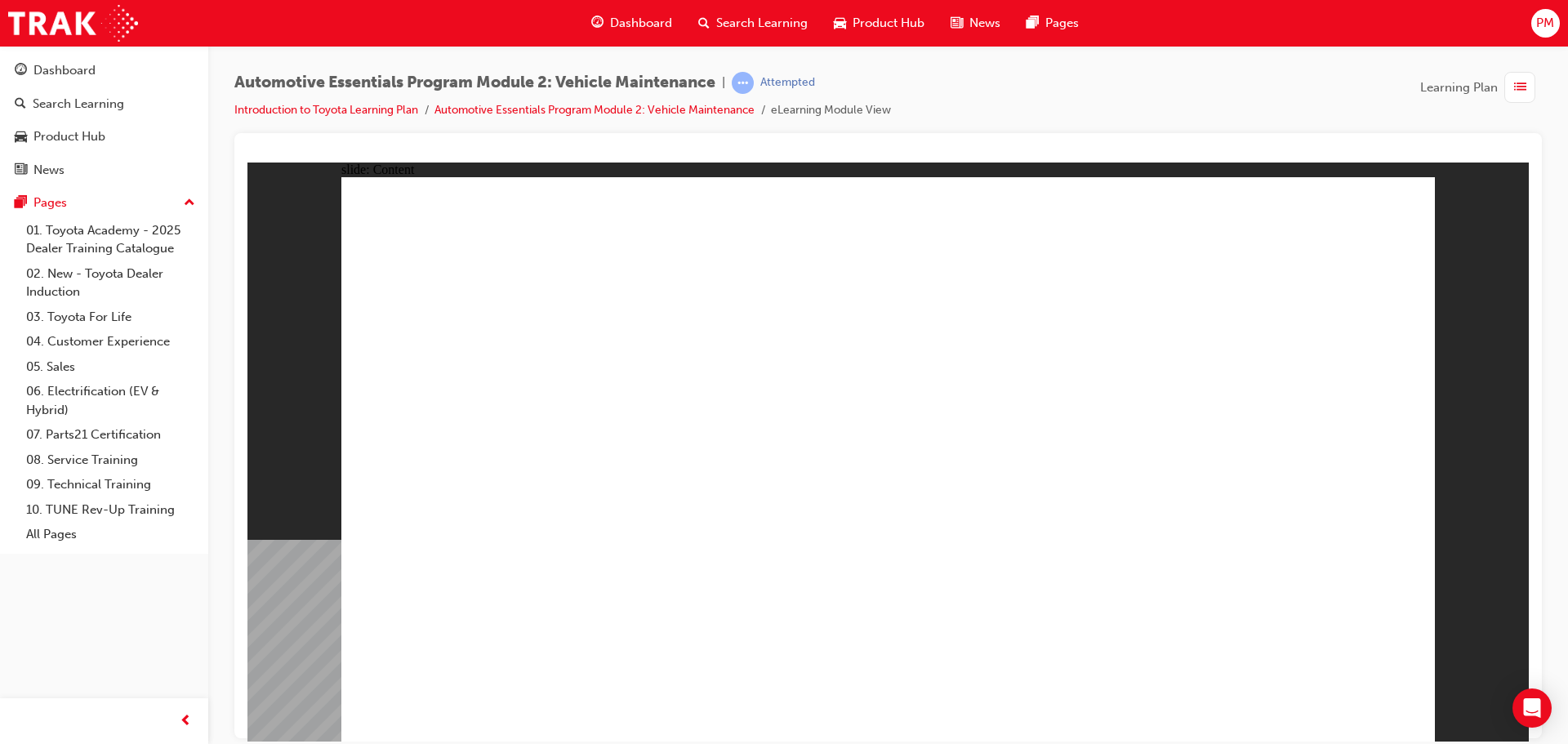
drag, startPoint x: 822, startPoint y: 630, endPoint x: 805, endPoint y: 642, distance: 20.8
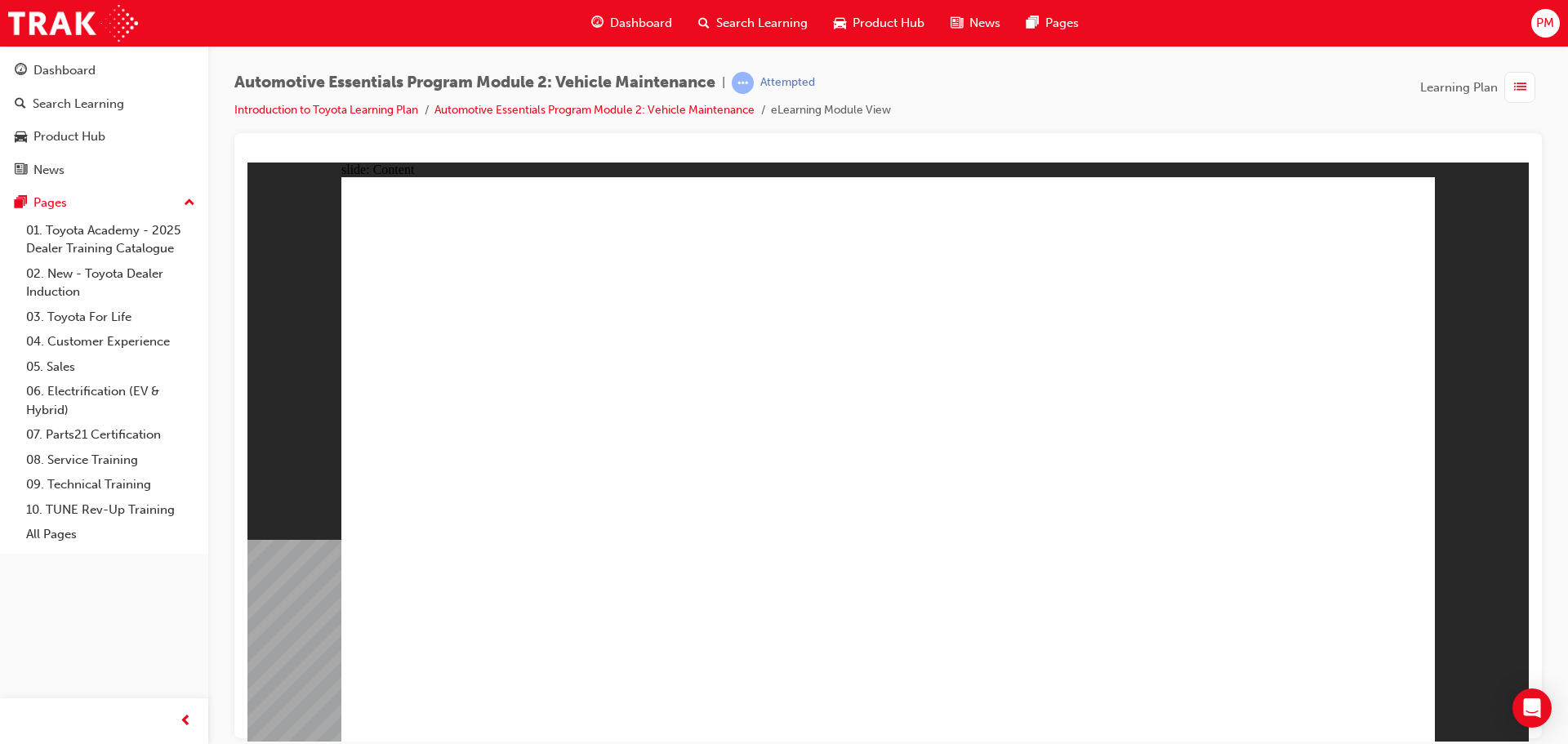
drag, startPoint x: 1367, startPoint y: 192, endPoint x: 1389, endPoint y: 226, distance: 40.5
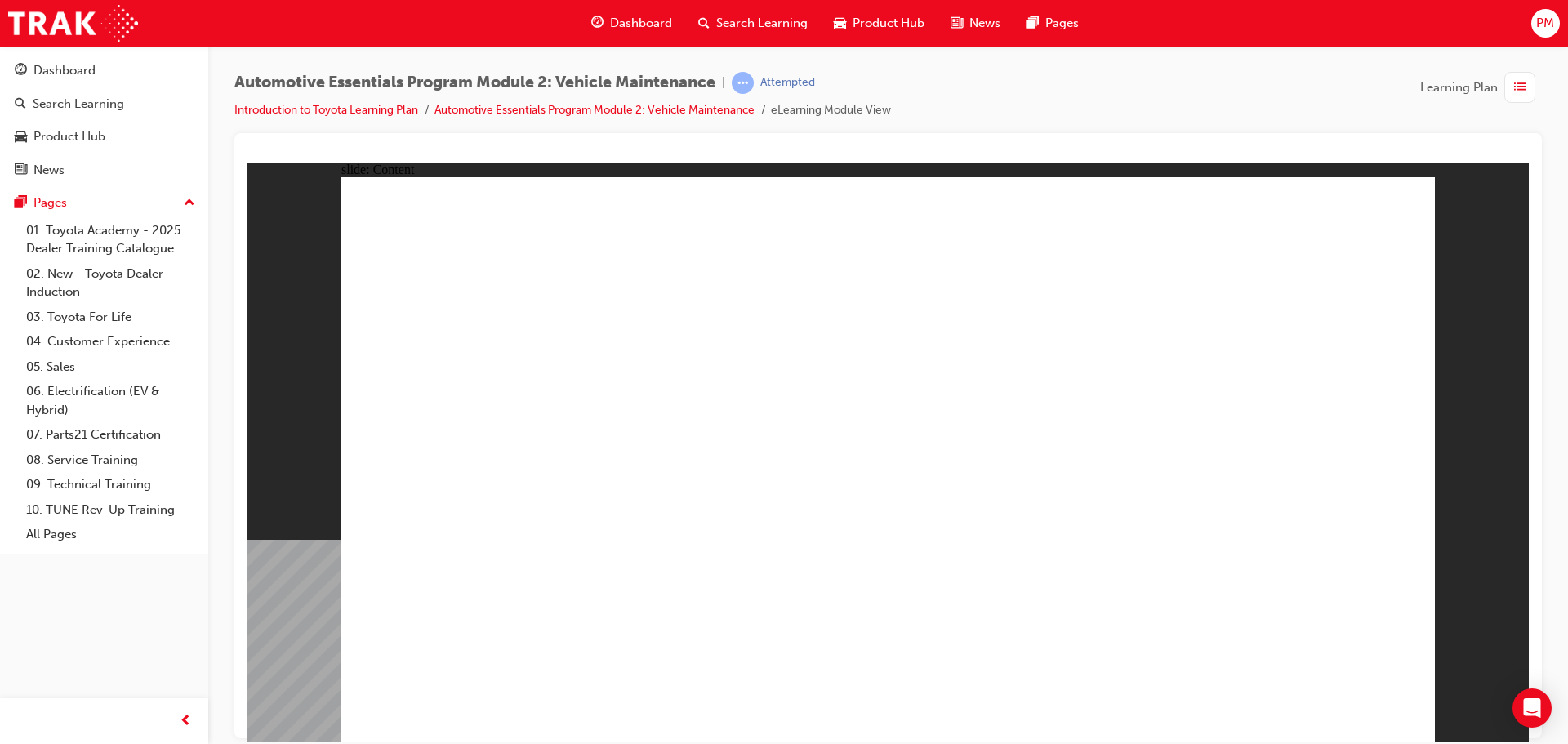
drag, startPoint x: 1390, startPoint y: 201, endPoint x: 1301, endPoint y: 395, distance: 213.4
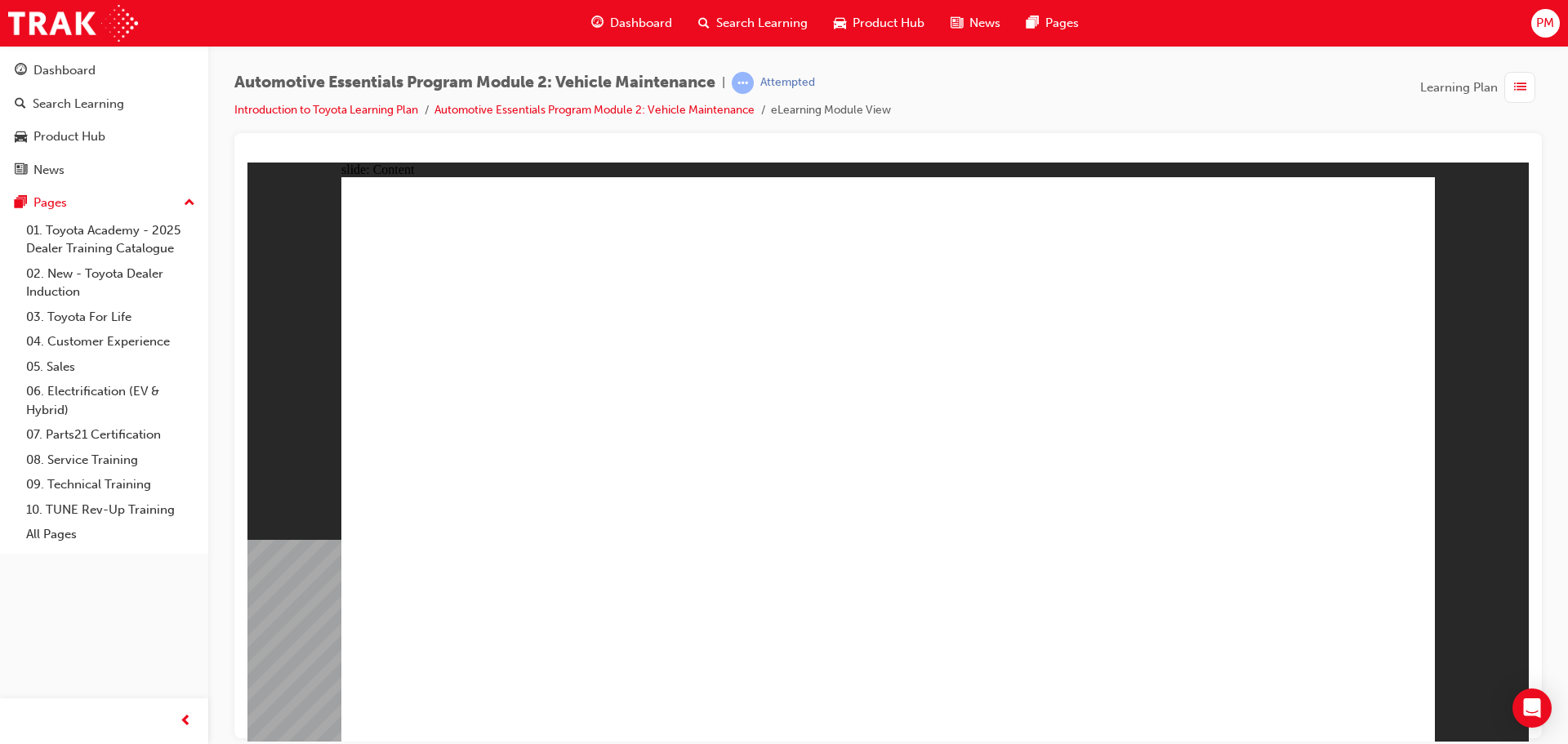
drag, startPoint x: 1378, startPoint y: 196, endPoint x: 1388, endPoint y: 292, distance: 96.5
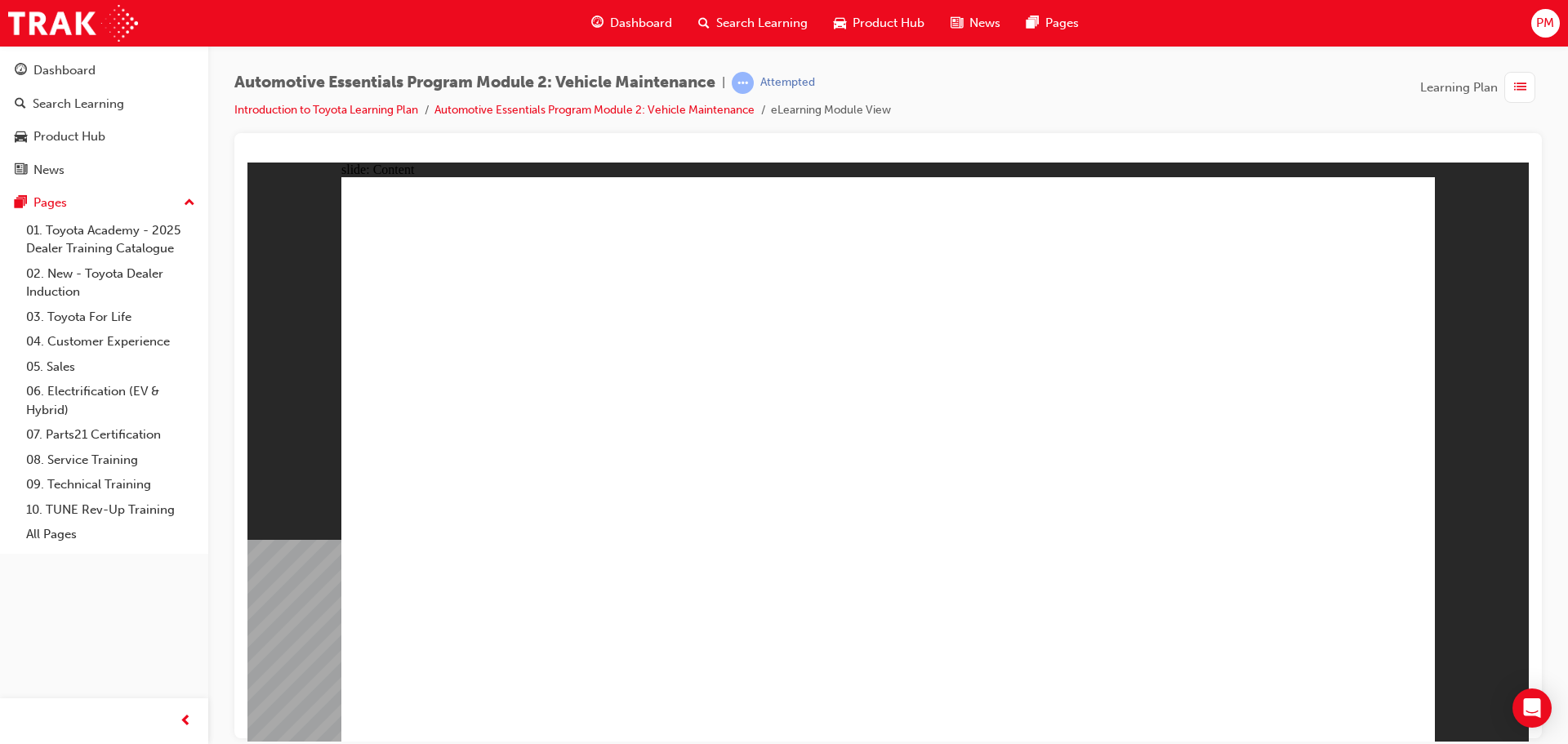
drag, startPoint x: 920, startPoint y: 493, endPoint x: 963, endPoint y: 572, distance: 89.9
drag, startPoint x: 968, startPoint y: 580, endPoint x: 1139, endPoint y: 535, distance: 176.8
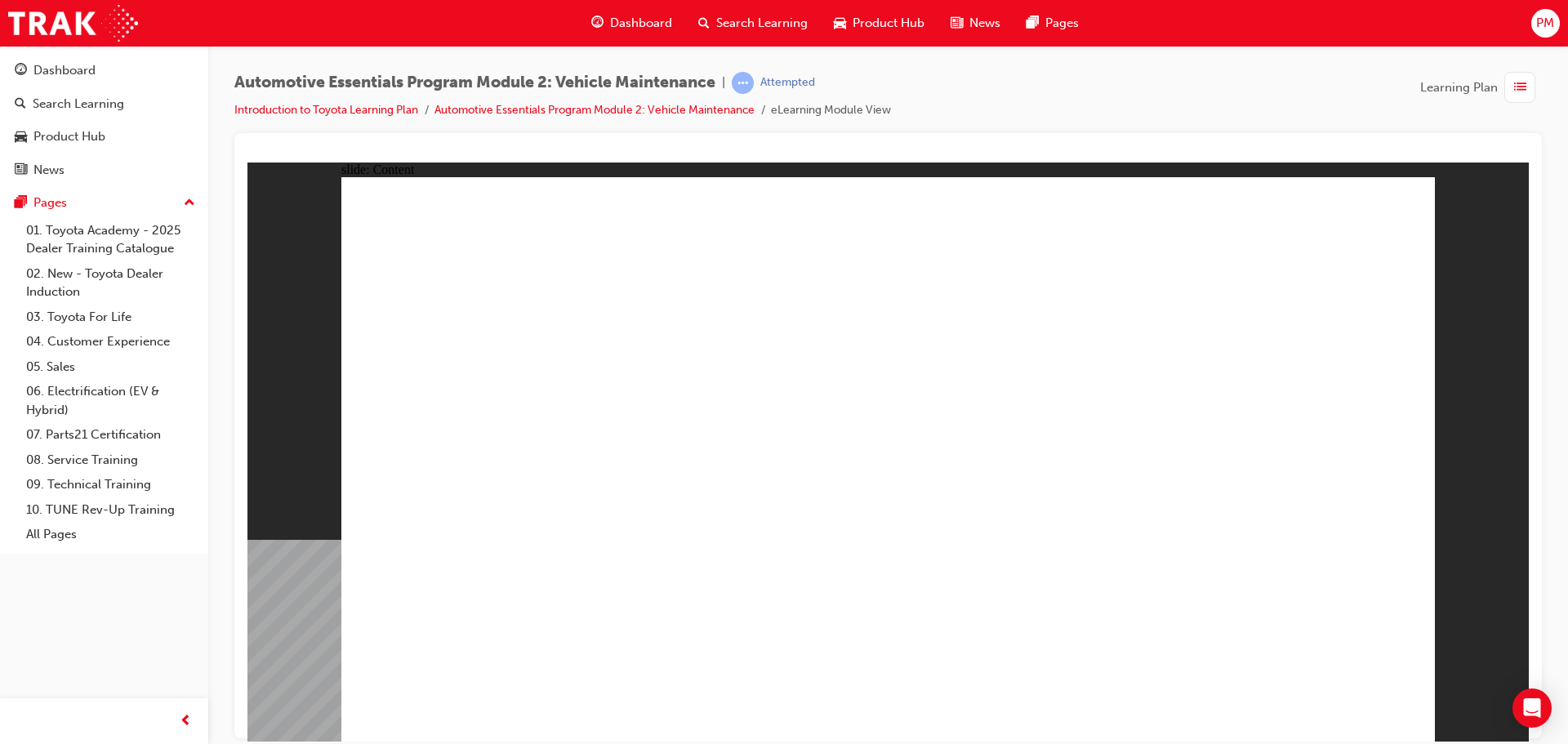
drag, startPoint x: 1401, startPoint y: 180, endPoint x: 1384, endPoint y: 213, distance: 37.1
drag, startPoint x: 1350, startPoint y: 685, endPoint x: 1346, endPoint y: 693, distance: 8.9
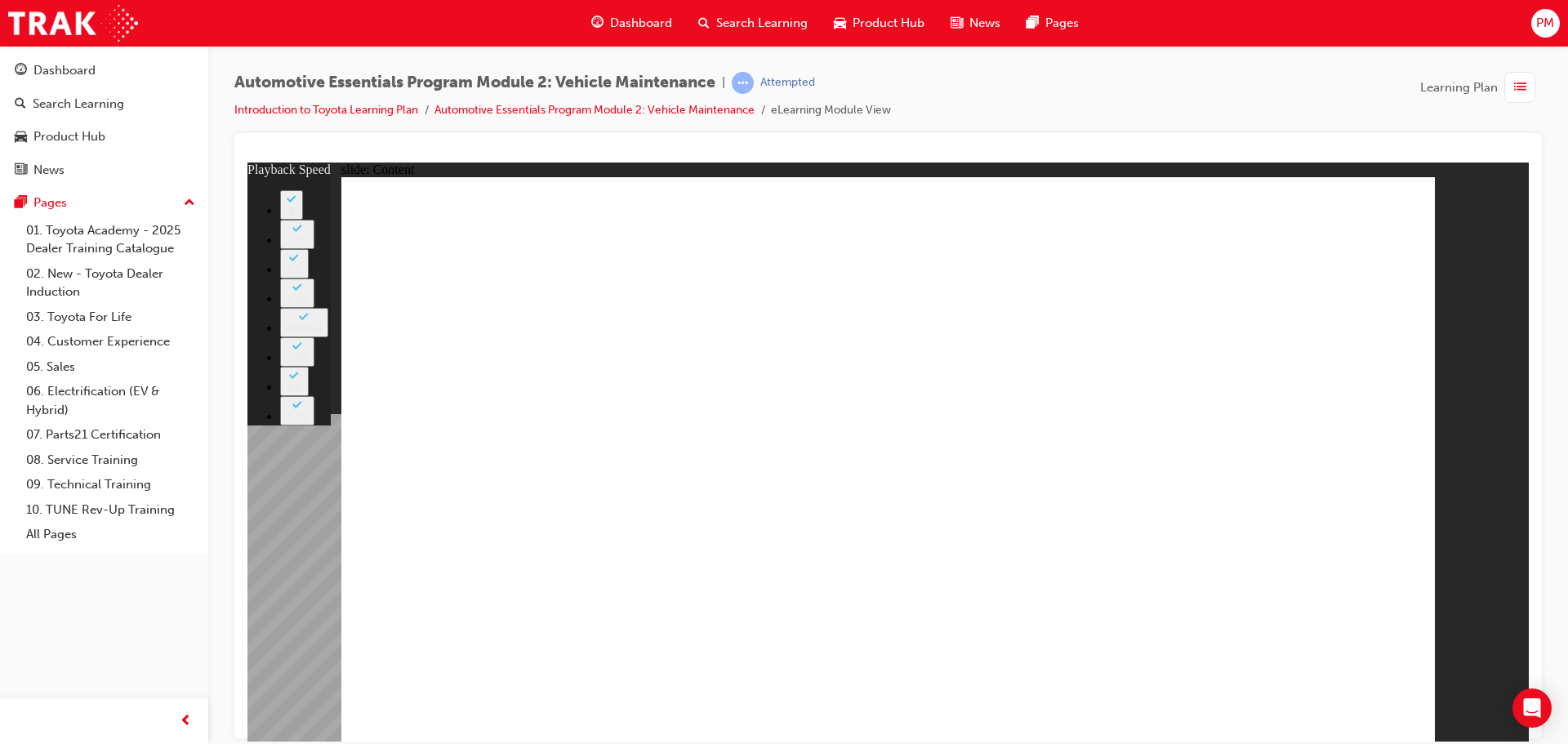
drag, startPoint x: 486, startPoint y: 499, endPoint x: 517, endPoint y: 499, distance: 31.0
drag, startPoint x: 661, startPoint y: 500, endPoint x: 998, endPoint y: 614, distance: 355.8
drag, startPoint x: 999, startPoint y: 664, endPoint x: 997, endPoint y: 685, distance: 21.1
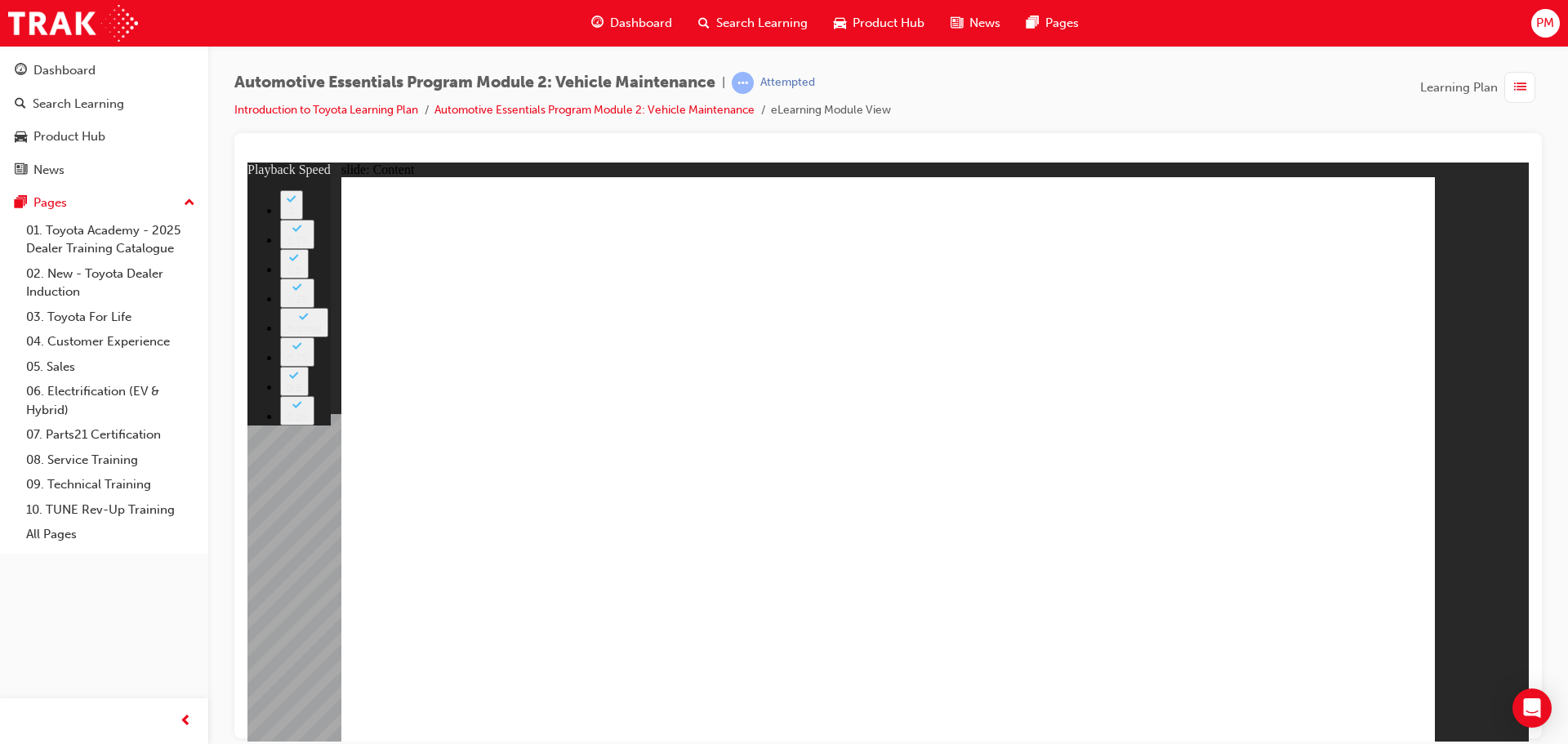
drag, startPoint x: 1124, startPoint y: 616, endPoint x: 1144, endPoint y: 620, distance: 20.4
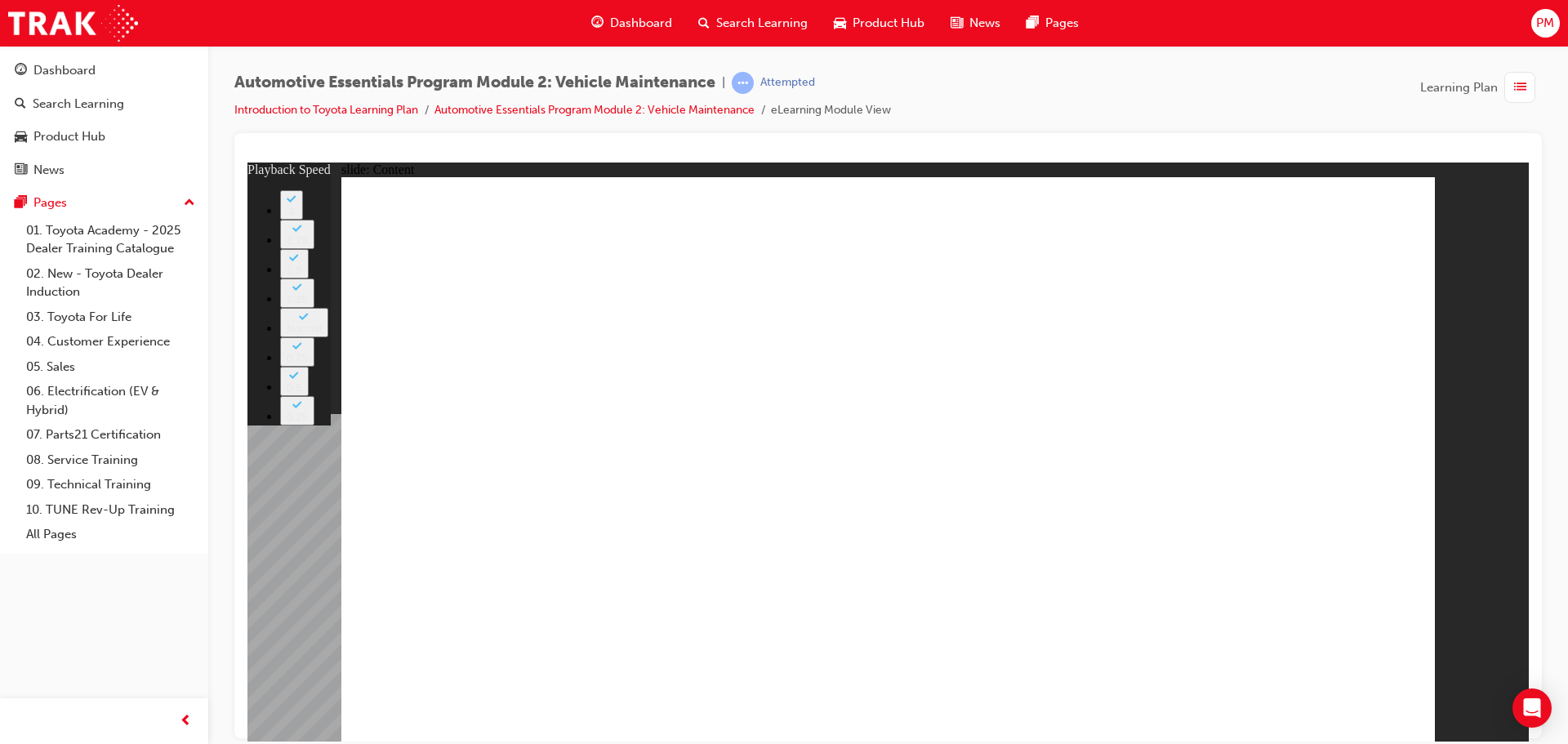
drag, startPoint x: 1179, startPoint y: 624, endPoint x: 1207, endPoint y: 626, distance: 28.1
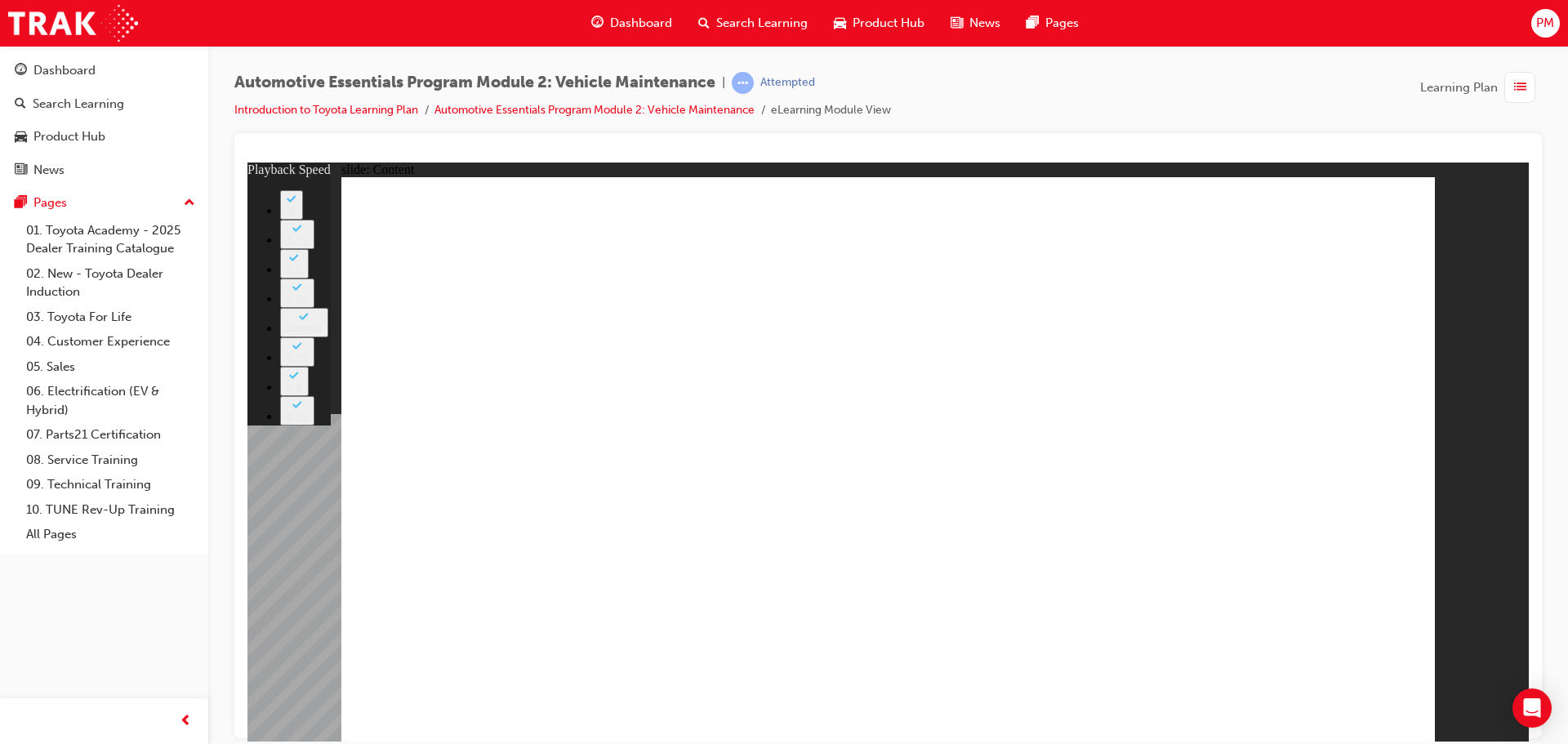
type input "8"
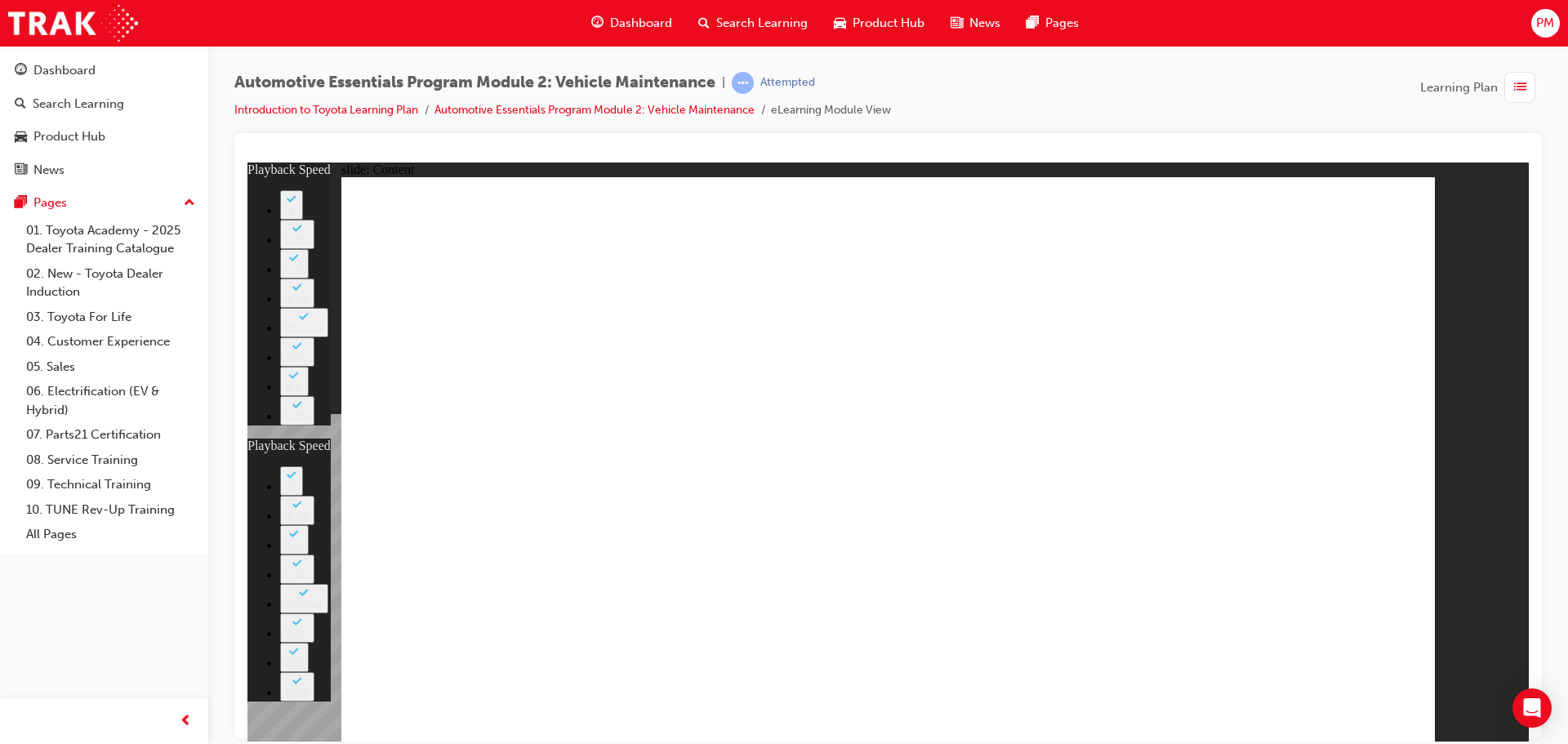
drag, startPoint x: 1101, startPoint y: 628, endPoint x: 1145, endPoint y: 626, distance: 44.0
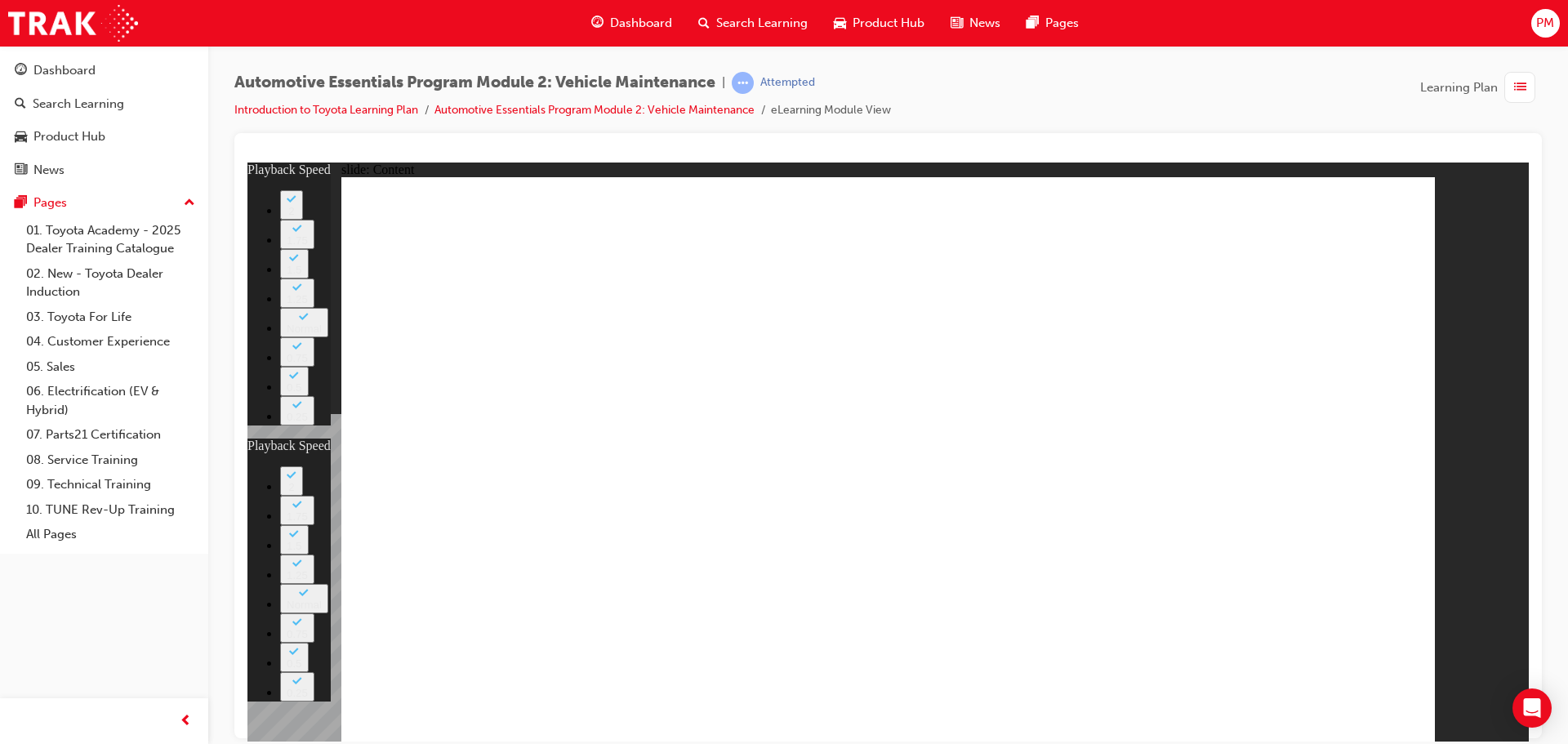
drag, startPoint x: 1168, startPoint y: 626, endPoint x: 1197, endPoint y: 618, distance: 30.1
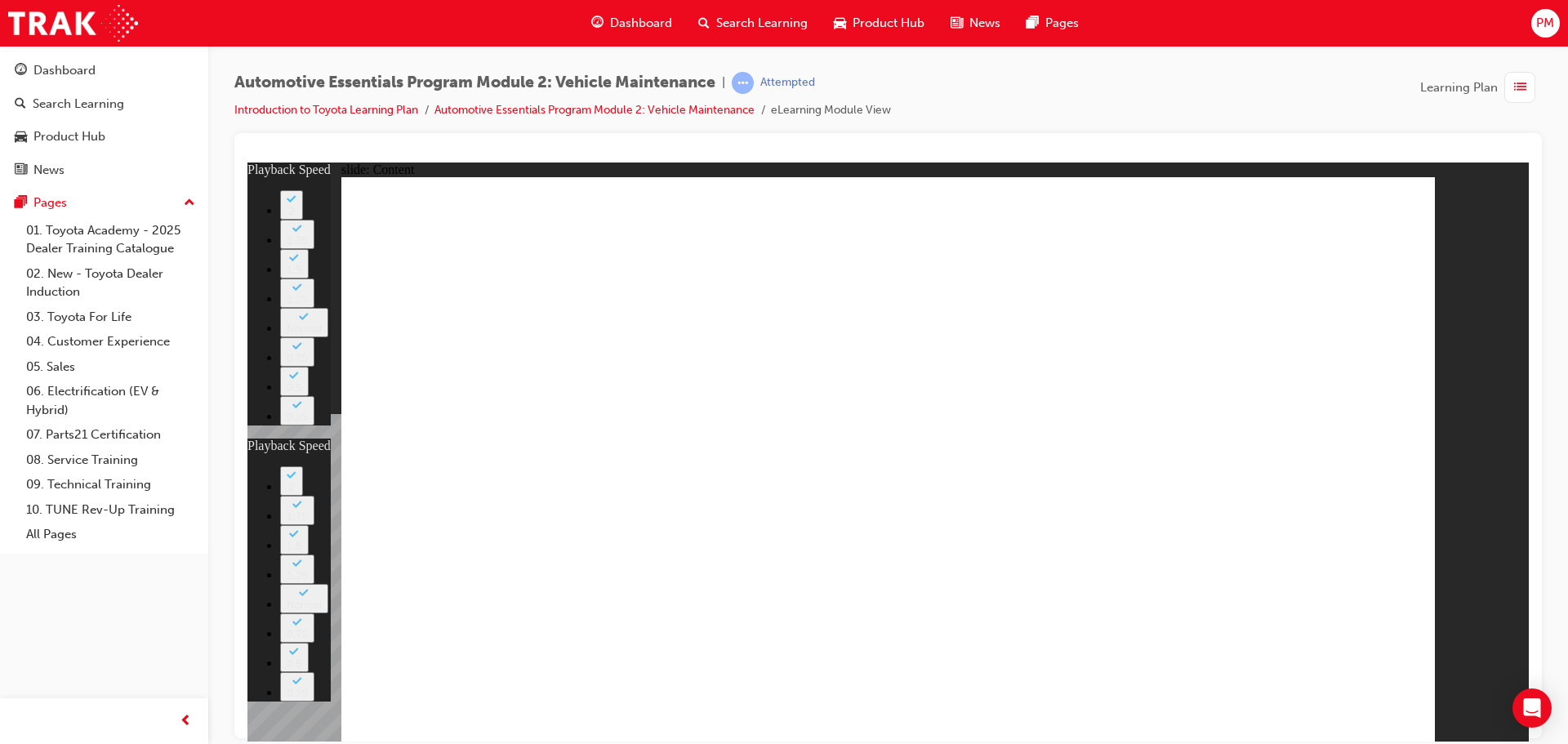
type input "27"
type input "8"
type input "27"
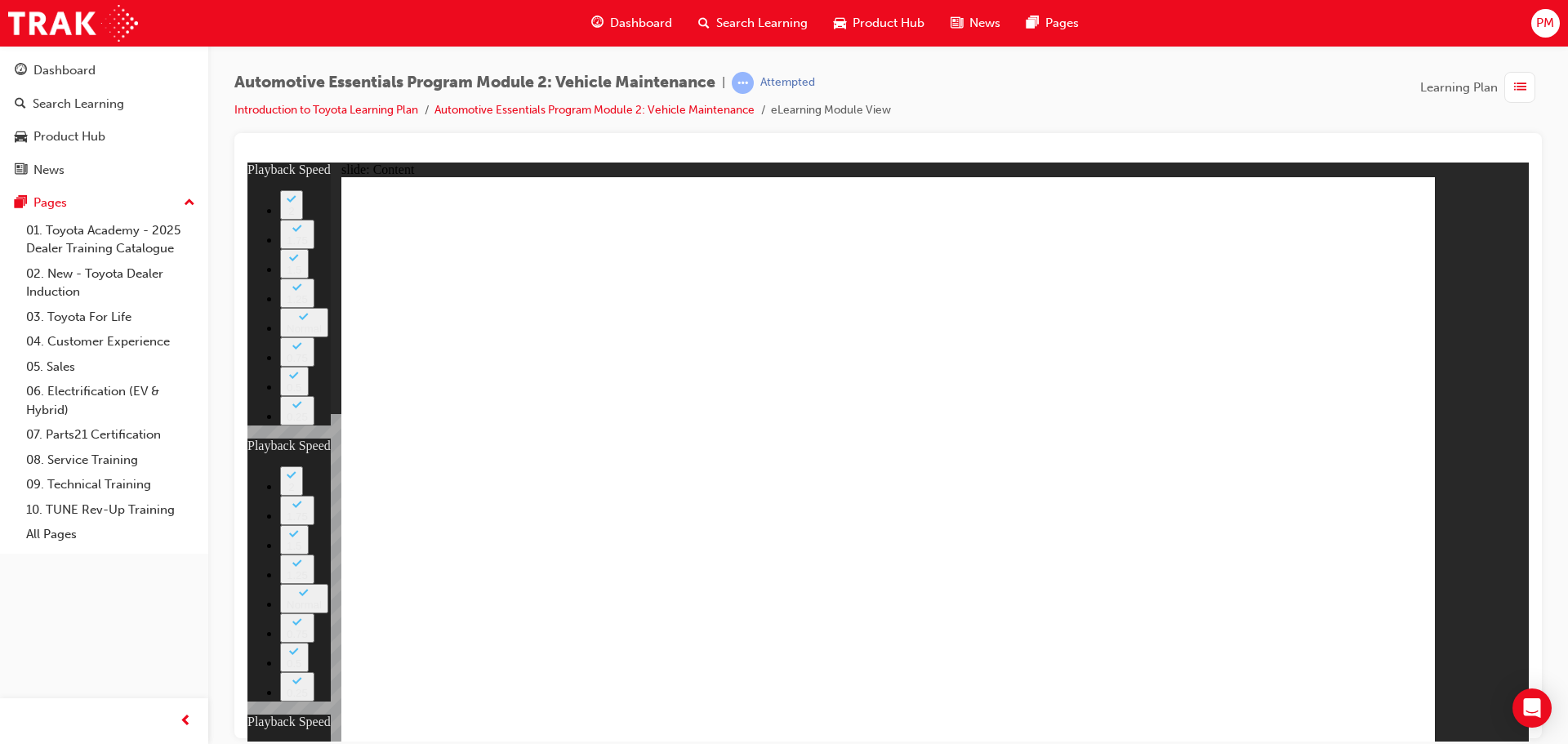
type input "12"
type input "8"
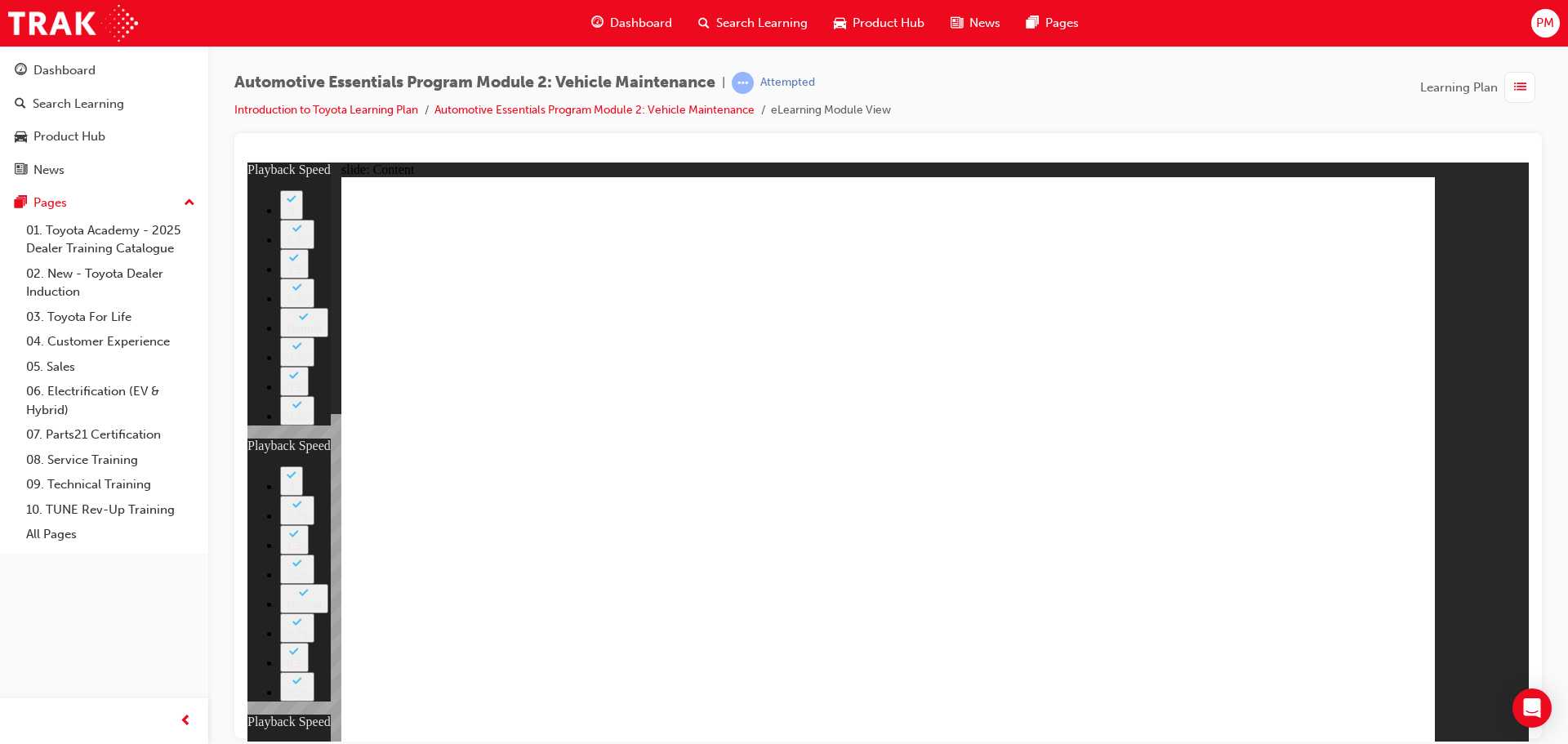
type input "27"
type input "12"
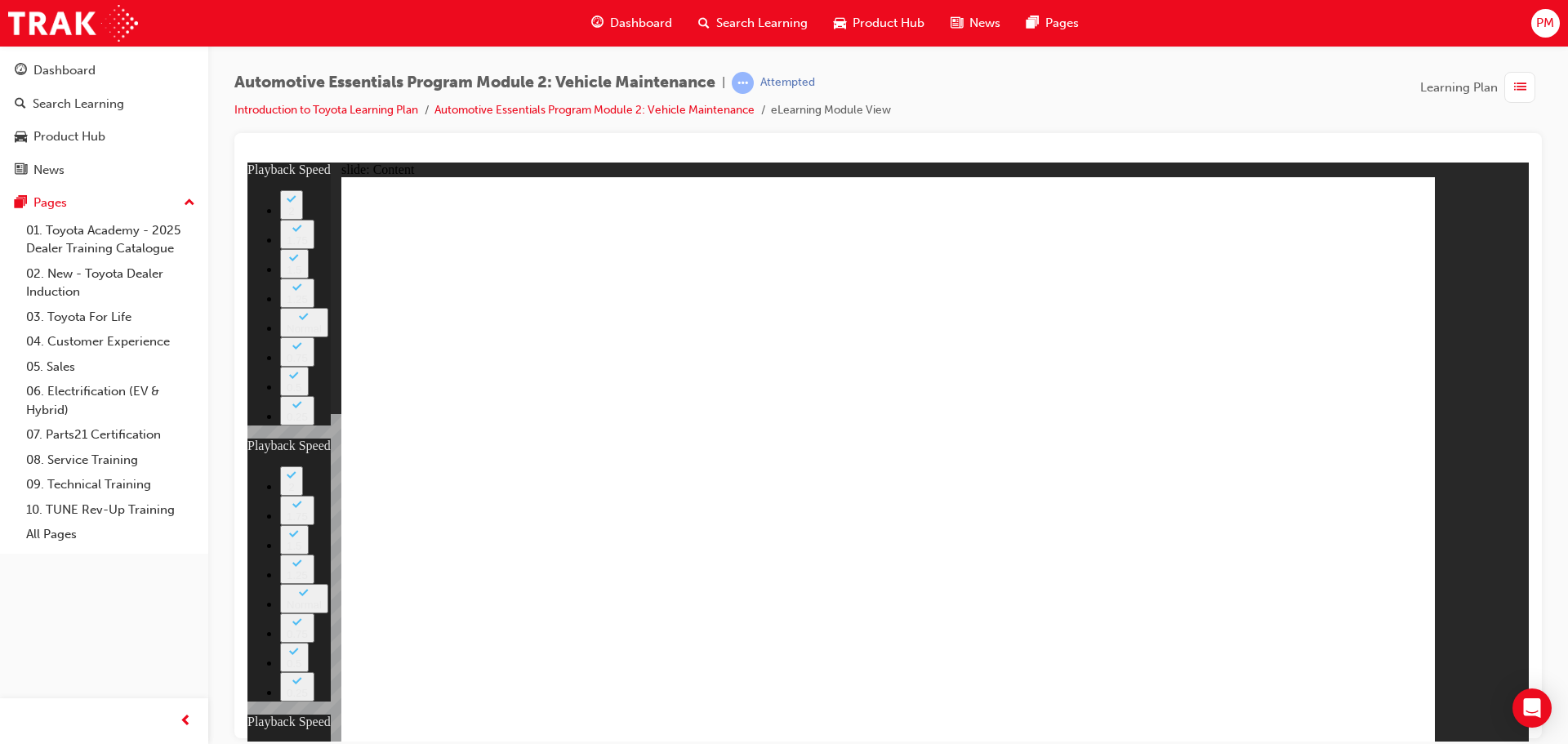
type input "7"
drag, startPoint x: 1345, startPoint y: 531, endPoint x: 1343, endPoint y: 508, distance: 23.1
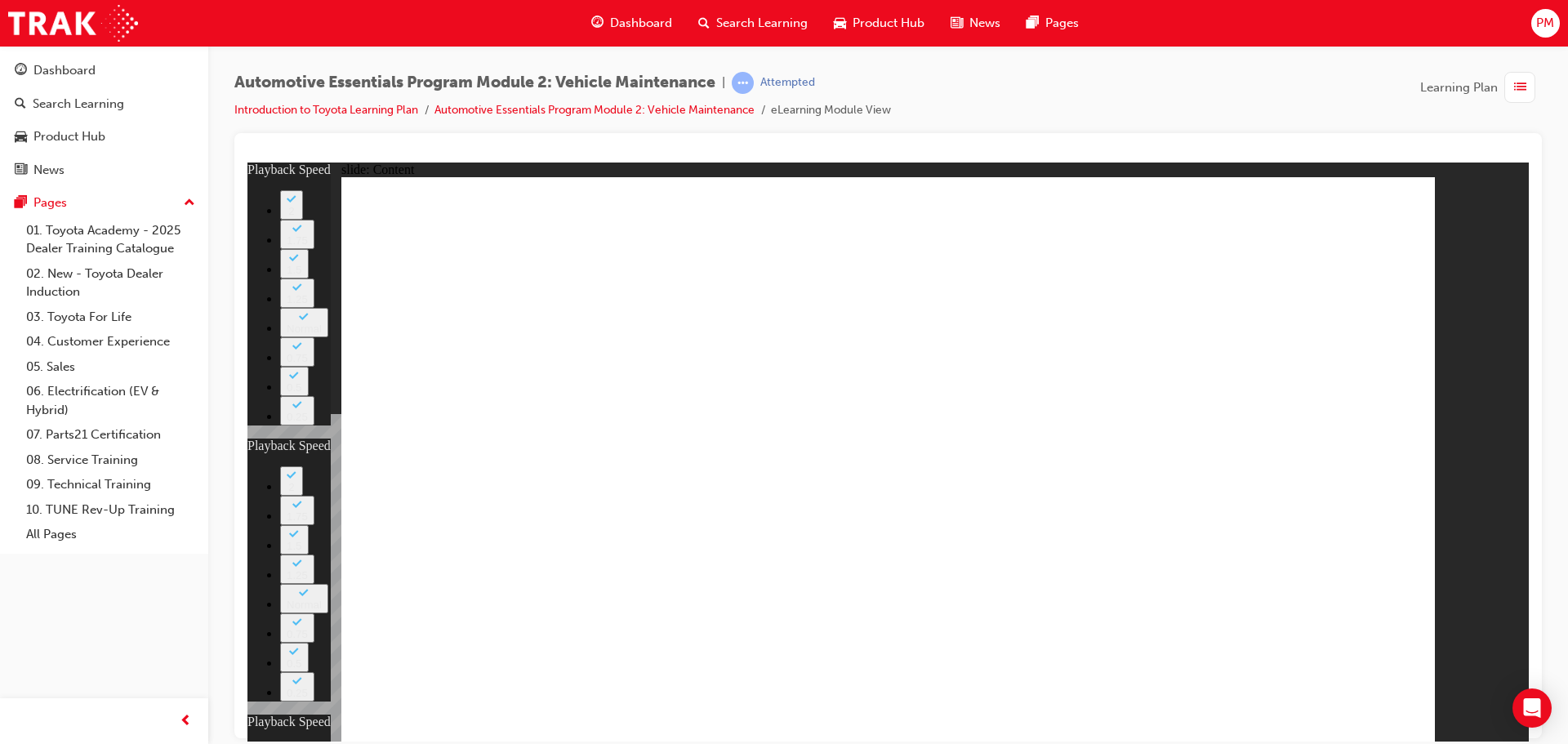
type input "8"
type input "27"
type input "12"
type input "13"
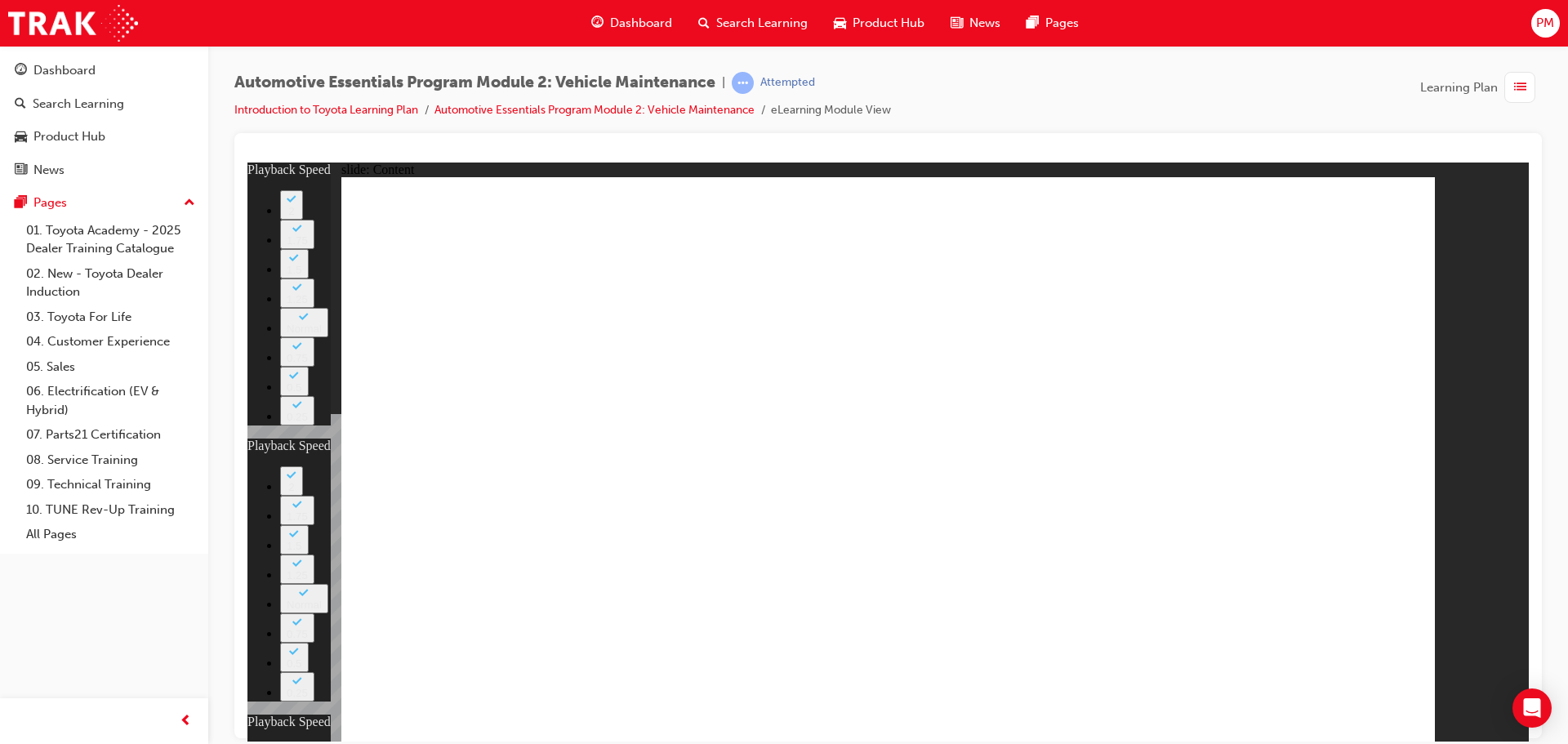
type input "8"
type input "27"
type input "12"
type input "7"
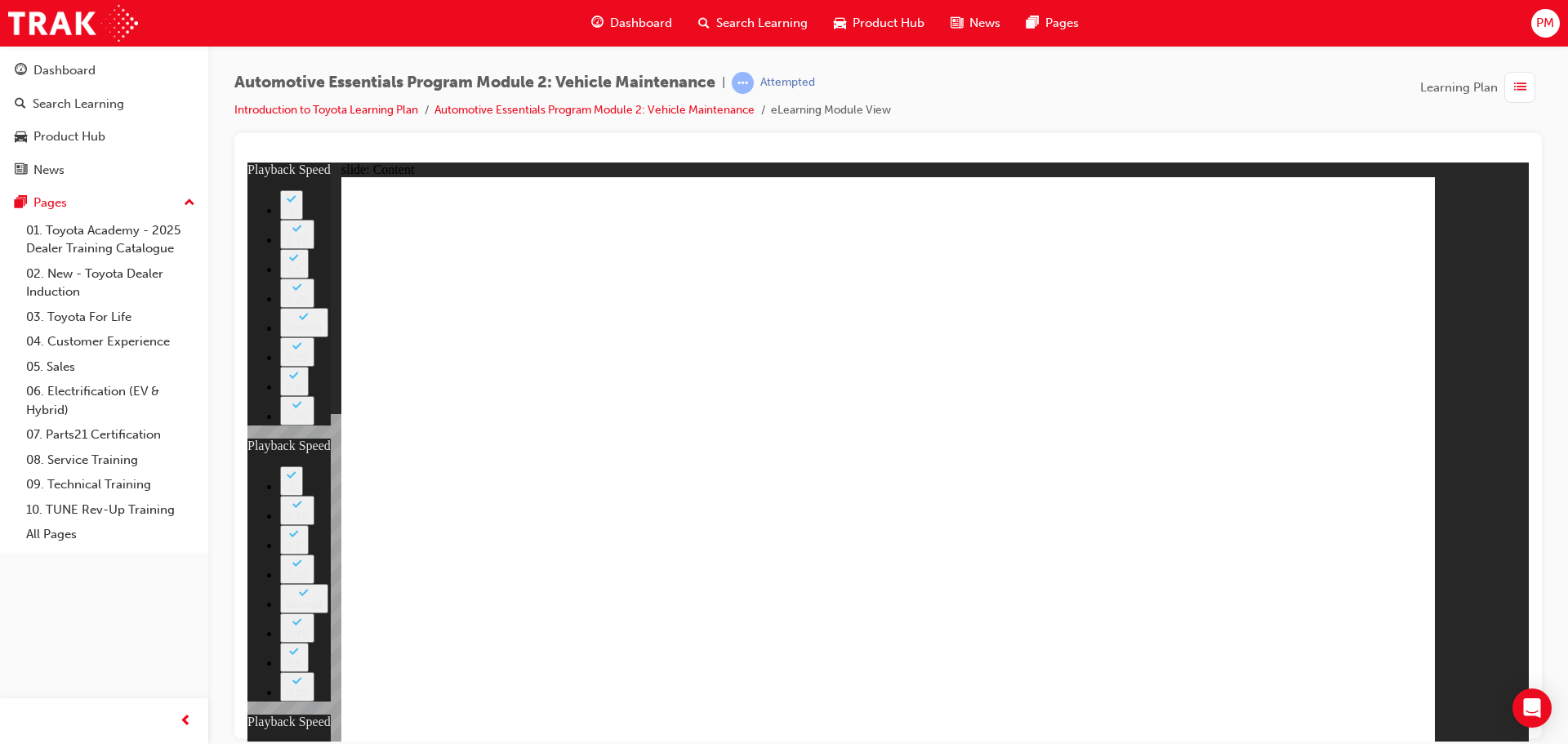
type input "13"
type input "8"
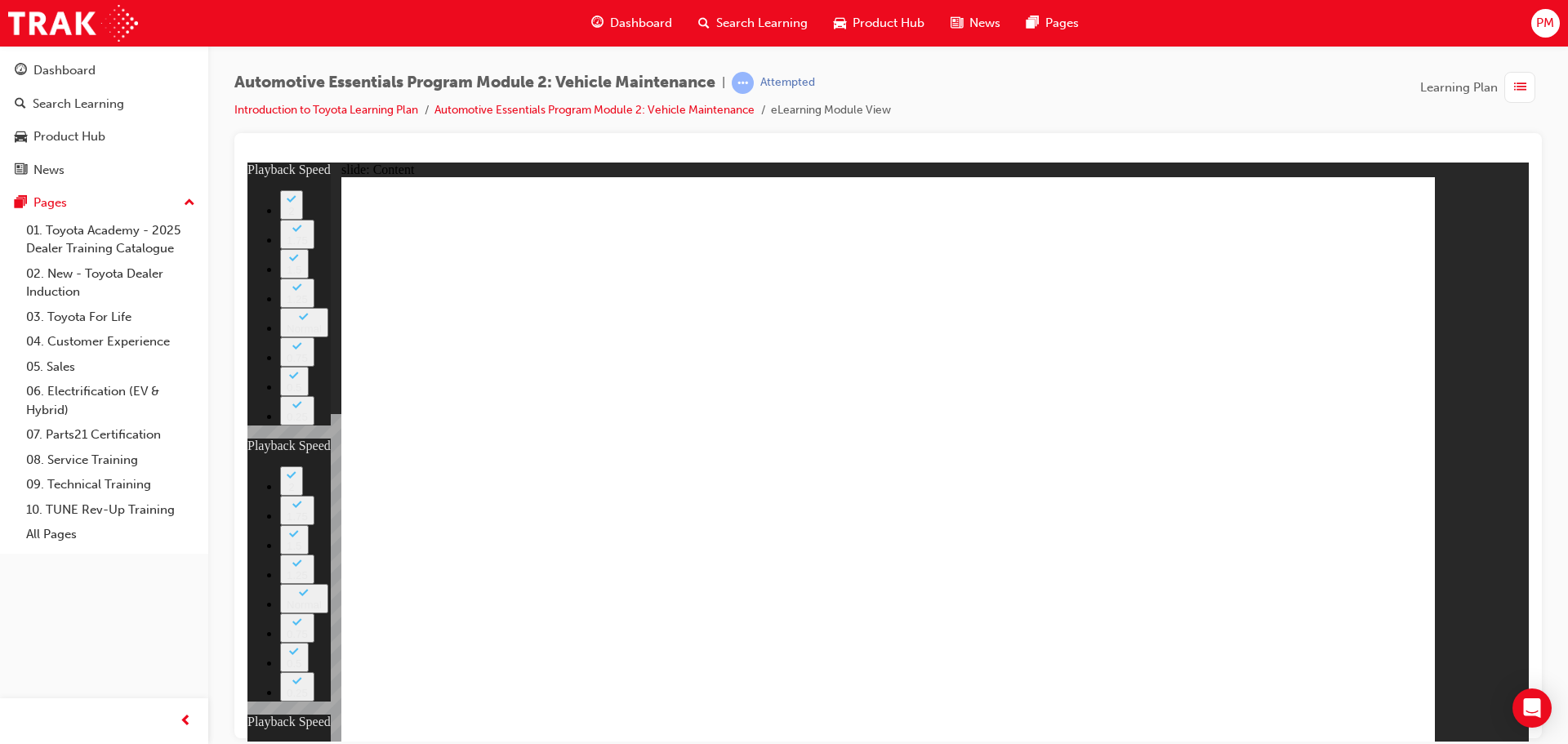
type input "27"
type input "12"
type input "7"
type input "13"
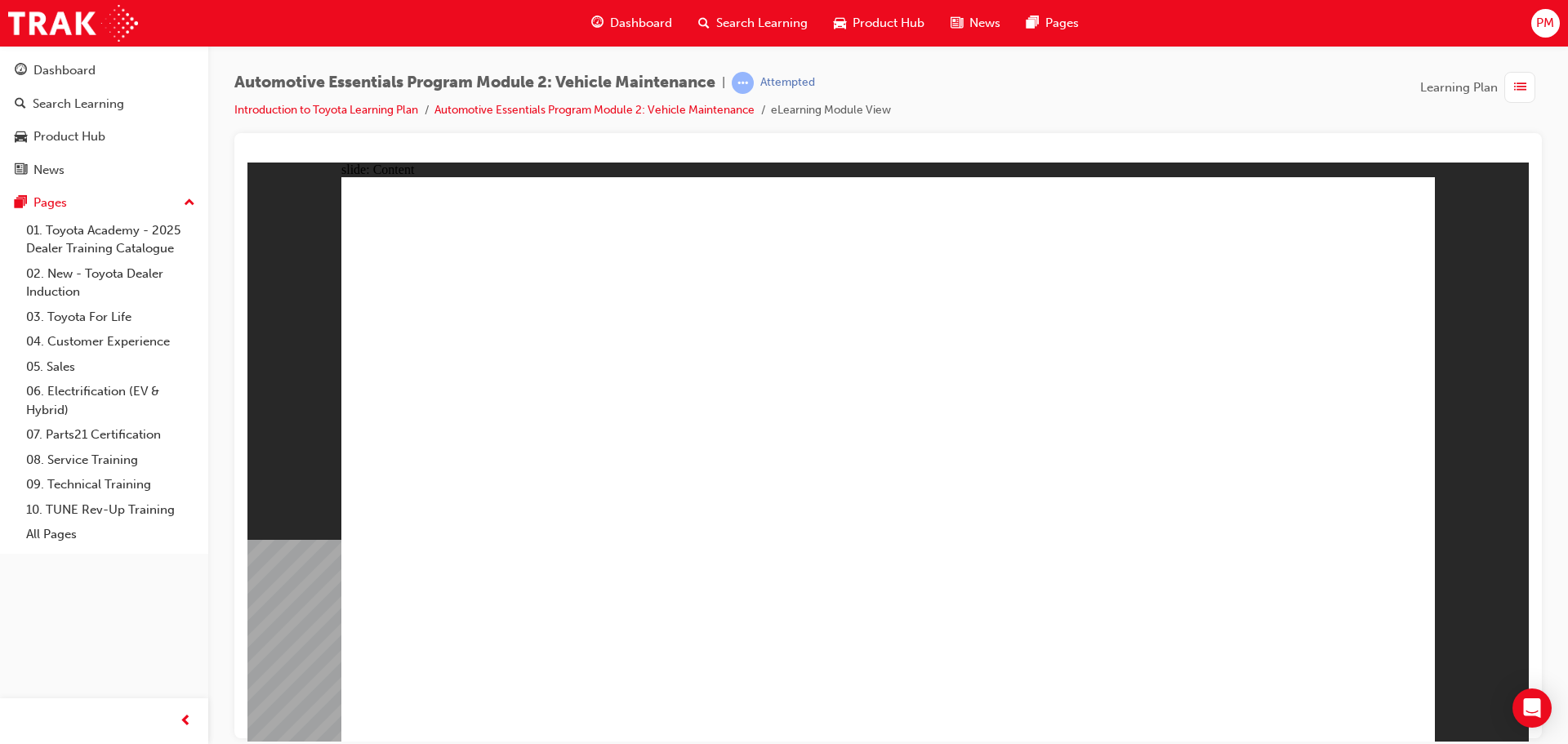
radio input "true"
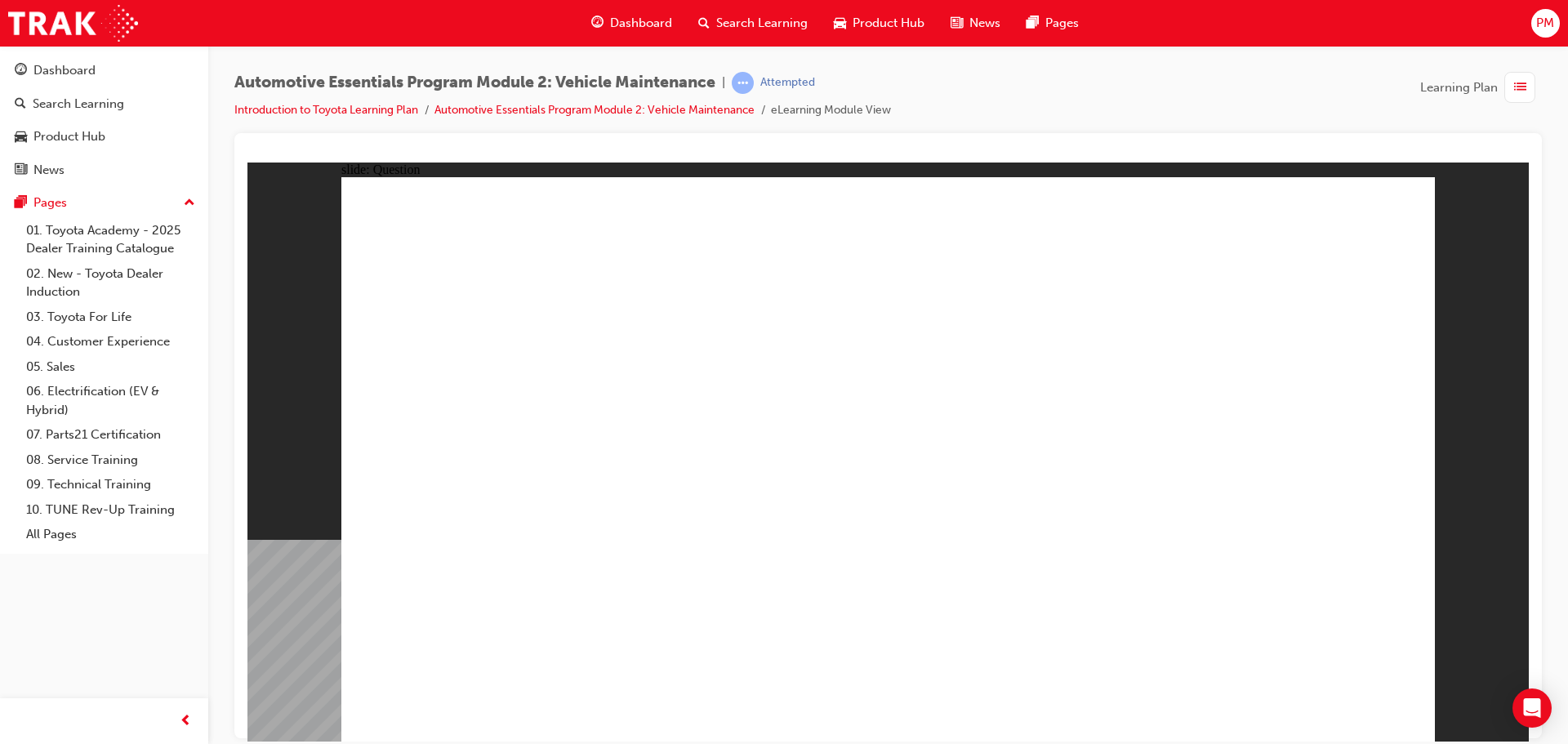
radio input "true"
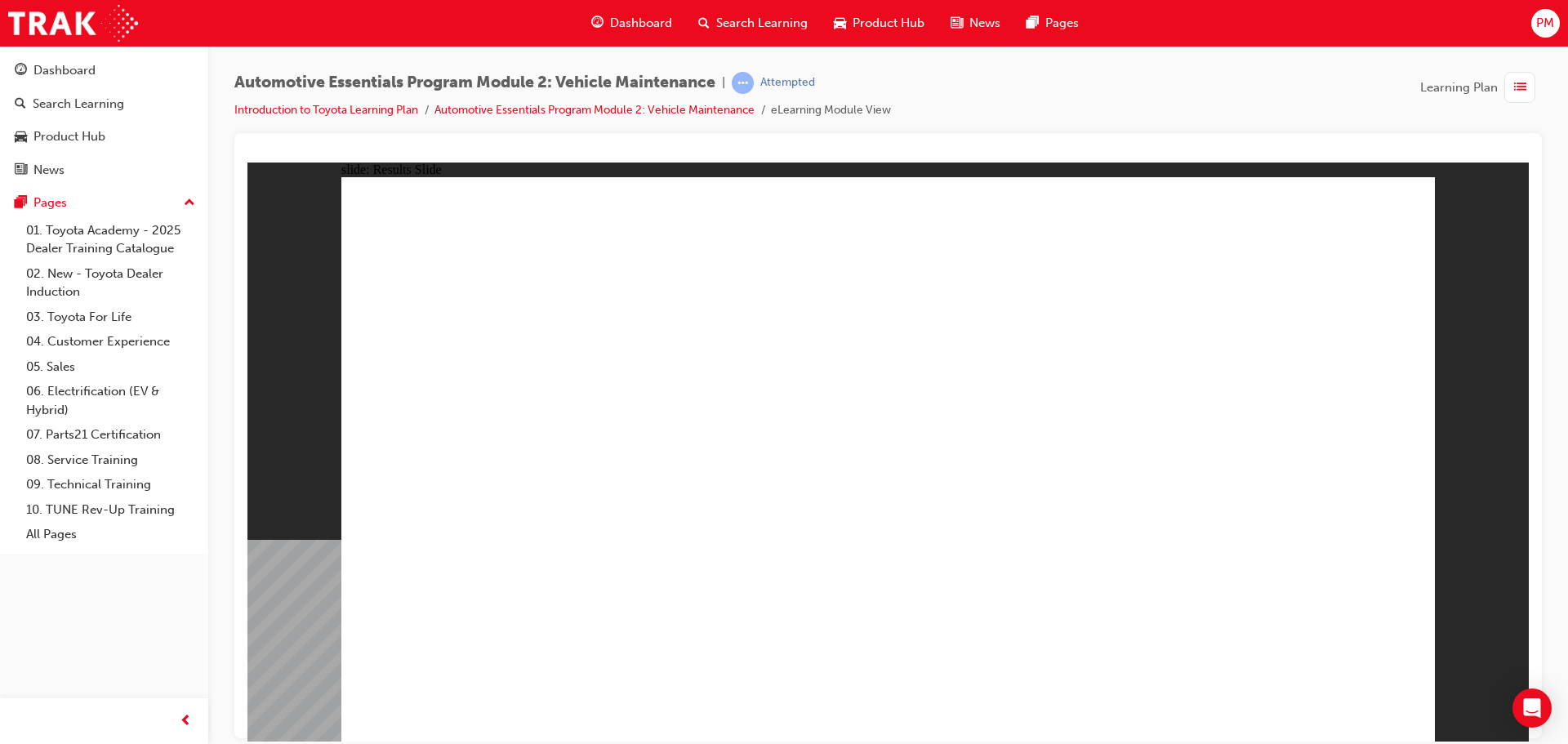
drag, startPoint x: 1084, startPoint y: 381, endPoint x: 1097, endPoint y: 425, distance: 45.9
radio input "true"
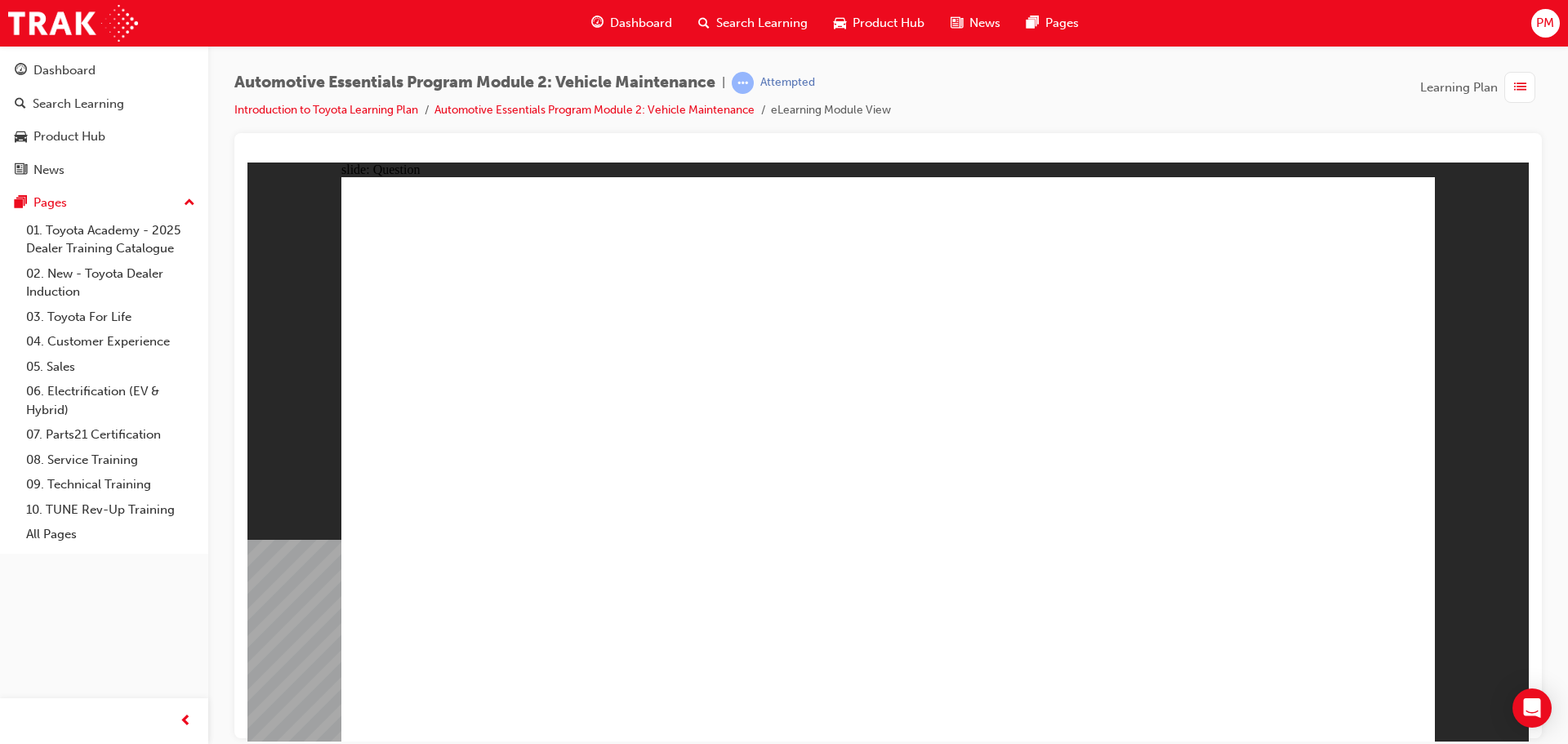
radio input "true"
drag, startPoint x: 891, startPoint y: 576, endPoint x: 878, endPoint y: 557, distance: 23.0
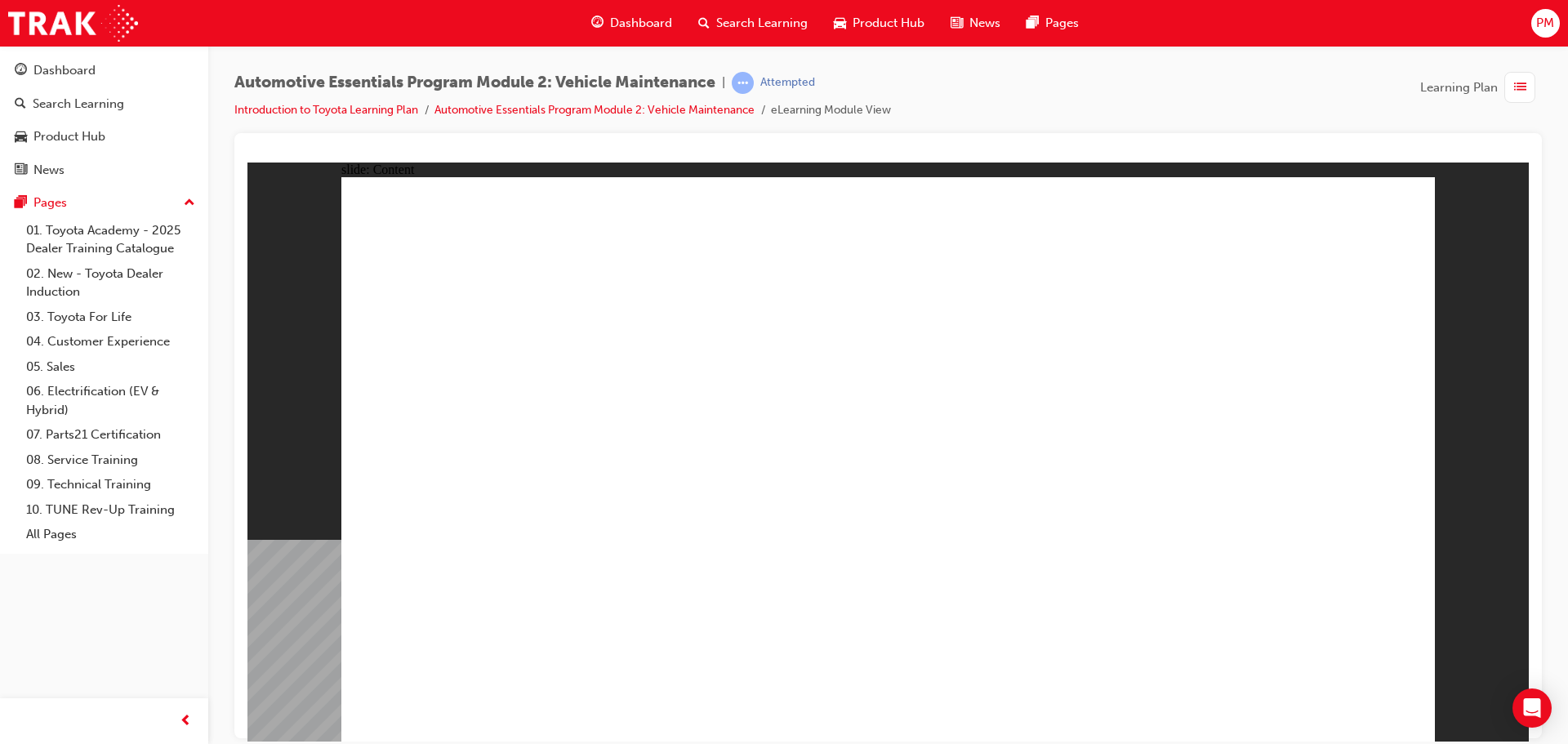
drag, startPoint x: 1372, startPoint y: 204, endPoint x: 1260, endPoint y: 269, distance: 129.5
drag, startPoint x: 1379, startPoint y: 214, endPoint x: 1378, endPoint y: 226, distance: 12.0
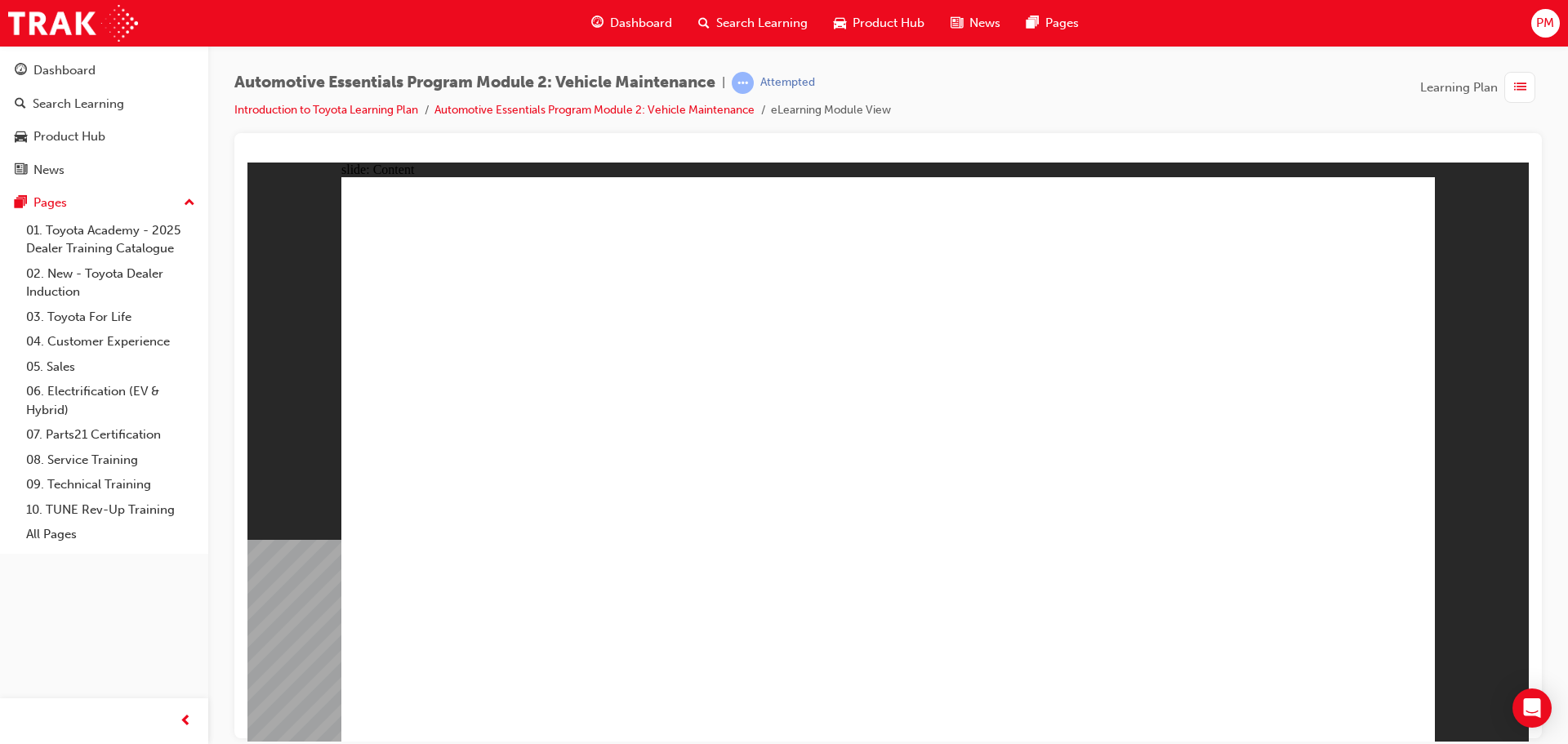
drag, startPoint x: 901, startPoint y: 393, endPoint x: 912, endPoint y: 473, distance: 80.8
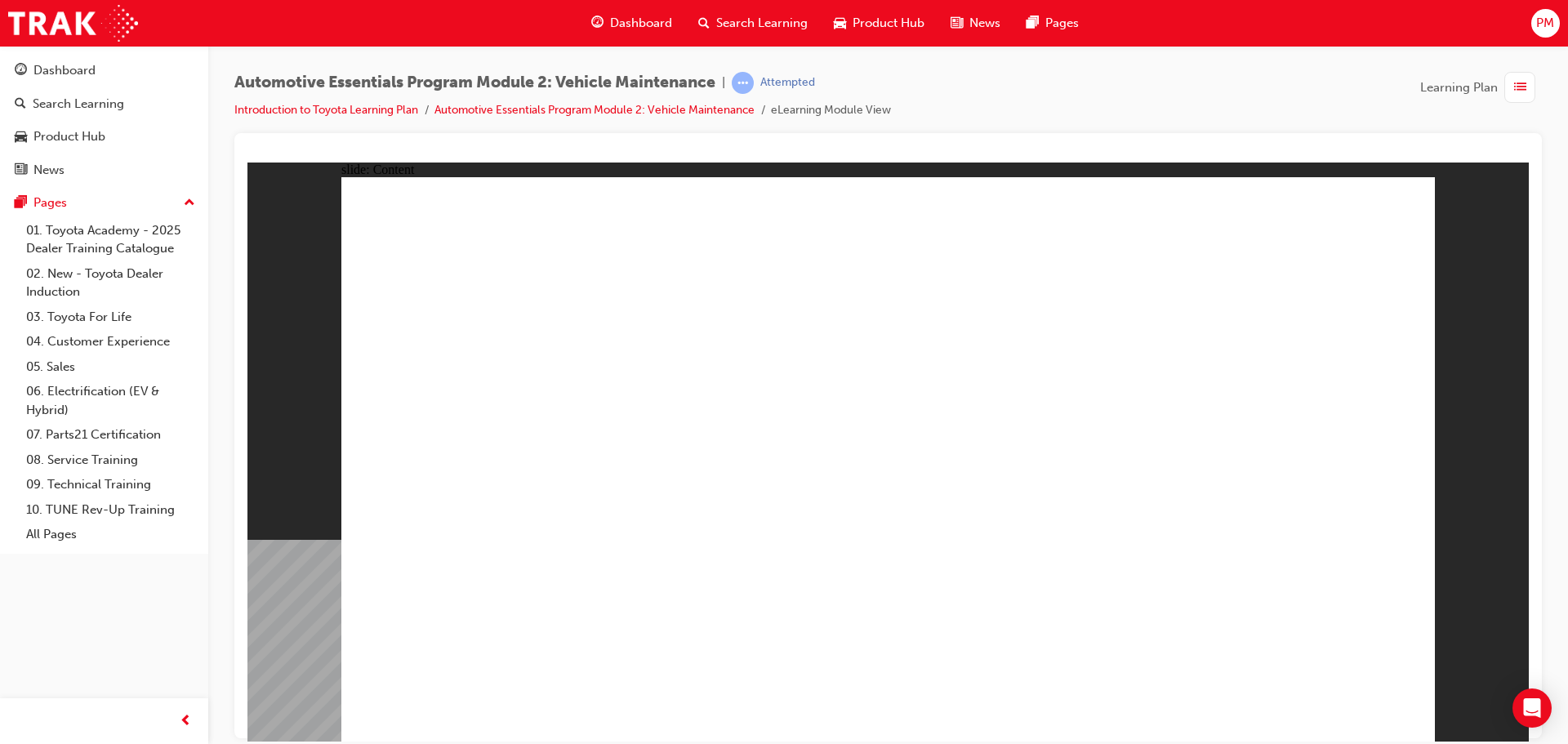
drag, startPoint x: 516, startPoint y: 458, endPoint x: 520, endPoint y: 444, distance: 14.6
drag, startPoint x: 520, startPoint y: 444, endPoint x: 463, endPoint y: 250, distance: 202.2
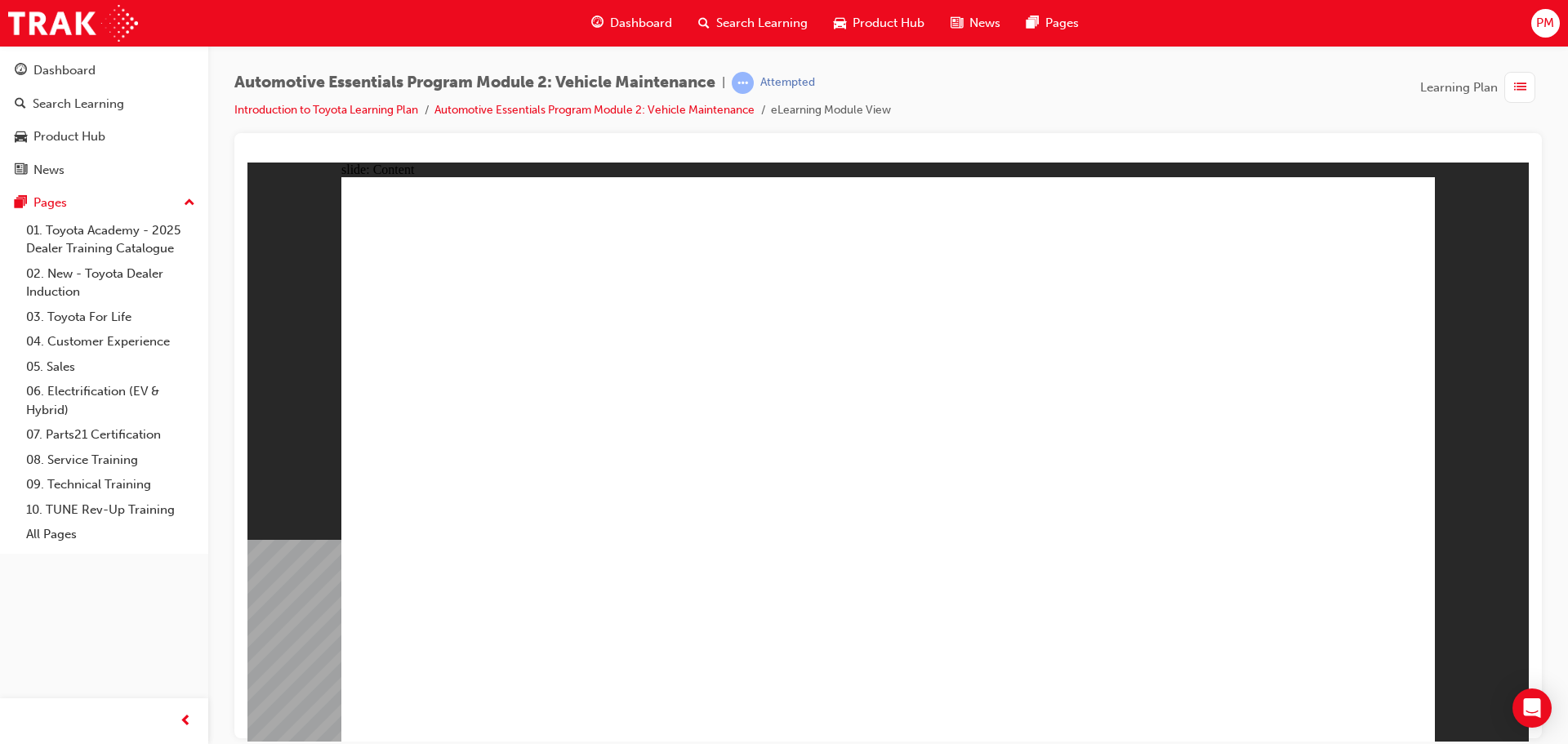
drag, startPoint x: 467, startPoint y: 250, endPoint x: 496, endPoint y: 253, distance: 29.2
drag, startPoint x: 947, startPoint y: 328, endPoint x: 944, endPoint y: 344, distance: 16.3
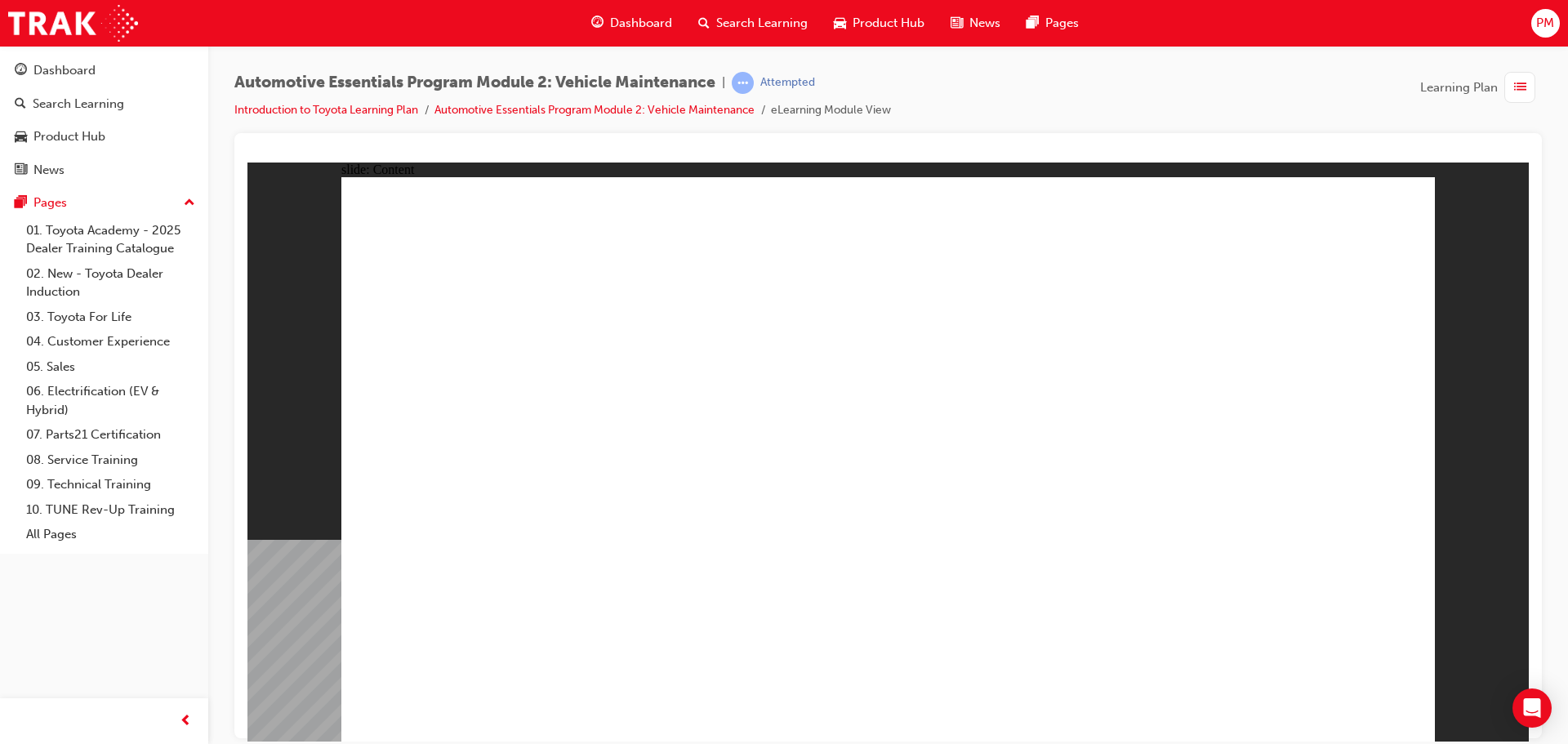
drag, startPoint x: 909, startPoint y: 357, endPoint x: 890, endPoint y: 432, distance: 77.4
drag, startPoint x: 910, startPoint y: 546, endPoint x: 1231, endPoint y: 591, distance: 324.1
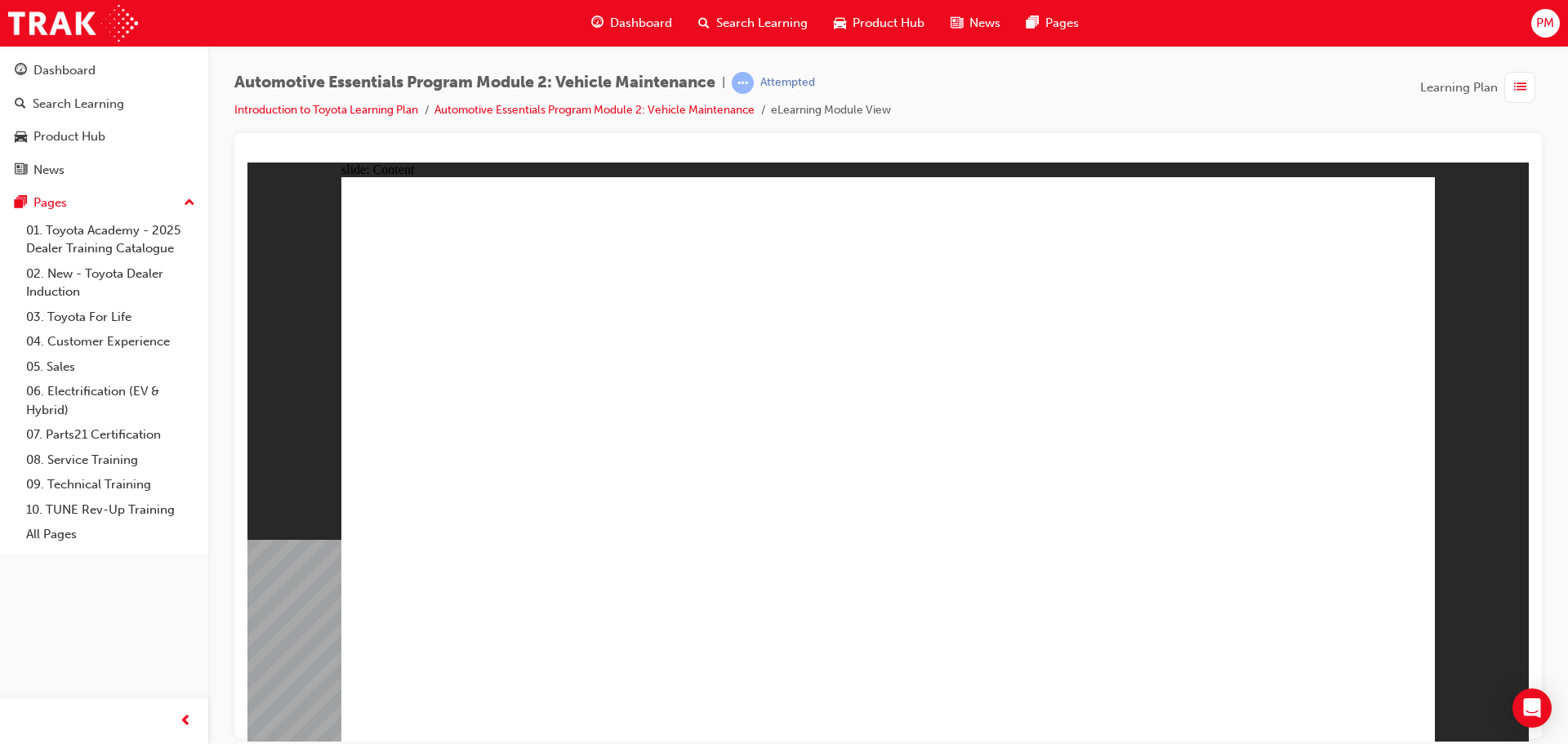
drag, startPoint x: 414, startPoint y: 636, endPoint x: 416, endPoint y: 644, distance: 8.2
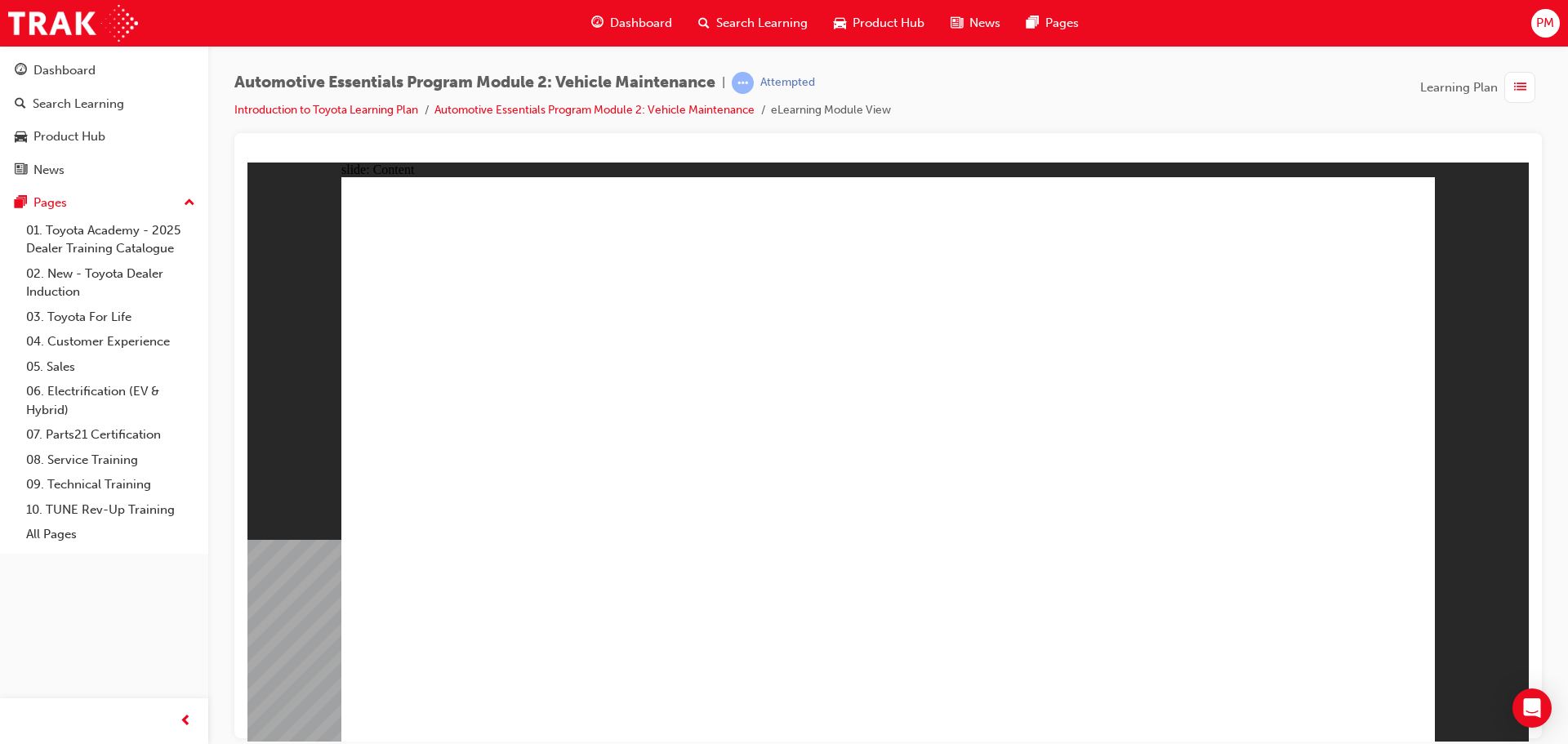
drag, startPoint x: 420, startPoint y: 644, endPoint x: 437, endPoint y: 523, distance: 122.2
drag, startPoint x: 430, startPoint y: 446, endPoint x: 436, endPoint y: 381, distance: 65.3
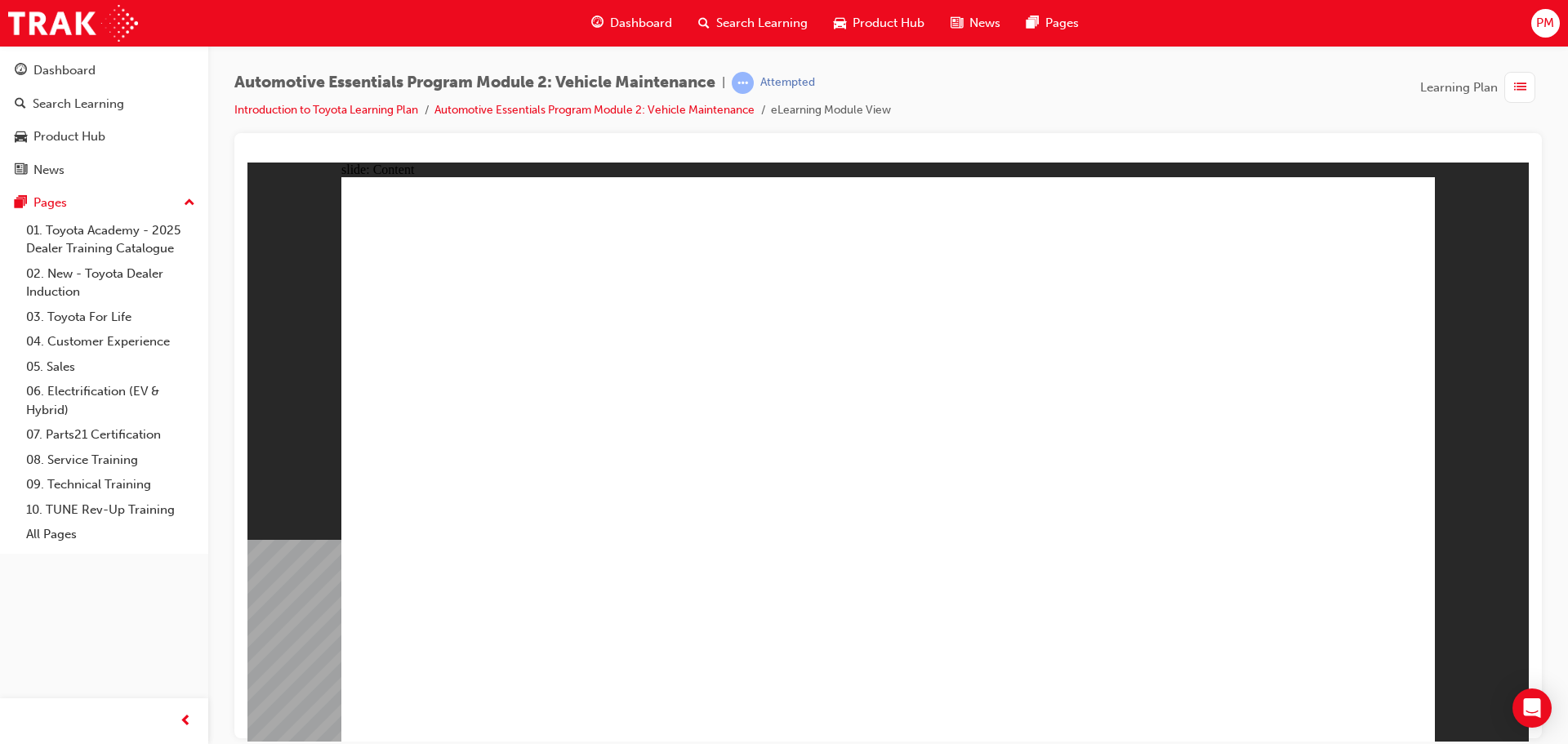
drag, startPoint x: 436, startPoint y: 381, endPoint x: 444, endPoint y: 360, distance: 22.5
drag, startPoint x: 467, startPoint y: 302, endPoint x: 515, endPoint y: 271, distance: 57.1
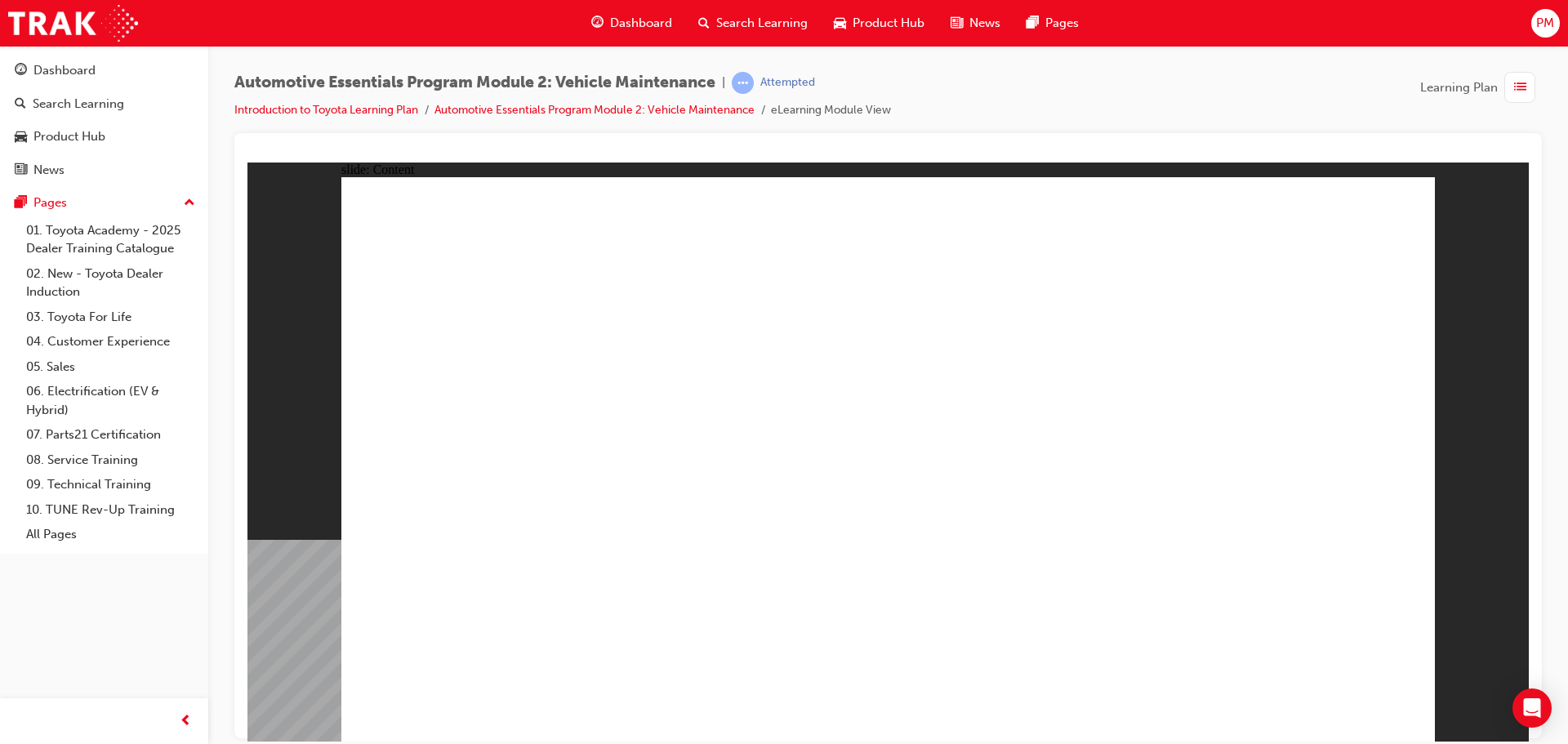
drag, startPoint x: 956, startPoint y: 365, endPoint x: 1126, endPoint y: 384, distance: 171.1
drag, startPoint x: 1121, startPoint y: 528, endPoint x: 1128, endPoint y: 587, distance: 59.4
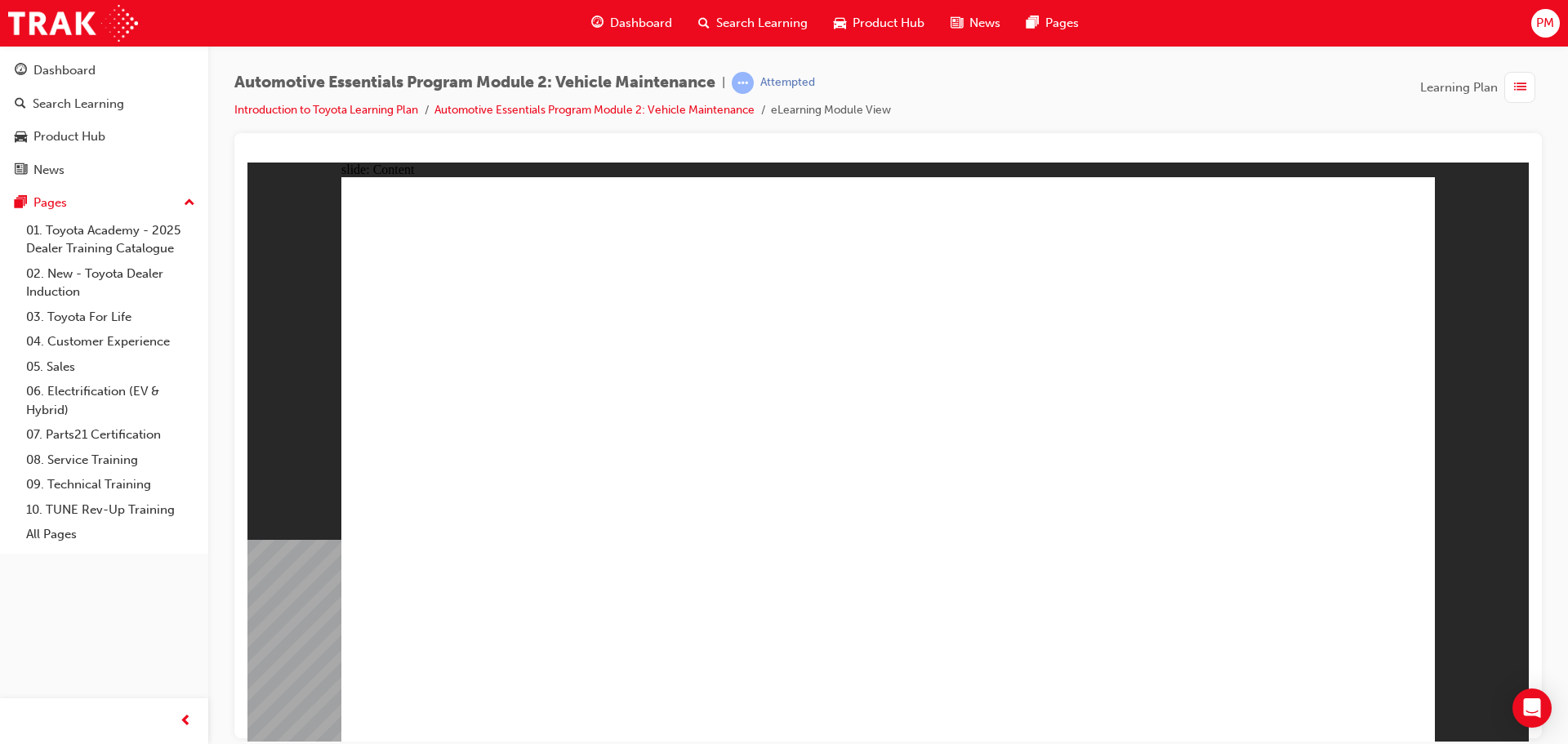
drag, startPoint x: 1138, startPoint y: 600, endPoint x: 1125, endPoint y: 604, distance: 13.6
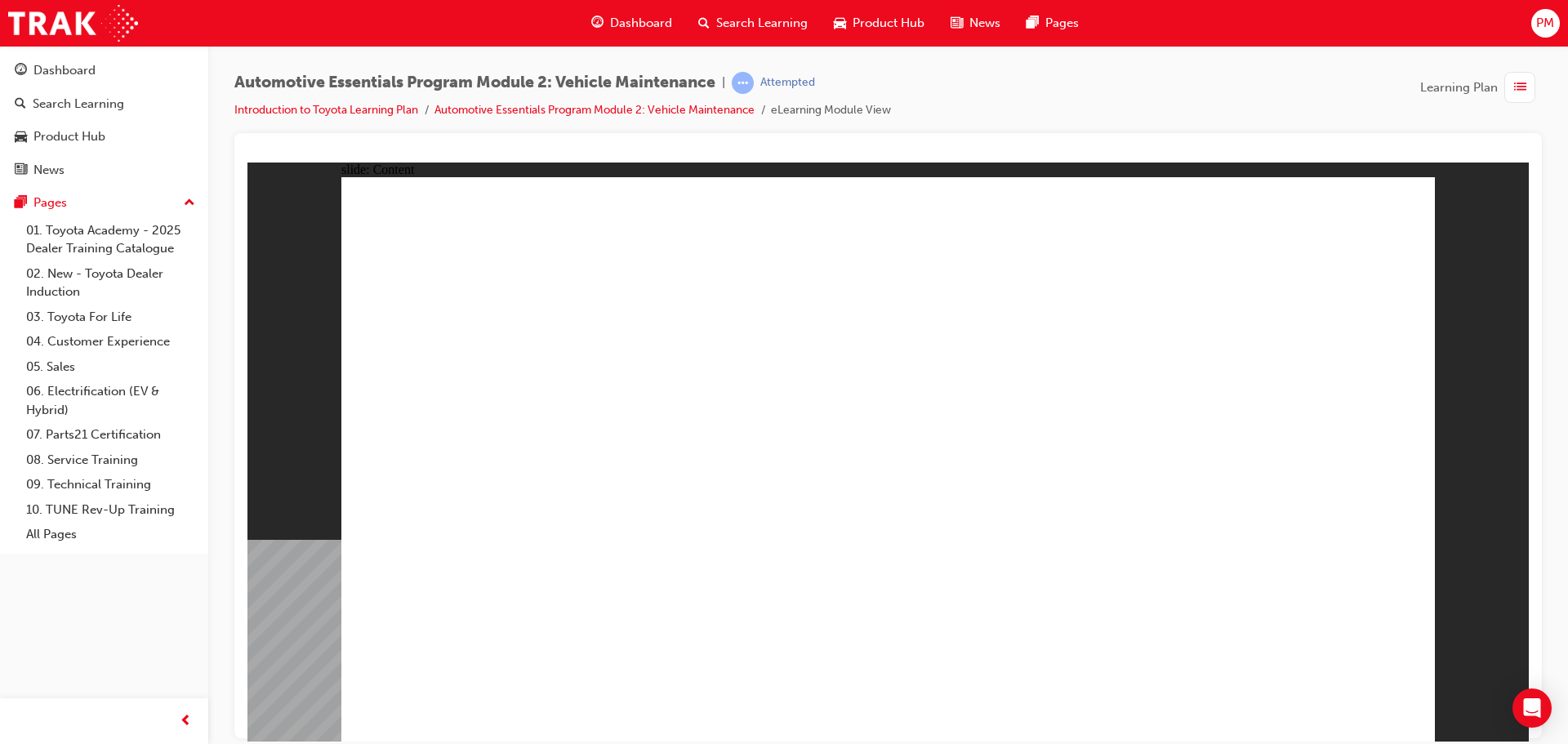
drag, startPoint x: 1104, startPoint y: 599, endPoint x: 1123, endPoint y: 595, distance: 19.4
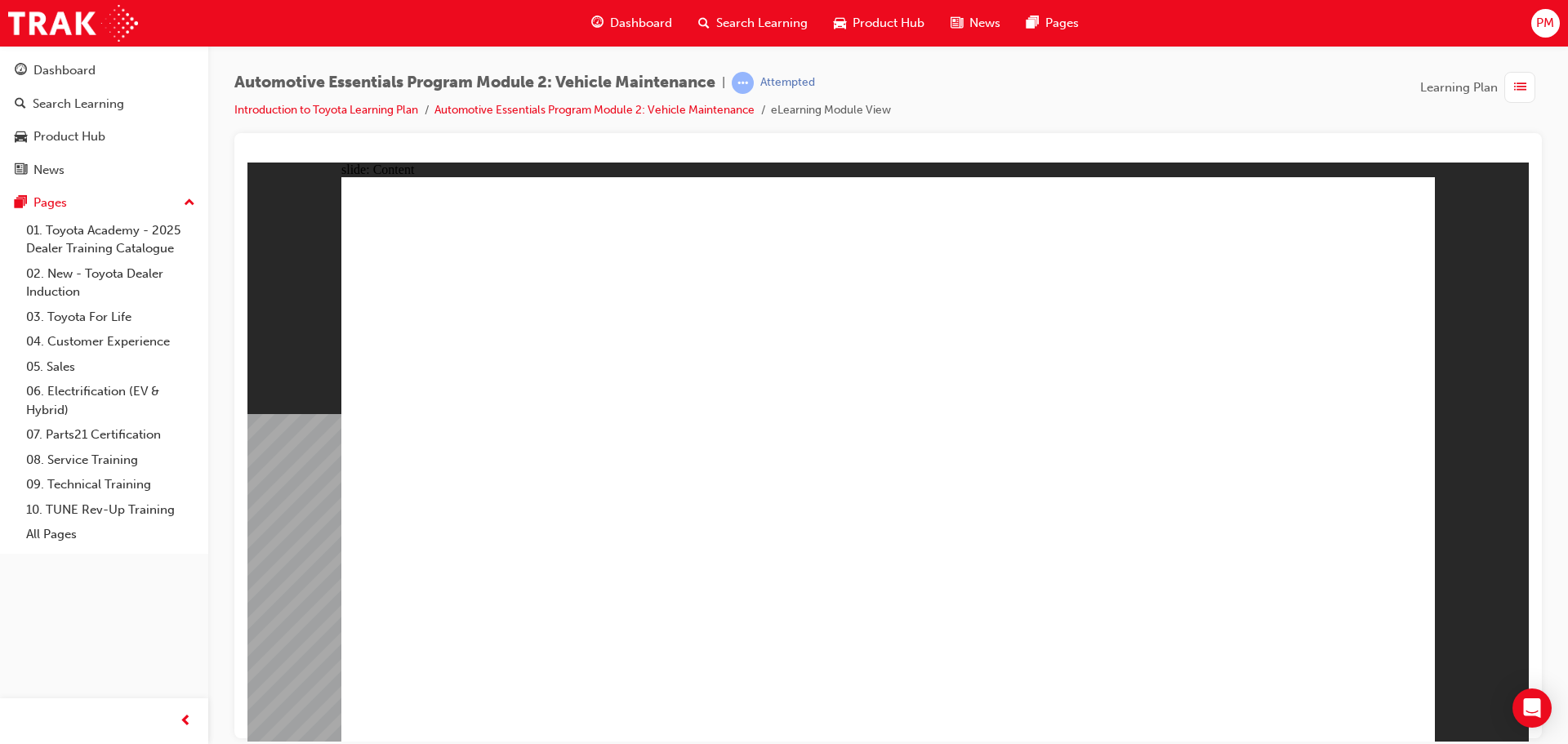
drag, startPoint x: 1136, startPoint y: 430, endPoint x: 1162, endPoint y: 447, distance: 31.1
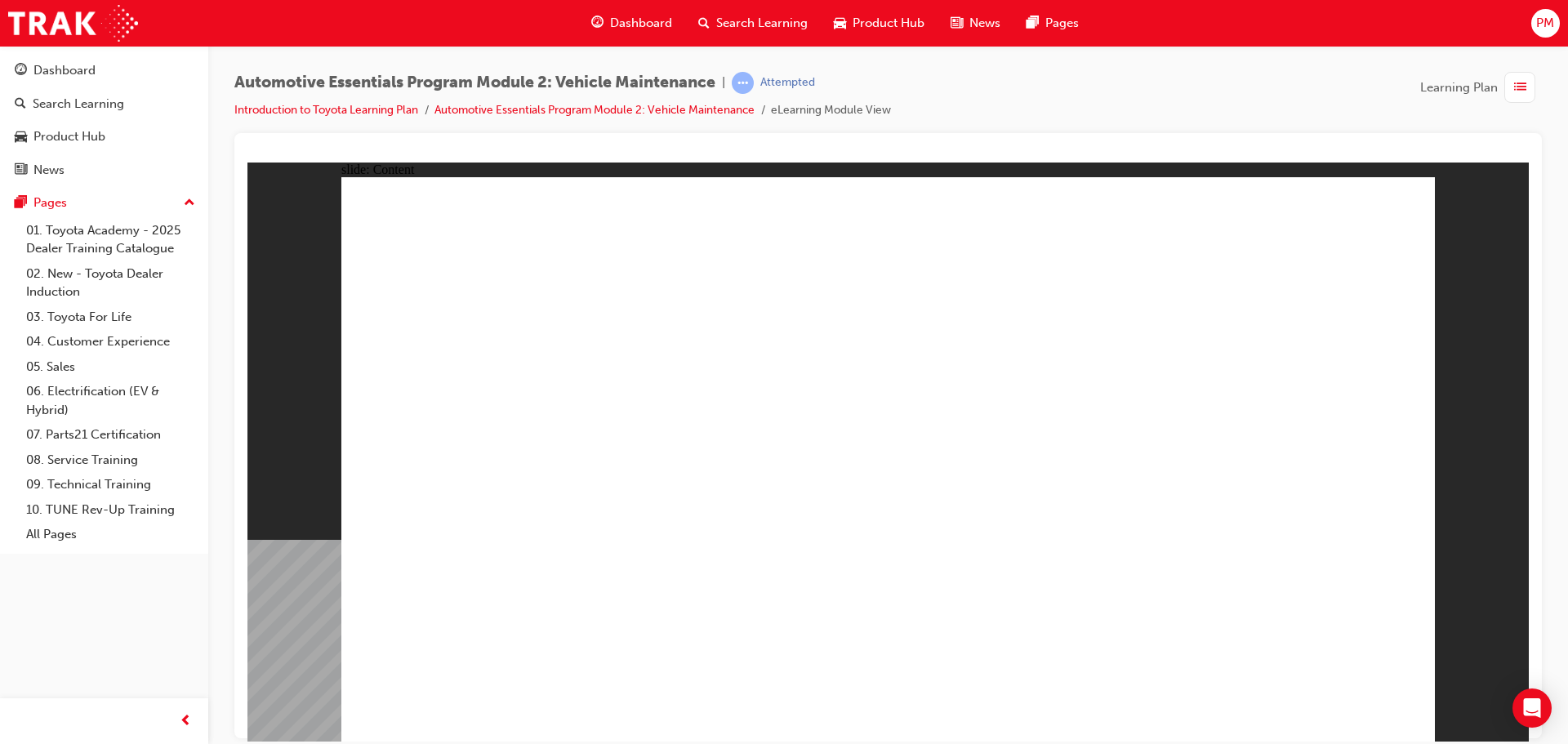
drag, startPoint x: 1376, startPoint y: 201, endPoint x: 1395, endPoint y: 260, distance: 62.0
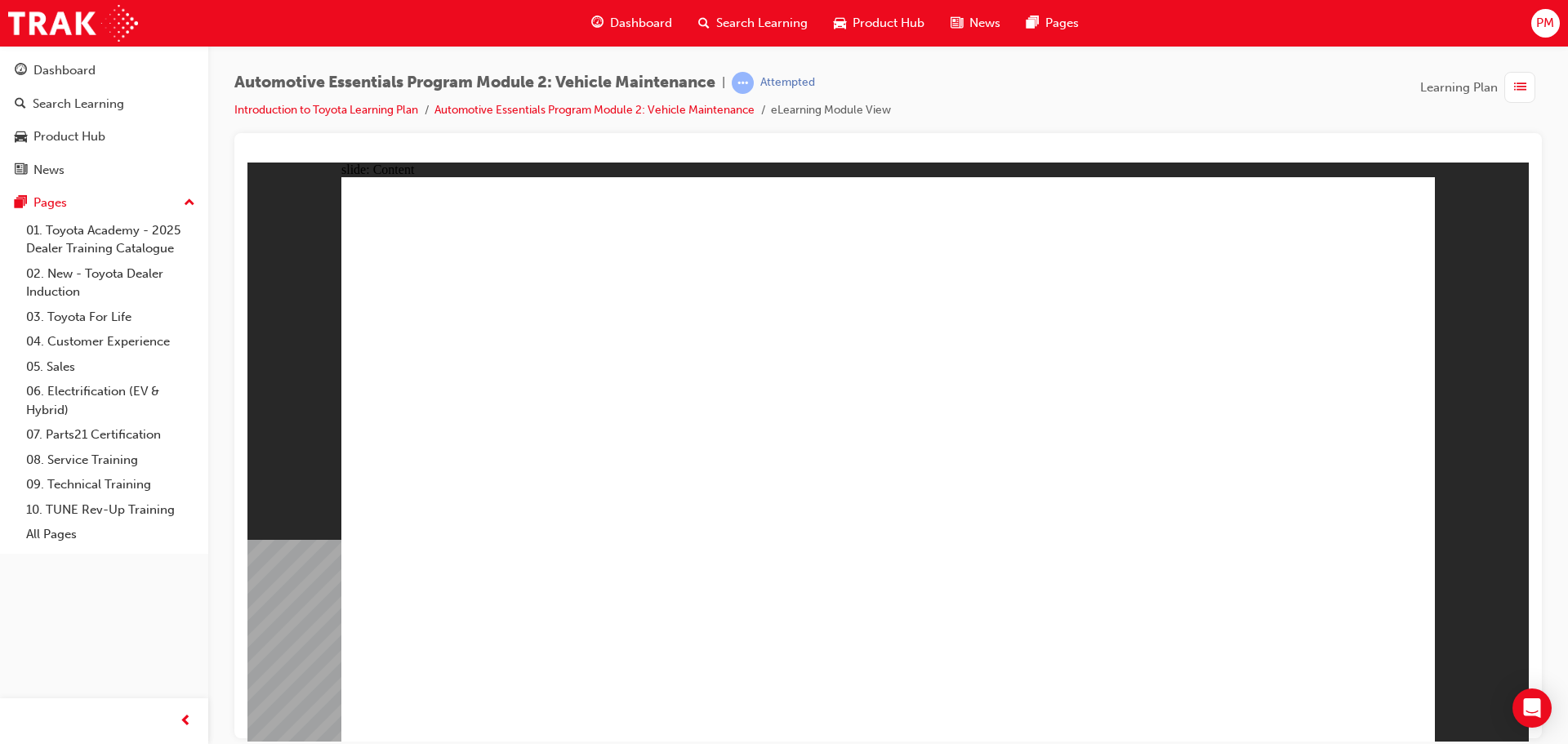
drag, startPoint x: 1331, startPoint y: 684, endPoint x: 1329, endPoint y: 697, distance: 13.2
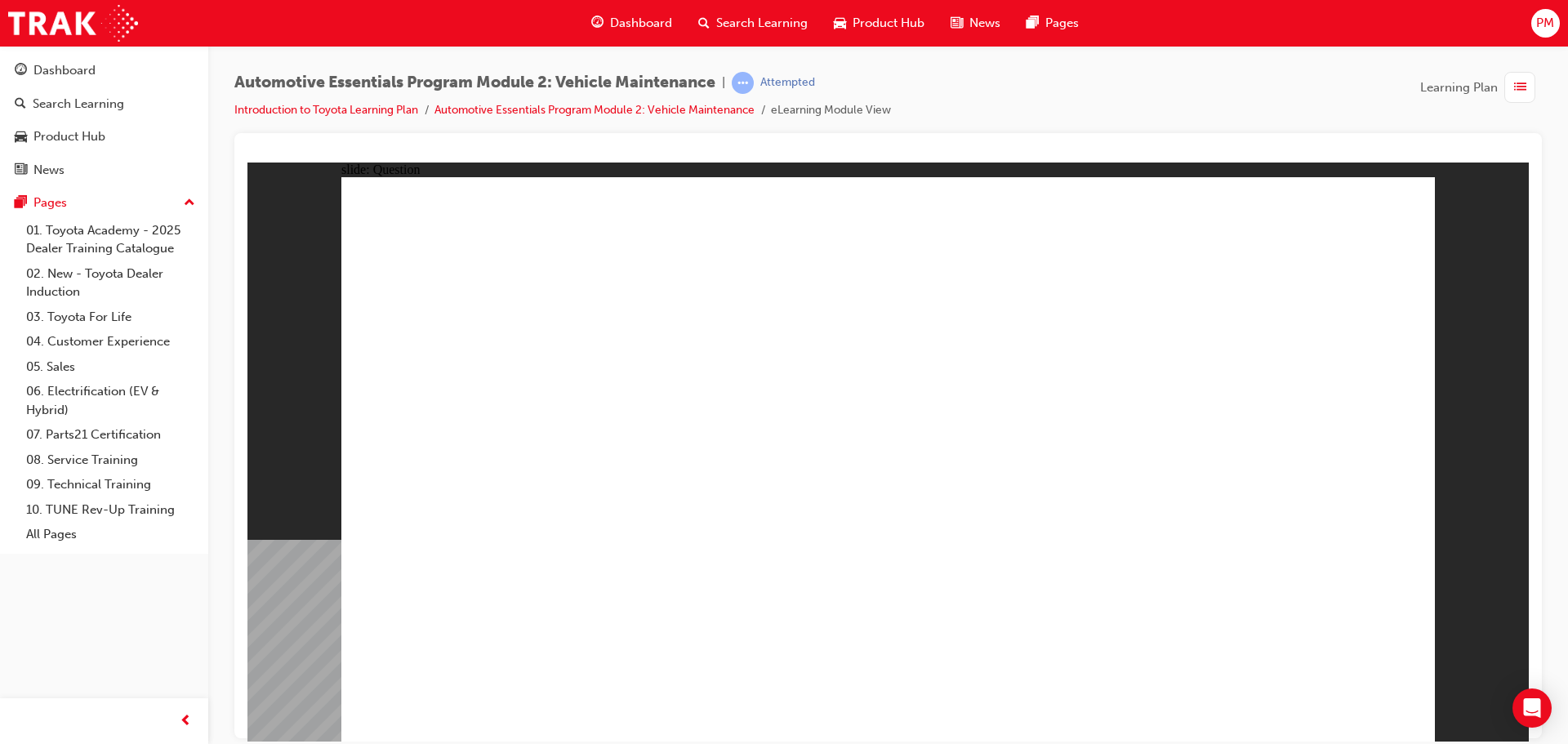
radio input "false"
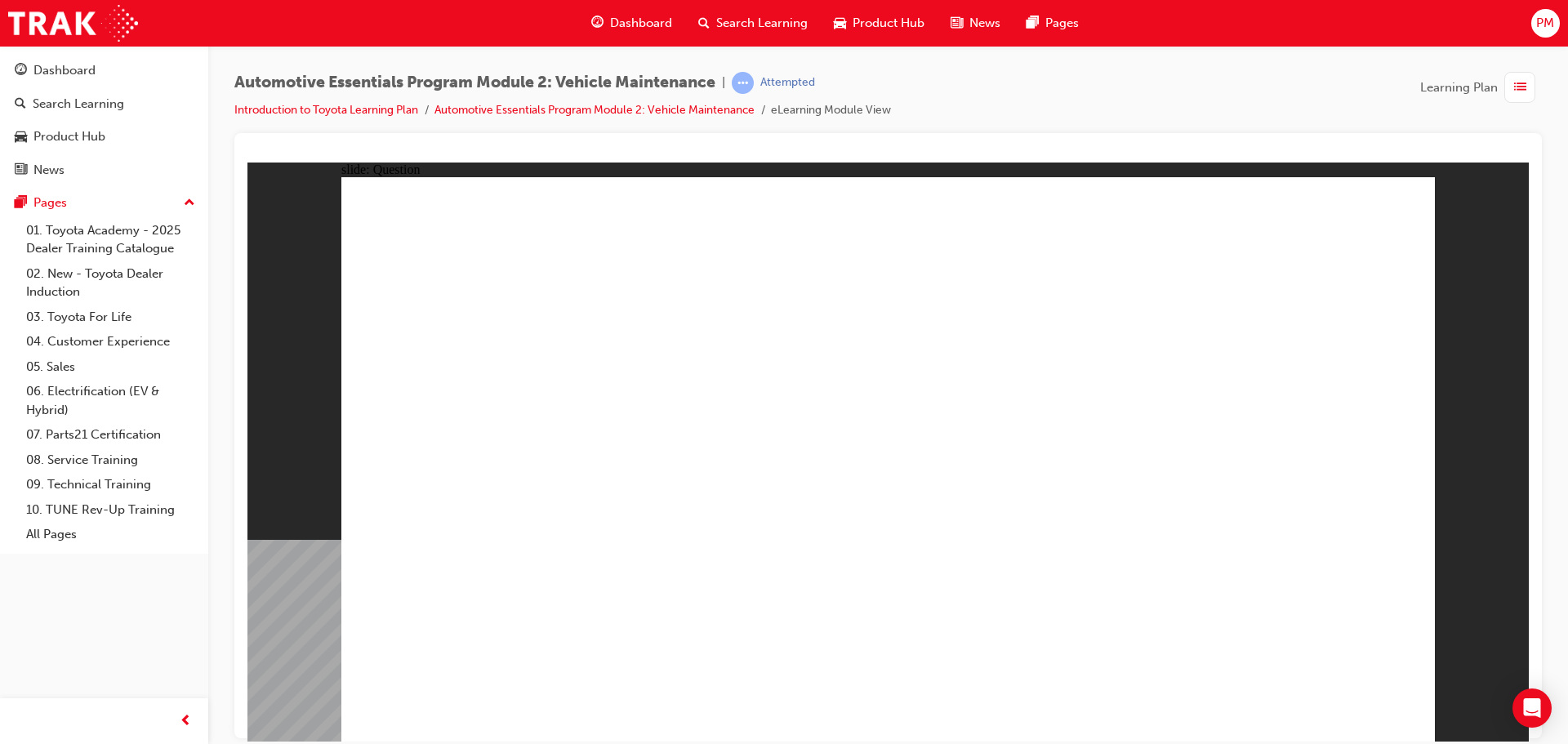
radio input "true"
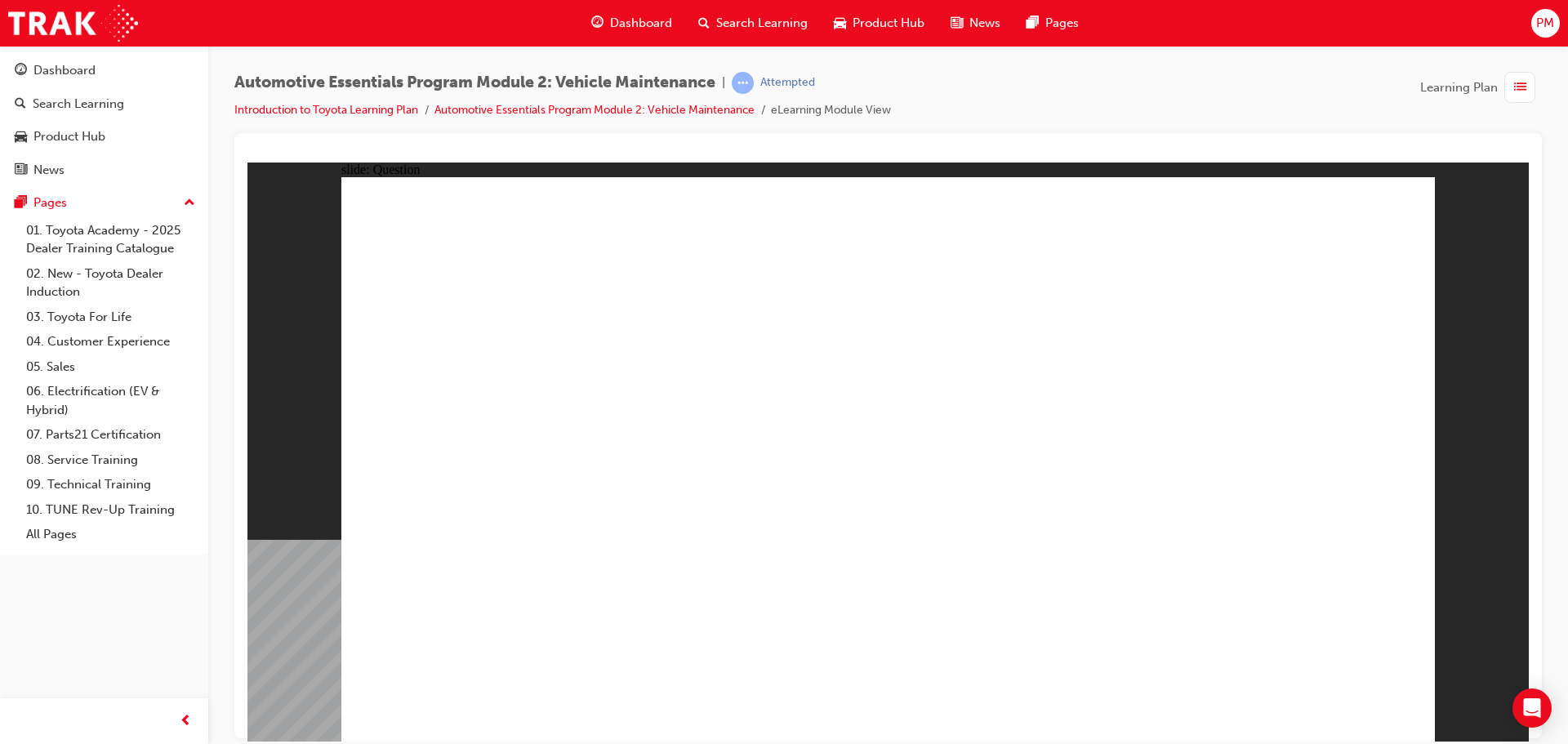
radio input "true"
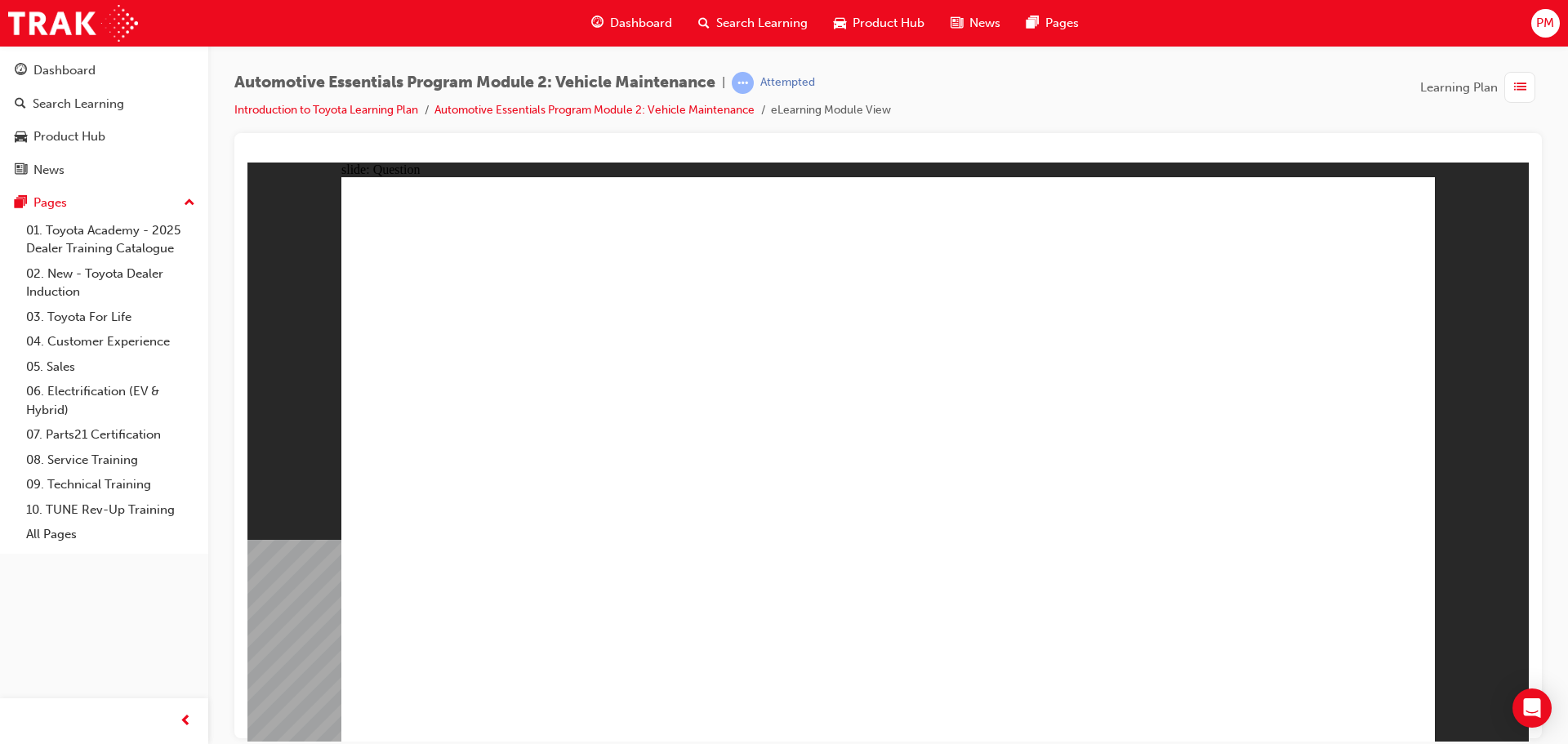
radio input "true"
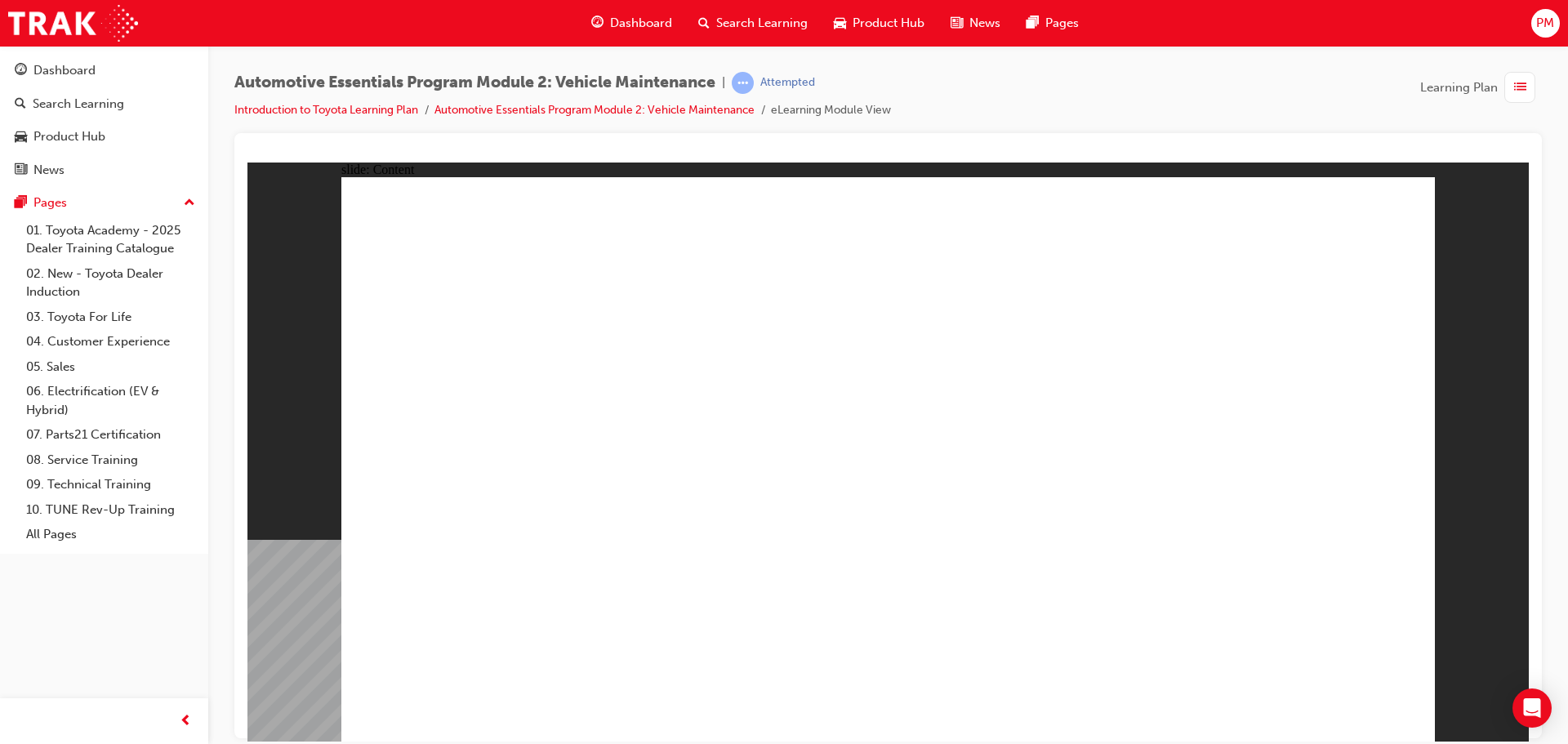
drag, startPoint x: 1394, startPoint y: 201, endPoint x: 1395, endPoint y: 209, distance: 8.1
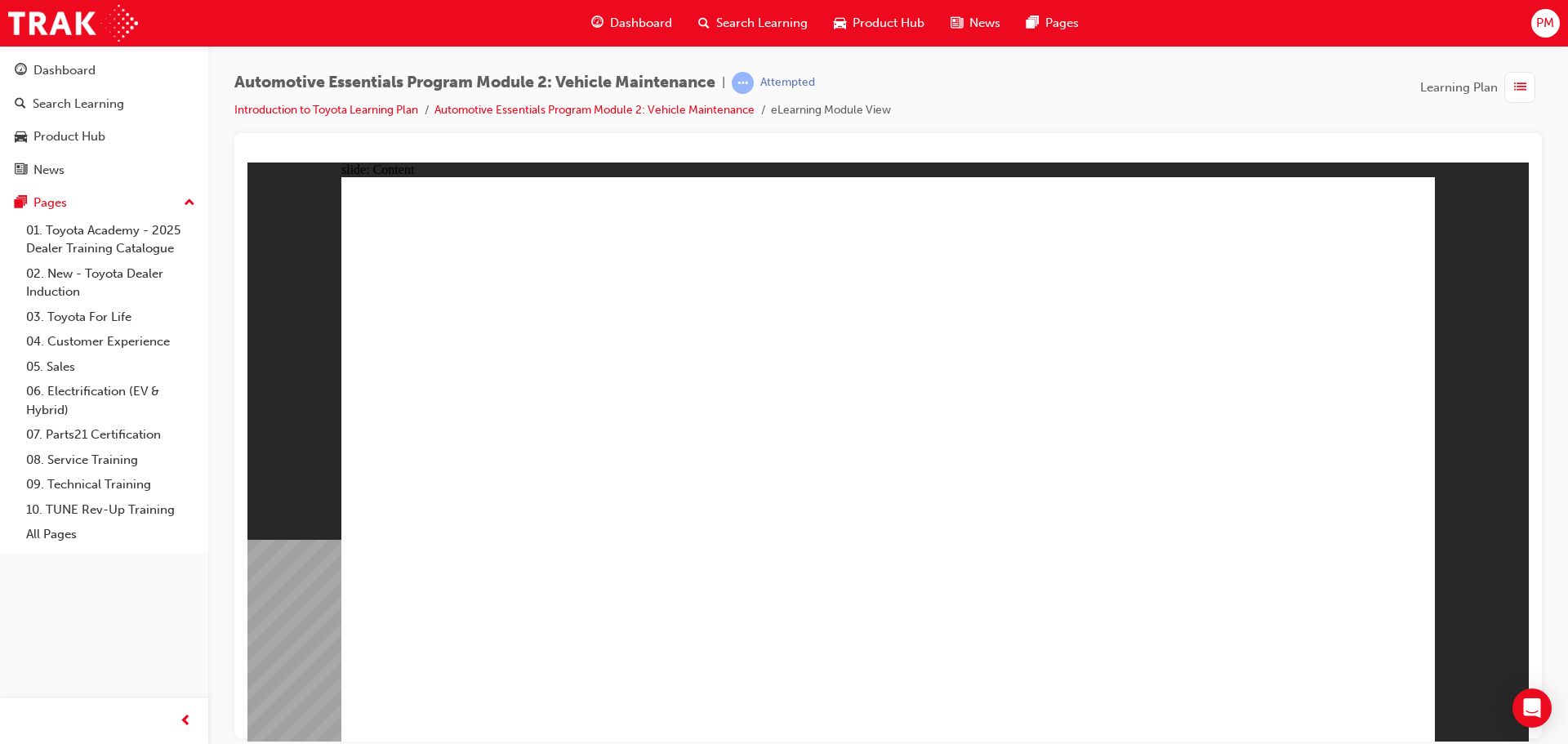
drag, startPoint x: 1356, startPoint y: 696, endPoint x: 1356, endPoint y: 677, distance: 19.0
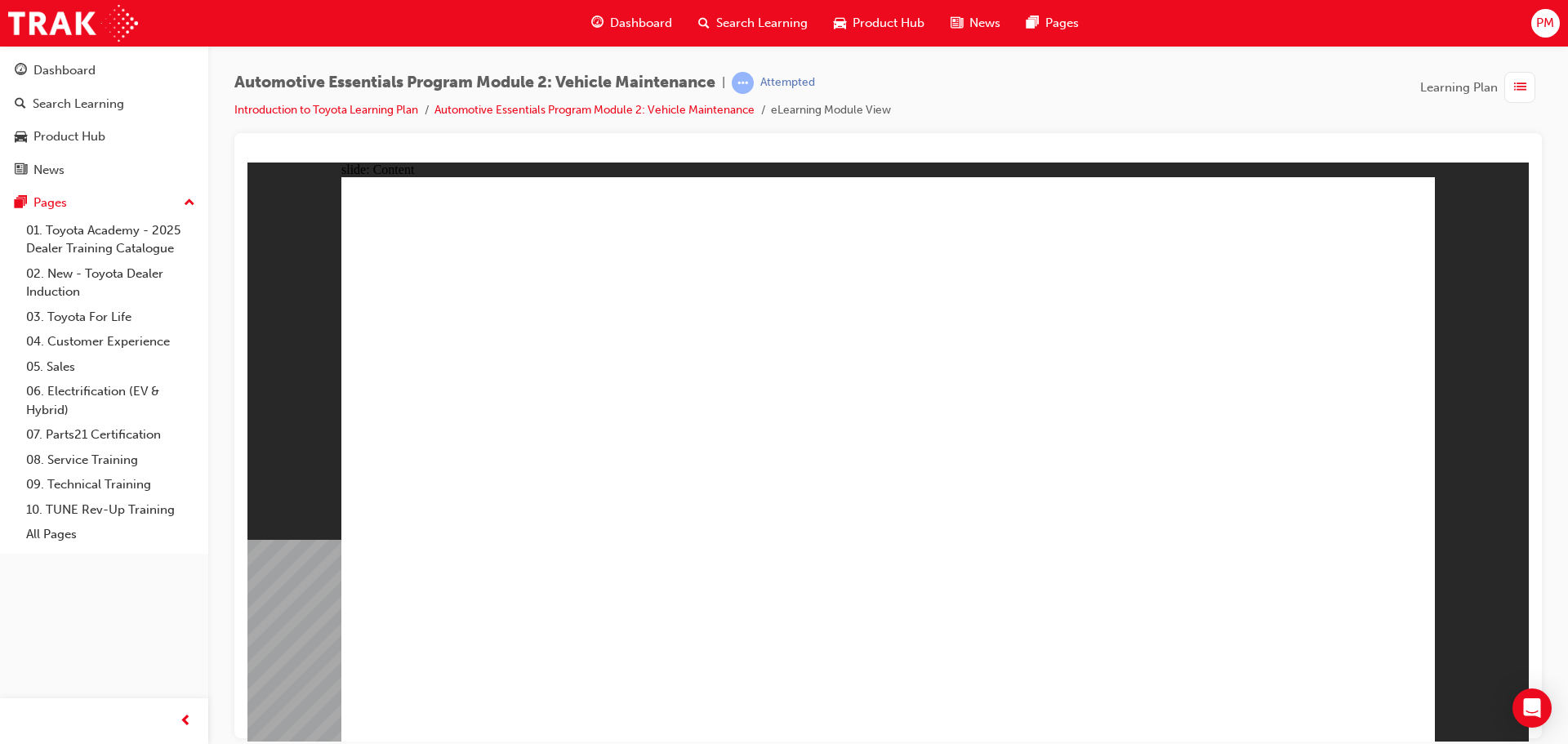
radio input "true"
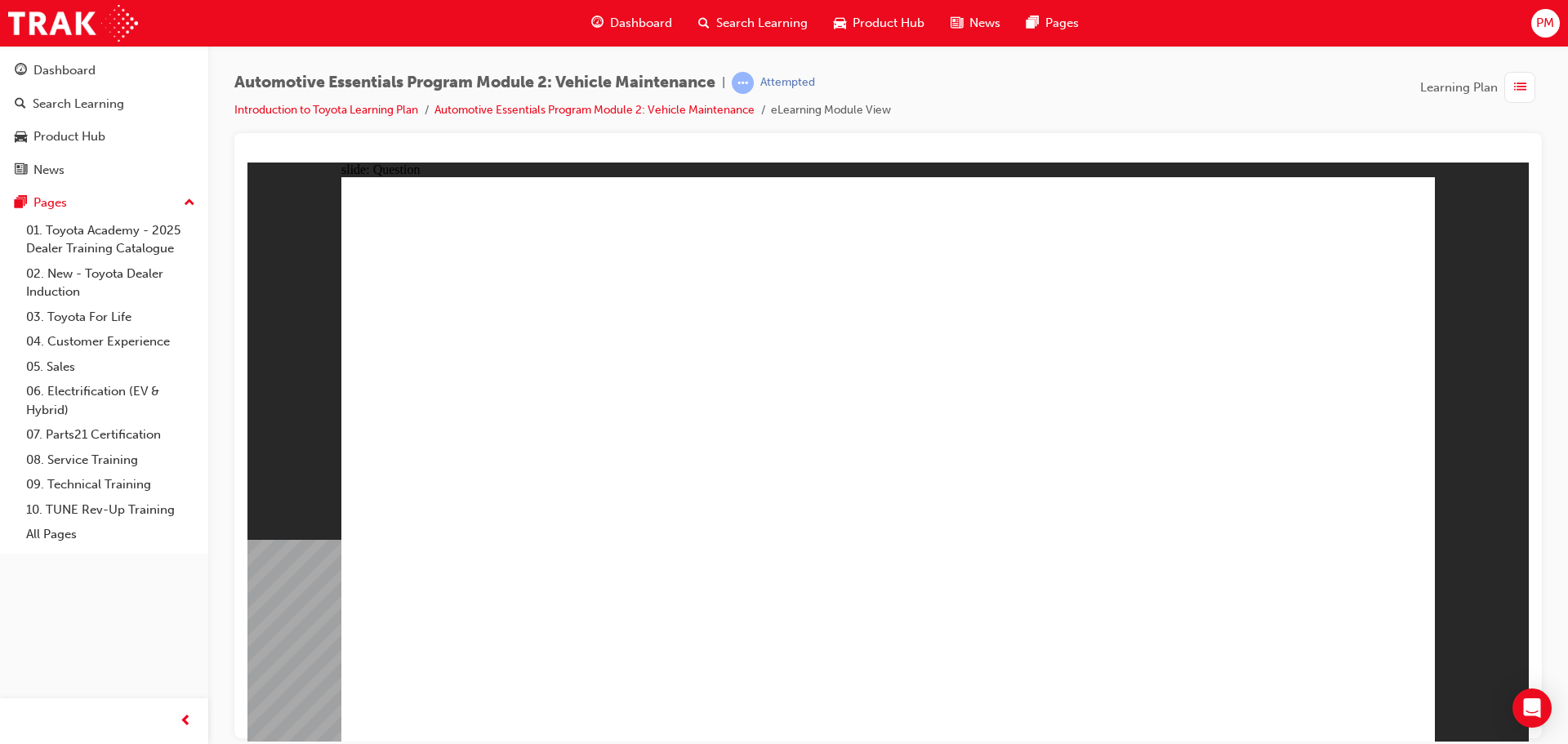
radio input "true"
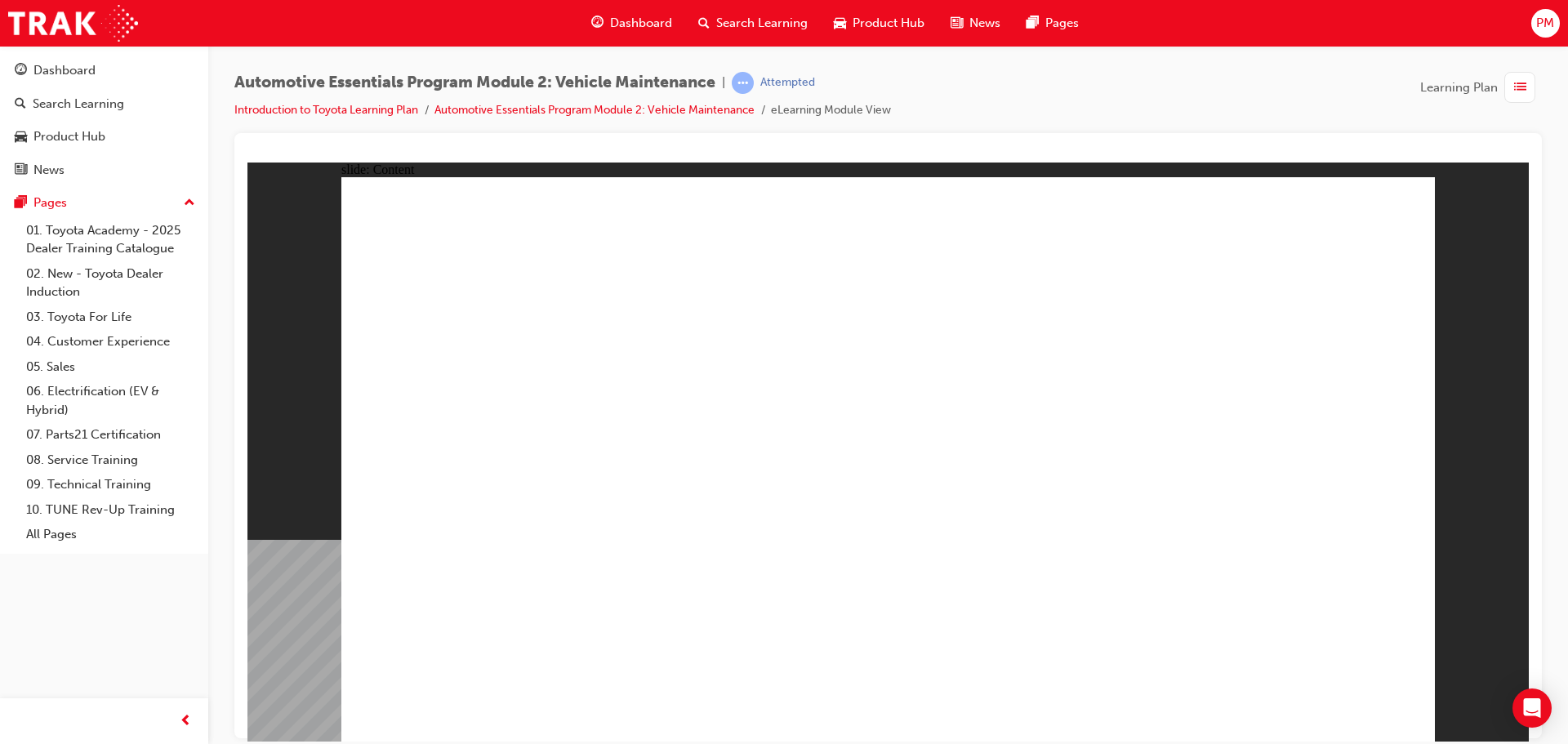
drag, startPoint x: 1397, startPoint y: 209, endPoint x: 1442, endPoint y: 371, distance: 168.1
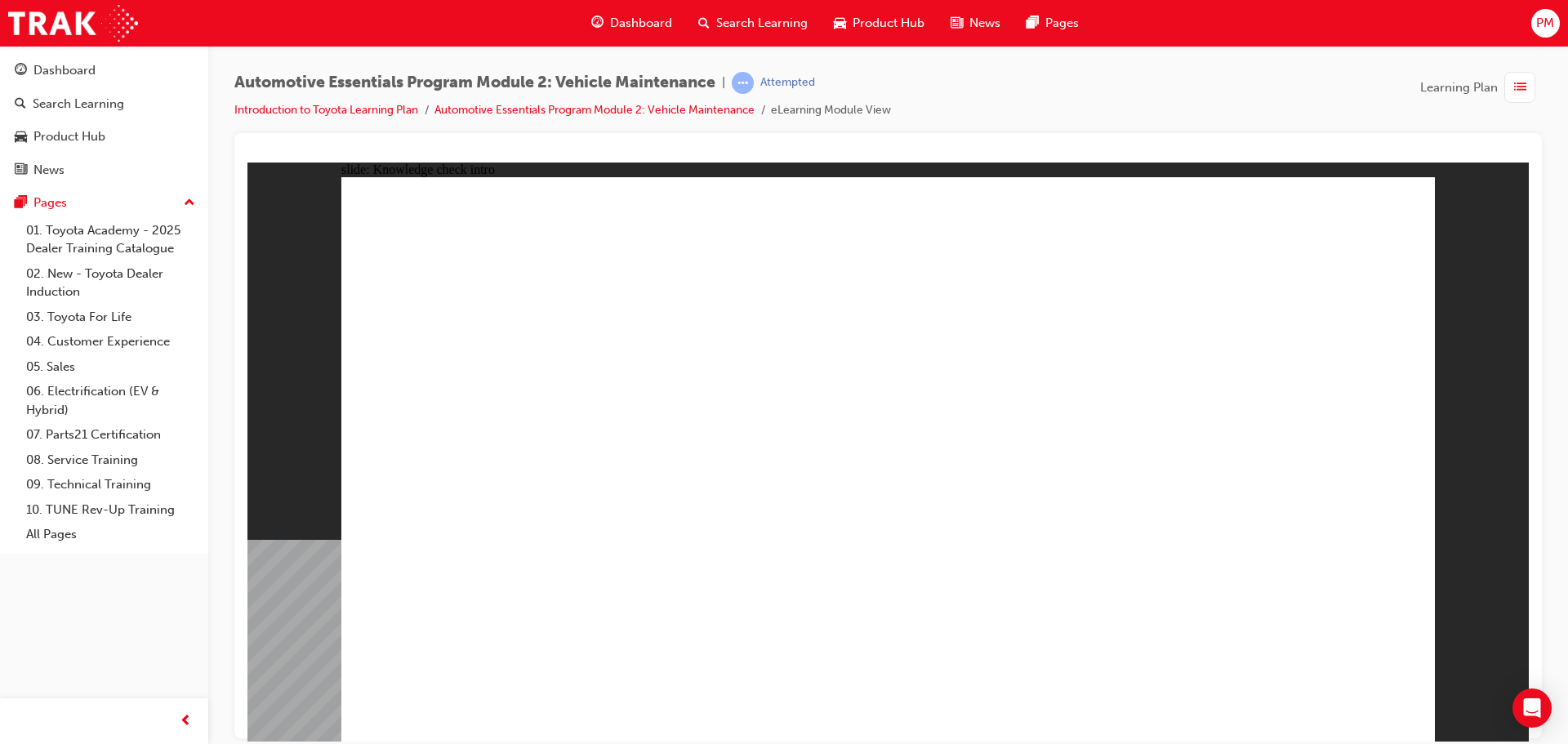
radio input "true"
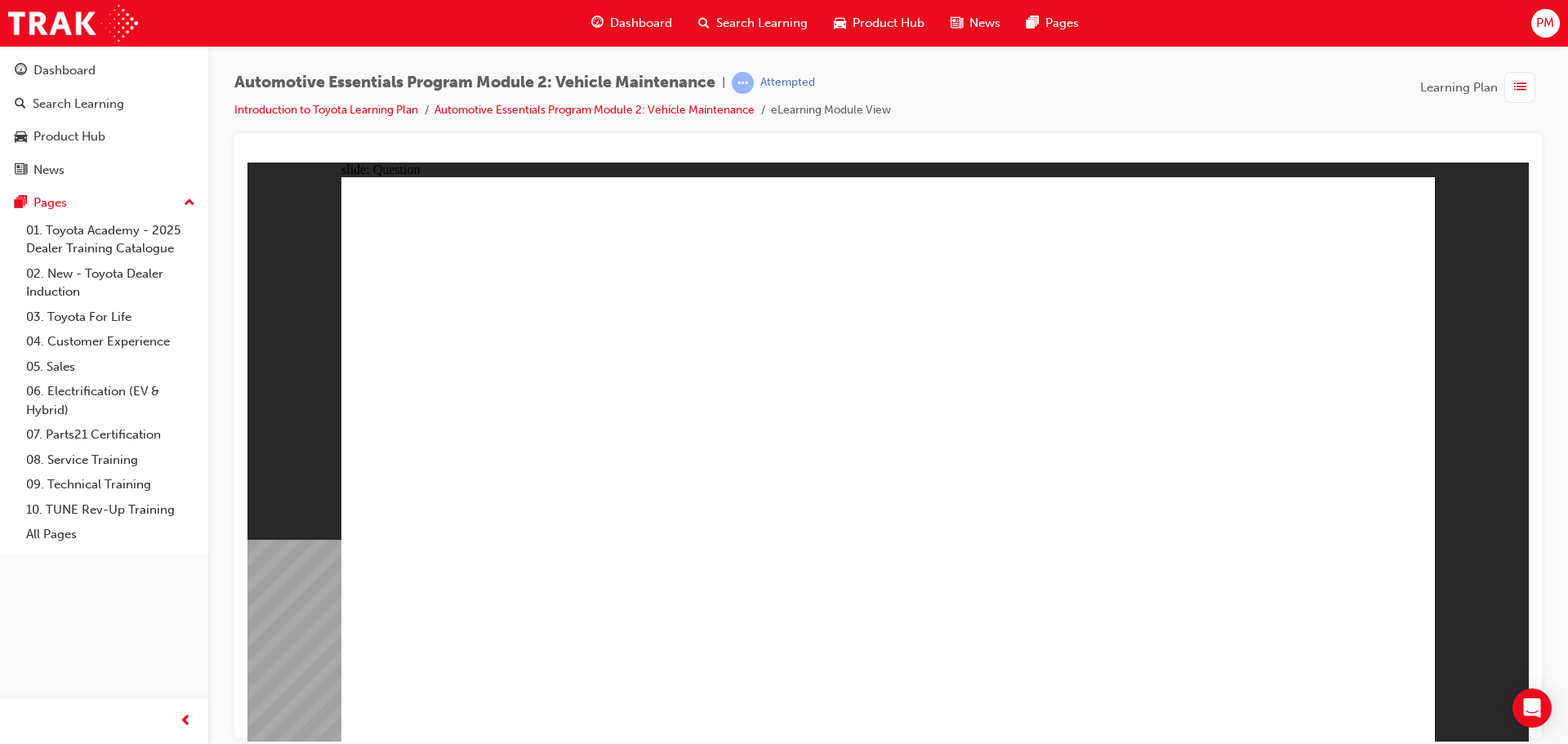
radio input "true"
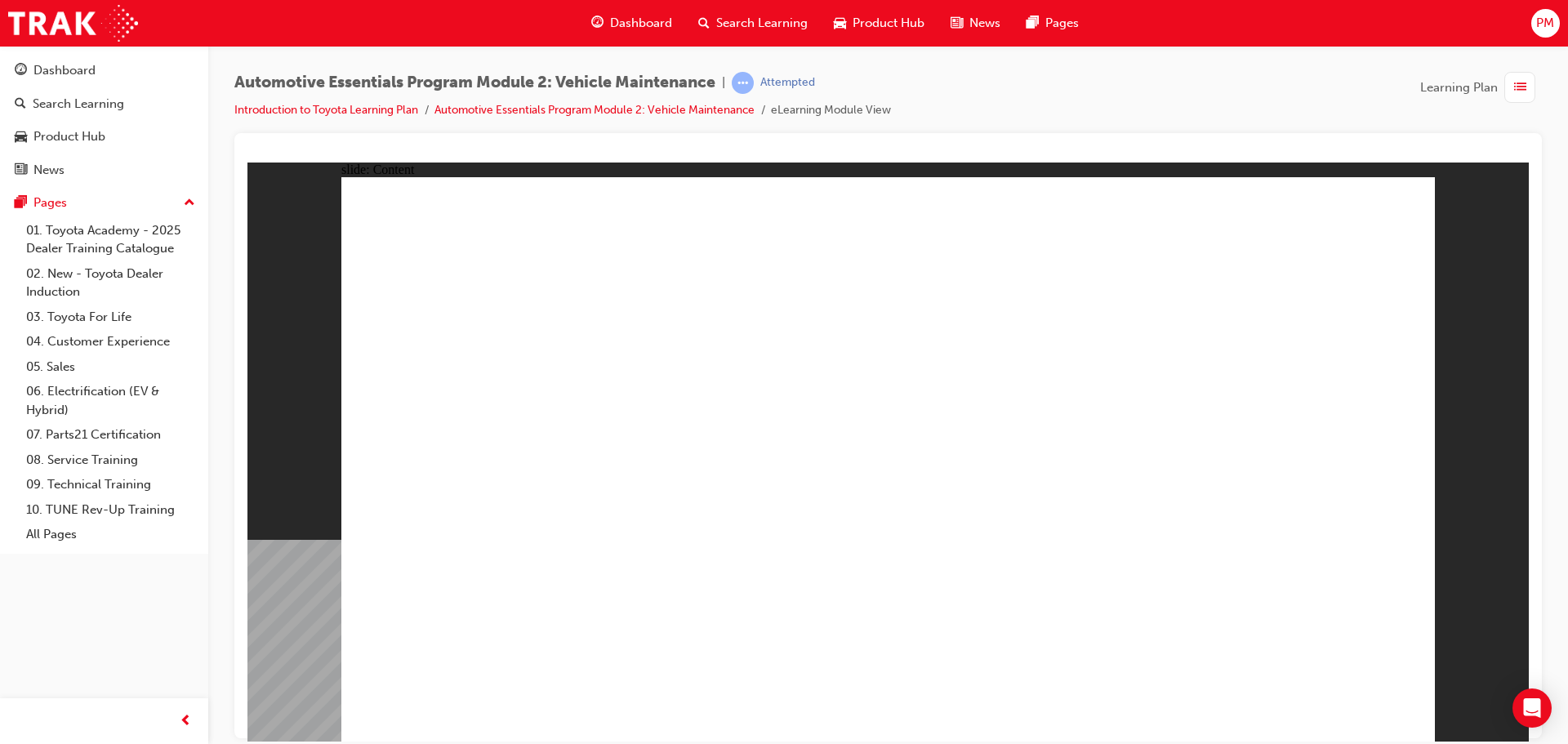
drag, startPoint x: 1392, startPoint y: 211, endPoint x: 1207, endPoint y: 469, distance: 317.5
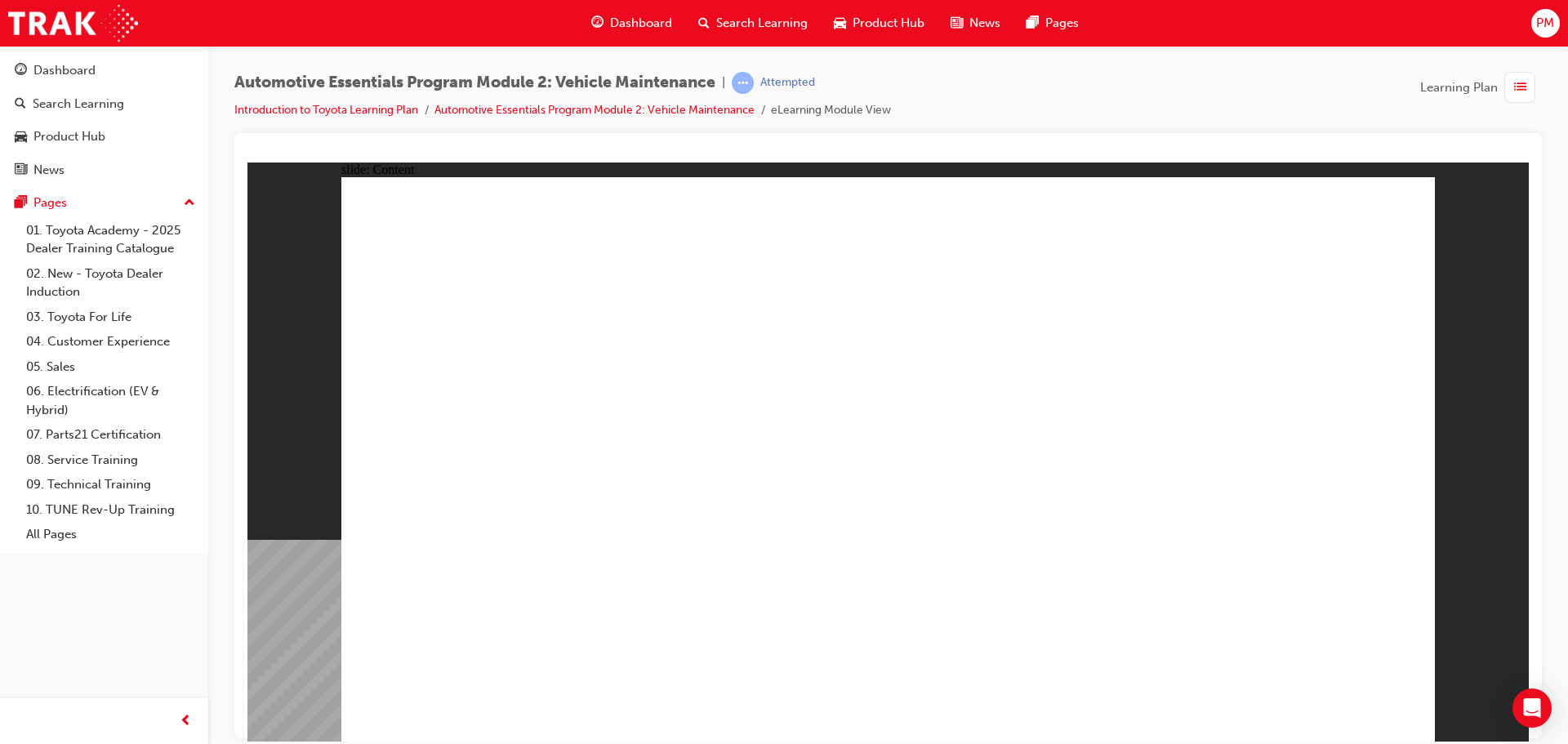
drag, startPoint x: 1415, startPoint y: 198, endPoint x: 1403, endPoint y: 231, distance: 35.1
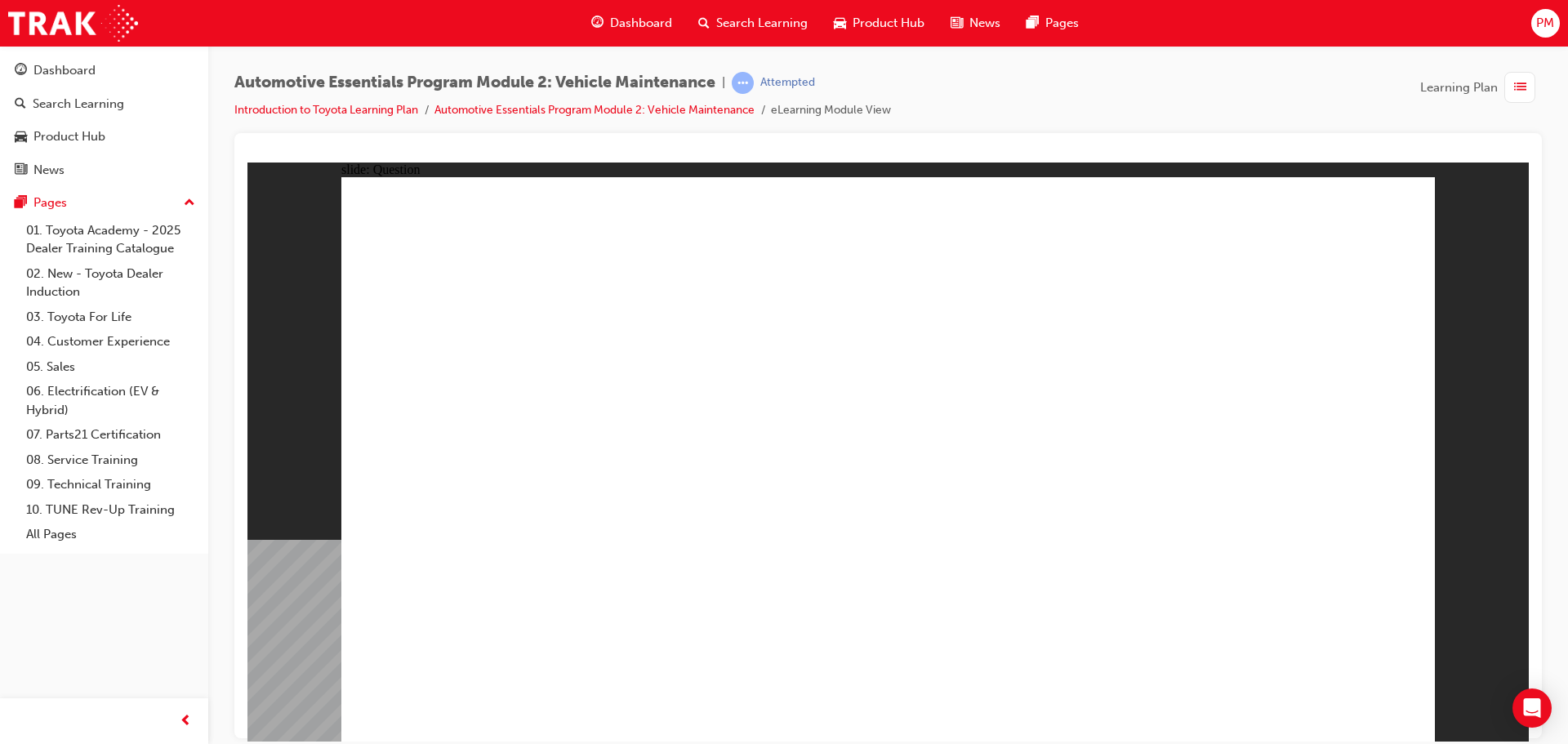
radio input "true"
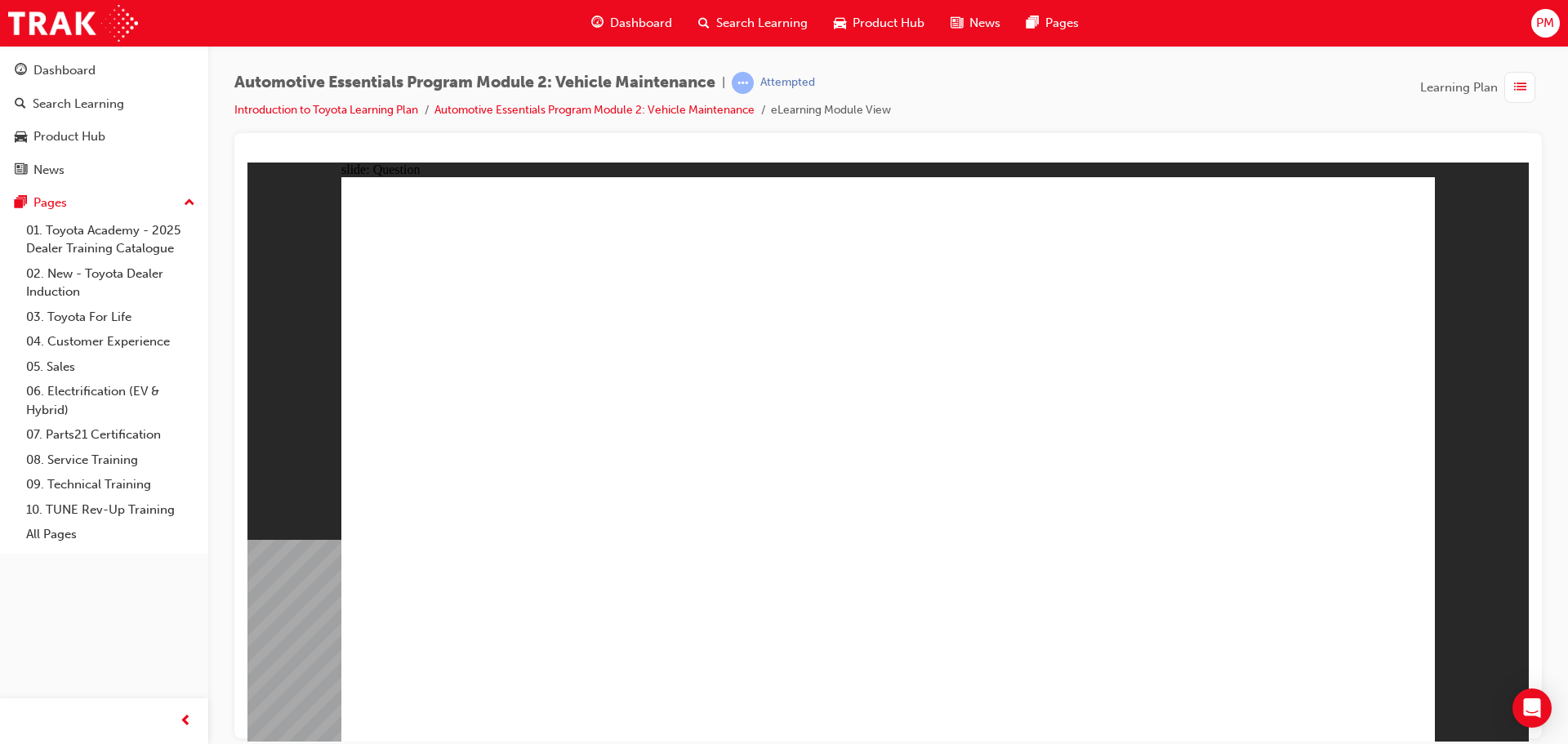
drag, startPoint x: 1308, startPoint y: 689, endPoint x: 1322, endPoint y: 689, distance: 14.0
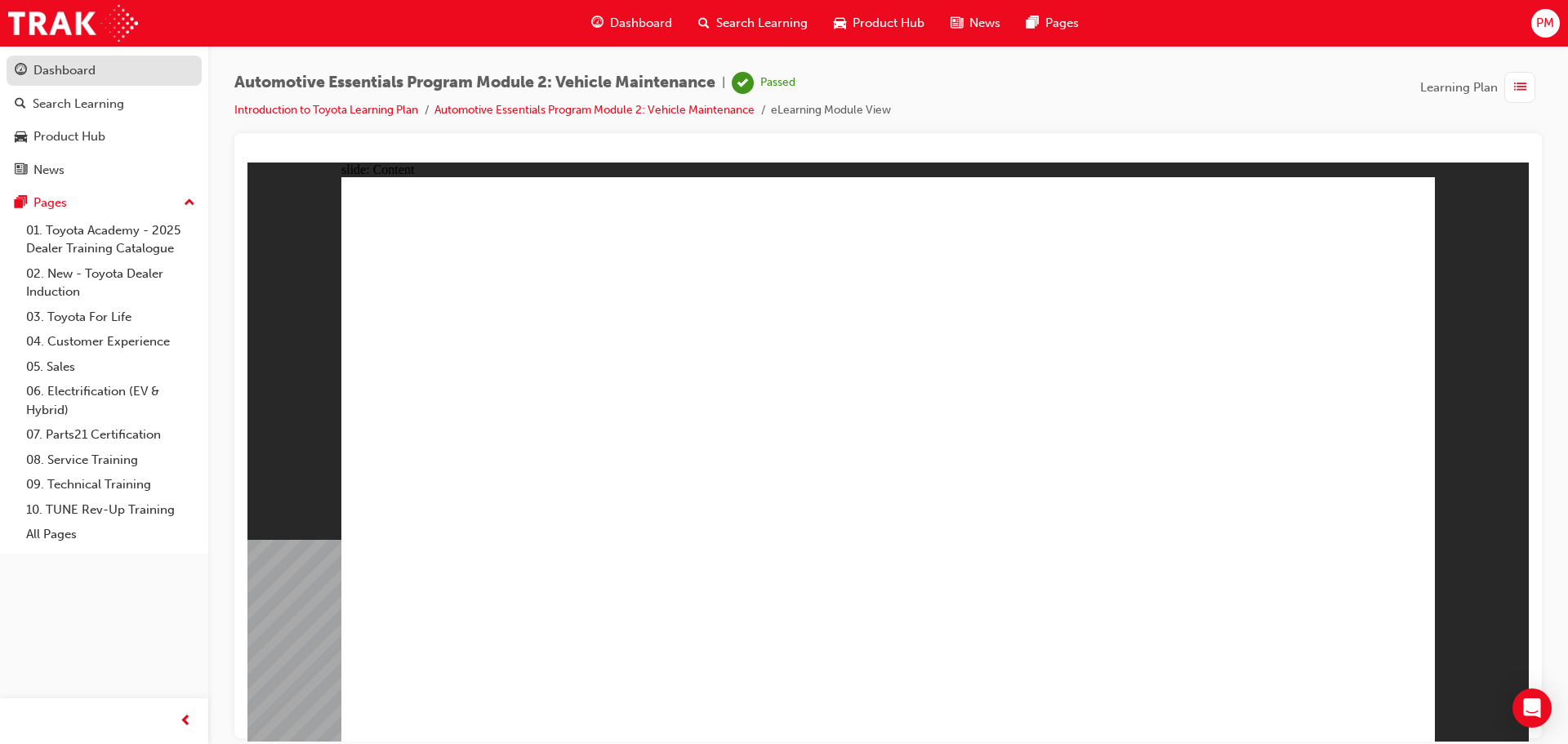
click at [57, 71] on div "Dashboard" at bounding box center [64, 70] width 62 height 18
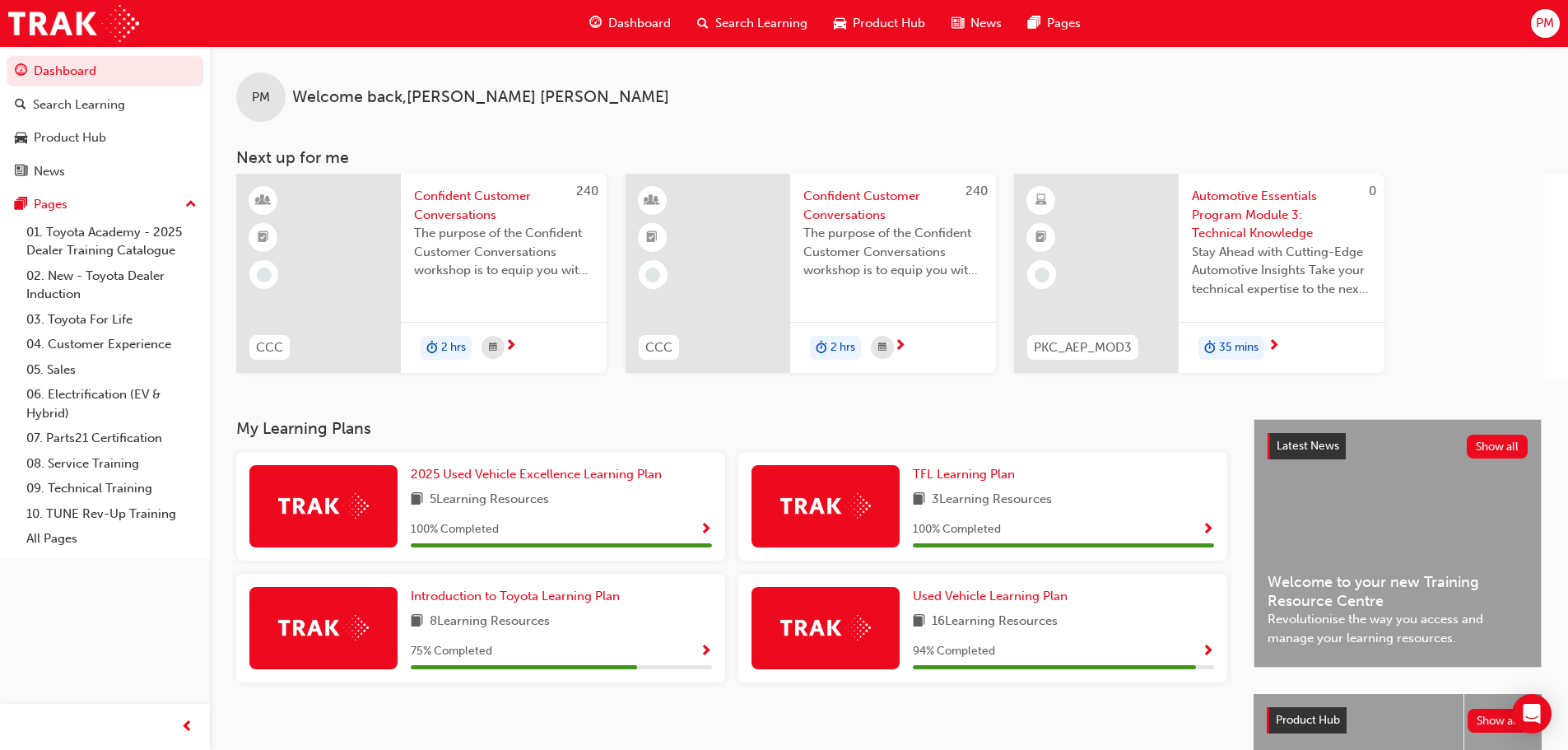
click at [707, 648] on span "Show Progress" at bounding box center [705, 652] width 12 height 15
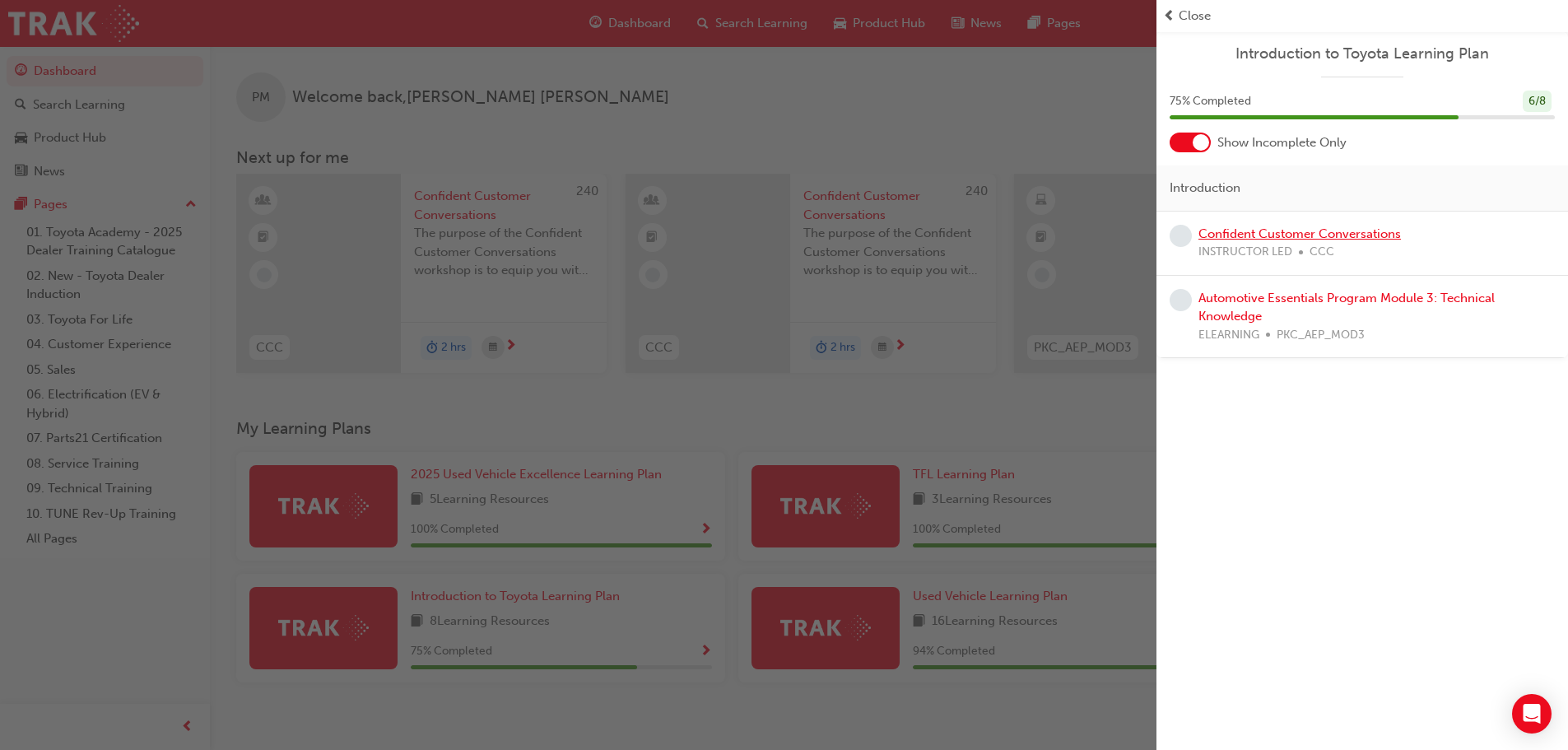
click at [1234, 236] on link "Confident Customer Conversations" at bounding box center [1299, 234] width 202 height 15
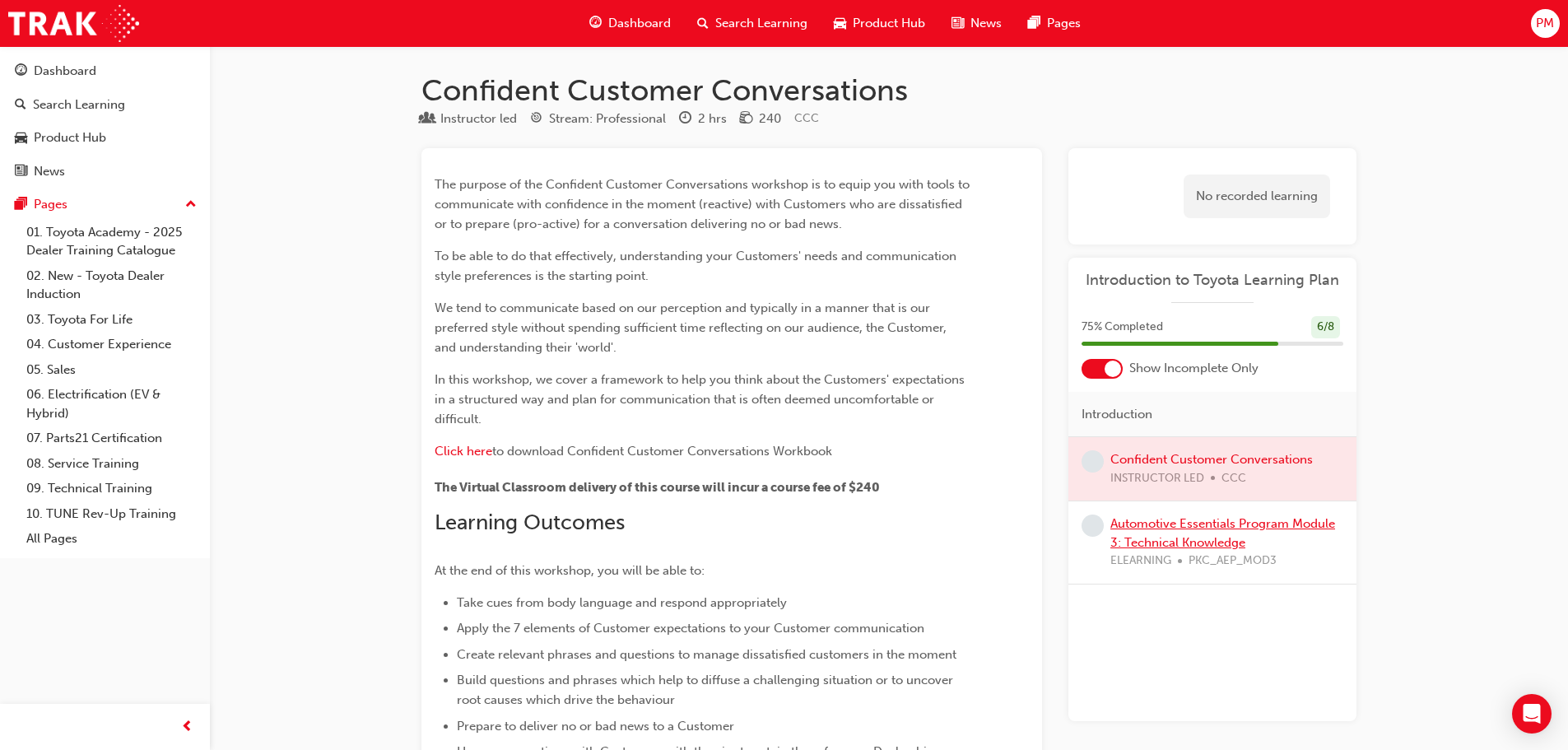
click at [1180, 535] on link "Automotive Essentials Program Module 3: Technical Knowledge" at bounding box center [1221, 533] width 225 height 34
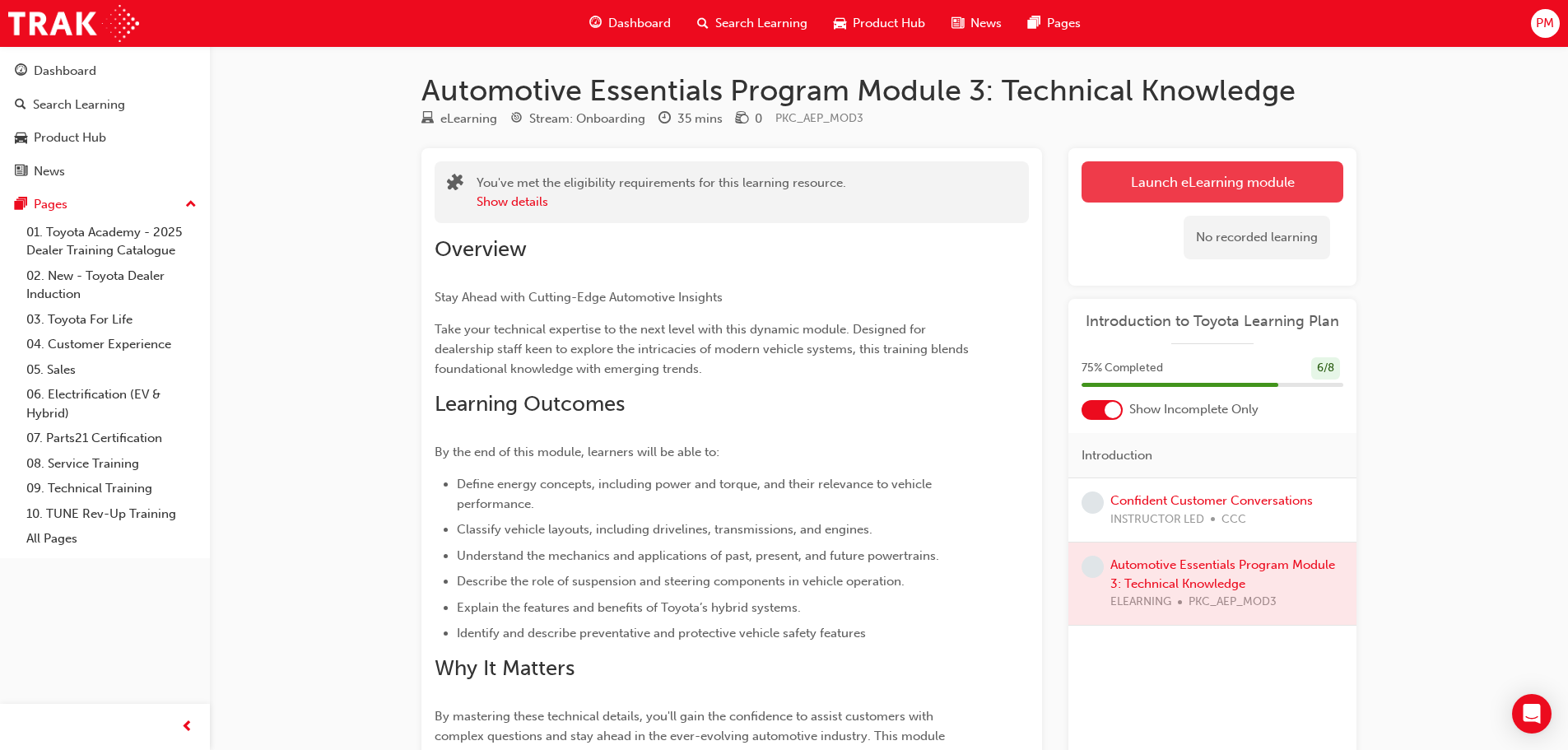
click at [1178, 181] on link "Launch eLearning module" at bounding box center [1212, 182] width 262 height 41
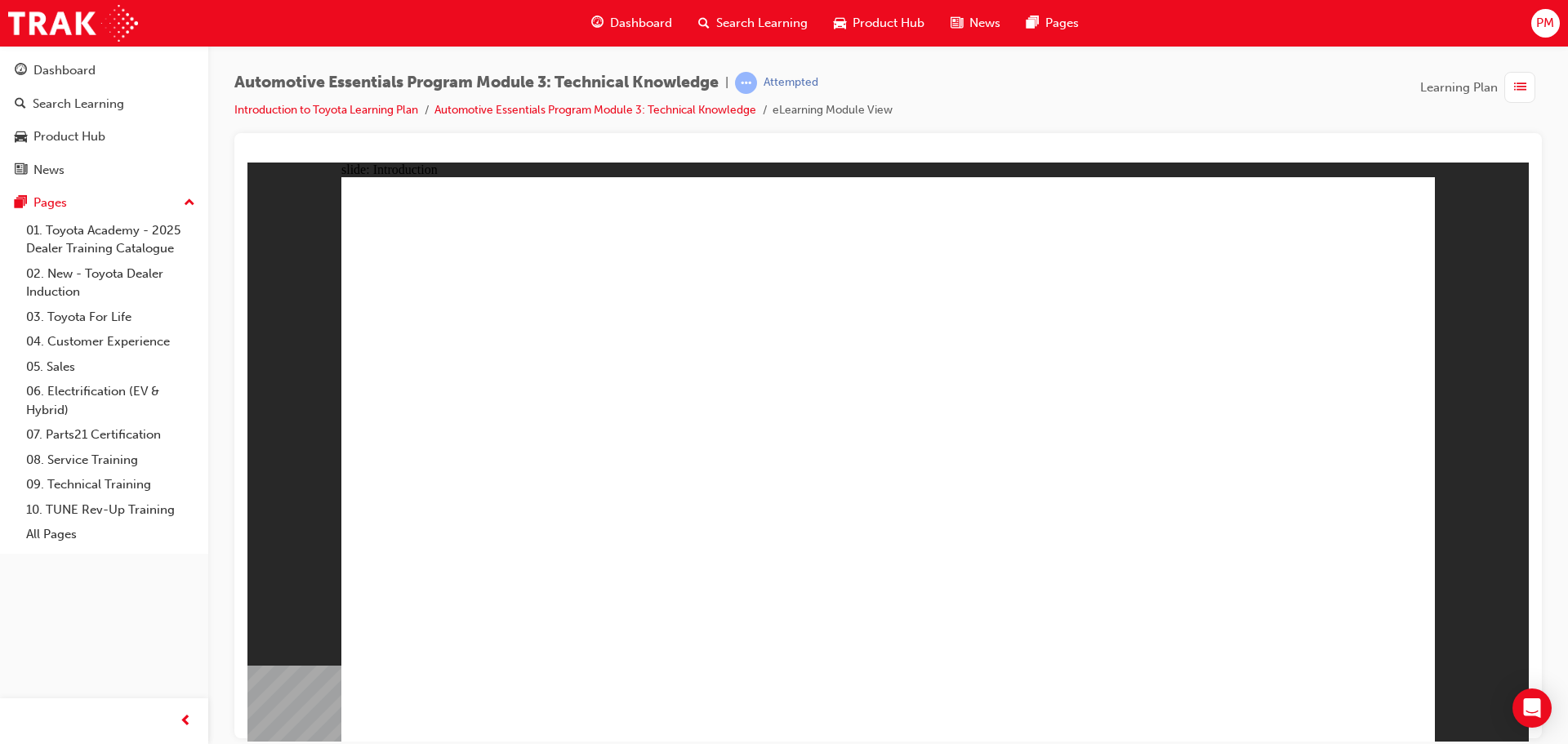
drag, startPoint x: 1366, startPoint y: 205, endPoint x: 1394, endPoint y: 200, distance: 28.4
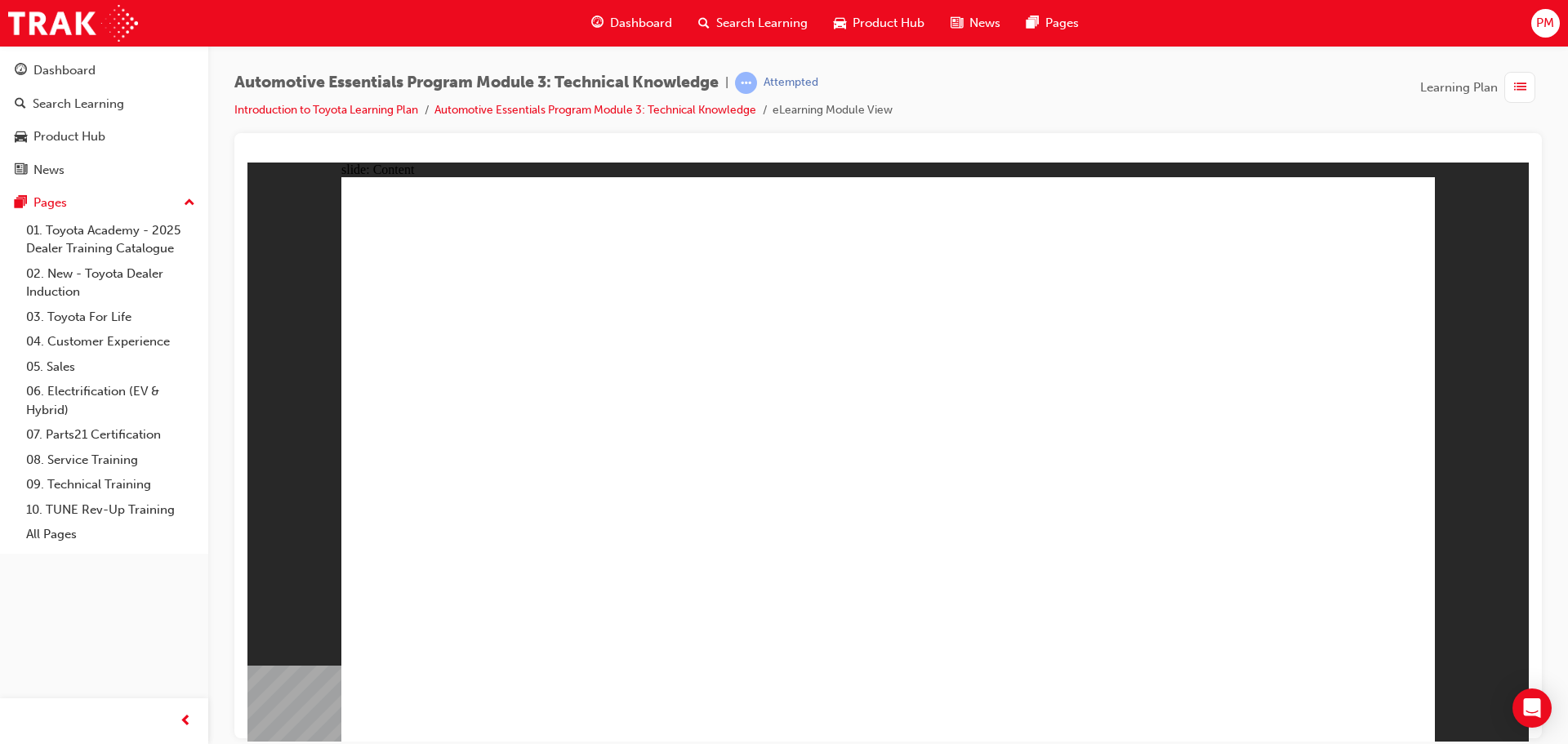
drag, startPoint x: 1395, startPoint y: 208, endPoint x: 1396, endPoint y: 283, distance: 75.0
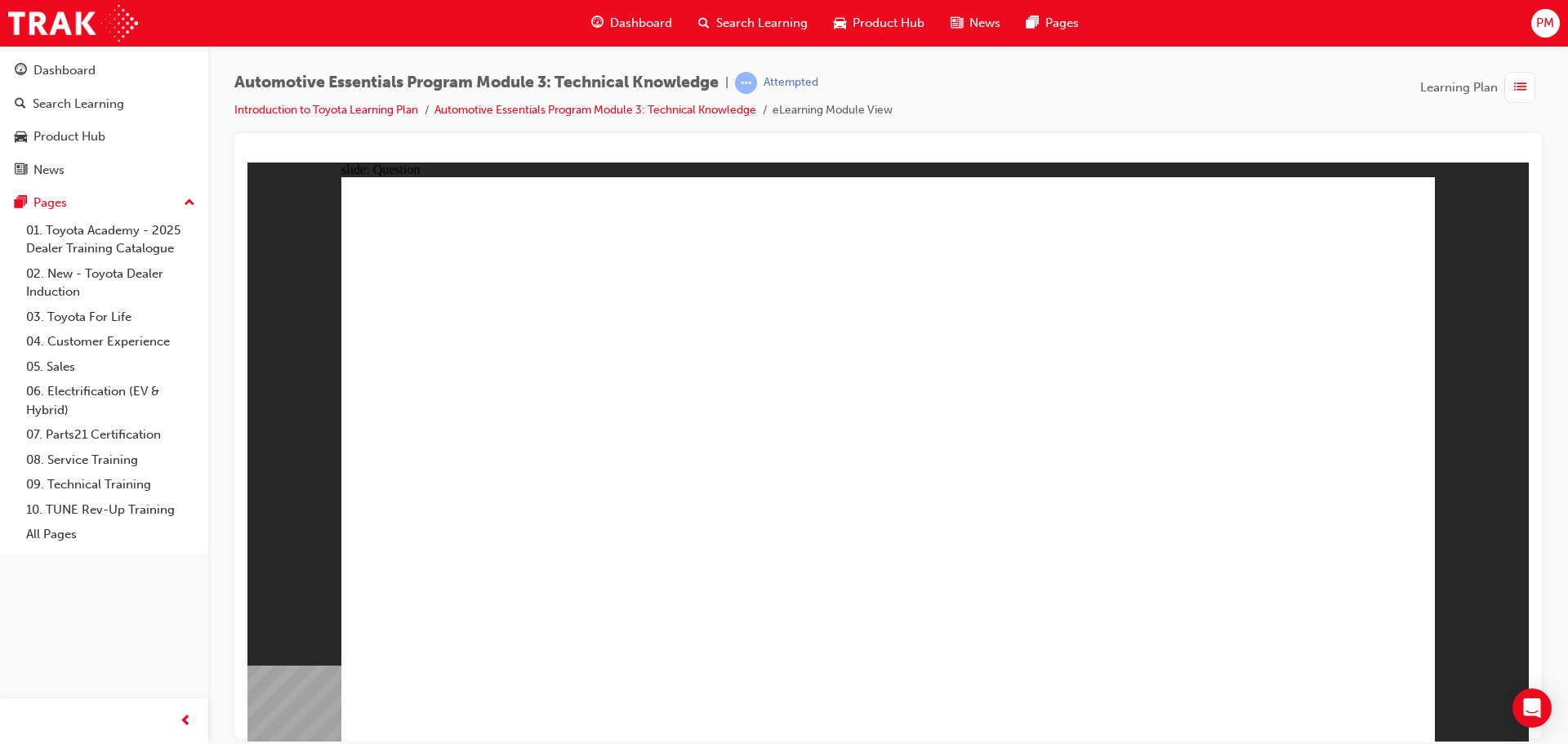
radio input "true"
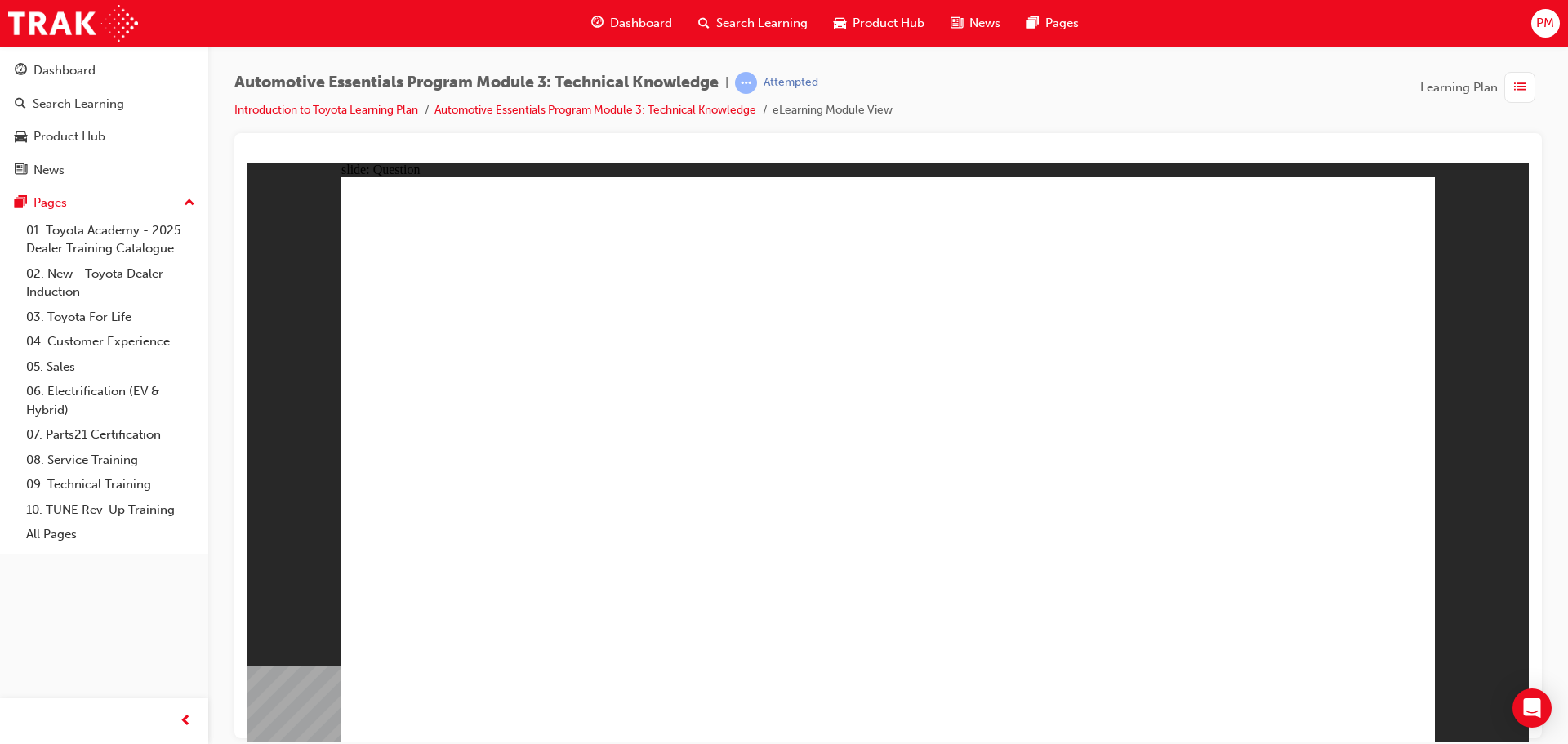
radio input "true"
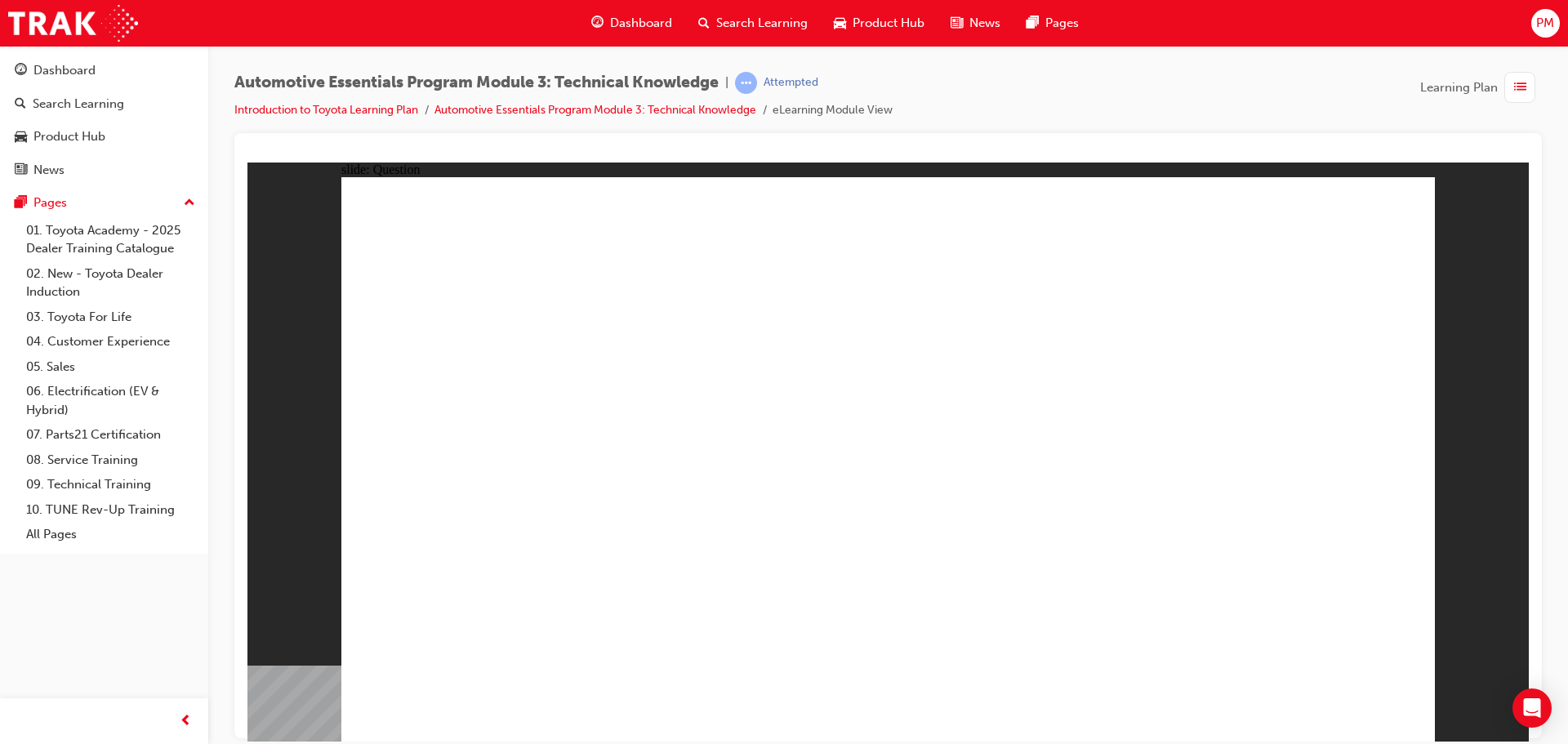
radio input "true"
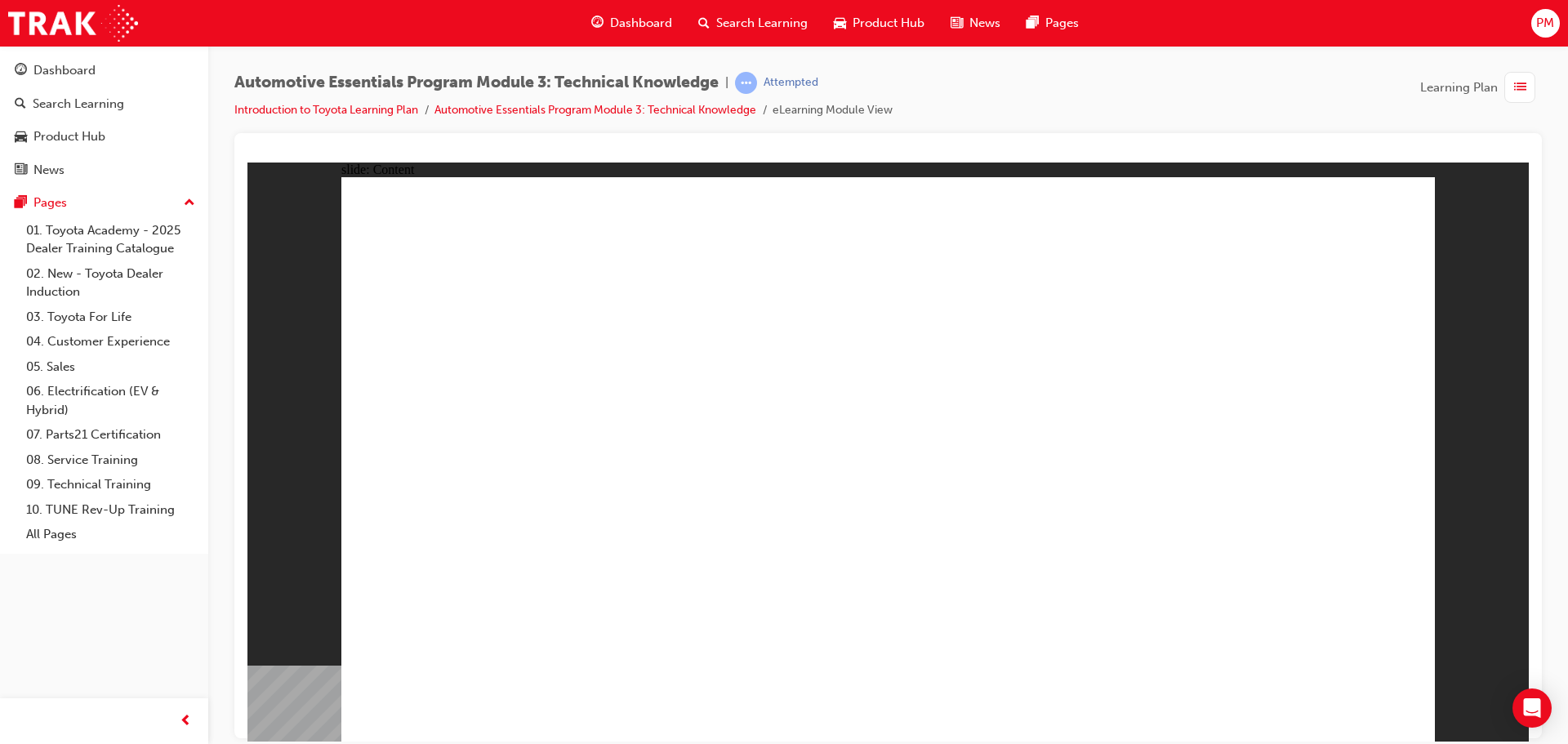
drag, startPoint x: 1359, startPoint y: 211, endPoint x: 1124, endPoint y: 462, distance: 343.8
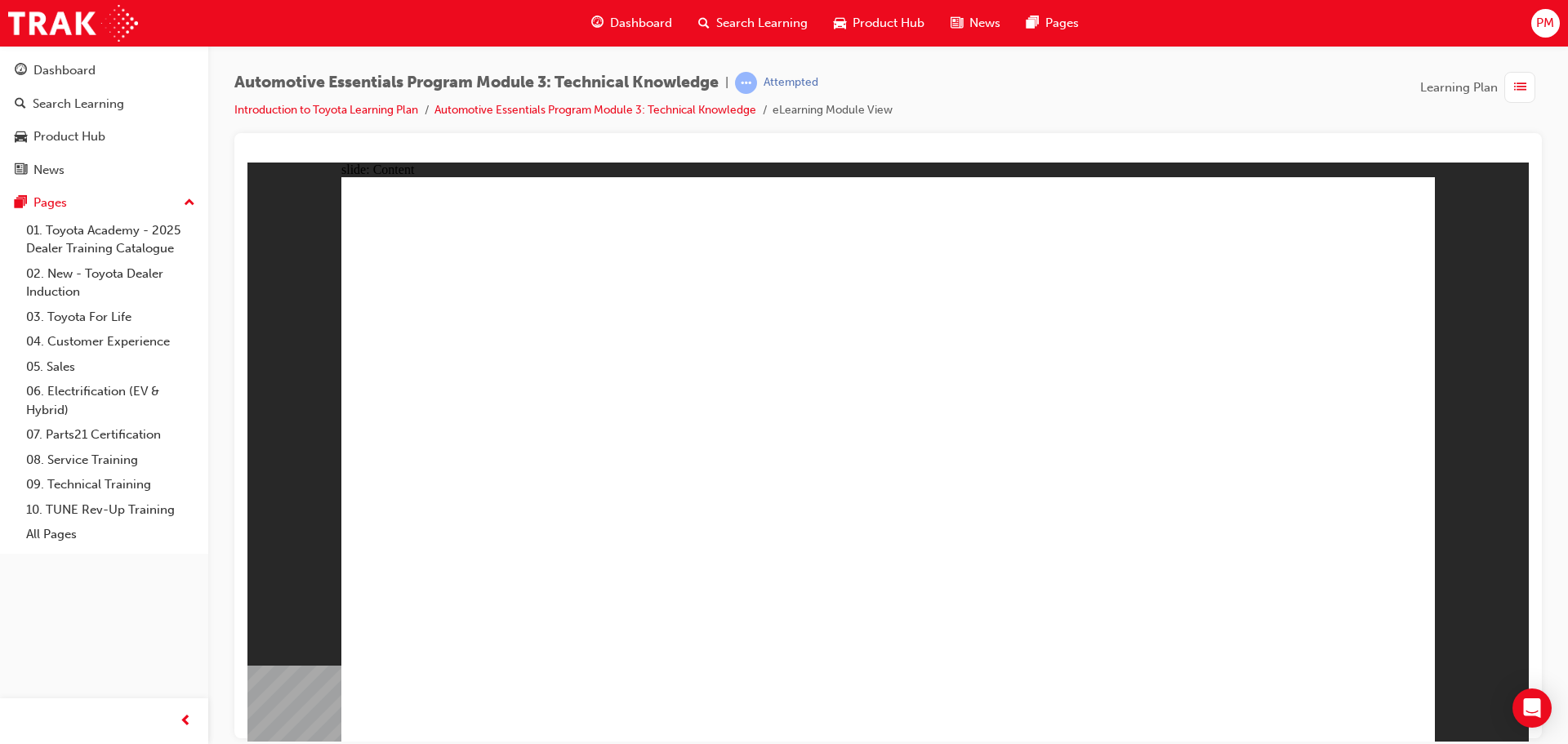
drag, startPoint x: 1375, startPoint y: 202, endPoint x: 1325, endPoint y: 285, distance: 96.9
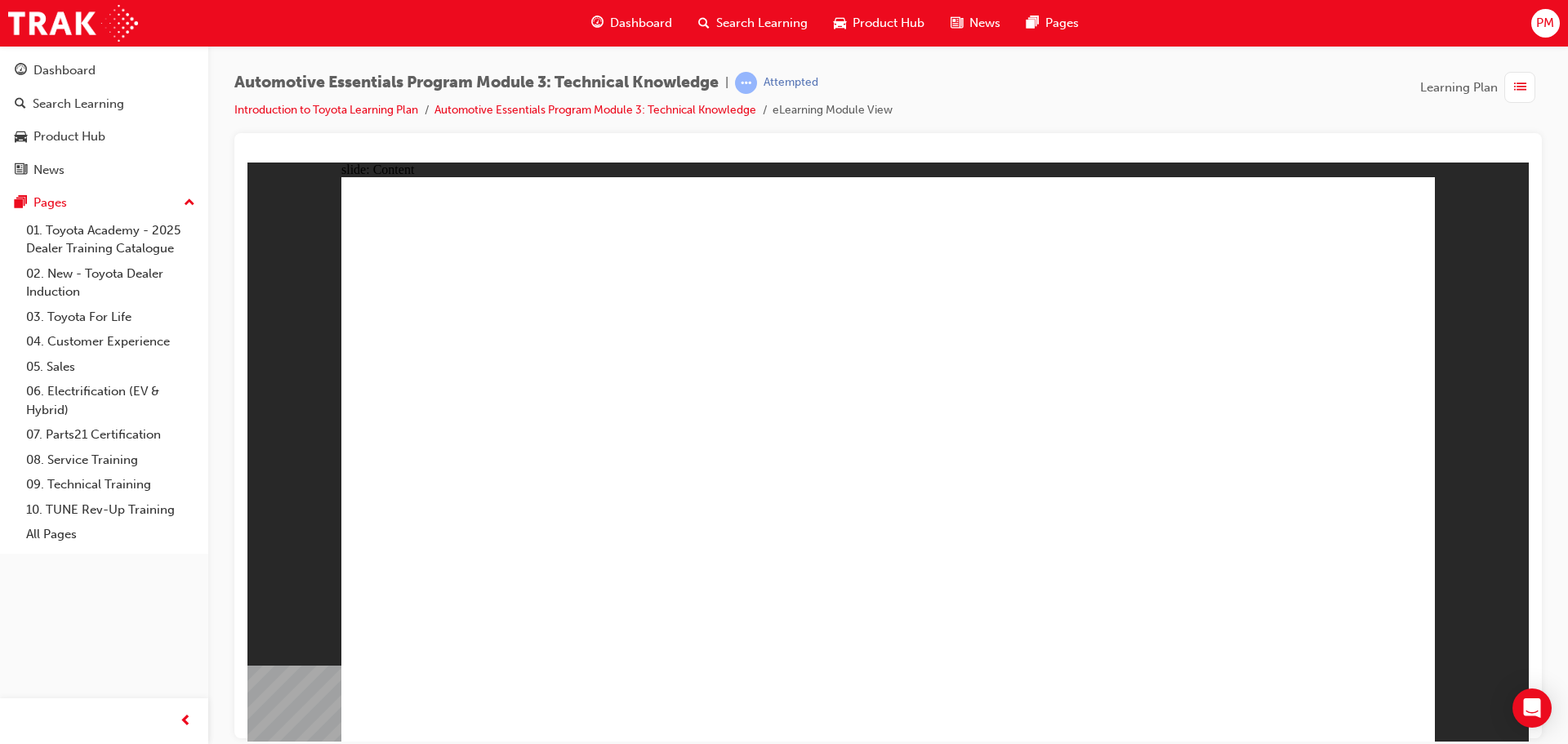
drag, startPoint x: 1346, startPoint y: 210, endPoint x: 1314, endPoint y: 238, distance: 42.5
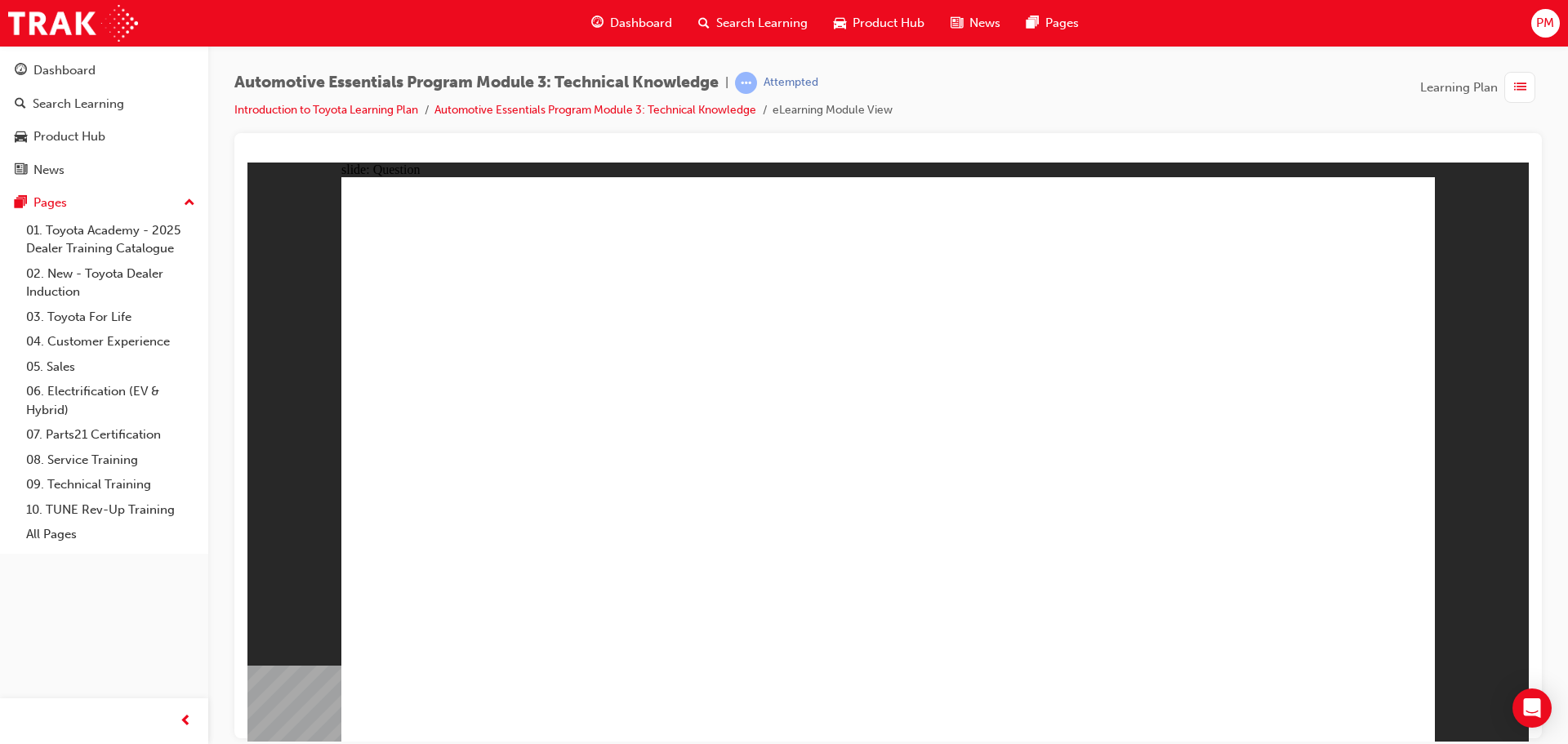
radio input "false"
radio input "true"
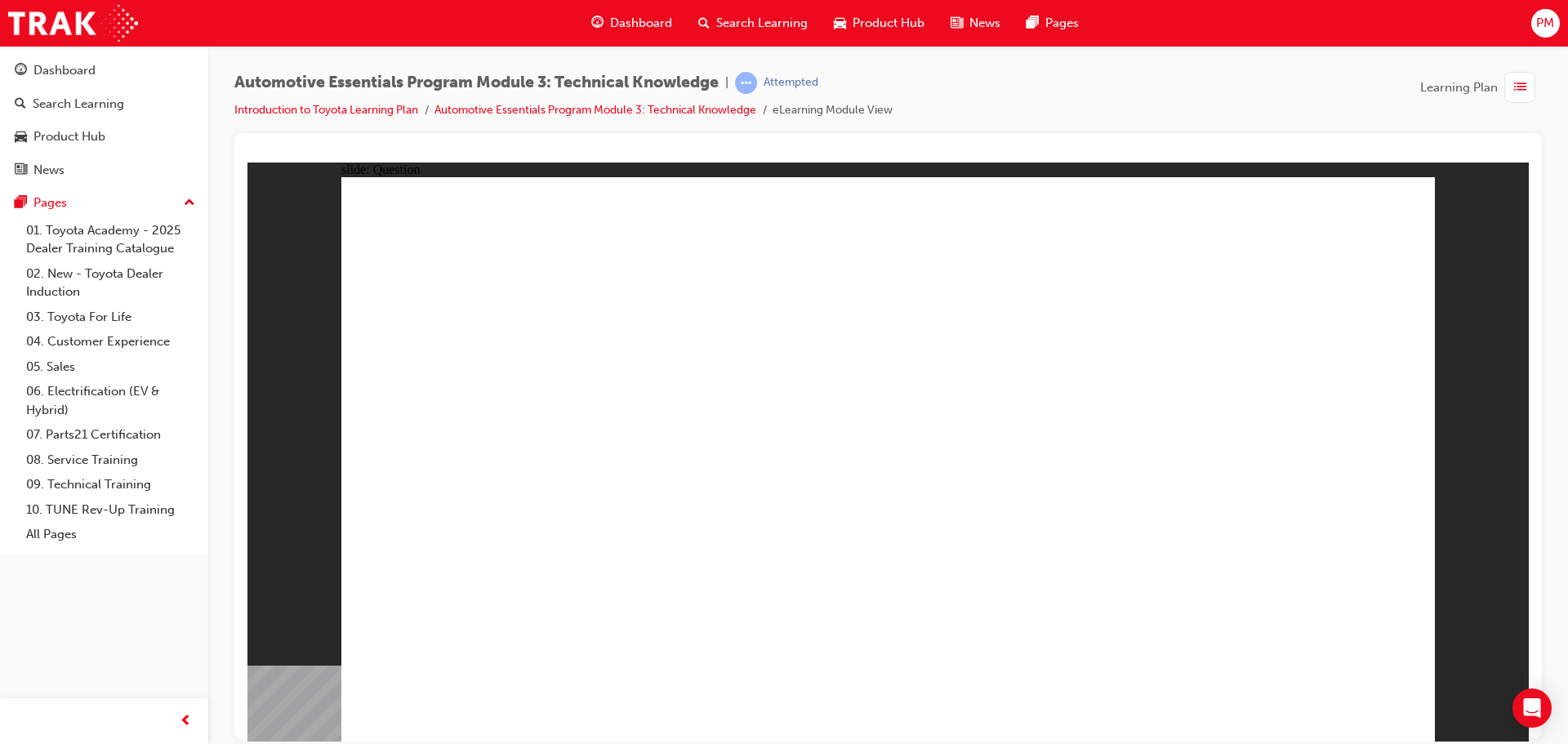
radio input "true"
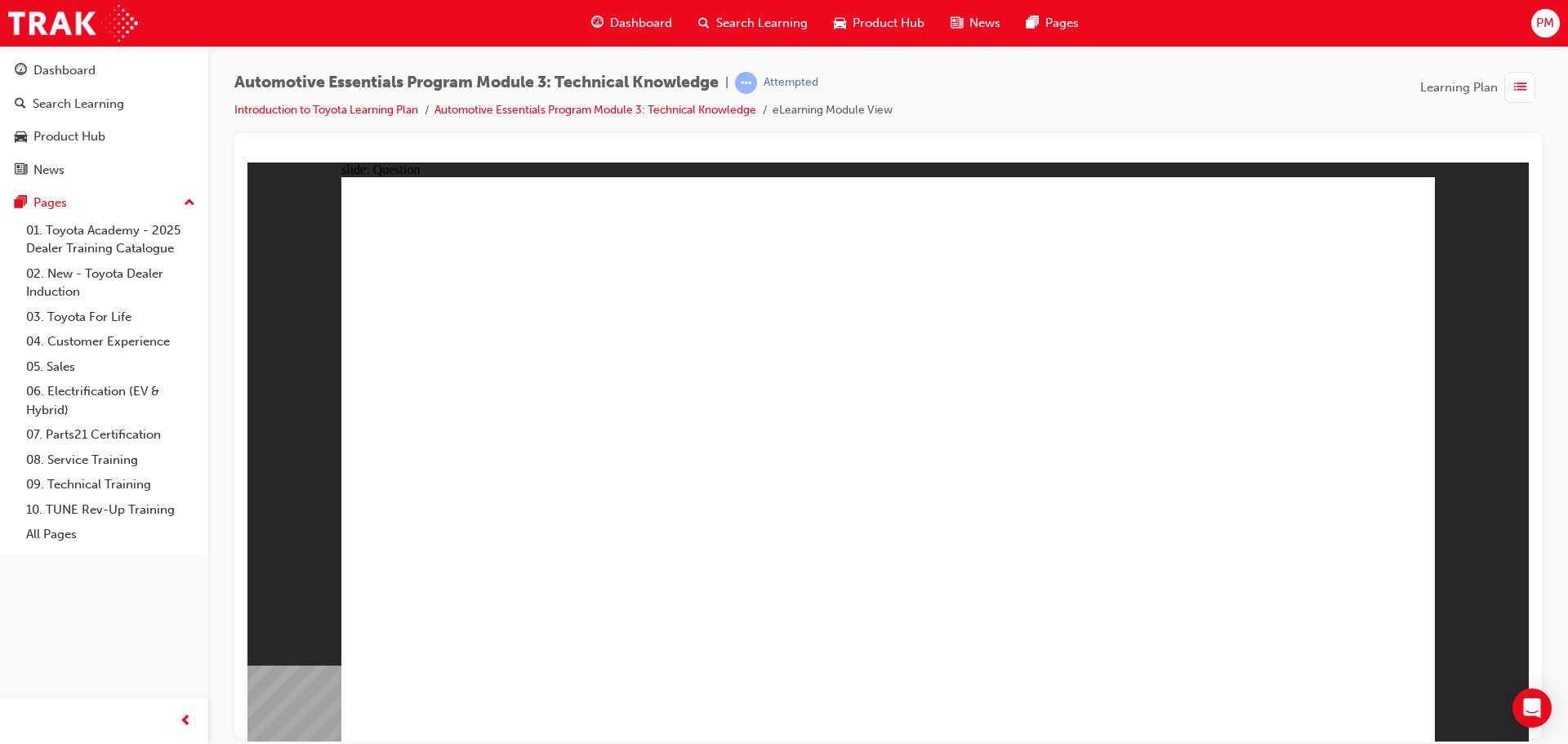
radio input "true"
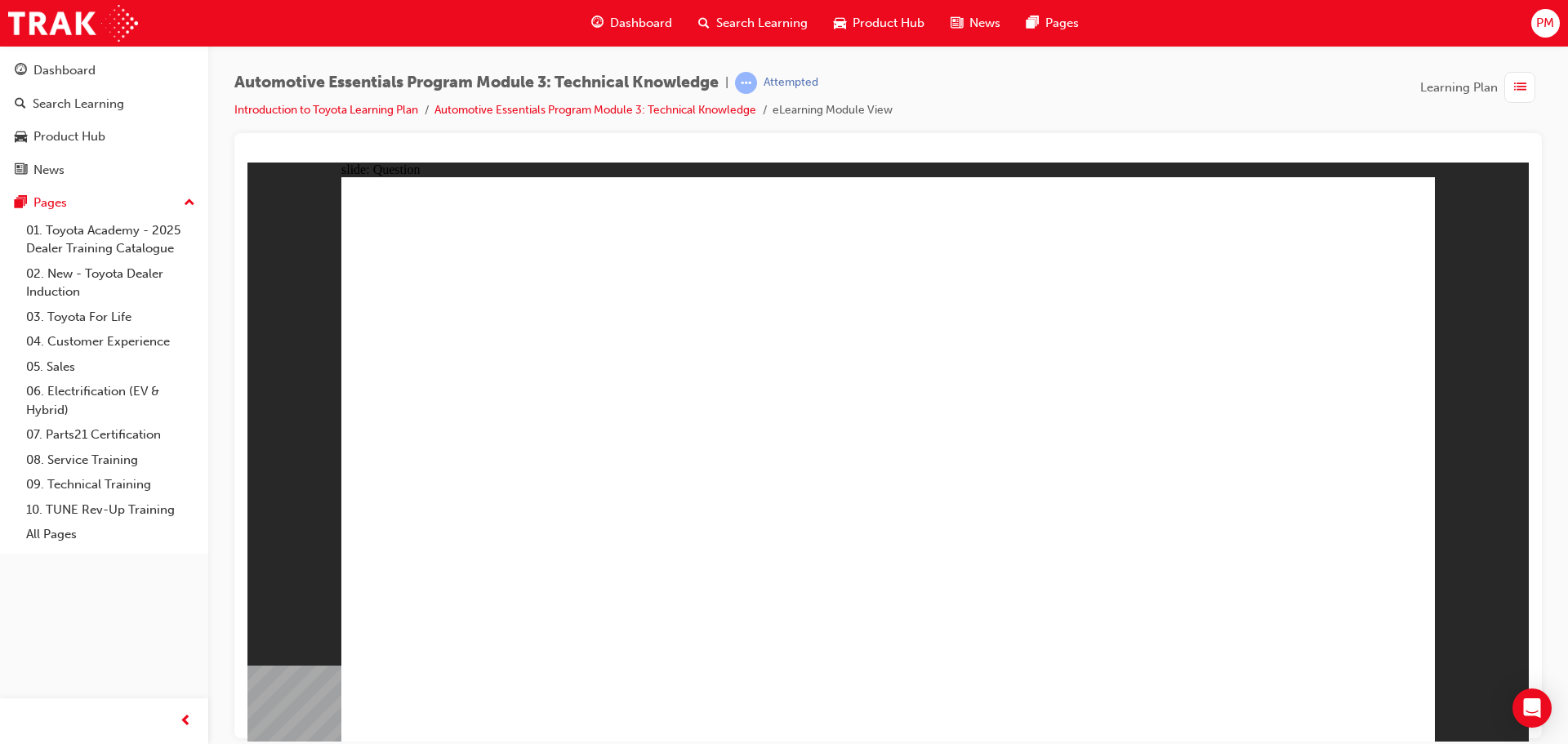
radio input "true"
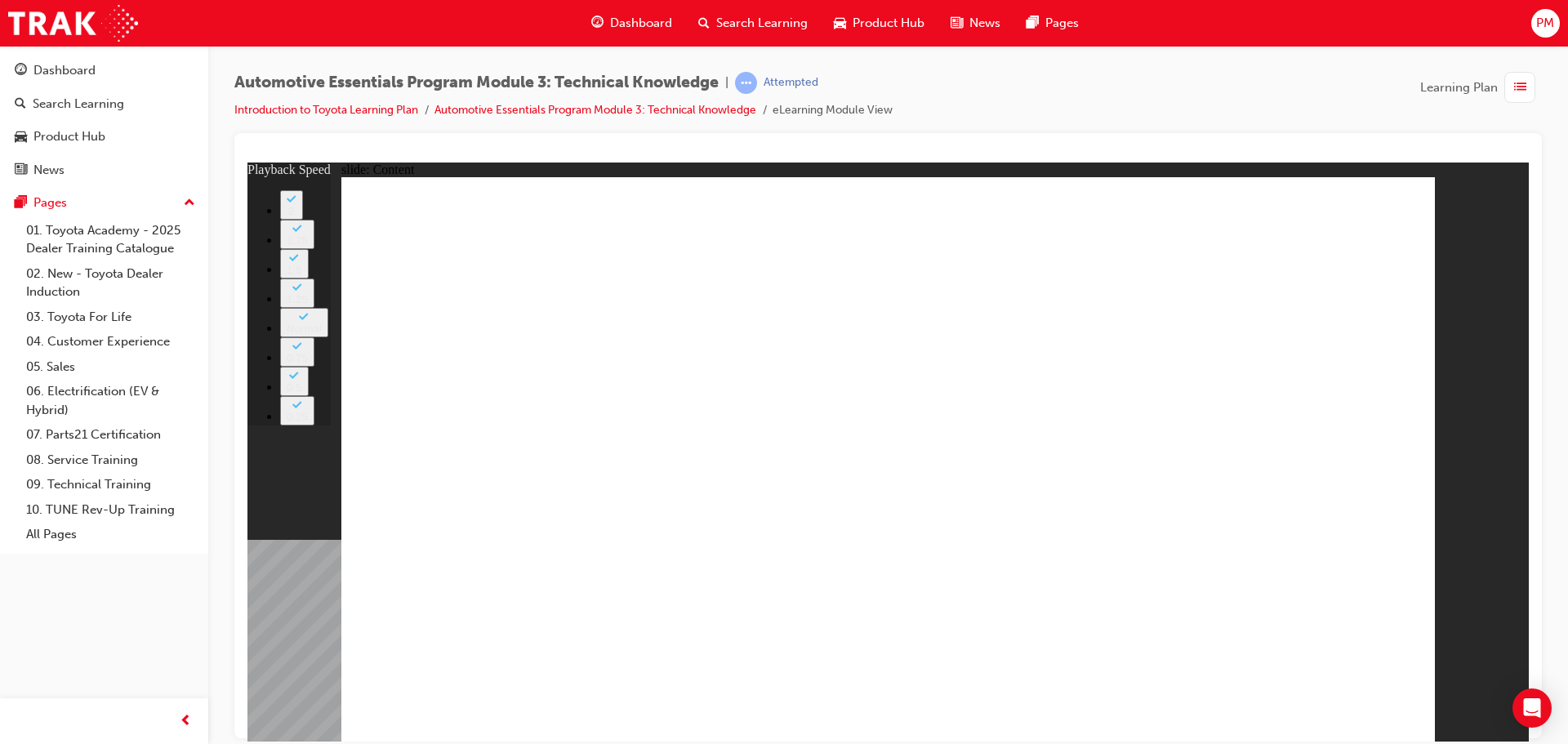
type input "10"
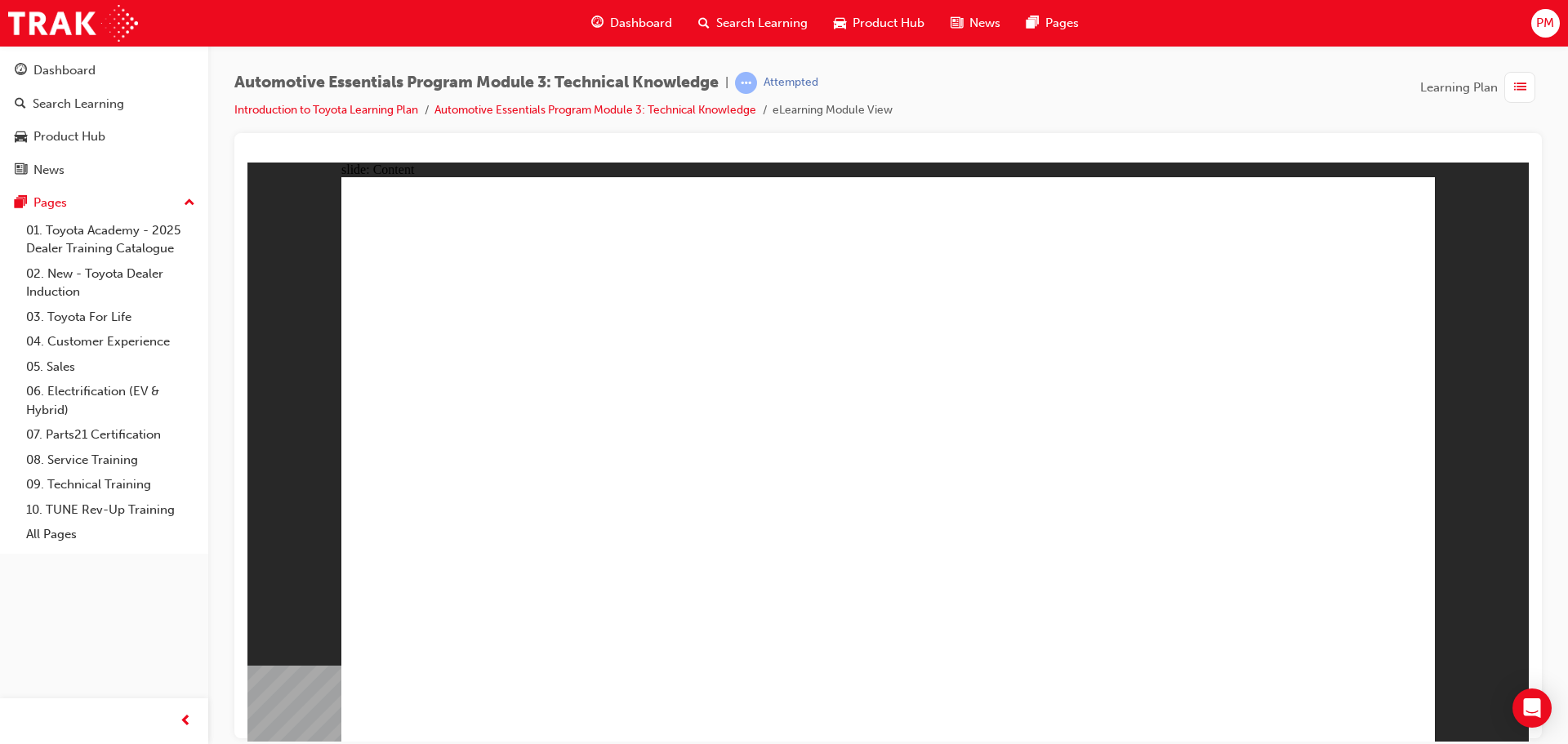
drag, startPoint x: 955, startPoint y: 630, endPoint x: 1083, endPoint y: 573, distance: 140.1
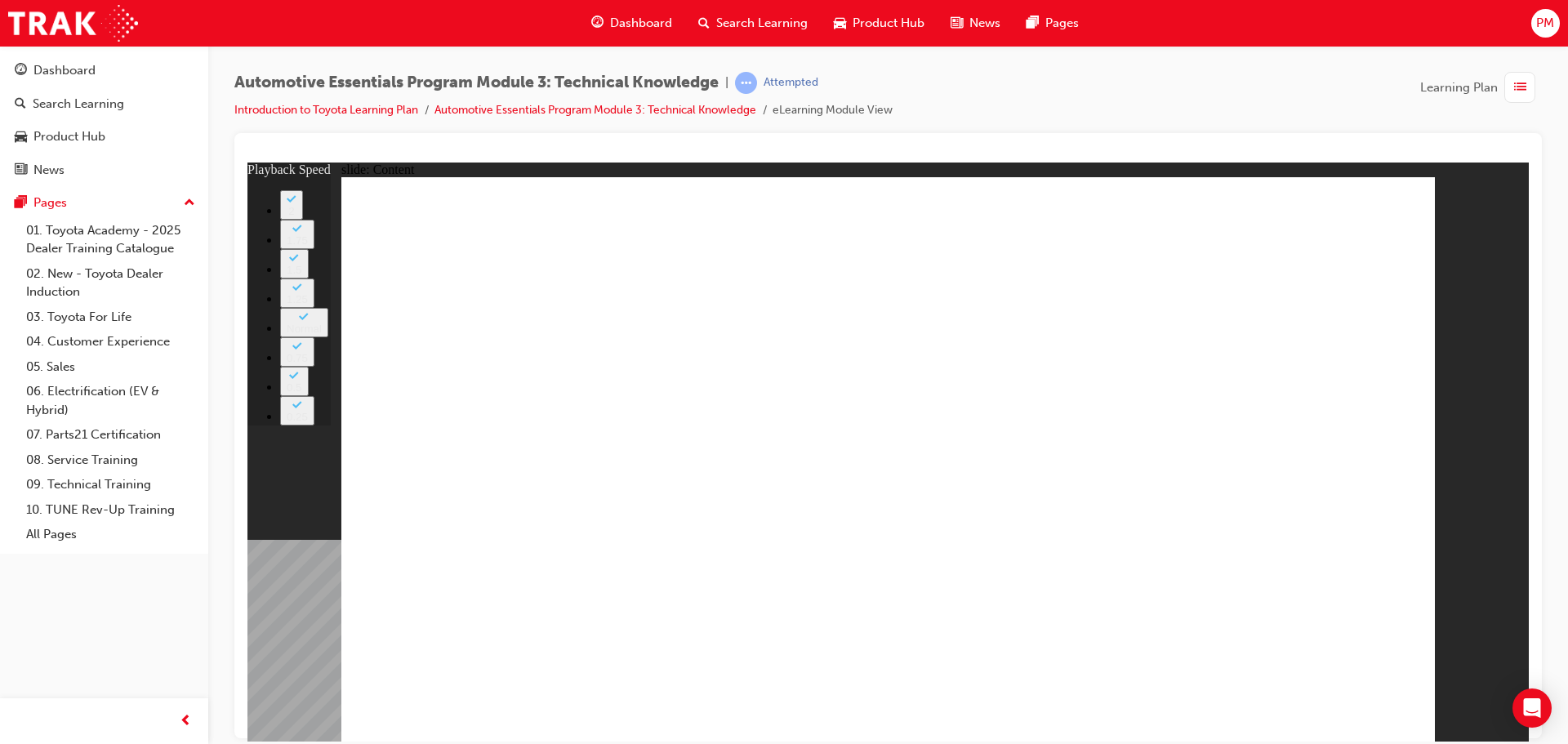
type input "6"
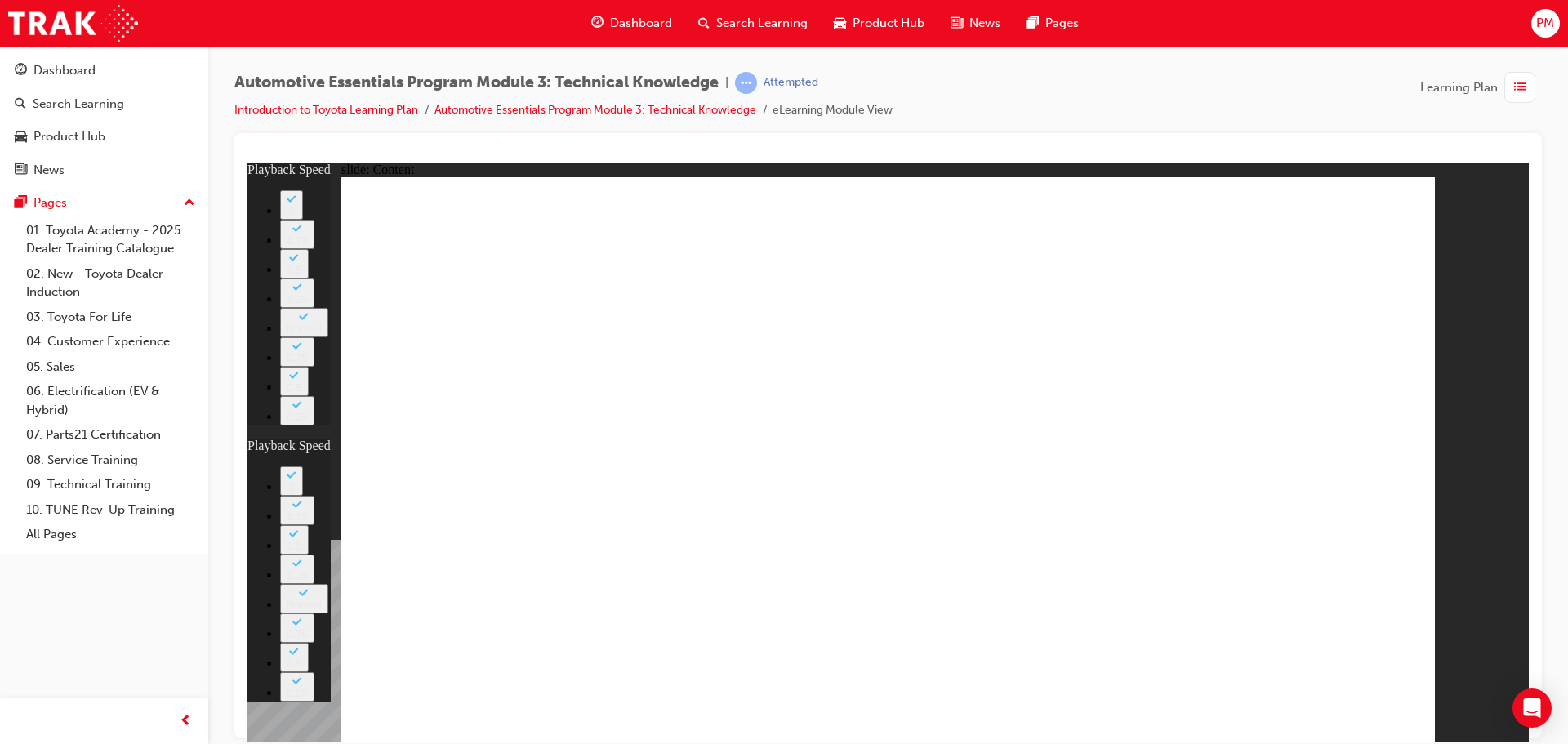
type input "1"
type input "6"
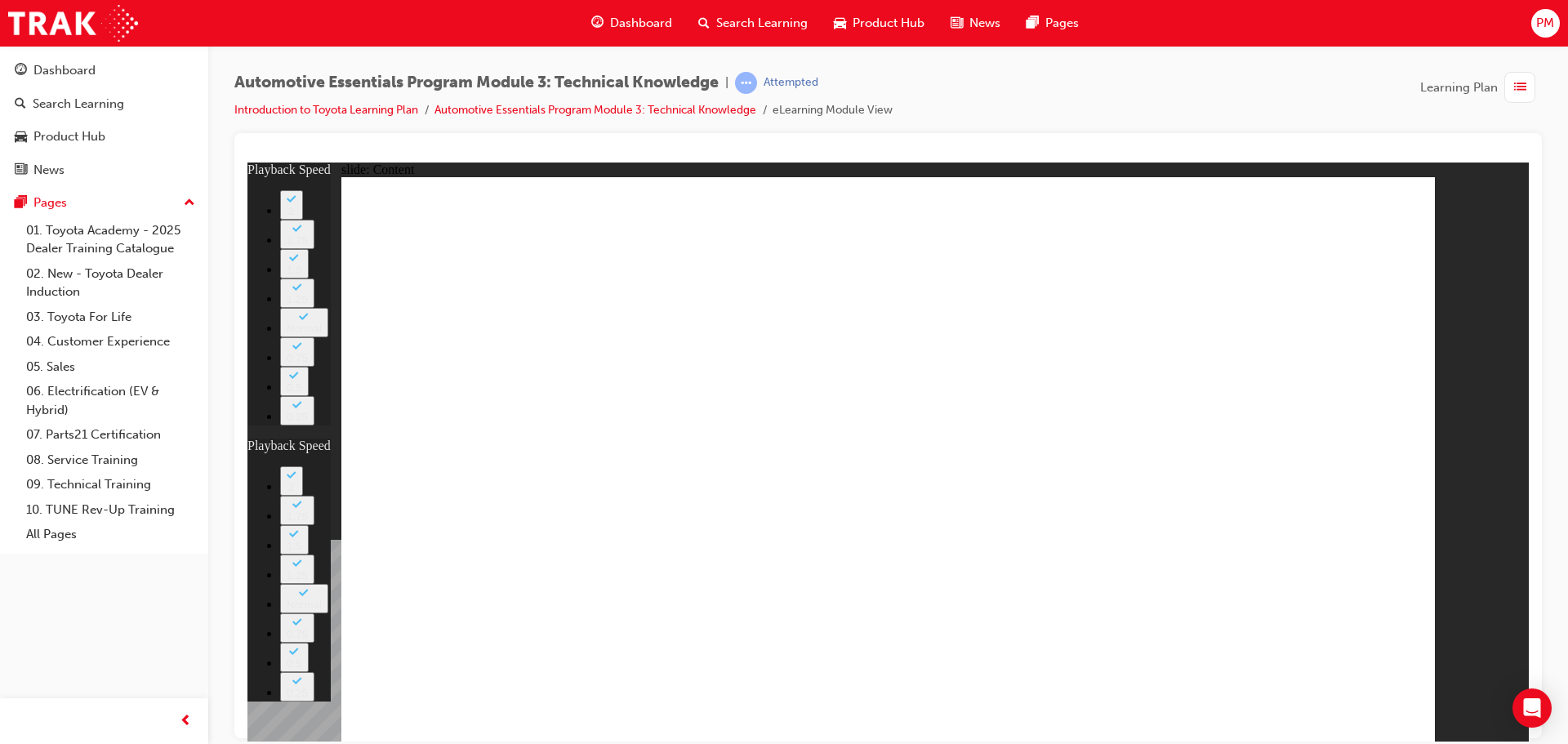
type input "1"
drag, startPoint x: 1364, startPoint y: 216, endPoint x: 1452, endPoint y: 346, distance: 157.0
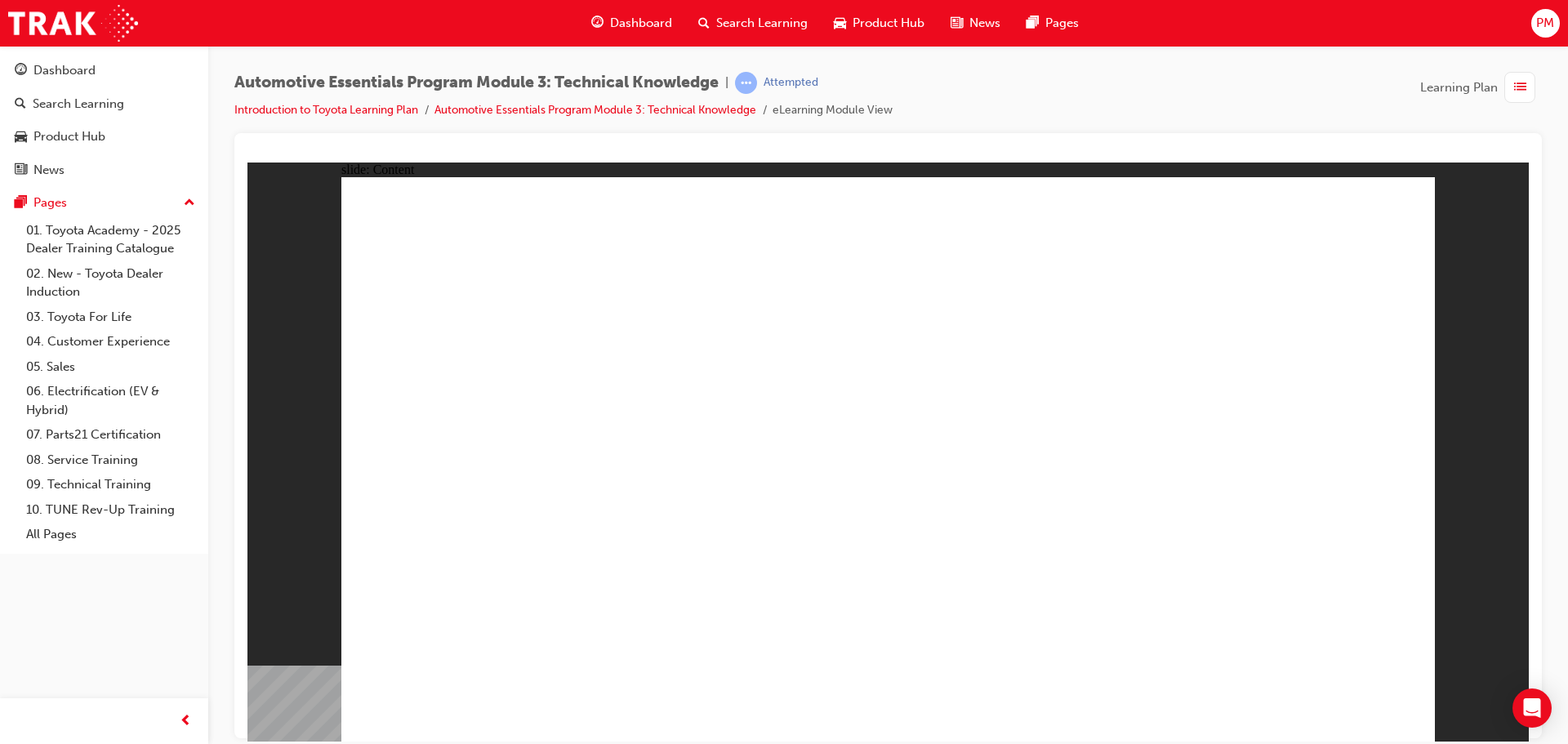
drag, startPoint x: 1403, startPoint y: 195, endPoint x: 1387, endPoint y: 204, distance: 18.4
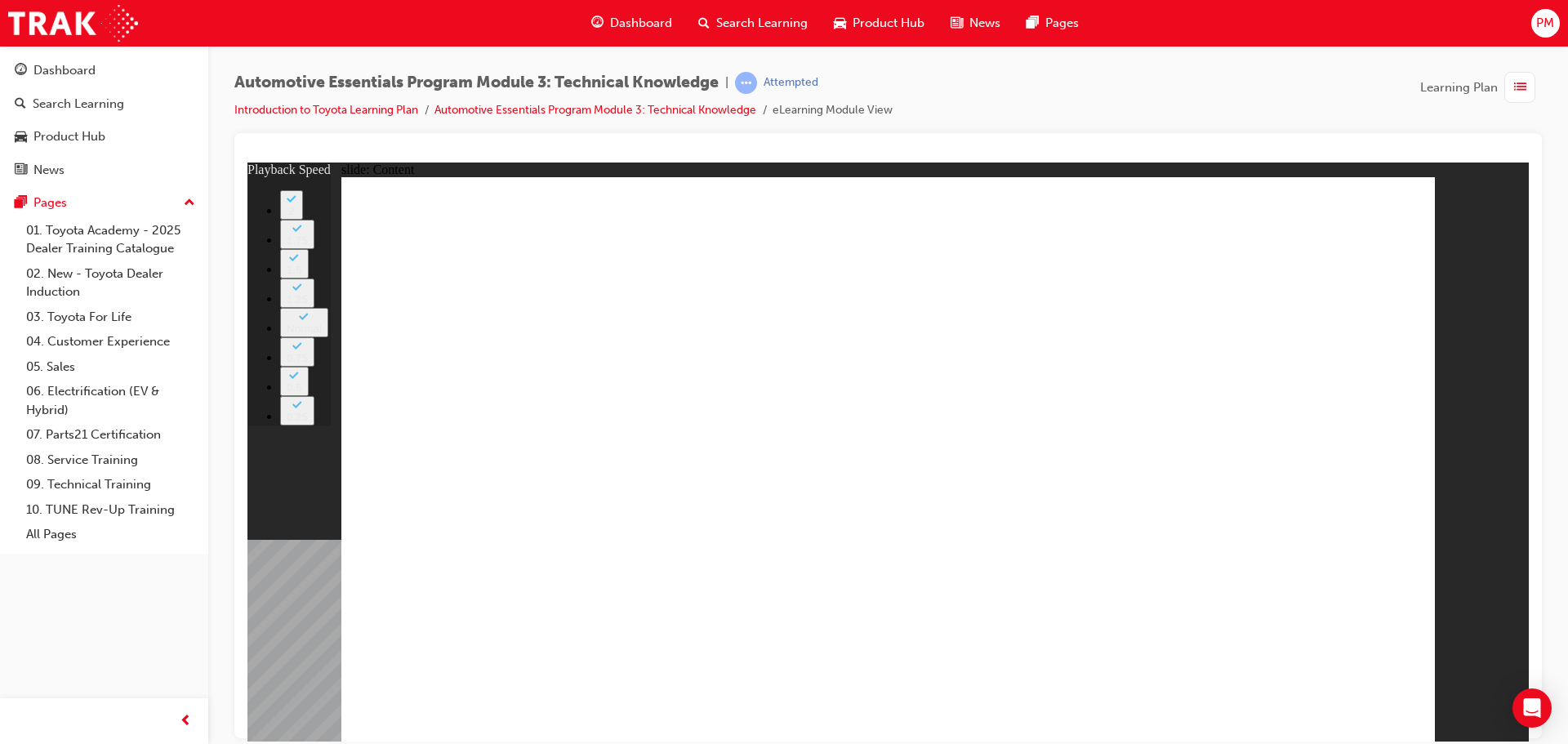
type input "10"
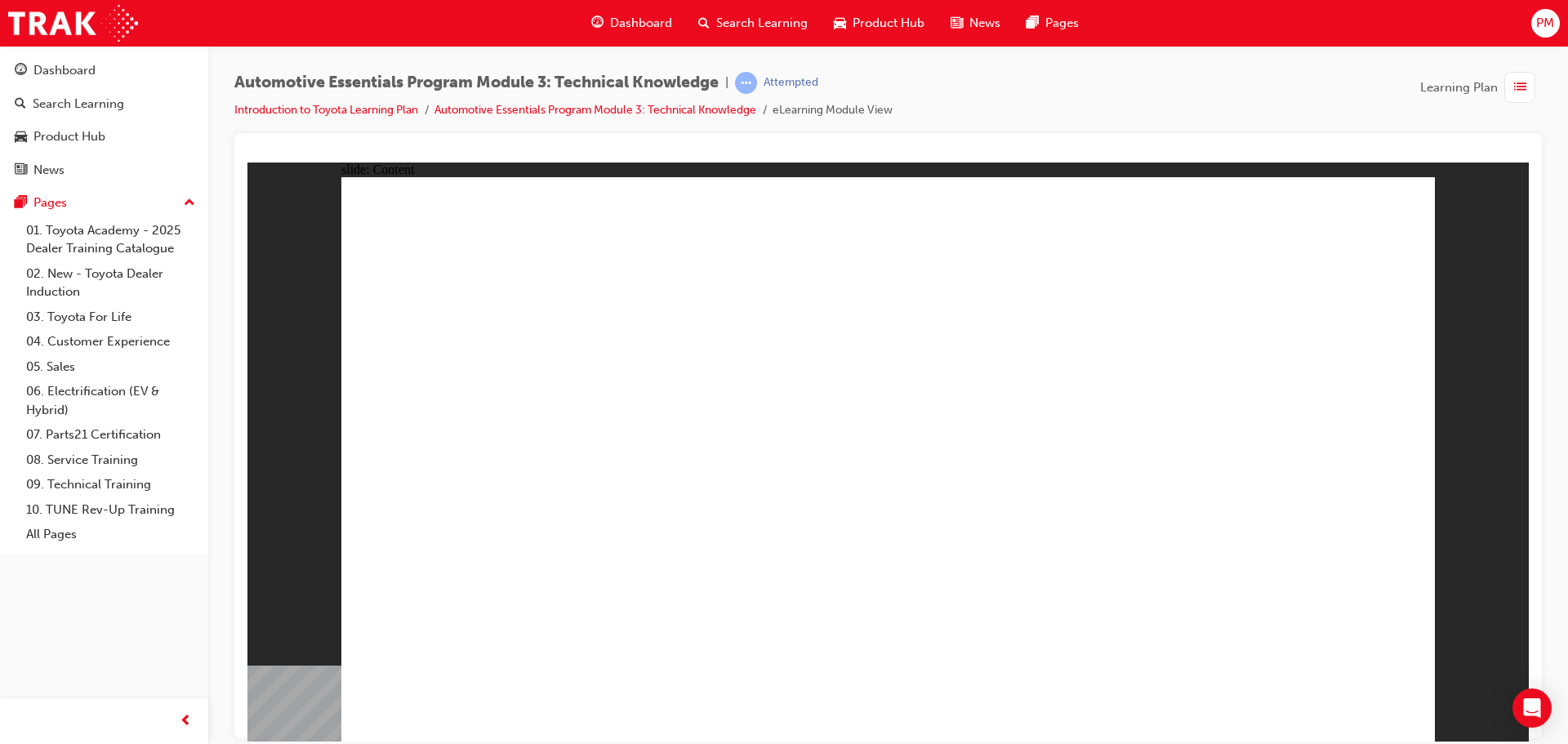
drag, startPoint x: 859, startPoint y: 514, endPoint x: 837, endPoint y: 520, distance: 22.8
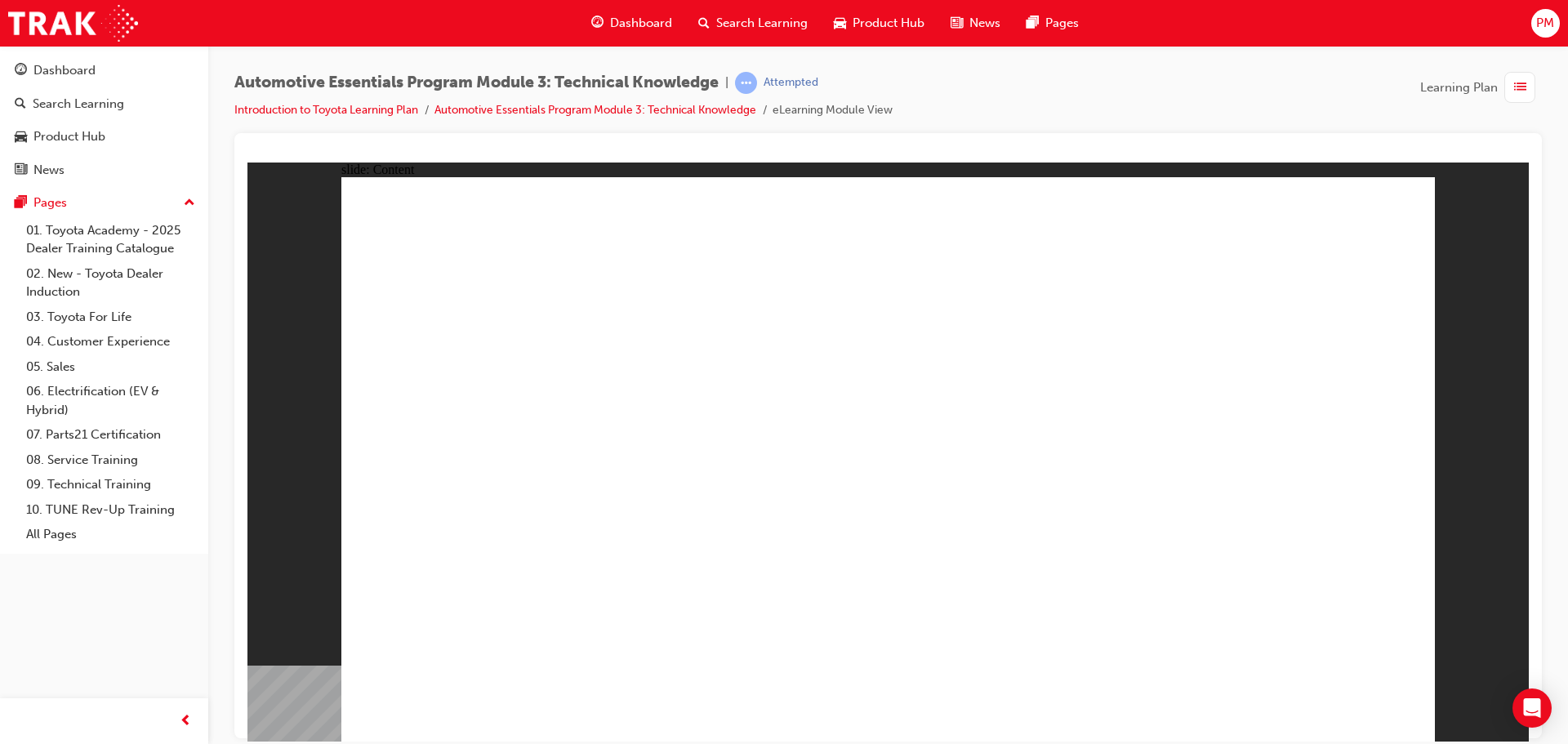
drag, startPoint x: 1385, startPoint y: 201, endPoint x: 1323, endPoint y: 262, distance: 87.0
drag, startPoint x: 1379, startPoint y: 211, endPoint x: 1373, endPoint y: 223, distance: 13.4
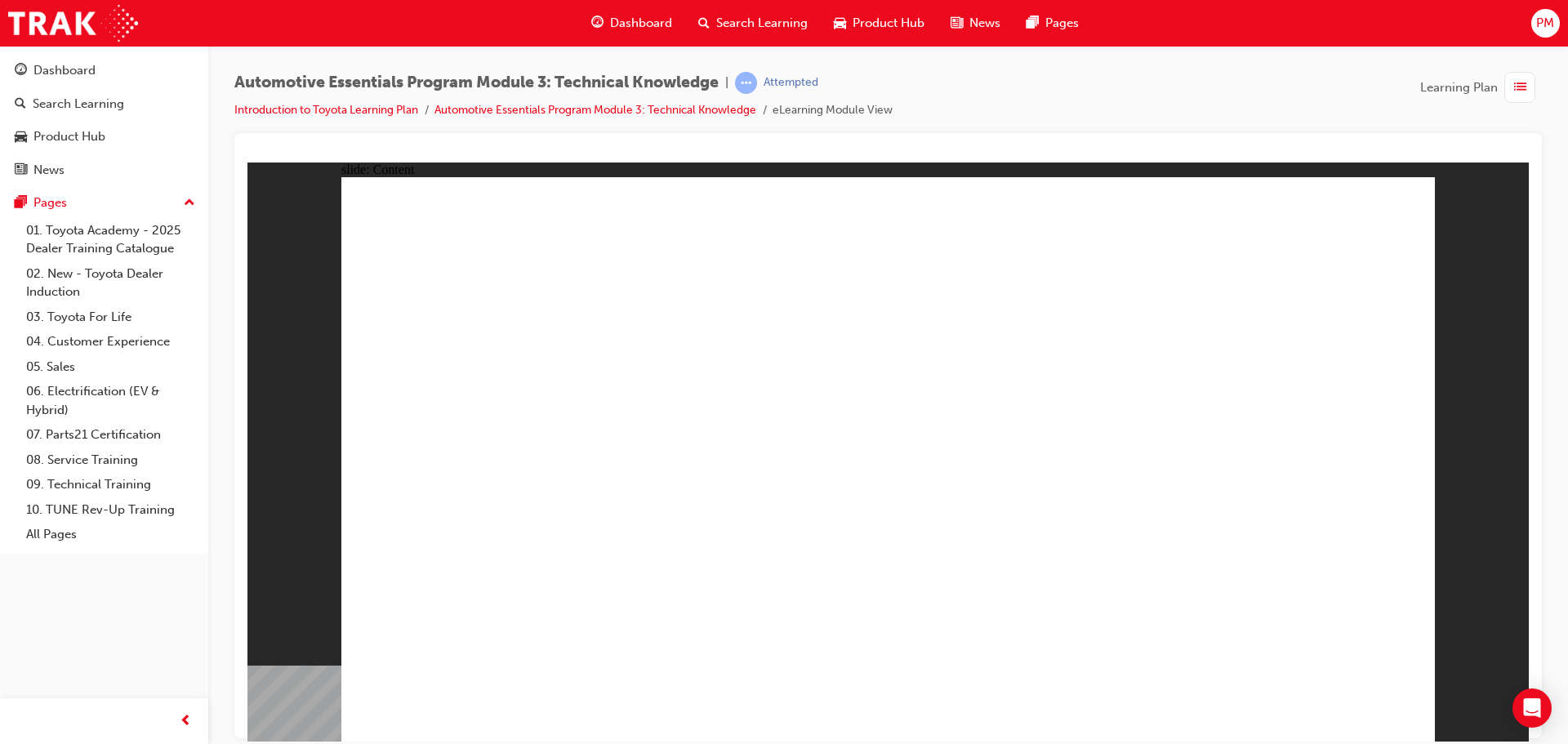
drag, startPoint x: 1380, startPoint y: 209, endPoint x: 1359, endPoint y: 253, distance: 48.8
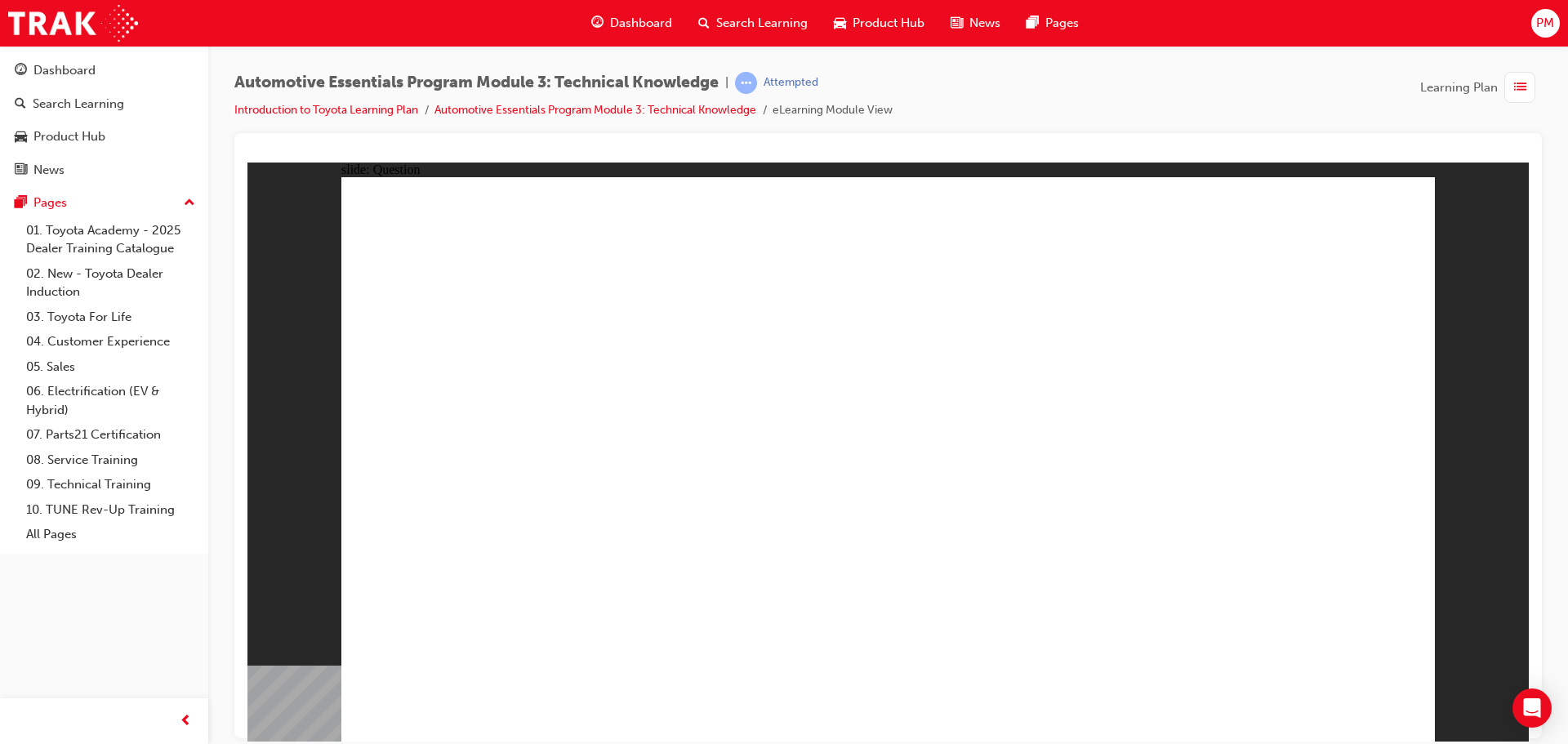
radio input "true"
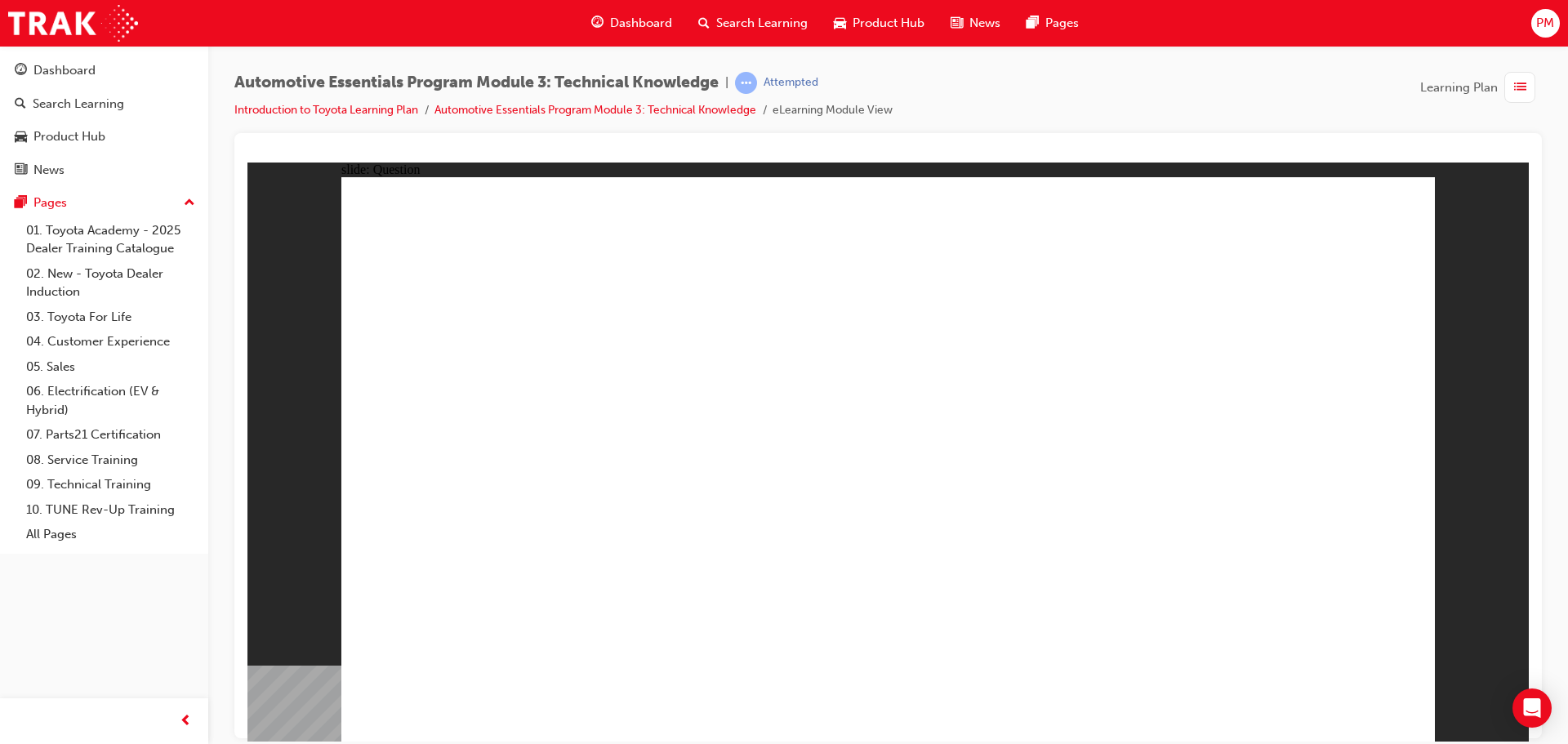
radio input "true"
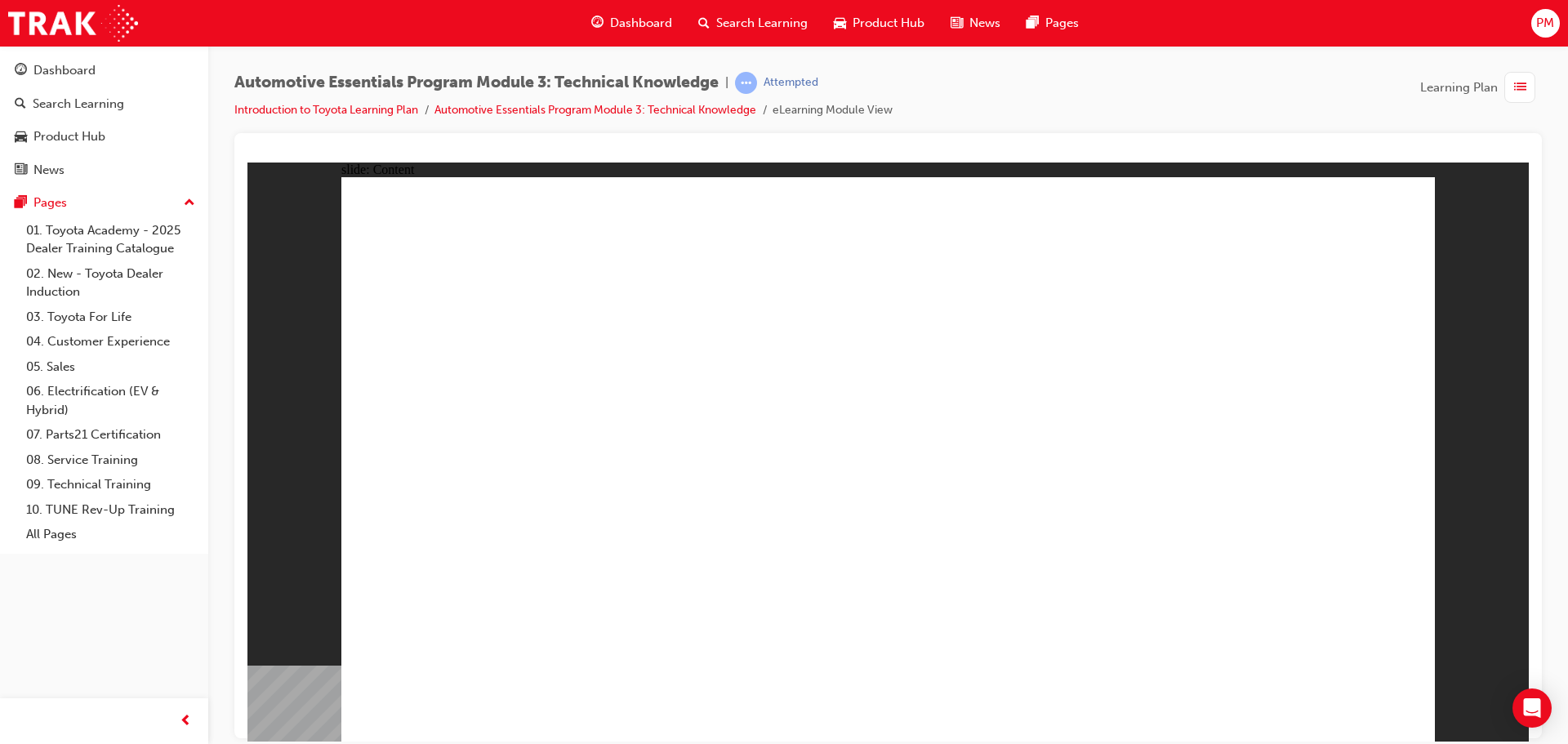
drag, startPoint x: 1402, startPoint y: 190, endPoint x: 1398, endPoint y: 410, distance: 220.0
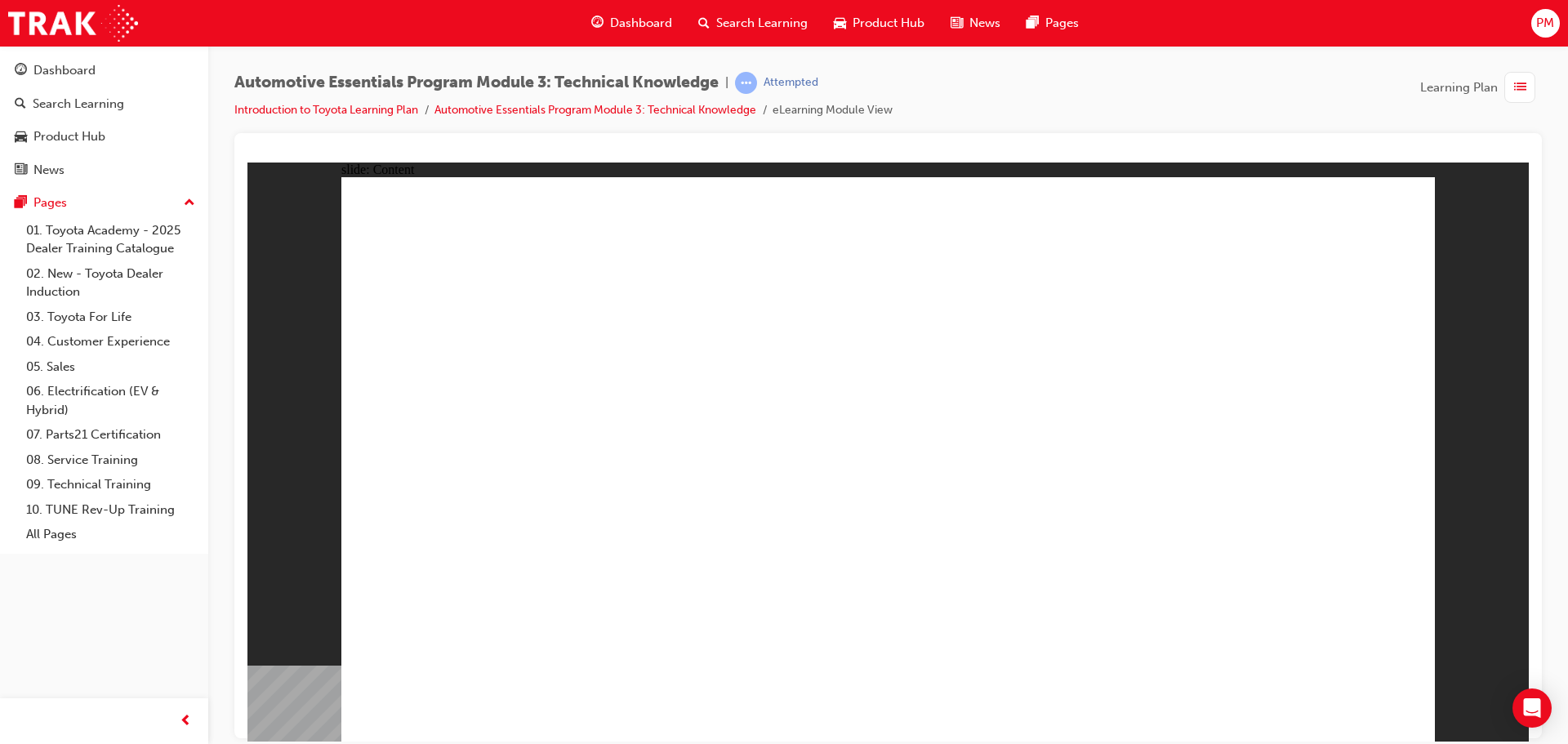
drag, startPoint x: 1354, startPoint y: 716, endPoint x: 1354, endPoint y: 703, distance: 13.0
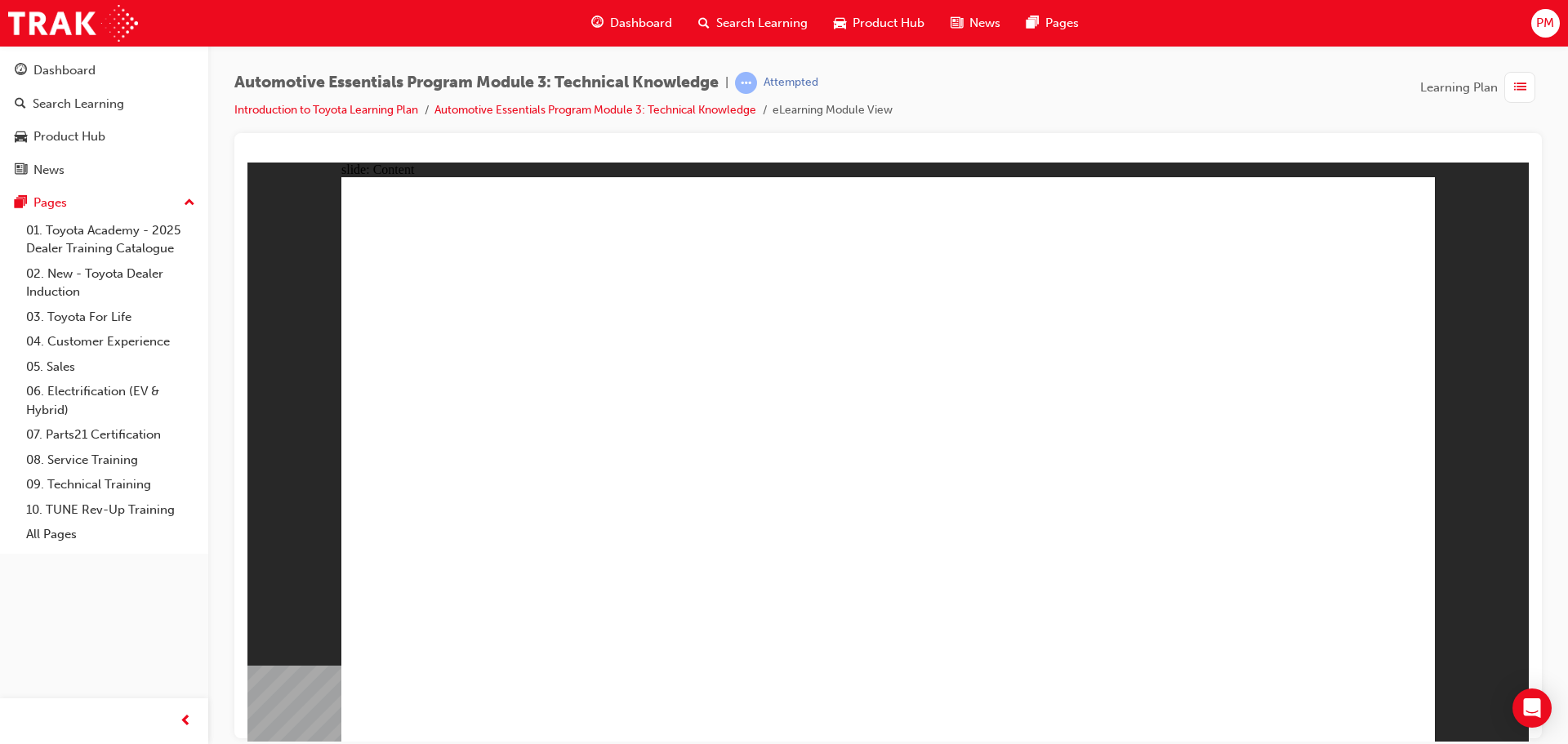
drag, startPoint x: 1392, startPoint y: 192, endPoint x: 1380, endPoint y: 339, distance: 147.5
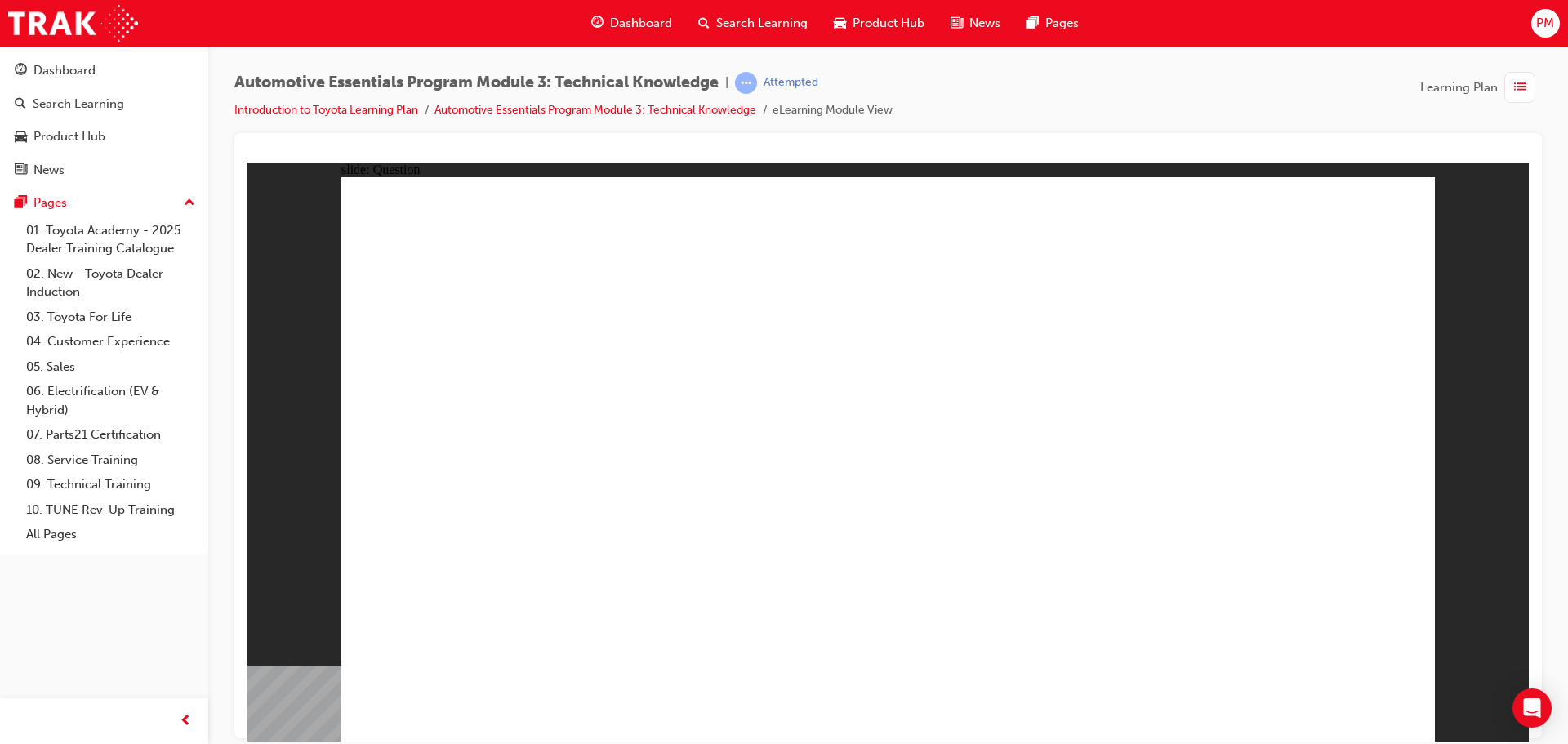
radio input "true"
drag, startPoint x: 1297, startPoint y: 688, endPoint x: 1311, endPoint y: 692, distance: 14.6
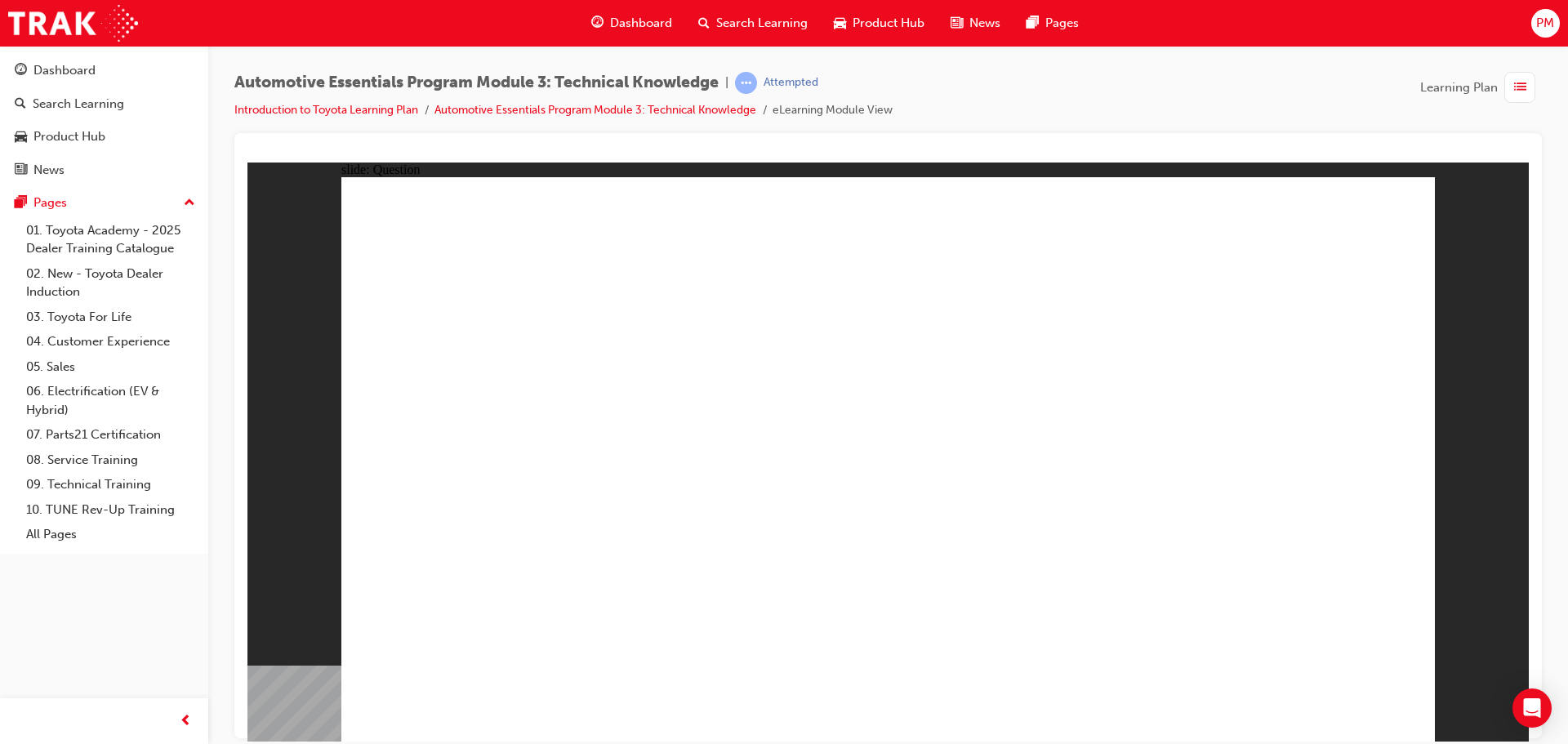
radio input "true"
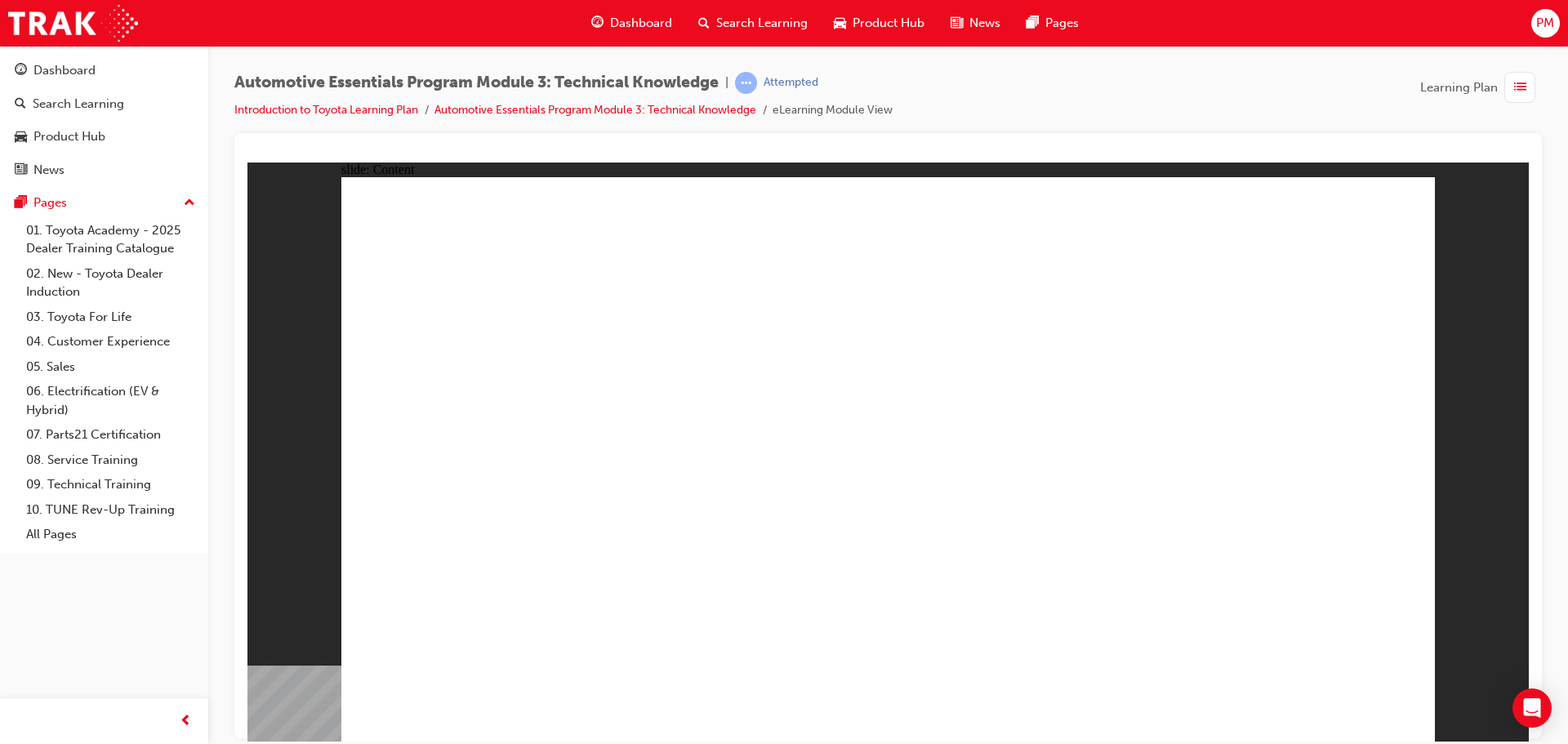
drag, startPoint x: 1397, startPoint y: 191, endPoint x: 1443, endPoint y: 535, distance: 347.1
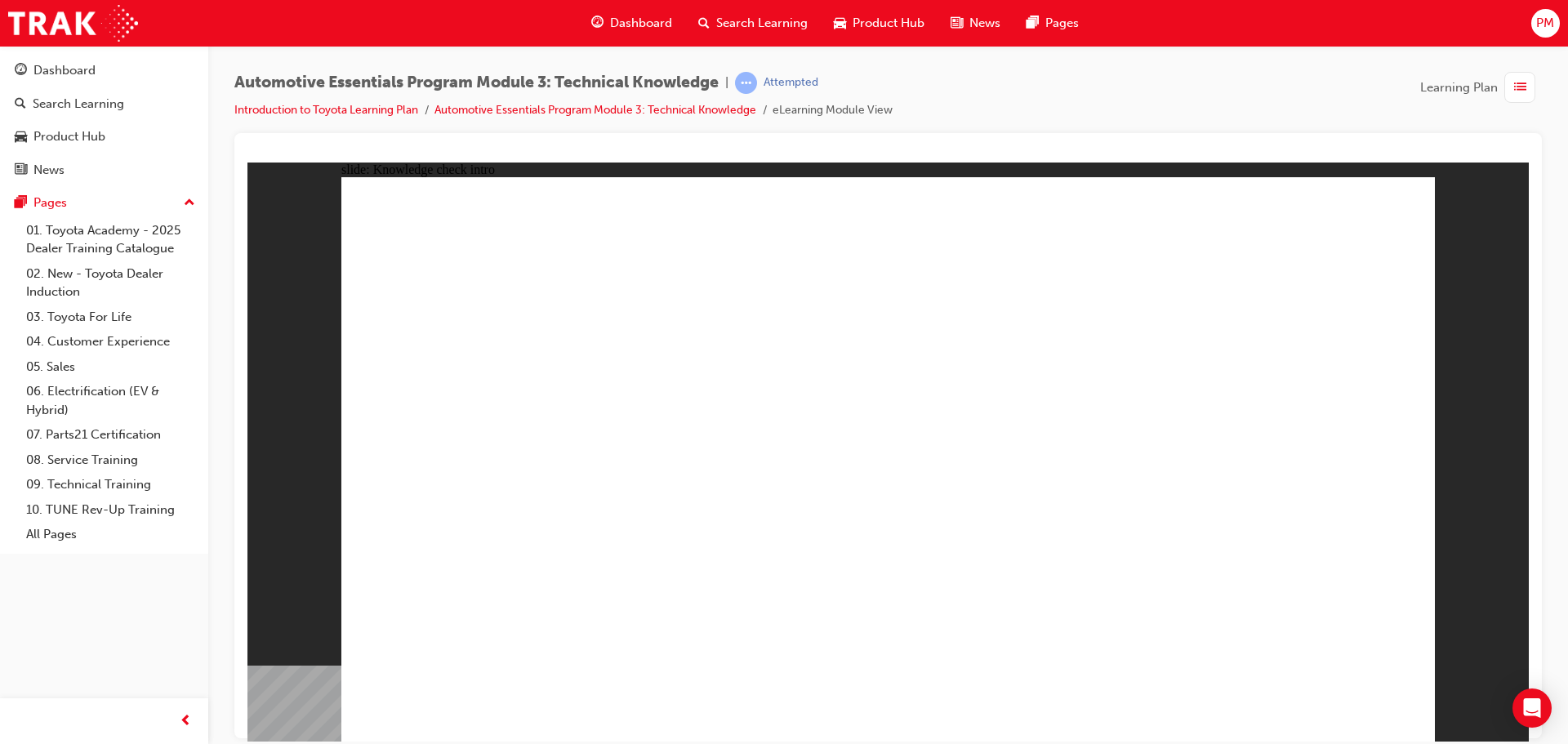
radio input "true"
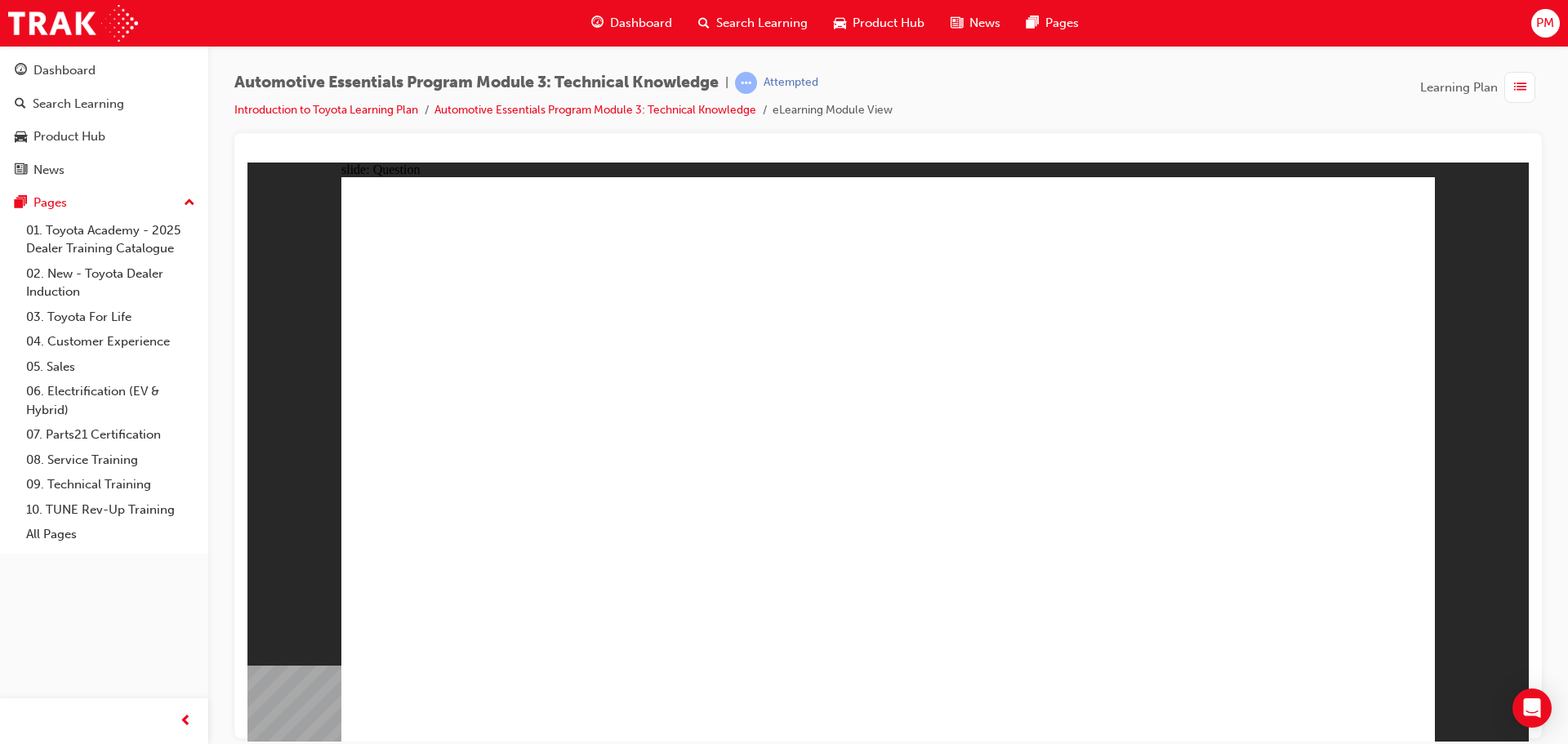
radio input "true"
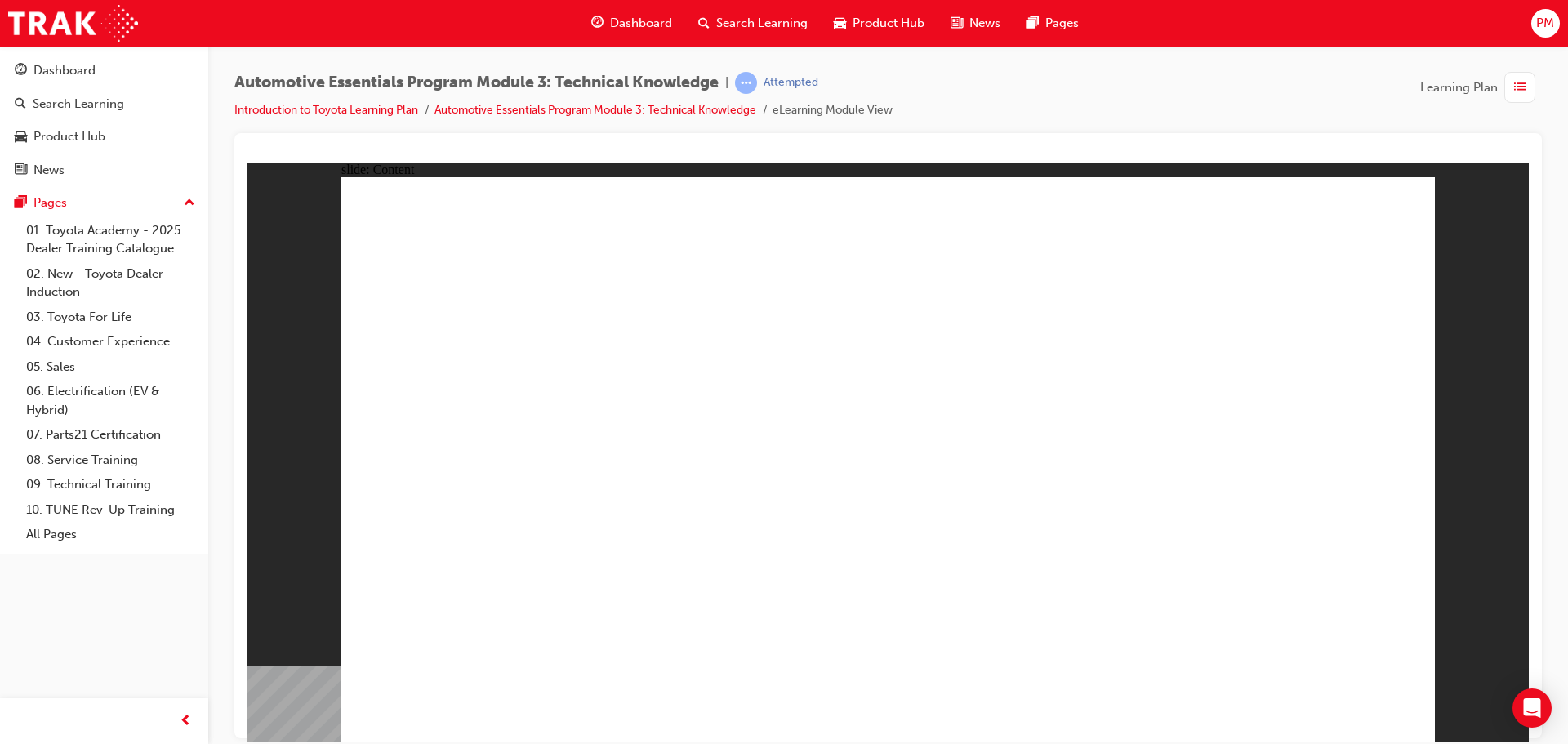
drag, startPoint x: 1345, startPoint y: 685, endPoint x: 1353, endPoint y: 697, distance: 14.4
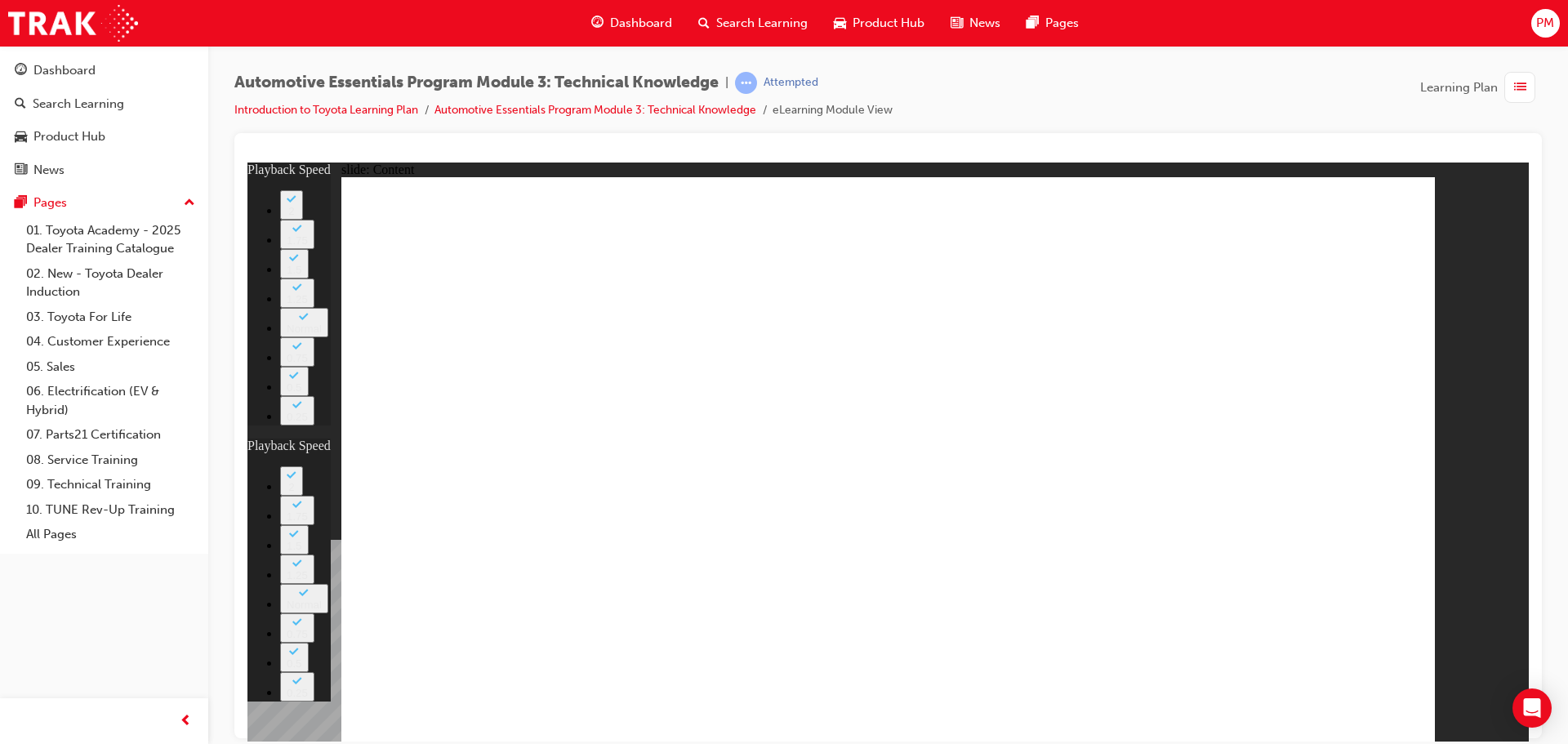
type input "8"
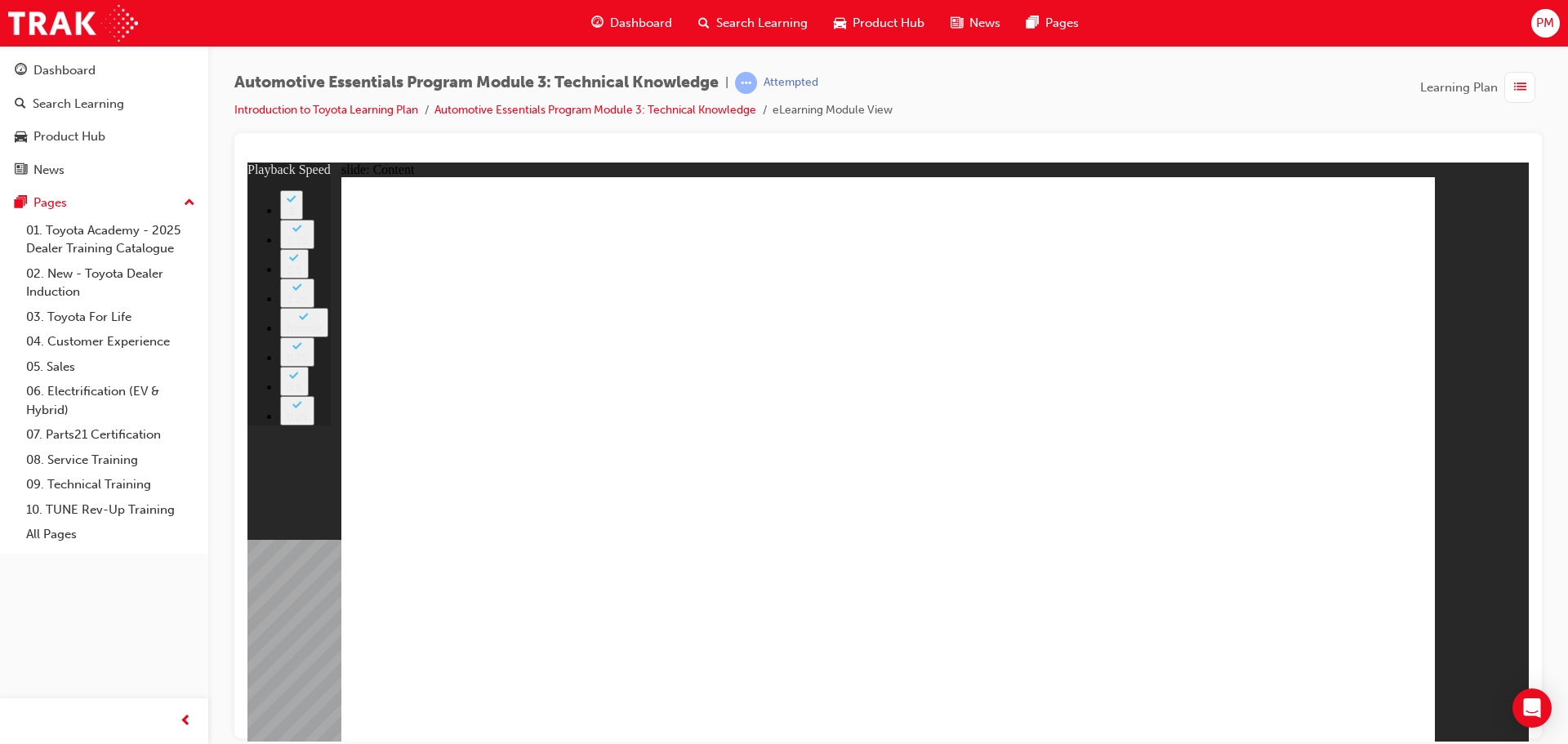
type input "2"
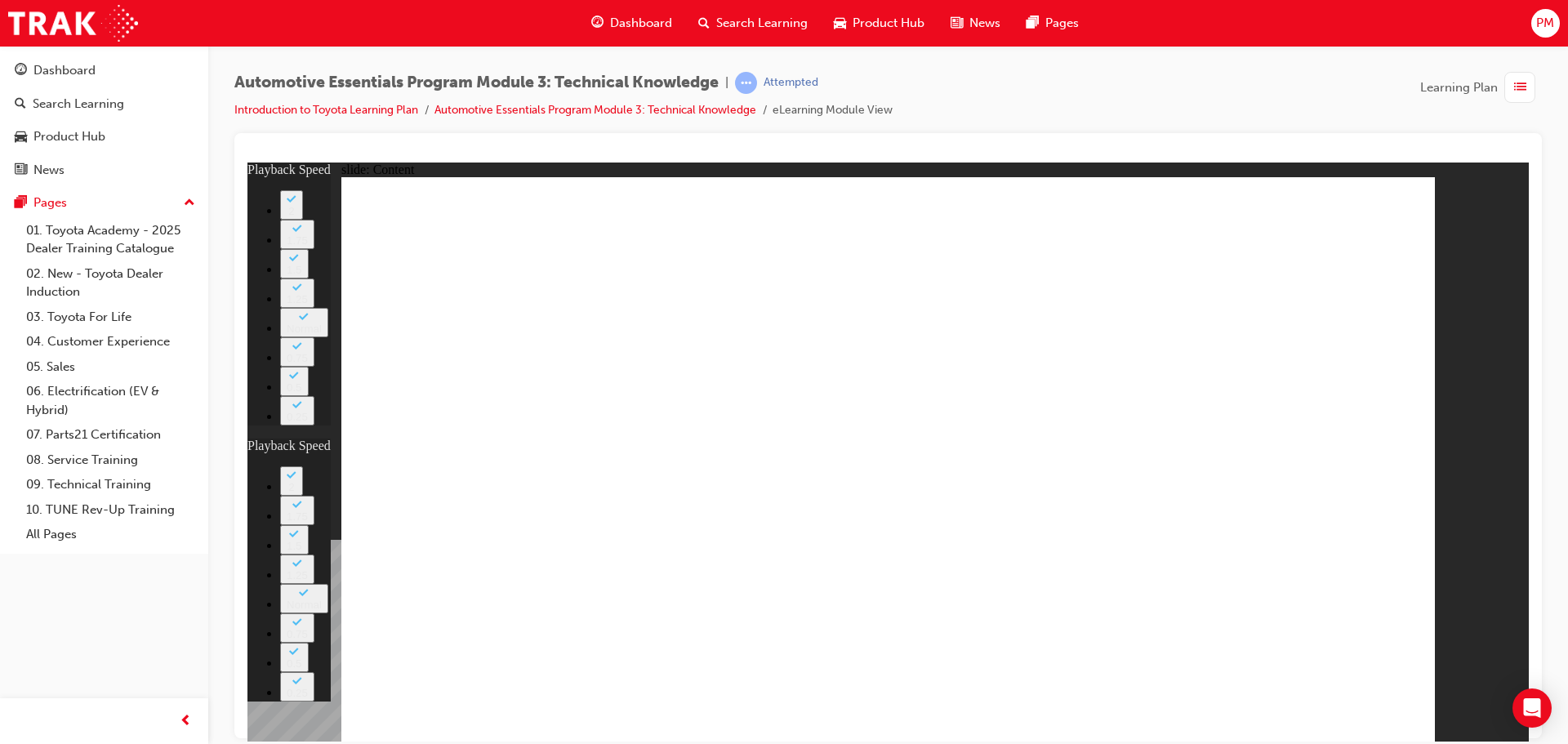
type input "0"
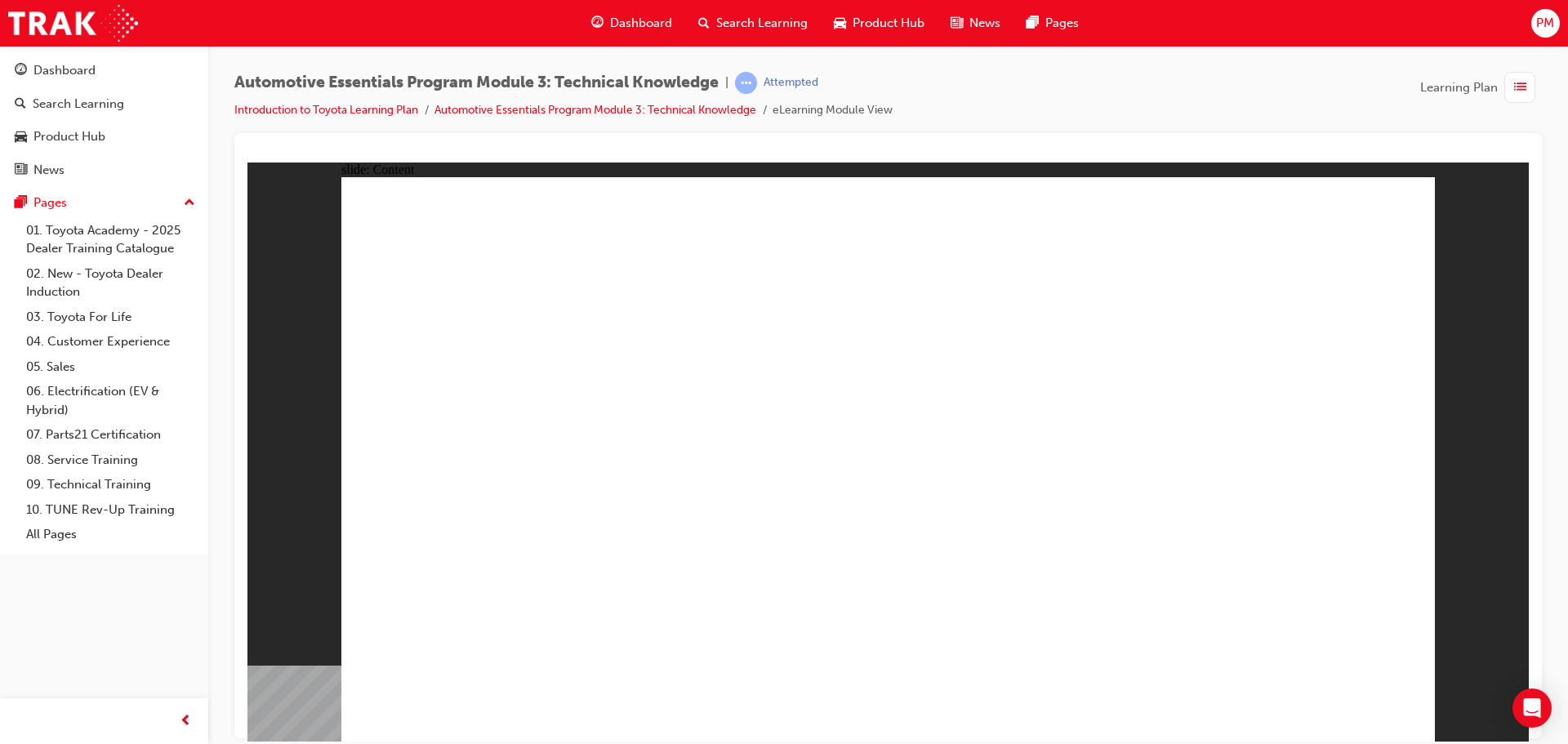
drag, startPoint x: 1398, startPoint y: 205, endPoint x: 1421, endPoint y: 255, distance: 55.0
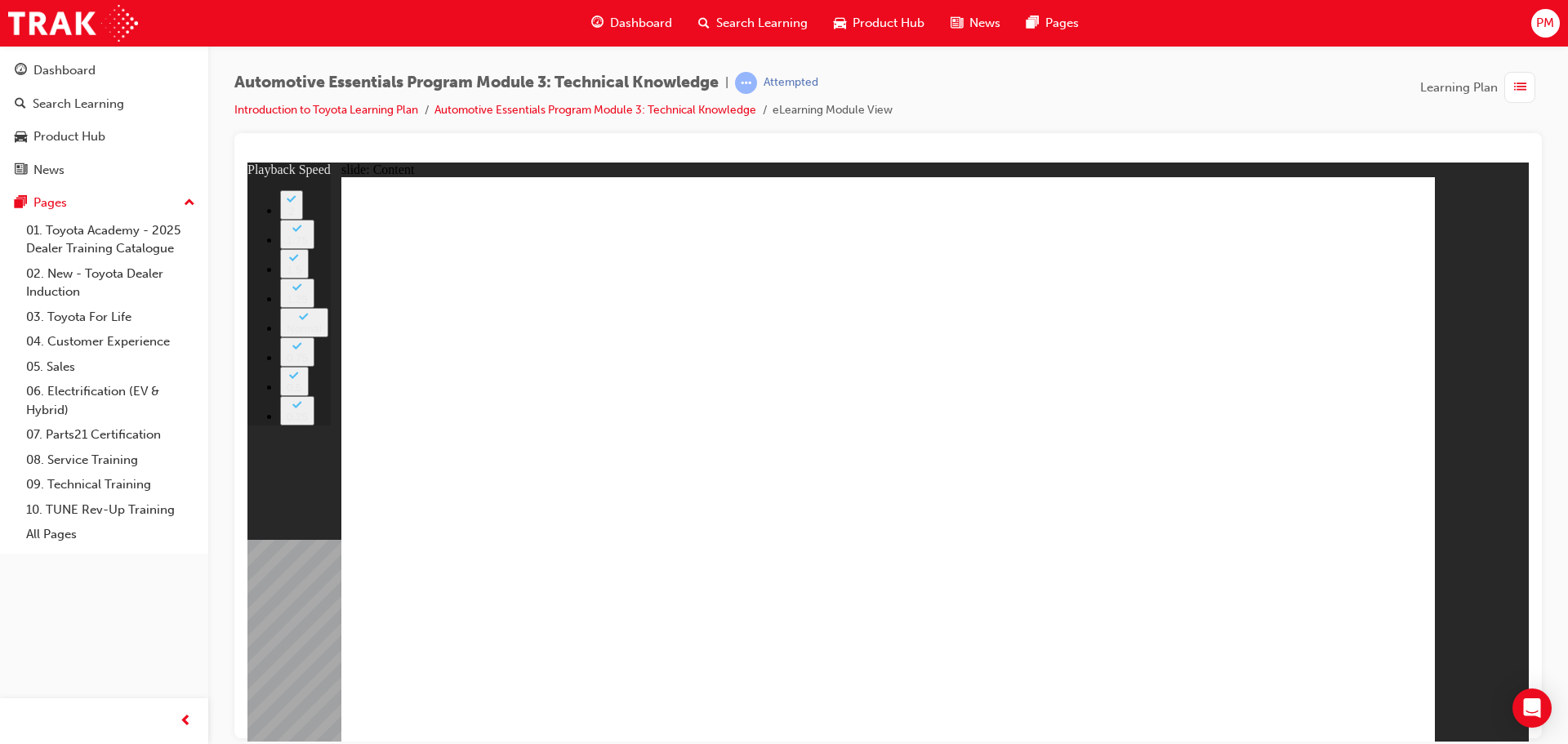
type input "7"
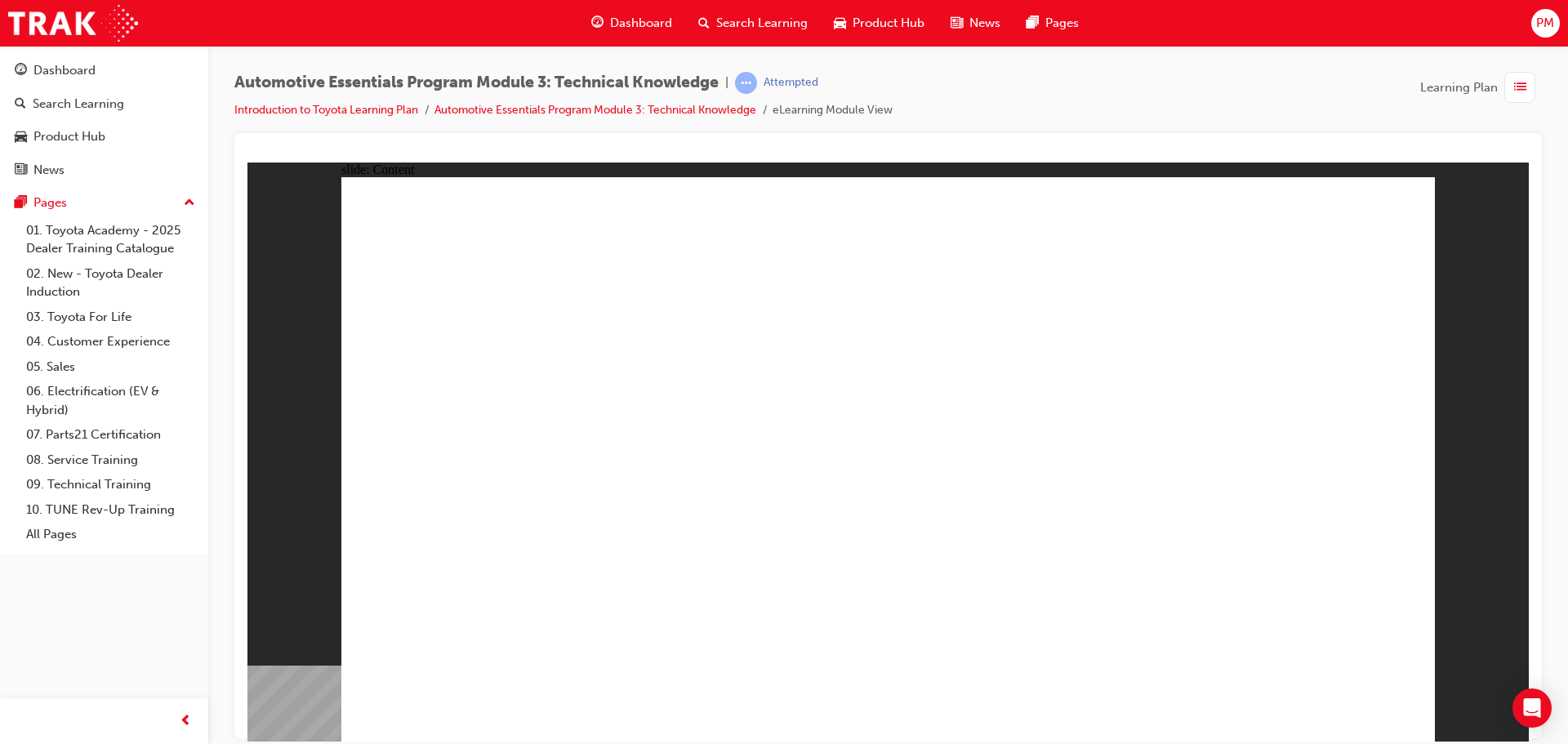
drag, startPoint x: 1081, startPoint y: 327, endPoint x: 1108, endPoint y: 328, distance: 27.0
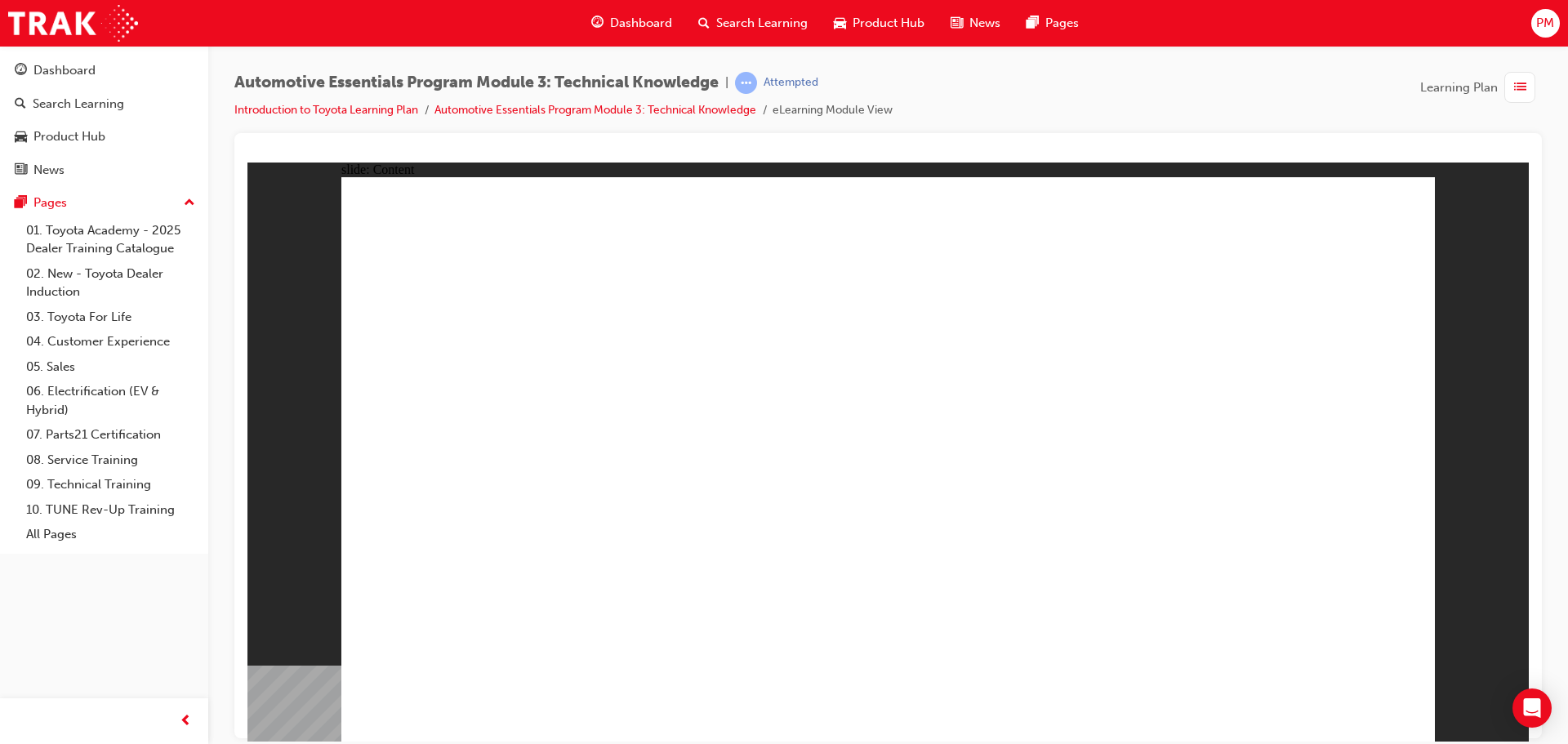
drag, startPoint x: 733, startPoint y: 506, endPoint x: 745, endPoint y: 506, distance: 12.0
drag, startPoint x: 797, startPoint y: 511, endPoint x: 760, endPoint y: 511, distance: 37.0
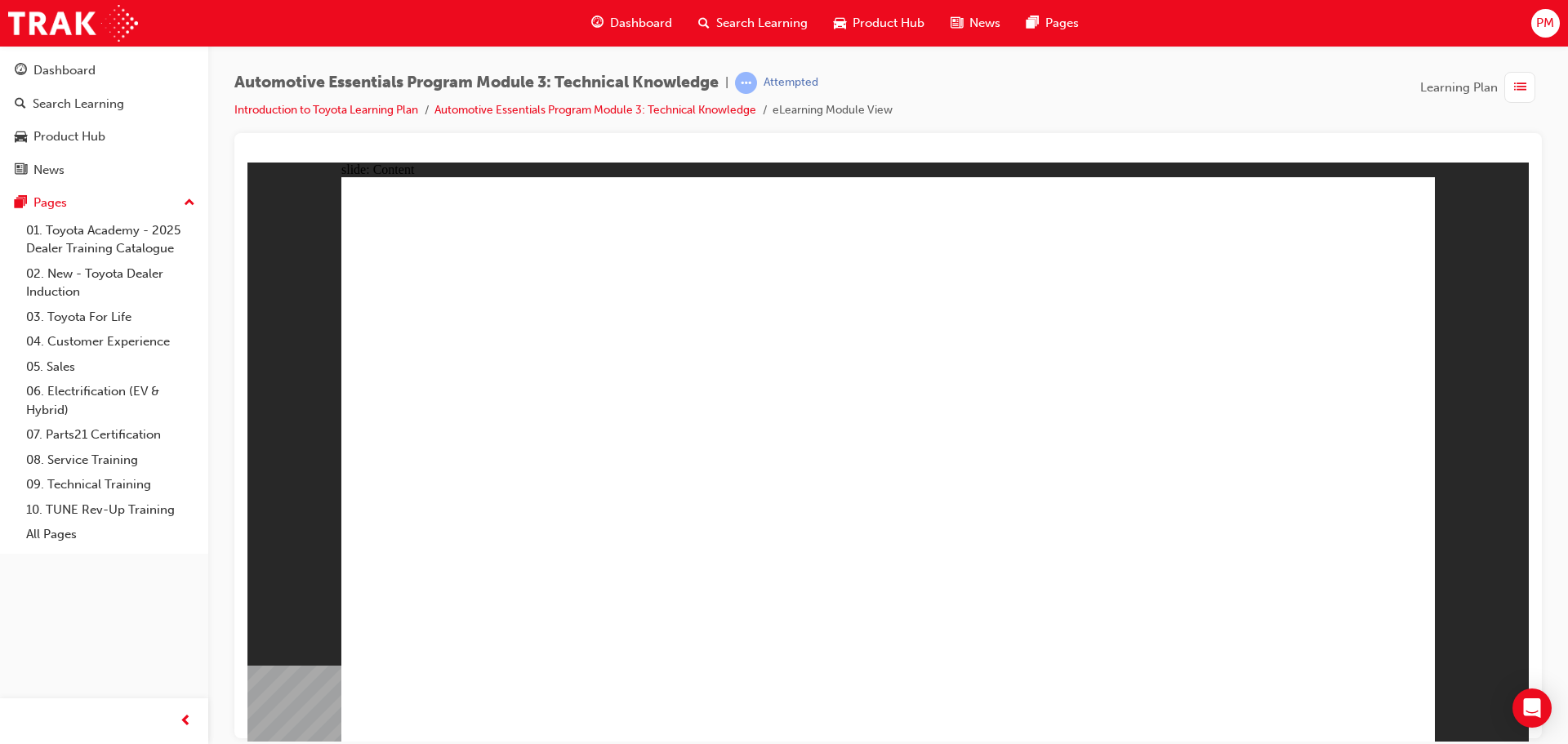
drag, startPoint x: 811, startPoint y: 350, endPoint x: 835, endPoint y: 350, distance: 24.0
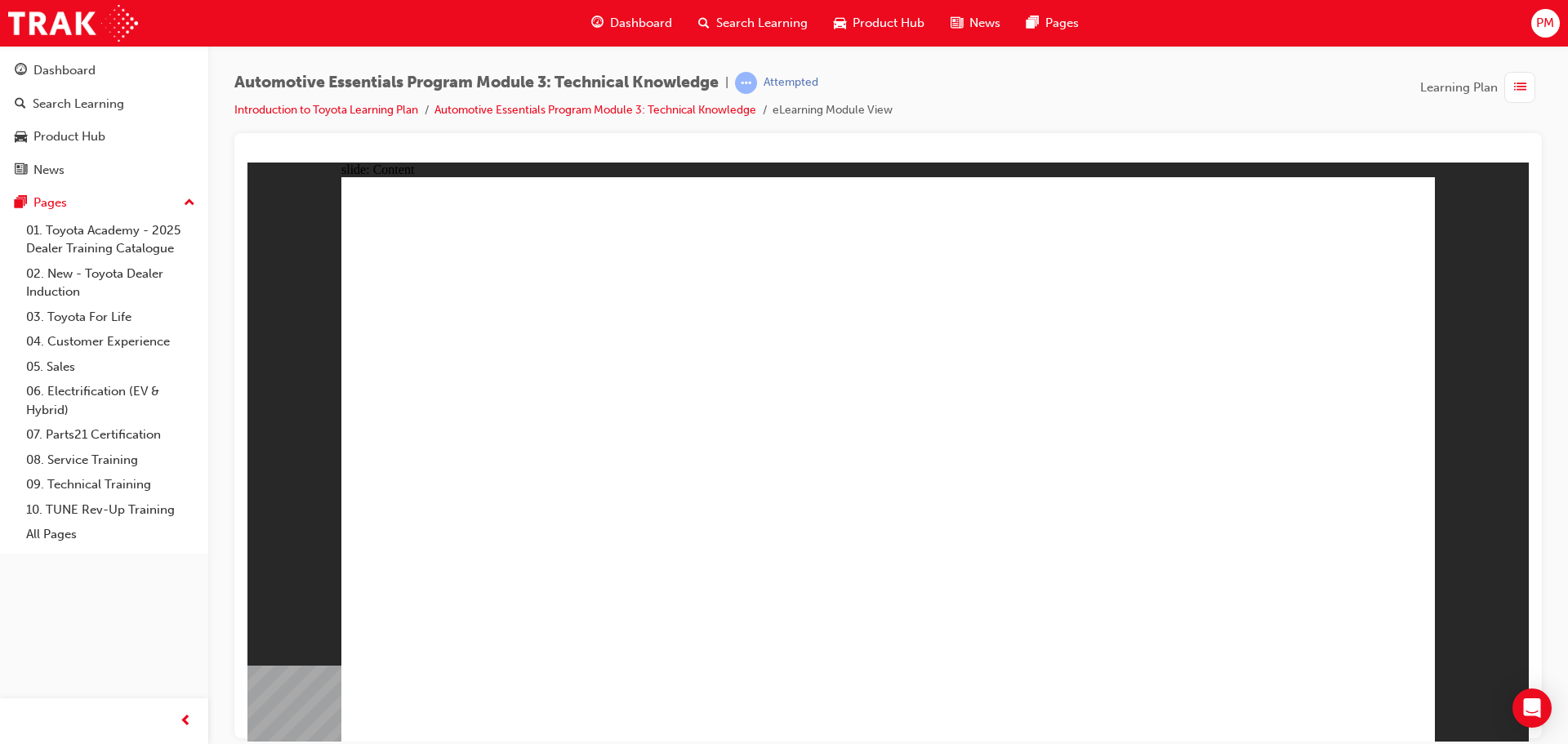
radio input "true"
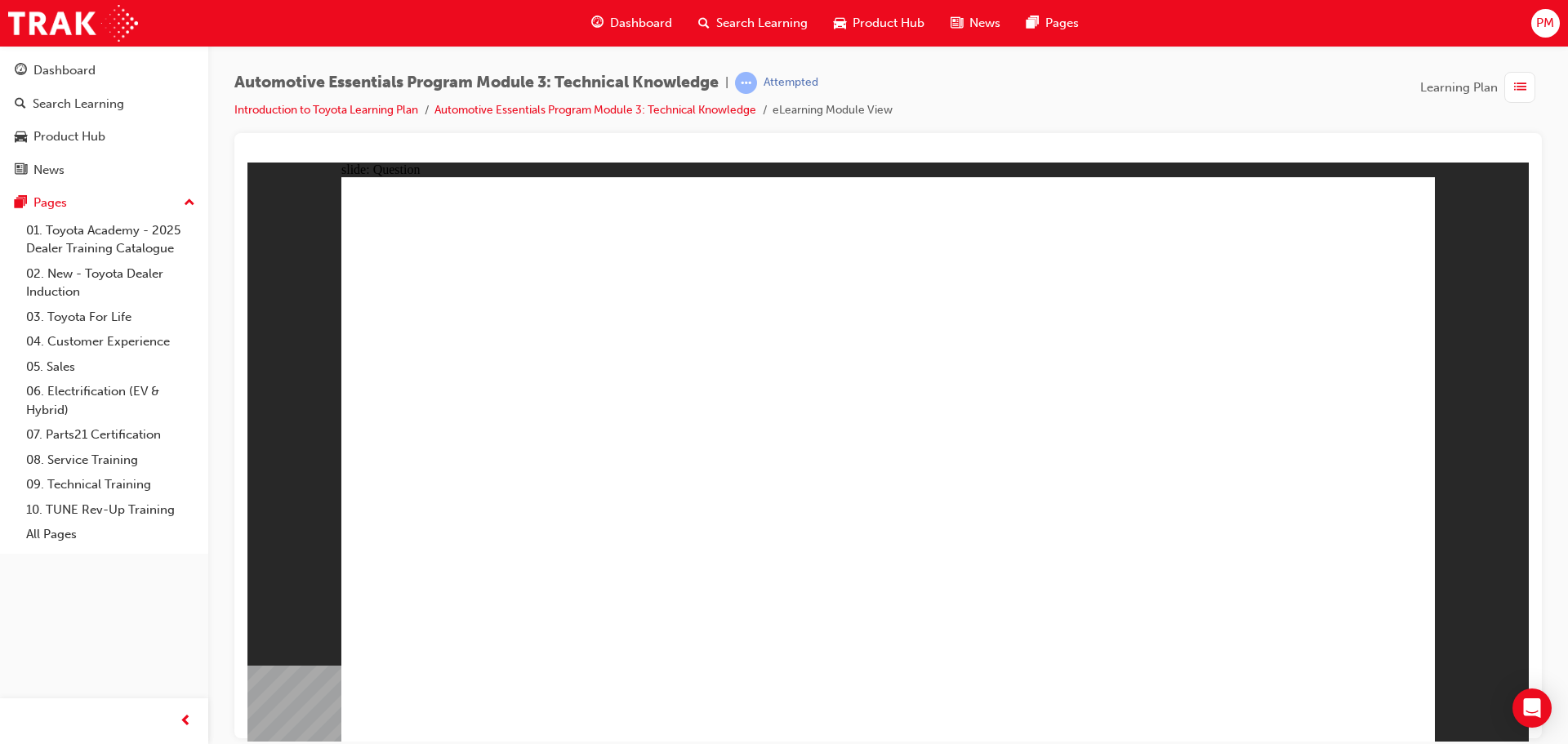
radio input "true"
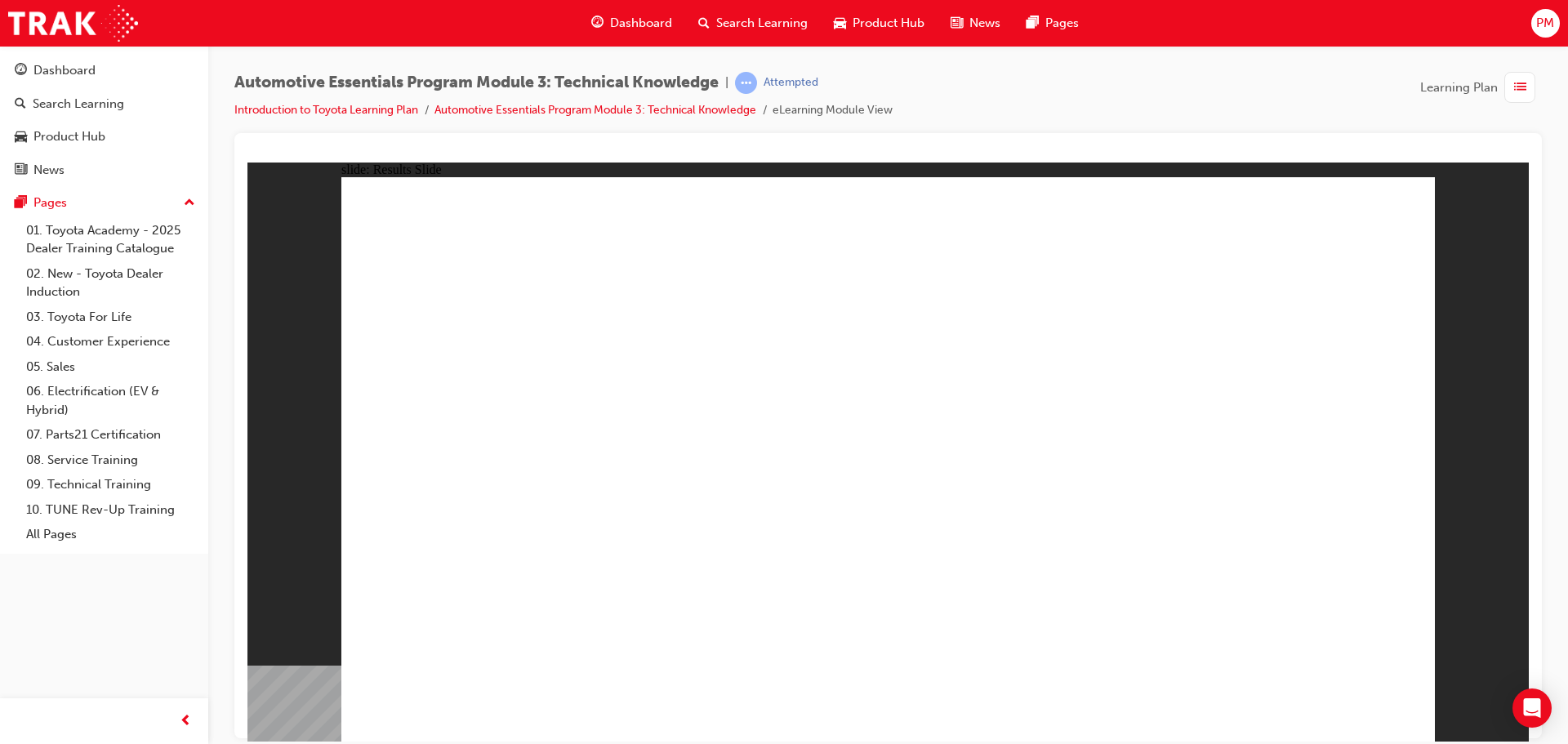
click at [73, 68] on div "Dashboard" at bounding box center [64, 70] width 62 height 18
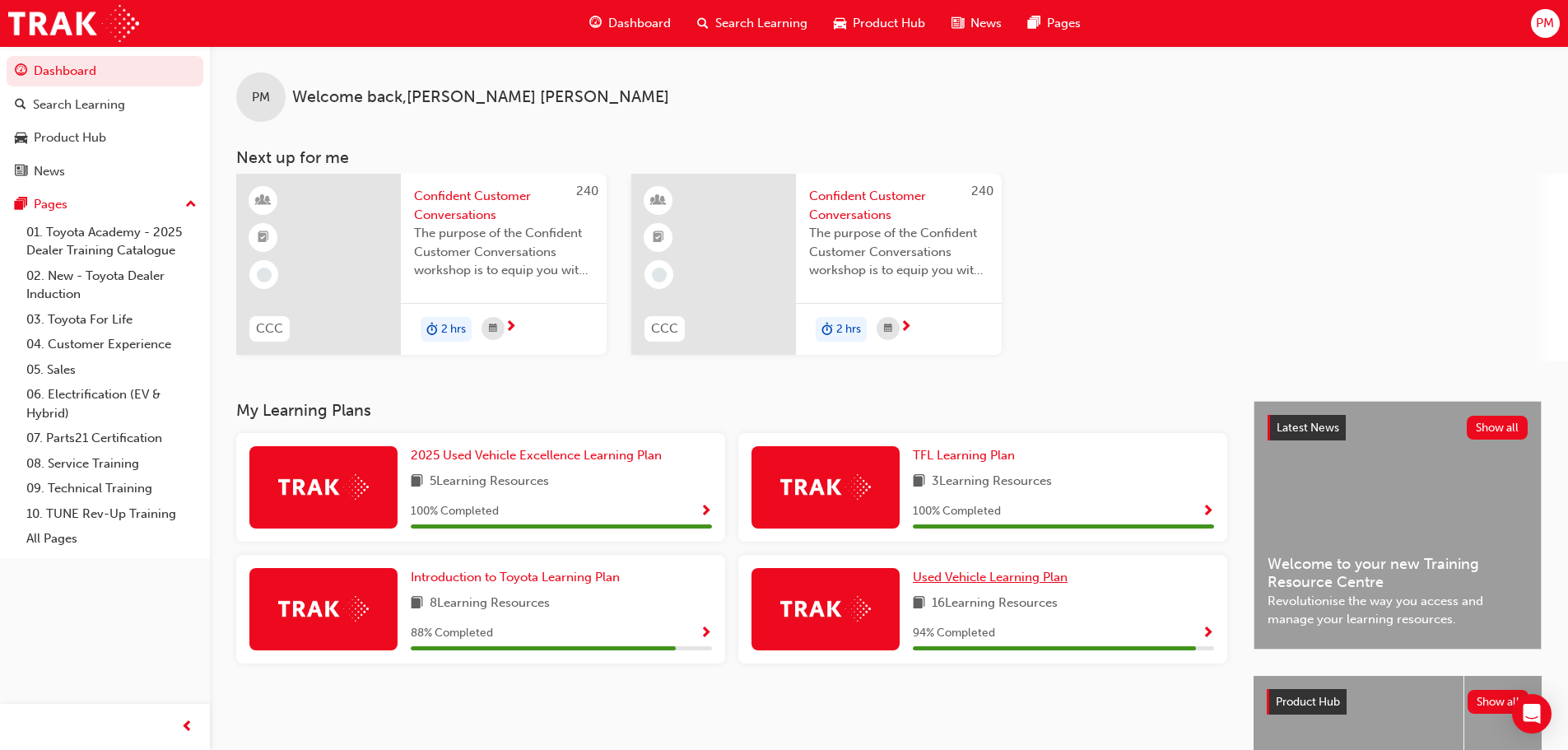
click at [993, 575] on span "Used Vehicle Learning Plan" at bounding box center [990, 577] width 155 height 15
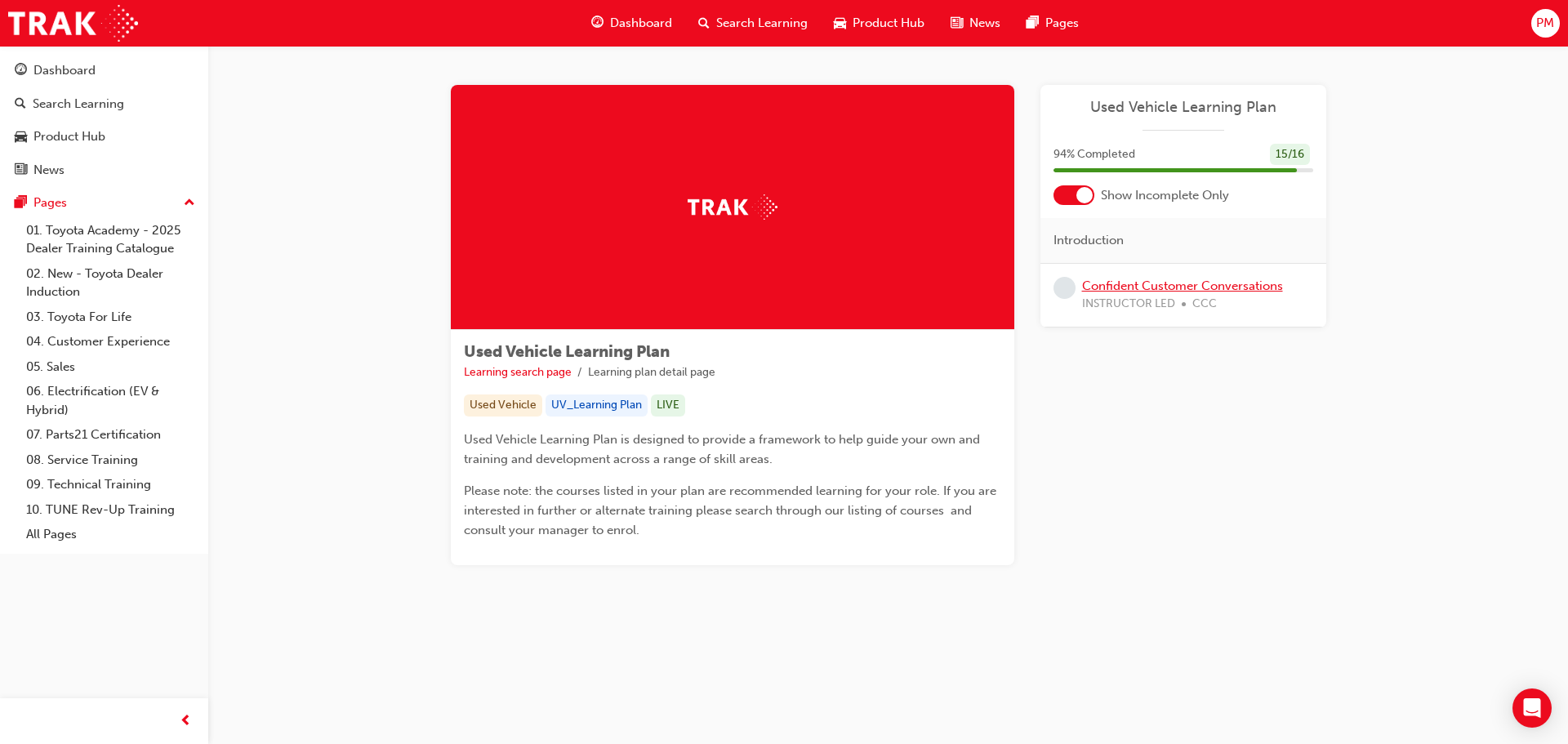
click at [1150, 283] on link "Confident Customer Conversations" at bounding box center [1182, 286] width 201 height 15
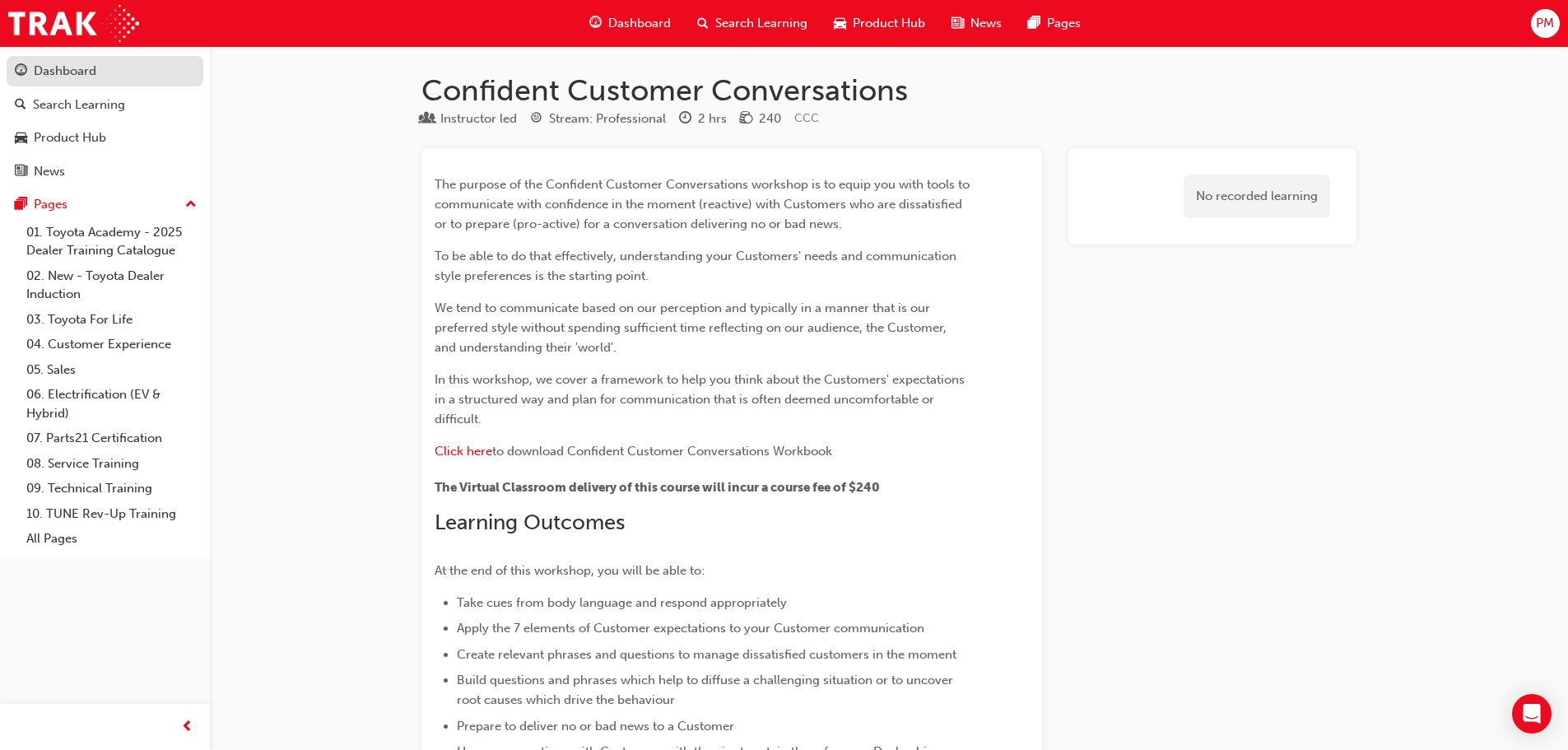
click at [64, 64] on div "Dashboard" at bounding box center [64, 71] width 62 height 19
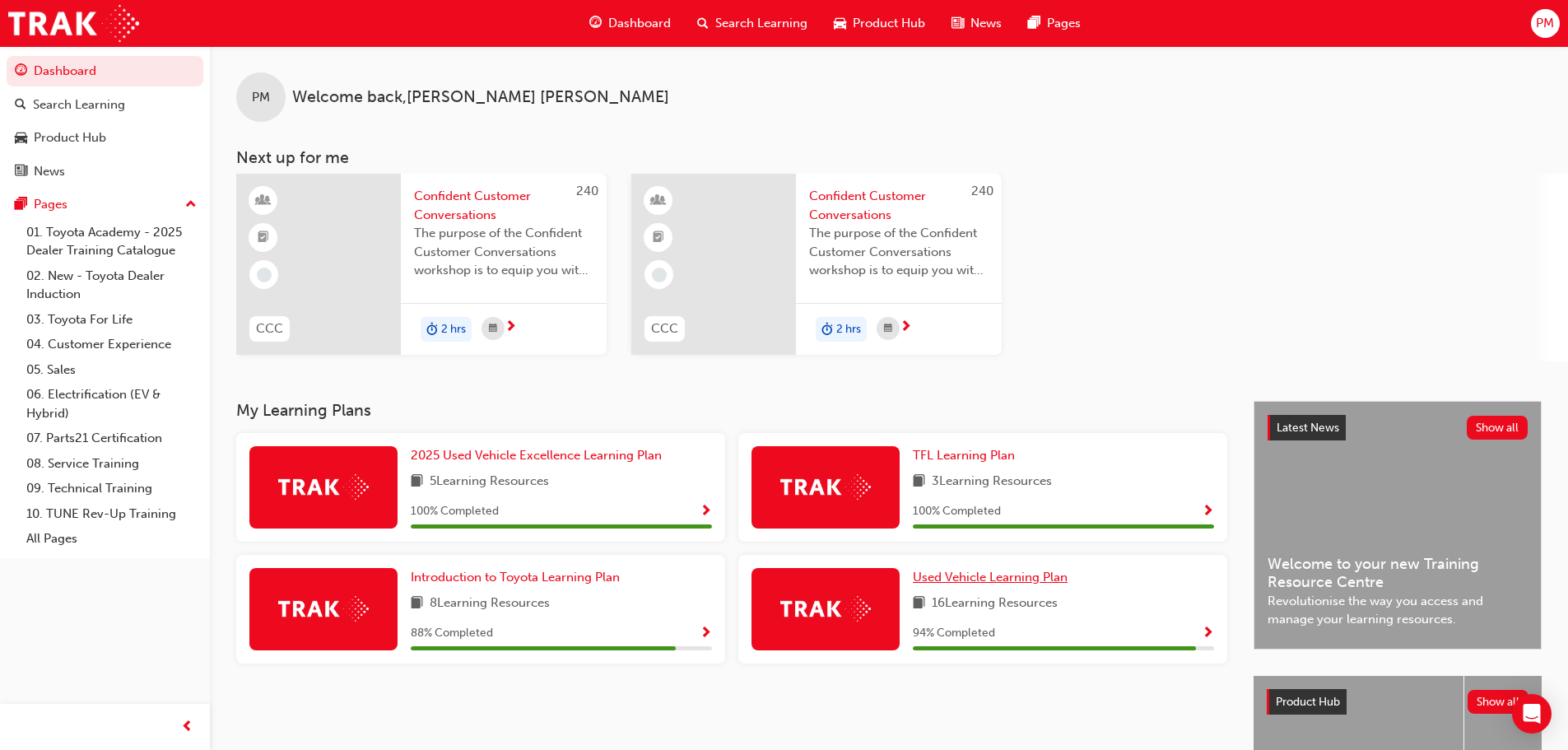
click at [1029, 571] on span "Used Vehicle Learning Plan" at bounding box center [990, 577] width 155 height 15
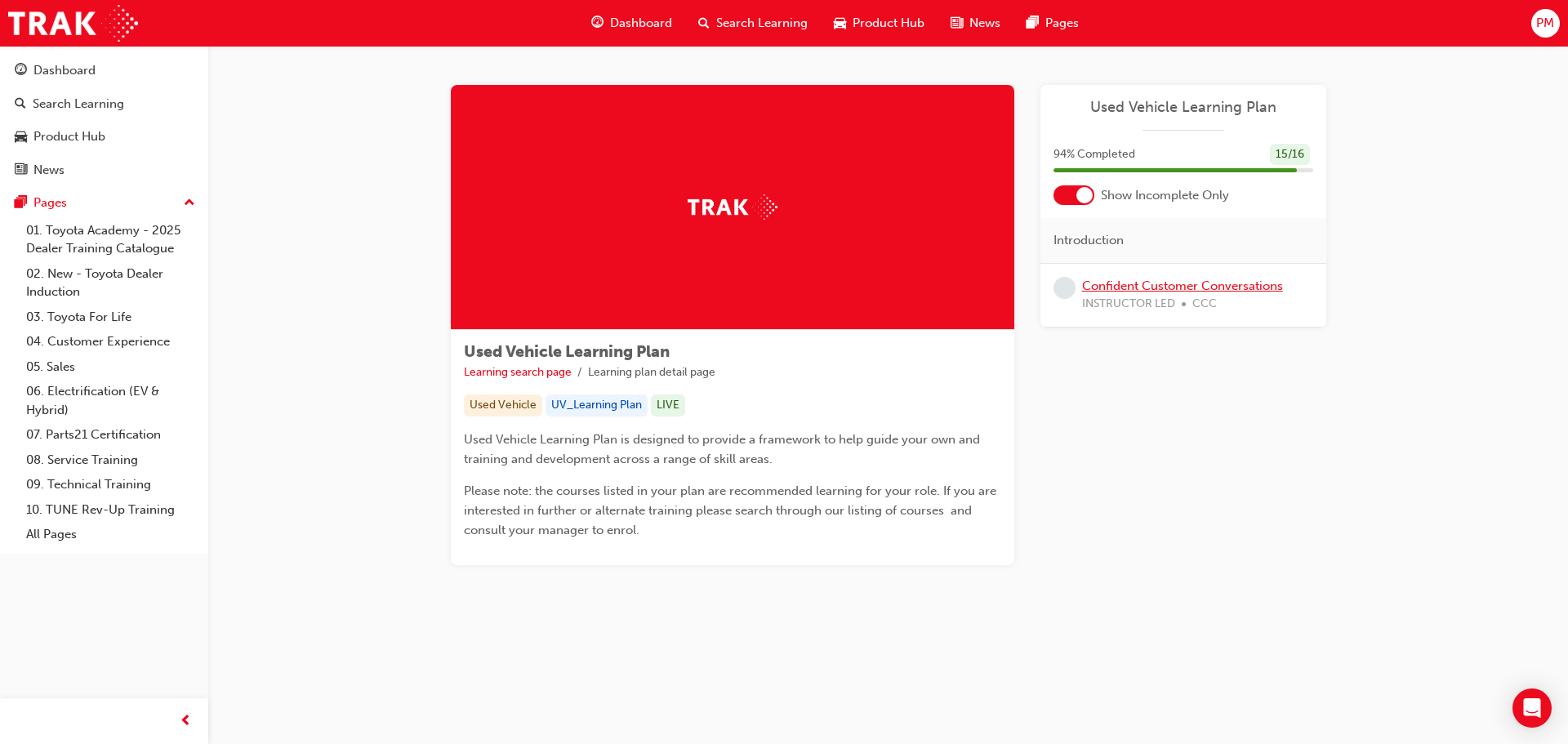
click at [1230, 283] on link "Confident Customer Conversations" at bounding box center [1182, 286] width 201 height 15
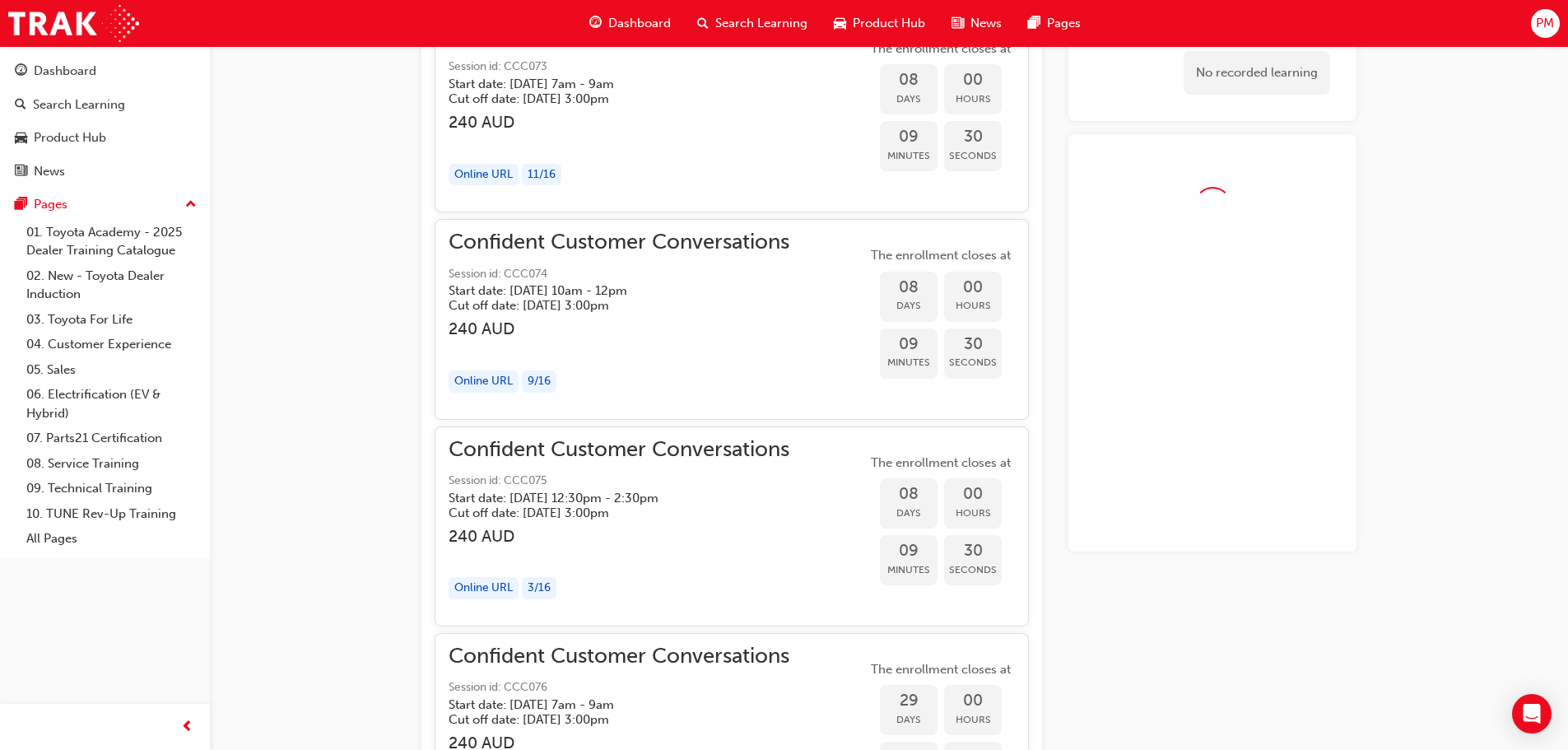
scroll to position [1332, 0]
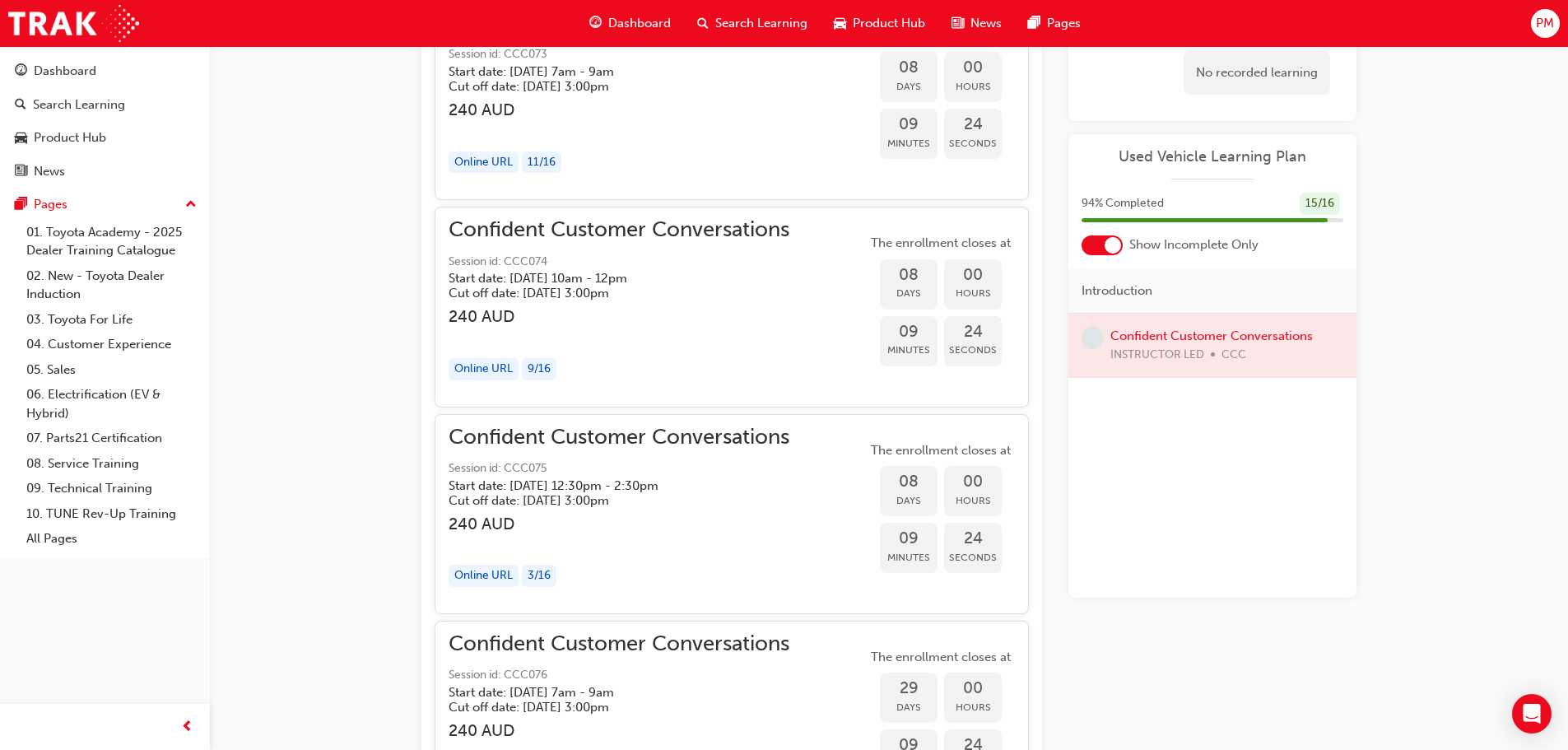
click at [765, 18] on span "Search Learning" at bounding box center [761, 23] width 92 height 19
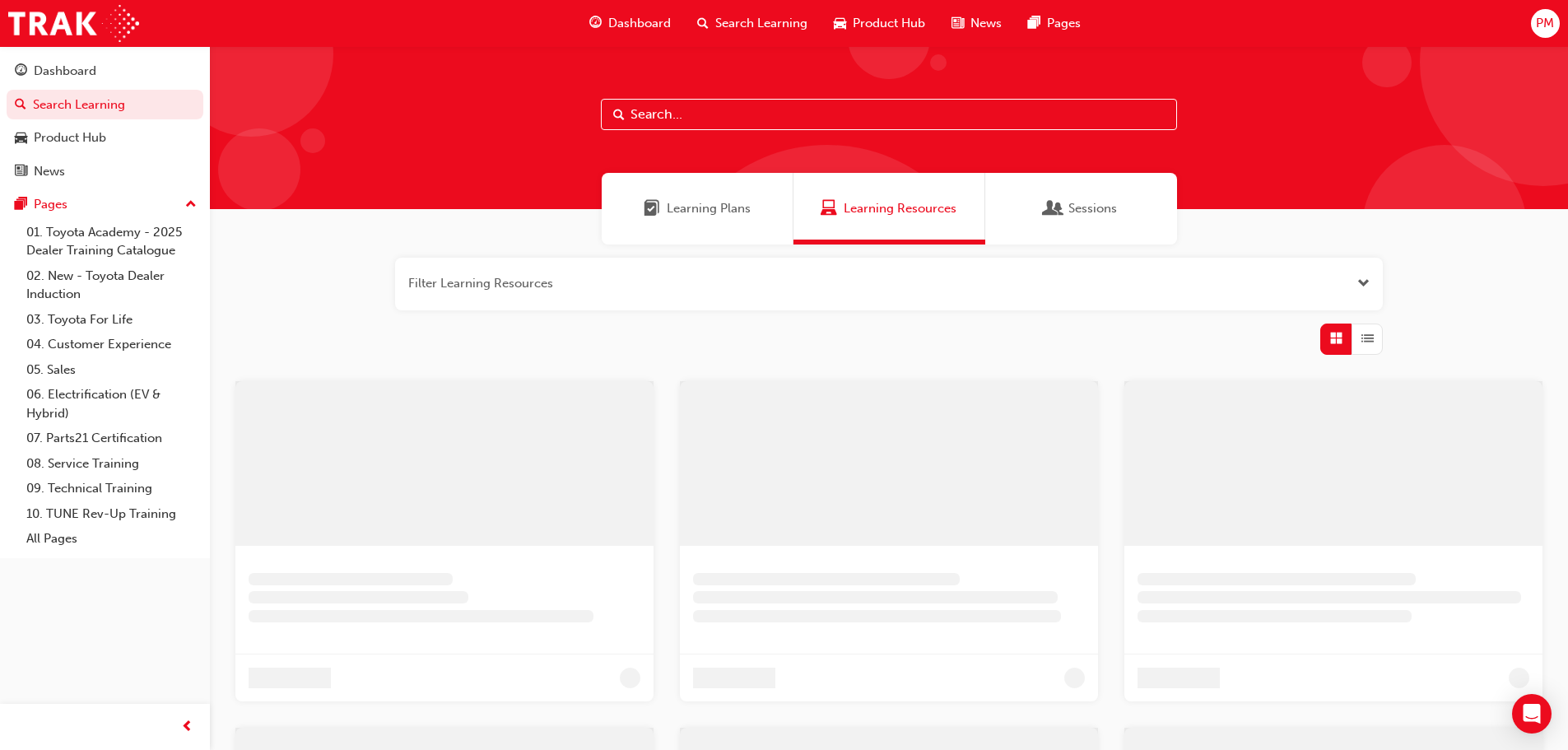
click at [718, 108] on input "text" at bounding box center [889, 115] width 576 height 32
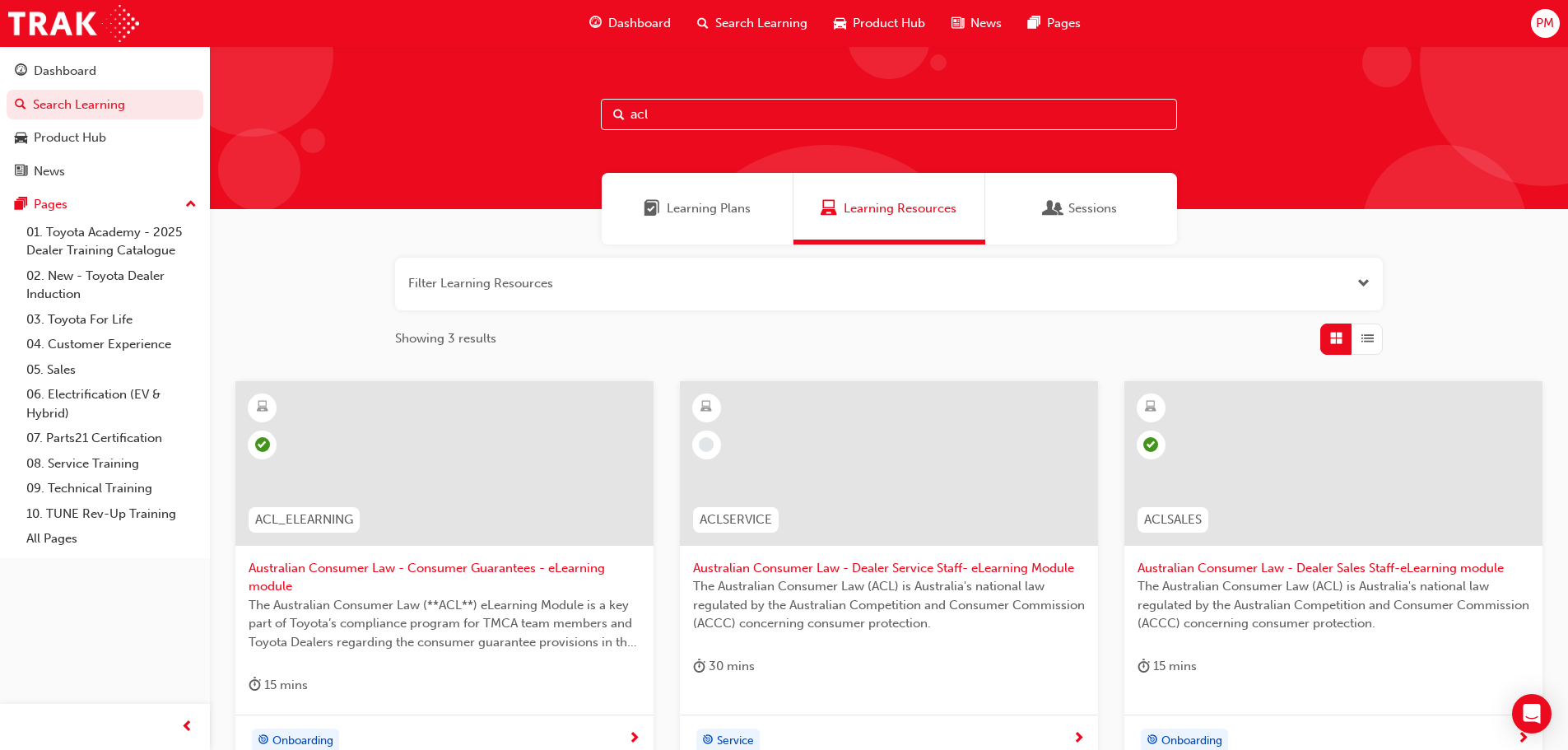
scroll to position [176, 0]
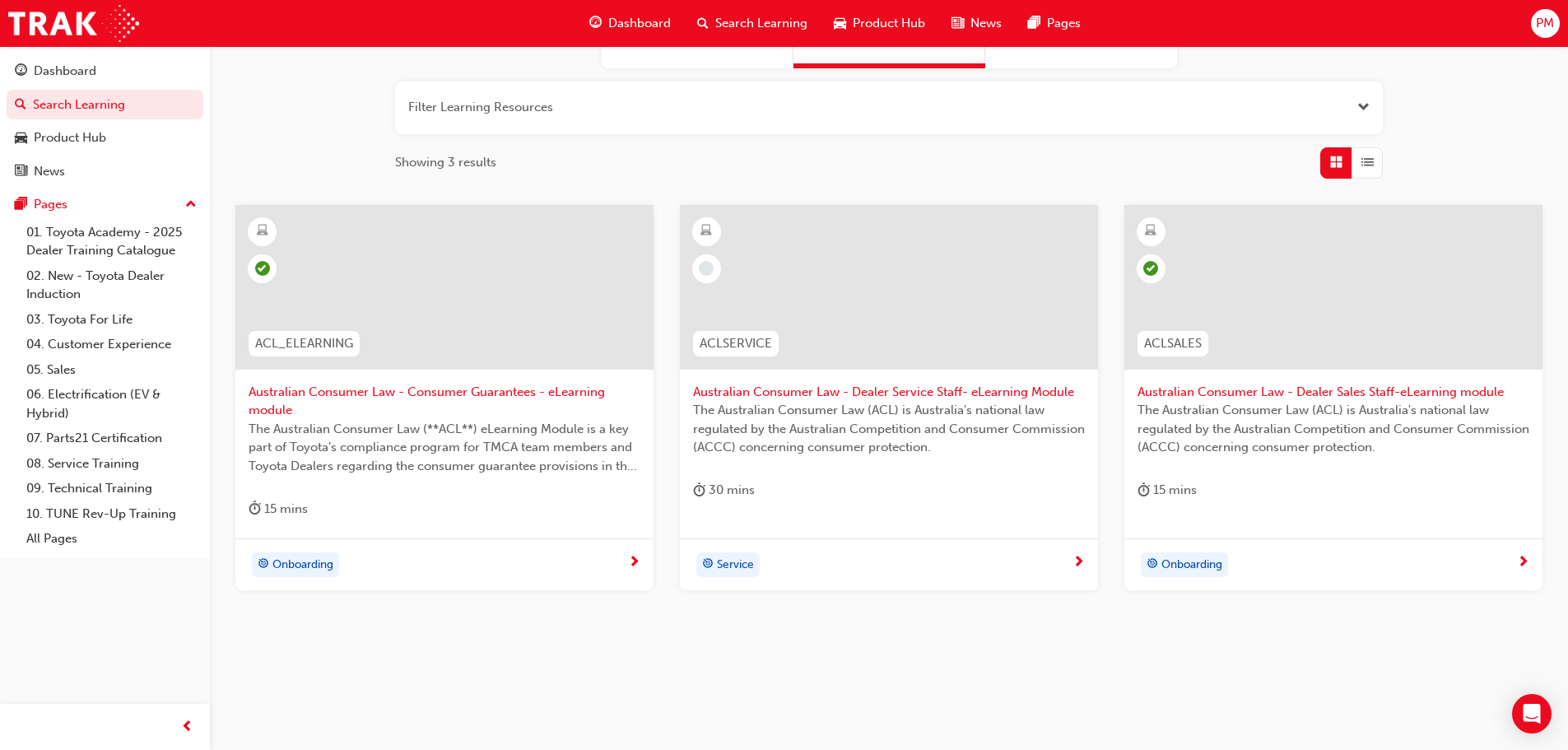
type input "acl"
click at [320, 388] on span "Australian Consumer Law - Consumer Guarantees - eLearning module" at bounding box center [444, 402] width 391 height 37
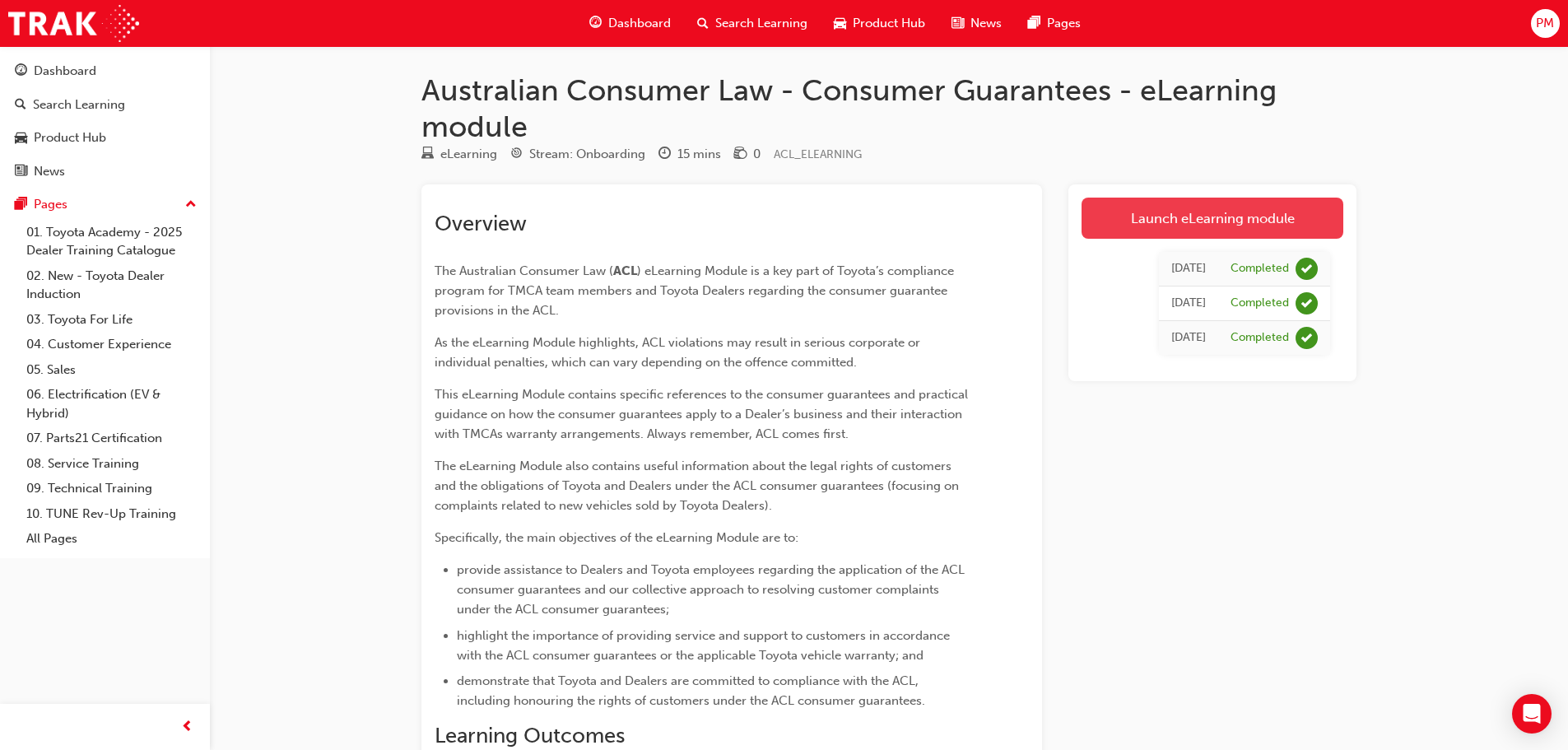
click at [1199, 211] on link "Launch eLearning module" at bounding box center [1212, 218] width 262 height 41
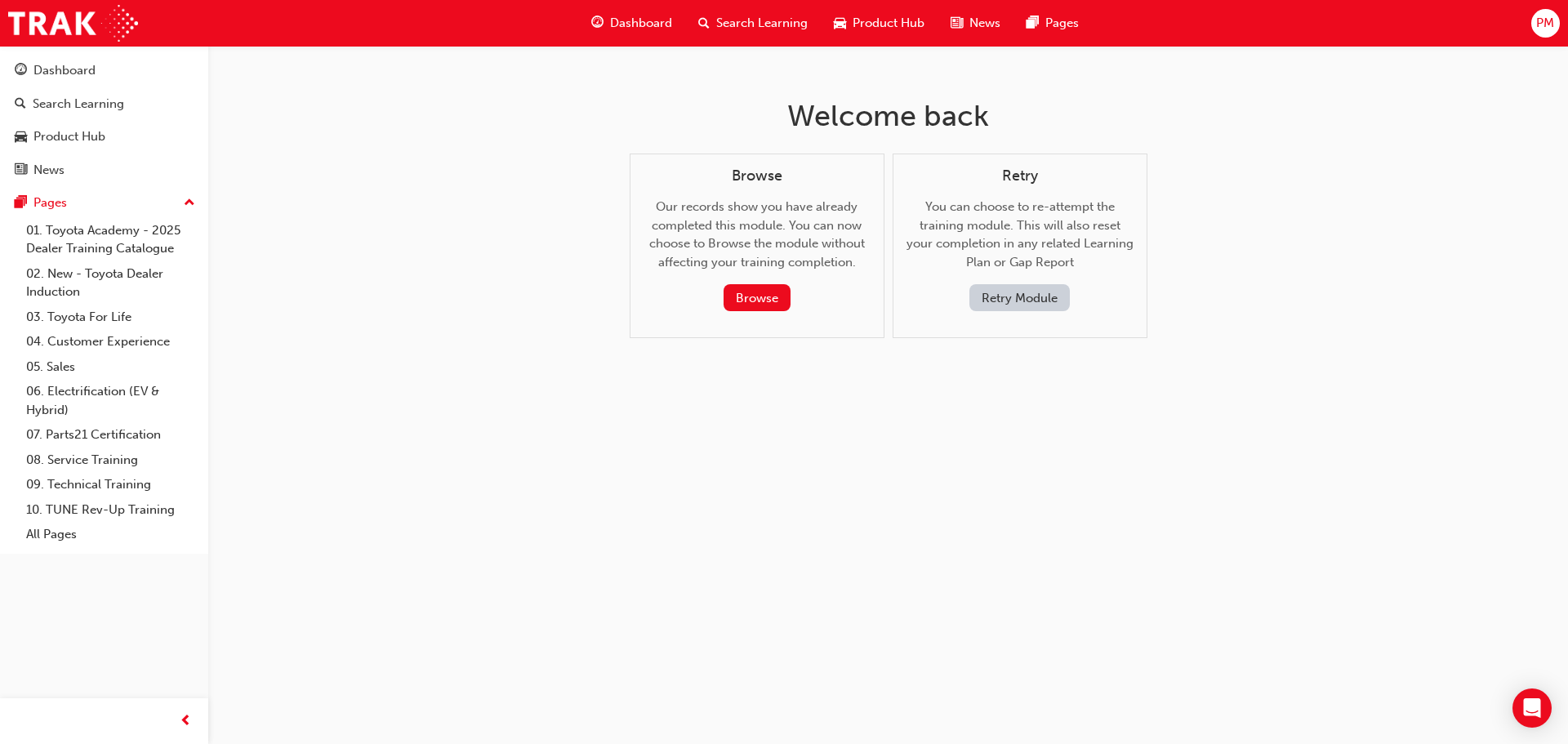
click at [1030, 294] on button "Retry Module" at bounding box center [1019, 297] width 101 height 27
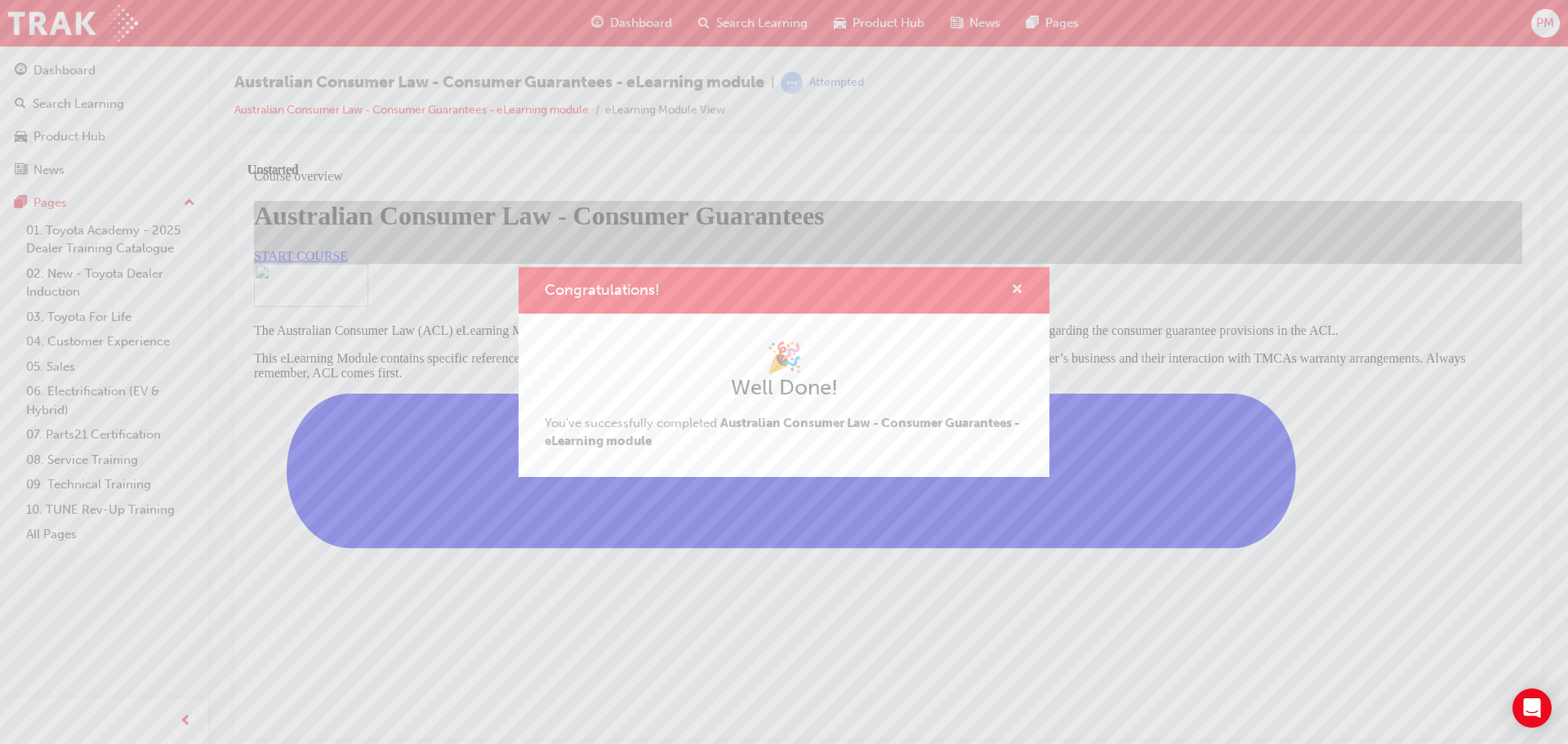
click at [1021, 290] on span "cross-icon" at bounding box center [1016, 290] width 12 height 15
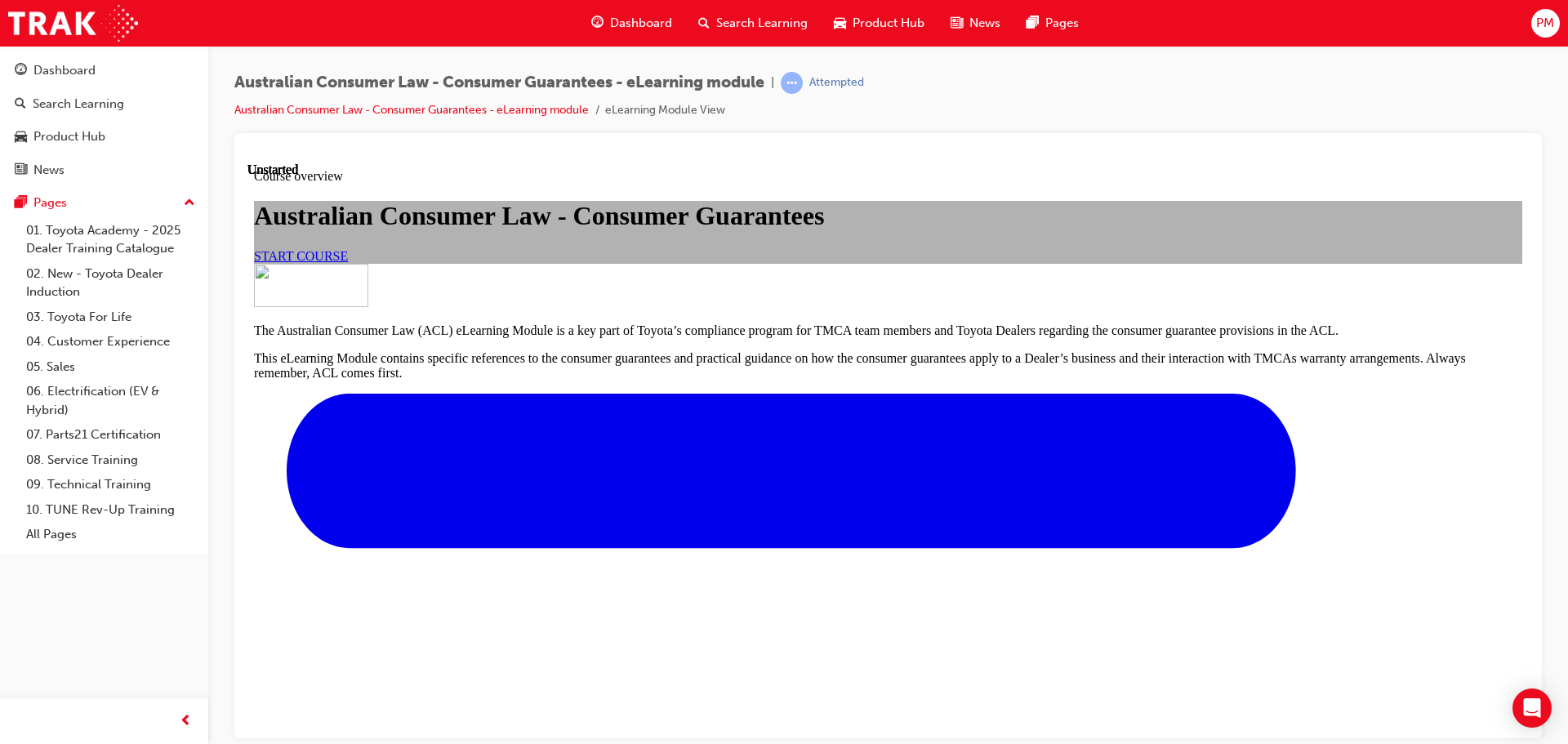
click at [348, 262] on link "START COURSE" at bounding box center [301, 255] width 94 height 14
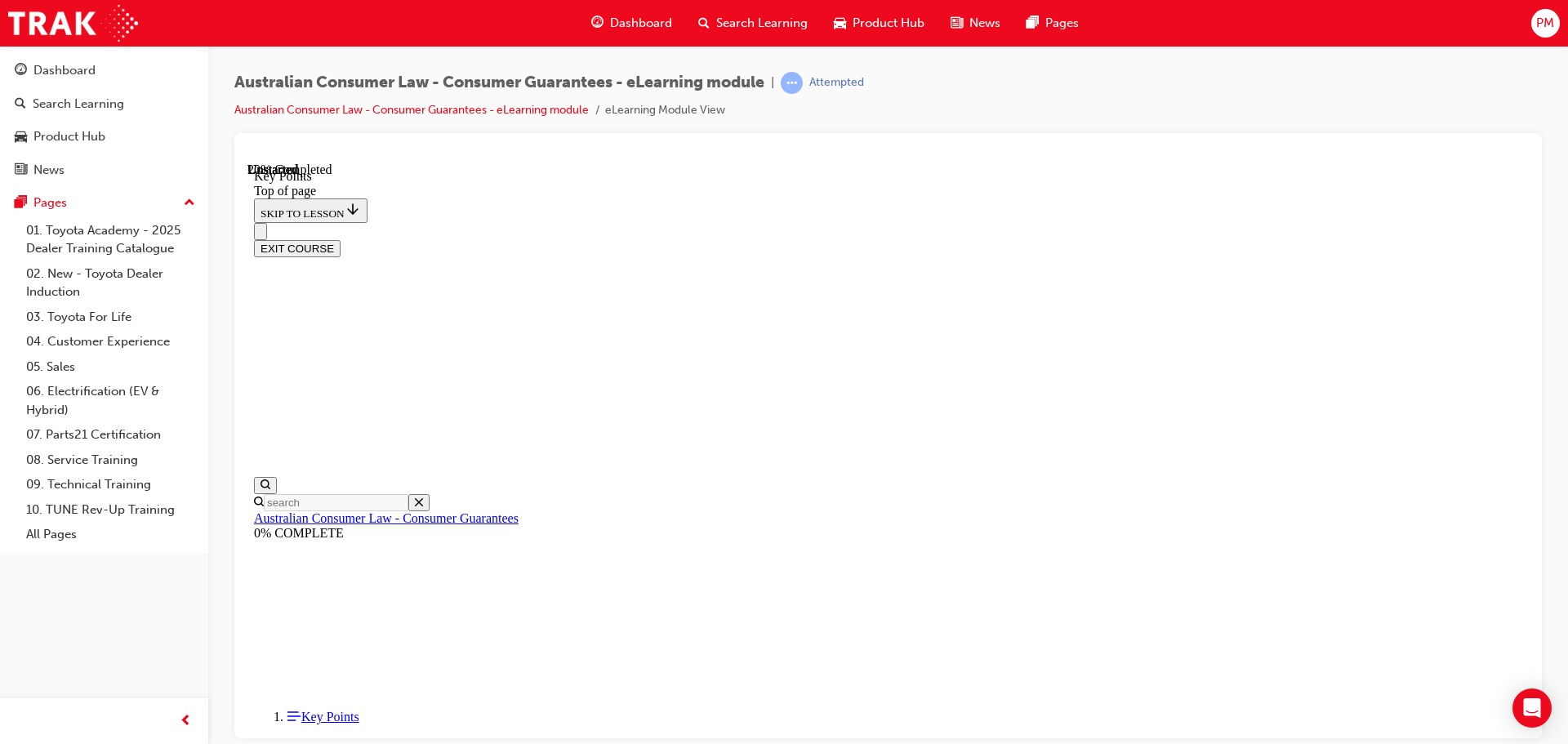
scroll to position [722, 0]
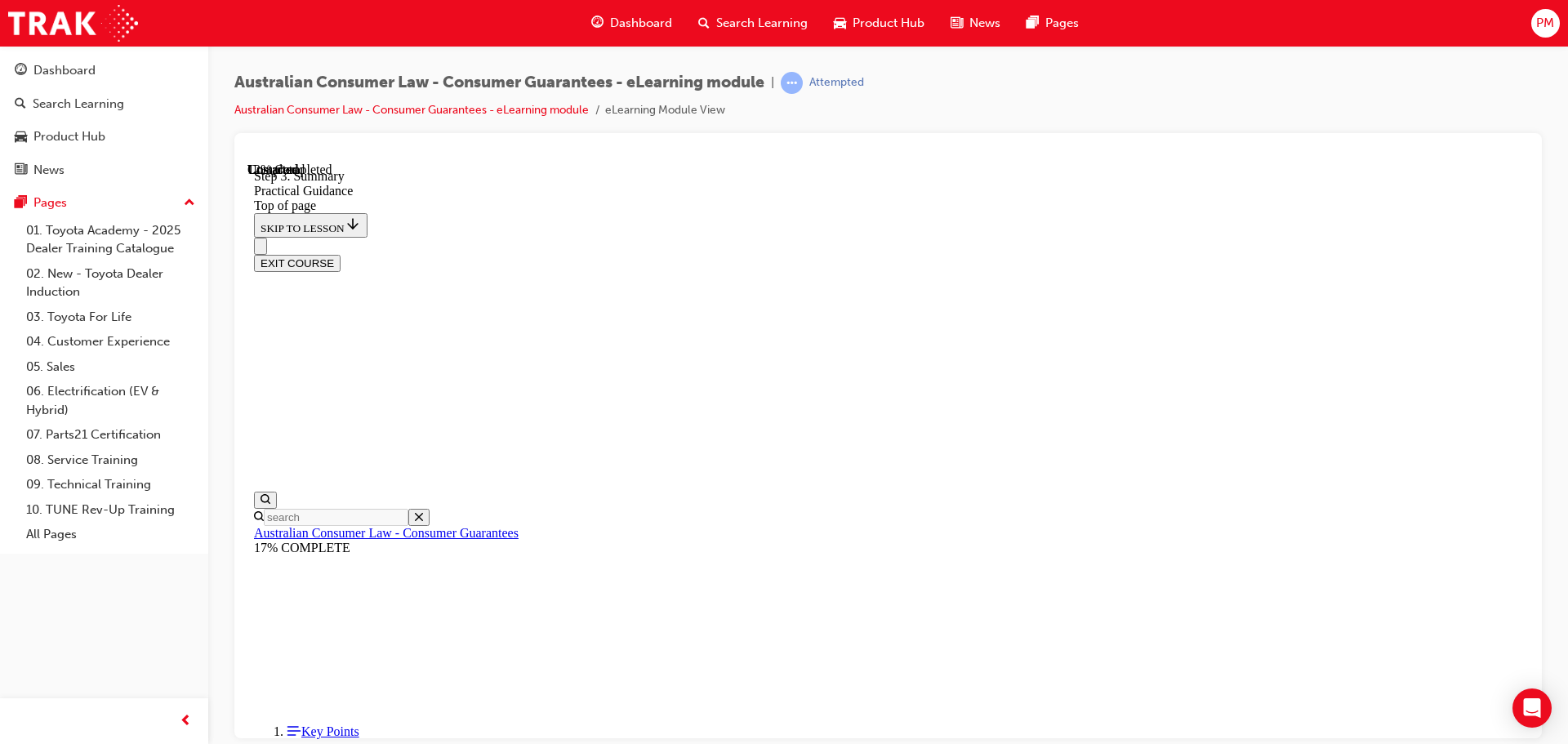
scroll to position [399, 0]
drag, startPoint x: 699, startPoint y: 200, endPoint x: 698, endPoint y: 209, distance: 9.1
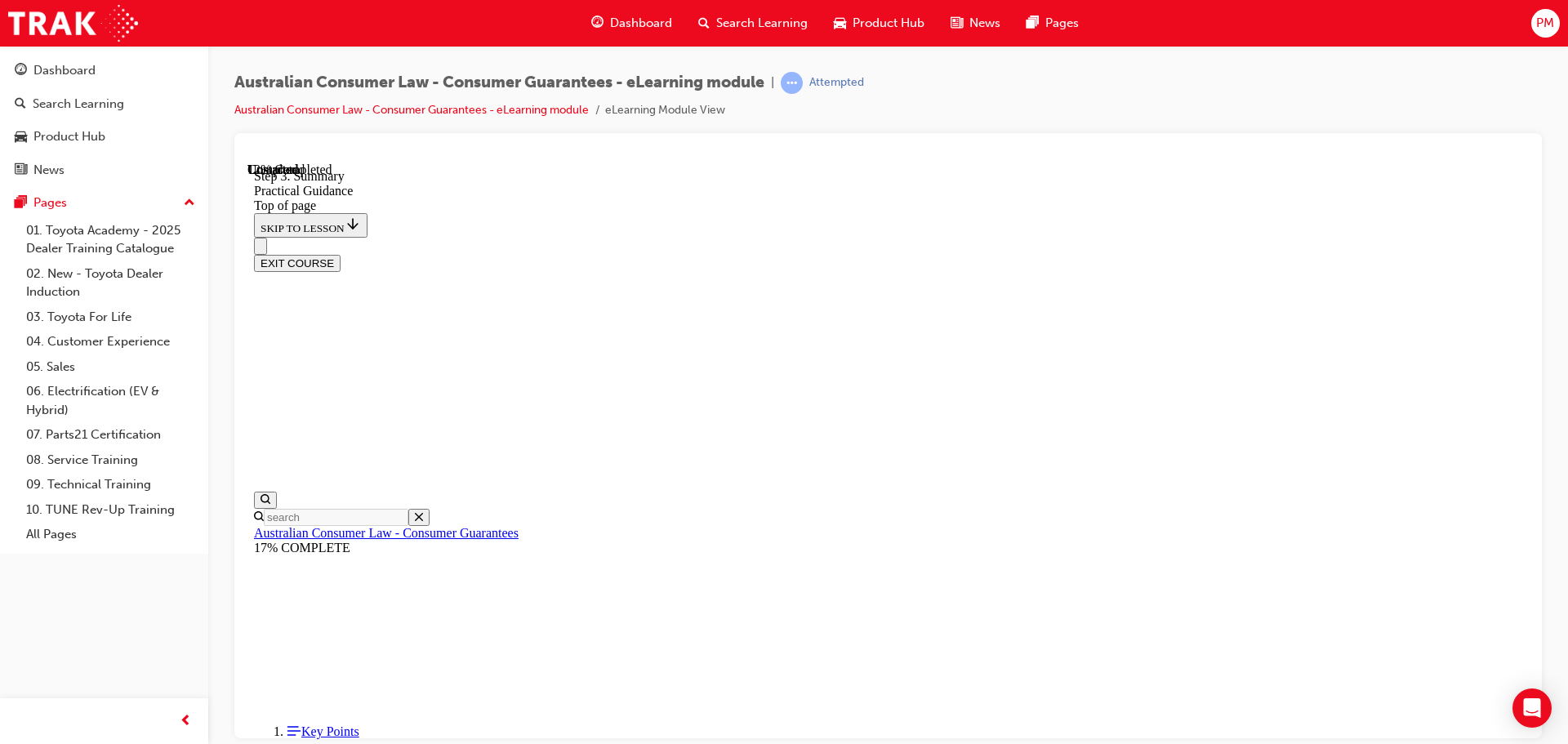
drag, startPoint x: 698, startPoint y: 253, endPoint x: 697, endPoint y: 299, distance: 46.0
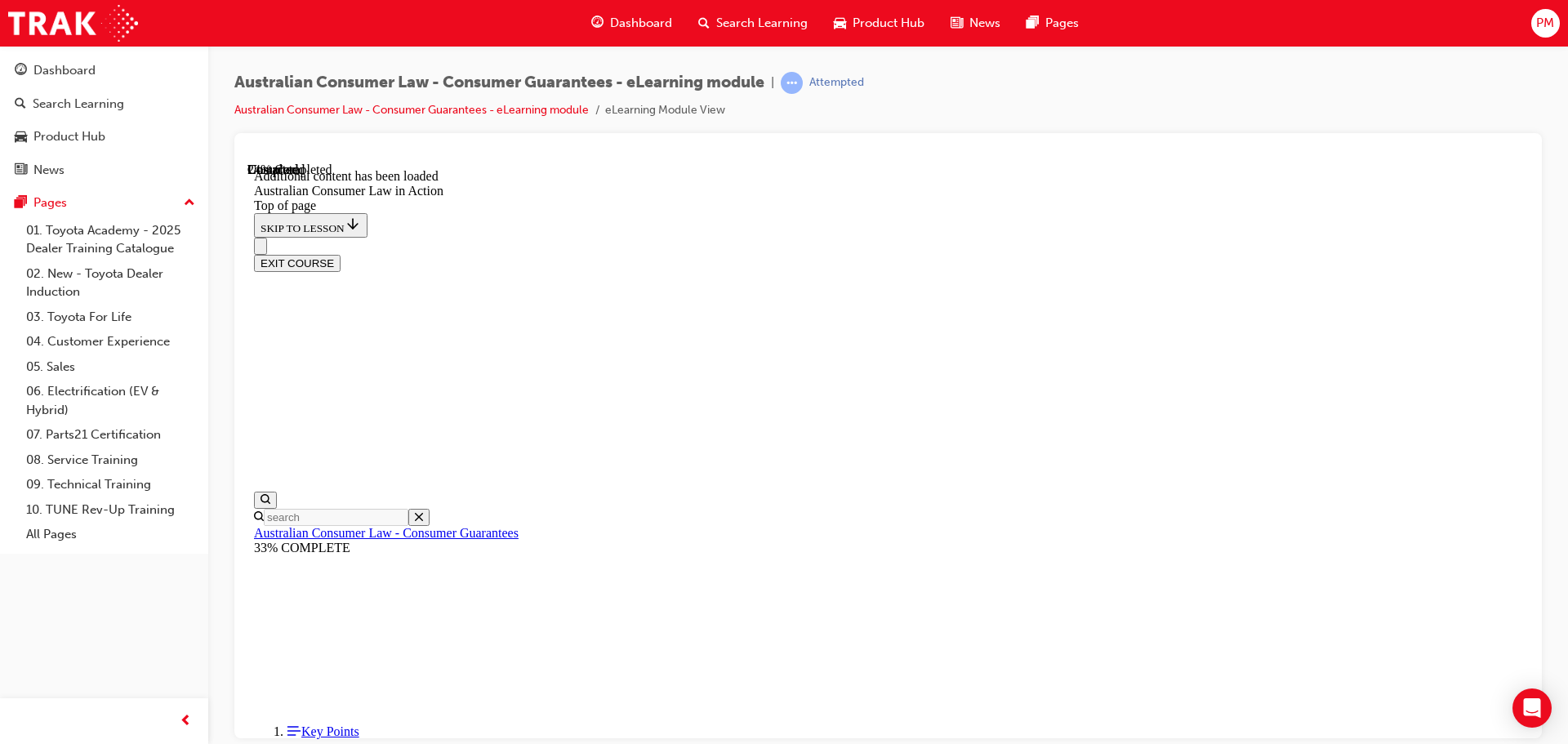
scroll to position [921, 0]
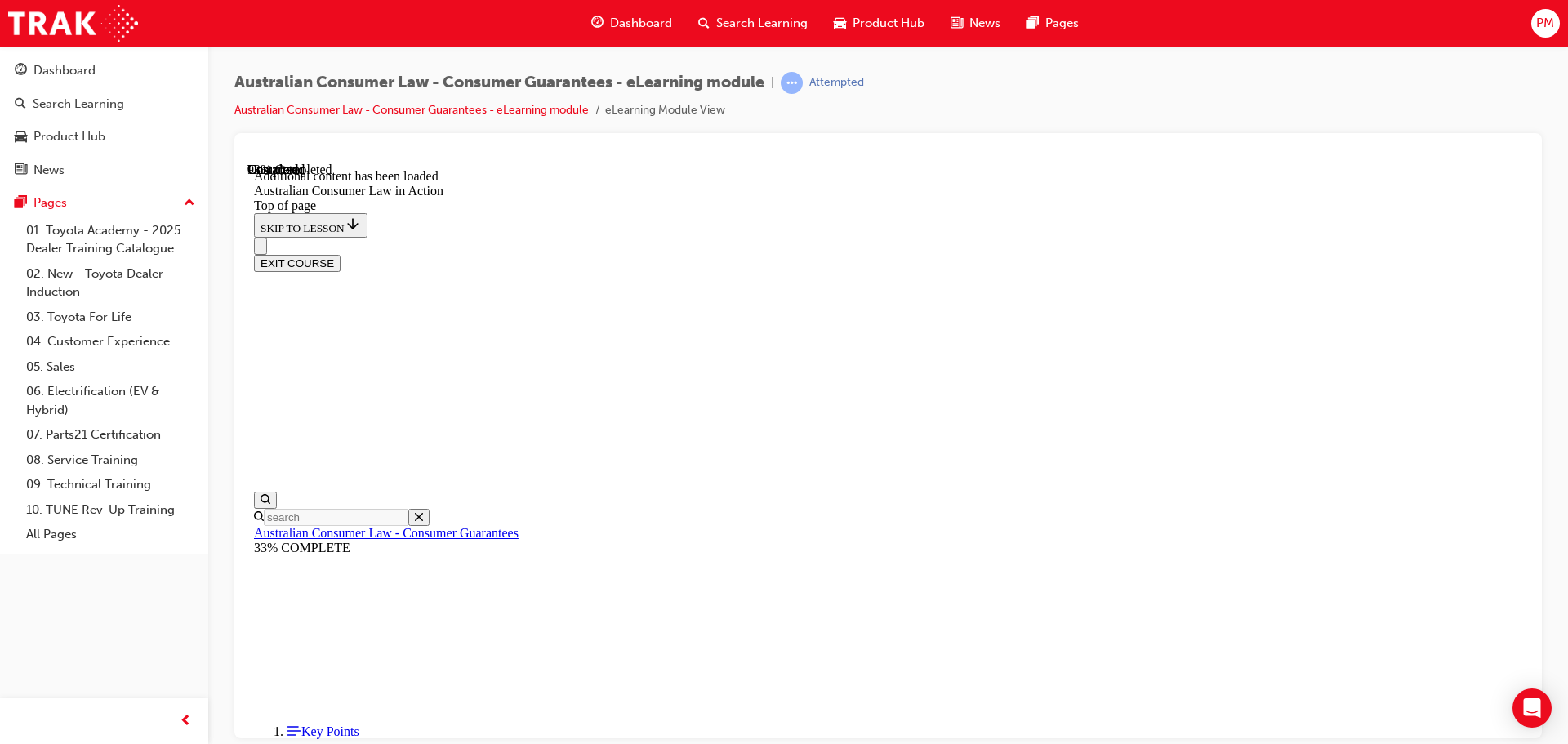
scroll to position [3446, 0]
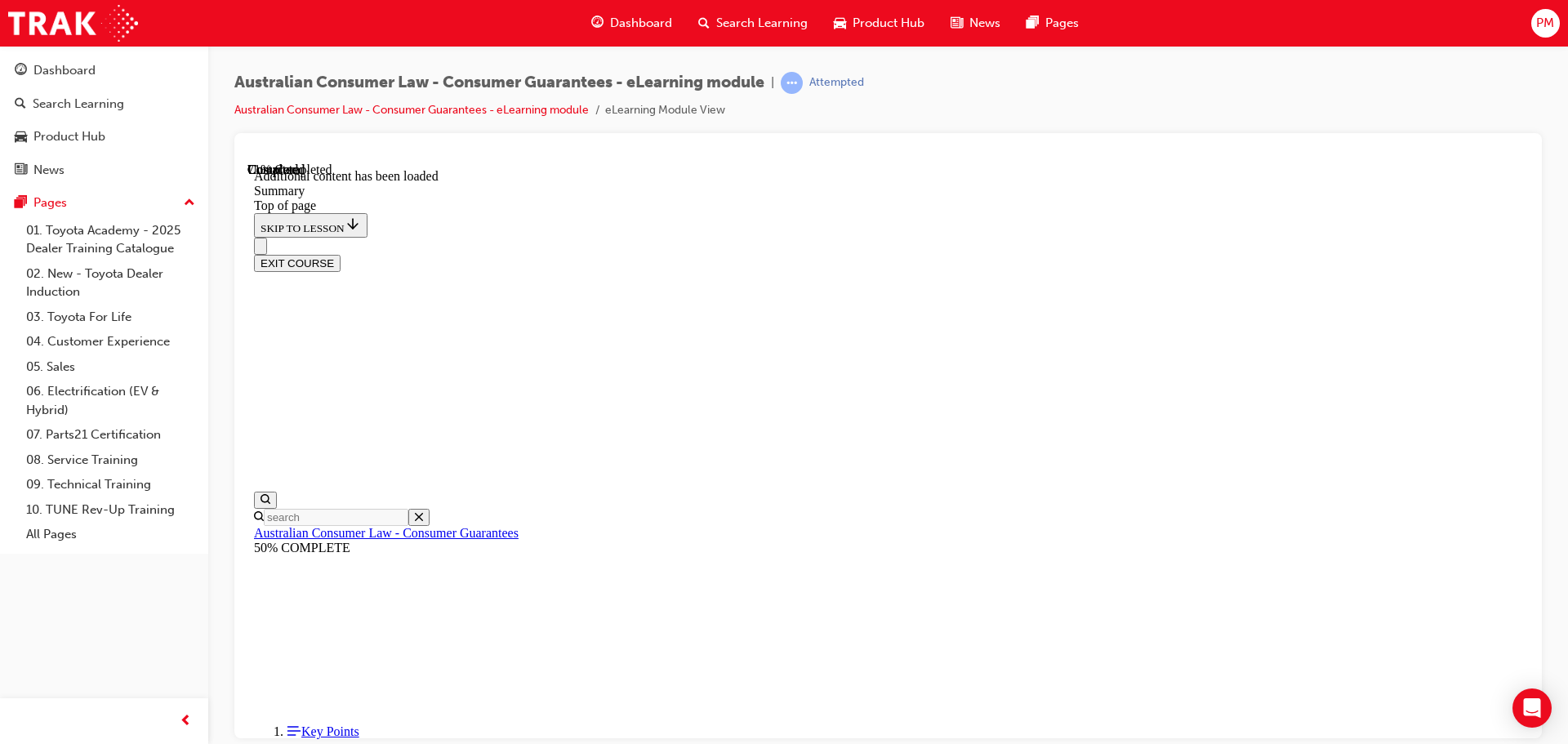
drag, startPoint x: 971, startPoint y: 377, endPoint x: 1013, endPoint y: 374, distance: 42.1
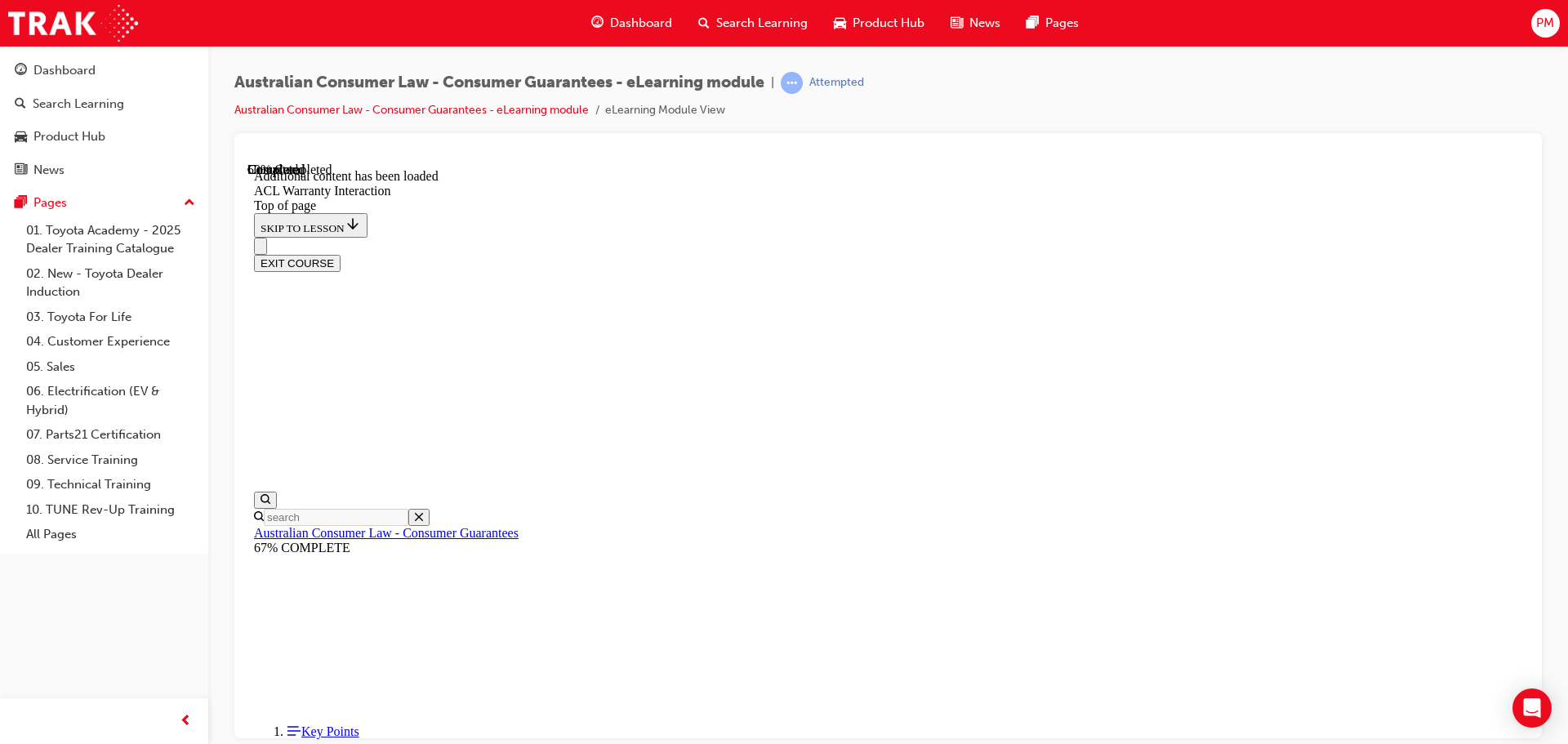
drag, startPoint x: 698, startPoint y: 523, endPoint x: 722, endPoint y: 549, distance: 35.4
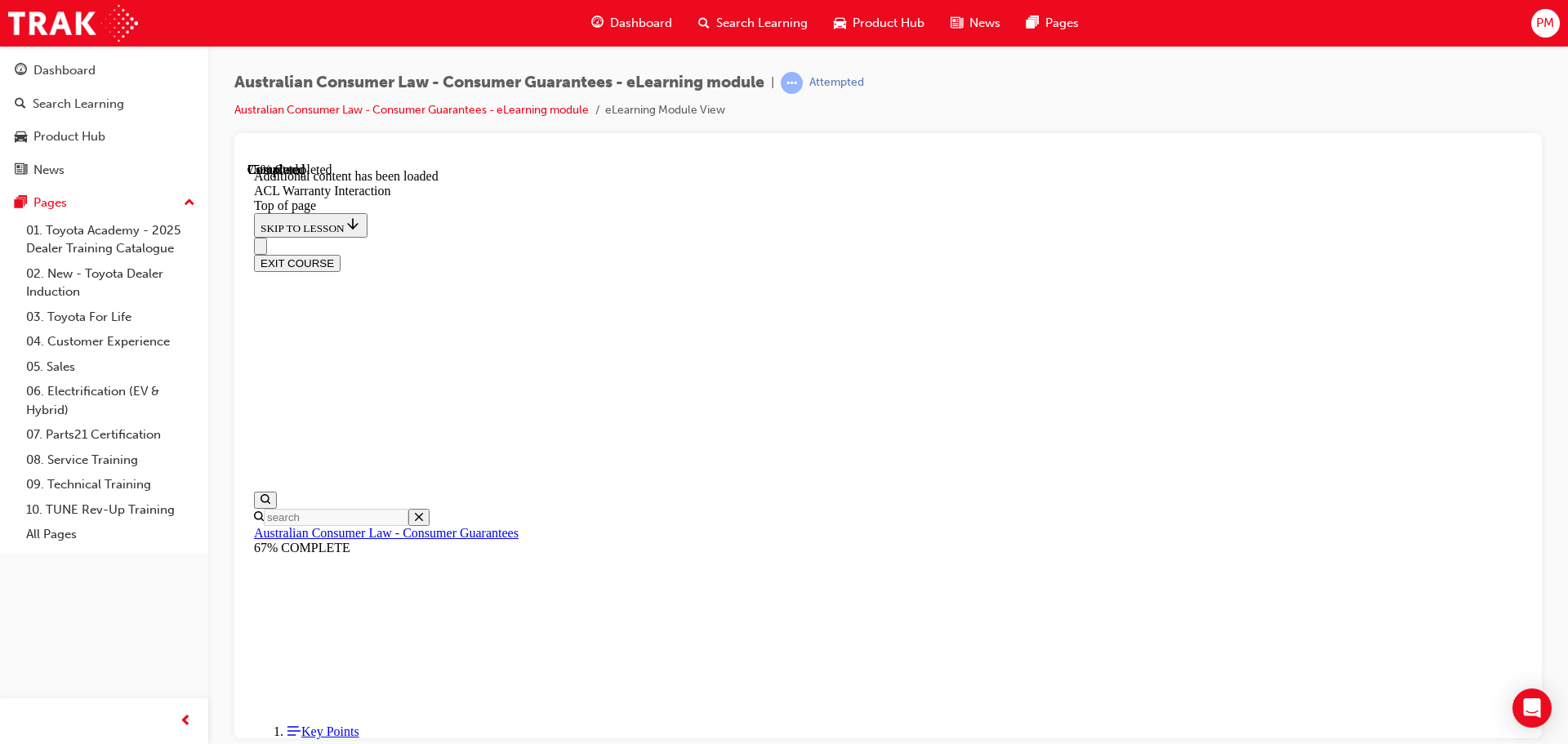
scroll to position [1836, 0]
click at [340, 254] on button "EXIT COURSE" at bounding box center [298, 262] width 87 height 18
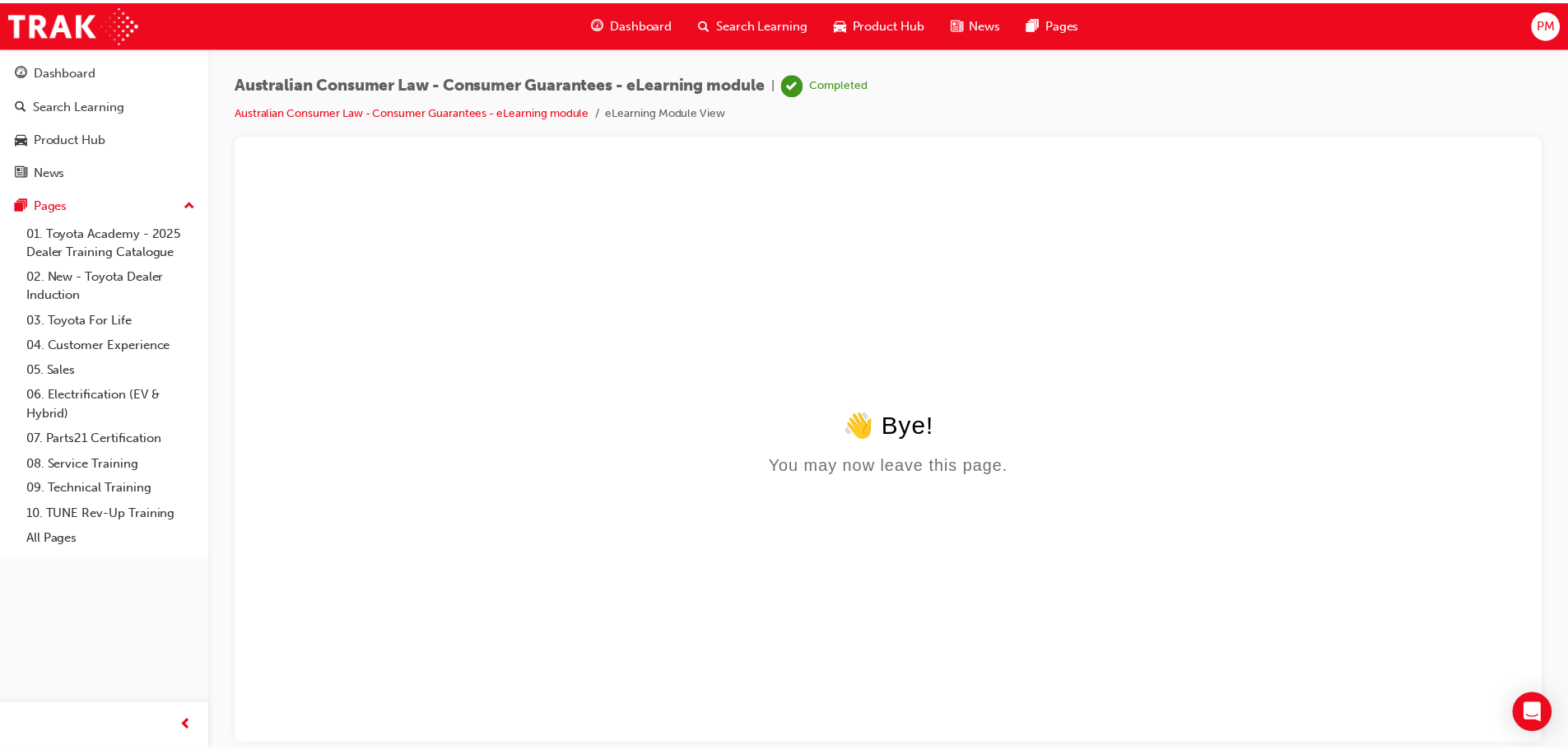
scroll to position [0, 0]
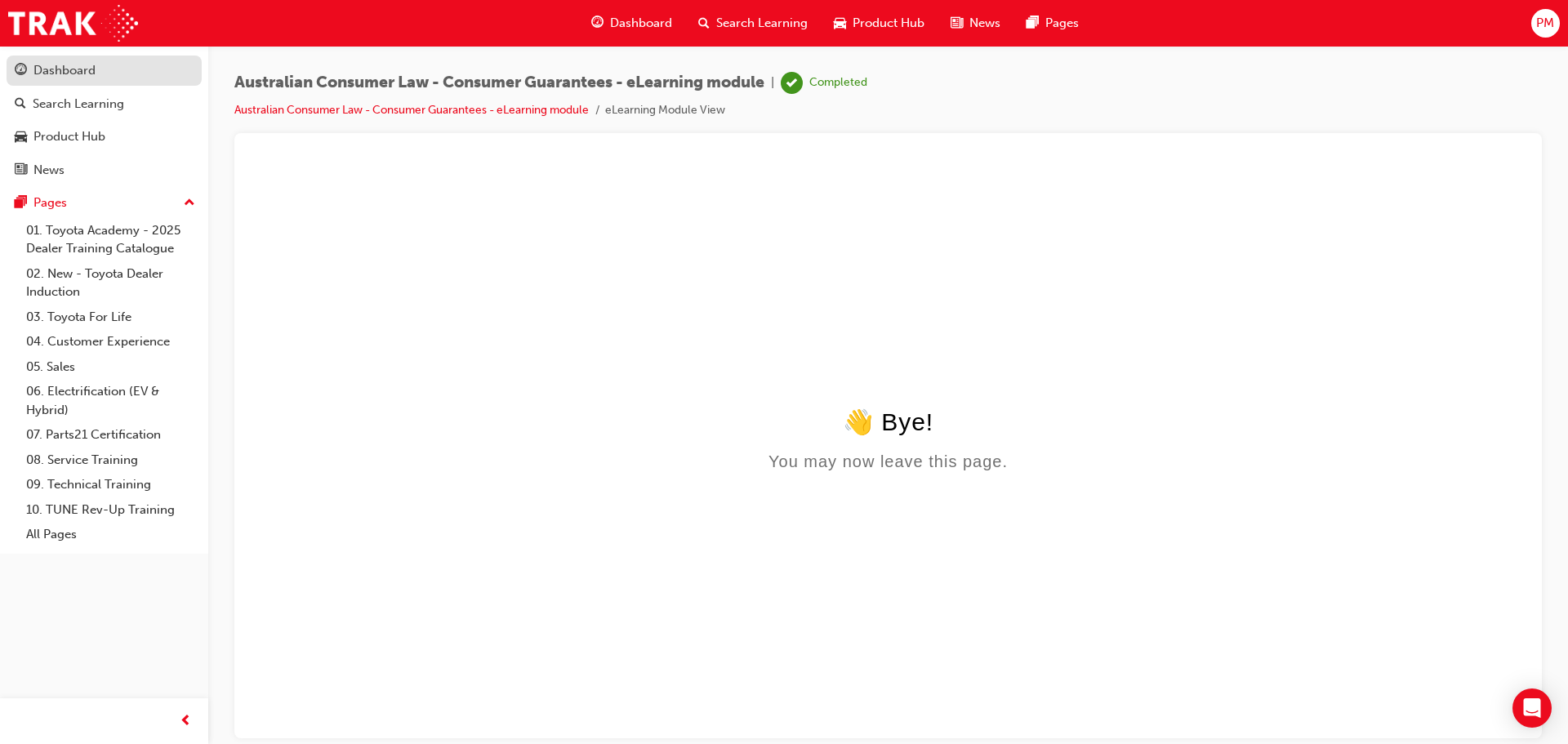
drag, startPoint x: 78, startPoint y: 59, endPoint x: 85, endPoint y: 65, distance: 9.2
click at [78, 59] on link "Dashboard" at bounding box center [104, 70] width 195 height 30
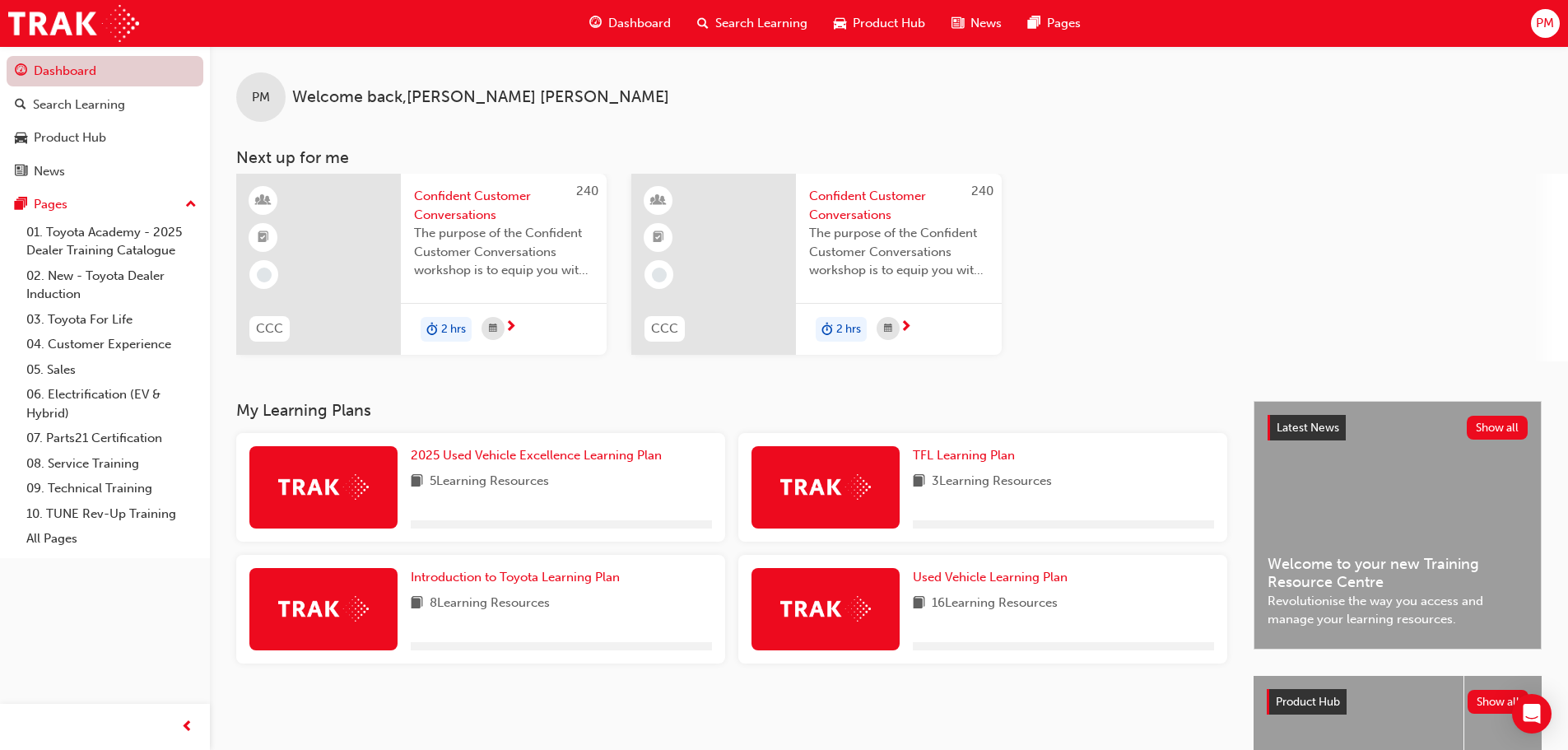
click at [82, 57] on link "Dashboard" at bounding box center [104, 71] width 197 height 31
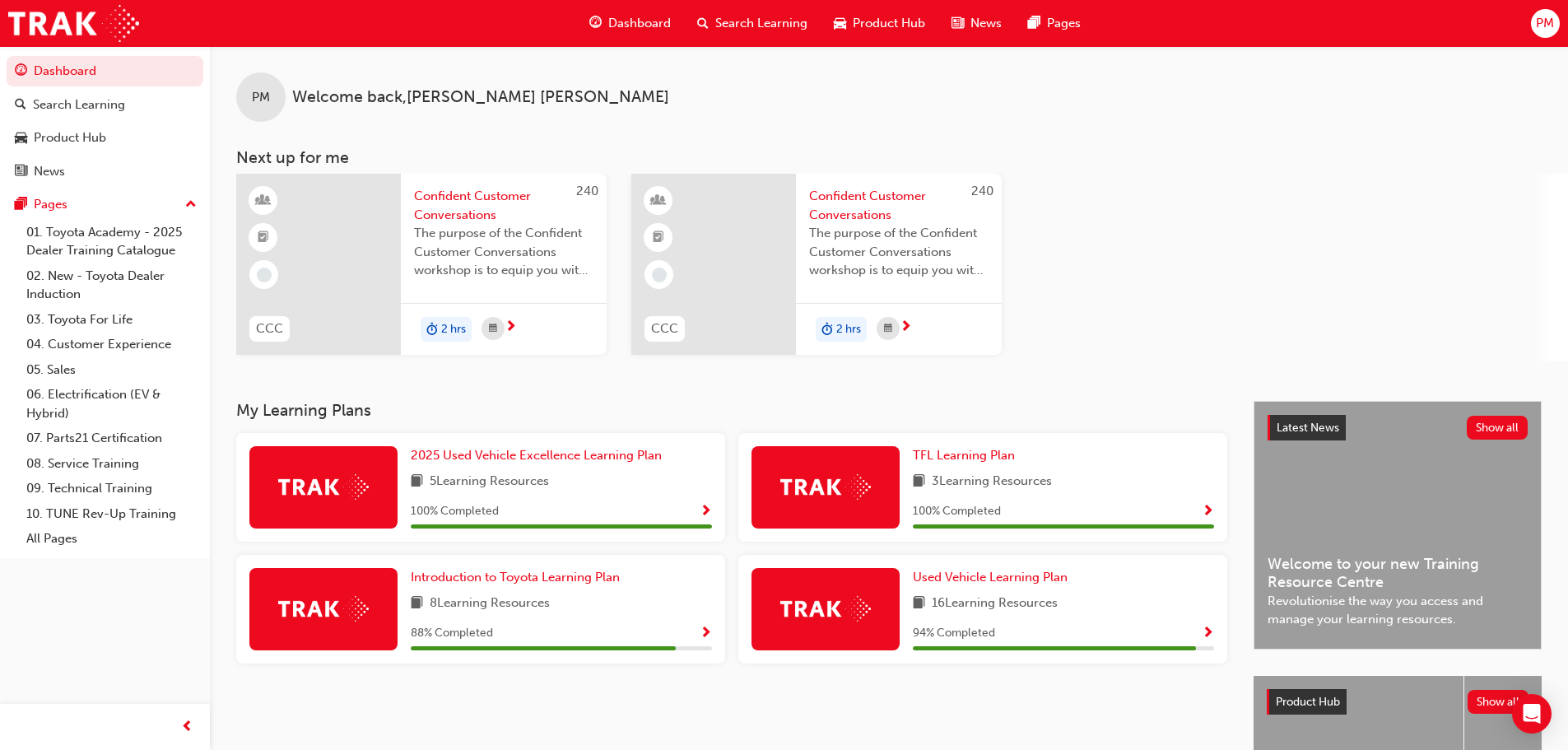
click at [738, 19] on span "Search Learning" at bounding box center [761, 23] width 92 height 19
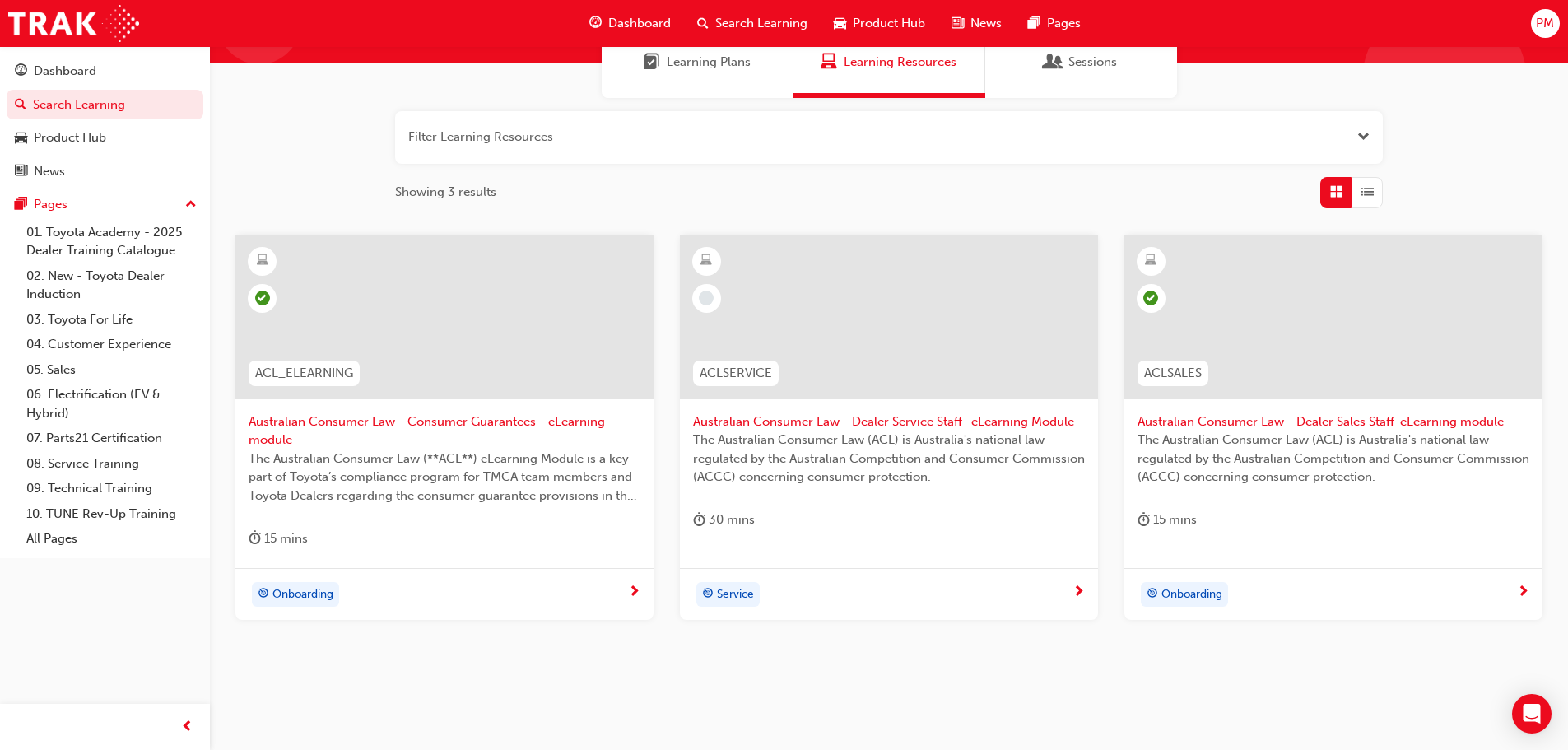
scroll to position [176, 0]
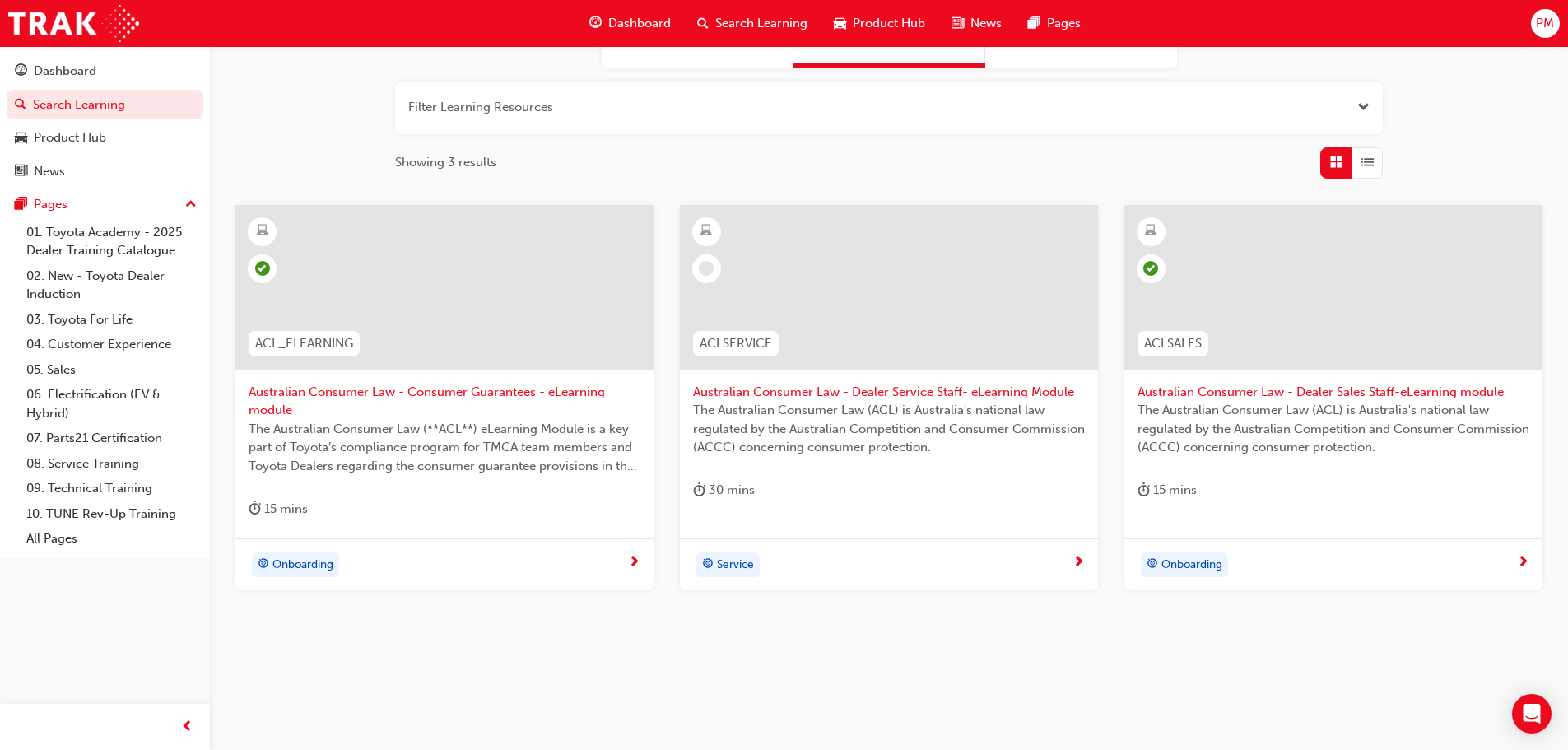
click at [1070, 551] on div "Service" at bounding box center [889, 565] width 418 height 52
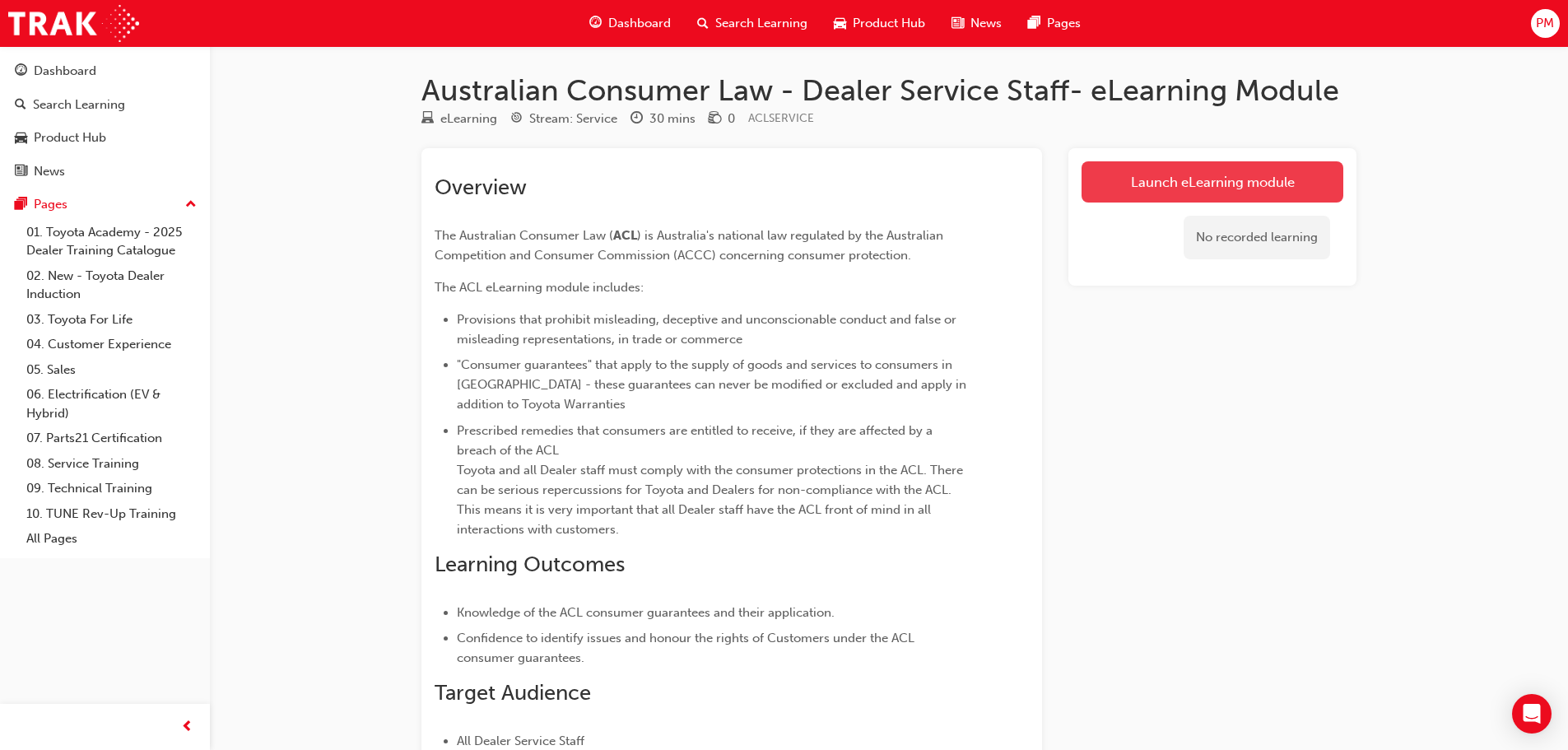
click at [1152, 169] on link "Launch eLearning module" at bounding box center [1212, 182] width 262 height 41
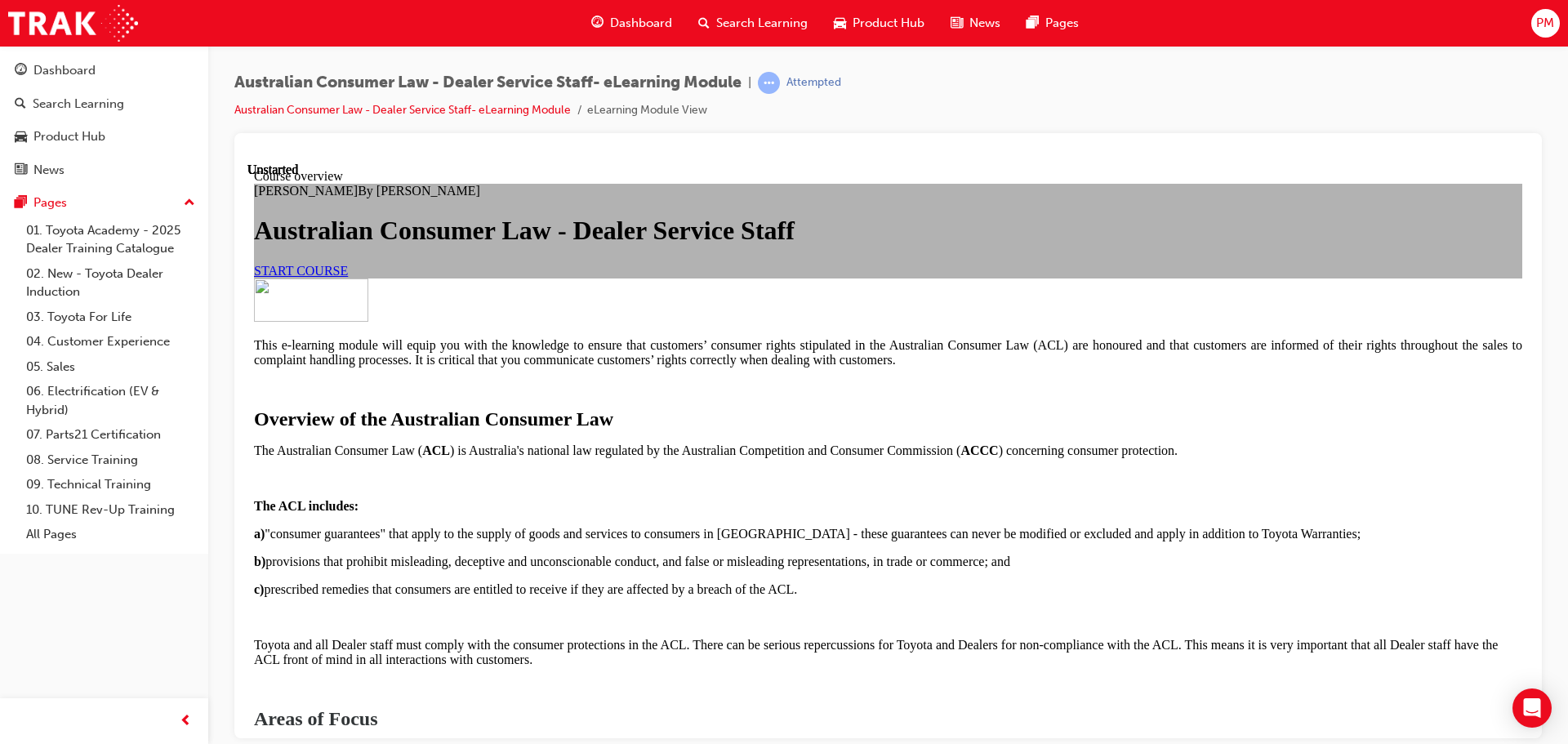
click at [348, 276] on link "START COURSE" at bounding box center [301, 269] width 94 height 14
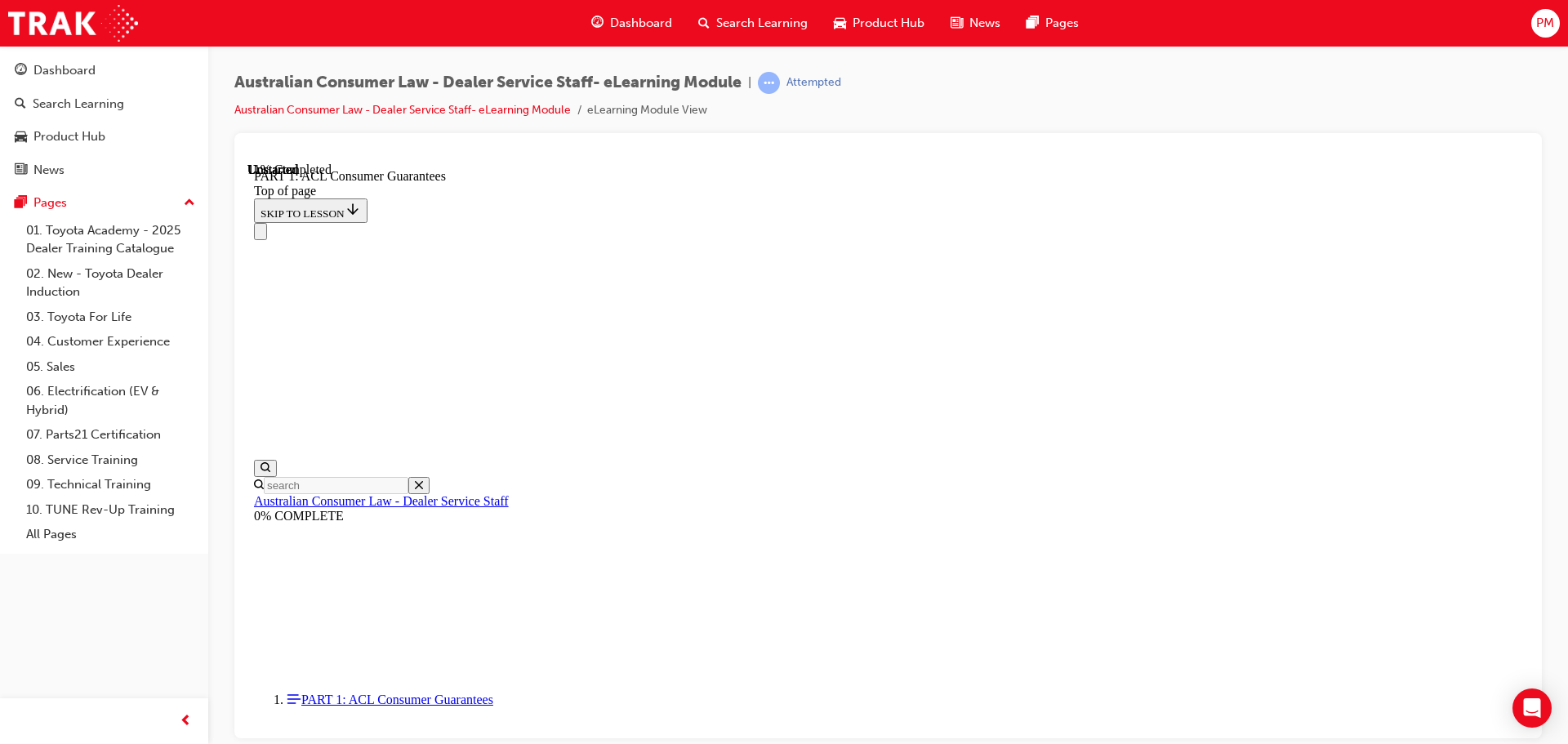
scroll to position [2715, 0]
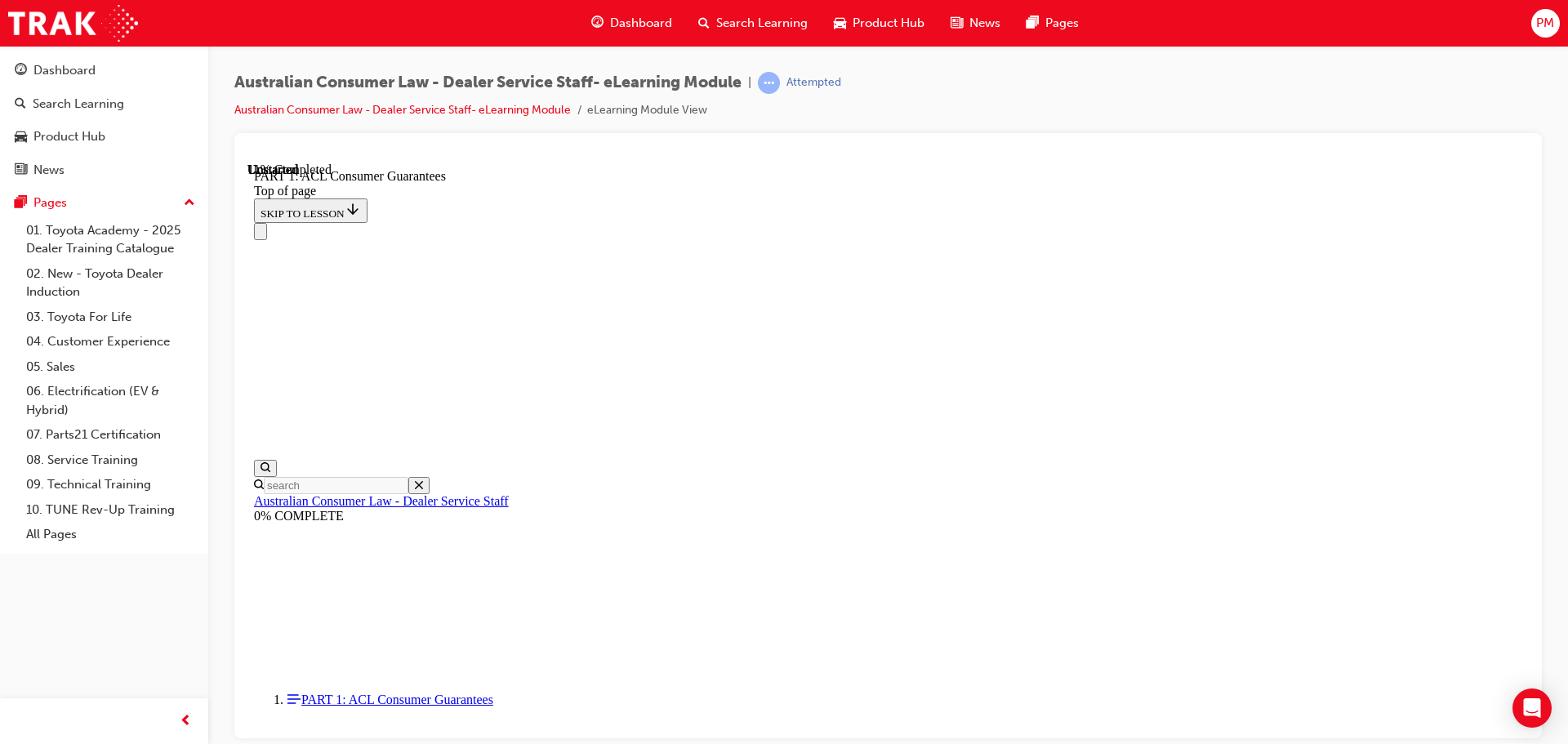
scroll to position [2515, 0]
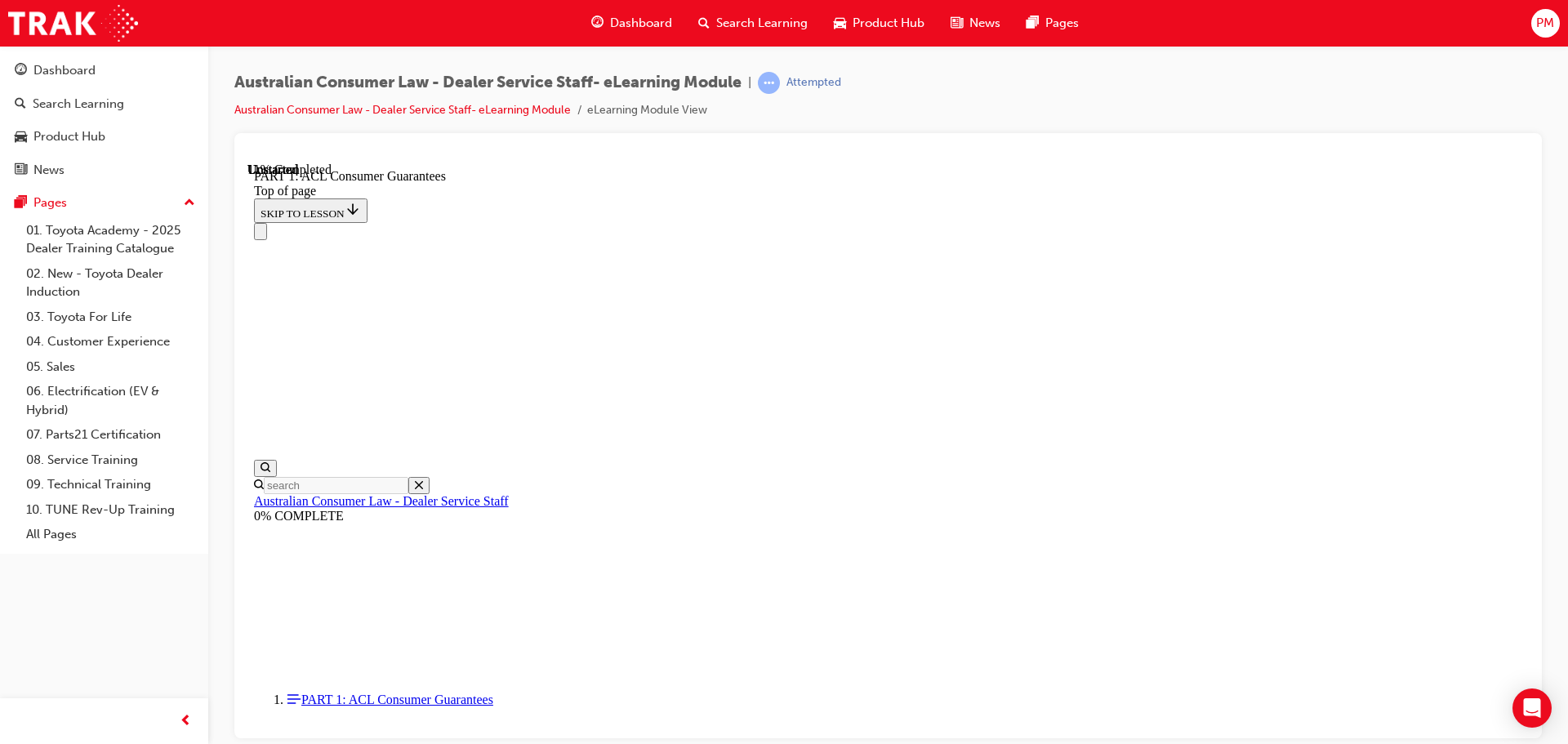
scroll to position [2555, 0]
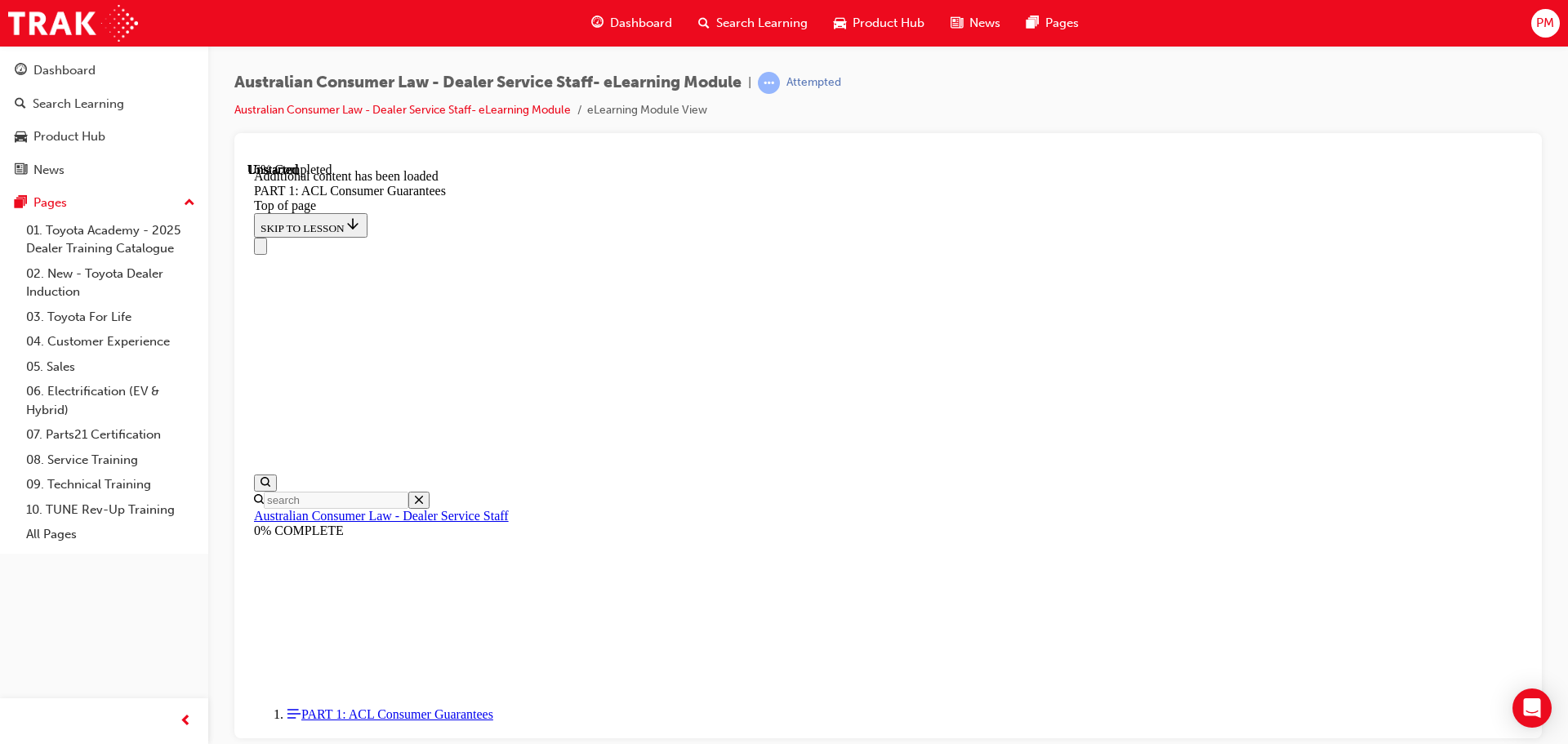
scroll to position [3118, 0]
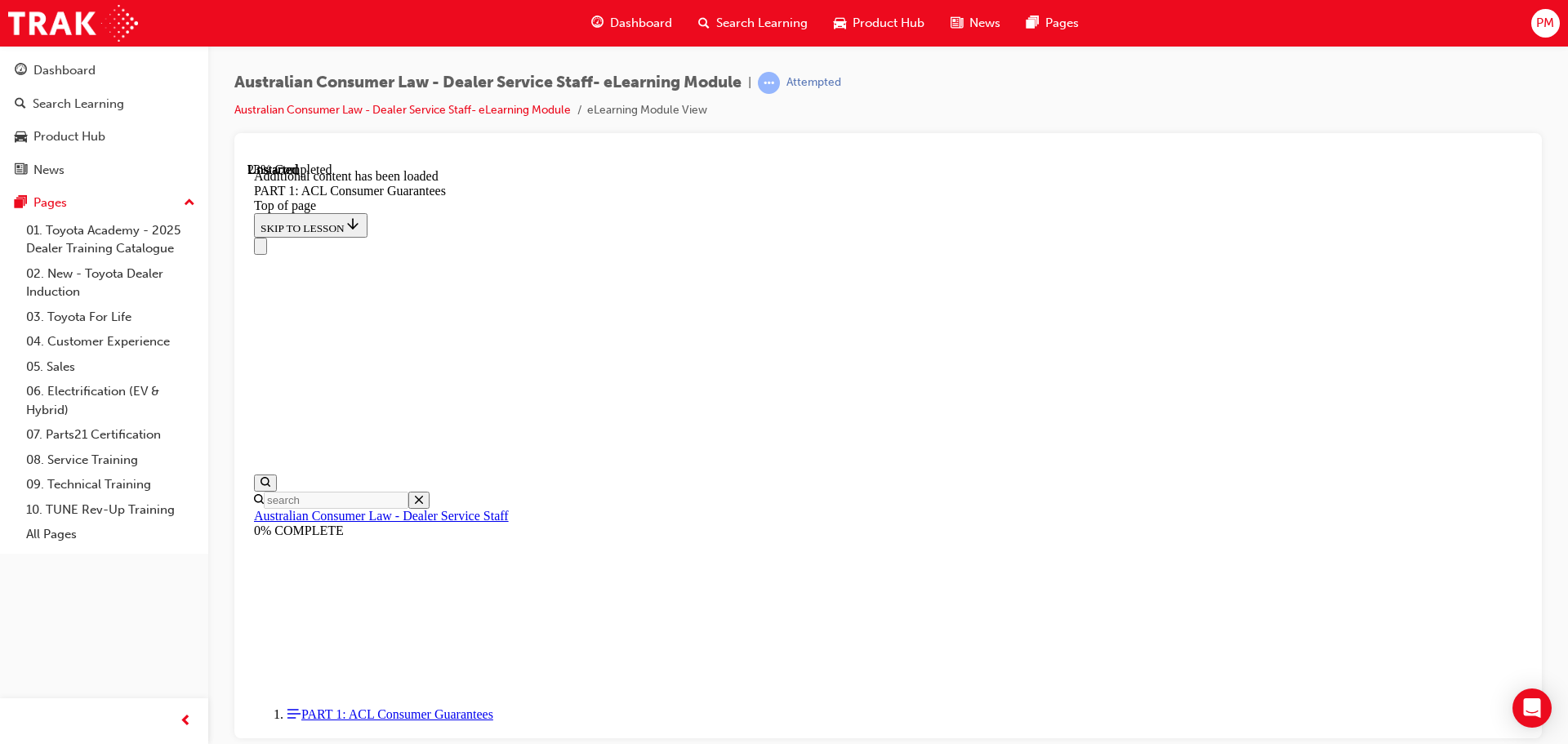
drag, startPoint x: 1171, startPoint y: 475, endPoint x: 1207, endPoint y: 510, distance: 50.2
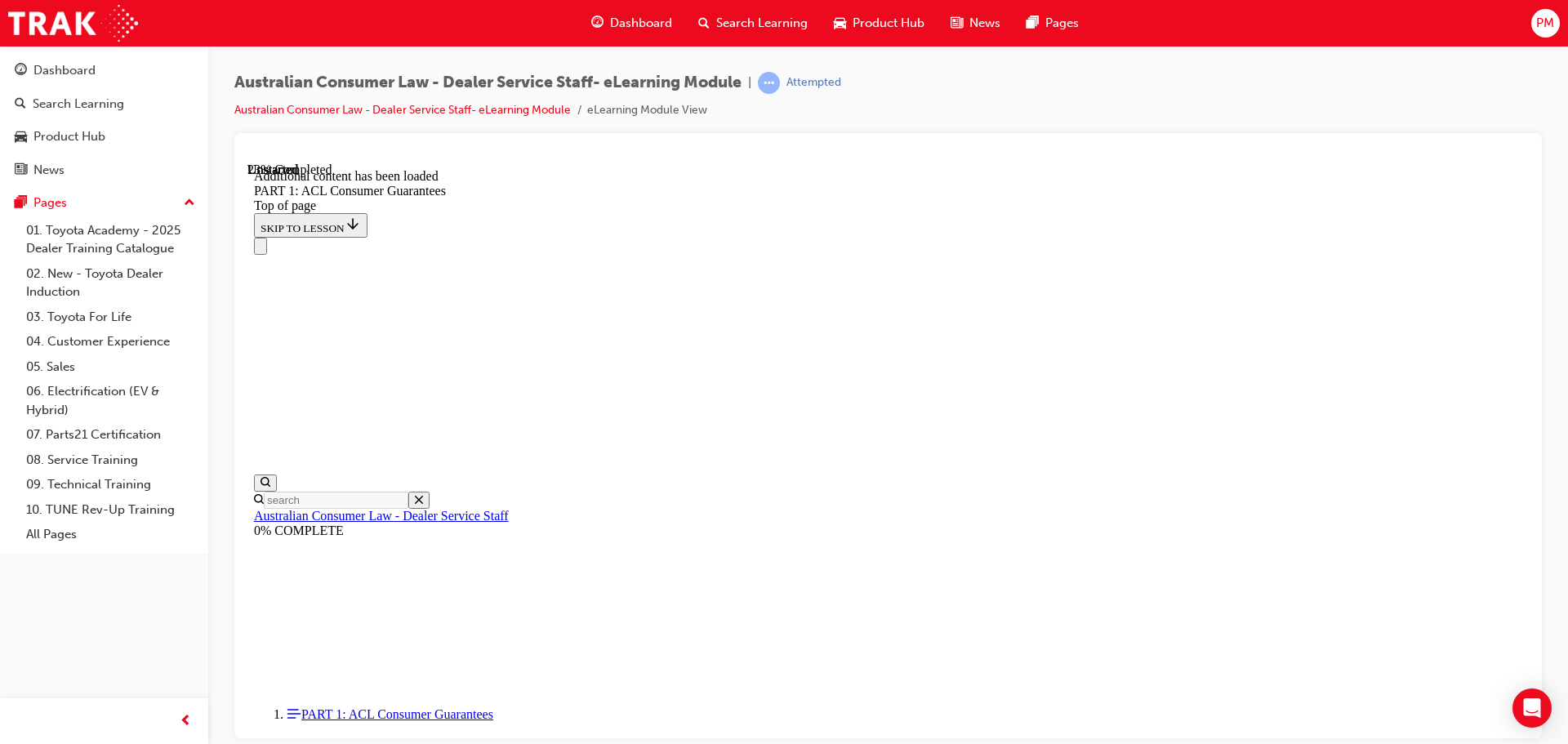
scroll to position [4121, 0]
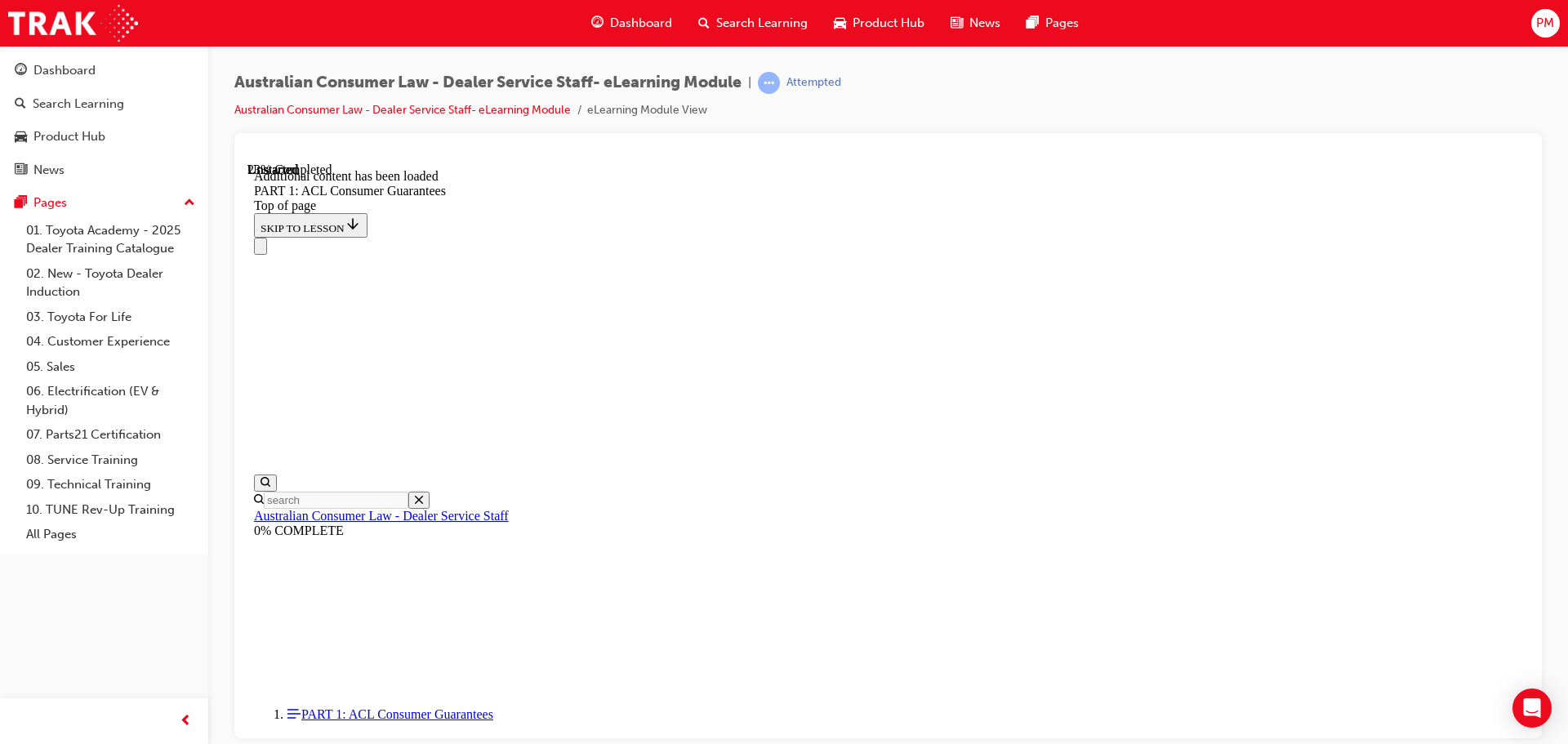
scroll to position [4121, 0]
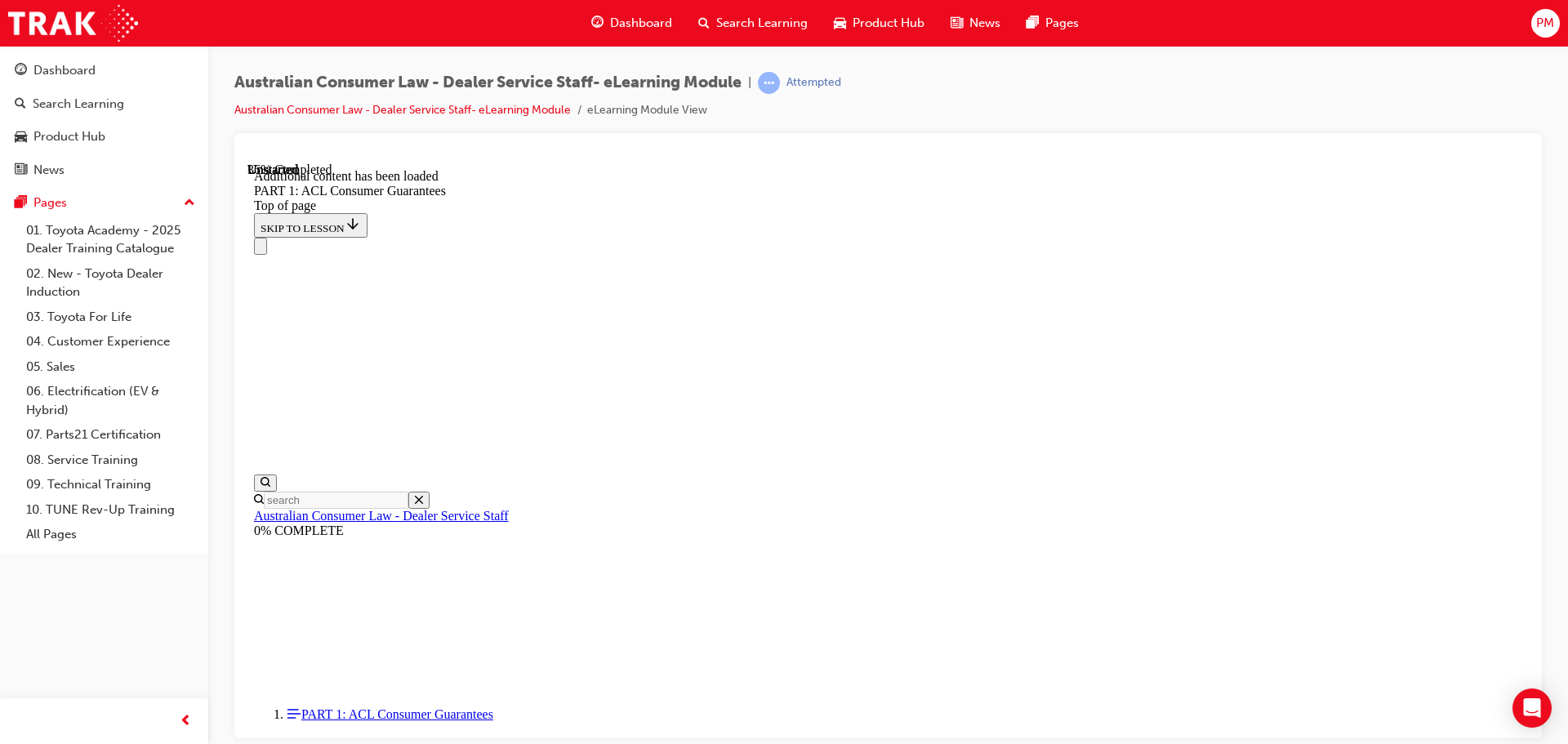
scroll to position [5042, 0]
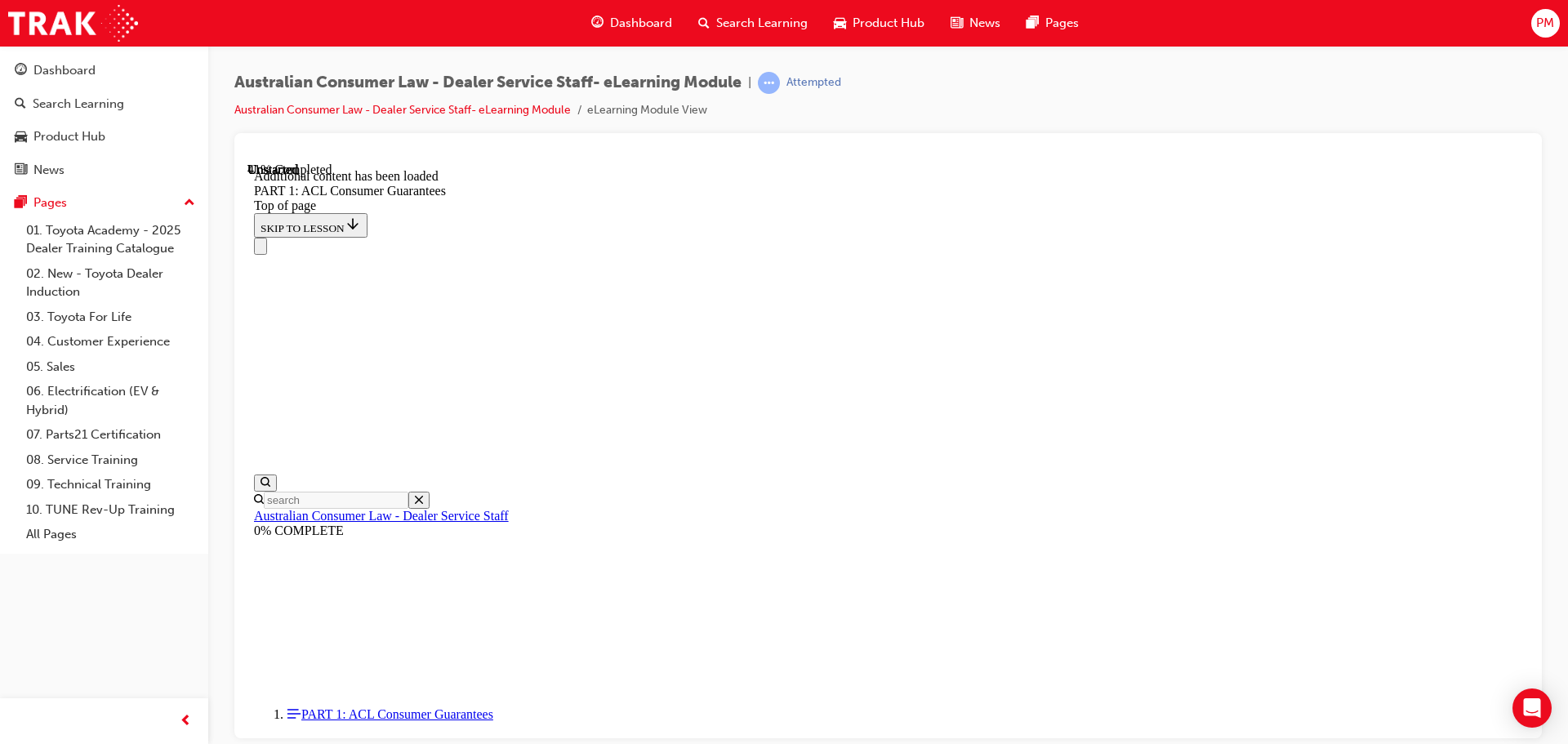
drag, startPoint x: 1191, startPoint y: 472, endPoint x: 1219, endPoint y: 543, distance: 76.3
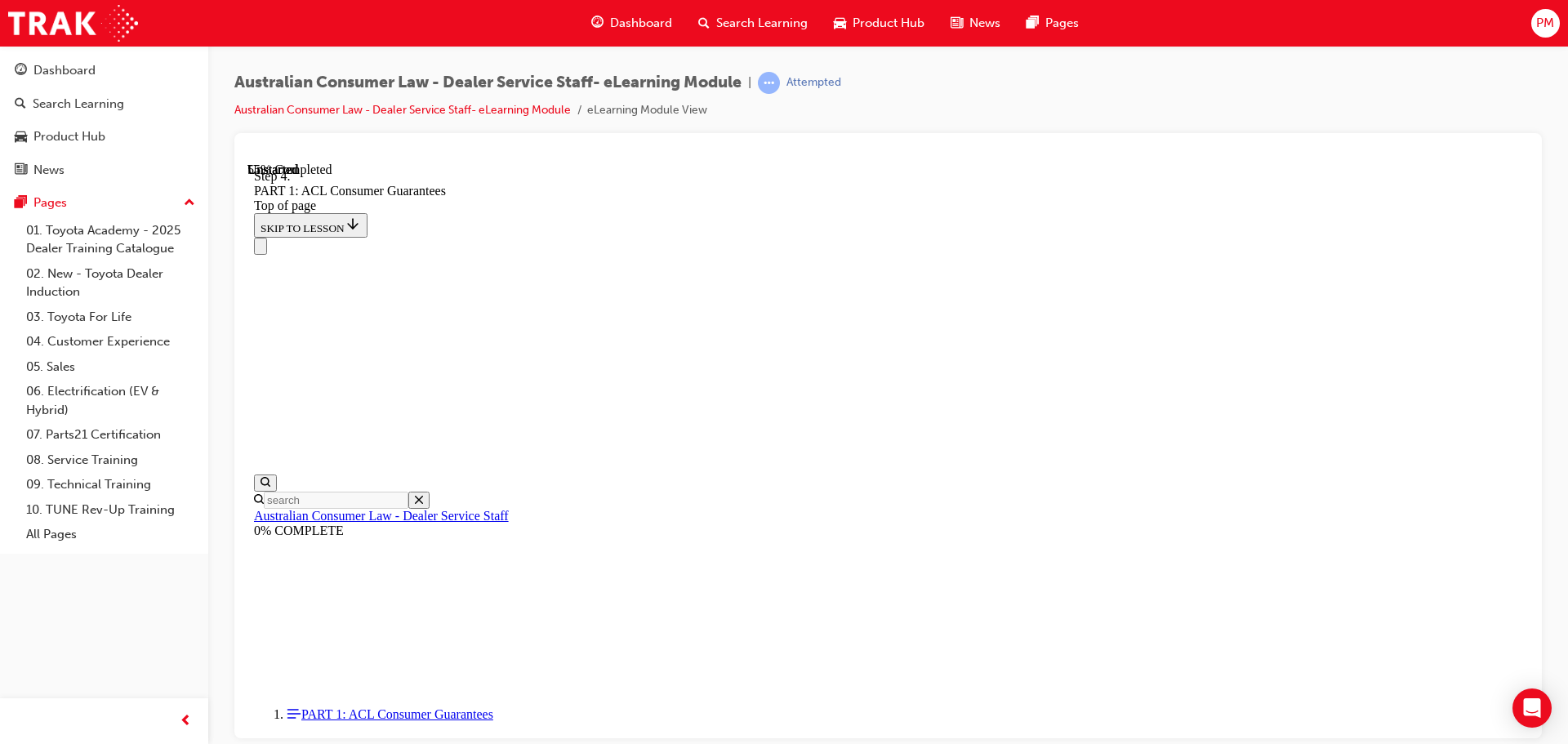
scroll to position [7964, 0]
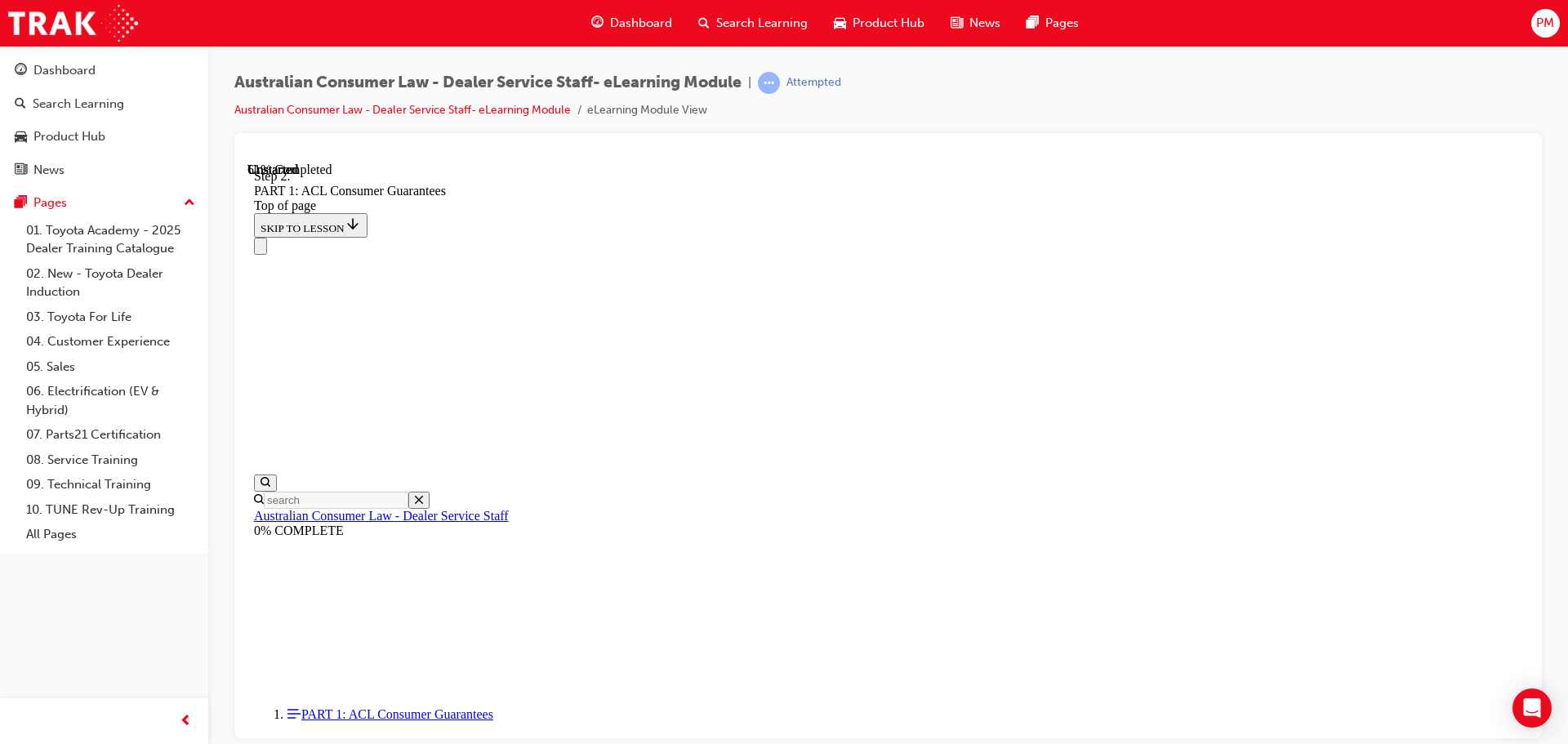
drag, startPoint x: 1013, startPoint y: 240, endPoint x: 1011, endPoint y: 250, distance: 10.2
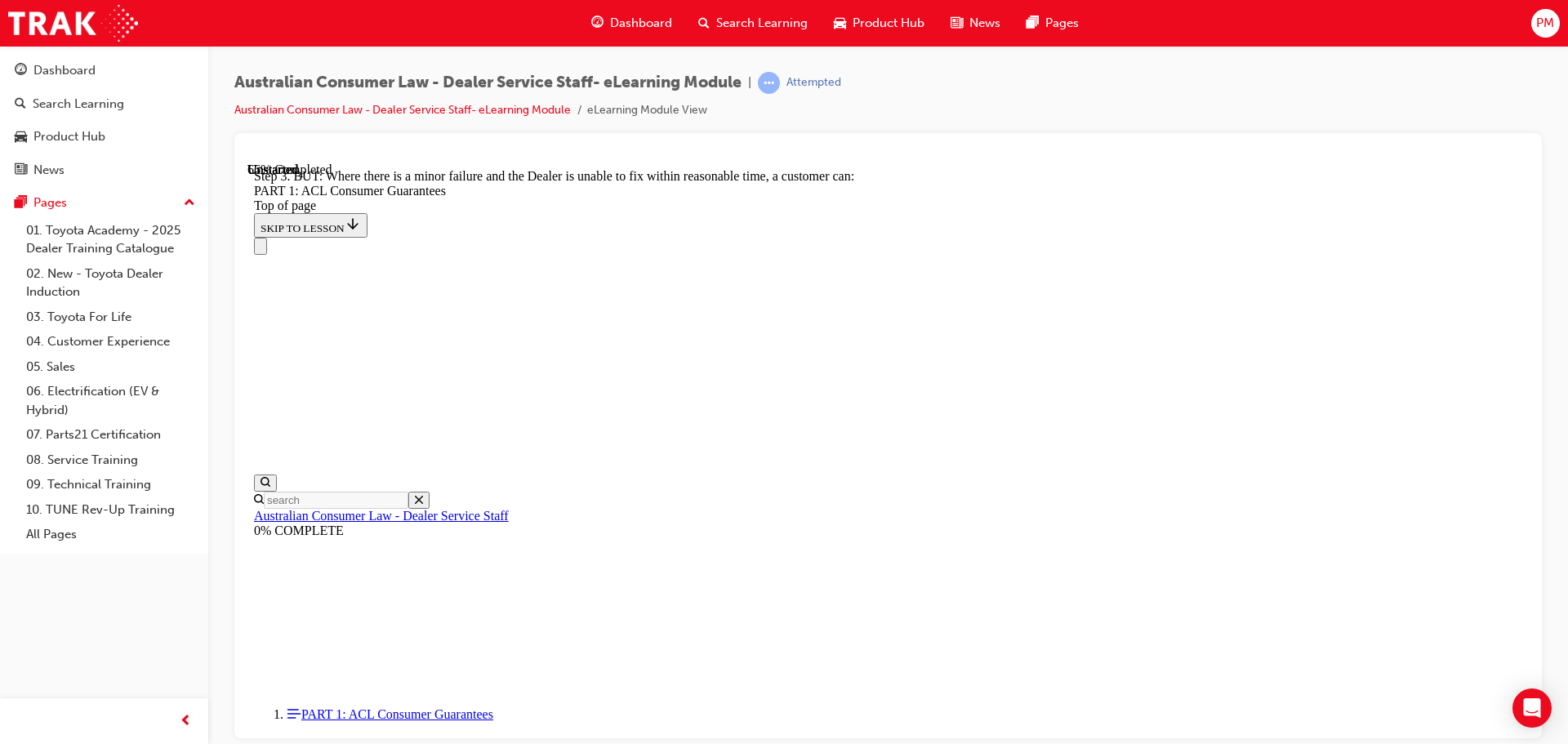
drag, startPoint x: 970, startPoint y: 326, endPoint x: 980, endPoint y: 326, distance: 10.0
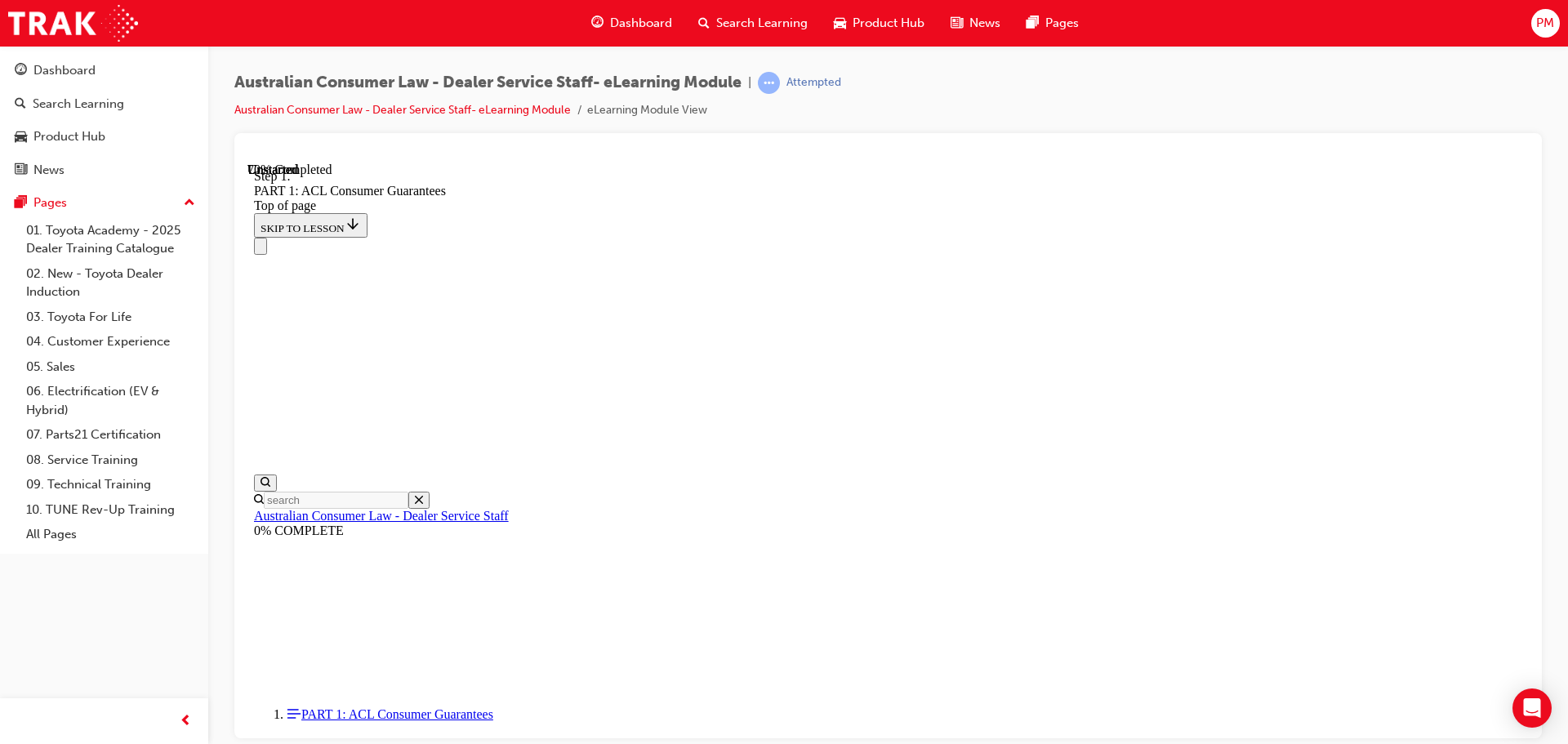
scroll to position [11067, 0]
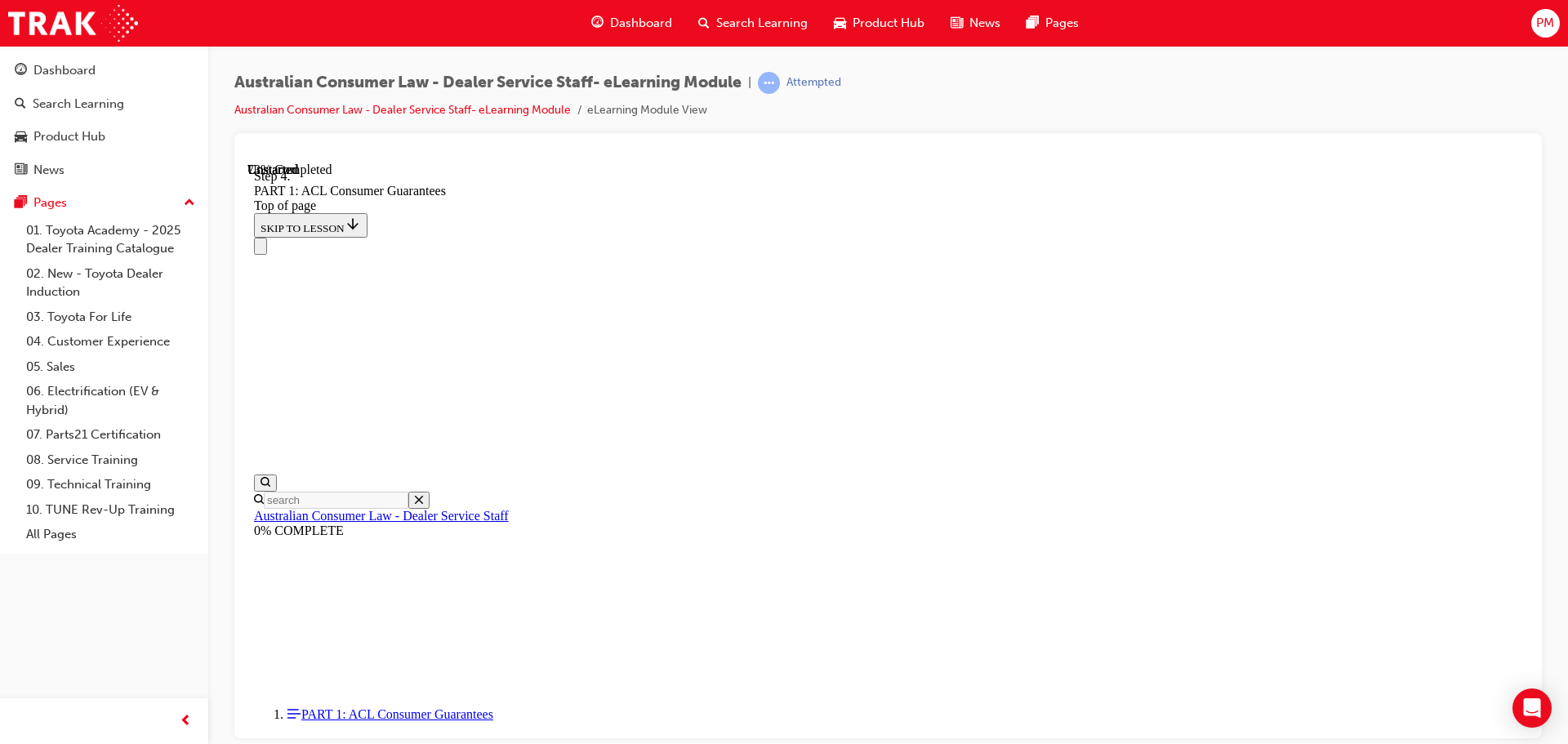
scroll to position [12373, 0]
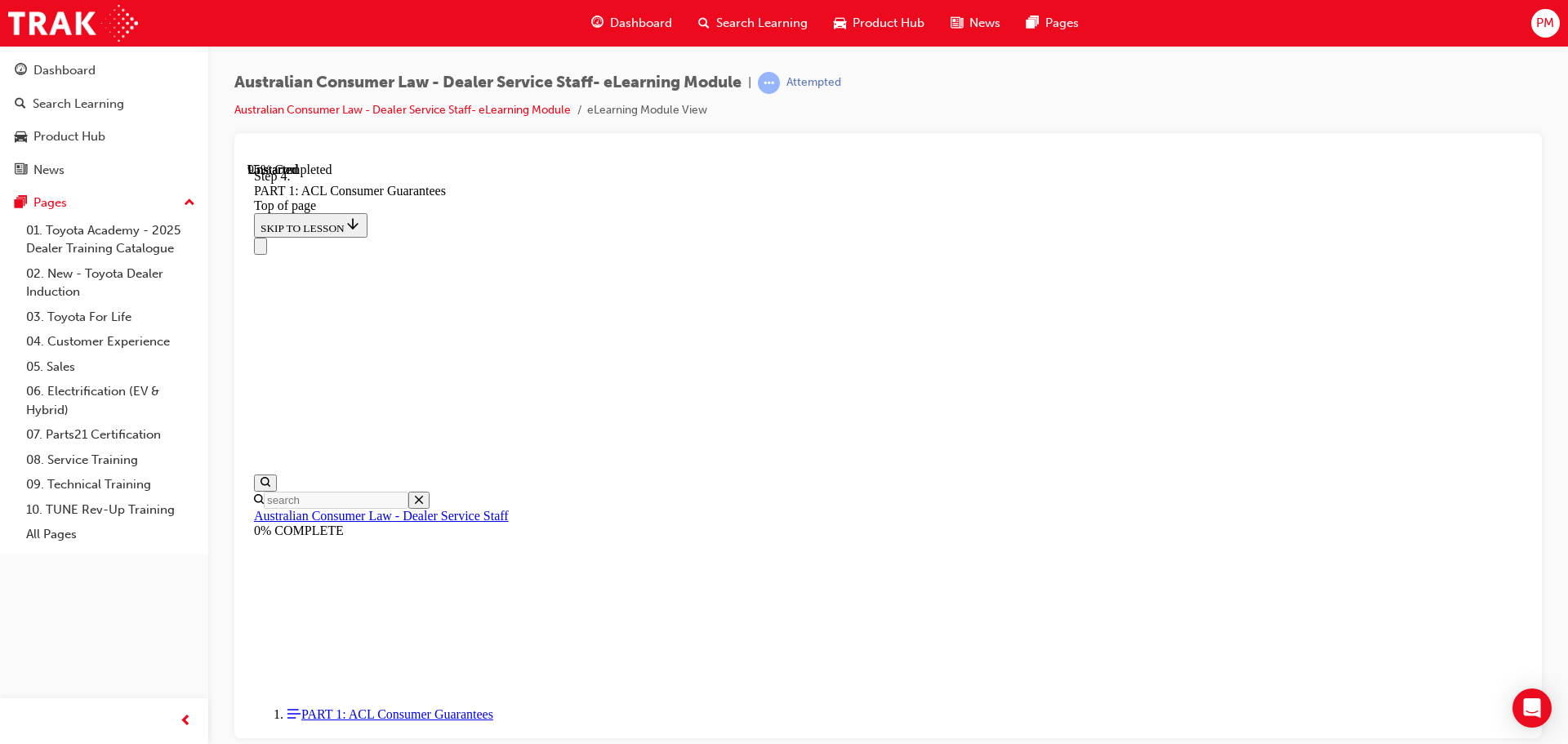
drag, startPoint x: 1113, startPoint y: 283, endPoint x: 1092, endPoint y: 385, distance: 104.1
drag, startPoint x: 873, startPoint y: 590, endPoint x: 1123, endPoint y: 300, distance: 382.9
drag, startPoint x: 811, startPoint y: 387, endPoint x: 1109, endPoint y: 381, distance: 298.1
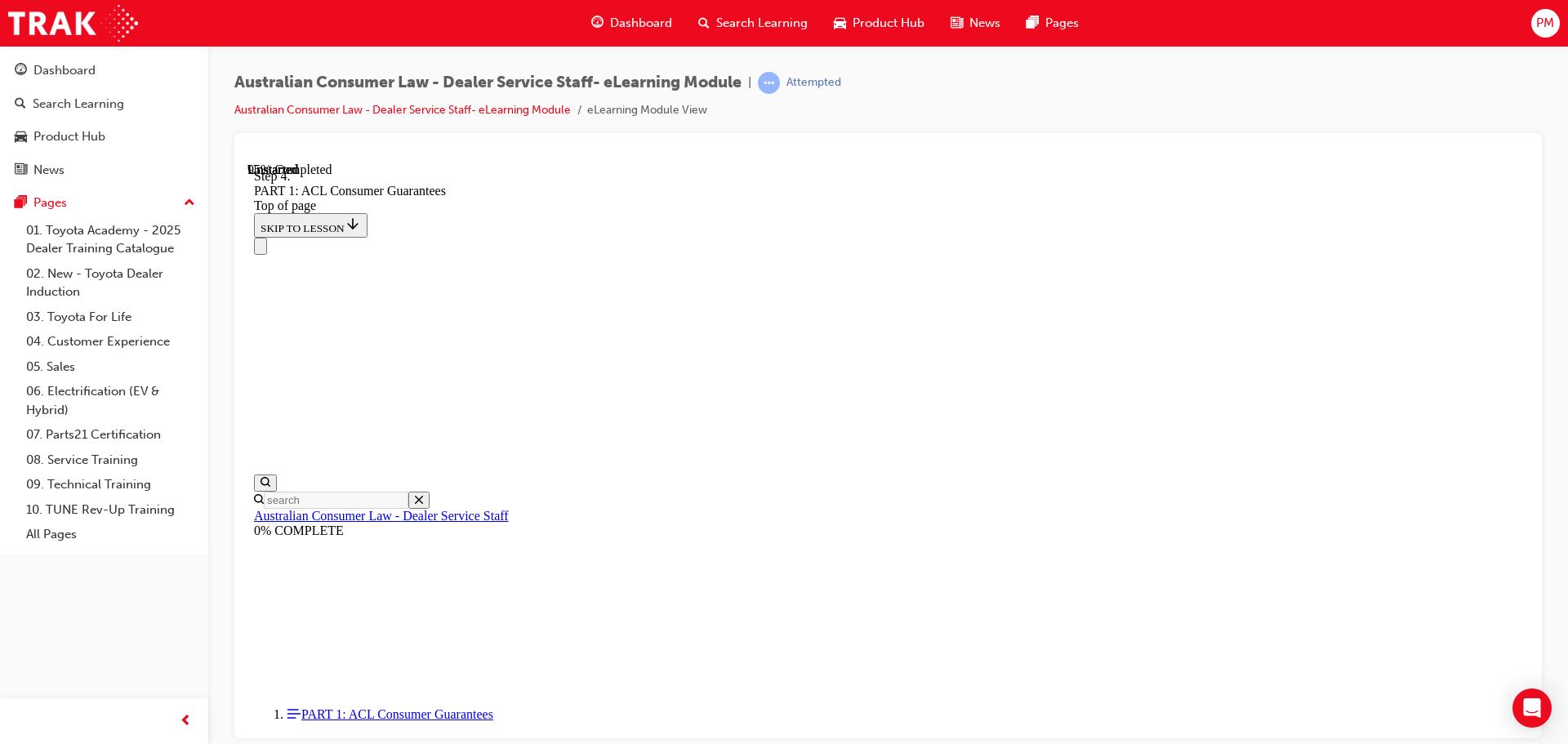
drag, startPoint x: 840, startPoint y: 494, endPoint x: 1006, endPoint y: 491, distance: 166.0
drag, startPoint x: 877, startPoint y: 587, endPoint x: 968, endPoint y: 589, distance: 91.0
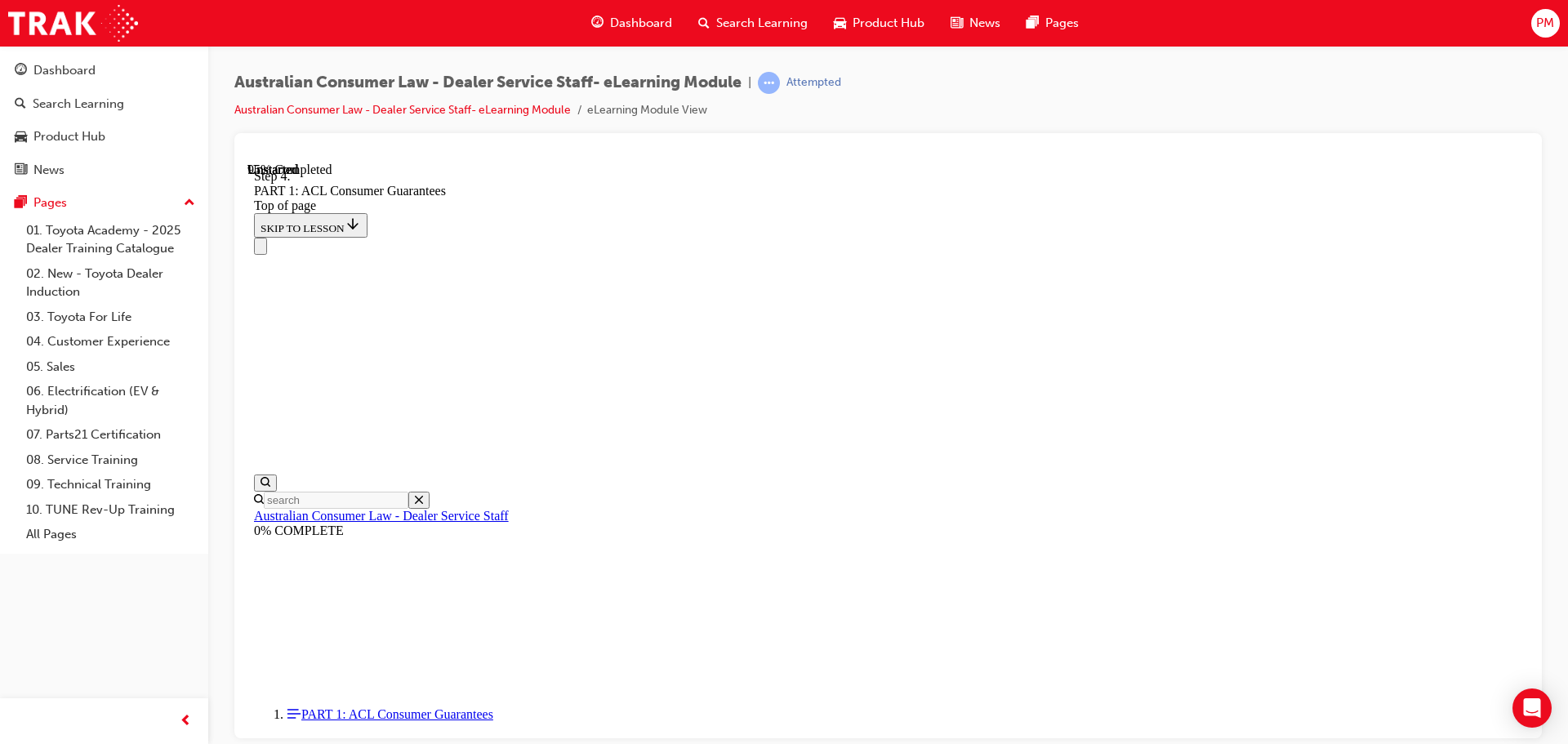
drag, startPoint x: 875, startPoint y: 697, endPoint x: 899, endPoint y: 480, distance: 218.3
drag, startPoint x: 969, startPoint y: 476, endPoint x: 936, endPoint y: 673, distance: 199.7
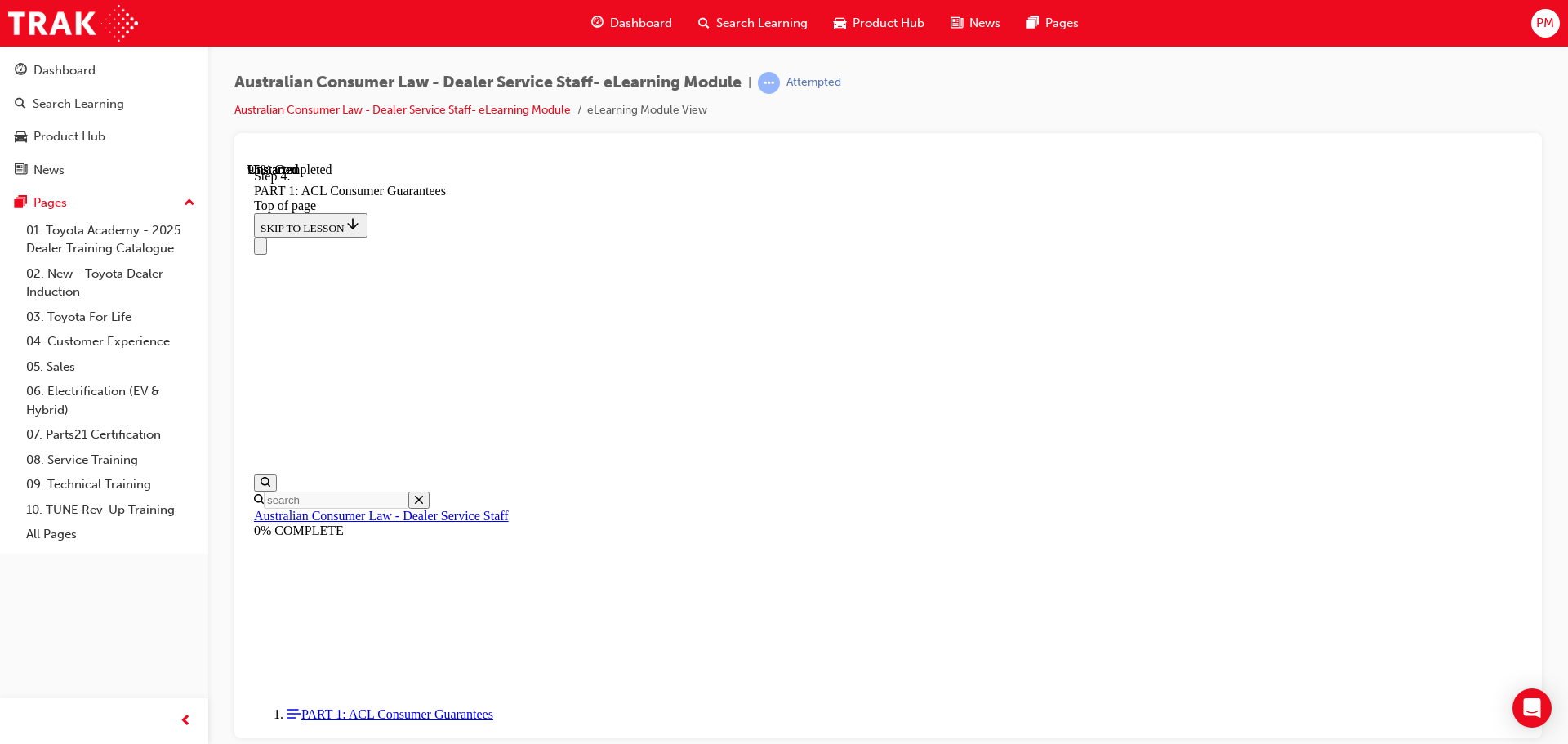
drag, startPoint x: 955, startPoint y: 500, endPoint x: 946, endPoint y: 498, distance: 9.2
drag, startPoint x: 1052, startPoint y: 468, endPoint x: 923, endPoint y: 479, distance: 129.5
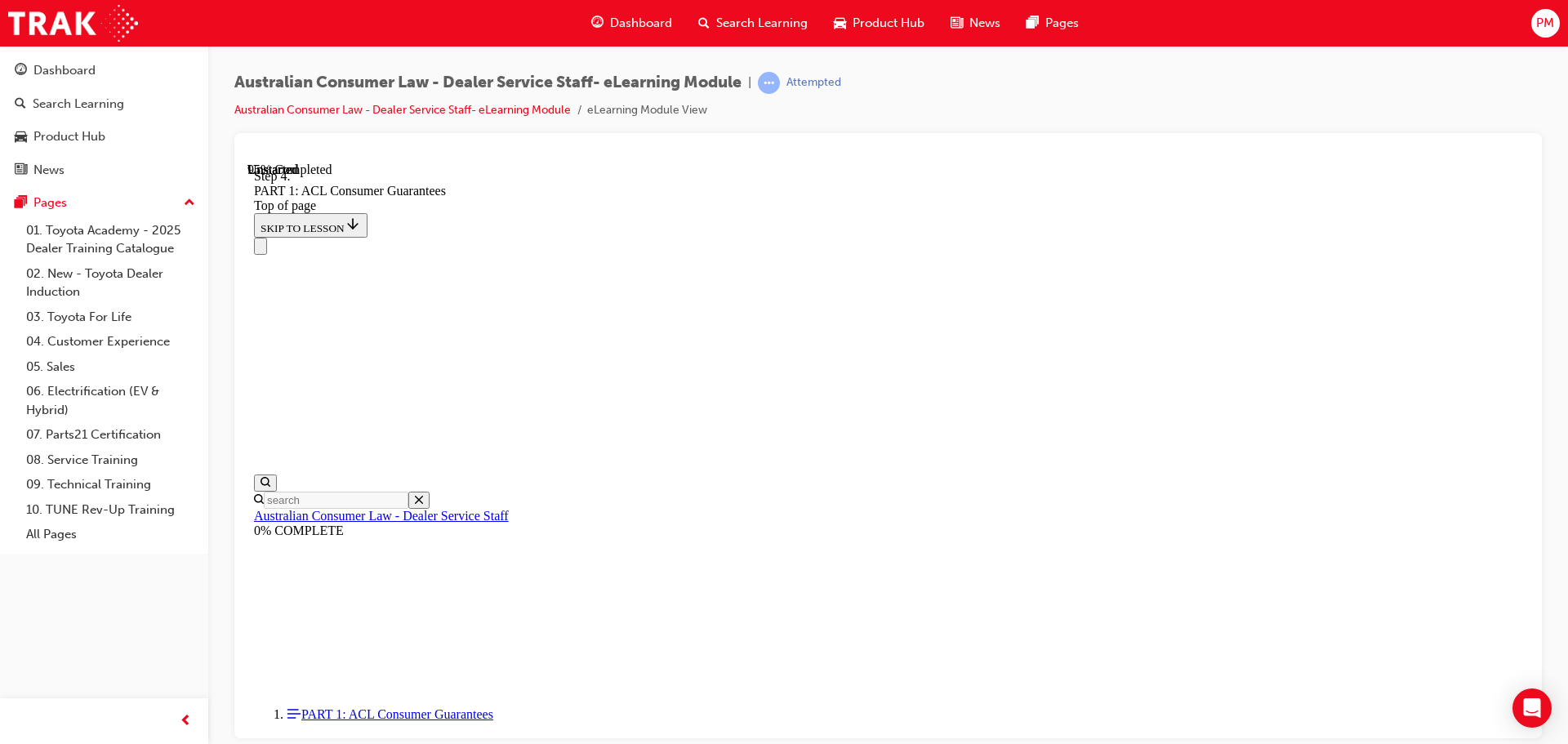
drag, startPoint x: 791, startPoint y: 479, endPoint x: 703, endPoint y: 479, distance: 88.0
drag, startPoint x: 942, startPoint y: 464, endPoint x: 823, endPoint y: 484, distance: 120.7
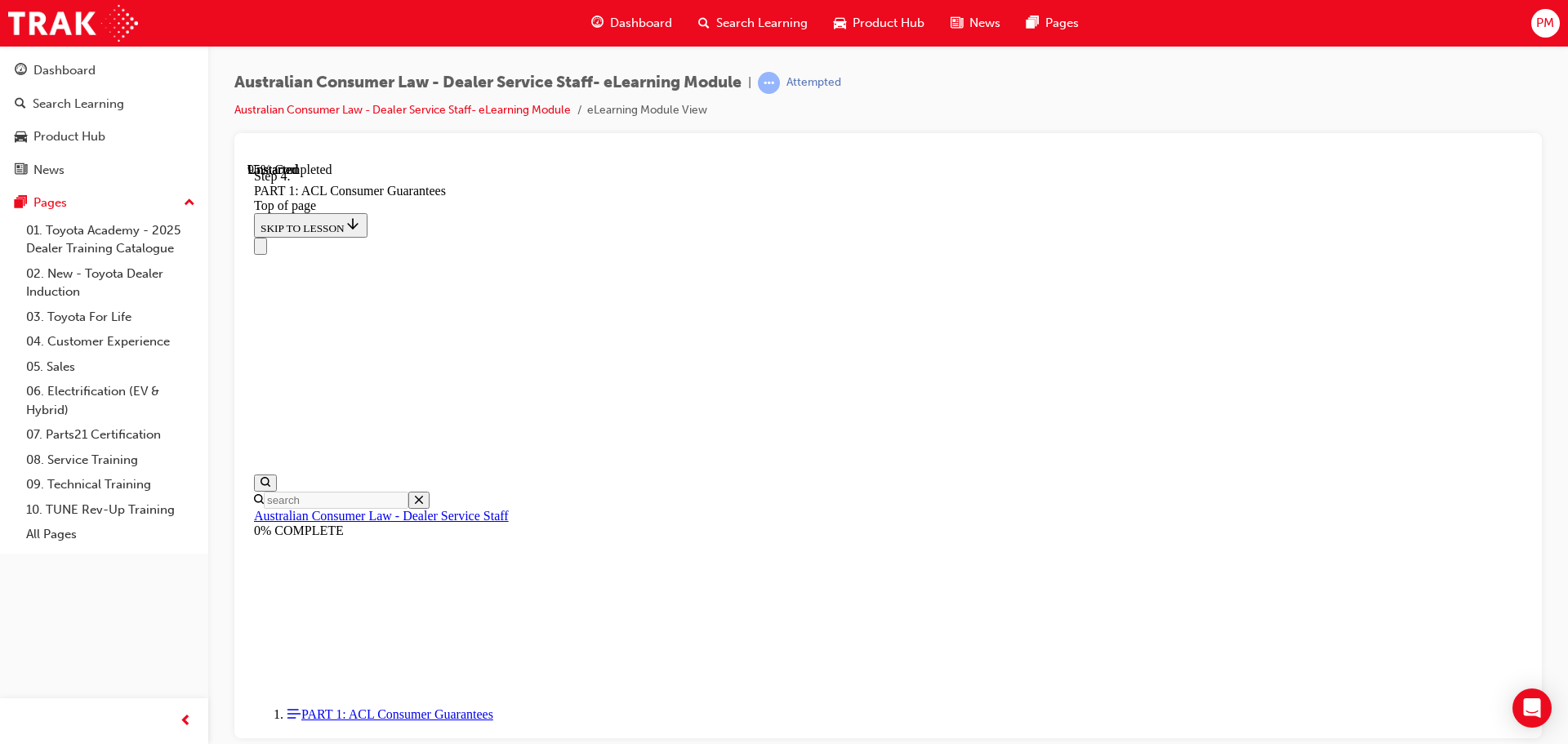
drag, startPoint x: 962, startPoint y: 472, endPoint x: 929, endPoint y: 716, distance: 246.2
drag, startPoint x: 913, startPoint y: 628, endPoint x: 990, endPoint y: 630, distance: 77.0
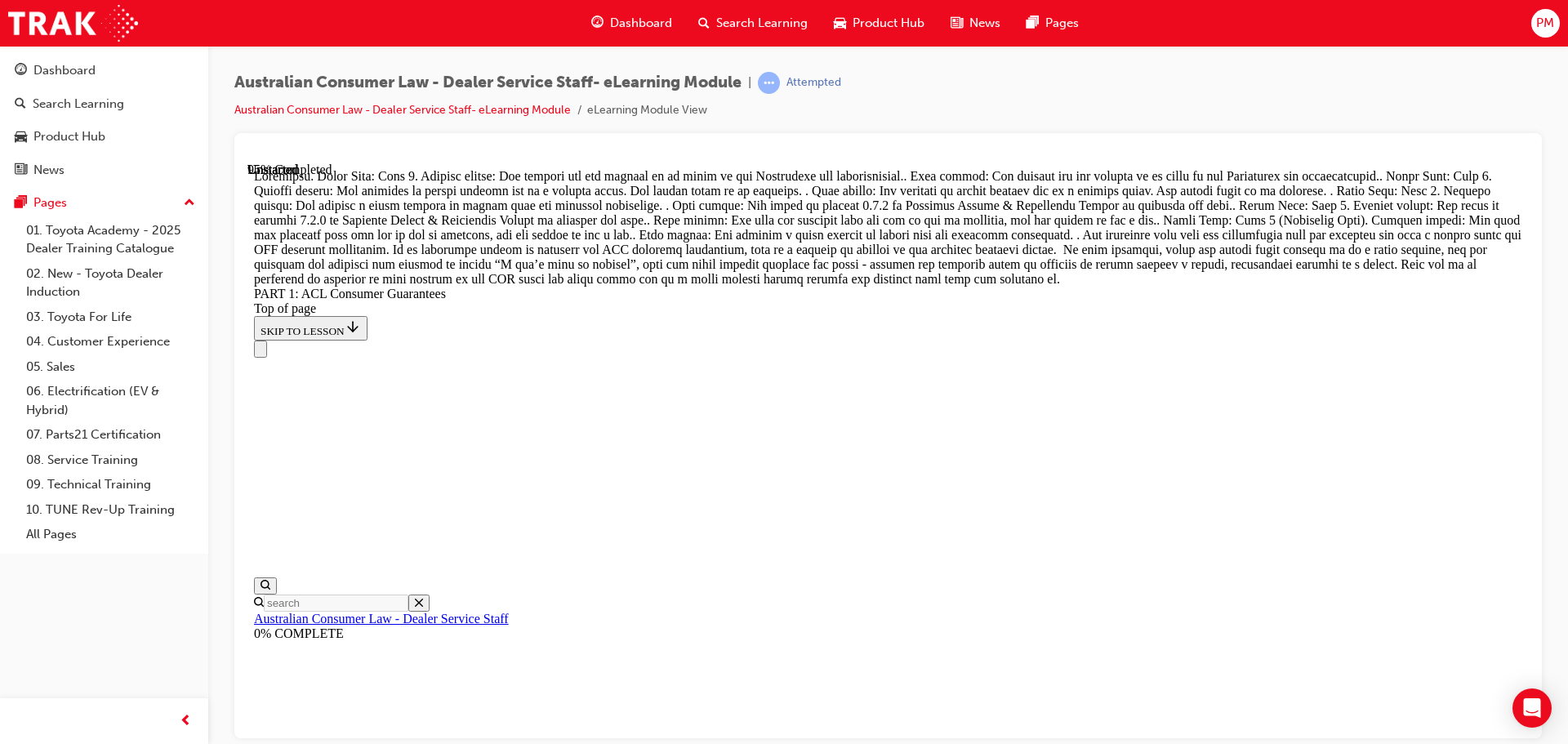
scroll to position [17876, 0]
drag, startPoint x: 840, startPoint y: 463, endPoint x: 906, endPoint y: 465, distance: 66.0
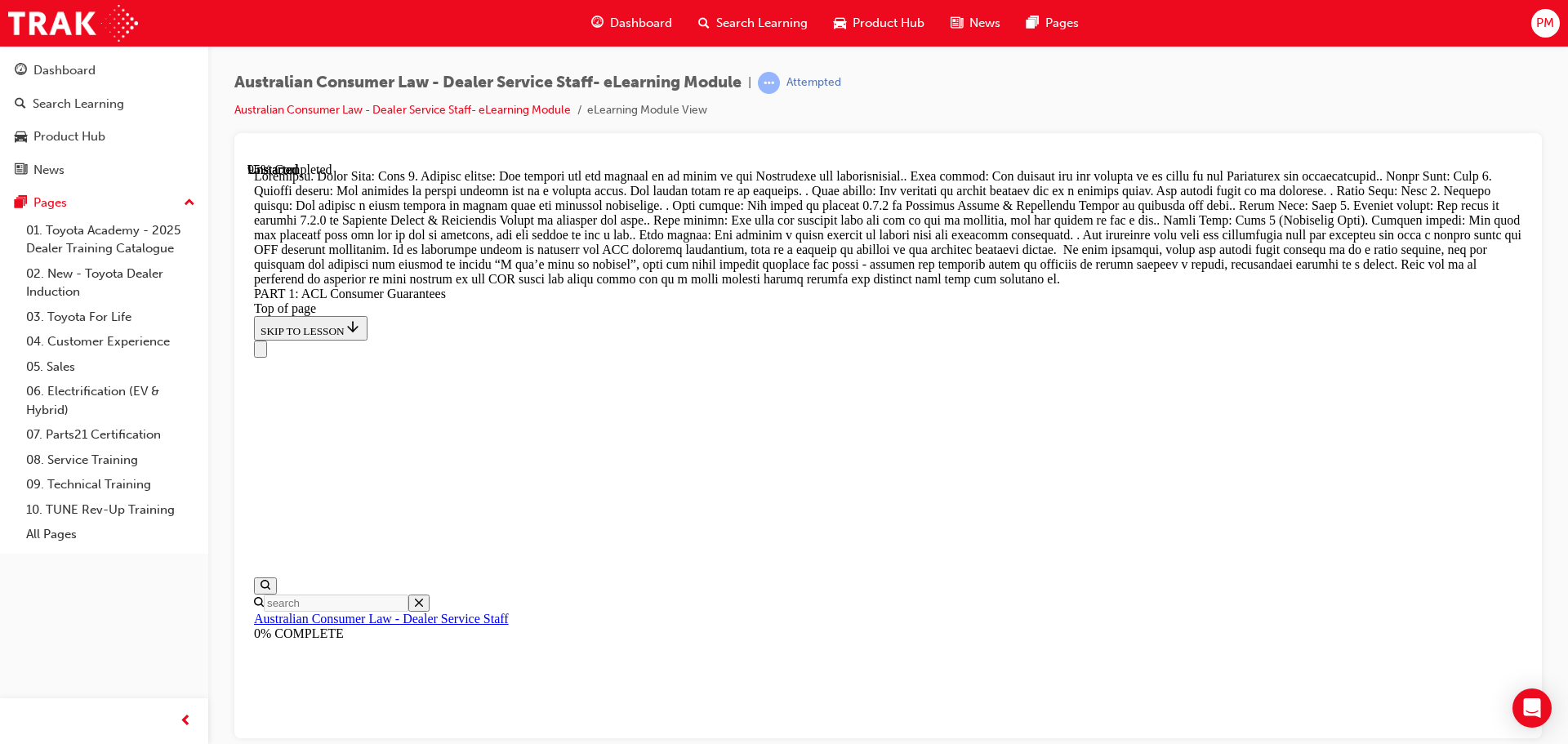
scroll to position [17343, 0]
drag, startPoint x: 884, startPoint y: 624, endPoint x: 934, endPoint y: 311, distance: 317.0
drag, startPoint x: 885, startPoint y: 431, endPoint x: 933, endPoint y: 435, distance: 48.2
drag, startPoint x: 890, startPoint y: 615, endPoint x: 920, endPoint y: 542, distance: 78.9
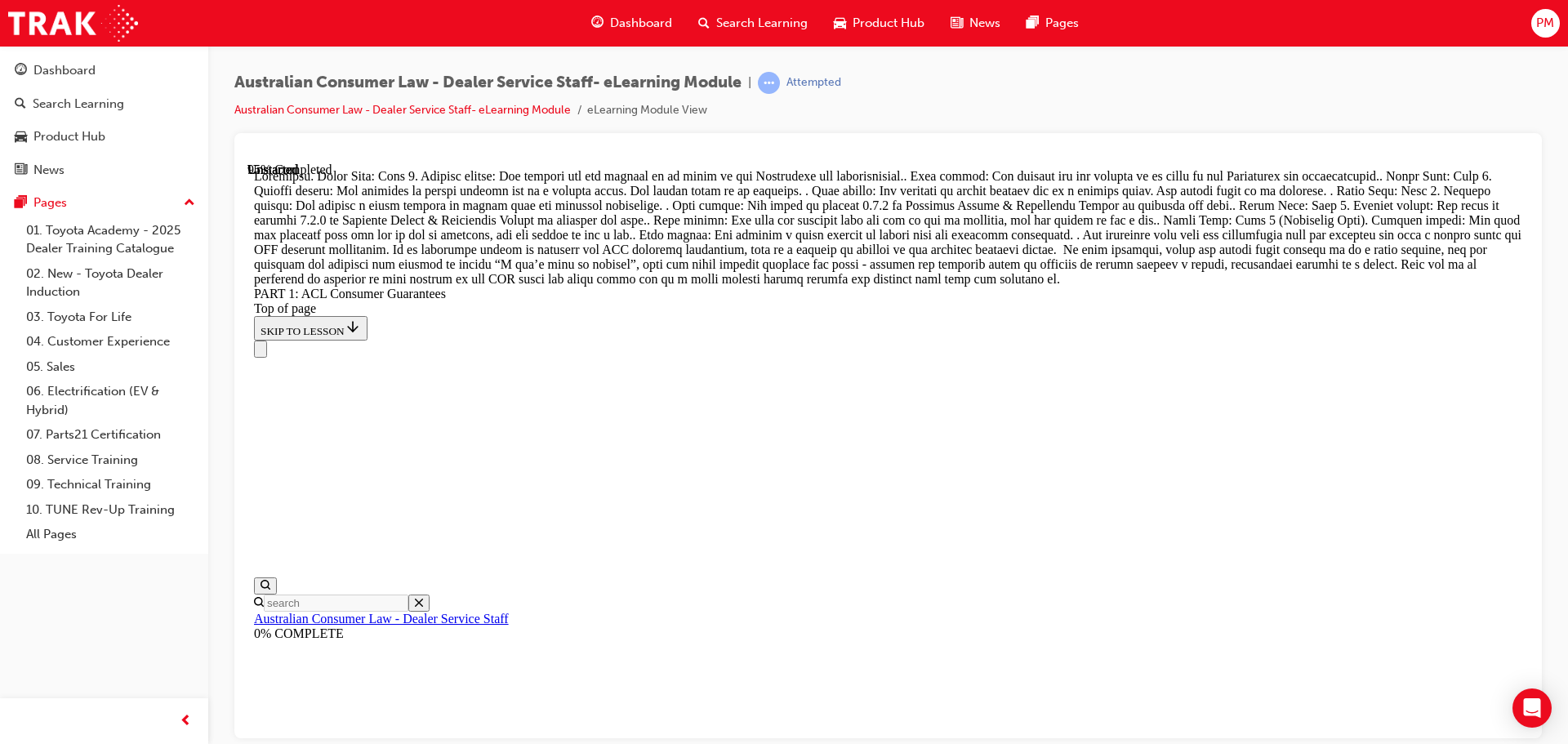
drag, startPoint x: 914, startPoint y: 603, endPoint x: 977, endPoint y: 536, distance: 92.0
drag, startPoint x: 913, startPoint y: 622, endPoint x: 967, endPoint y: 619, distance: 54.1
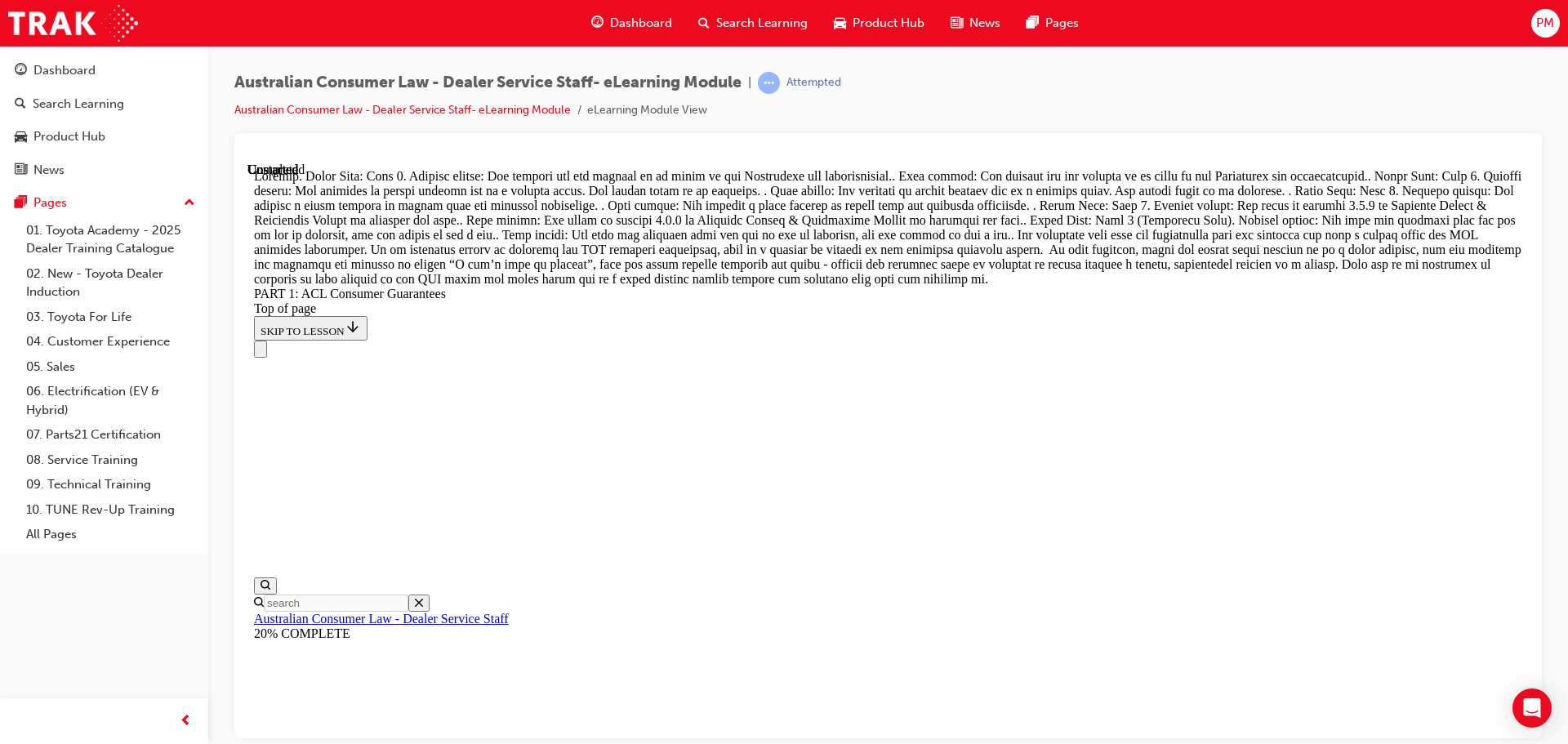
scroll to position [18789, 0]
drag, startPoint x: 1006, startPoint y: 701, endPoint x: 1023, endPoint y: 698, distance: 17.3
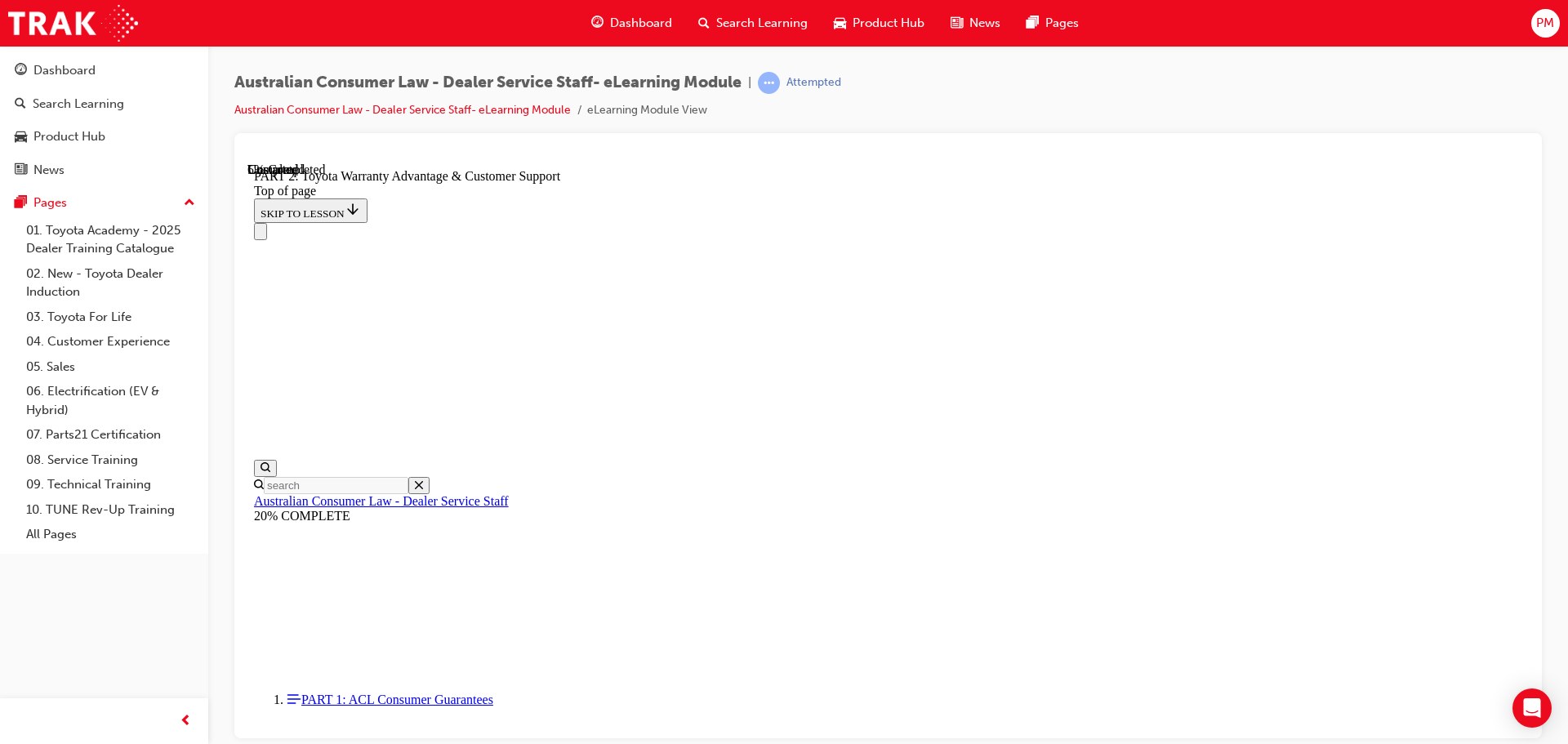
scroll to position [1139, 0]
click button "CONTINUE"
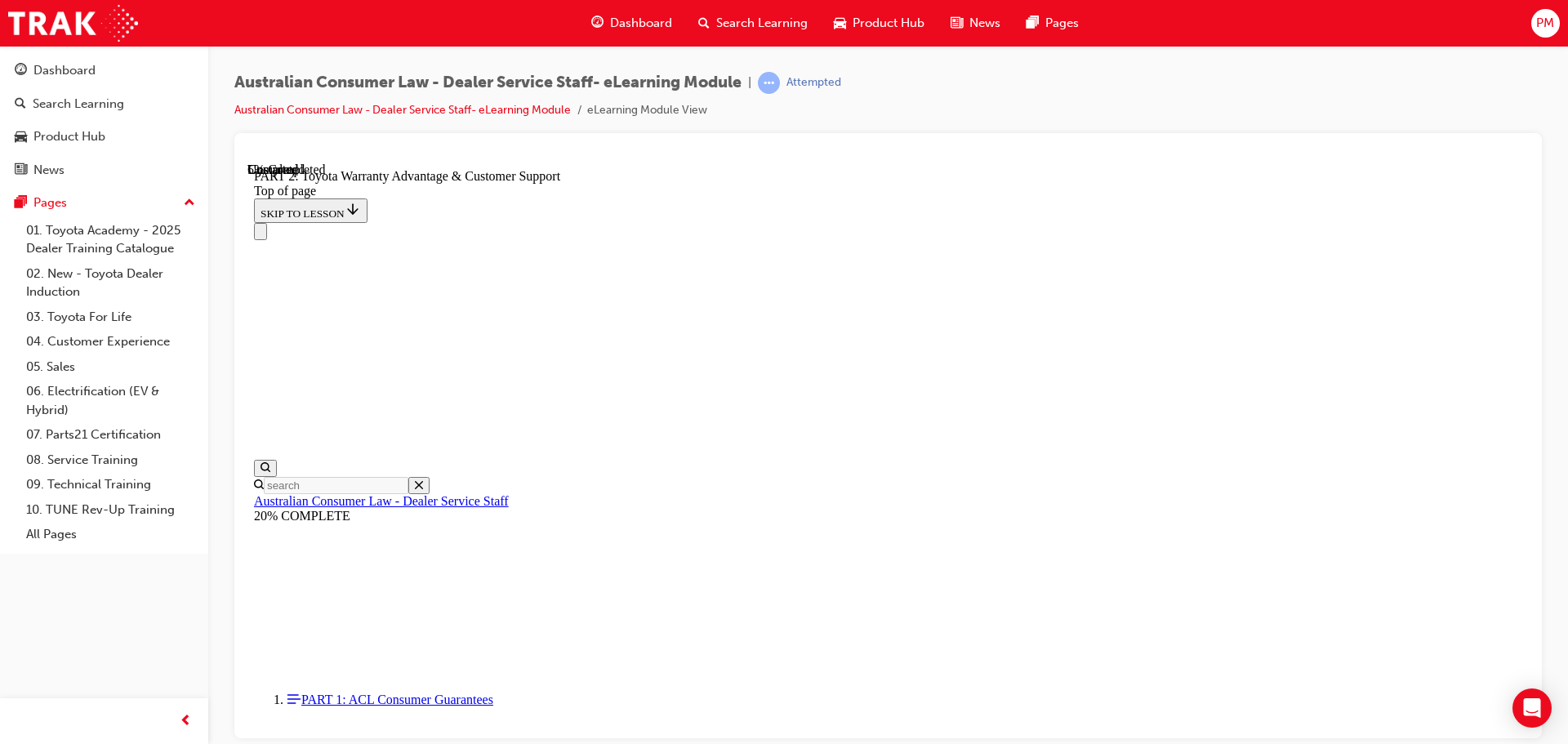
click button "CONTINUE"
drag, startPoint x: 1200, startPoint y: 465, endPoint x: 1206, endPoint y: 483, distance: 19.0
click button "CONTINUE"
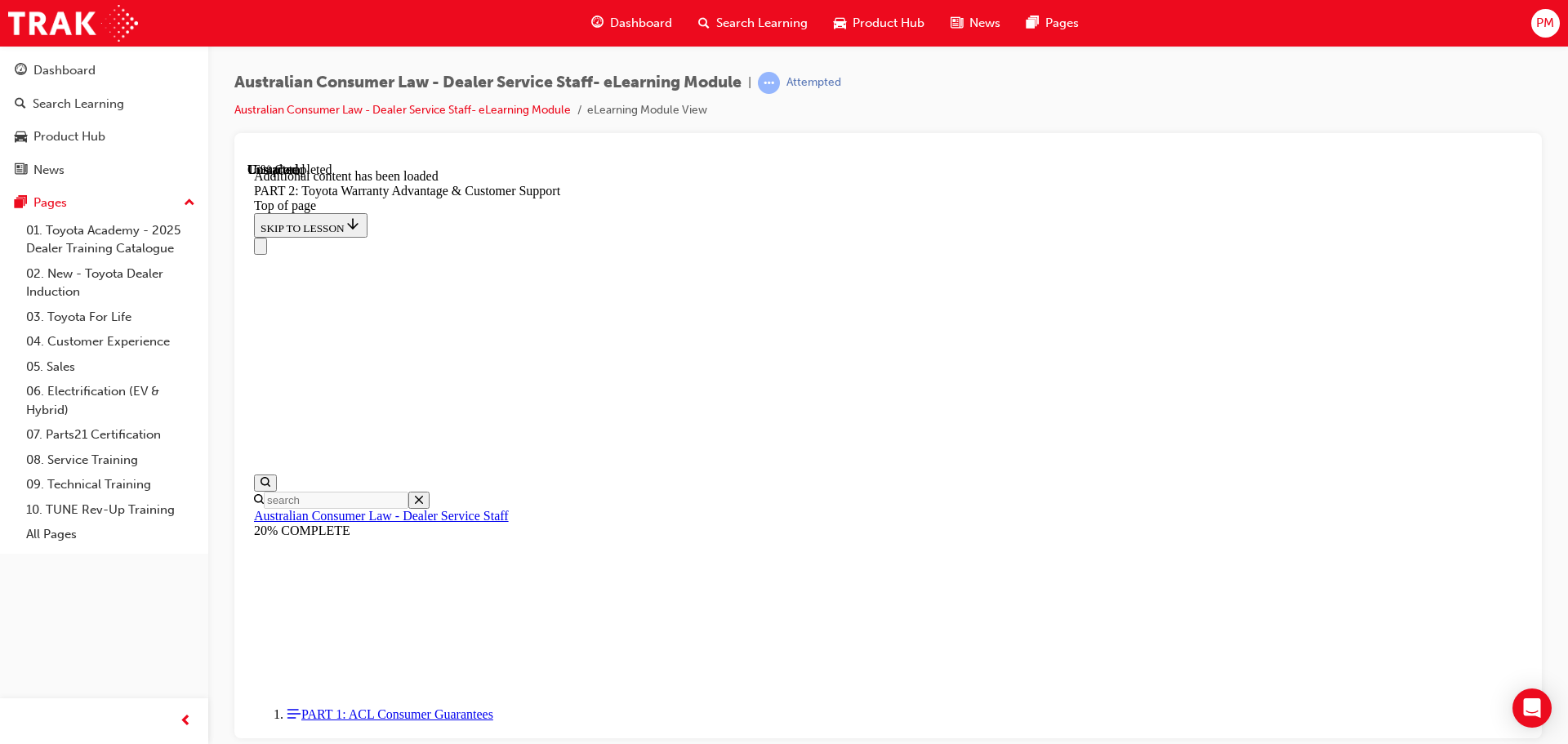
scroll to position [1640, 0]
click button "CONTINUE"
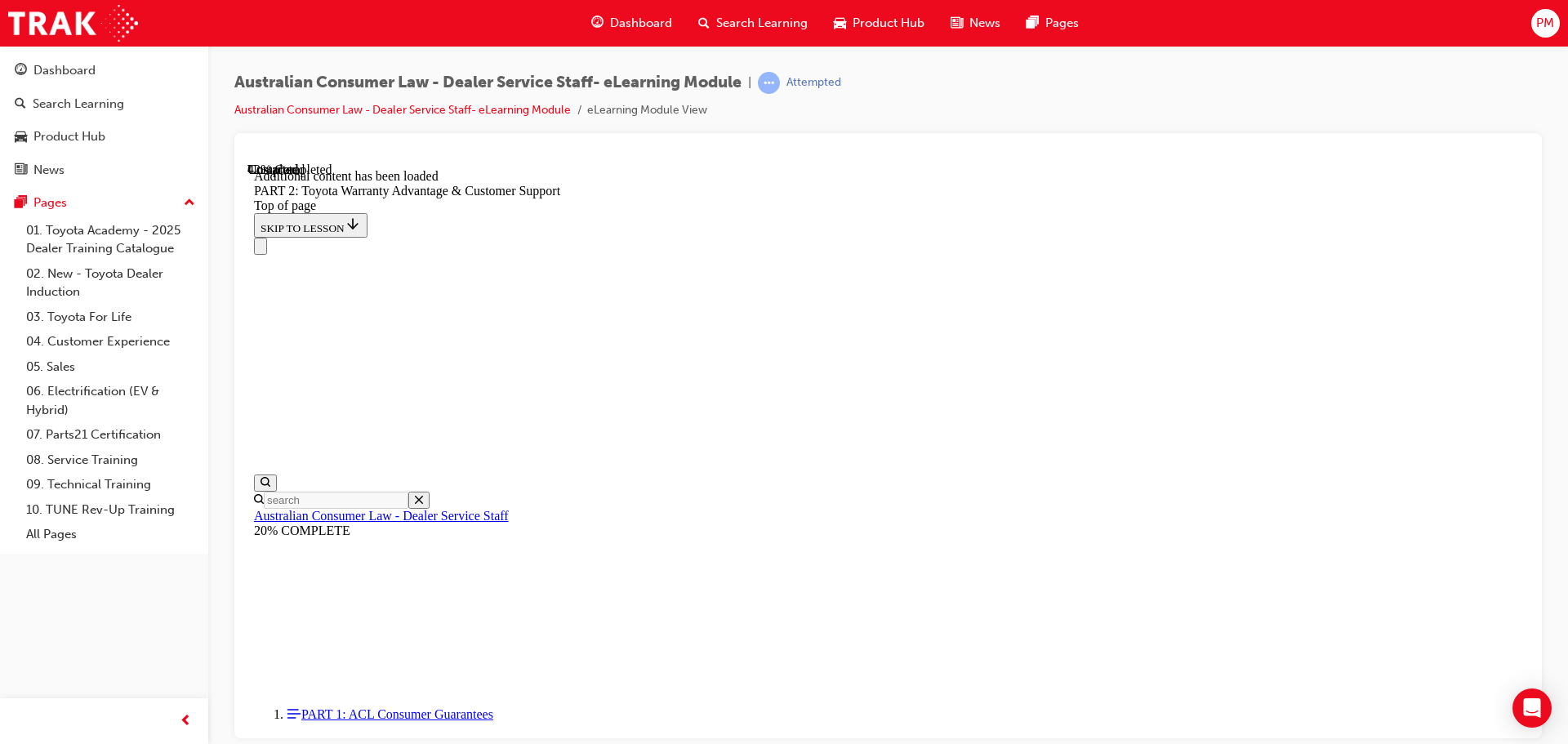
scroll to position [2883, 0]
click button "CONTINUE"
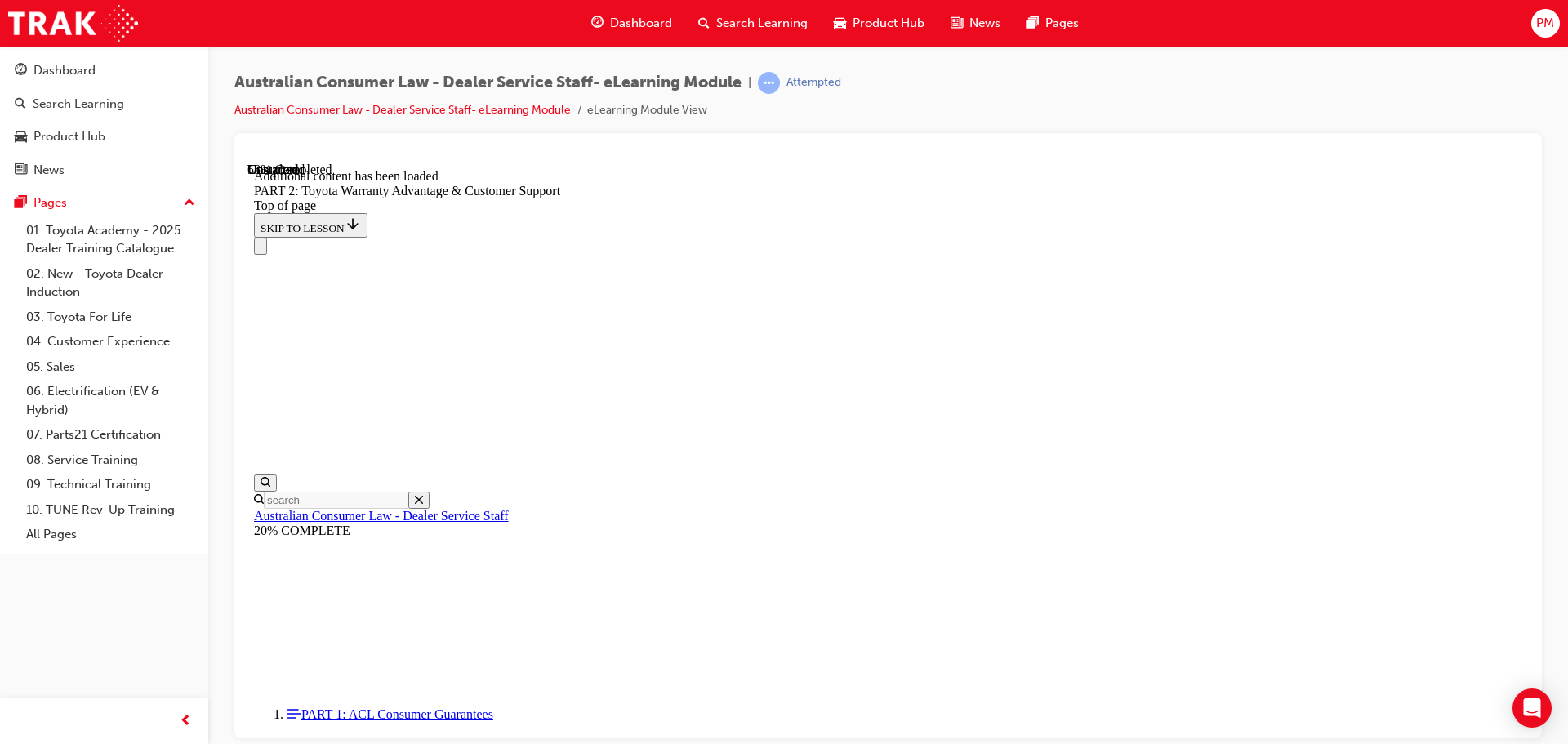
scroll to position [3665, 0]
click button "CONTINUE"
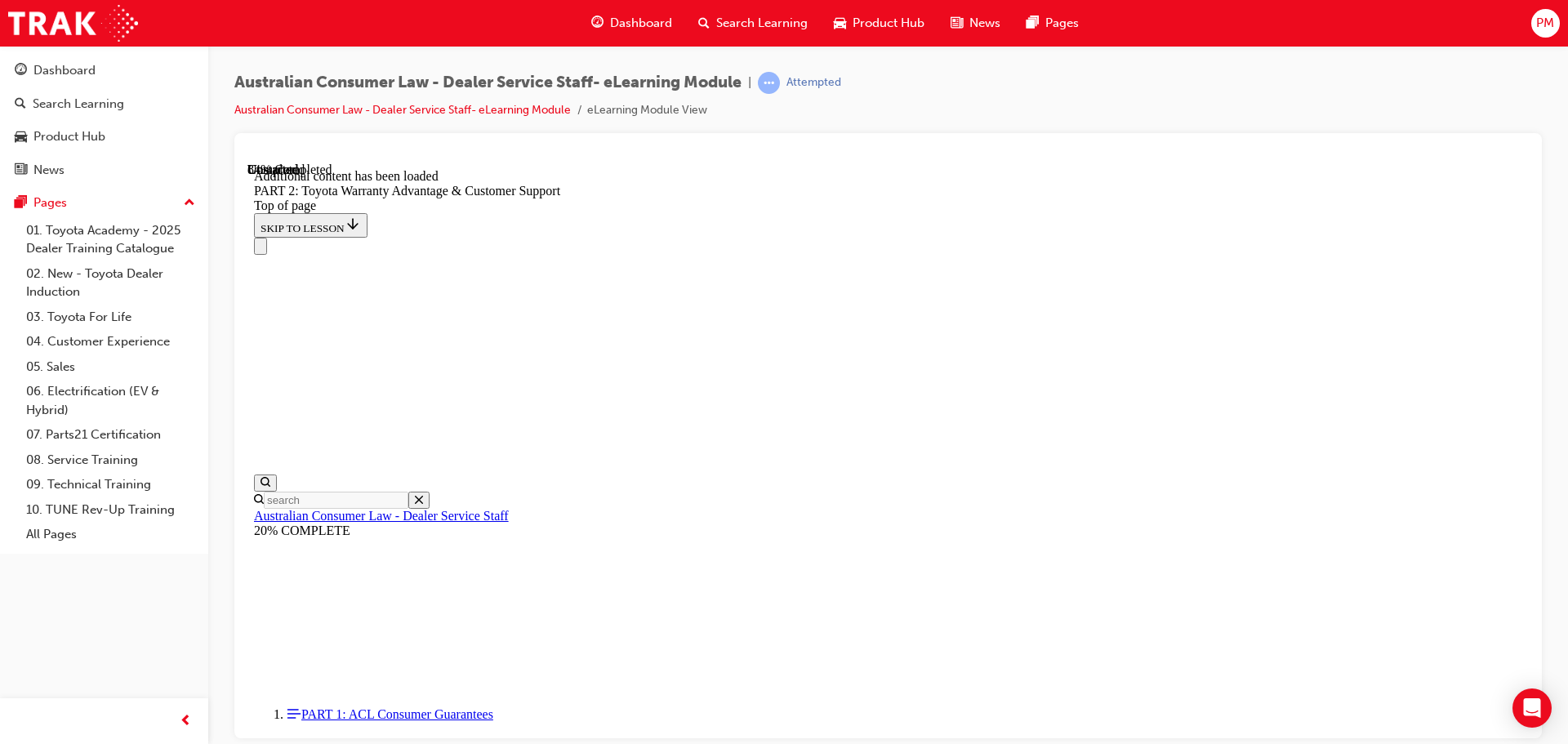
scroll to position [5969, 0]
drag, startPoint x: 967, startPoint y: 618, endPoint x: 1018, endPoint y: 634, distance: 53.5
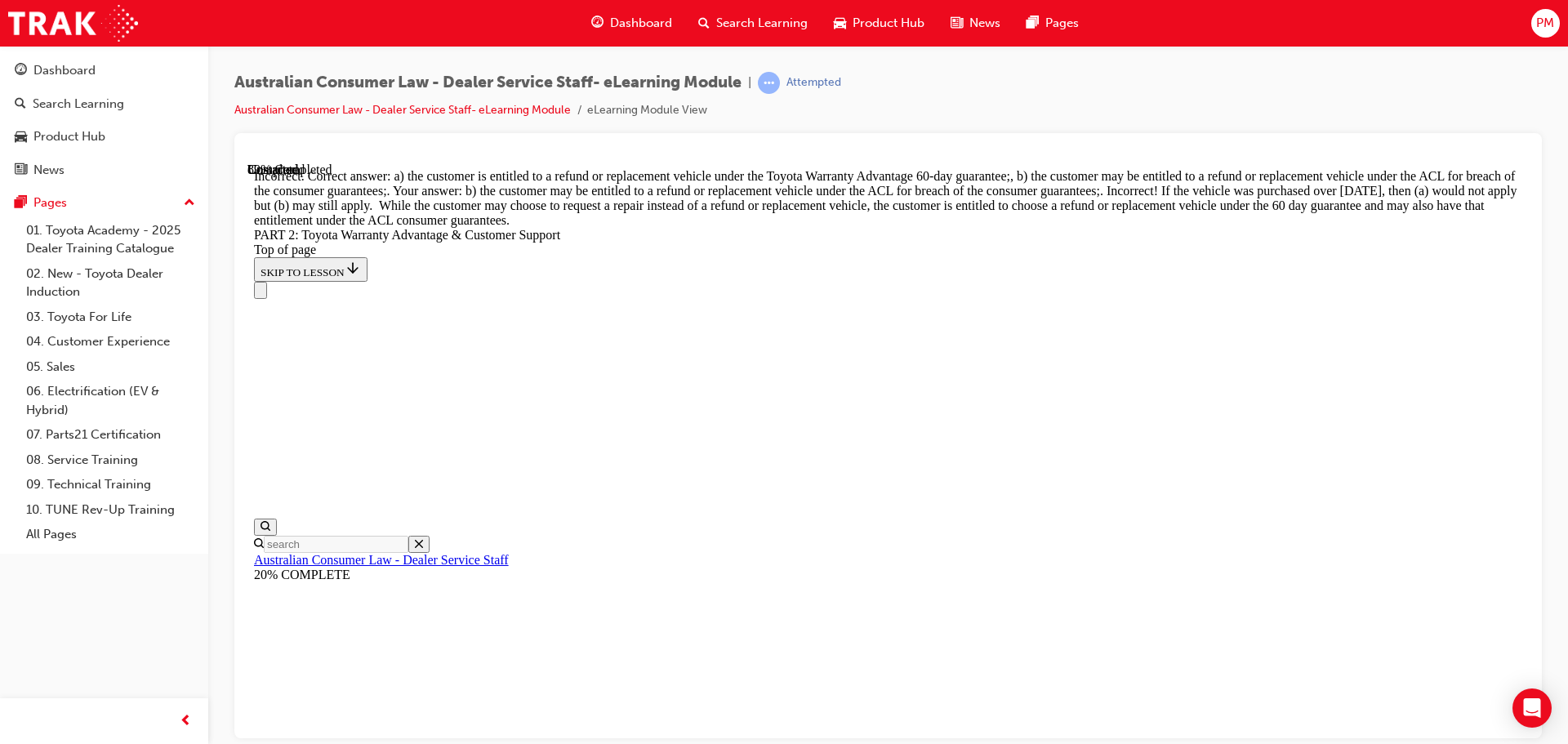
scroll to position [6187, 0]
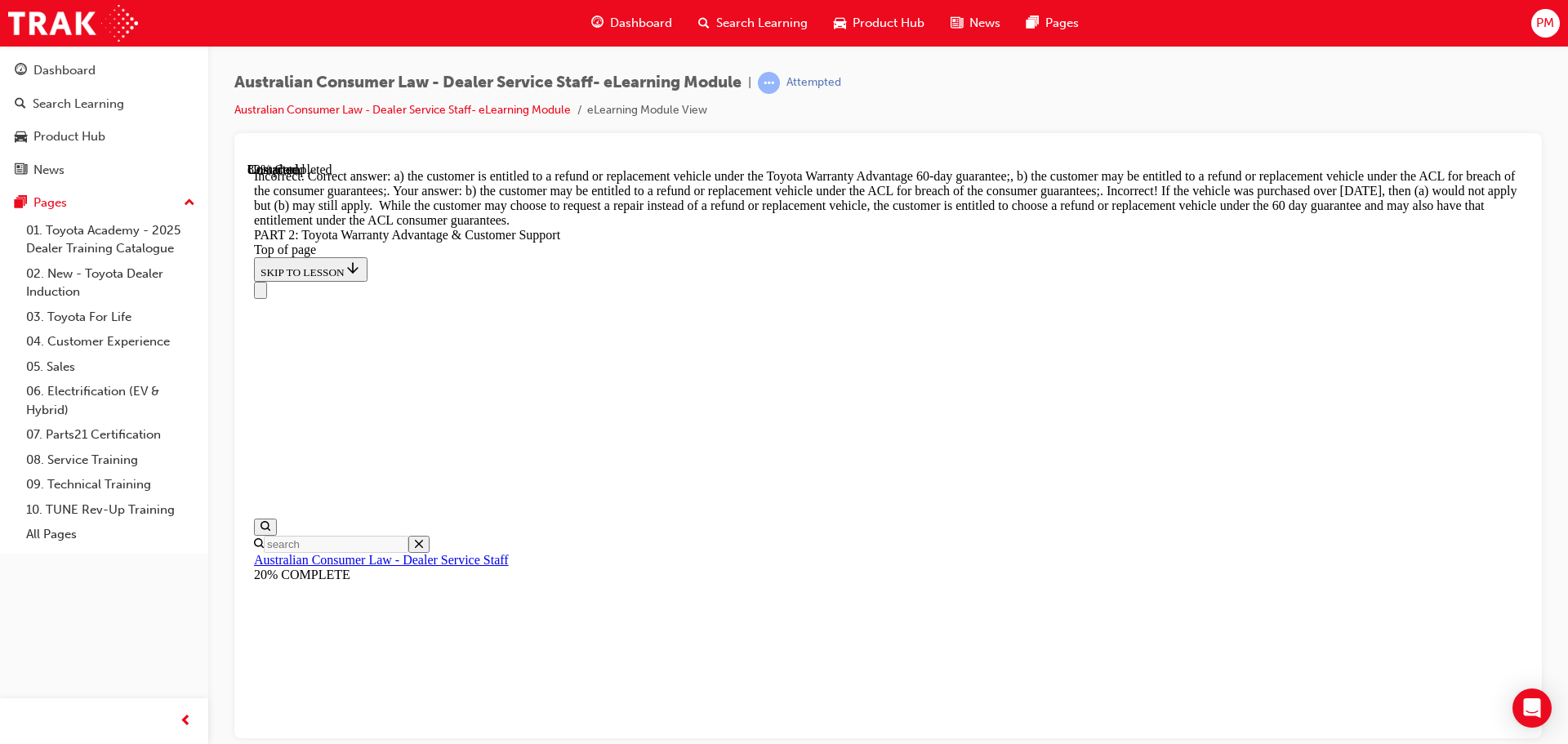
scroll to position [6139, 0]
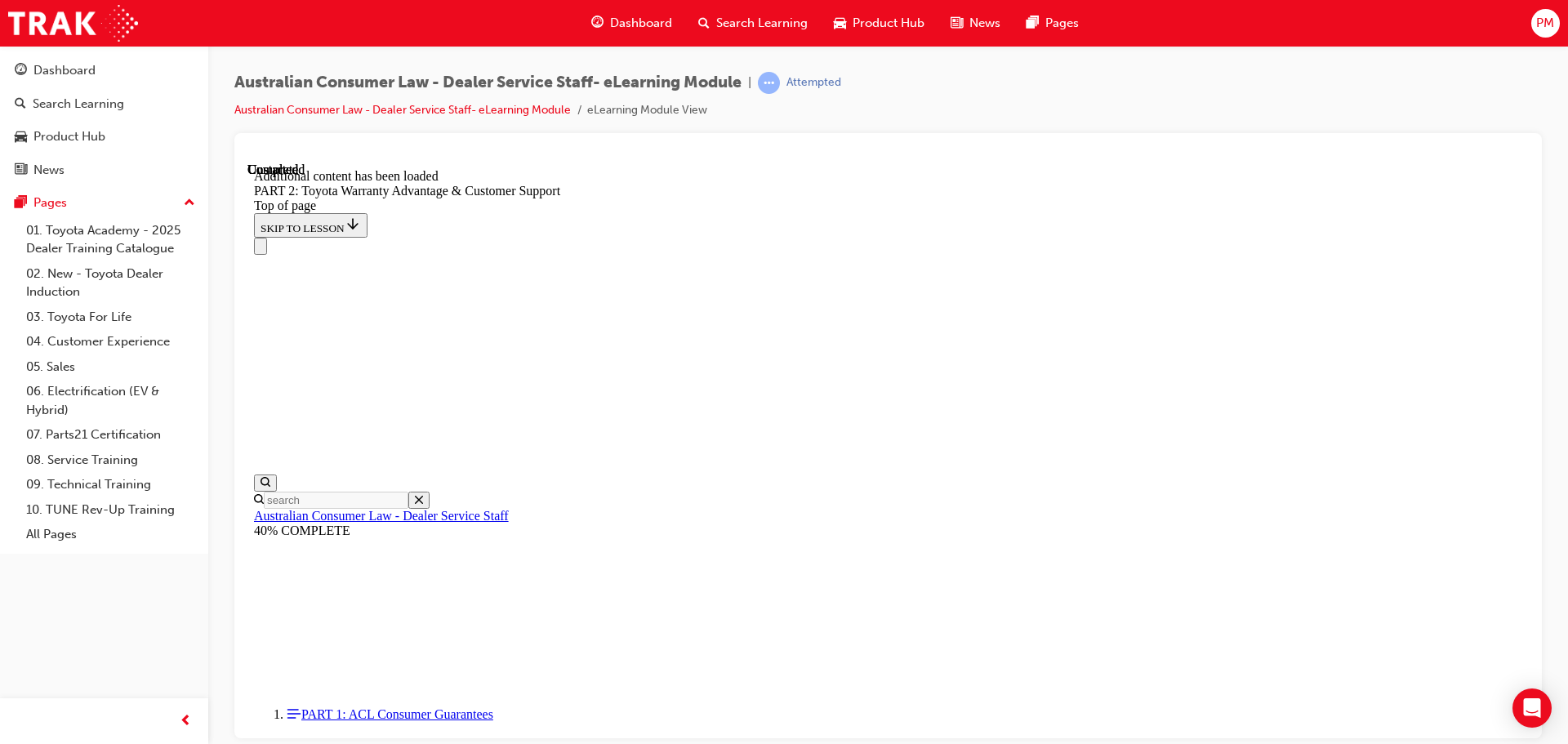
scroll to position [6806, 0]
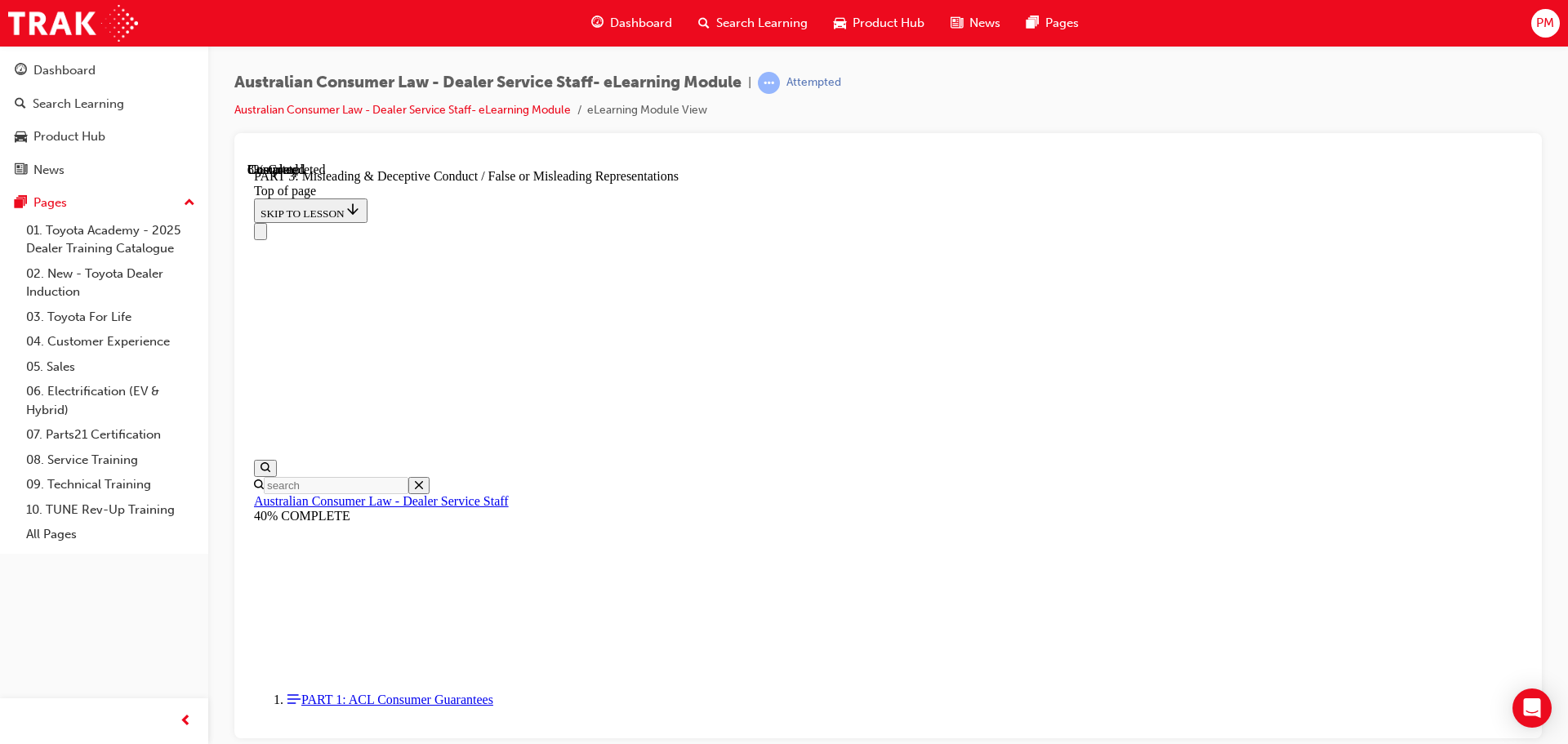
scroll to position [1139, 0]
click button "CONTINUE"
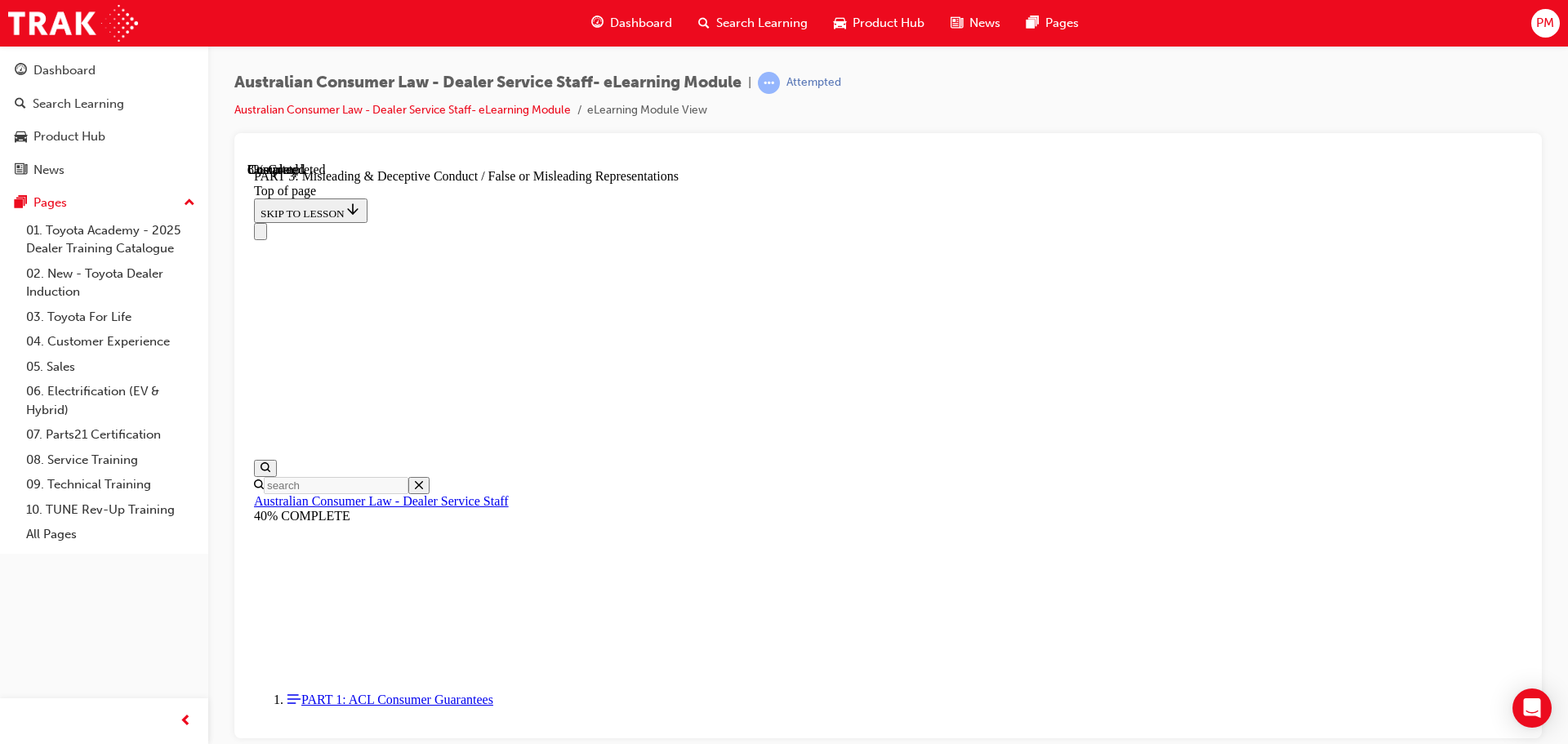
click button "CONTINUE"
drag, startPoint x: 1402, startPoint y: 566, endPoint x: 1400, endPoint y: 574, distance: 8.2
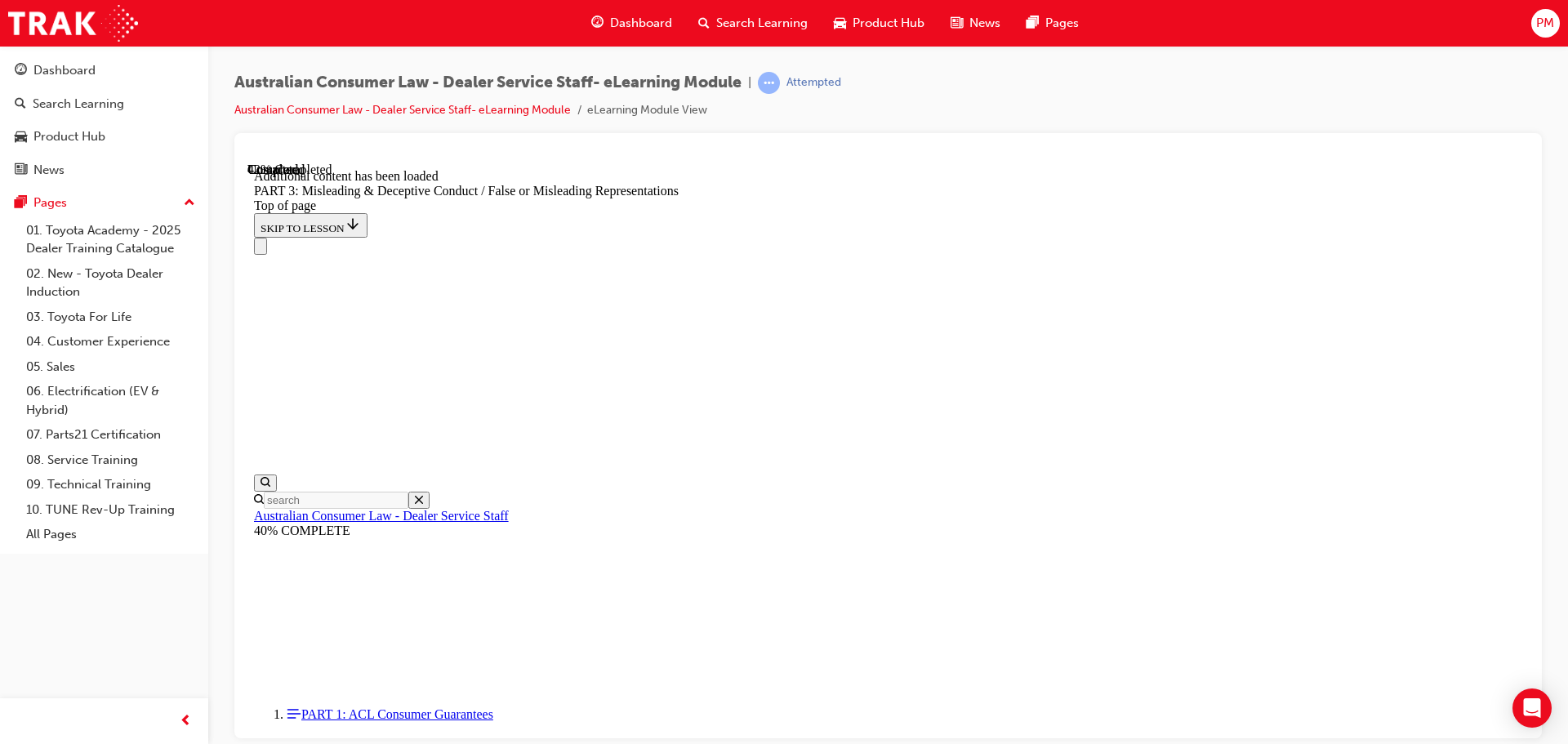
scroll to position [3776, 0]
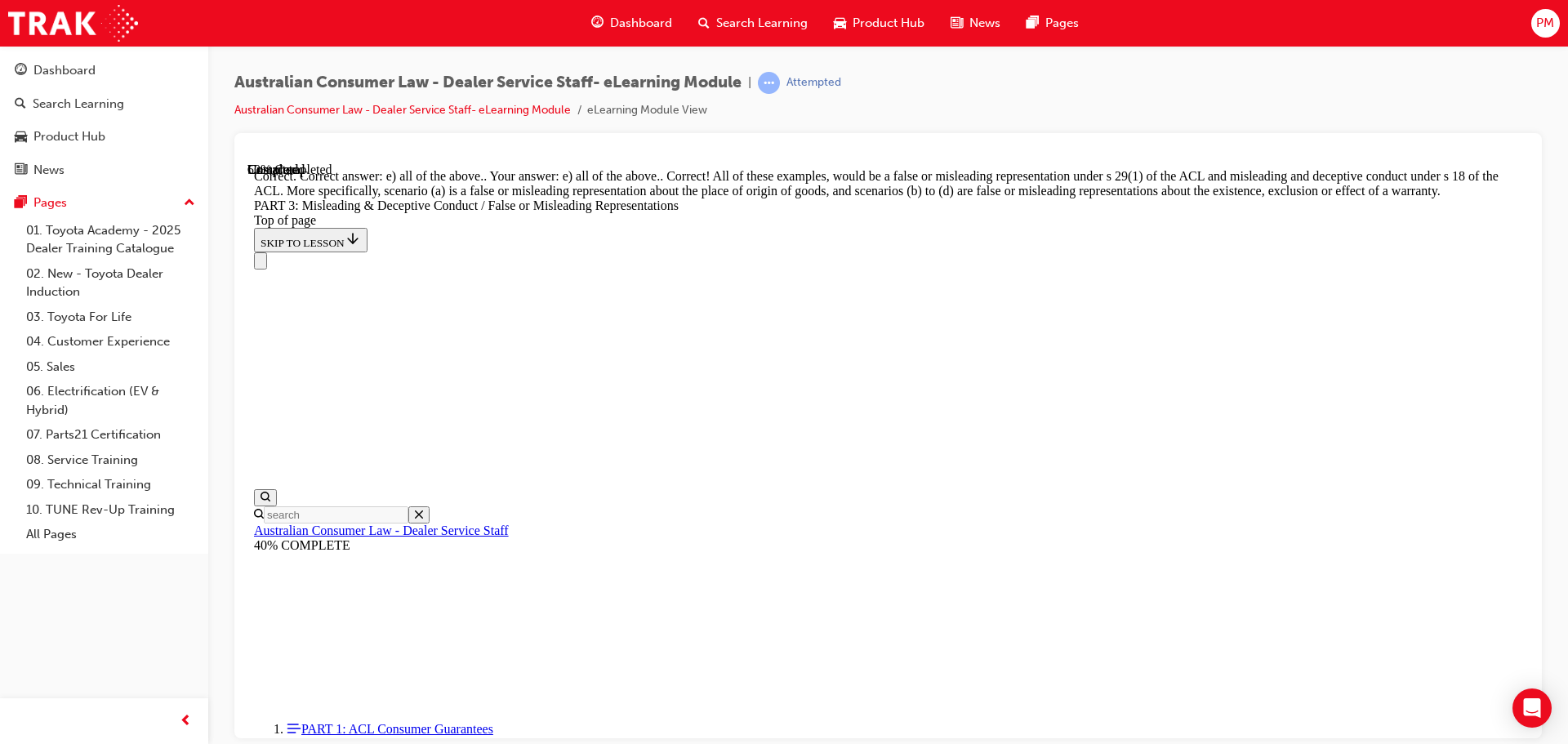
scroll to position [4257, 0]
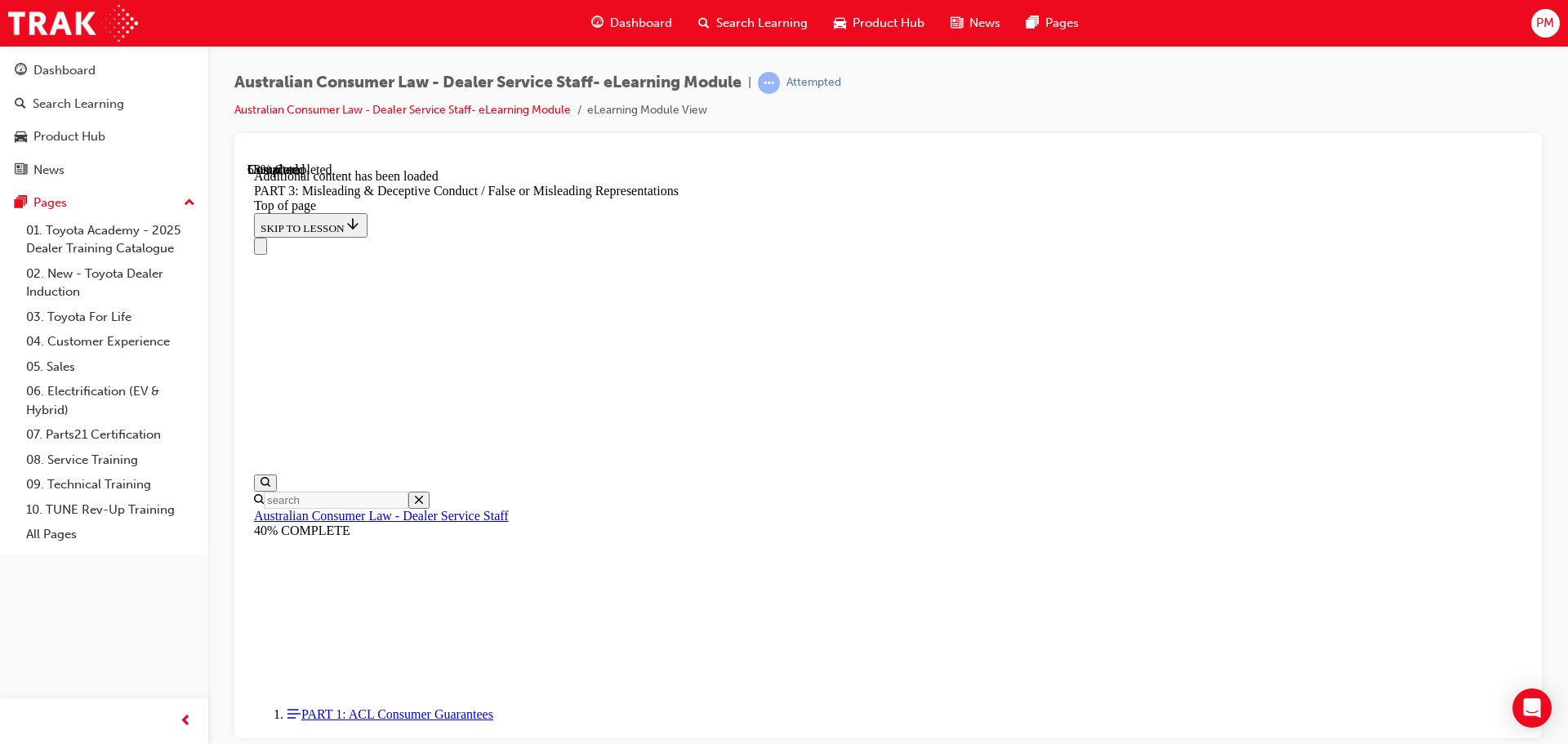
scroll to position [4732, 0]
click button "CONTINUE"
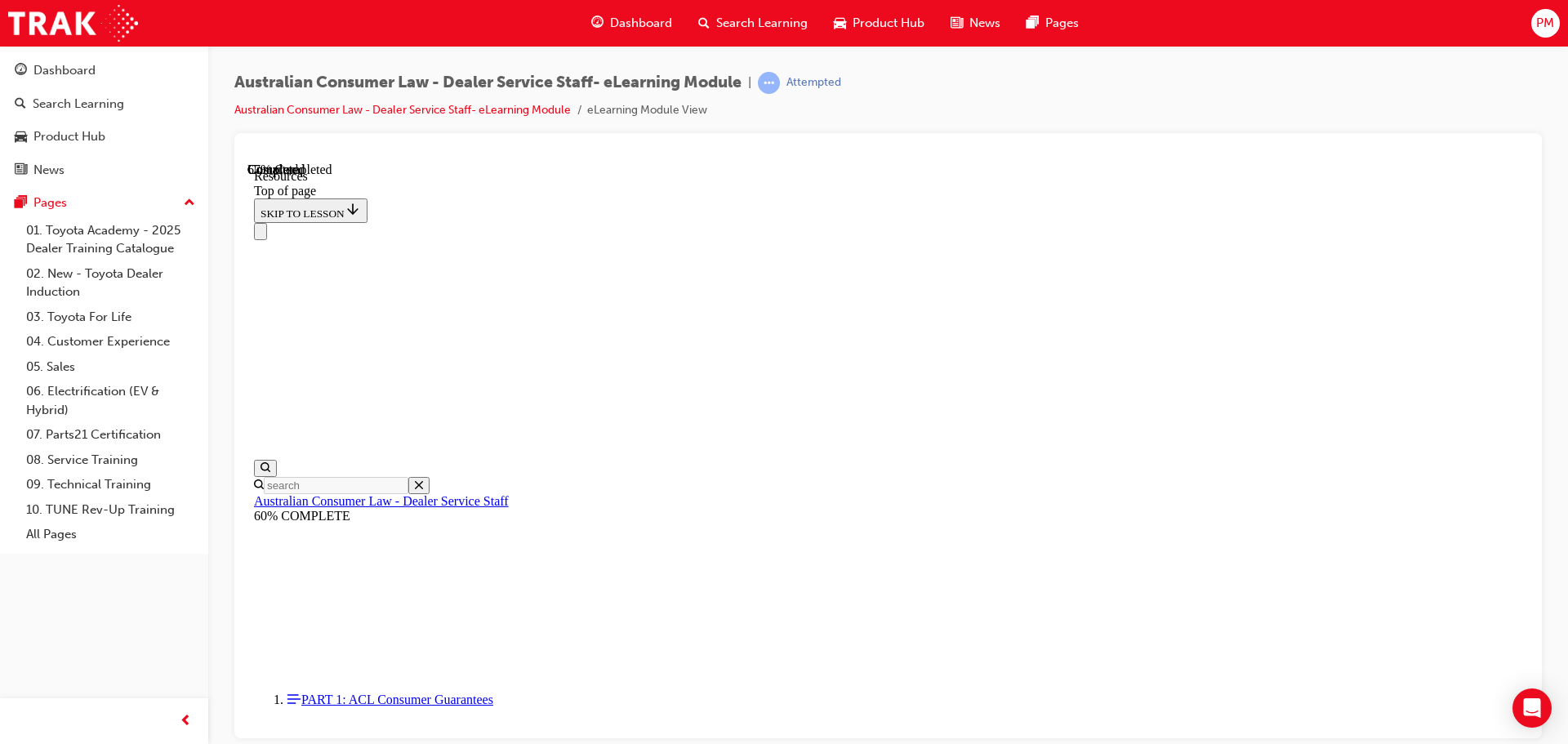
scroll to position [788, 0]
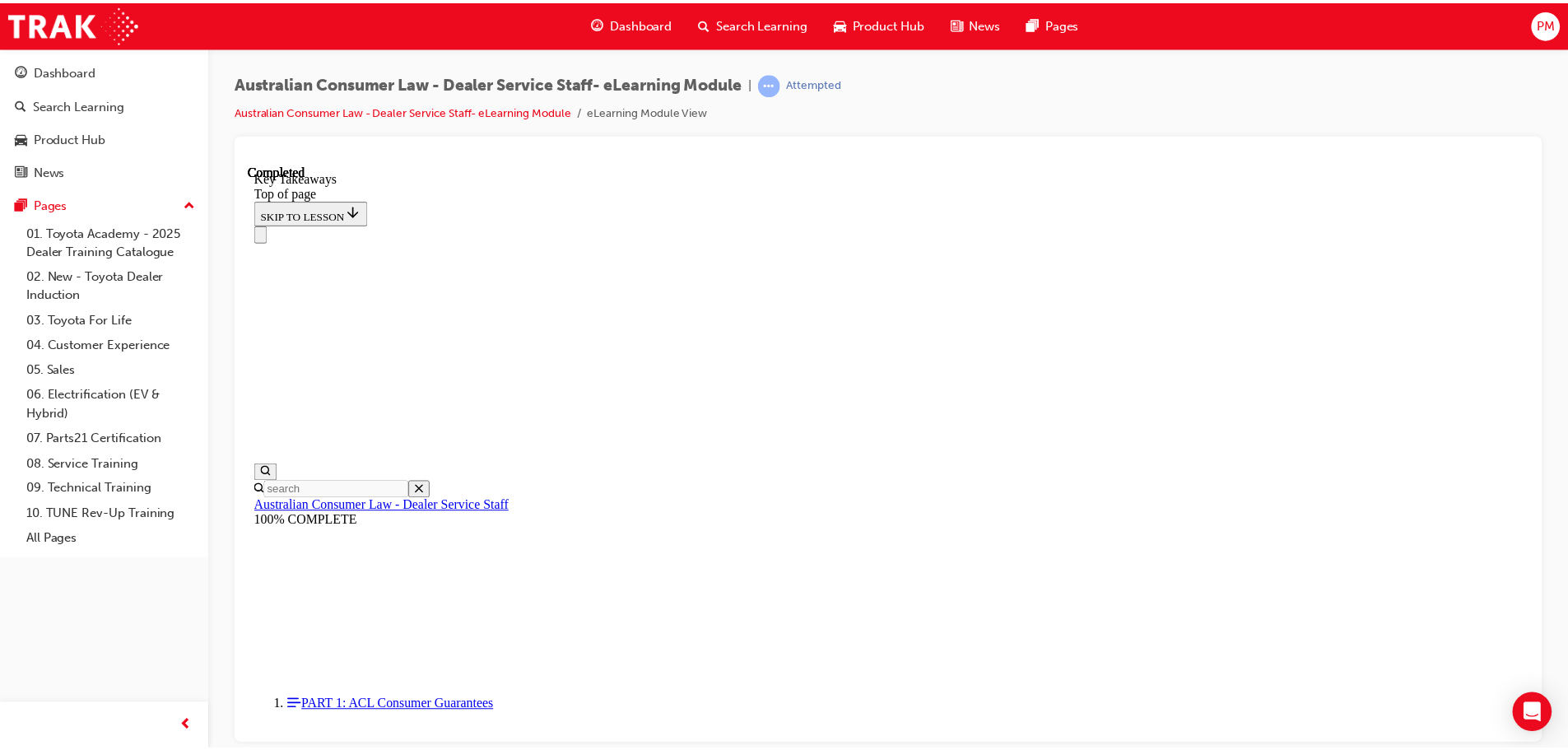
scroll to position [380, 0]
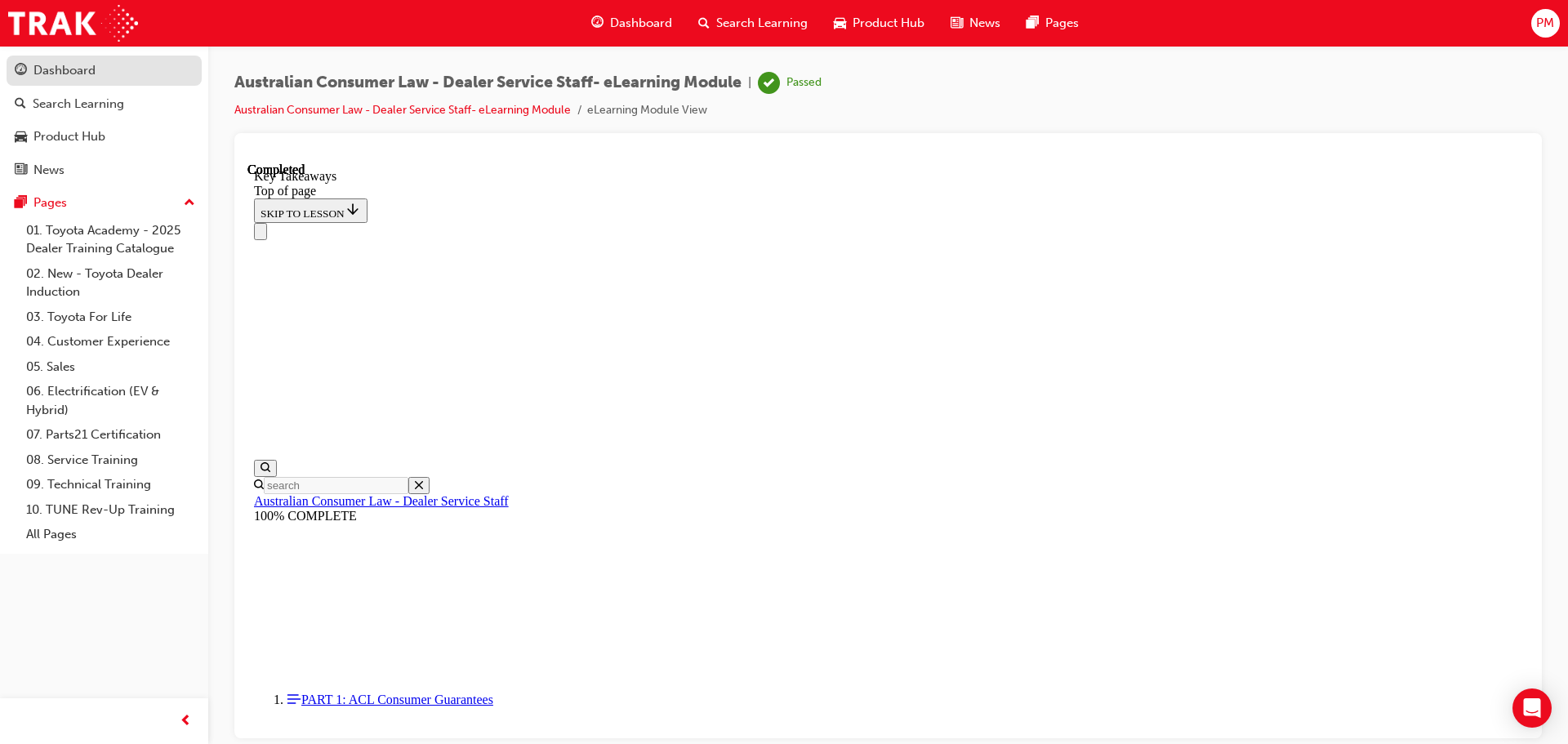
click at [53, 62] on div "Dashboard" at bounding box center [64, 70] width 62 height 18
